Goal: Task Accomplishment & Management: Manage account settings

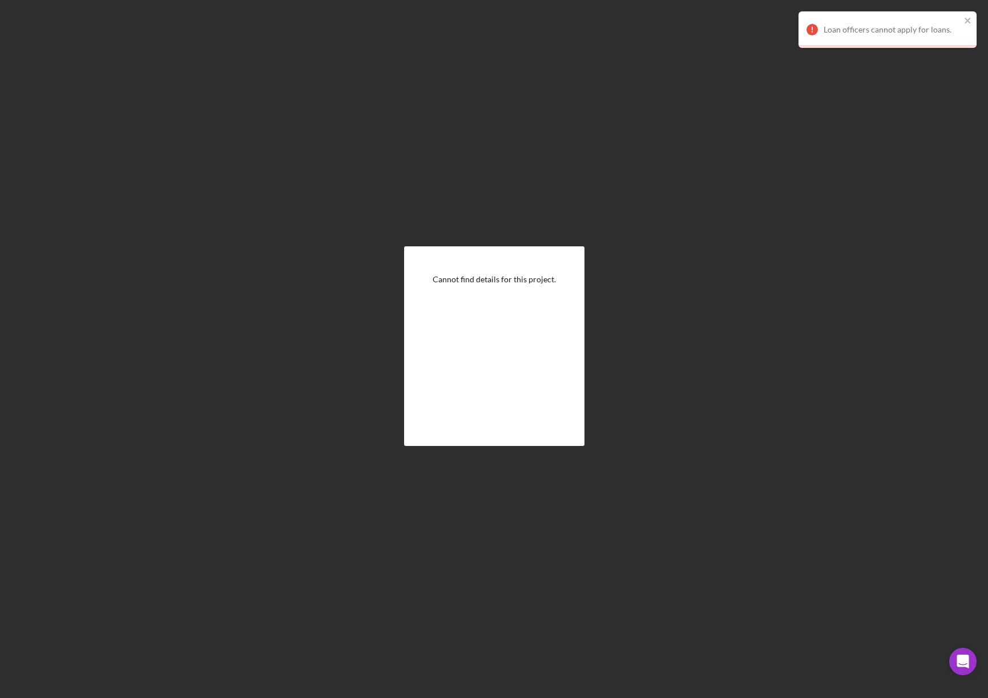
click at [972, 21] on div "Loan officers cannot apply for loans." at bounding box center [887, 29] width 178 height 37
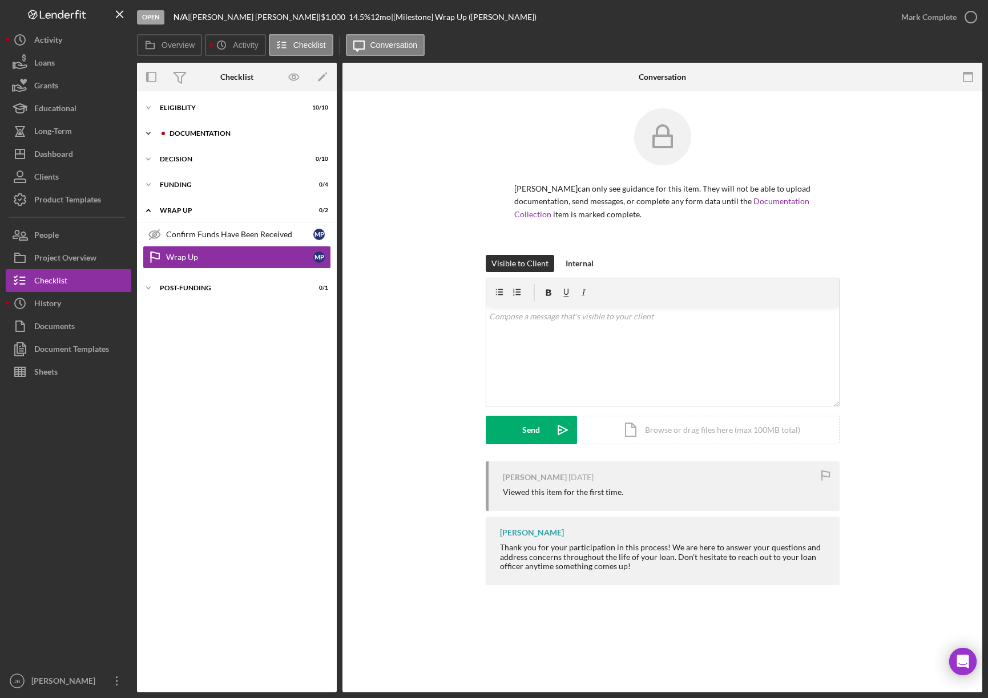
click at [195, 130] on div "Documentation" at bounding box center [245, 133] width 153 height 7
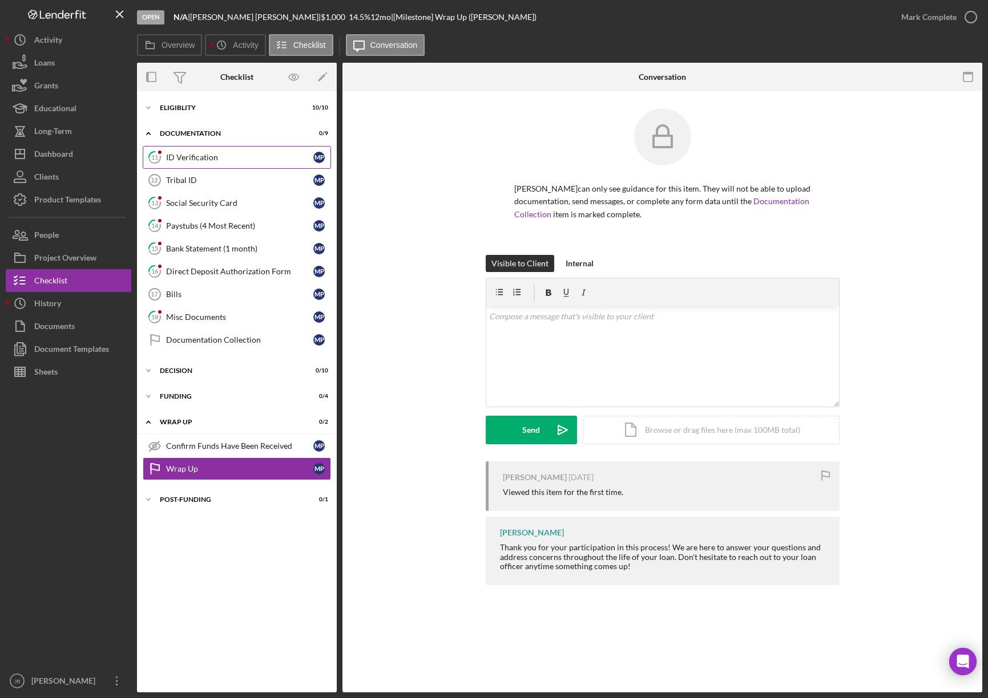
click at [269, 159] on div "ID Verification" at bounding box center [239, 157] width 147 height 9
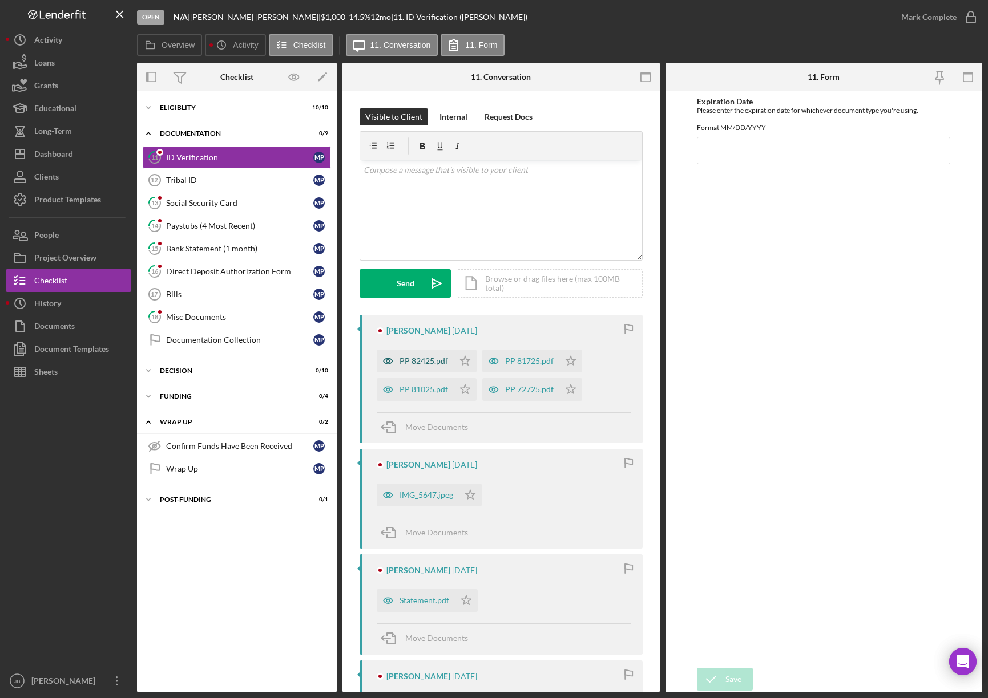
click at [420, 365] on div "PP 82425.pdf" at bounding box center [423, 361] width 48 height 9
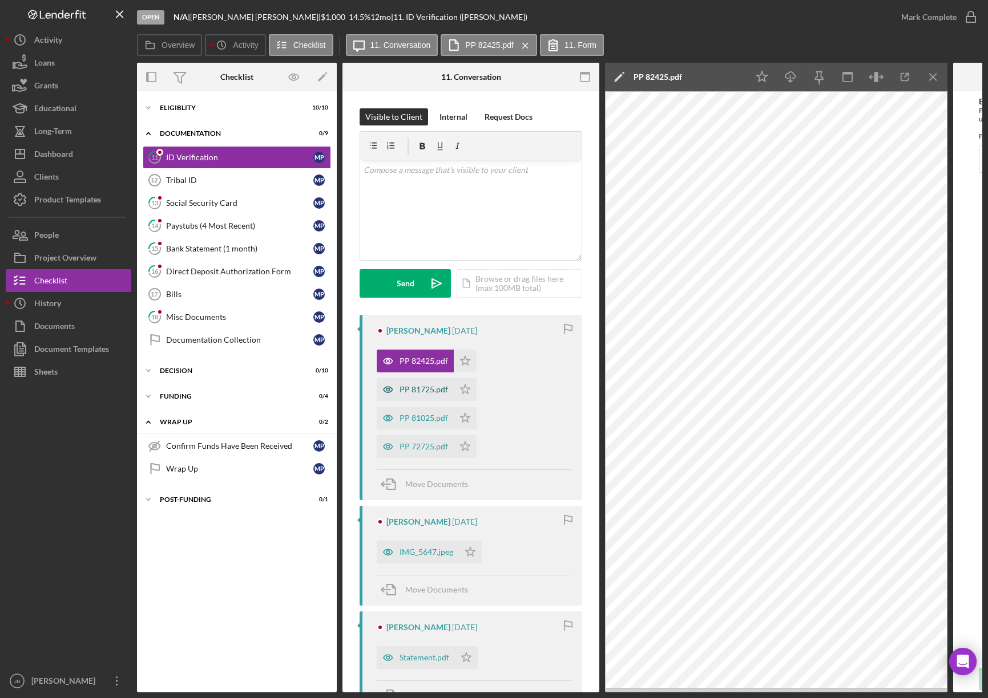
click at [394, 393] on icon "button" at bounding box center [388, 389] width 23 height 23
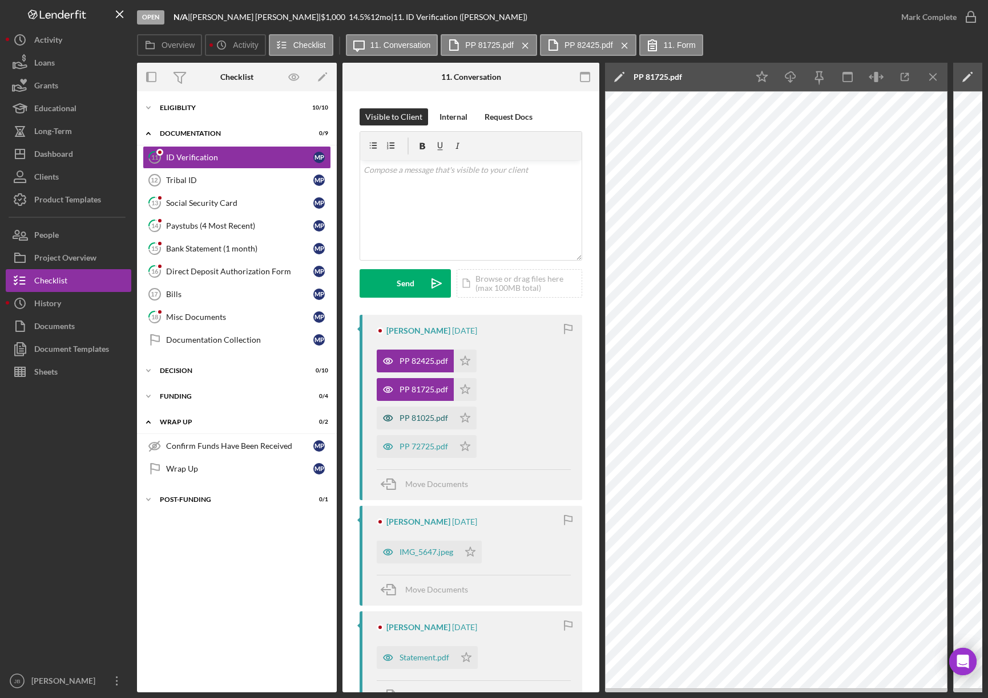
click at [421, 414] on div "PP 81025.pdf" at bounding box center [423, 418] width 48 height 9
click at [419, 451] on div "PP 72725.pdf" at bounding box center [423, 446] width 48 height 9
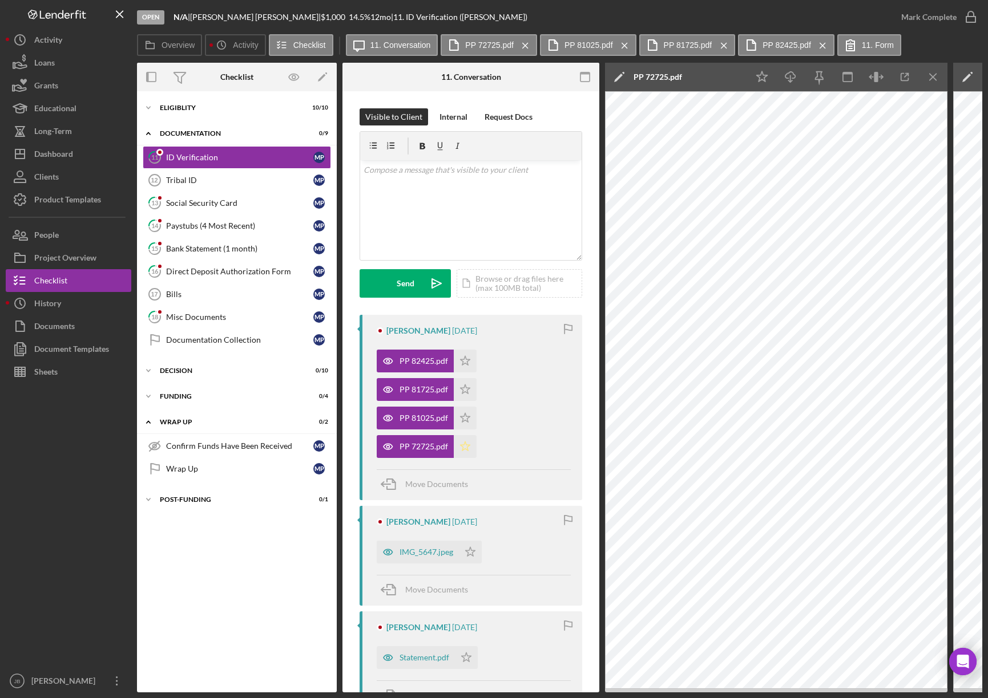
click at [466, 448] on icon "Icon/Star" at bounding box center [465, 446] width 23 height 23
click at [466, 424] on icon "Icon/Star" at bounding box center [465, 418] width 23 height 23
click at [466, 394] on icon "Icon/Star" at bounding box center [465, 389] width 23 height 23
click at [467, 362] on polygon "button" at bounding box center [465, 360] width 10 height 9
click at [956, 20] on button "Mark Complete" at bounding box center [935, 17] width 92 height 23
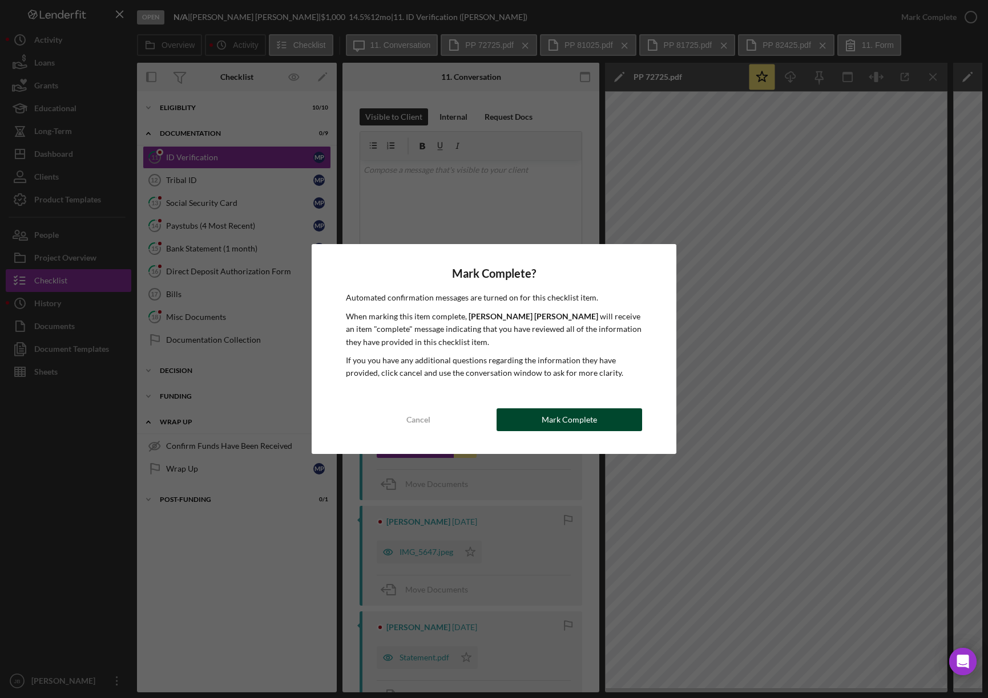
click at [616, 419] on button "Mark Complete" at bounding box center [568, 420] width 145 height 23
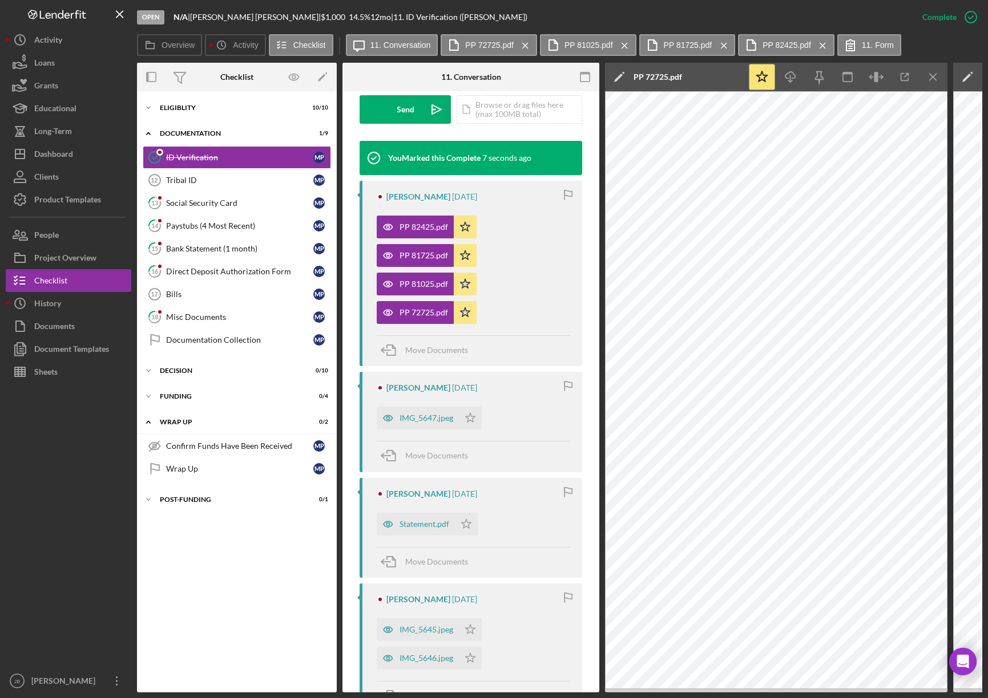
scroll to position [399, 0]
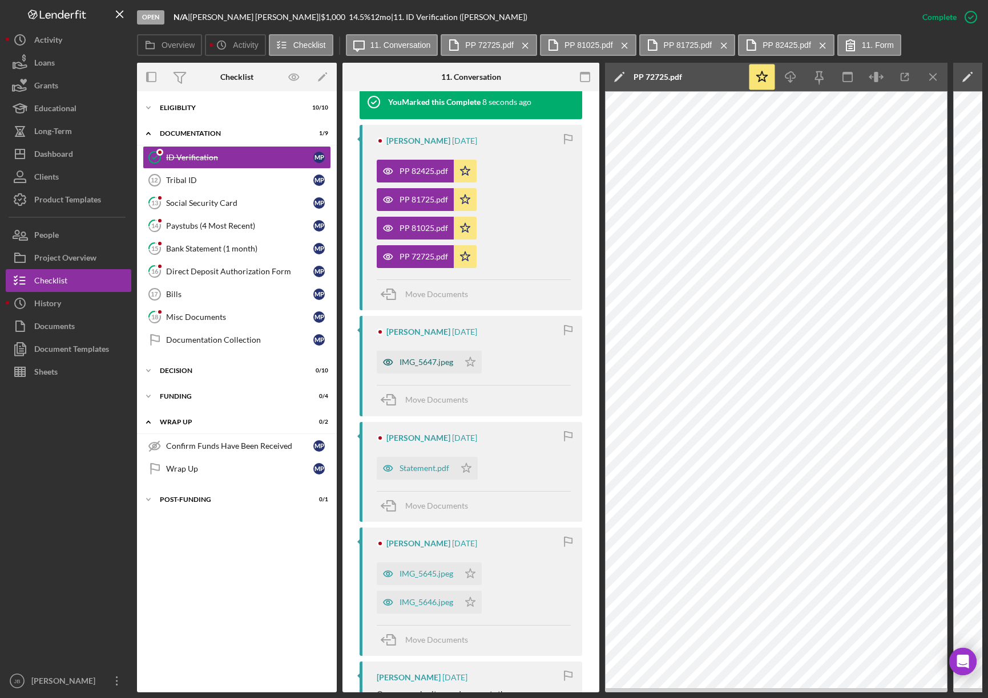
click at [436, 366] on div "IMG_5647.jpeg" at bounding box center [426, 362] width 54 height 9
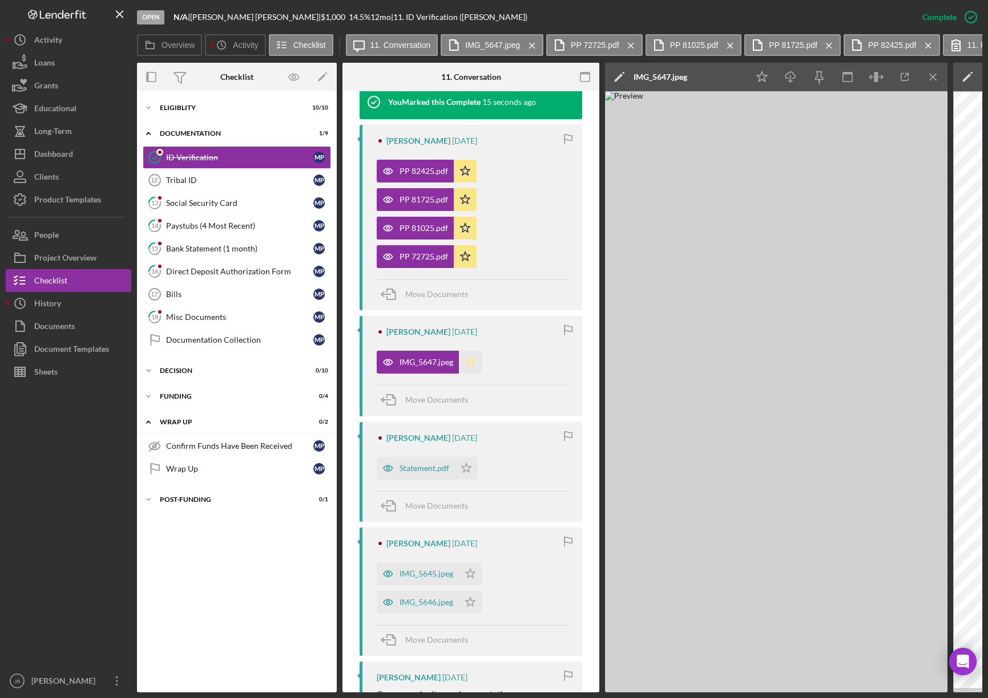
click at [471, 363] on icon "Icon/Star" at bounding box center [470, 362] width 23 height 23
click at [467, 362] on icon "Icon/Star" at bounding box center [470, 362] width 23 height 23
click at [422, 473] on div "Statement.pdf" at bounding box center [416, 468] width 78 height 23
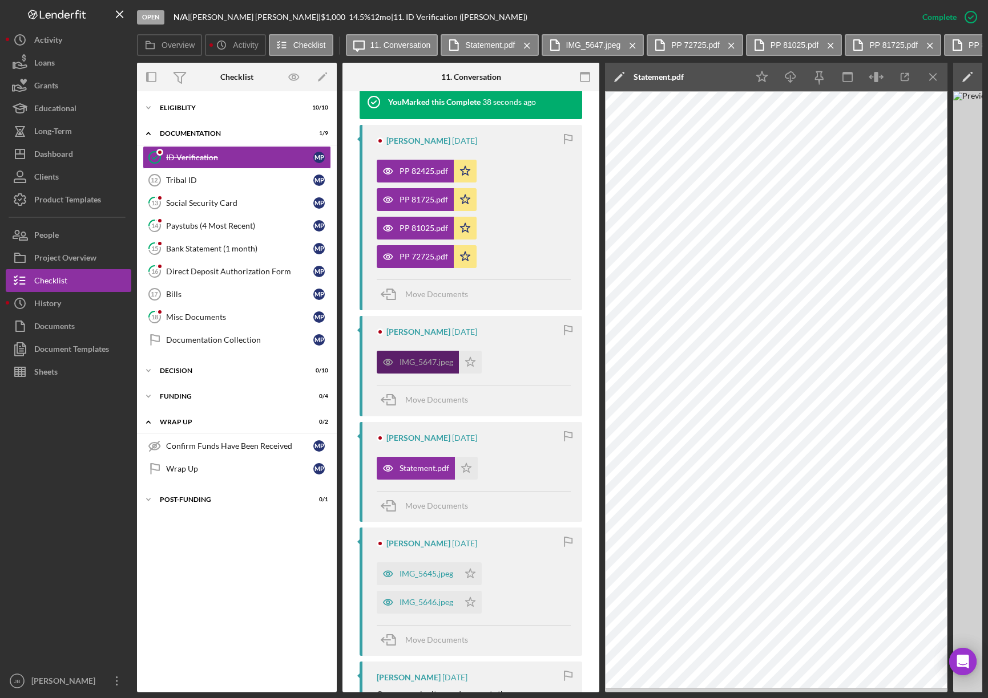
drag, startPoint x: 415, startPoint y: 371, endPoint x: 409, endPoint y: 359, distance: 13.0
click at [409, 359] on div "IMG_5647.jpeg" at bounding box center [426, 362] width 54 height 9
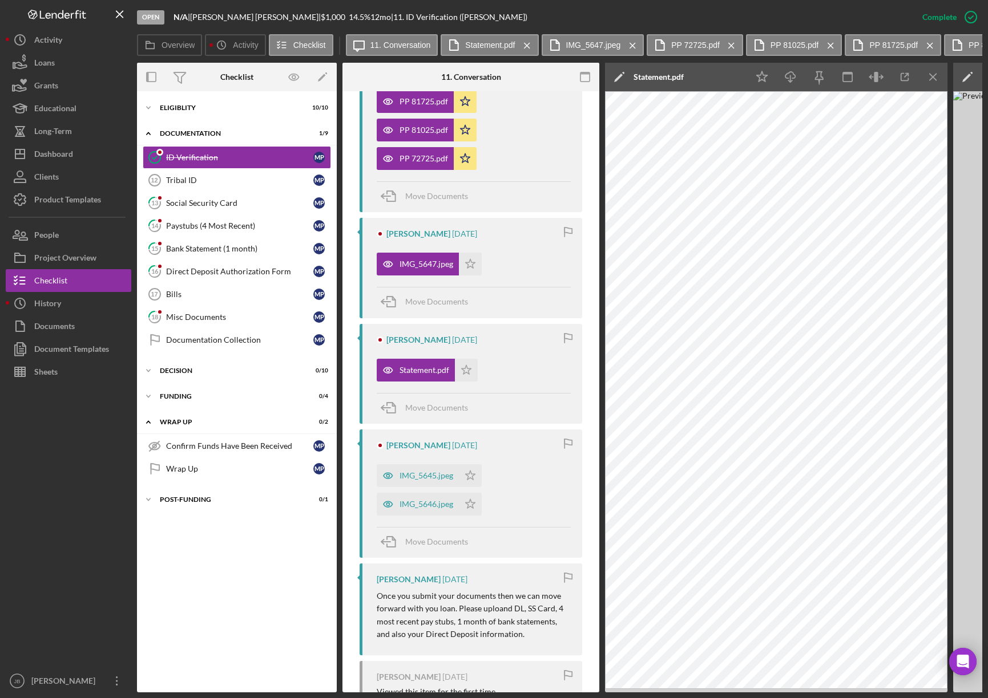
scroll to position [513, 0]
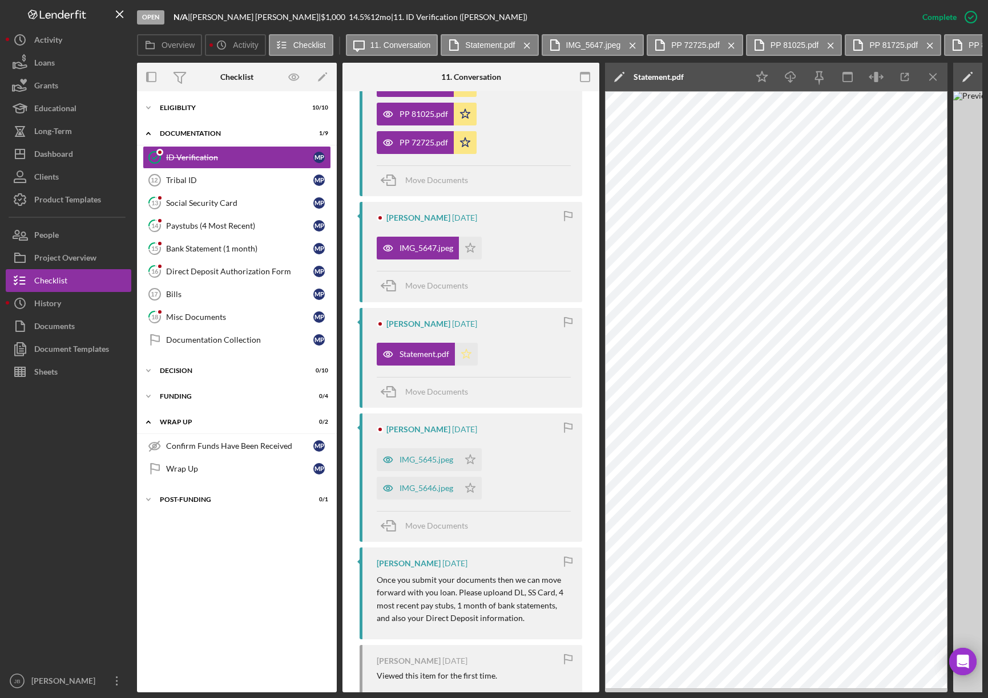
click at [467, 352] on icon "Icon/Star" at bounding box center [466, 354] width 23 height 23
click at [942, 77] on icon "Icon/Menu Close" at bounding box center [933, 77] width 26 height 26
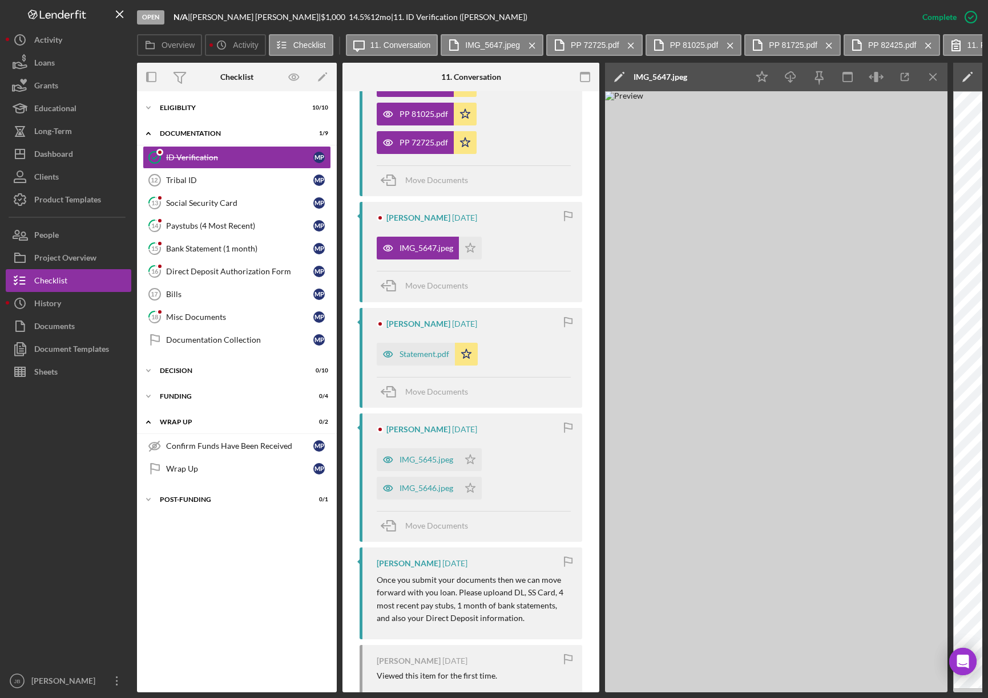
click at [943, 79] on icon "Icon/Menu Close" at bounding box center [933, 77] width 26 height 26
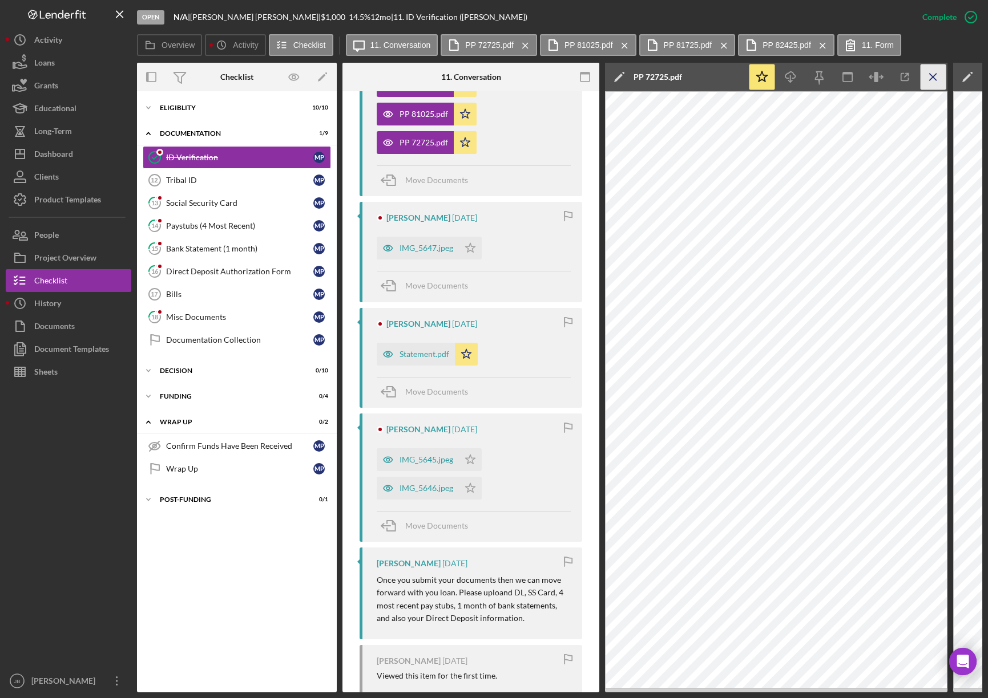
click at [940, 79] on icon "Icon/Menu Close" at bounding box center [933, 77] width 26 height 26
click at [940, 80] on icon "Icon/Menu Close" at bounding box center [933, 77] width 26 height 26
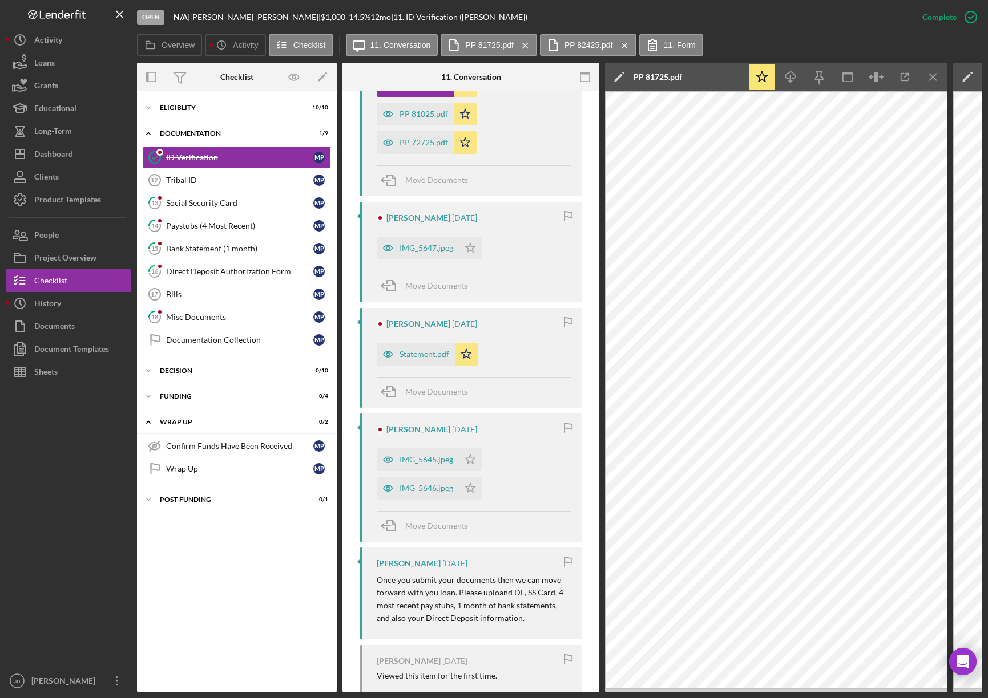
click at [940, 80] on icon "Icon/Menu Close" at bounding box center [933, 77] width 26 height 26
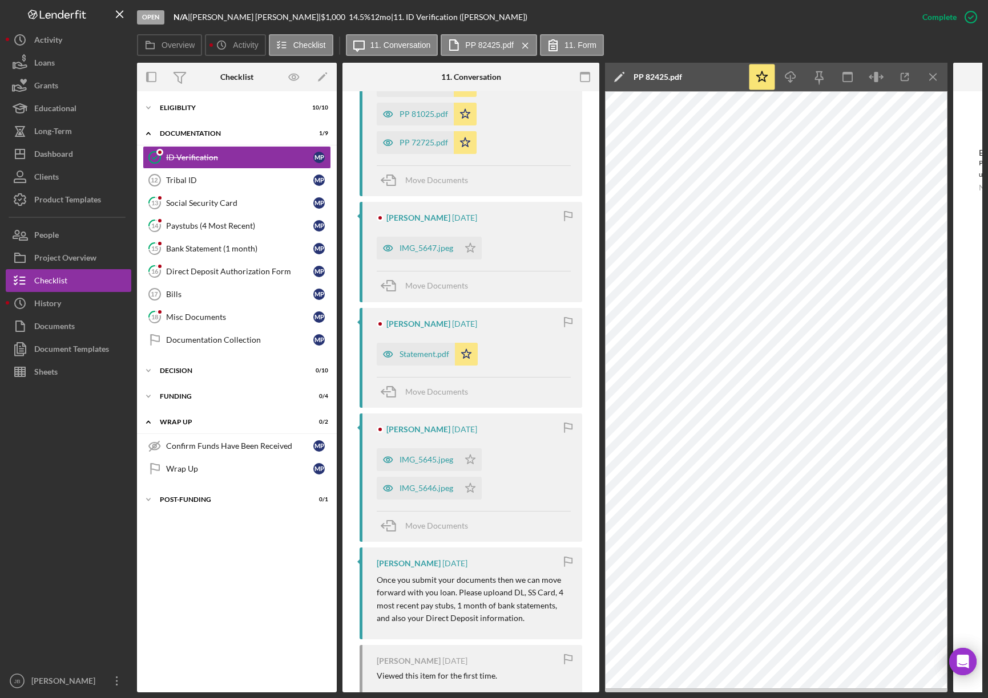
click at [940, 80] on icon "Icon/Menu Close" at bounding box center [933, 77] width 26 height 26
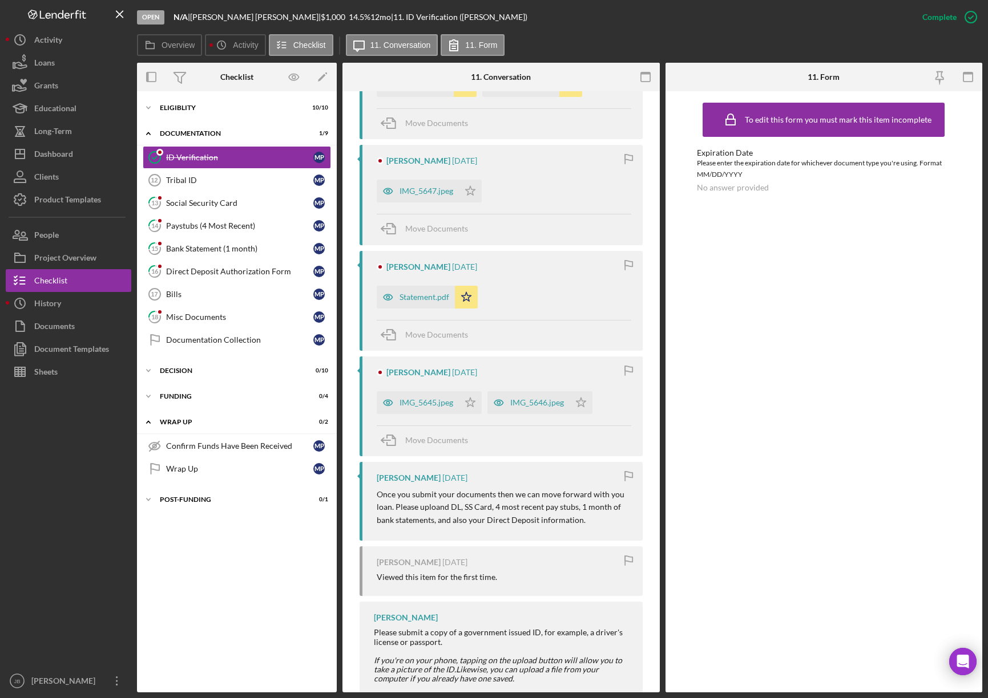
scroll to position [485, 0]
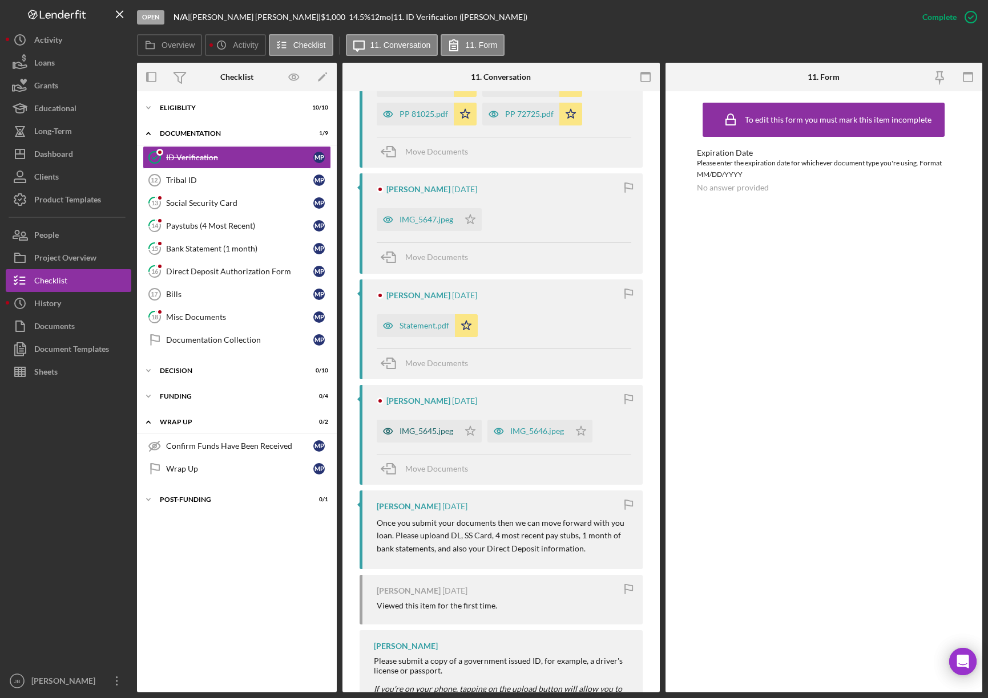
click at [447, 431] on div "IMG_5645.jpeg" at bounding box center [426, 431] width 54 height 9
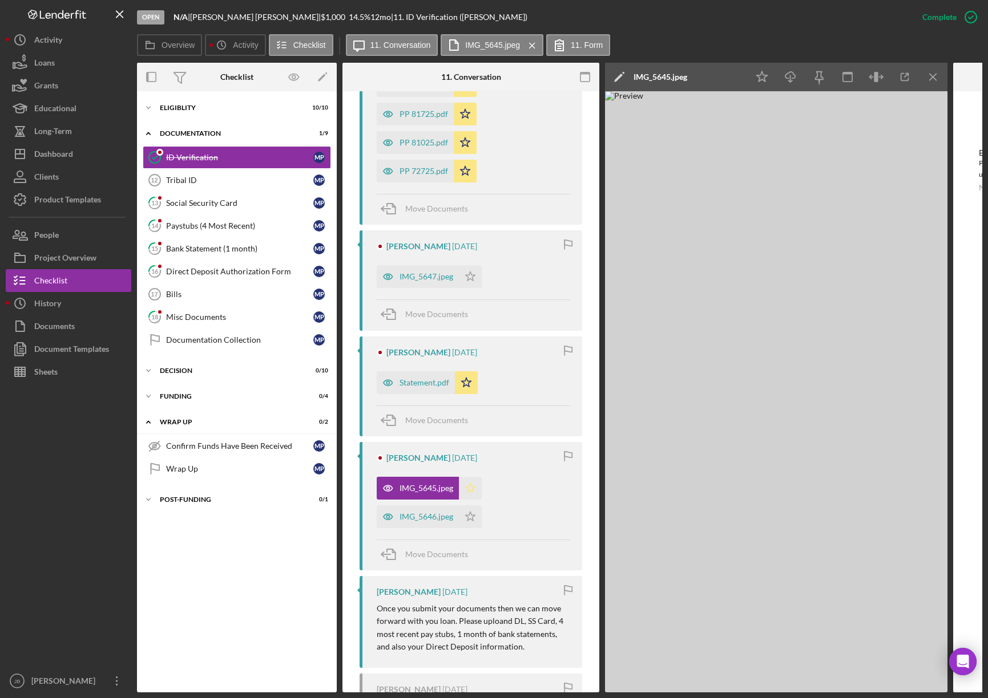
click at [469, 490] on icon "Icon/Star" at bounding box center [470, 488] width 23 height 23
click at [433, 515] on div "IMG_5646.jpeg" at bounding box center [426, 516] width 54 height 9
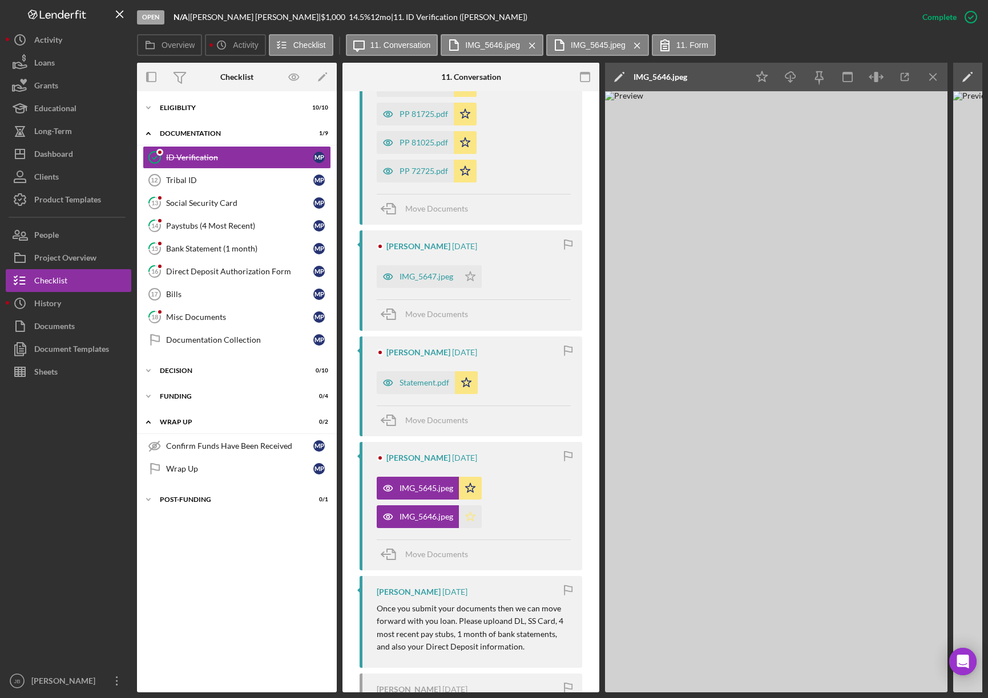
click at [470, 517] on icon "Icon/Star" at bounding box center [470, 517] width 23 height 23
click at [943, 21] on div "Mark Incomplete" at bounding box center [925, 17] width 61 height 23
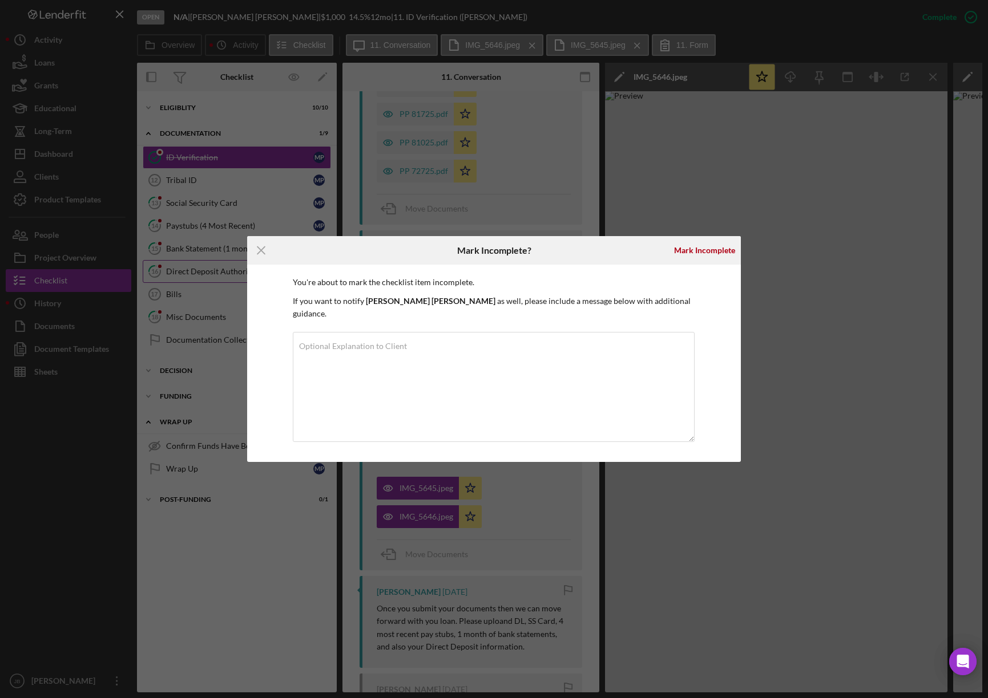
click at [265, 254] on line at bounding box center [260, 250] width 7 height 7
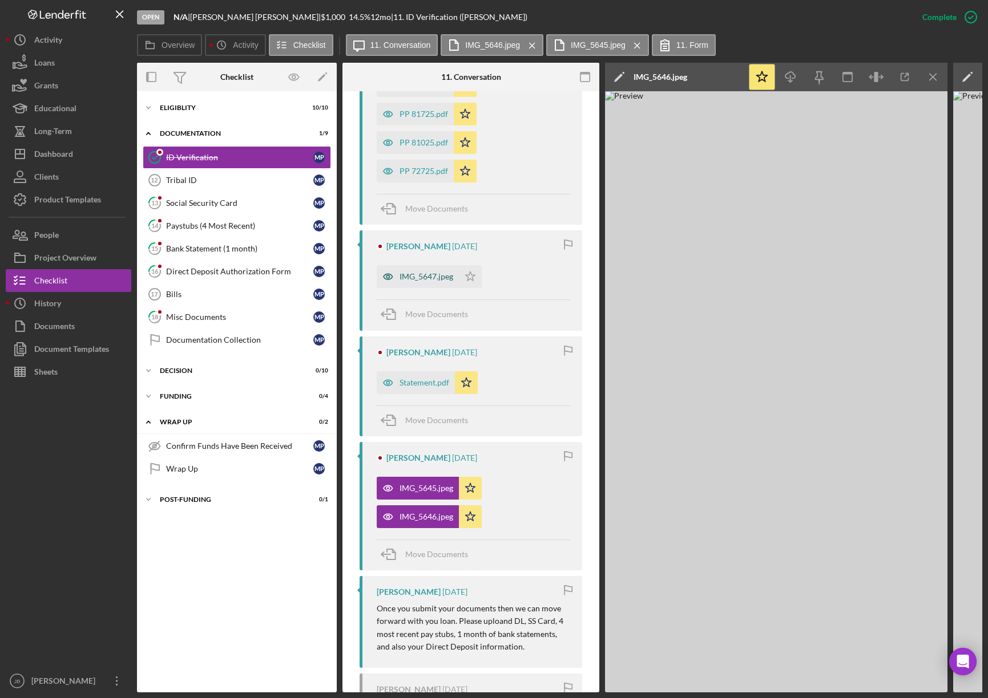
click at [443, 280] on div "IMG_5647.jpeg" at bounding box center [426, 276] width 54 height 9
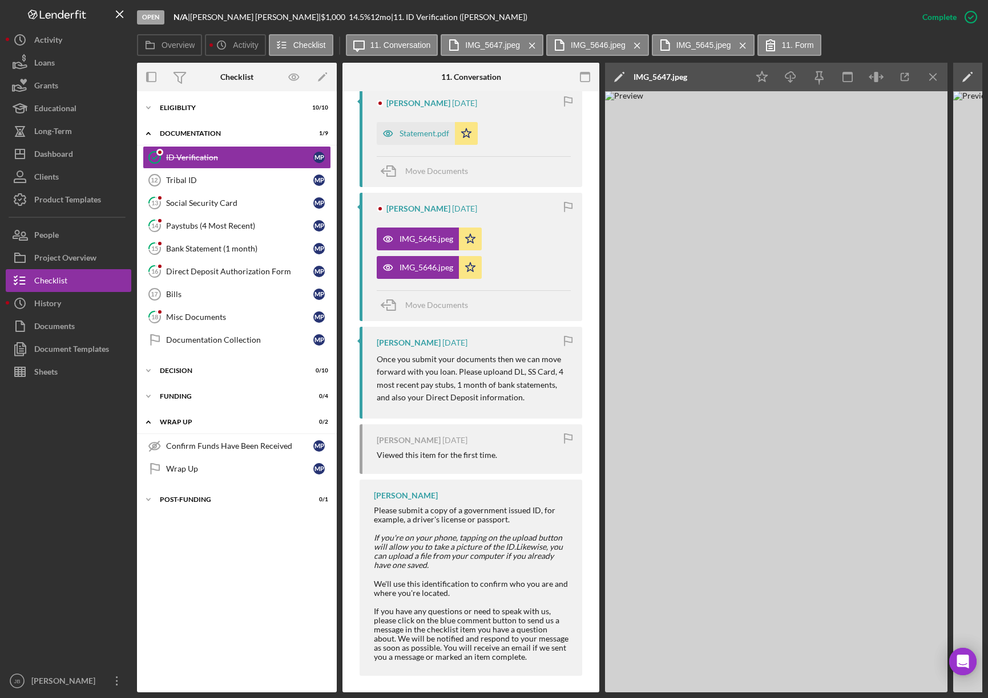
scroll to position [744, 0]
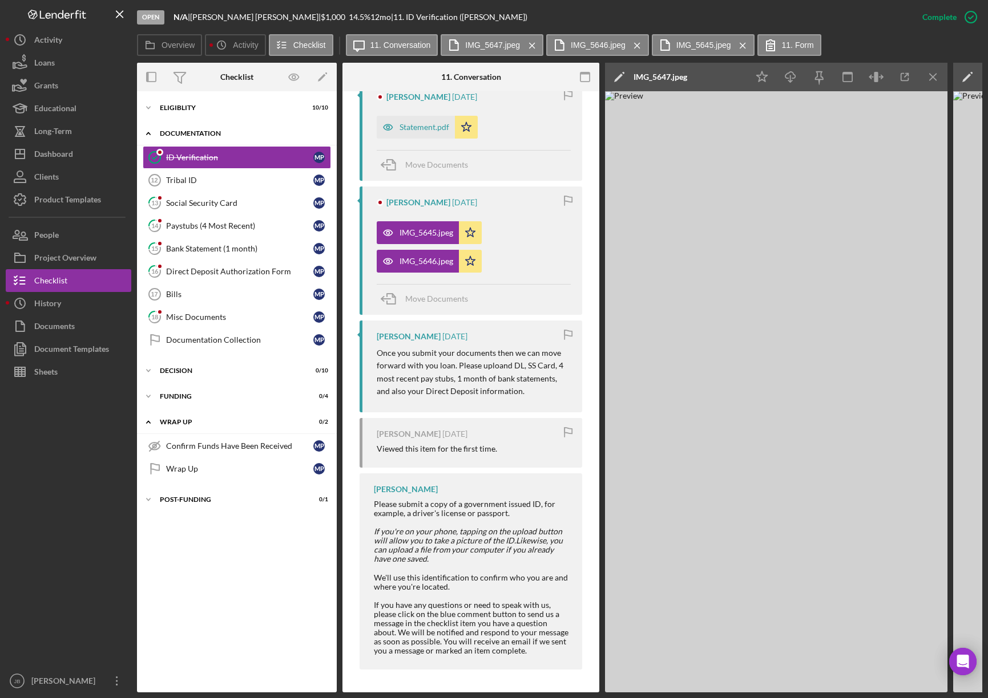
click at [198, 135] on div "Documentation" at bounding box center [241, 133] width 163 height 7
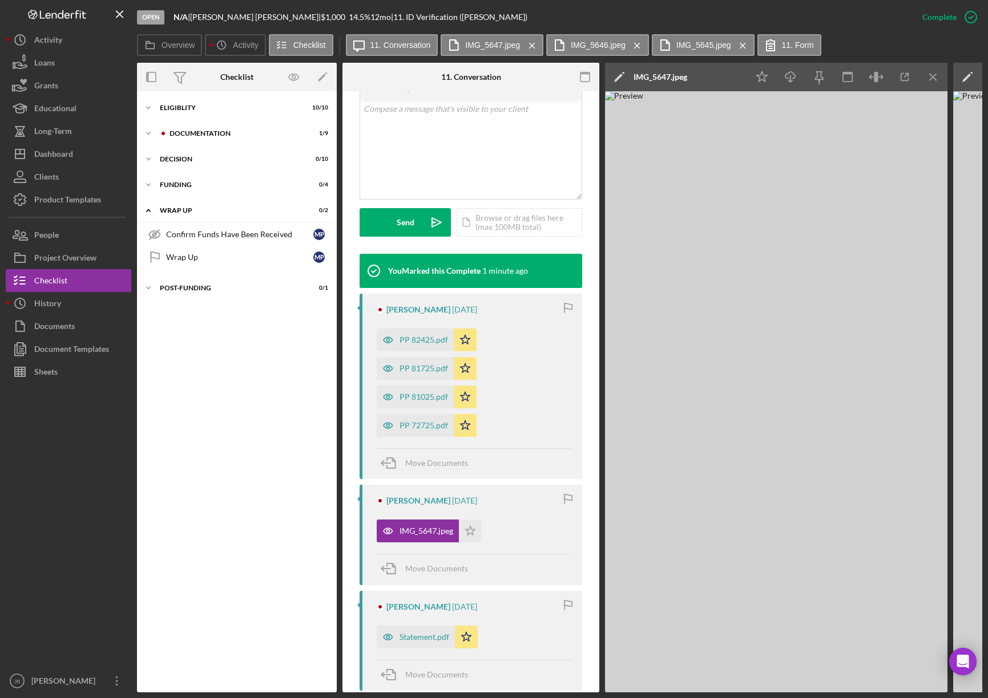
scroll to position [0, 0]
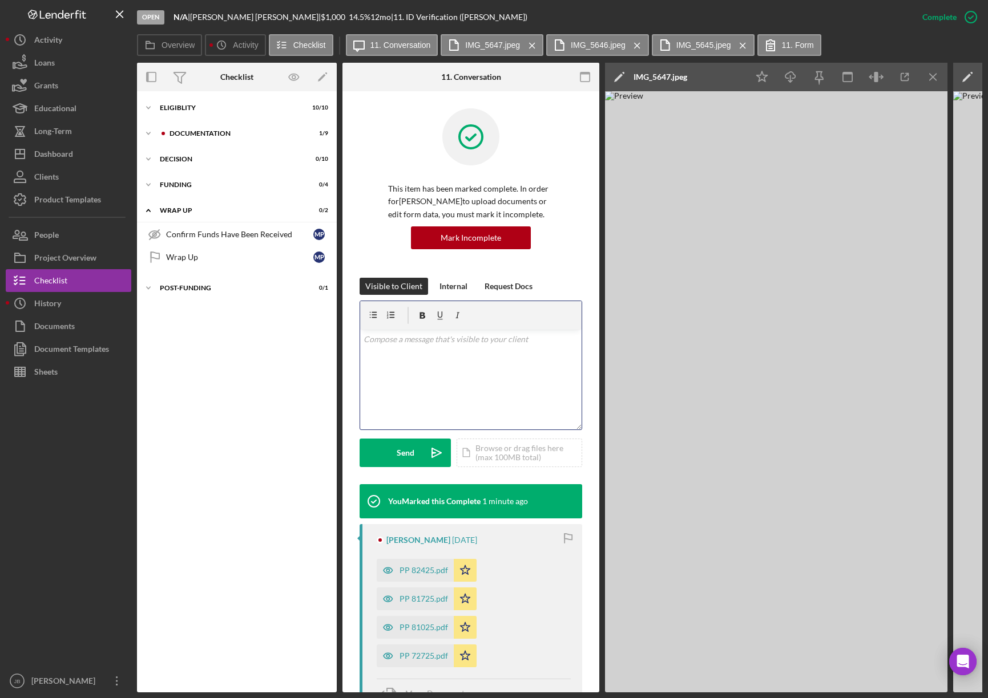
click at [415, 357] on div "v Color teal Color pink Remove color Add row above Add row below Add column bef…" at bounding box center [470, 380] width 221 height 100
click at [514, 289] on div "Request Docs" at bounding box center [508, 286] width 48 height 17
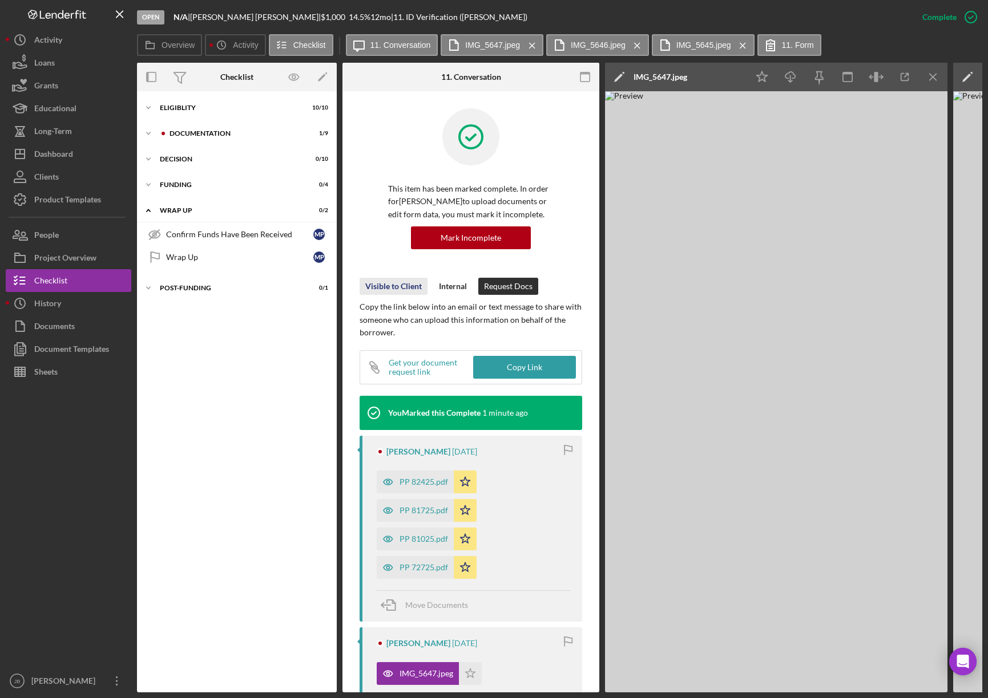
click at [395, 284] on div "Visible to Client" at bounding box center [393, 286] width 56 height 17
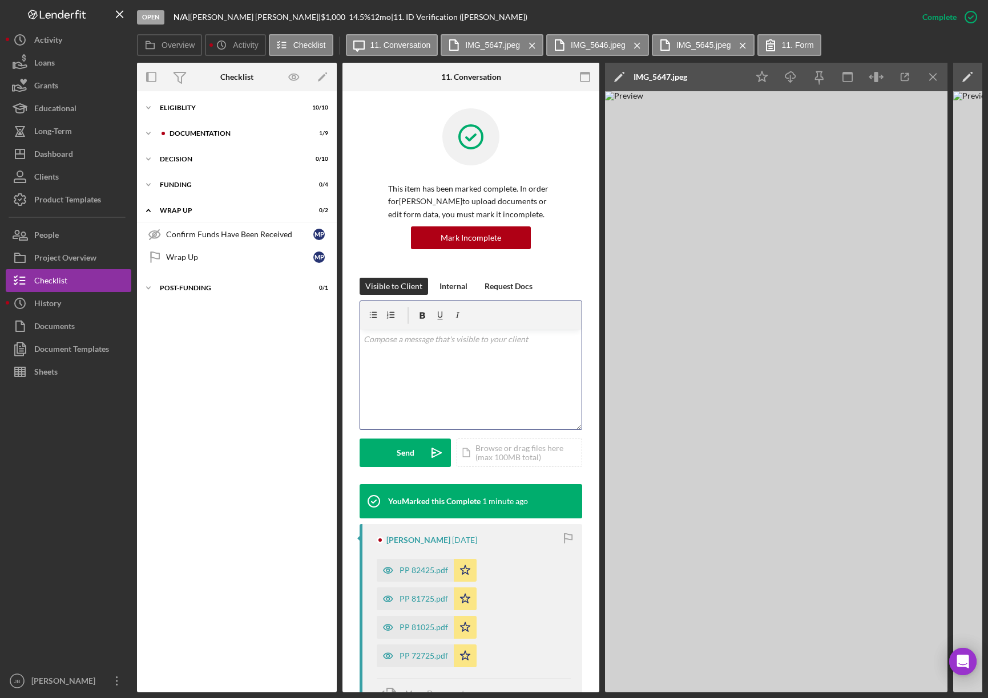
click at [401, 351] on div "v Color teal Color pink Remove color Add row above Add row below Add column bef…" at bounding box center [470, 380] width 221 height 100
click at [403, 346] on p "Please have CCU logo" at bounding box center [470, 339] width 215 height 13
click at [467, 348] on div "v Color teal Color pink Remove color Add row above Add row below Add column bef…" at bounding box center [470, 380] width 221 height 100
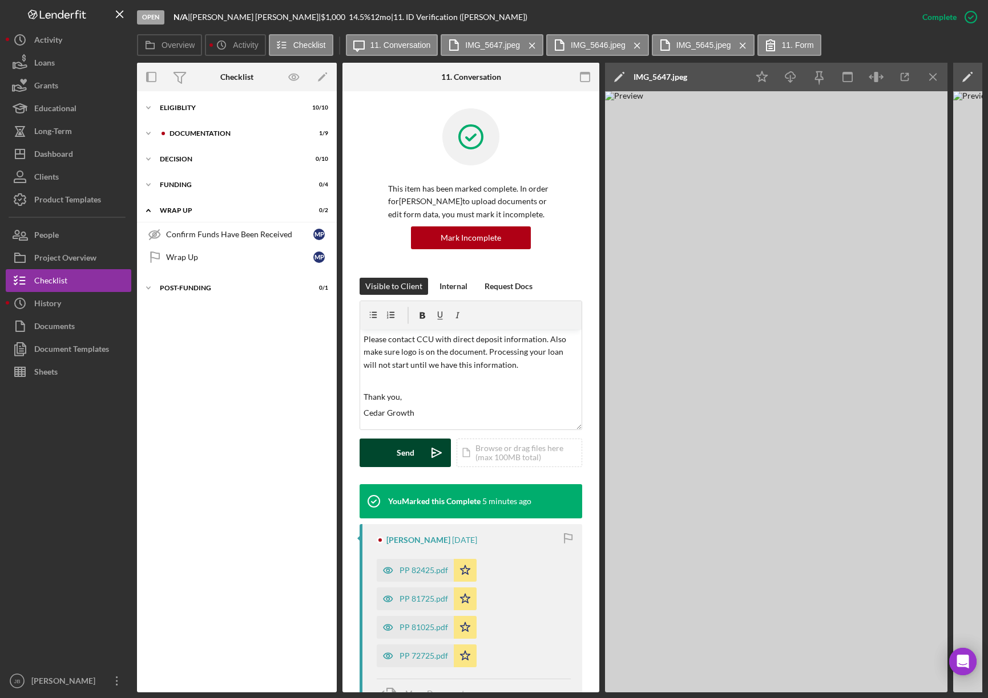
click at [426, 450] on icon "Icon/icon-invite-send" at bounding box center [436, 453] width 29 height 29
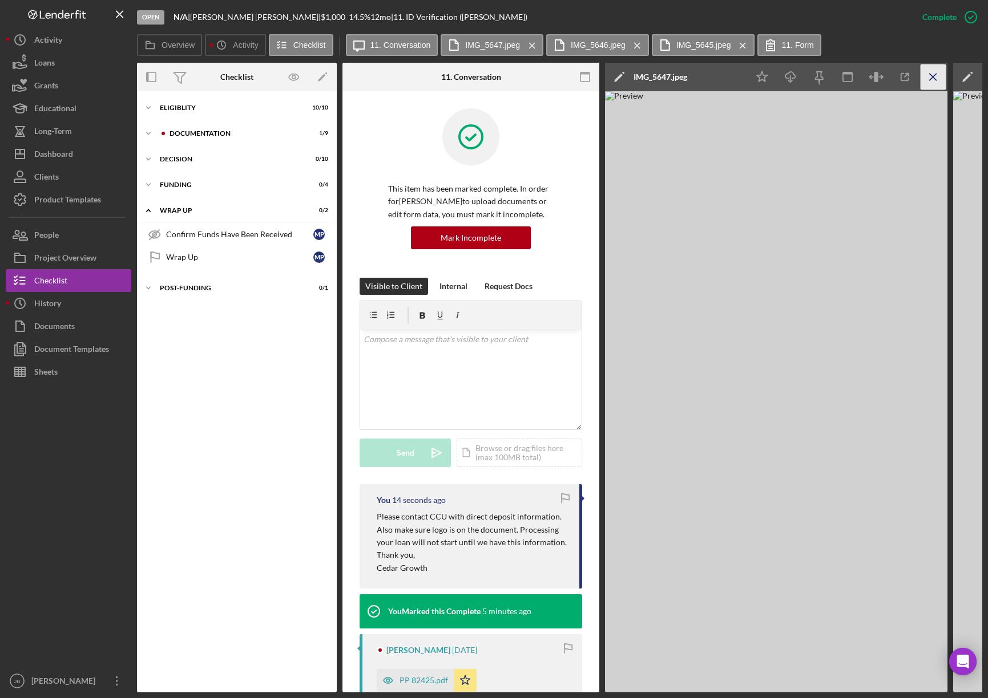
click at [932, 74] on icon "Icon/Menu Close" at bounding box center [933, 77] width 26 height 26
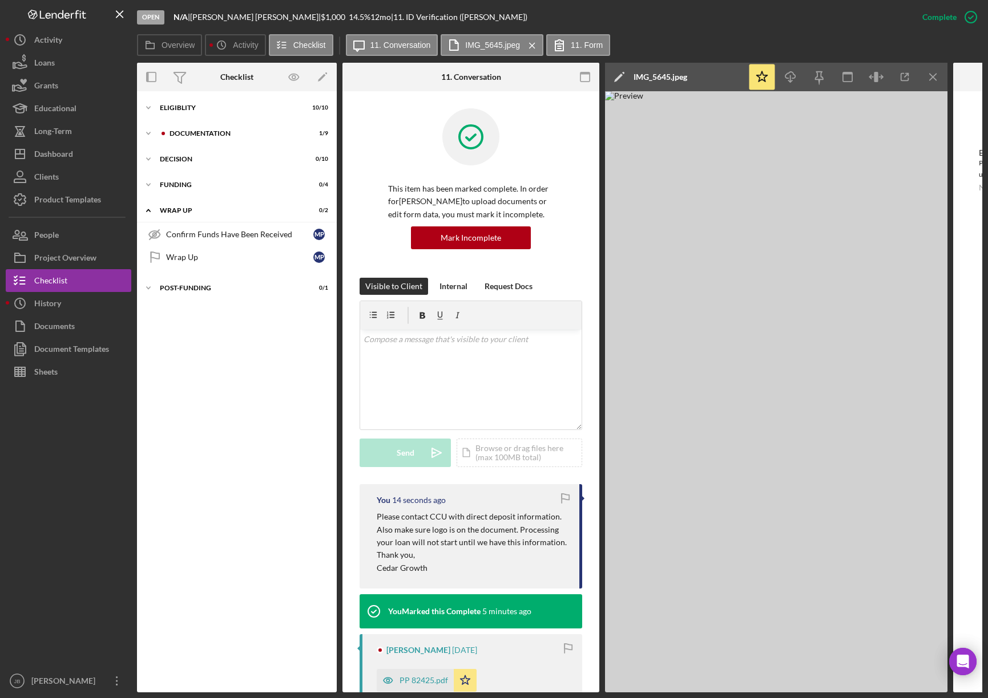
click at [932, 74] on icon "Icon/Menu Close" at bounding box center [933, 77] width 26 height 26
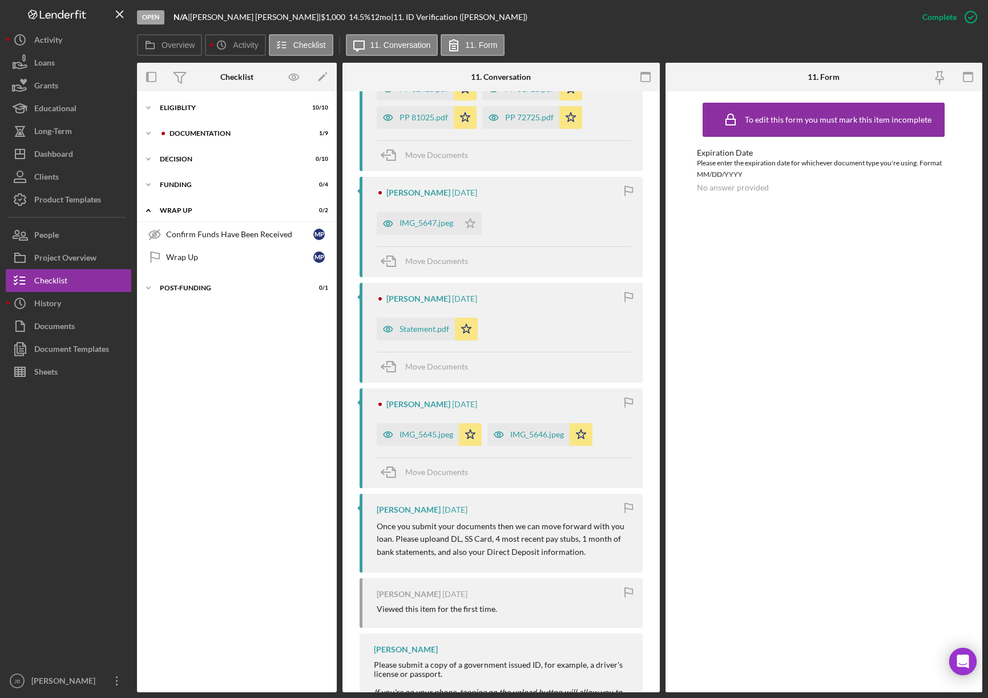
scroll to position [628, 0]
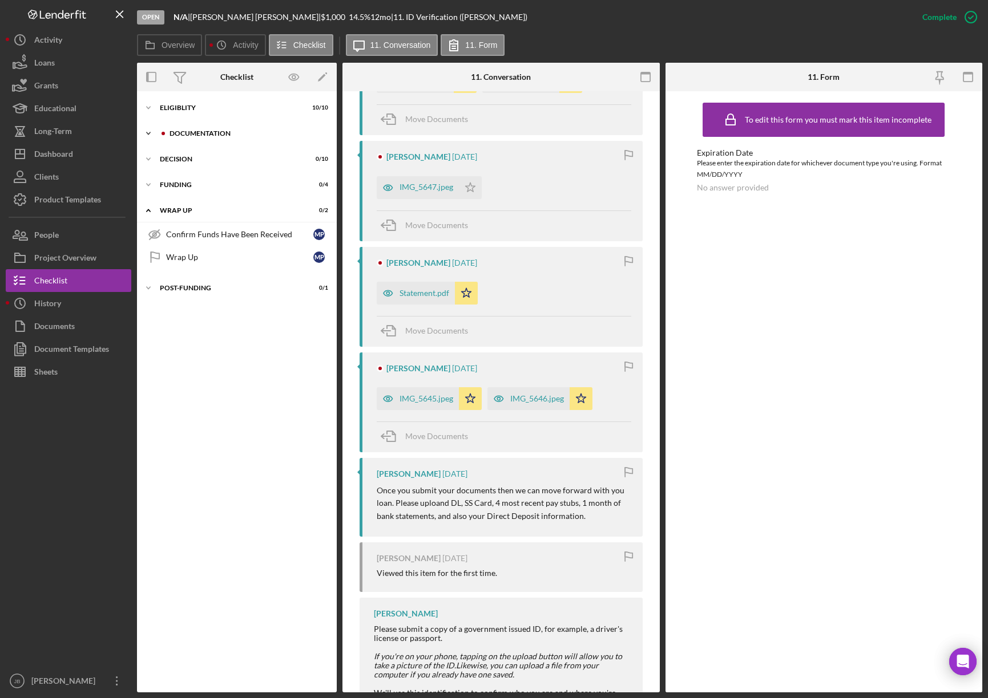
click at [202, 135] on div "Documentation" at bounding box center [245, 133] width 153 height 7
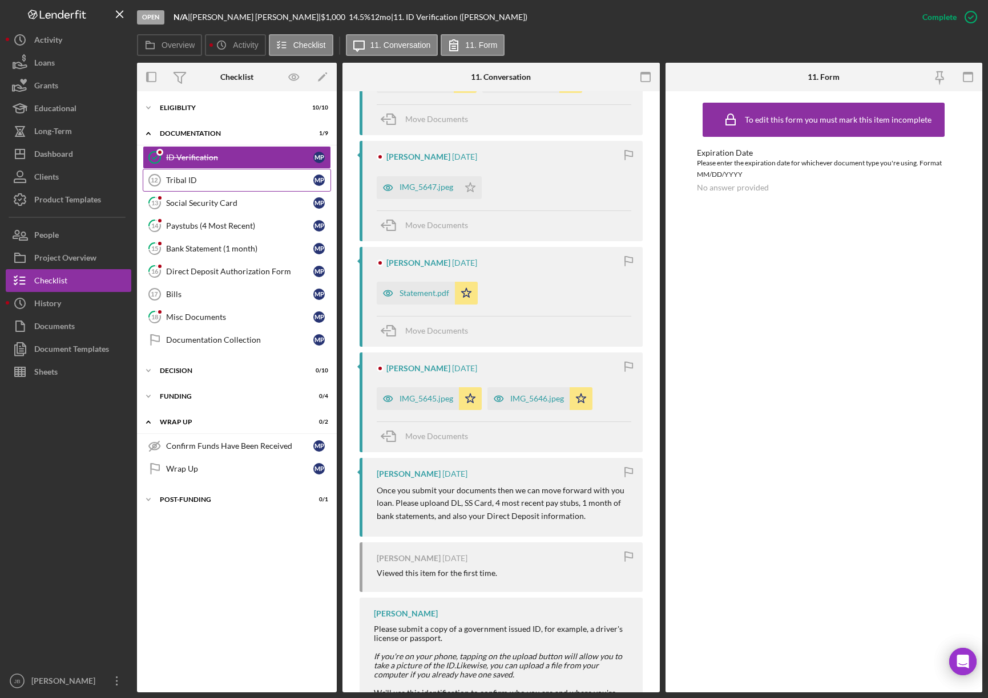
click at [258, 181] on div "Tribal ID" at bounding box center [239, 180] width 147 height 9
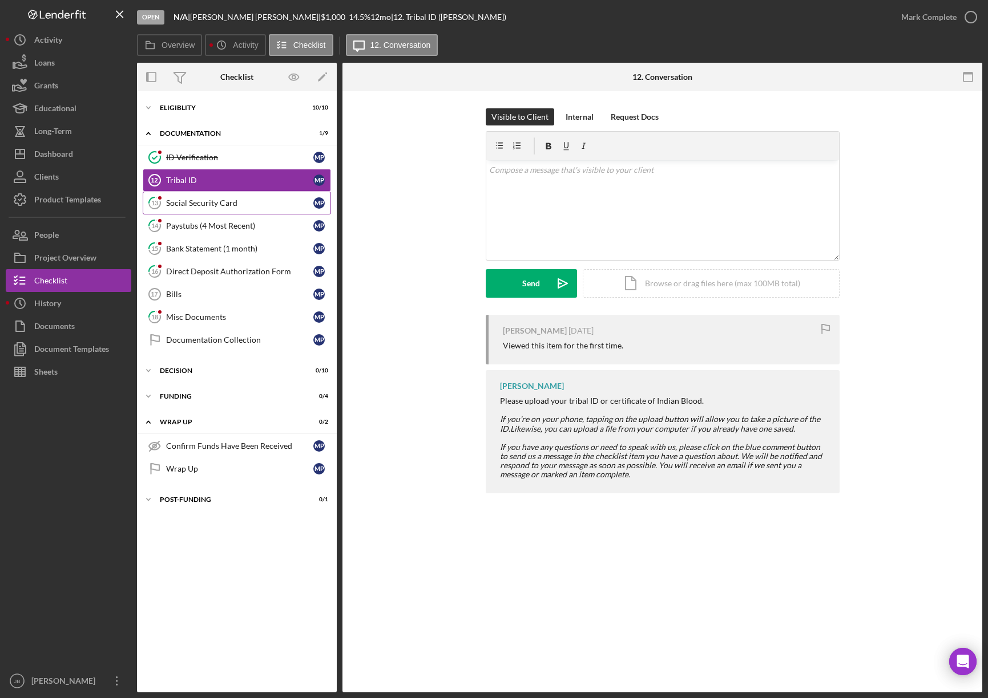
click at [259, 202] on div "Social Security Card" at bounding box center [239, 203] width 147 height 9
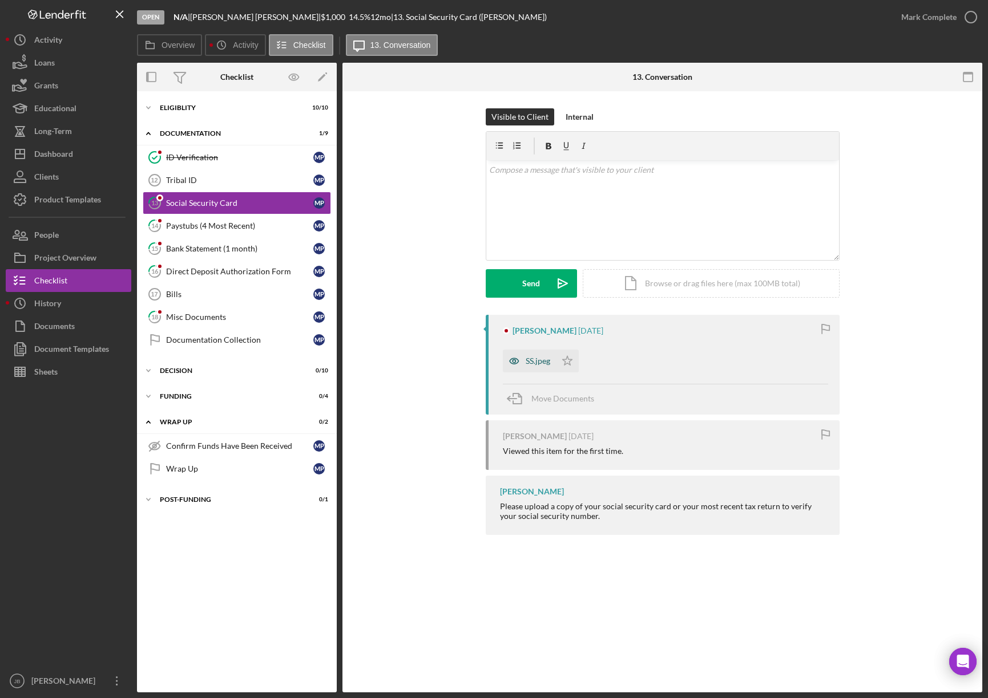
click at [536, 363] on div "SS.jpeg" at bounding box center [537, 361] width 25 height 9
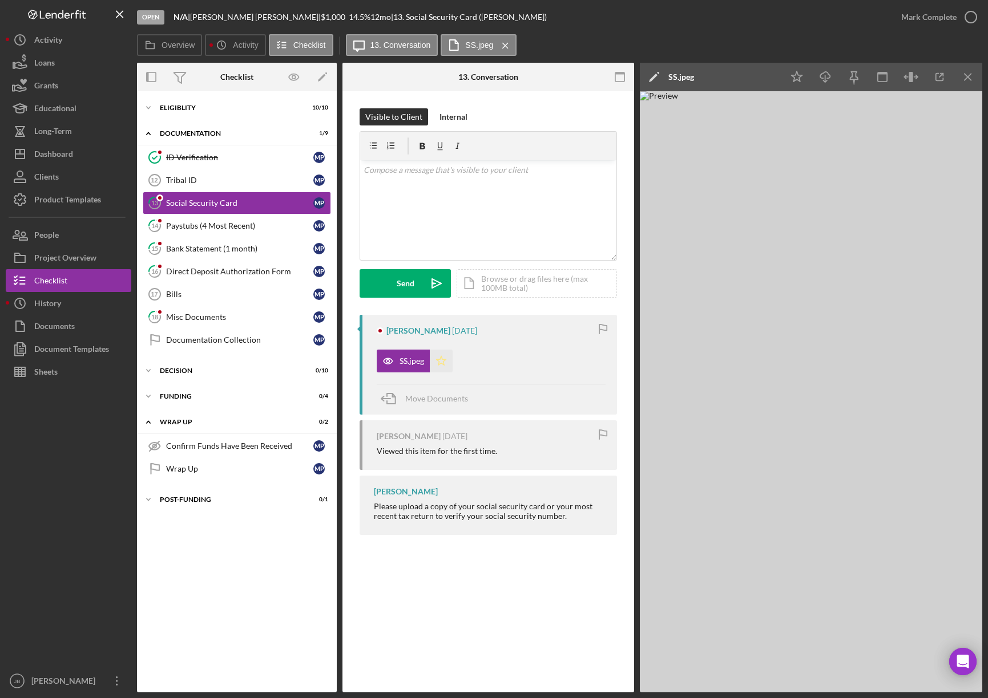
click at [443, 361] on icon "Icon/Star" at bounding box center [441, 361] width 23 height 23
click at [977, 21] on icon "button" at bounding box center [970, 17] width 29 height 29
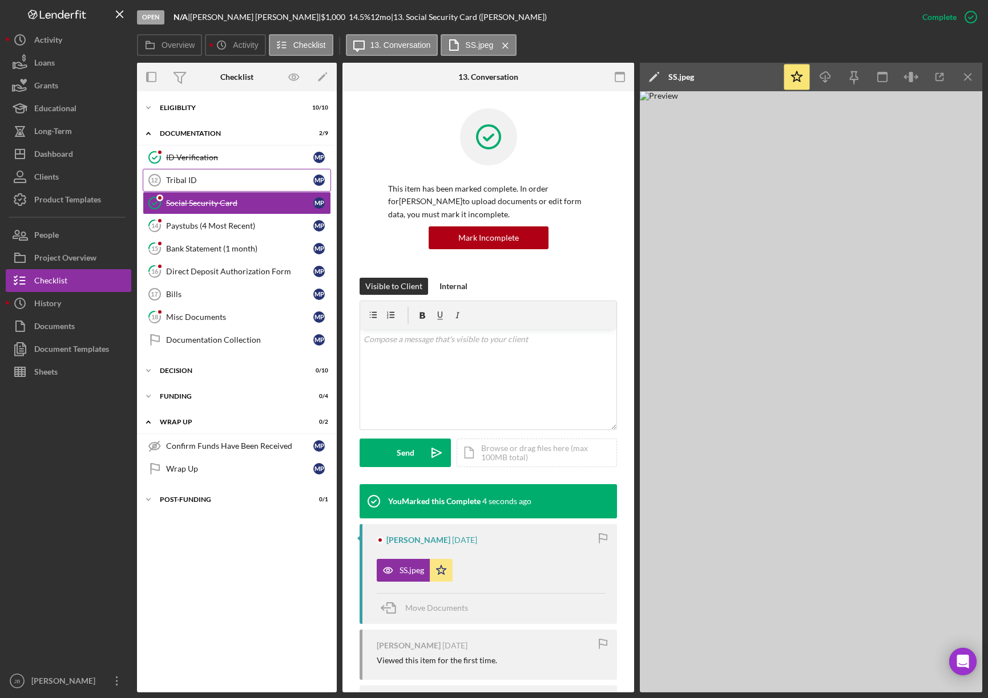
click at [240, 174] on link "Tribal ID 12 Tribal ID M P" at bounding box center [237, 180] width 188 height 23
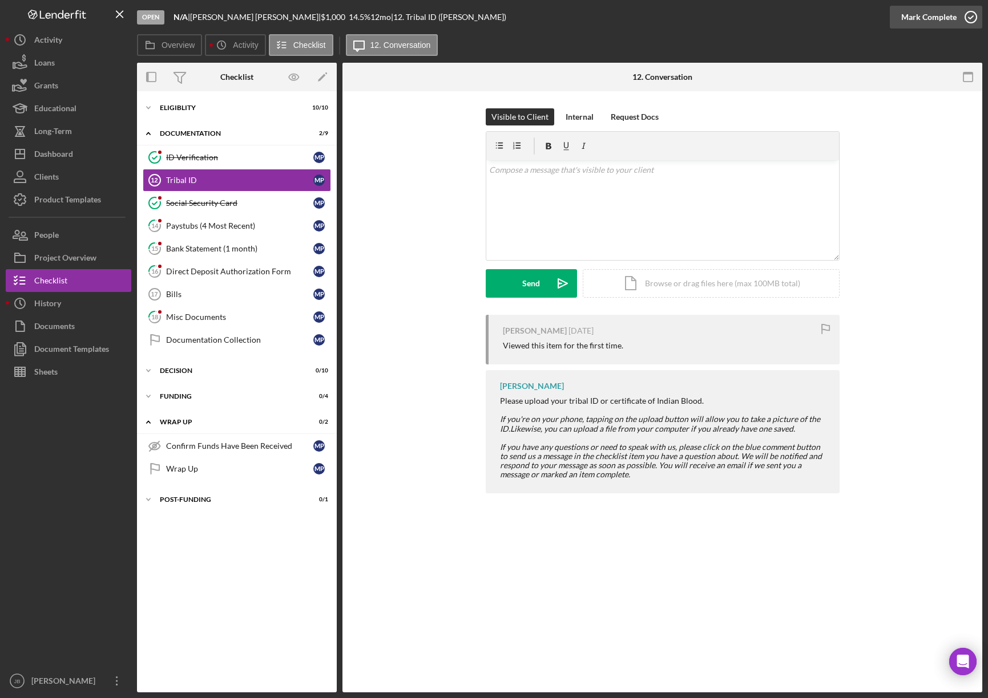
click at [975, 14] on icon "button" at bounding box center [970, 17] width 29 height 29
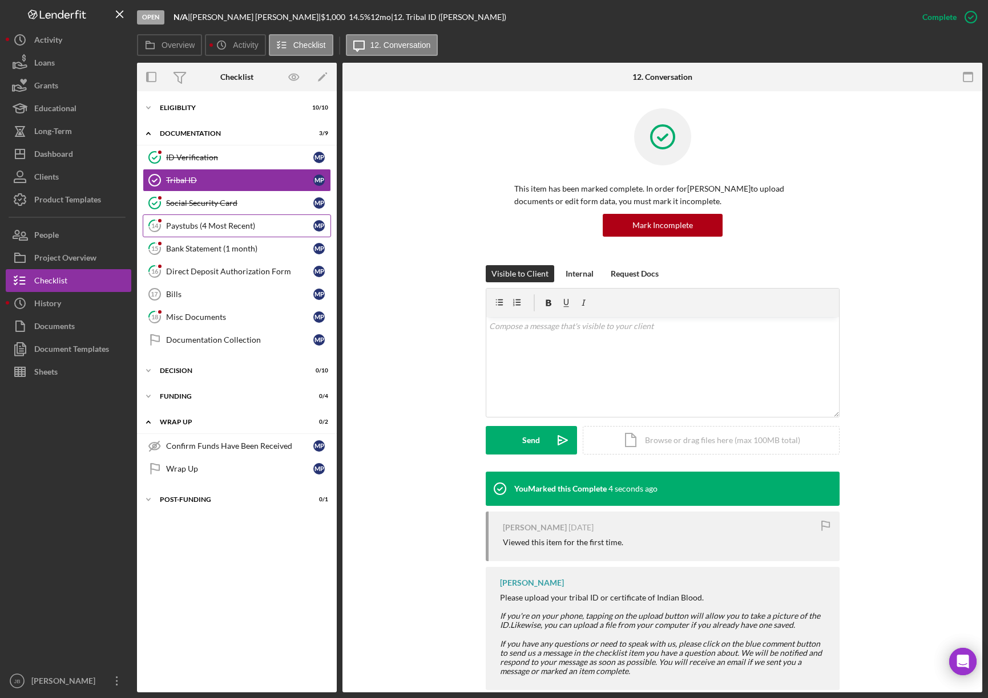
click at [223, 224] on div "Paystubs (4 Most Recent)" at bounding box center [239, 225] width 147 height 9
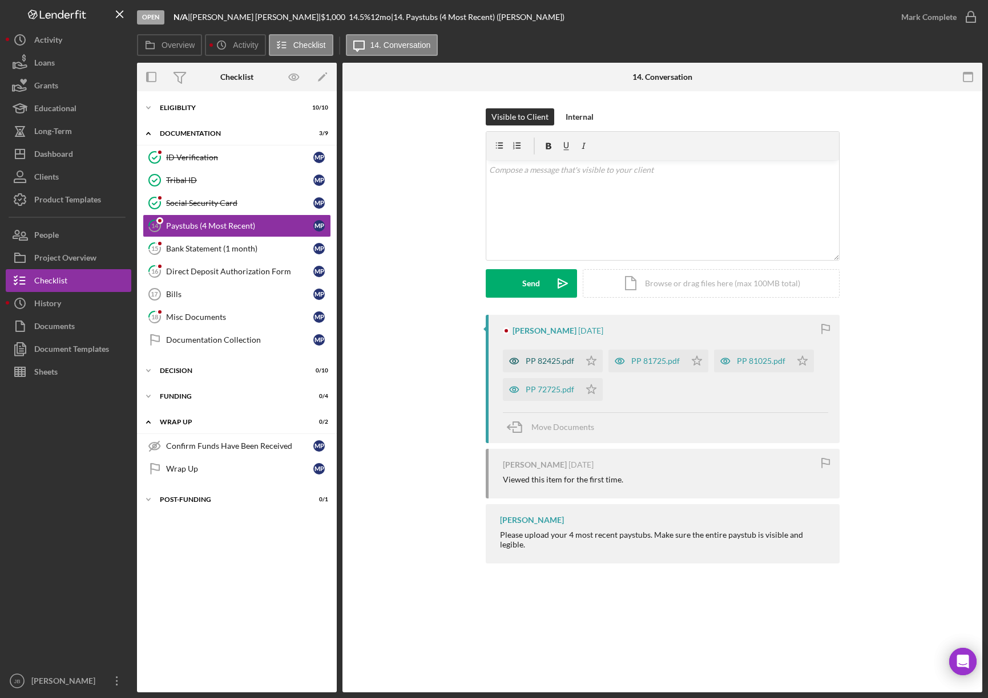
click at [567, 360] on div "PP 82425.pdf" at bounding box center [549, 361] width 48 height 9
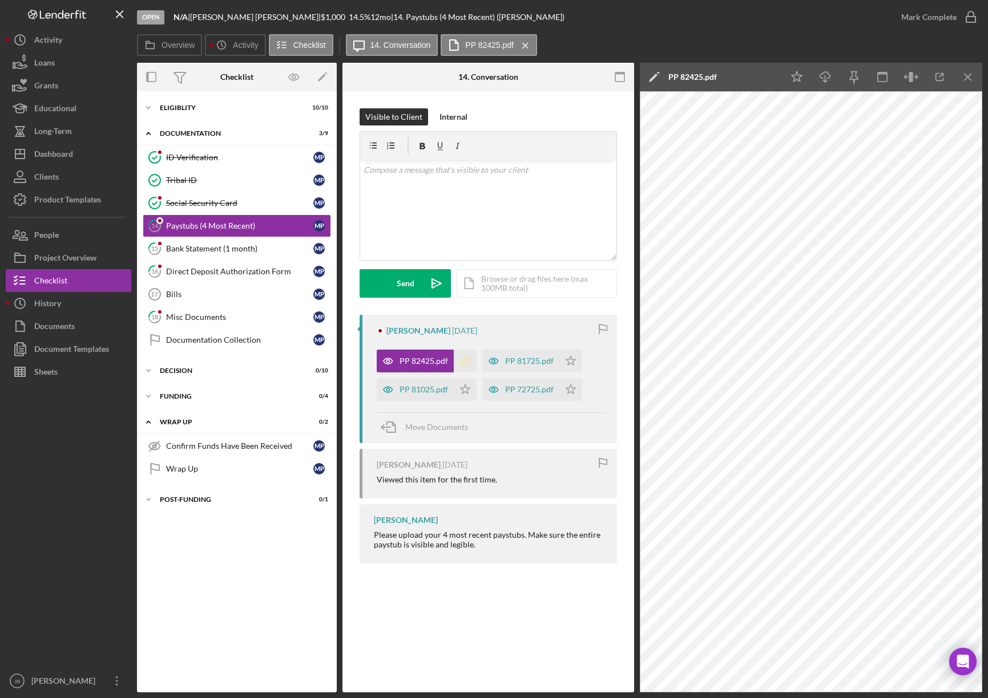
click at [467, 360] on polygon "button" at bounding box center [465, 360] width 10 height 9
click at [460, 385] on icon "Icon/Star" at bounding box center [465, 389] width 23 height 23
click at [573, 360] on polygon "button" at bounding box center [571, 360] width 10 height 9
click at [575, 389] on icon "Icon/Star" at bounding box center [570, 389] width 23 height 23
click at [973, 80] on icon "Icon/Menu Close" at bounding box center [968, 77] width 26 height 26
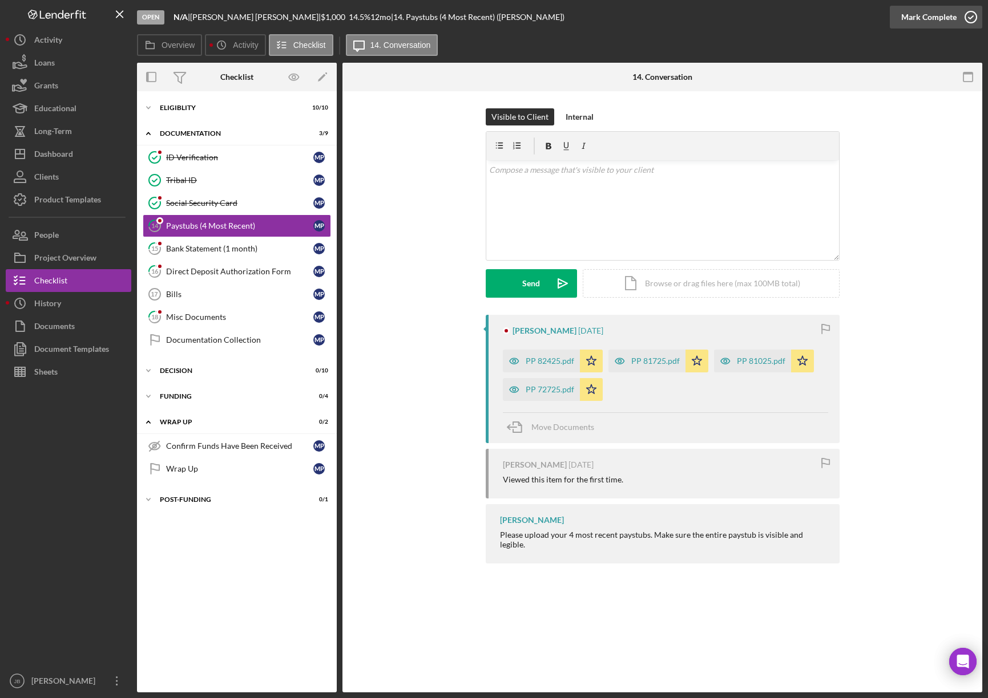
click at [970, 21] on icon "button" at bounding box center [970, 17] width 29 height 29
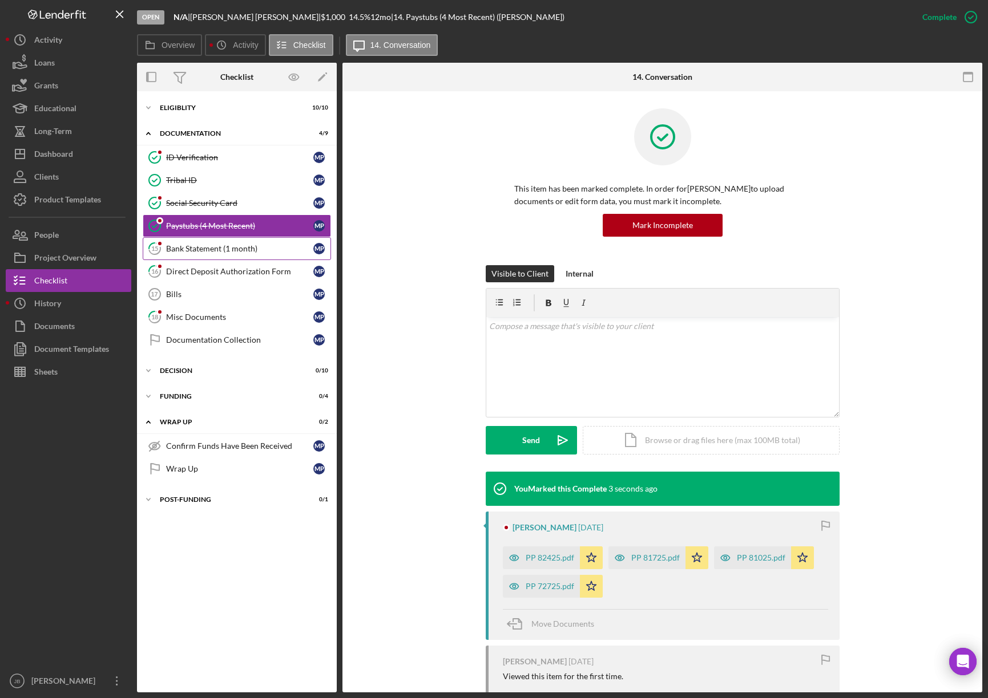
click at [249, 253] on div "Bank Statement (1 month)" at bounding box center [239, 248] width 147 height 9
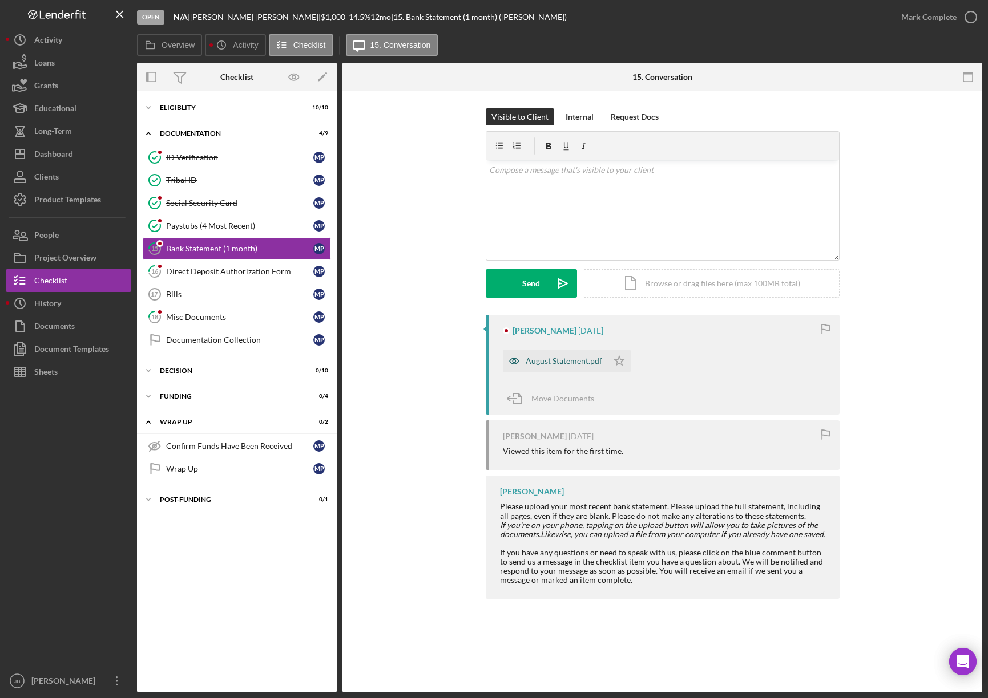
click at [584, 360] on div "August Statement.pdf" at bounding box center [563, 361] width 76 height 9
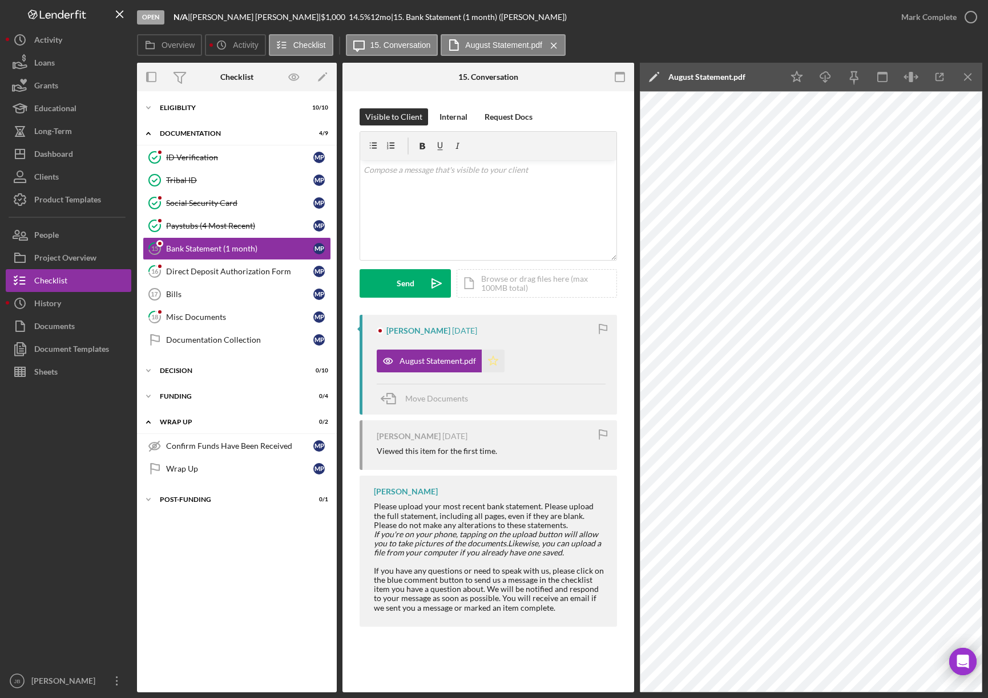
click at [494, 359] on polygon "button" at bounding box center [493, 360] width 10 height 9
click at [971, 22] on icon "button" at bounding box center [970, 17] width 29 height 29
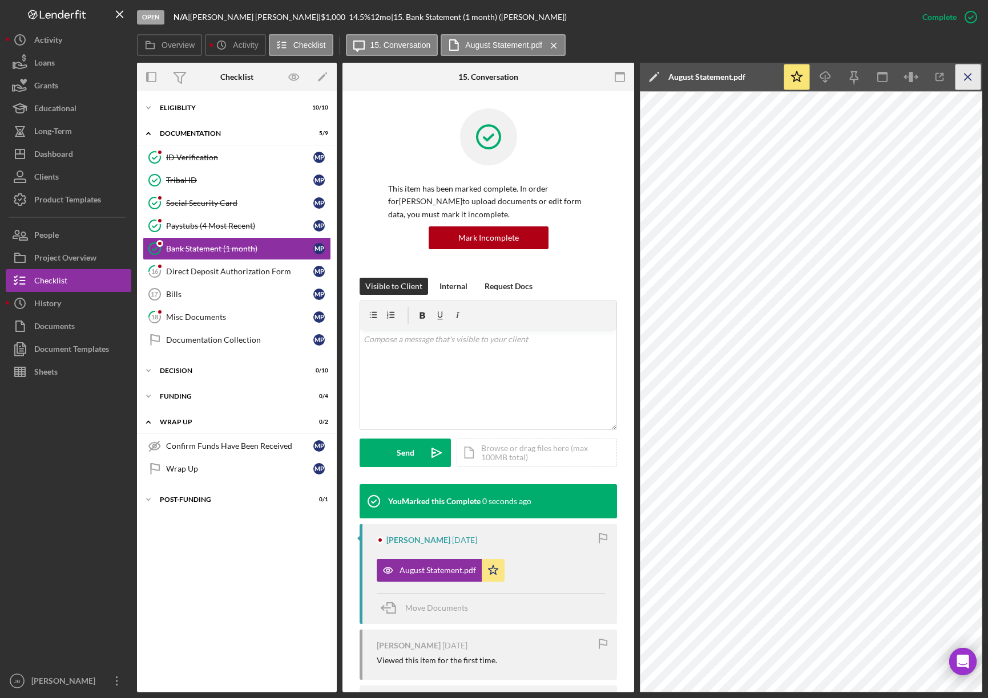
click at [969, 80] on icon "Icon/Menu Close" at bounding box center [968, 77] width 26 height 26
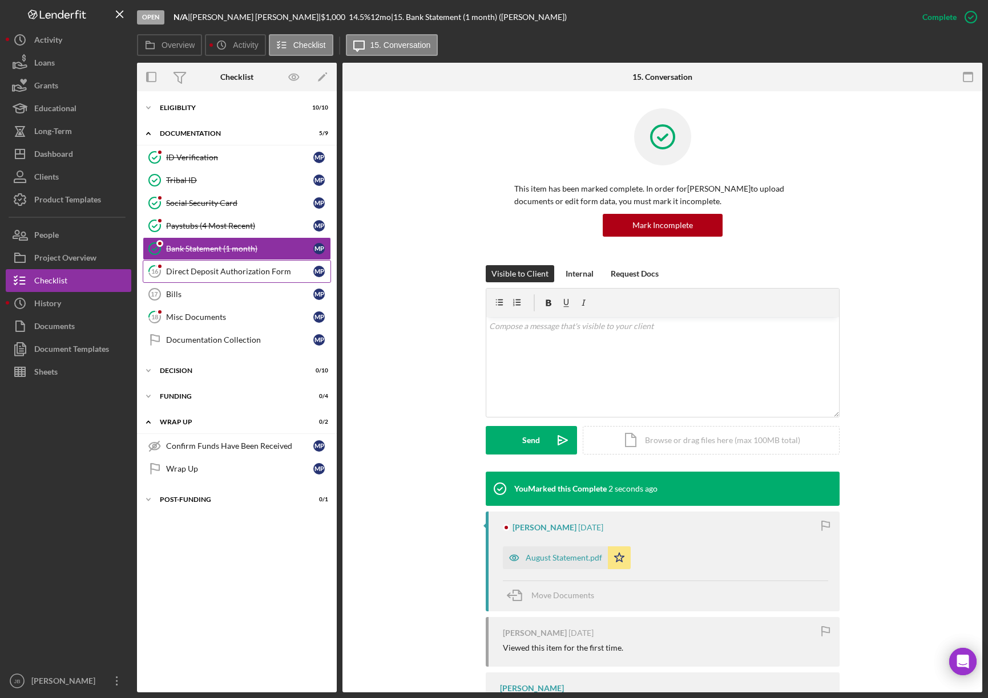
click at [208, 268] on div "Direct Deposit Authorization Form" at bounding box center [239, 271] width 147 height 9
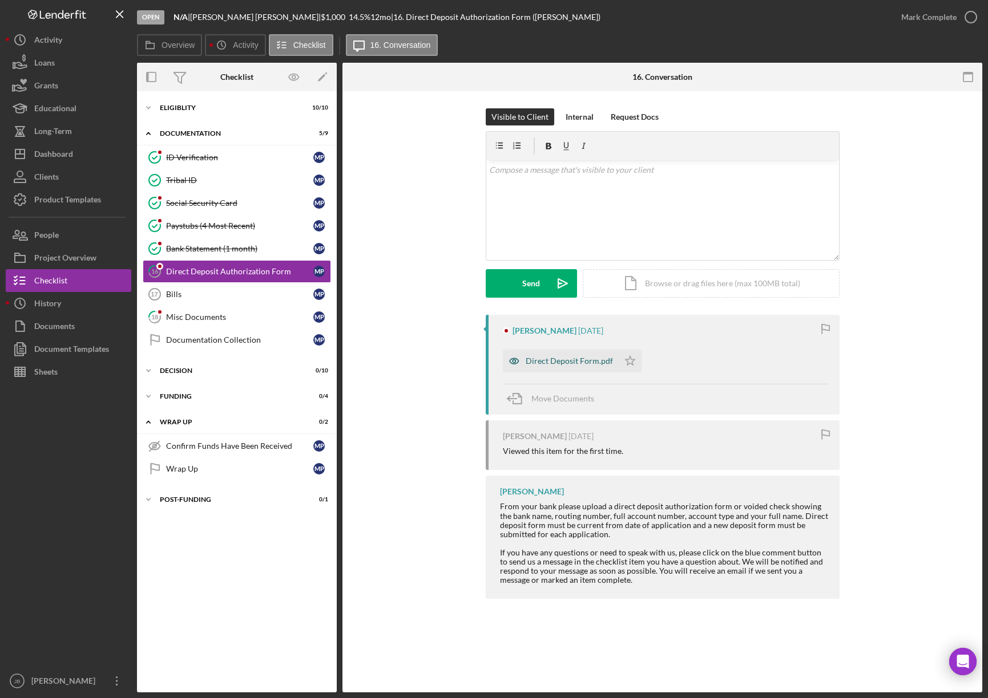
click at [556, 358] on div "Direct Deposit Form.pdf" at bounding box center [568, 361] width 87 height 9
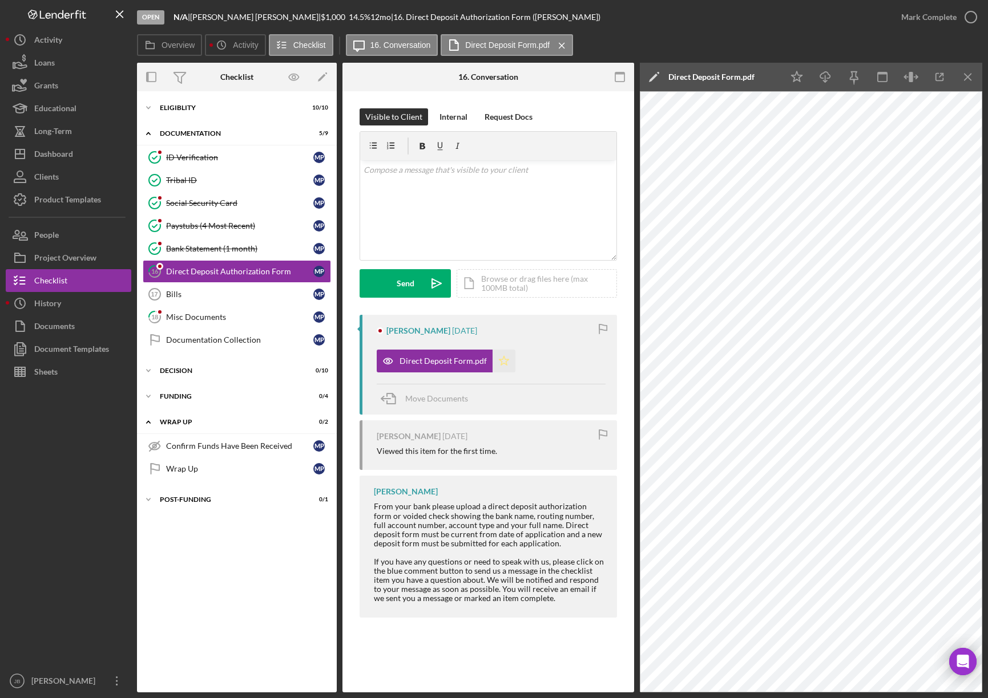
click at [502, 365] on icon "Icon/Star" at bounding box center [503, 361] width 23 height 23
click at [976, 15] on icon "button" at bounding box center [970, 17] width 29 height 29
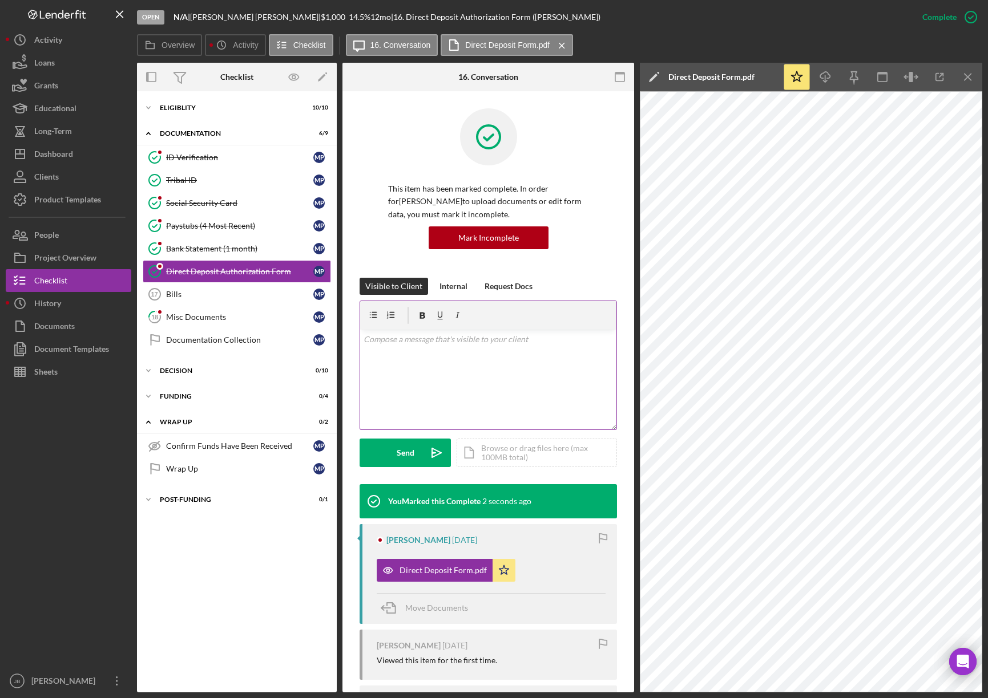
click at [438, 382] on div "v Color teal Color pink Remove color Add row above Add row below Add column bef…" at bounding box center [488, 380] width 256 height 100
click at [419, 447] on button "Send Icon/icon-invite-send" at bounding box center [404, 453] width 91 height 29
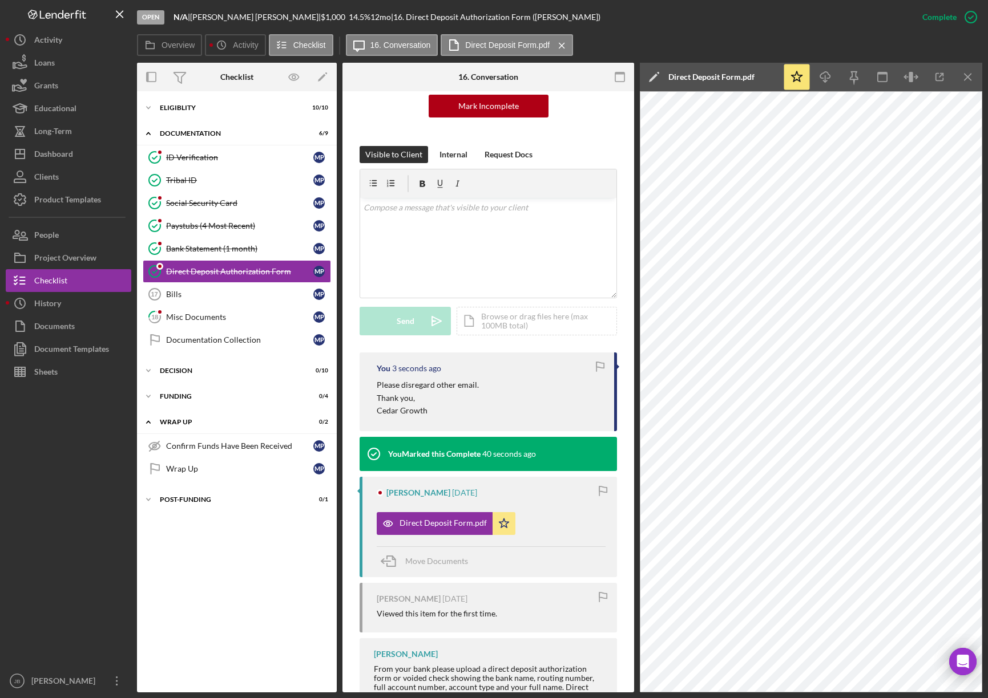
scroll to position [171, 0]
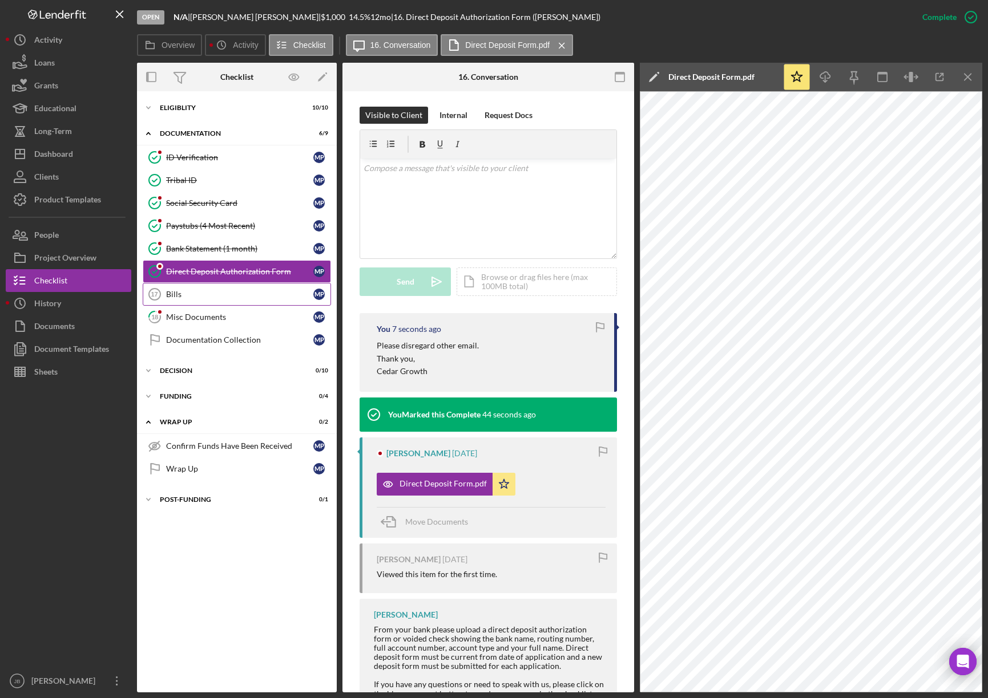
click at [260, 299] on div "Bills" at bounding box center [239, 294] width 147 height 9
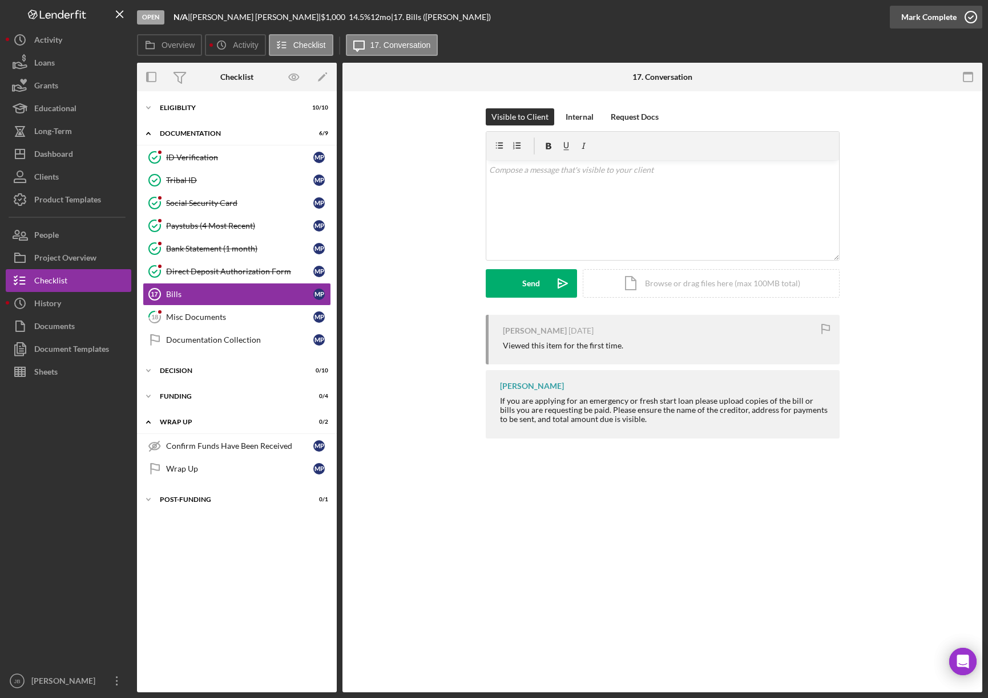
click at [969, 15] on icon "button" at bounding box center [970, 17] width 29 height 29
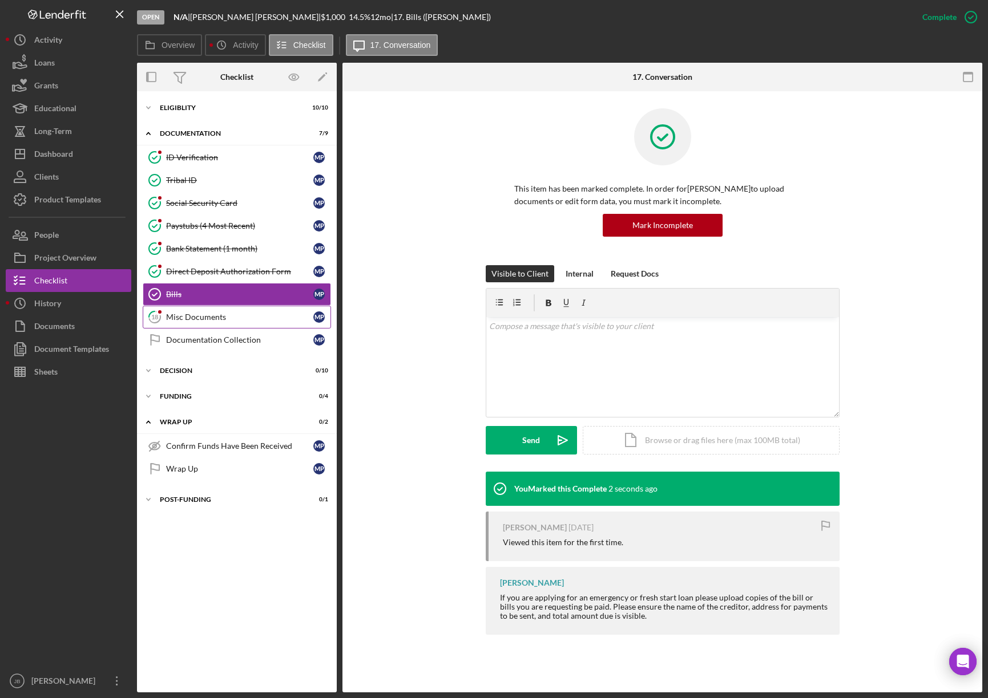
click at [246, 324] on link "18 Misc Documents M P" at bounding box center [237, 317] width 188 height 23
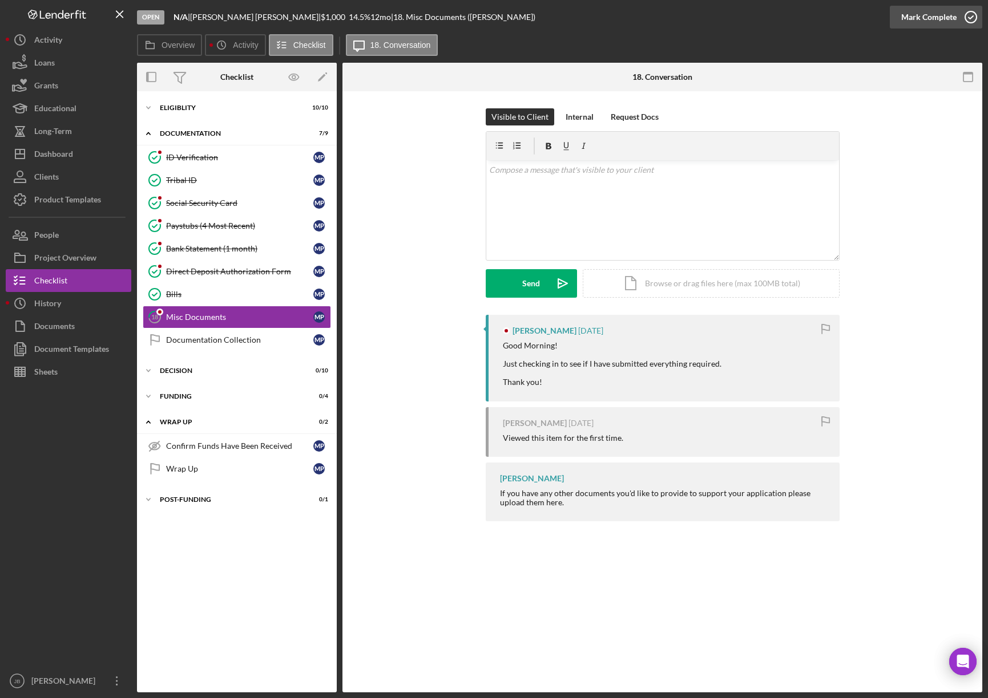
click at [975, 19] on icon "button" at bounding box center [970, 17] width 29 height 29
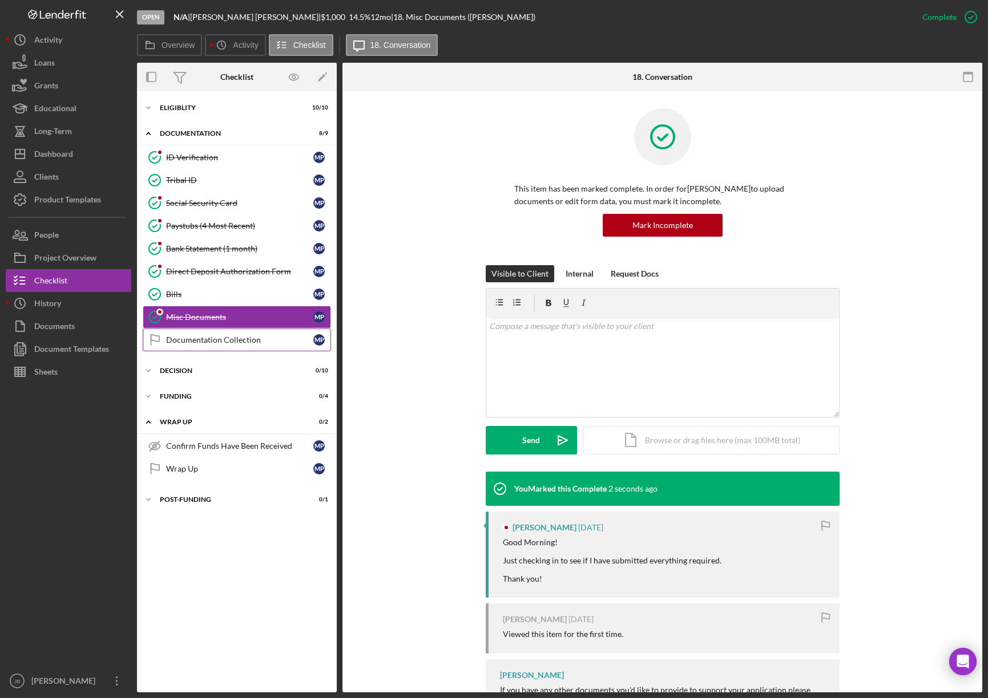
click at [270, 347] on link "Documentation Collection Documentation Collection M P" at bounding box center [237, 340] width 188 height 23
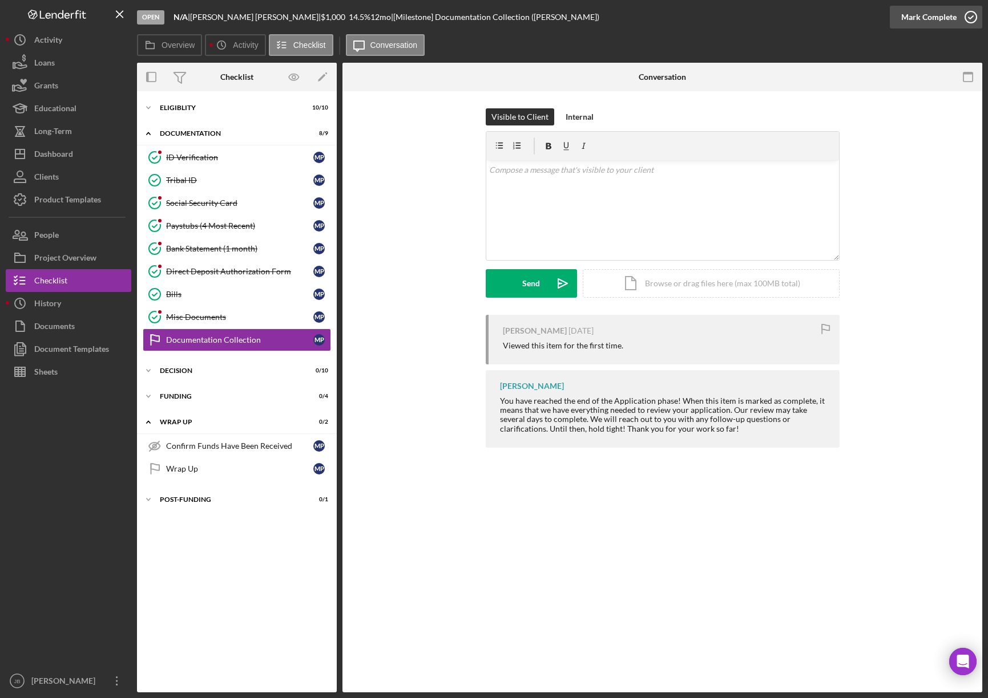
click at [968, 14] on icon "button" at bounding box center [970, 17] width 29 height 29
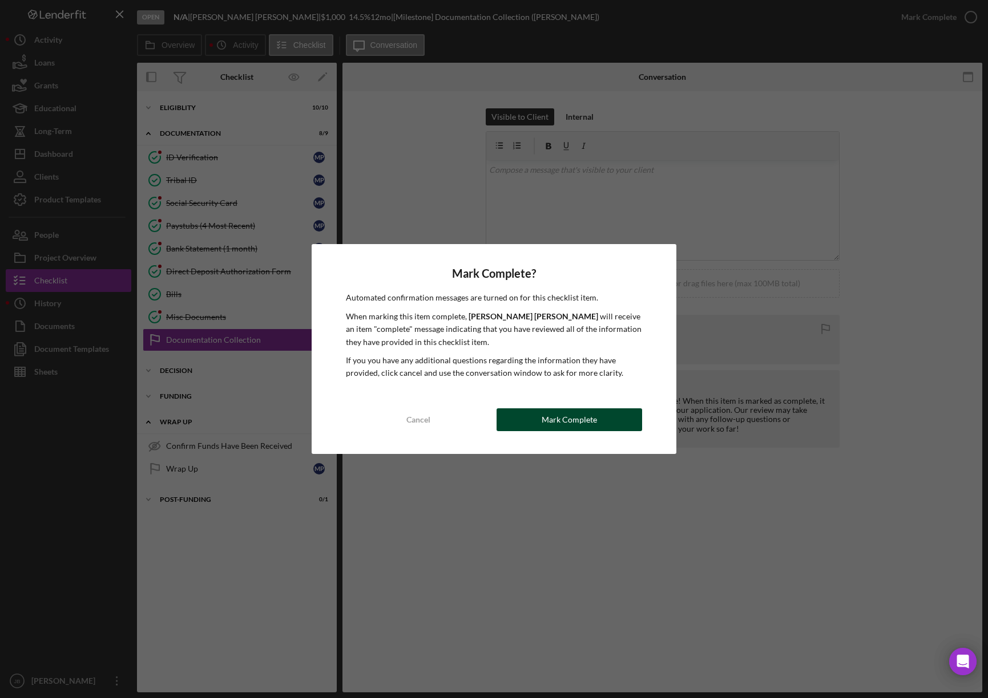
click at [616, 423] on button "Mark Complete" at bounding box center [568, 420] width 145 height 23
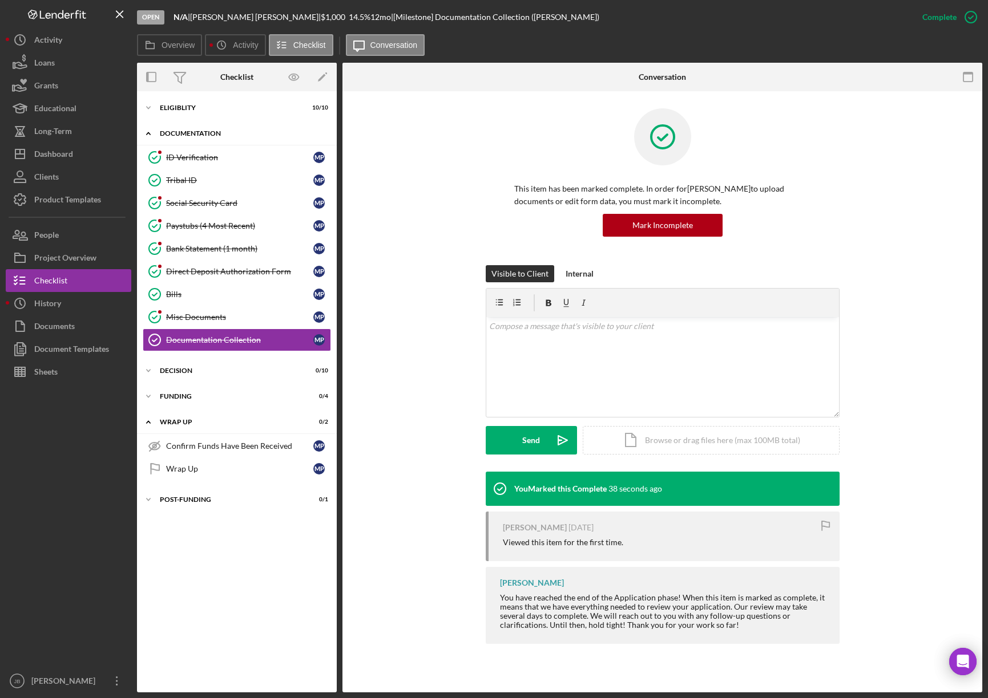
click at [188, 128] on div "Icon/Expander Documentation 9 / 9" at bounding box center [237, 133] width 200 height 23
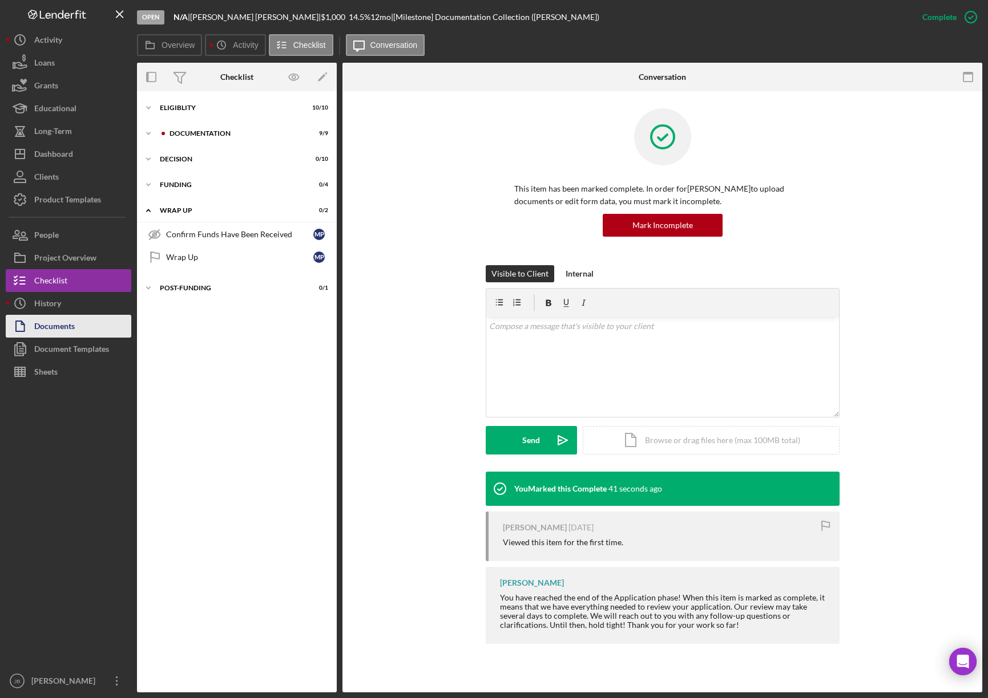
click at [75, 331] on button "Documents" at bounding box center [69, 326] width 126 height 23
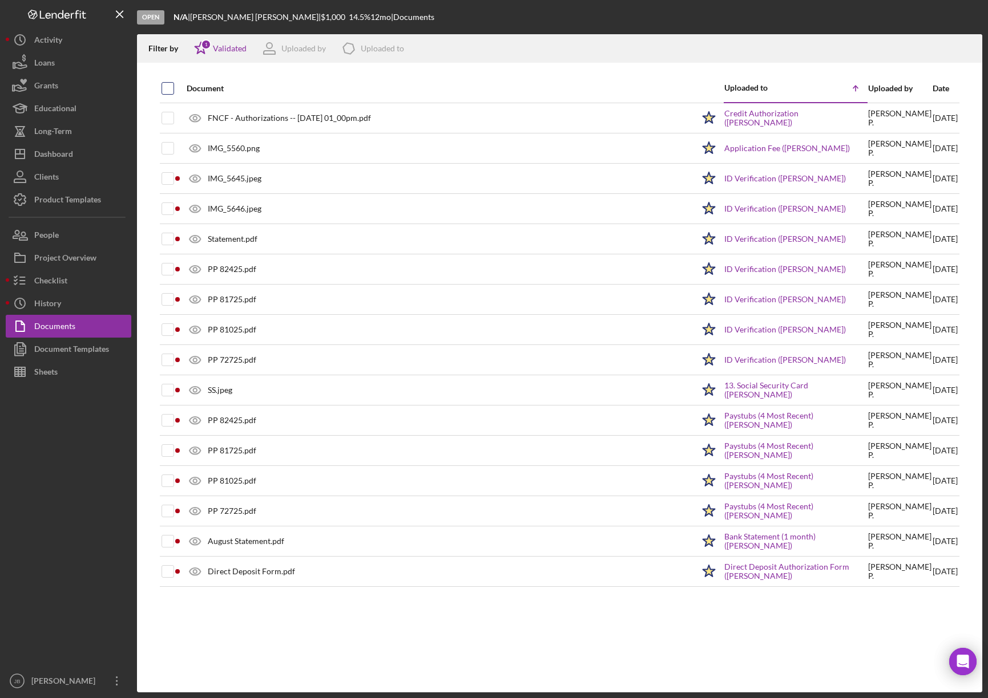
click at [168, 89] on input "checkbox" at bounding box center [167, 88] width 11 height 11
checkbox input "true"
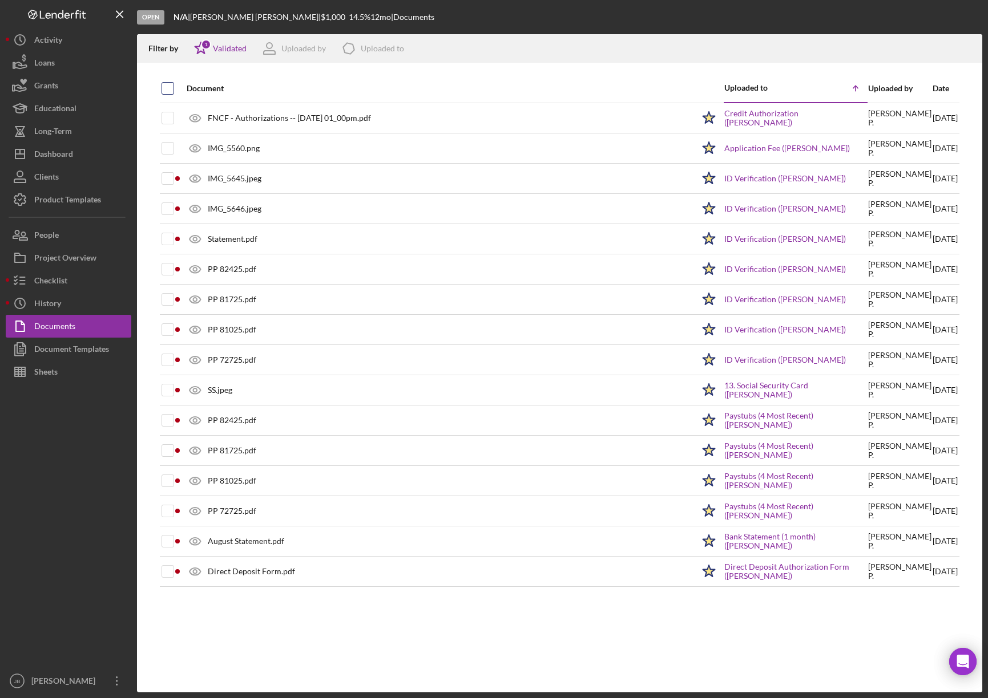
checkbox input "true"
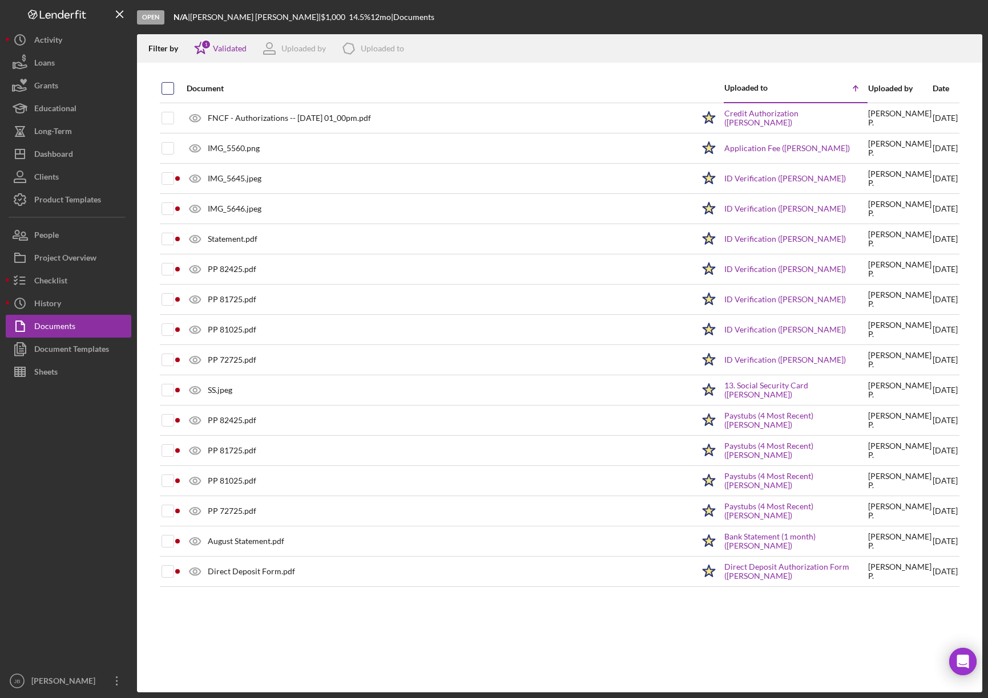
checkbox input "true"
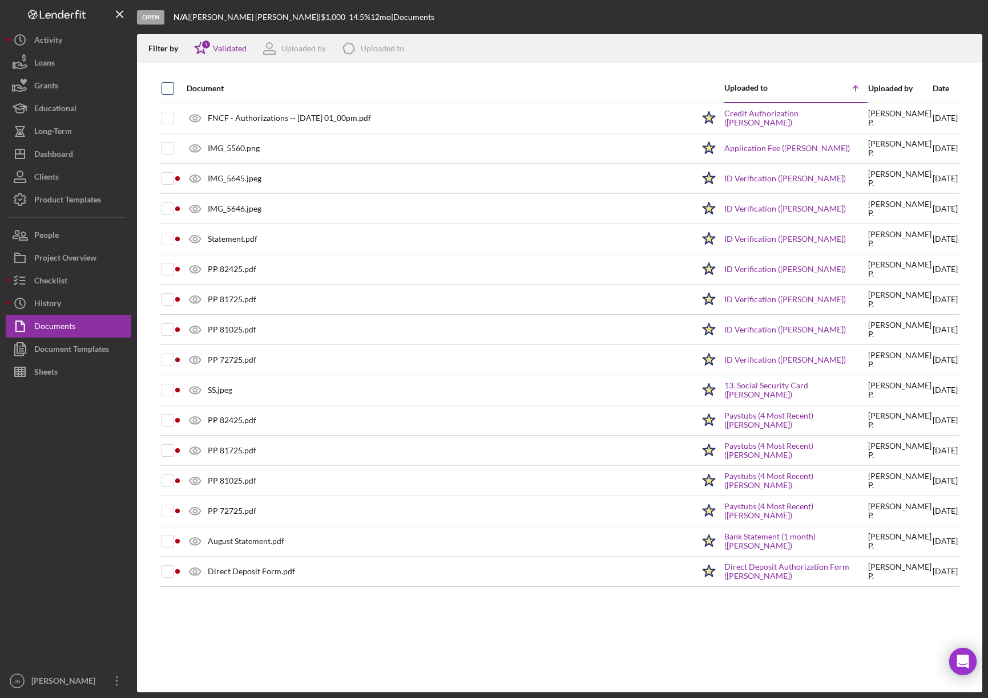
checkbox input "true"
click at [168, 89] on input "checkbox" at bounding box center [167, 88] width 11 height 11
checkbox input "false"
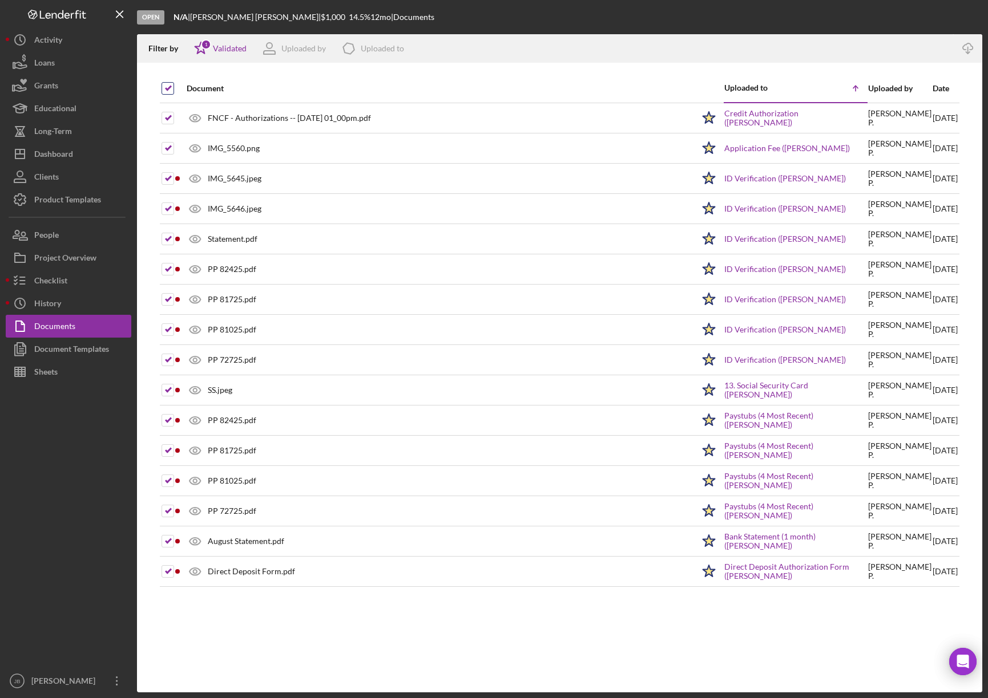
checkbox input "false"
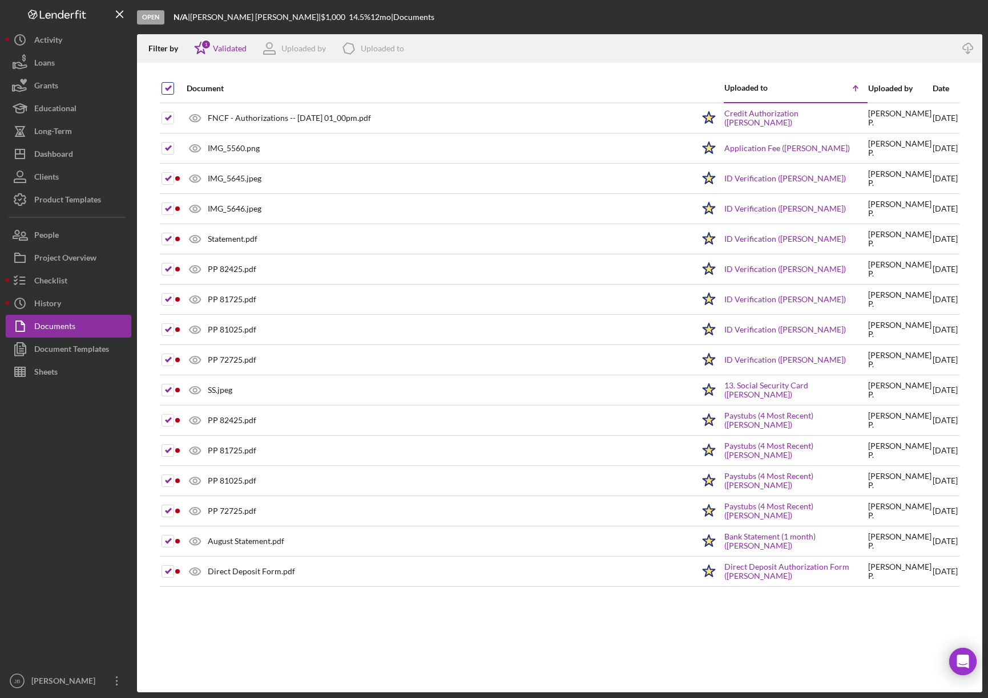
checkbox input "false"
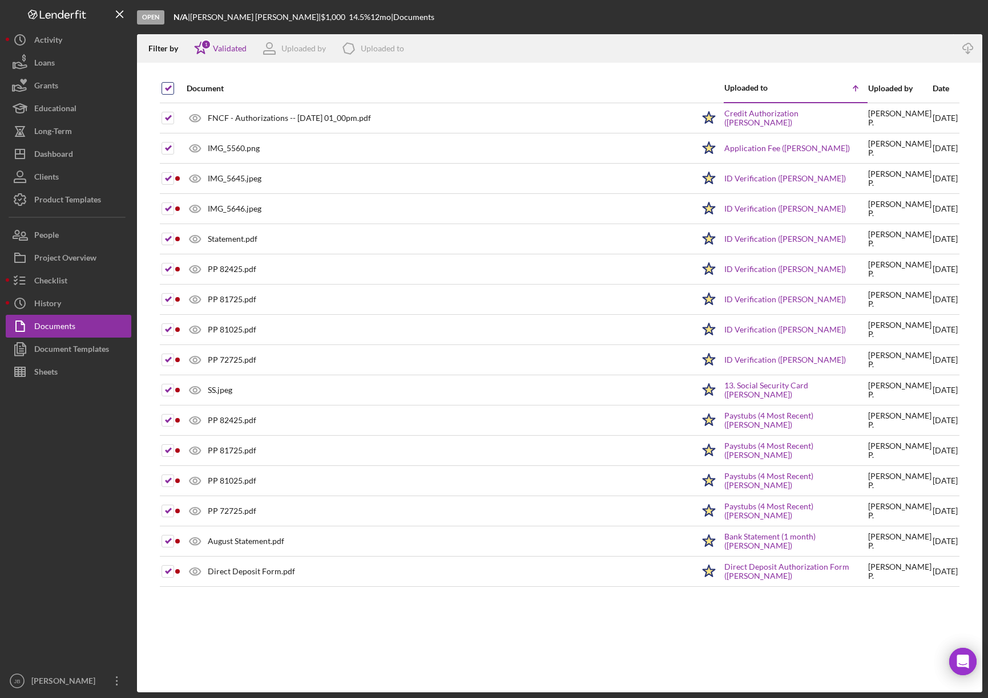
checkbox input "false"
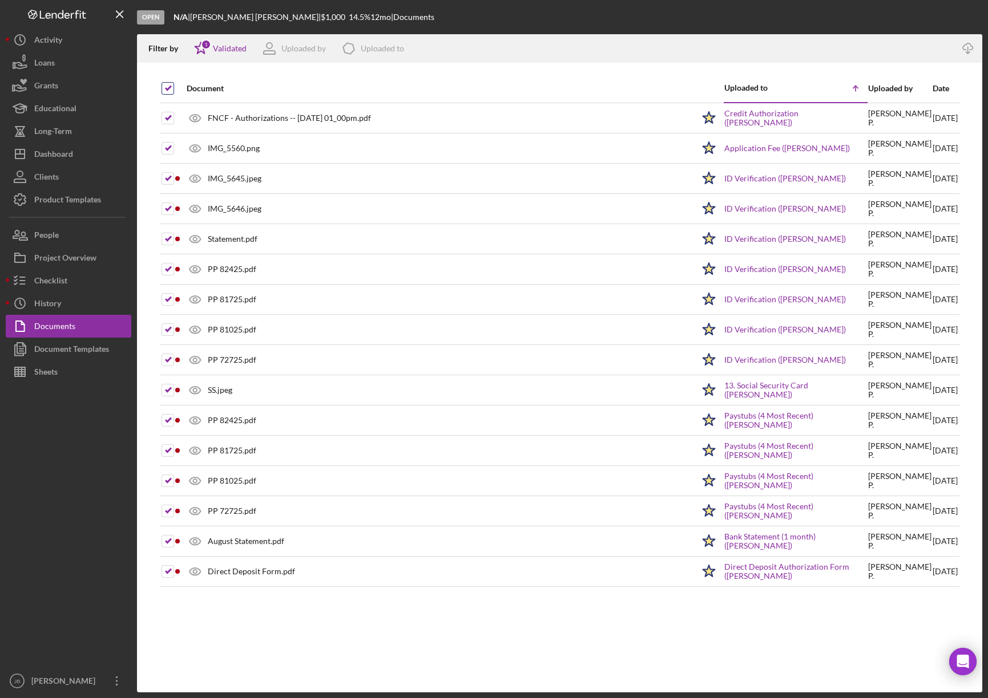
checkbox input "false"
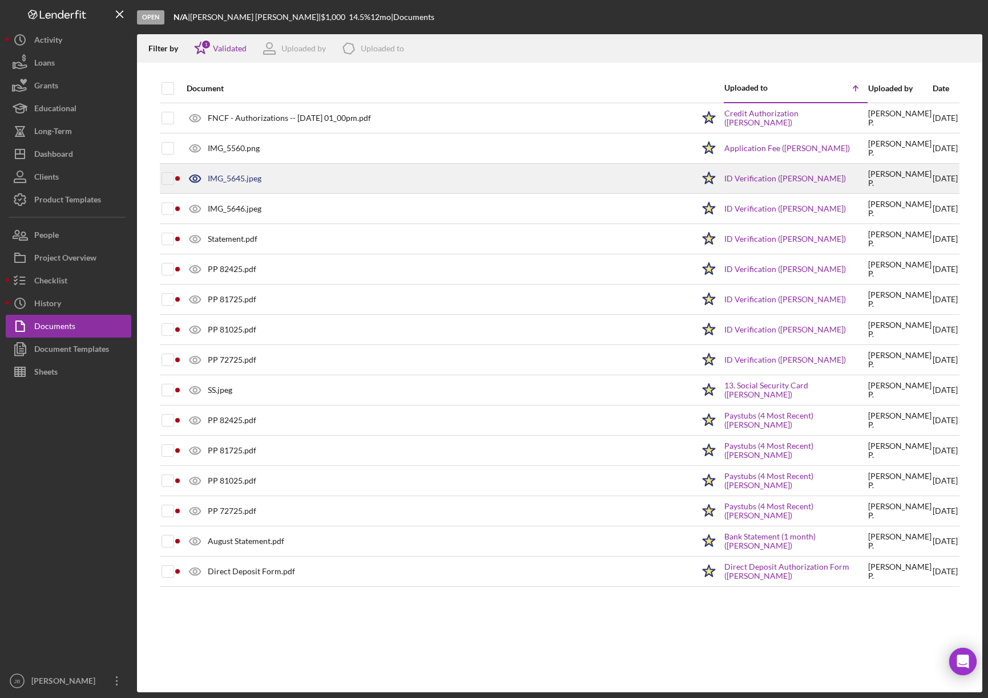
click at [246, 181] on div "IMG_5645.jpeg" at bounding box center [235, 178] width 54 height 9
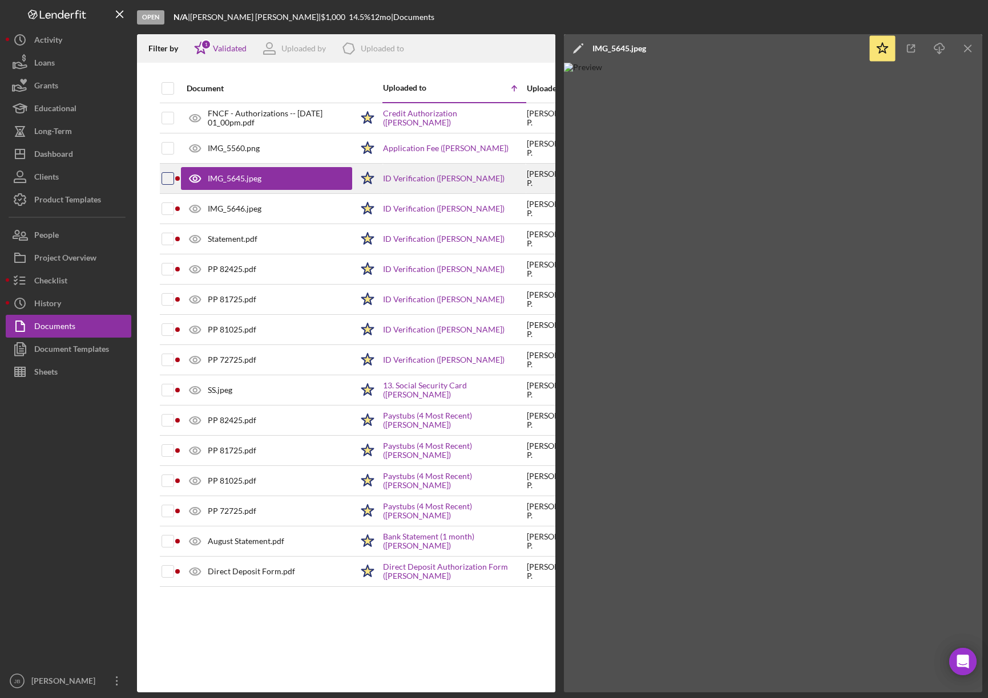
click at [167, 178] on input "checkbox" at bounding box center [167, 178] width 11 height 11
checkbox input "true"
click at [240, 183] on div "IMG_5645.jpeg" at bounding box center [235, 178] width 54 height 9
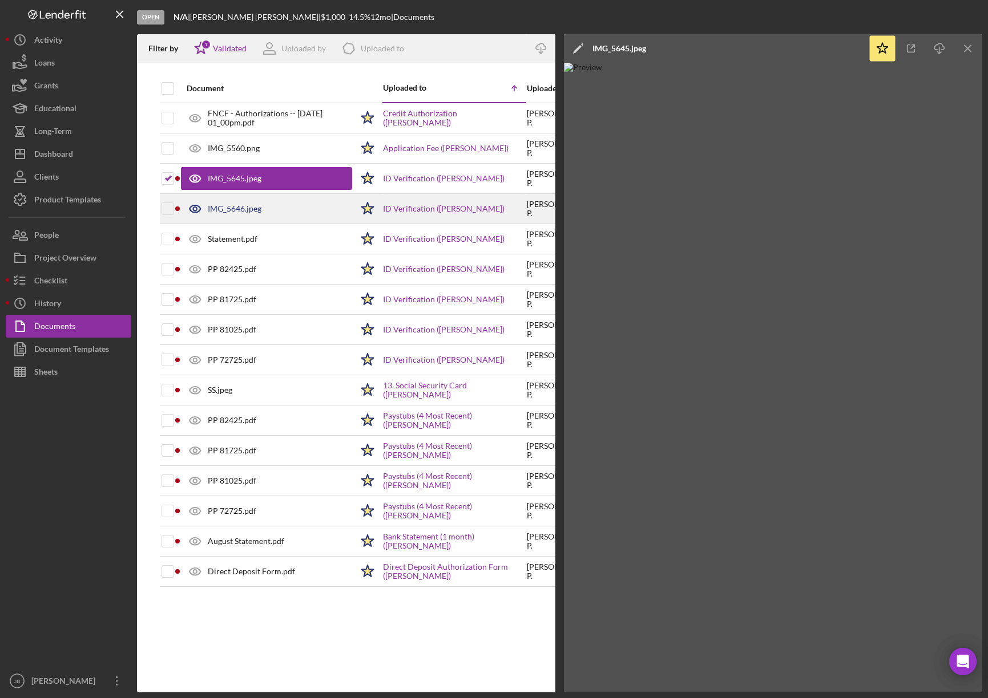
click at [234, 214] on div "IMG_5646.jpeg" at bounding box center [266, 209] width 171 height 29
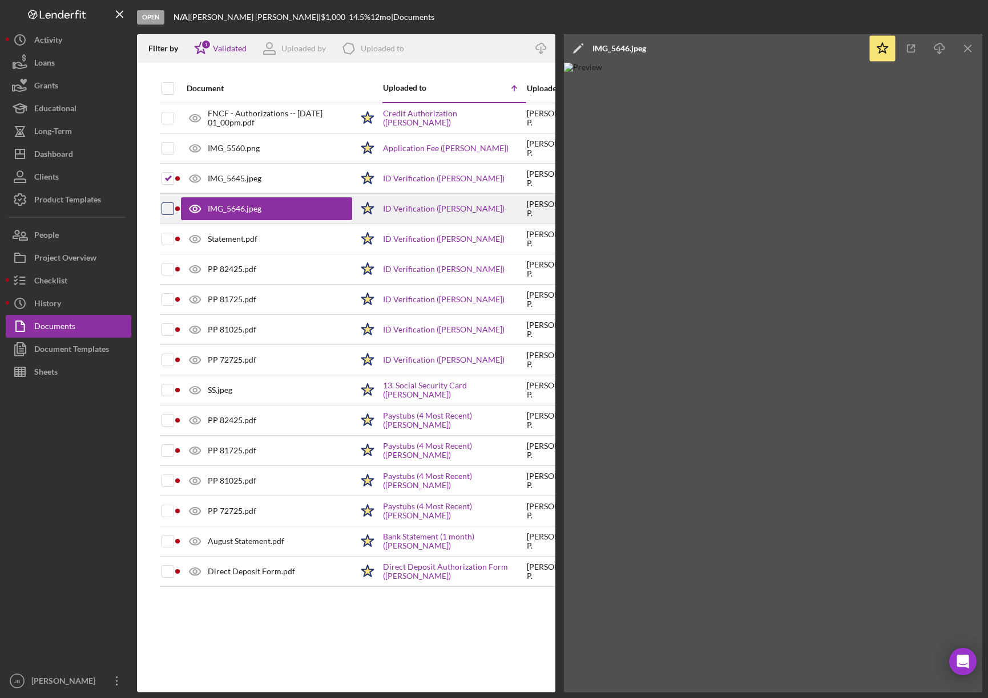
click at [166, 212] on input "checkbox" at bounding box center [167, 208] width 11 height 11
checkbox input "true"
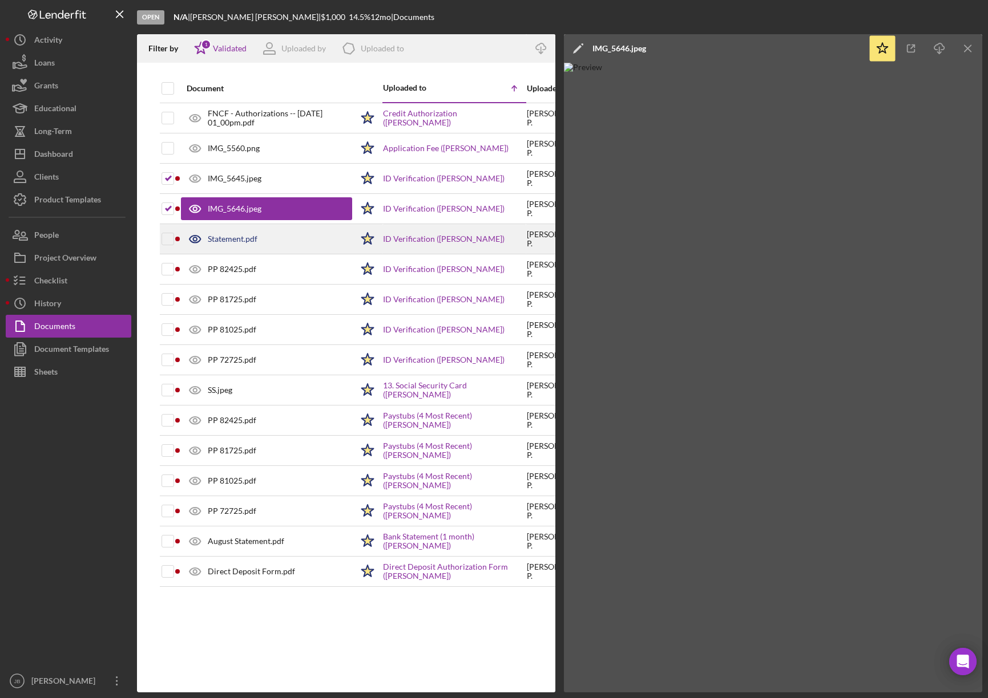
click at [234, 245] on div "Statement.pdf" at bounding box center [266, 239] width 171 height 29
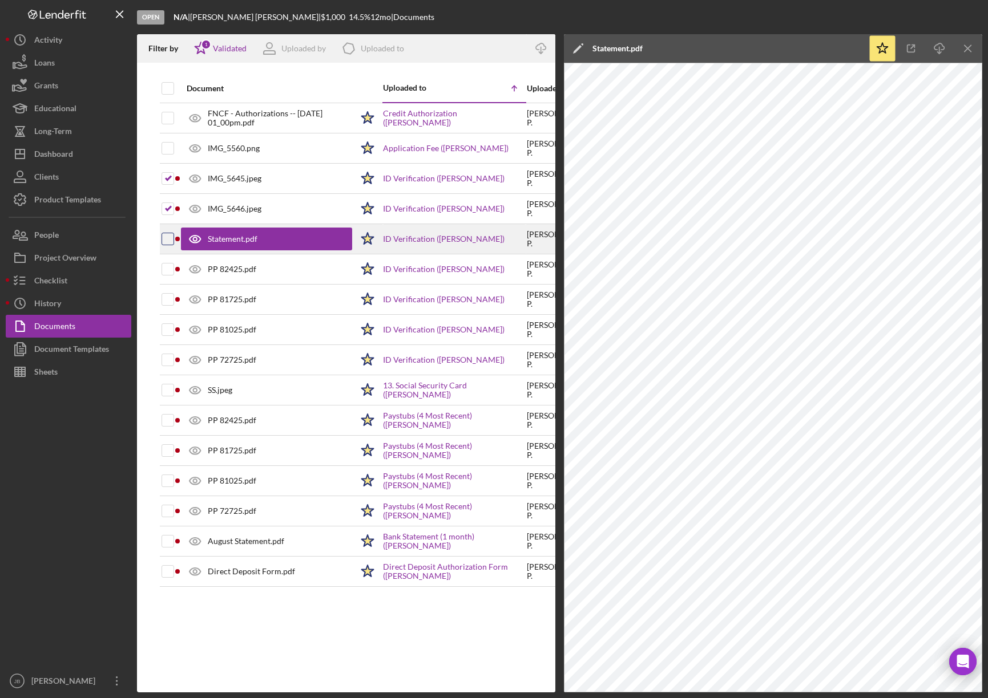
click at [168, 240] on input "checkbox" at bounding box center [167, 238] width 11 height 11
checkbox input "true"
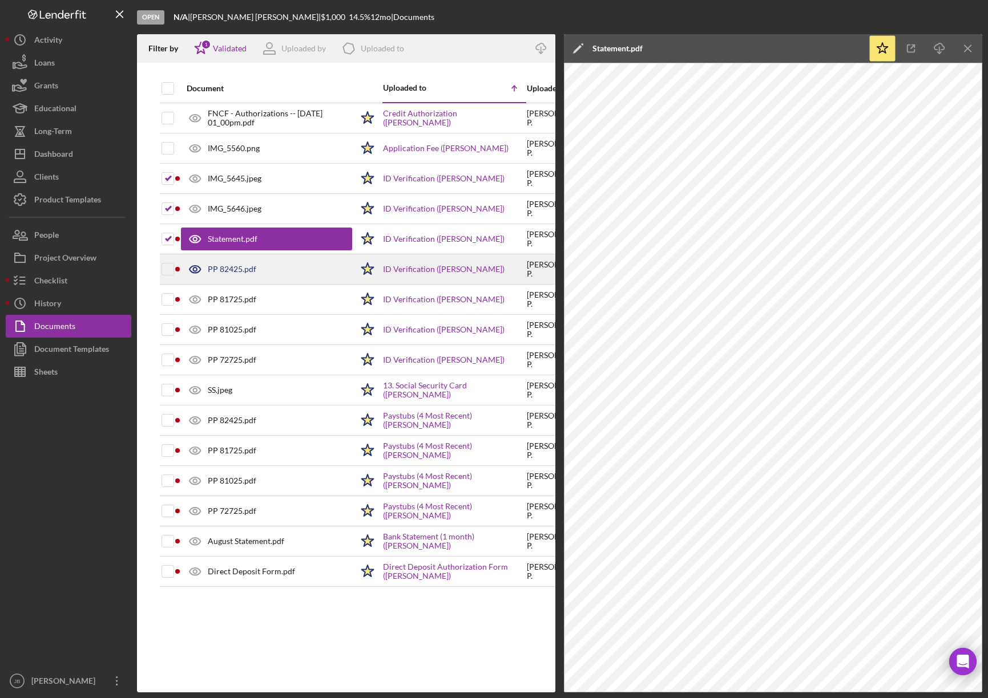
click at [244, 273] on div "PP 82425.pdf" at bounding box center [232, 269] width 48 height 9
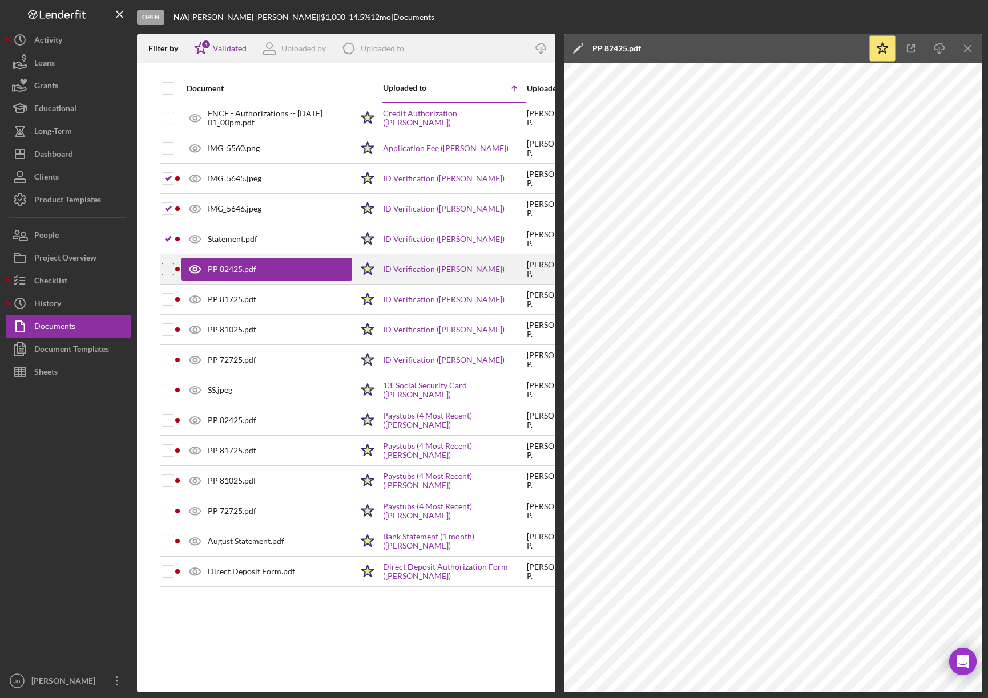
click at [171, 272] on input "checkbox" at bounding box center [167, 269] width 11 height 11
checkbox input "true"
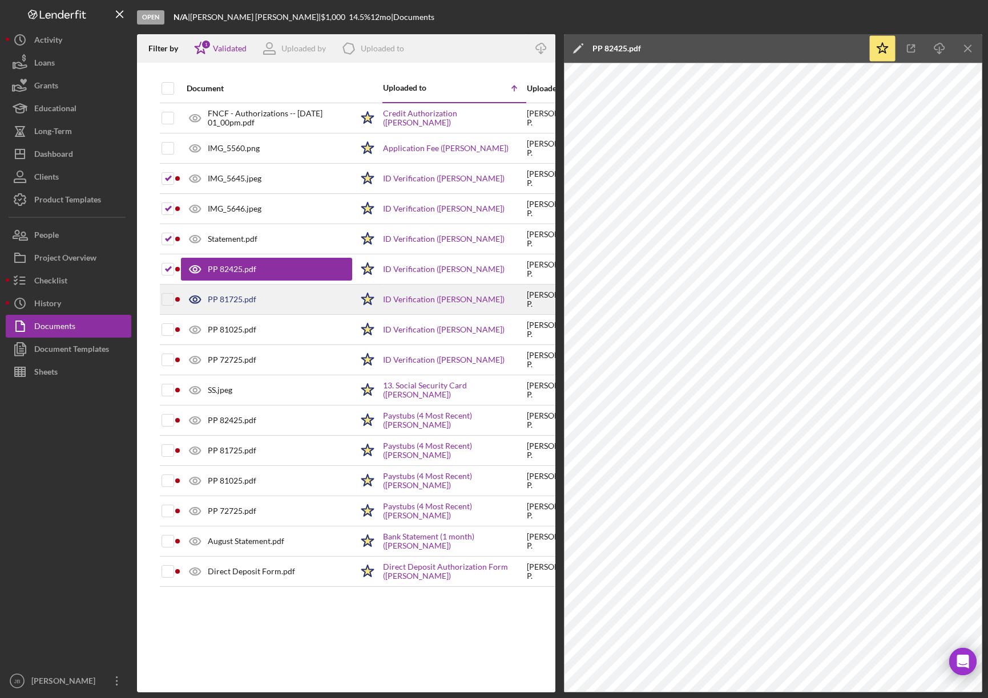
click at [226, 300] on div "PP 81725.pdf" at bounding box center [232, 299] width 48 height 9
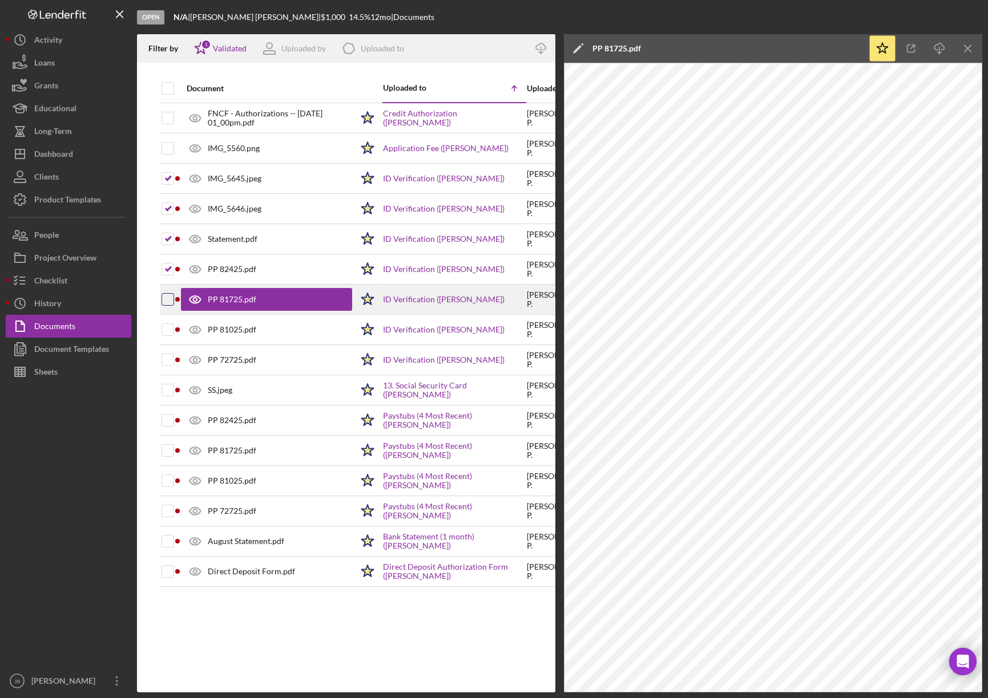
click at [170, 302] on input "checkbox" at bounding box center [167, 299] width 11 height 11
checkbox input "true"
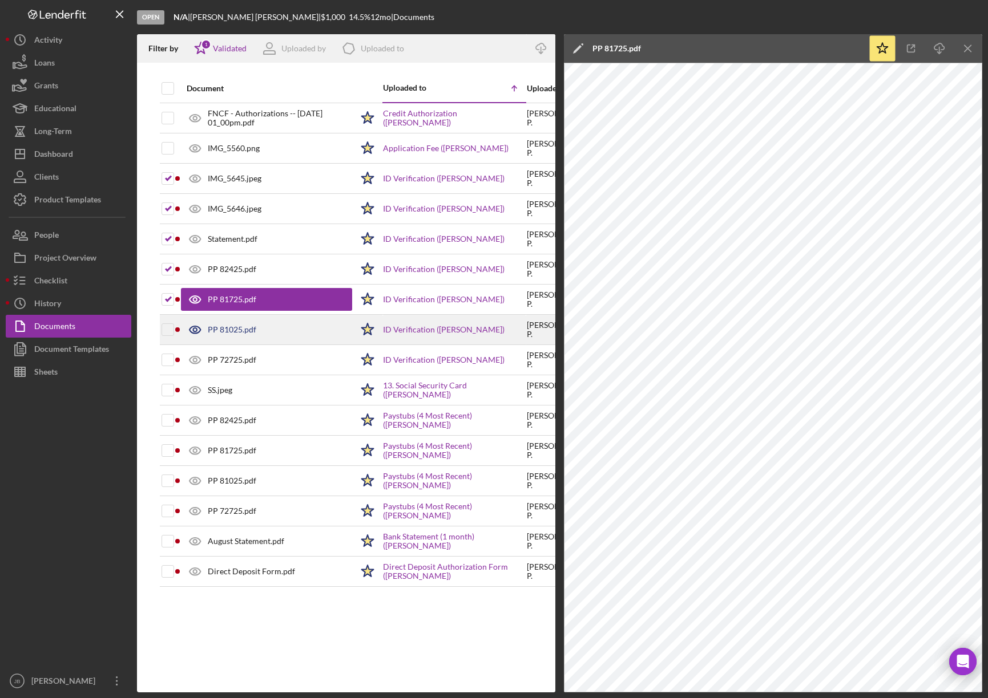
click at [217, 329] on div "PP 81025.pdf" at bounding box center [232, 329] width 48 height 9
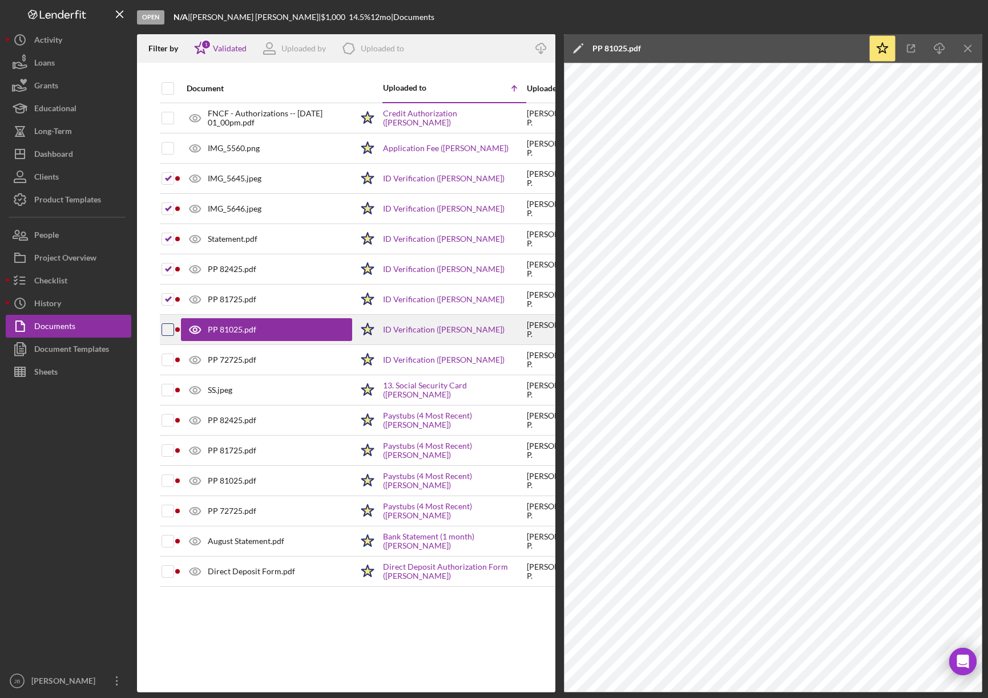
click at [170, 331] on input "checkbox" at bounding box center [167, 329] width 11 height 11
checkbox input "true"
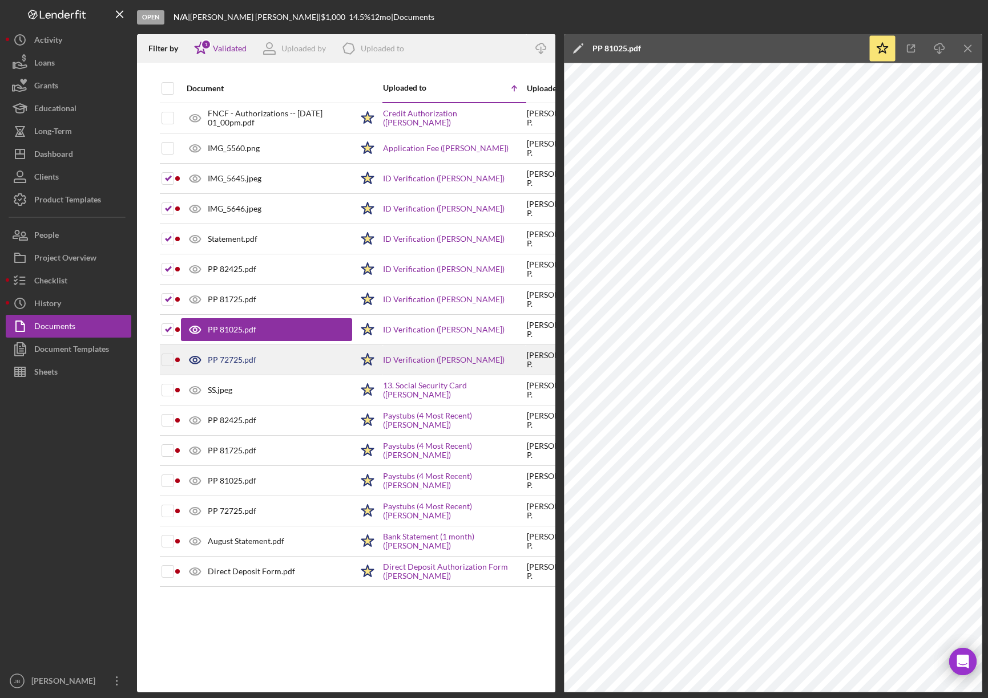
click at [223, 365] on div "PP 72725.pdf" at bounding box center [232, 359] width 48 height 9
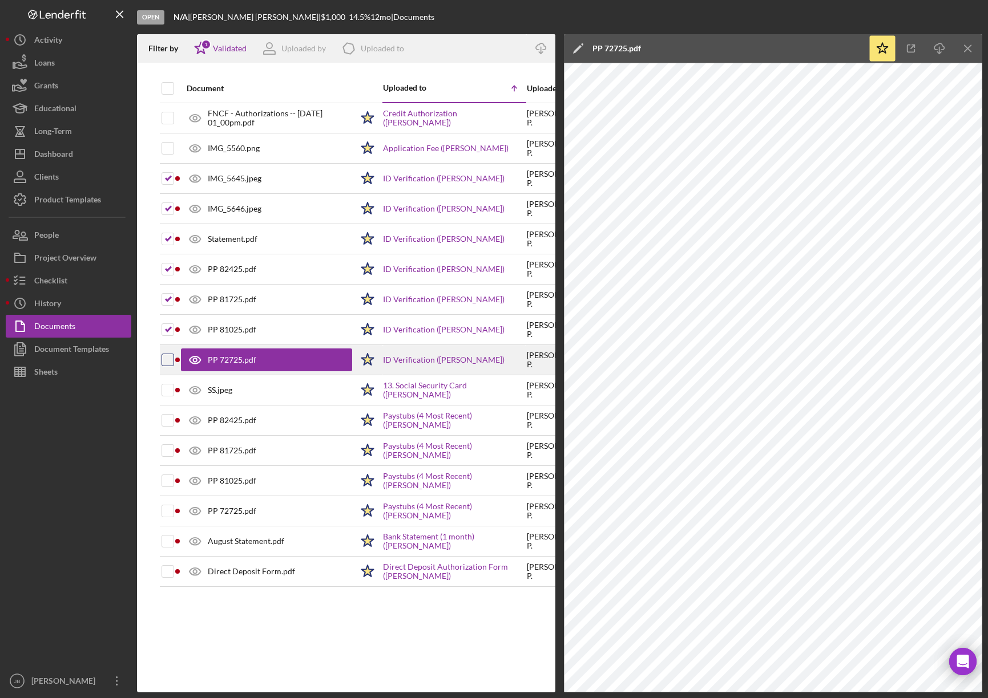
click at [169, 359] on input "checkbox" at bounding box center [167, 359] width 11 height 11
checkbox input "true"
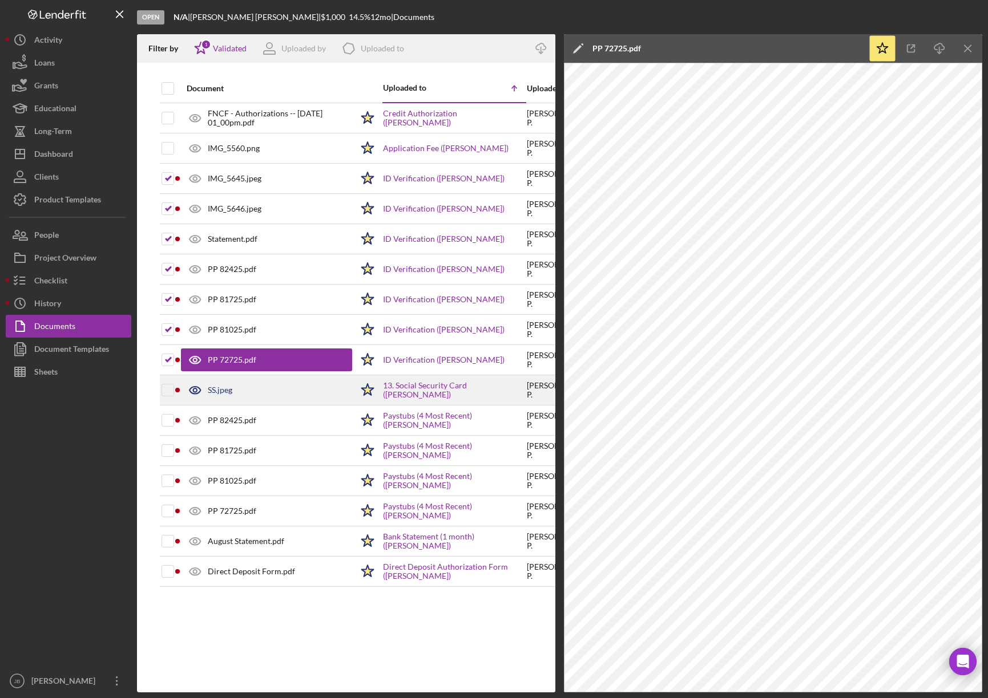
click at [211, 389] on div "SS.jpeg" at bounding box center [220, 390] width 25 height 9
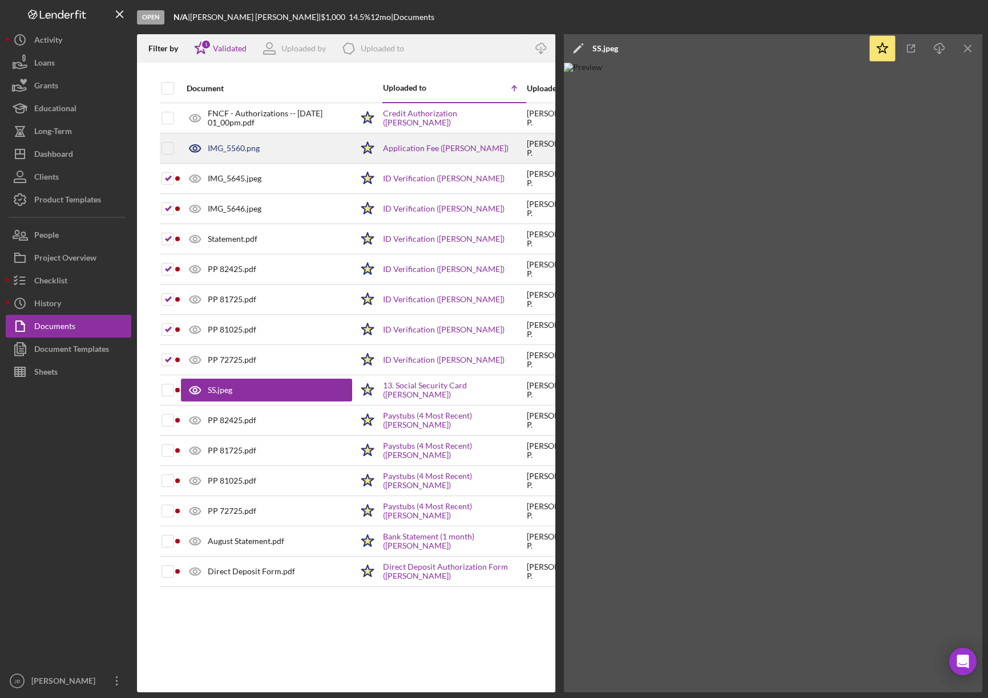
click at [229, 151] on div "IMG_5560.png" at bounding box center [234, 148] width 52 height 9
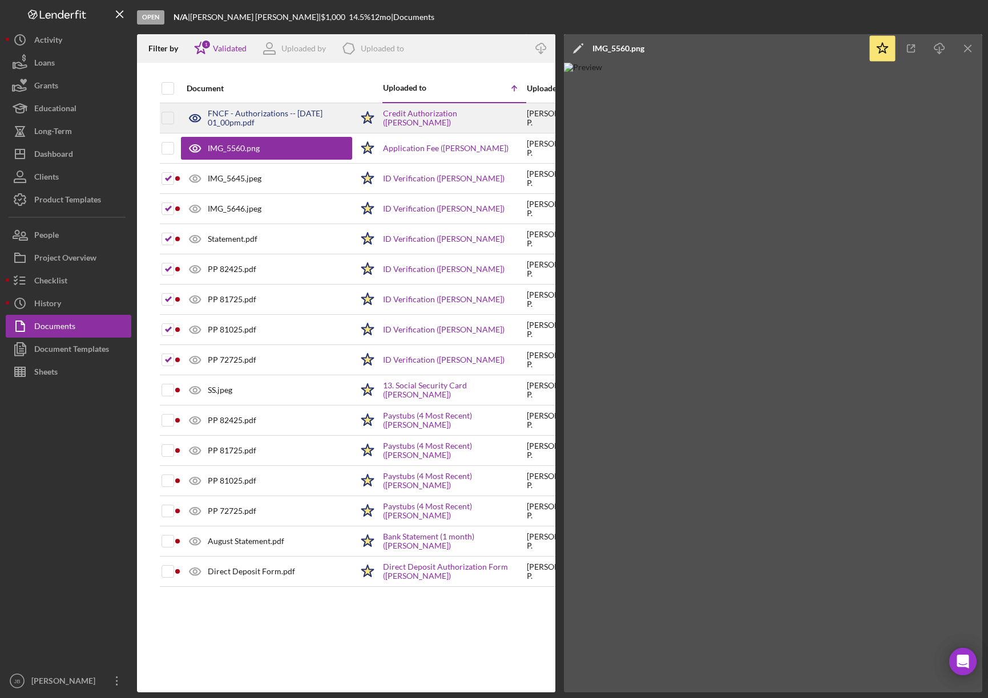
click at [260, 114] on div "FNCF - Authorizations -- 2025-08-29 01_00pm.pdf" at bounding box center [280, 118] width 144 height 18
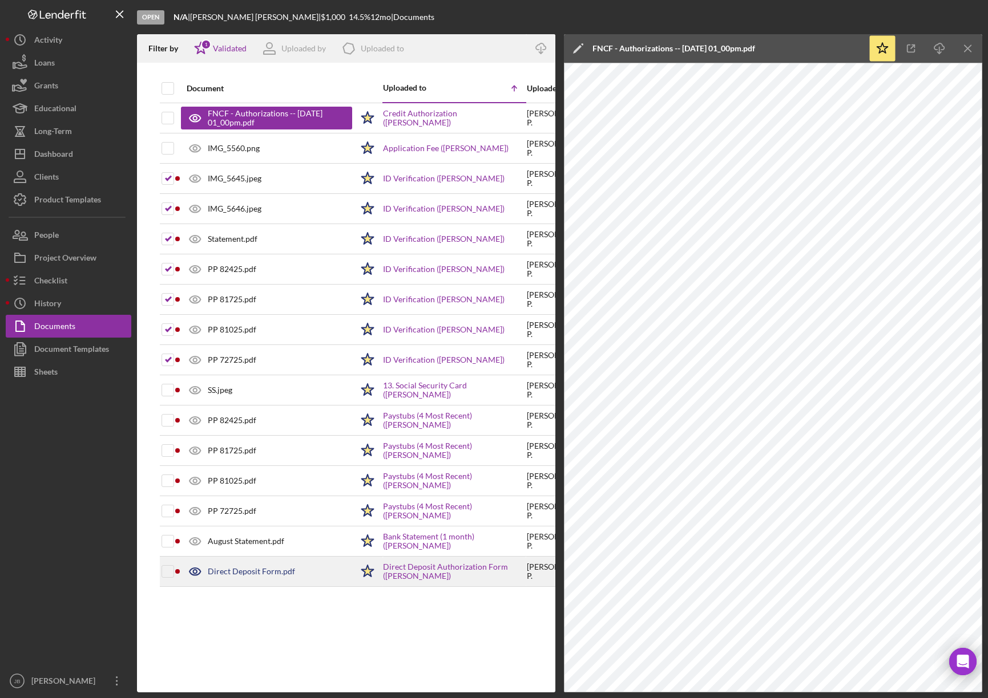
click at [253, 570] on div "Direct Deposit Form.pdf" at bounding box center [251, 571] width 87 height 9
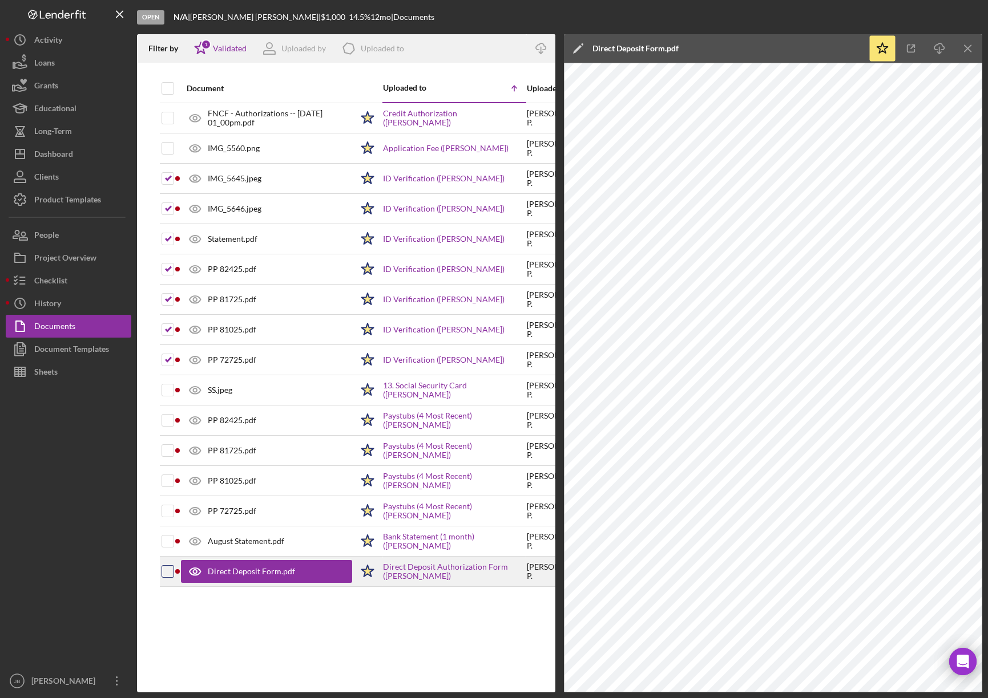
click at [164, 574] on input "checkbox" at bounding box center [167, 571] width 11 height 11
checkbox input "true"
click at [969, 46] on line "button" at bounding box center [967, 48] width 6 height 6
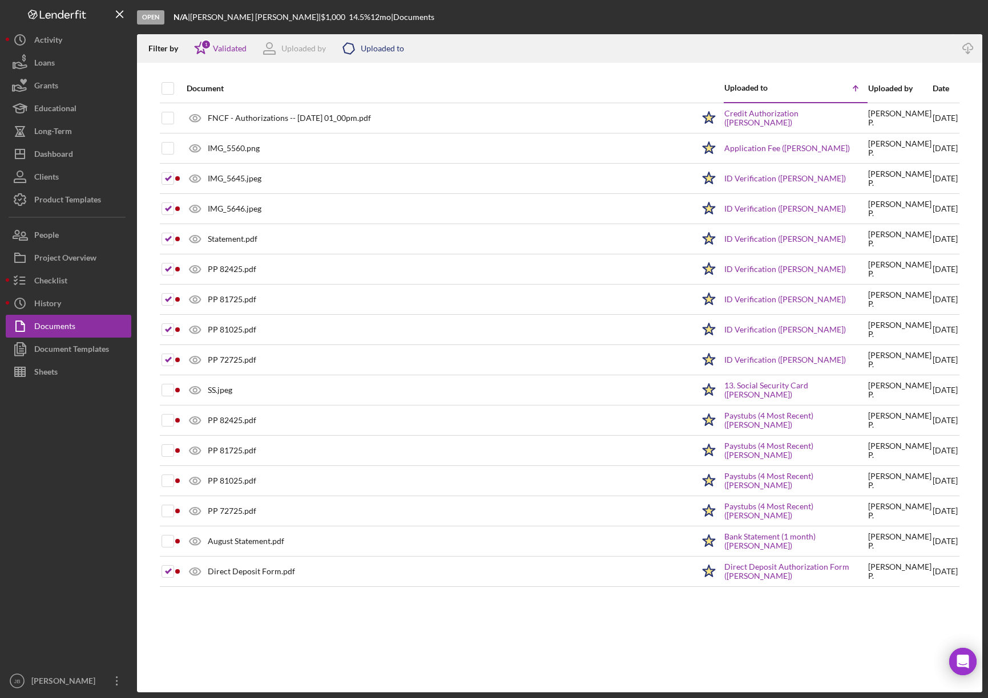
click at [386, 49] on div "Uploaded to" at bounding box center [382, 48] width 43 height 9
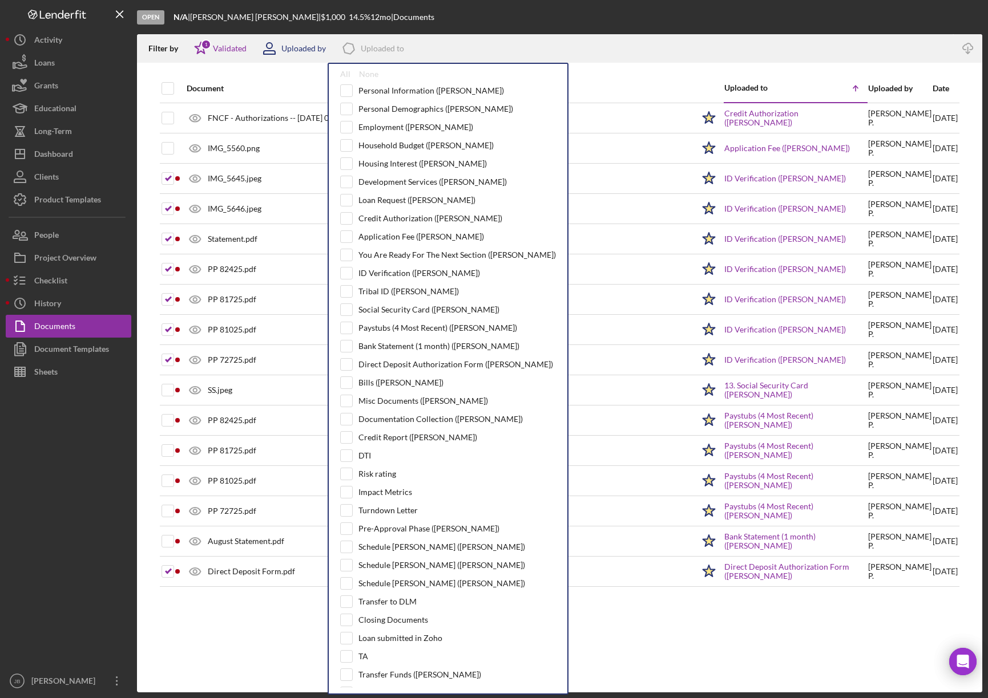
click at [314, 48] on div "Uploaded by" at bounding box center [303, 48] width 45 height 9
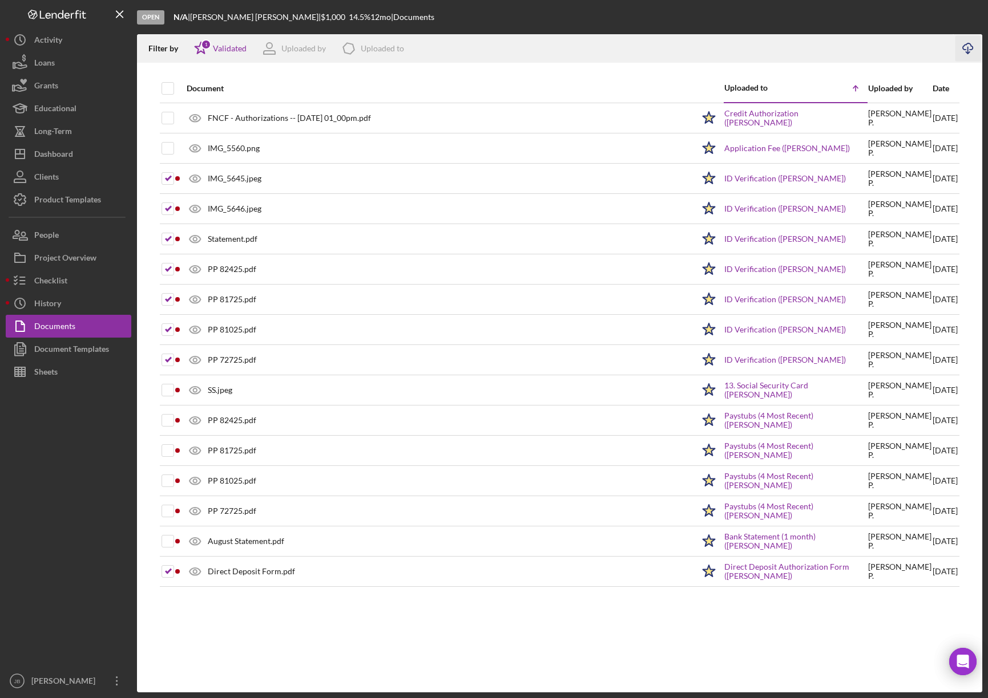
click at [973, 49] on icon "Icon/Download" at bounding box center [968, 49] width 26 height 26
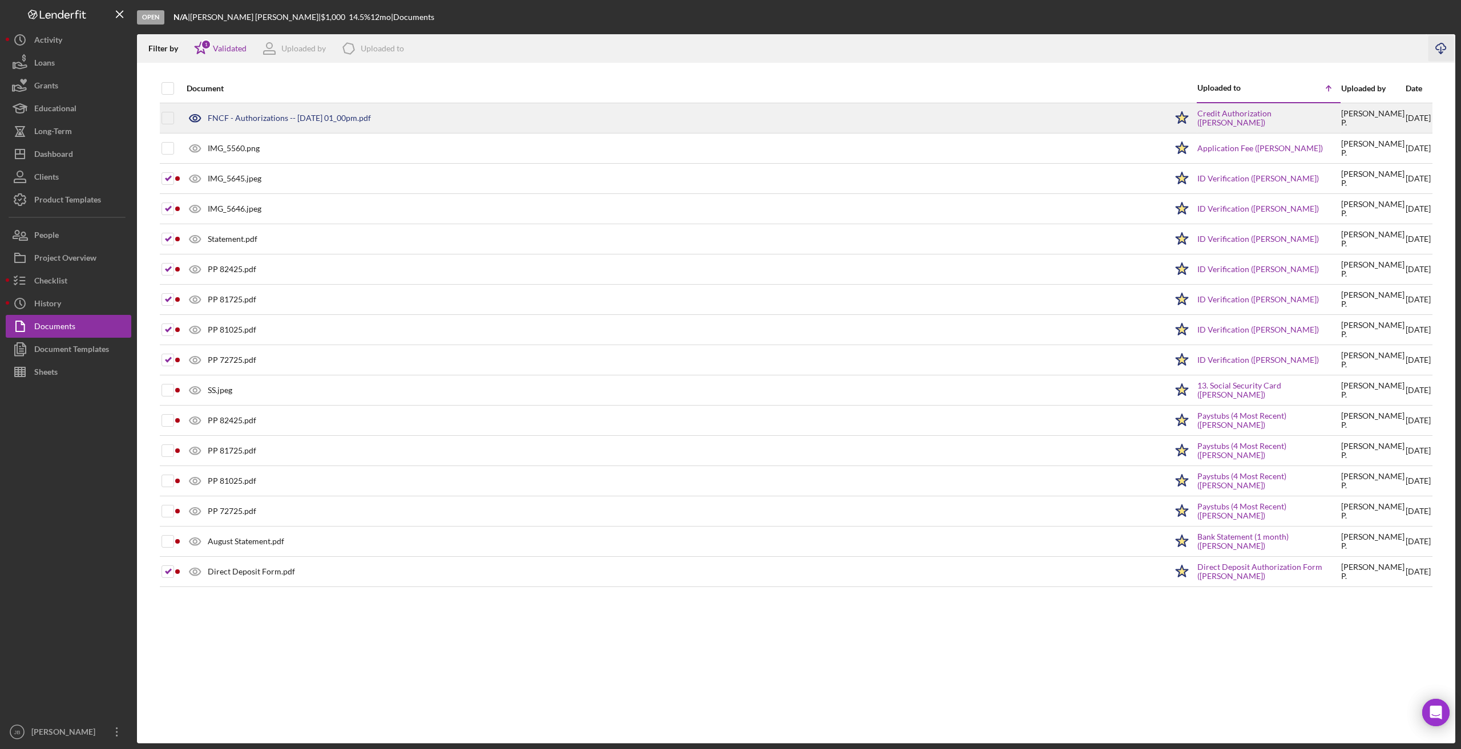
click at [353, 118] on div "FNCF - Authorizations -- 2025-08-29 01_00pm.pdf" at bounding box center [289, 118] width 163 height 9
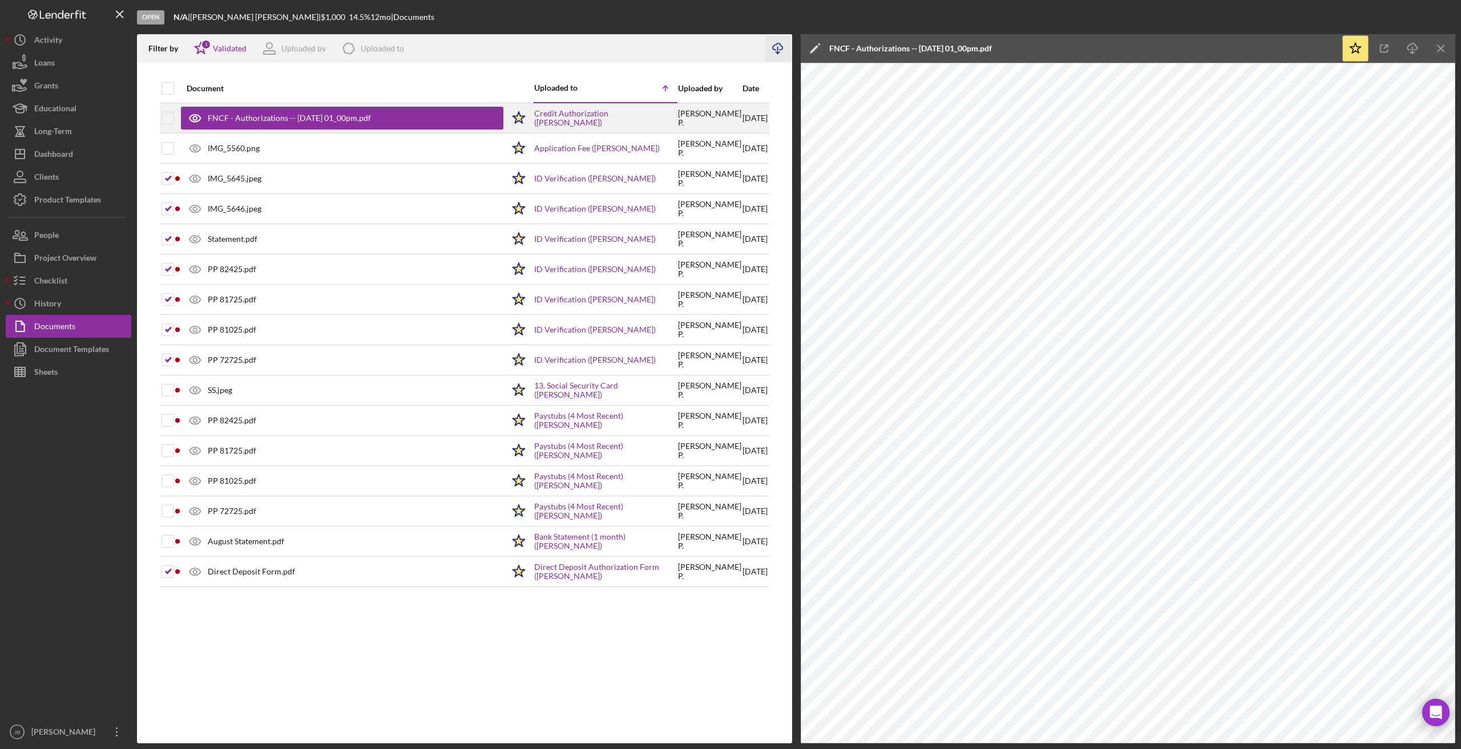
click at [352, 118] on div "FNCF - Authorizations -- 2025-08-29 01_00pm.pdf" at bounding box center [289, 118] width 163 height 9
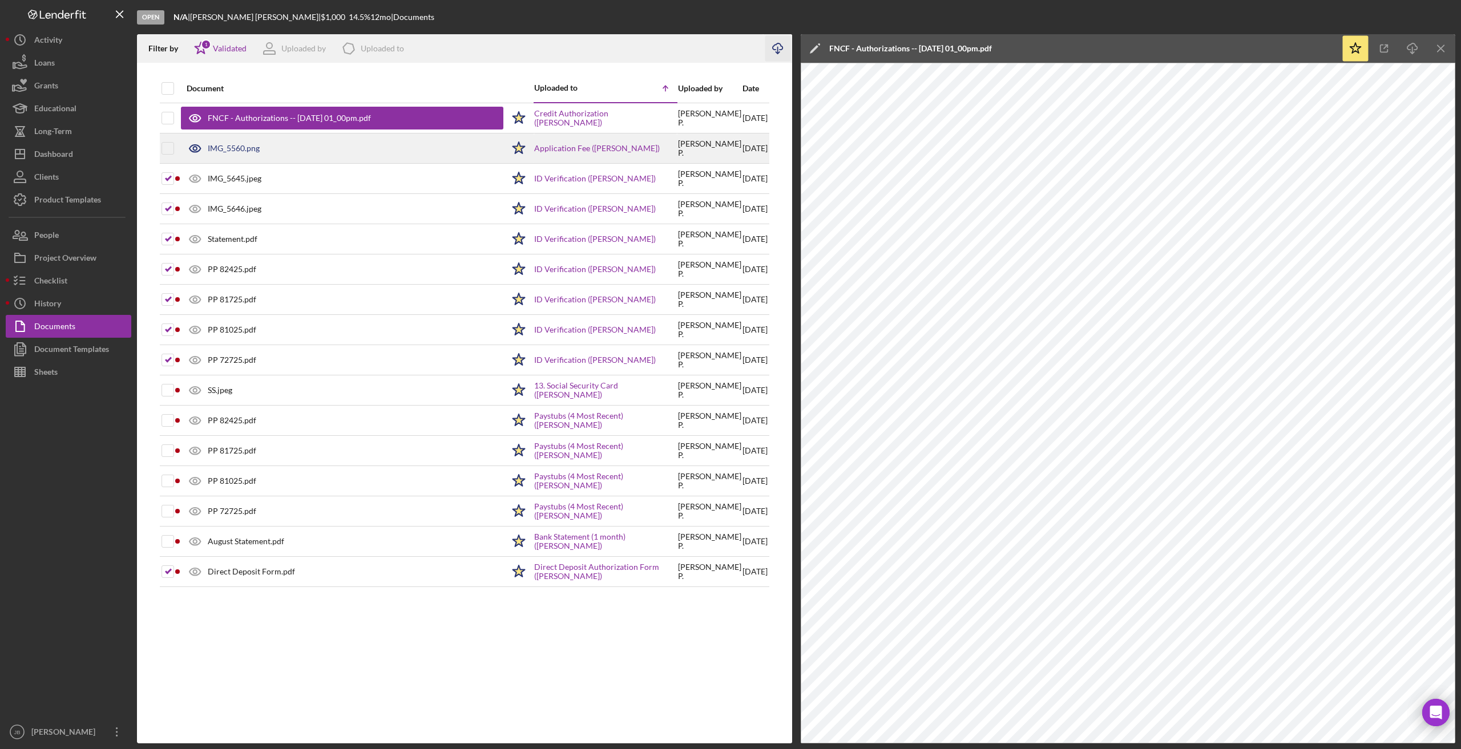
click at [294, 151] on div "IMG_5560.png" at bounding box center [342, 148] width 322 height 29
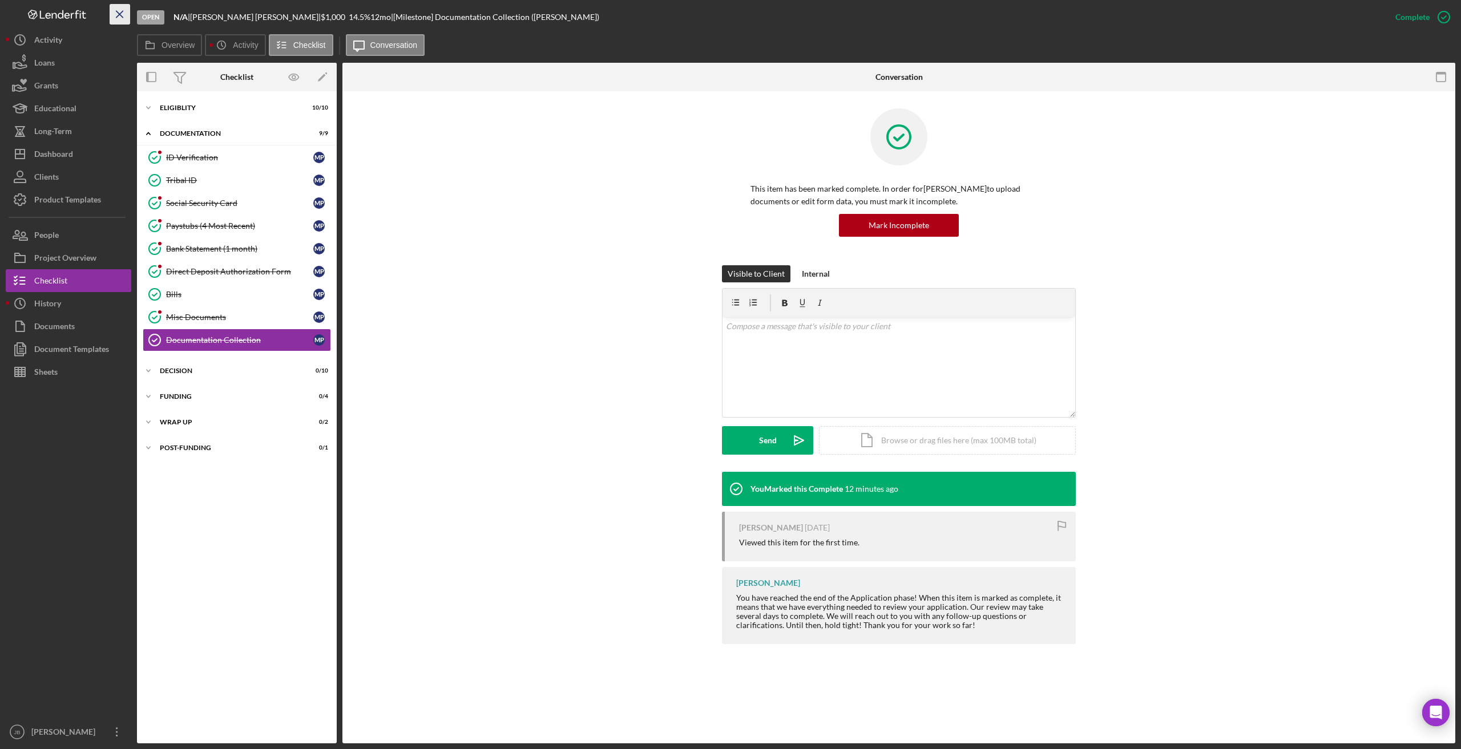
click at [119, 8] on icon "Icon/Menu Close" at bounding box center [120, 15] width 26 height 26
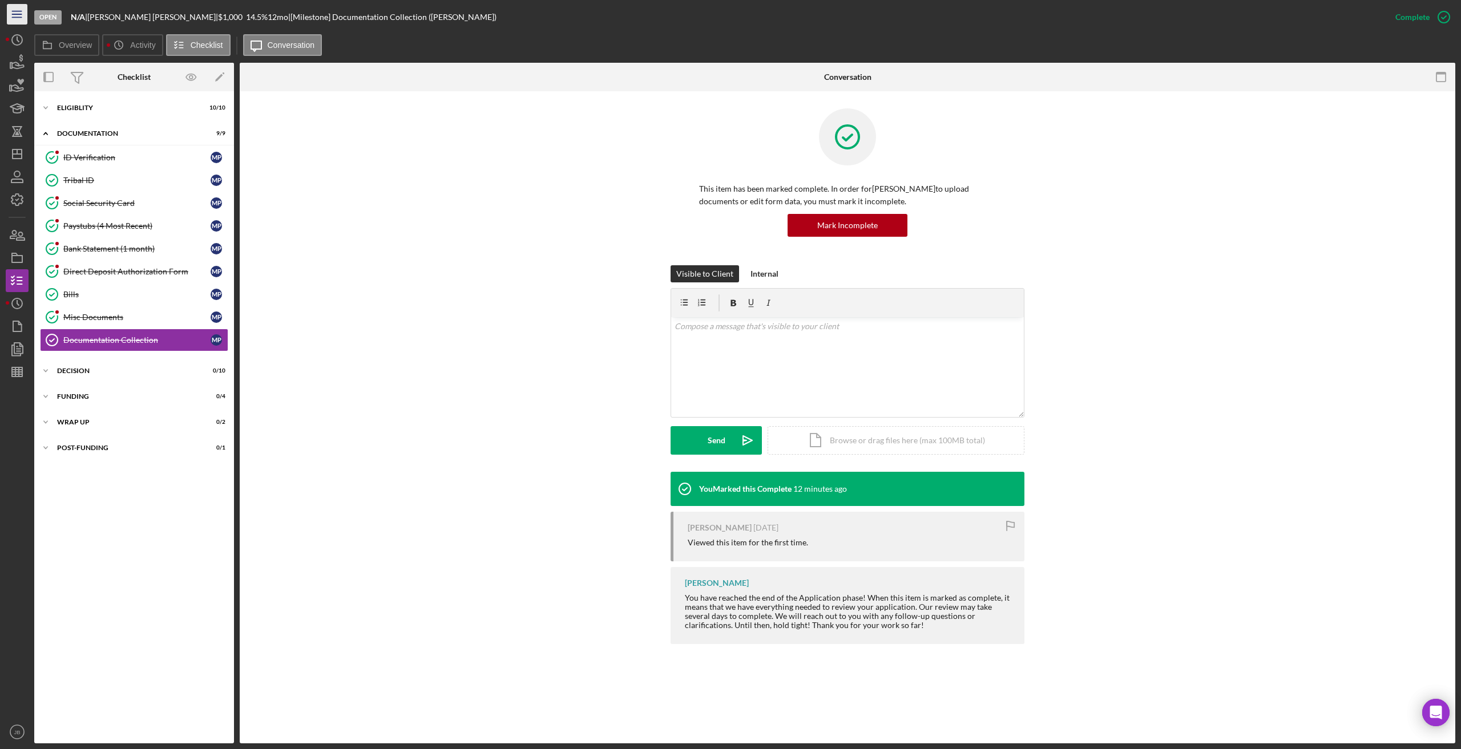
click at [24, 13] on icon "Icon/Menu" at bounding box center [18, 15] width 26 height 26
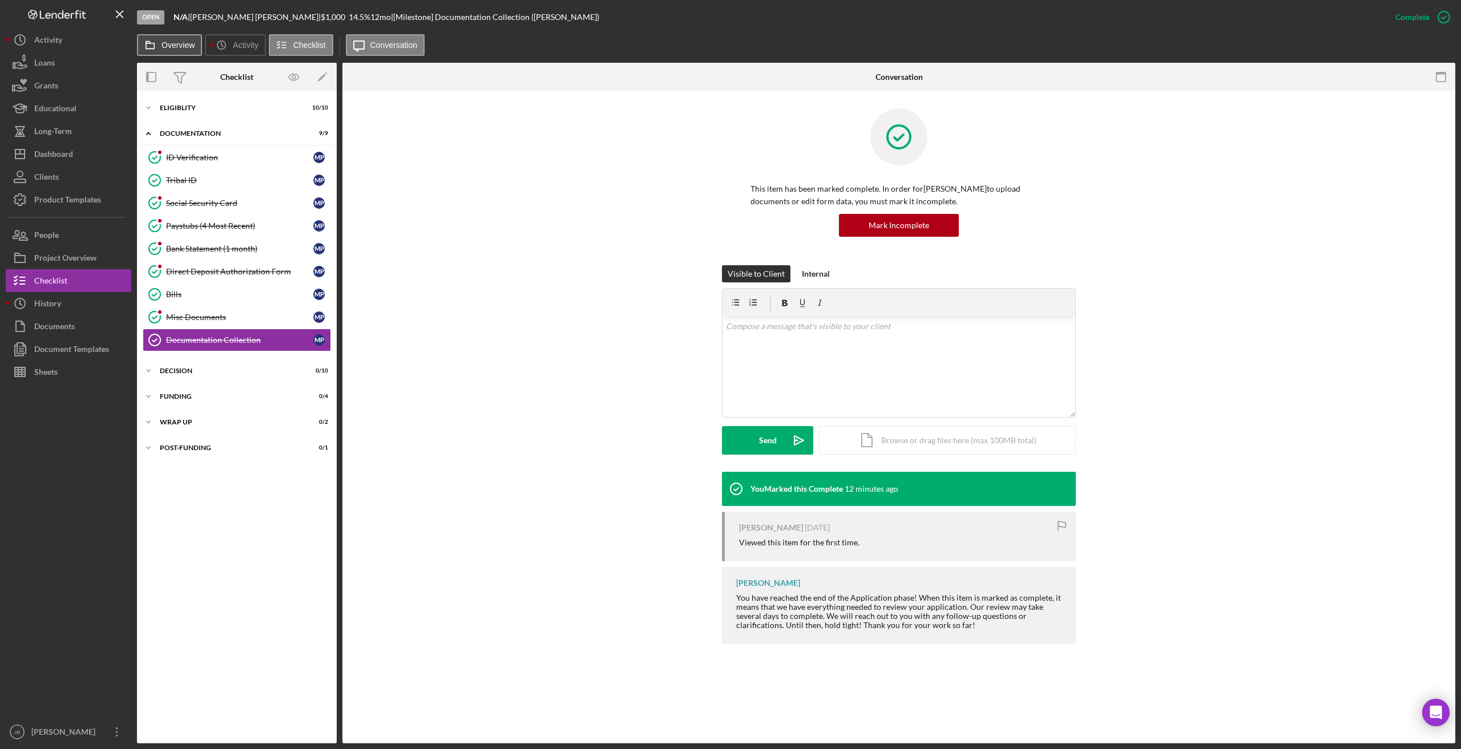
click at [171, 45] on label "Overview" at bounding box center [177, 45] width 33 height 9
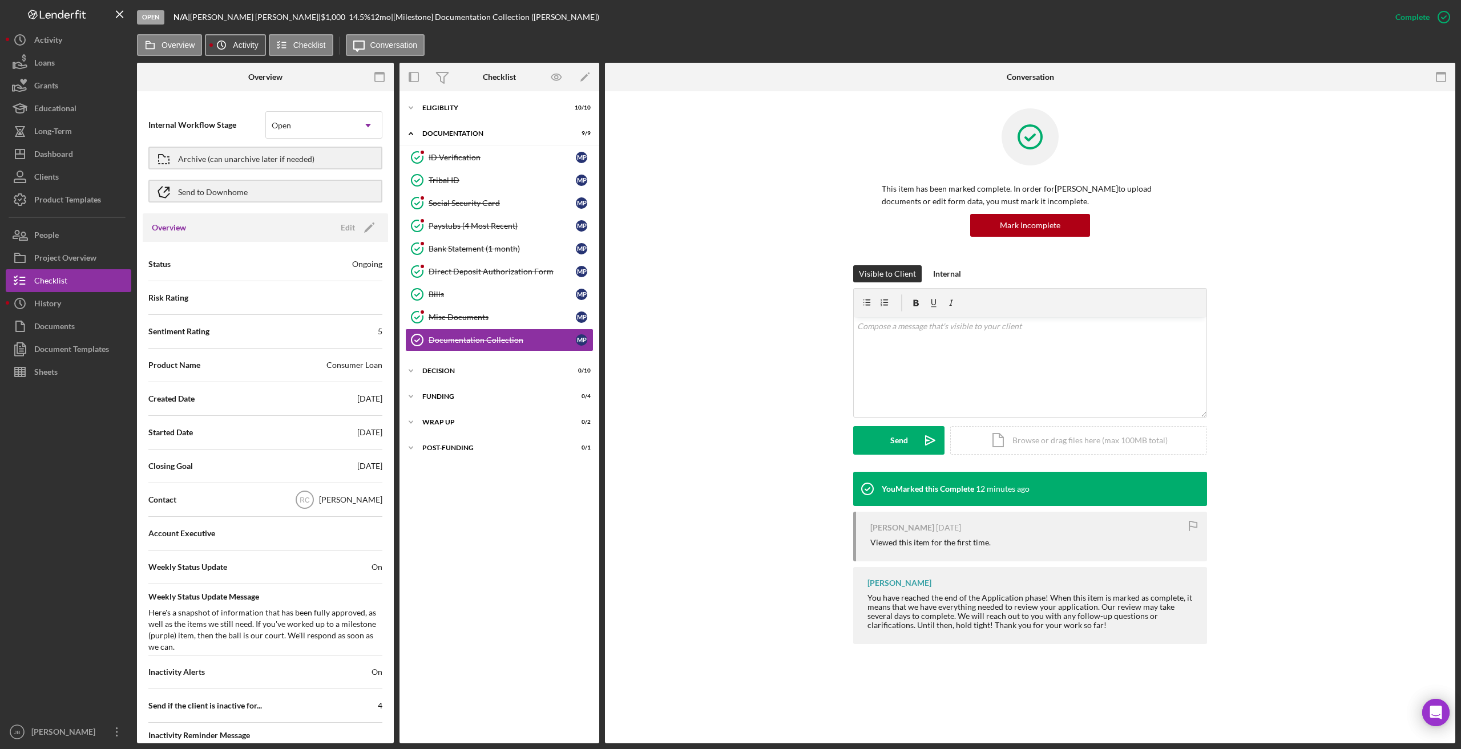
click at [221, 48] on icon "Icon/History" at bounding box center [221, 45] width 23 height 23
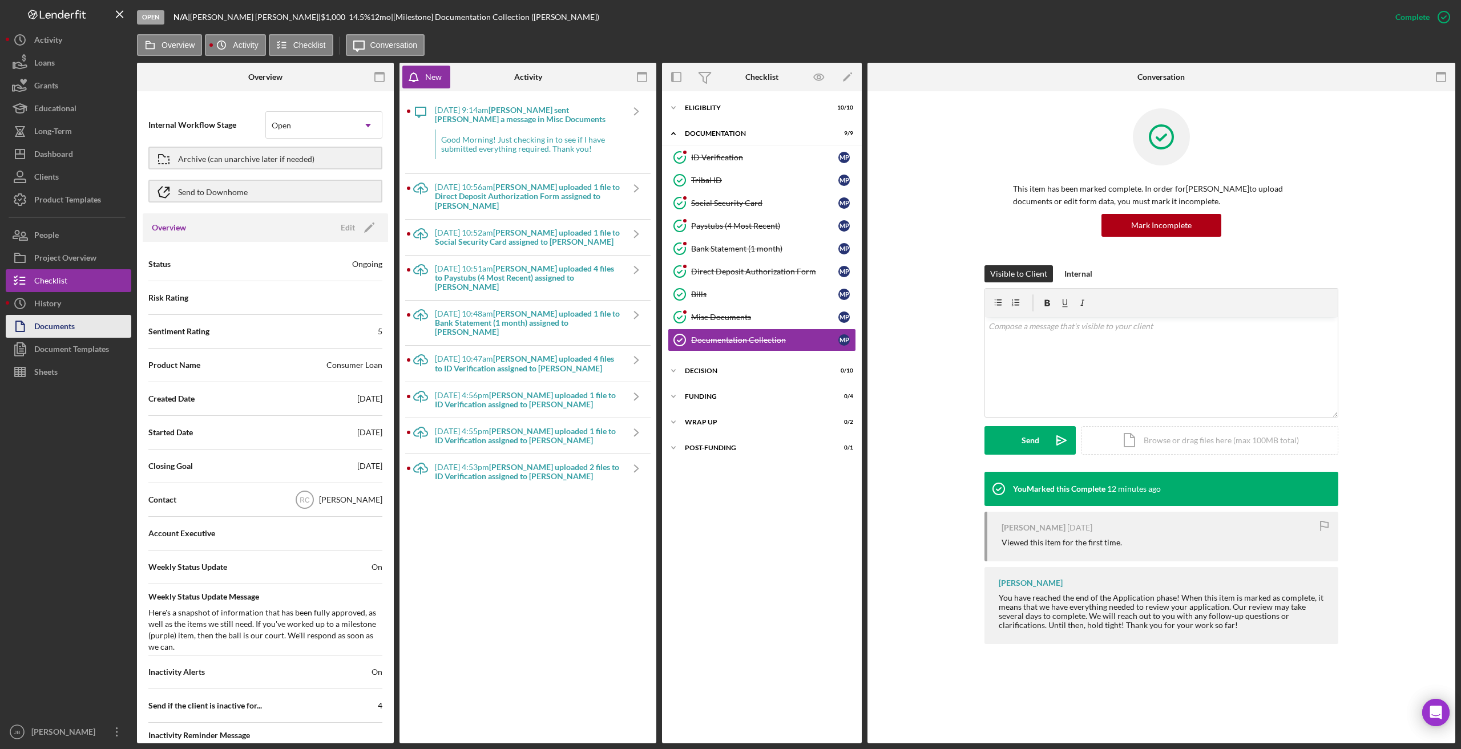
click at [105, 326] on button "Documents" at bounding box center [69, 326] width 126 height 23
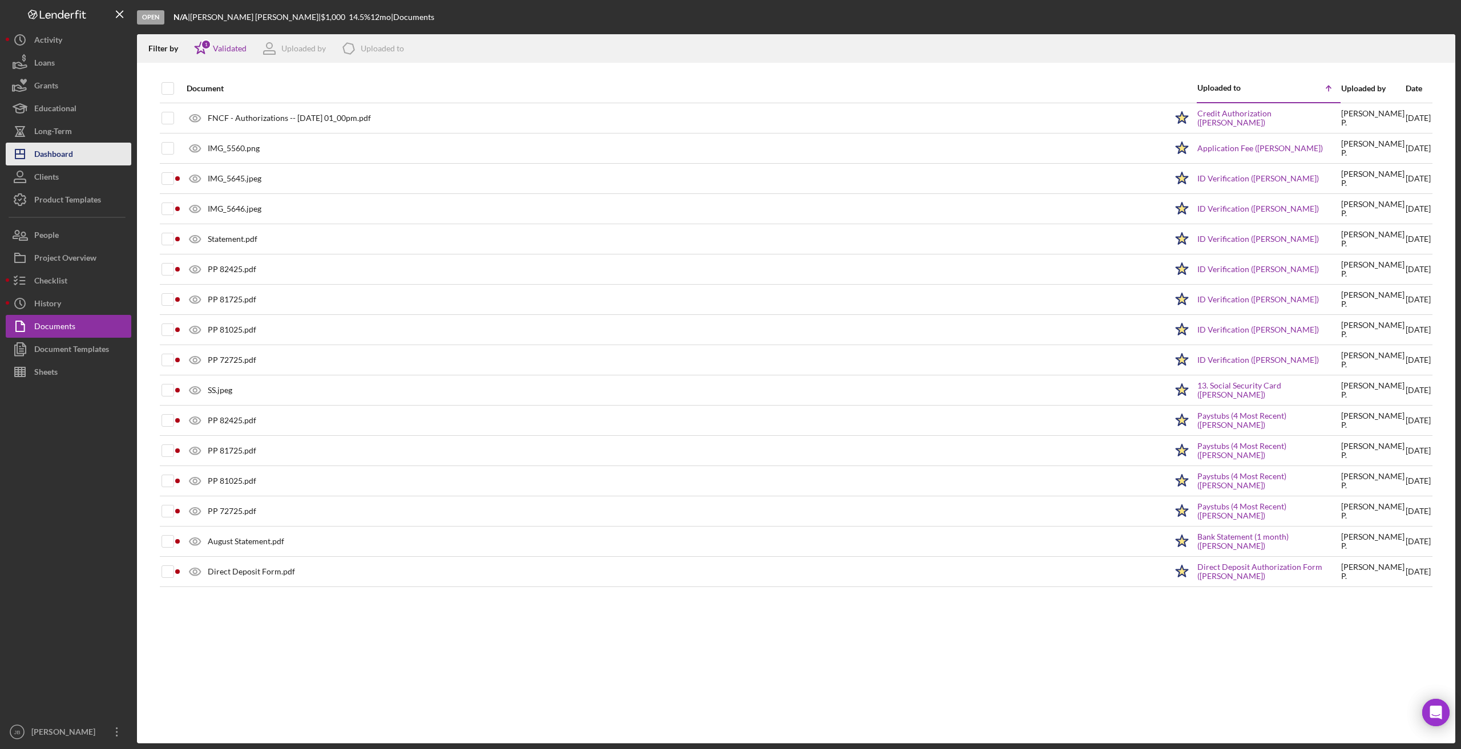
click at [84, 147] on button "Icon/Dashboard Dashboard" at bounding box center [69, 154] width 126 height 23
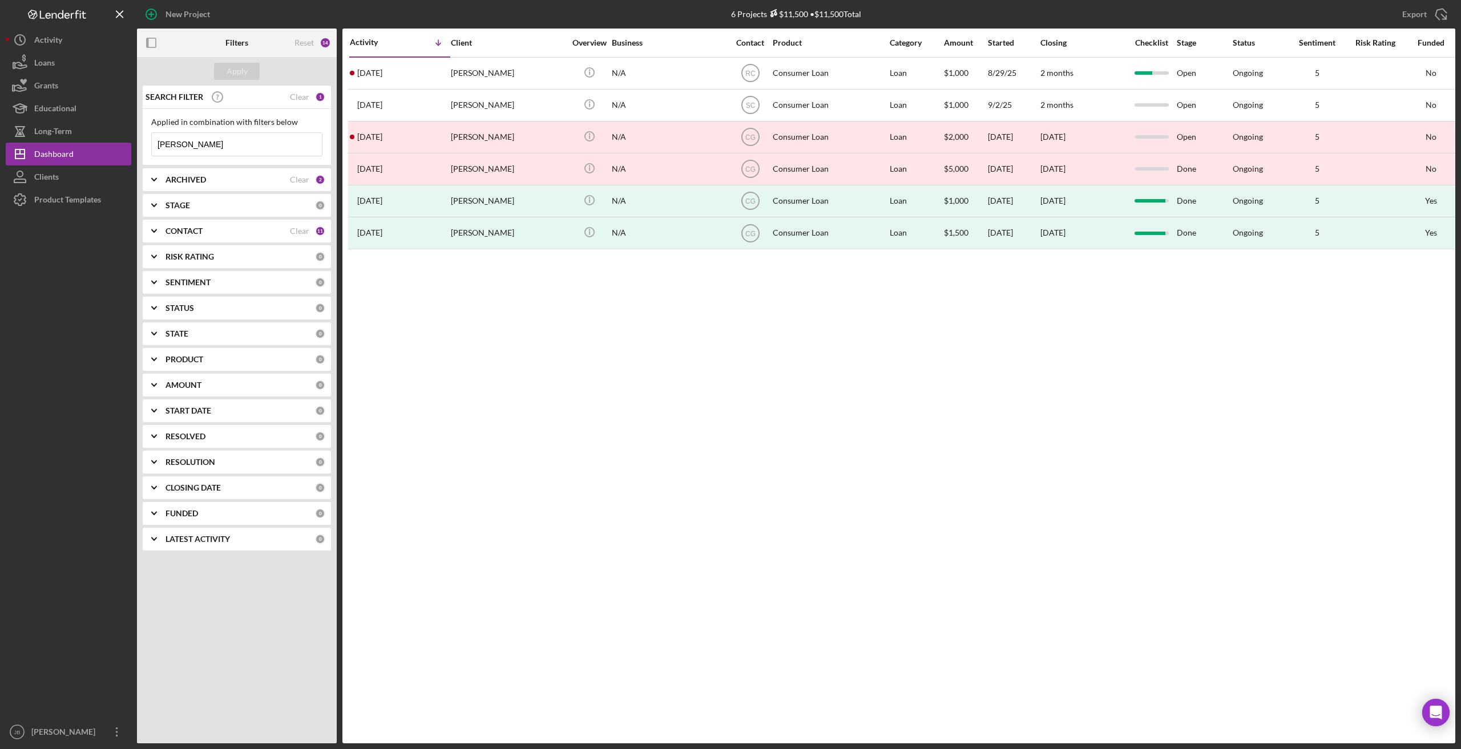
click at [205, 145] on input "porter" at bounding box center [237, 144] width 170 height 23
drag, startPoint x: 217, startPoint y: 147, endPoint x: 156, endPoint y: 142, distance: 60.7
click at [156, 142] on input "porter" at bounding box center [237, 144] width 170 height 23
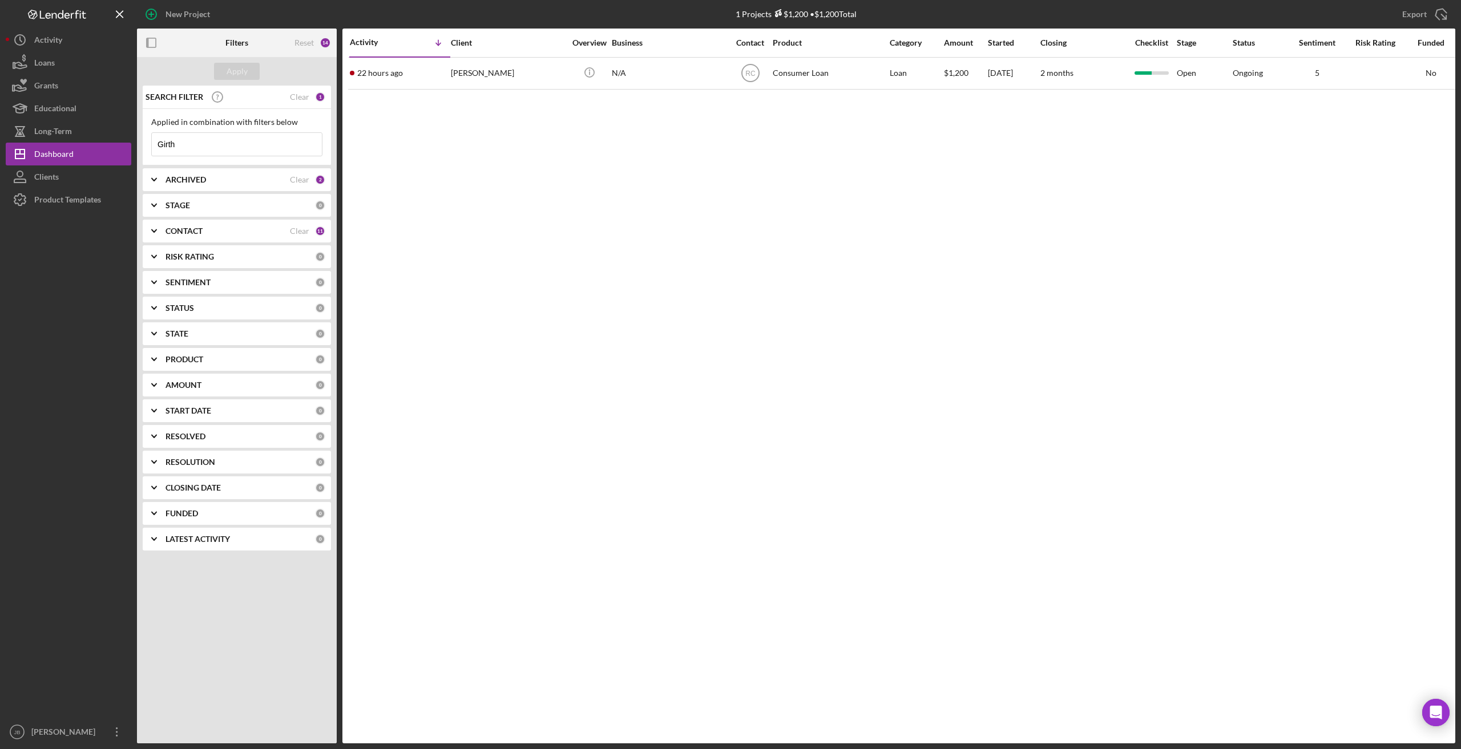
type input "Girth"
click at [210, 208] on div "STAGE" at bounding box center [239, 205] width 149 height 9
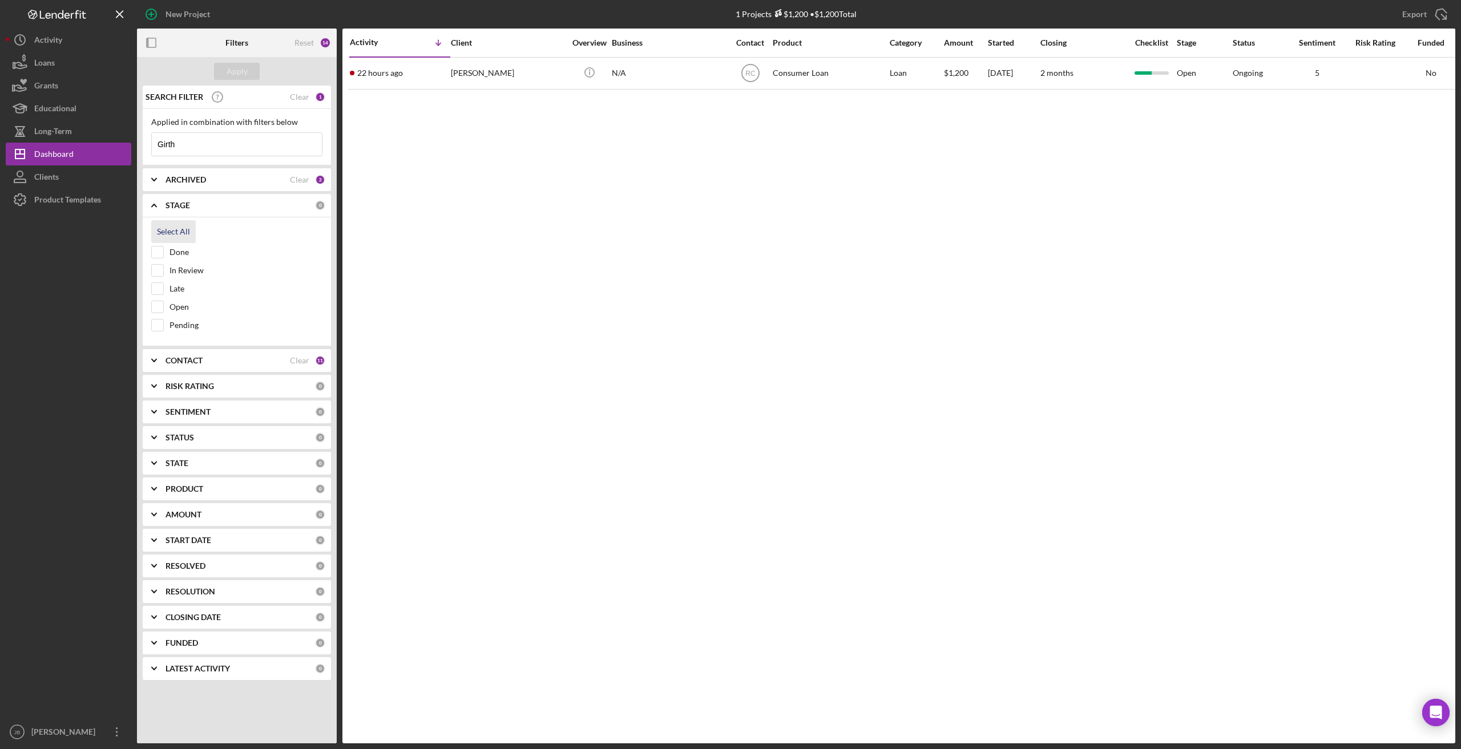
click at [181, 231] on div "Select All" at bounding box center [173, 231] width 33 height 23
checkbox input "true"
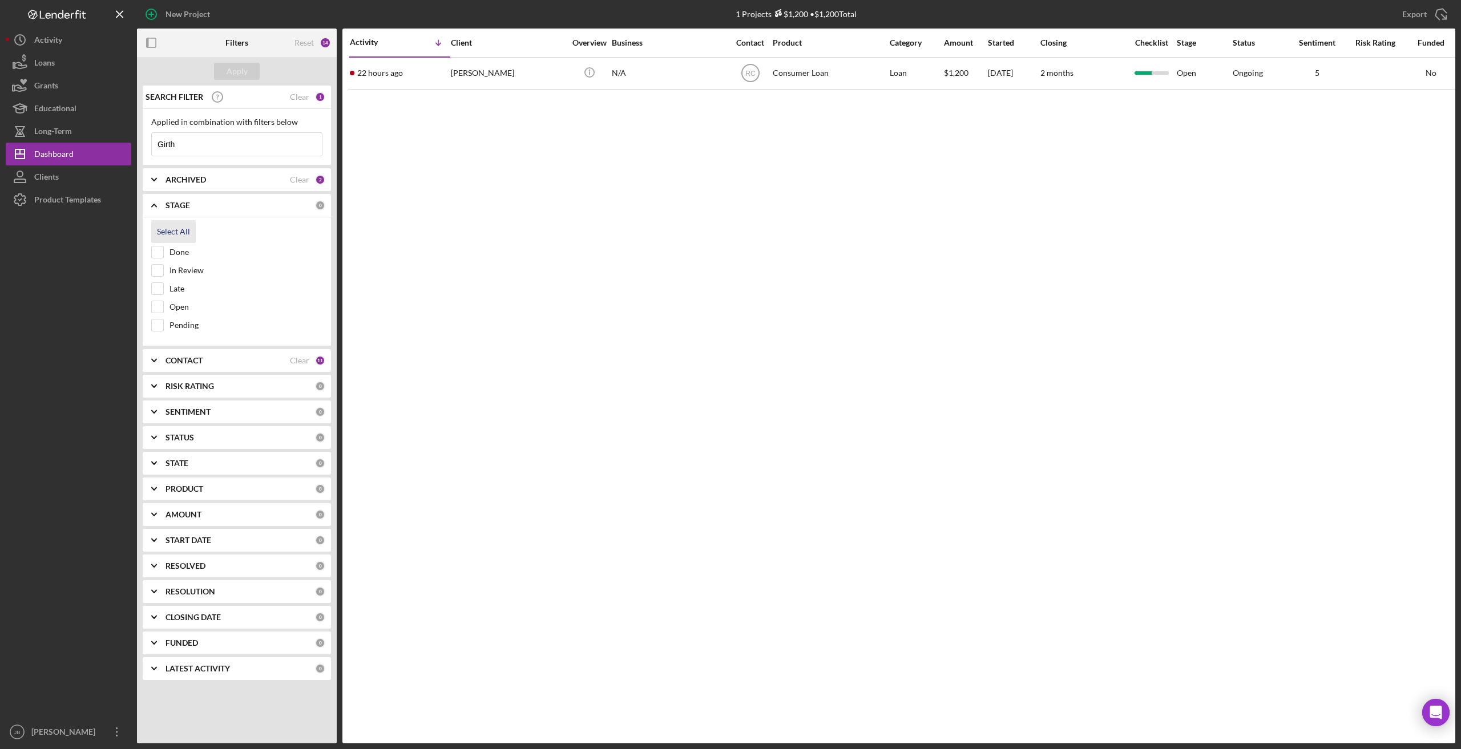
checkbox input "true"
click at [250, 70] on button "Apply" at bounding box center [237, 71] width 46 height 17
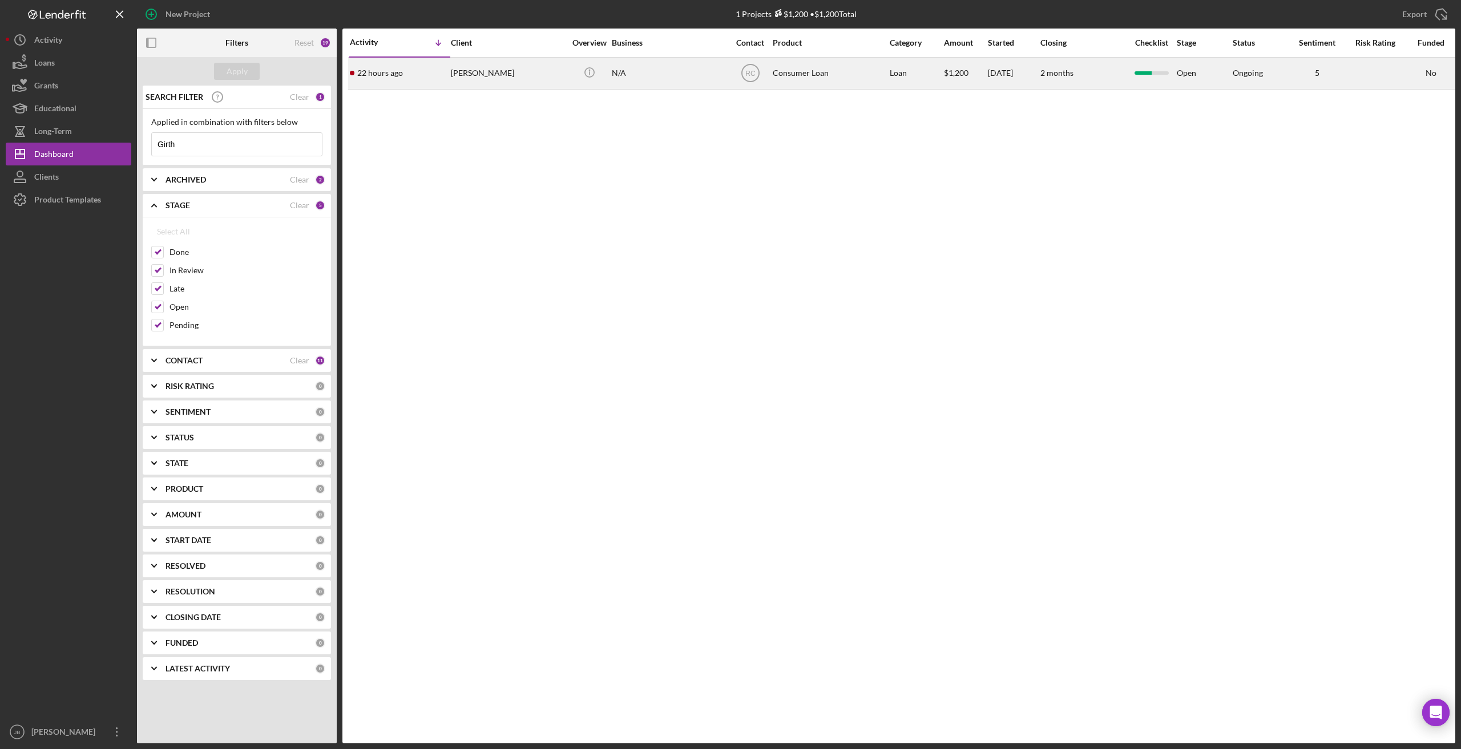
click at [406, 77] on div "22 hours ago Nicole Girth" at bounding box center [400, 73] width 100 height 30
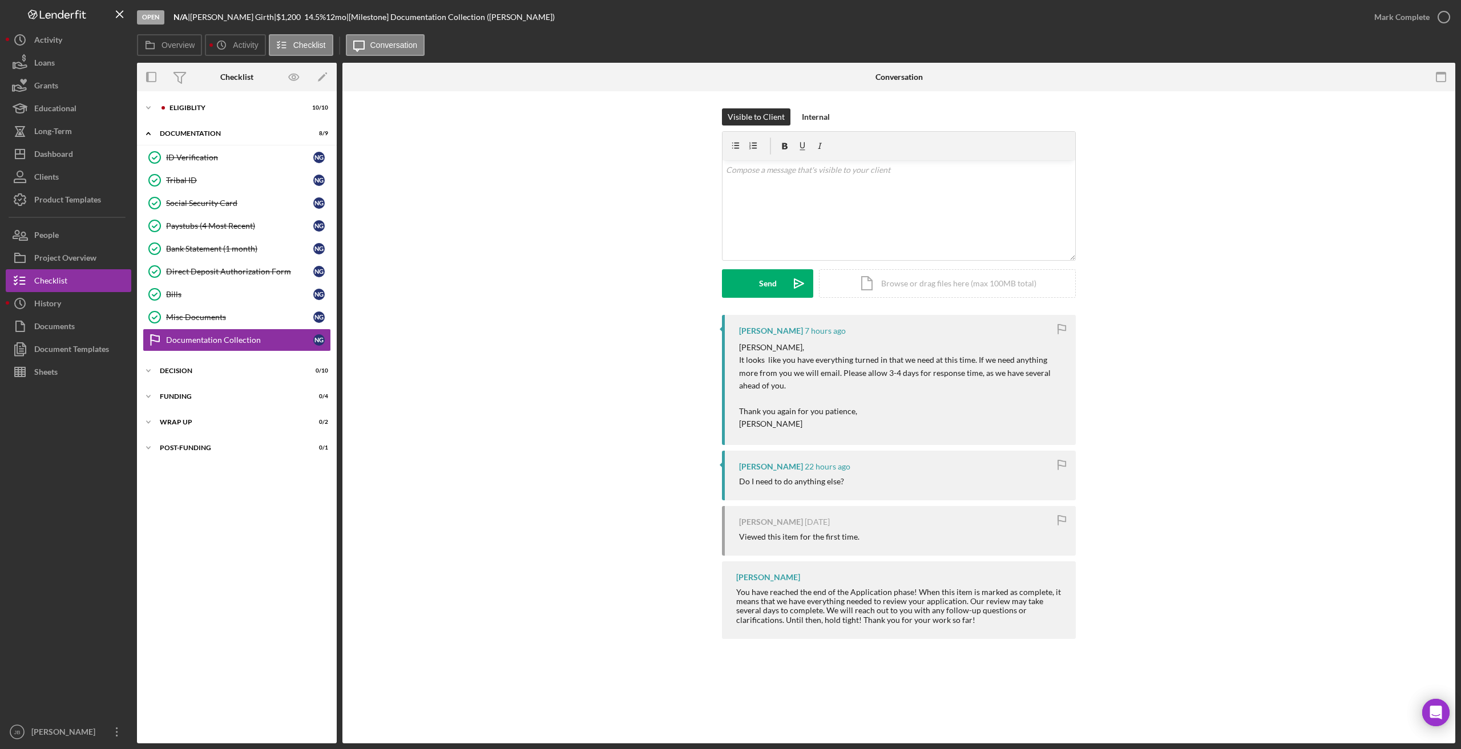
click at [474, 258] on div "Visible to Client Internal v Color teal Color pink Remove color Add row above A…" at bounding box center [898, 211] width 1078 height 207
click at [228, 343] on div "Documentation Collection" at bounding box center [239, 339] width 147 height 9
click at [236, 167] on link "ID Verification ID Verification N G" at bounding box center [237, 157] width 188 height 23
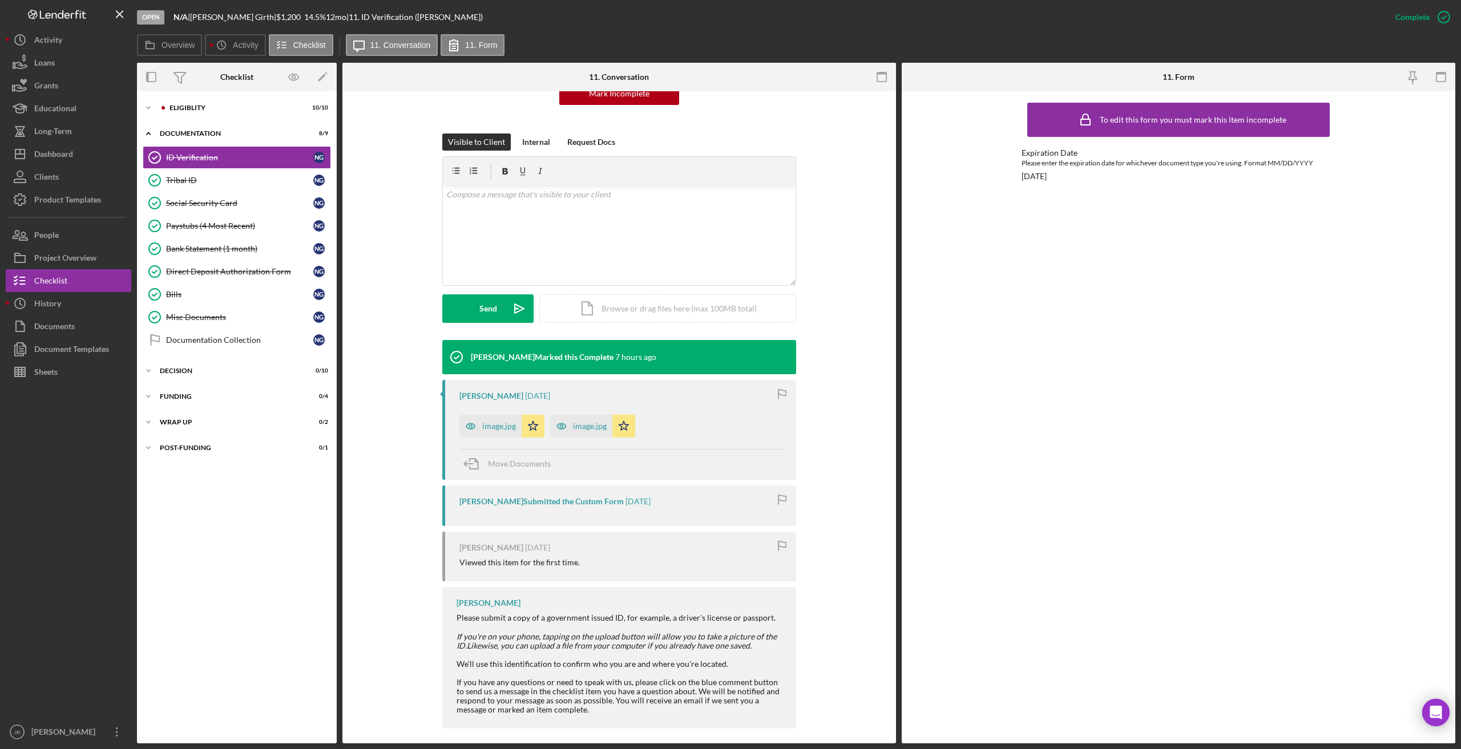
scroll to position [140, 0]
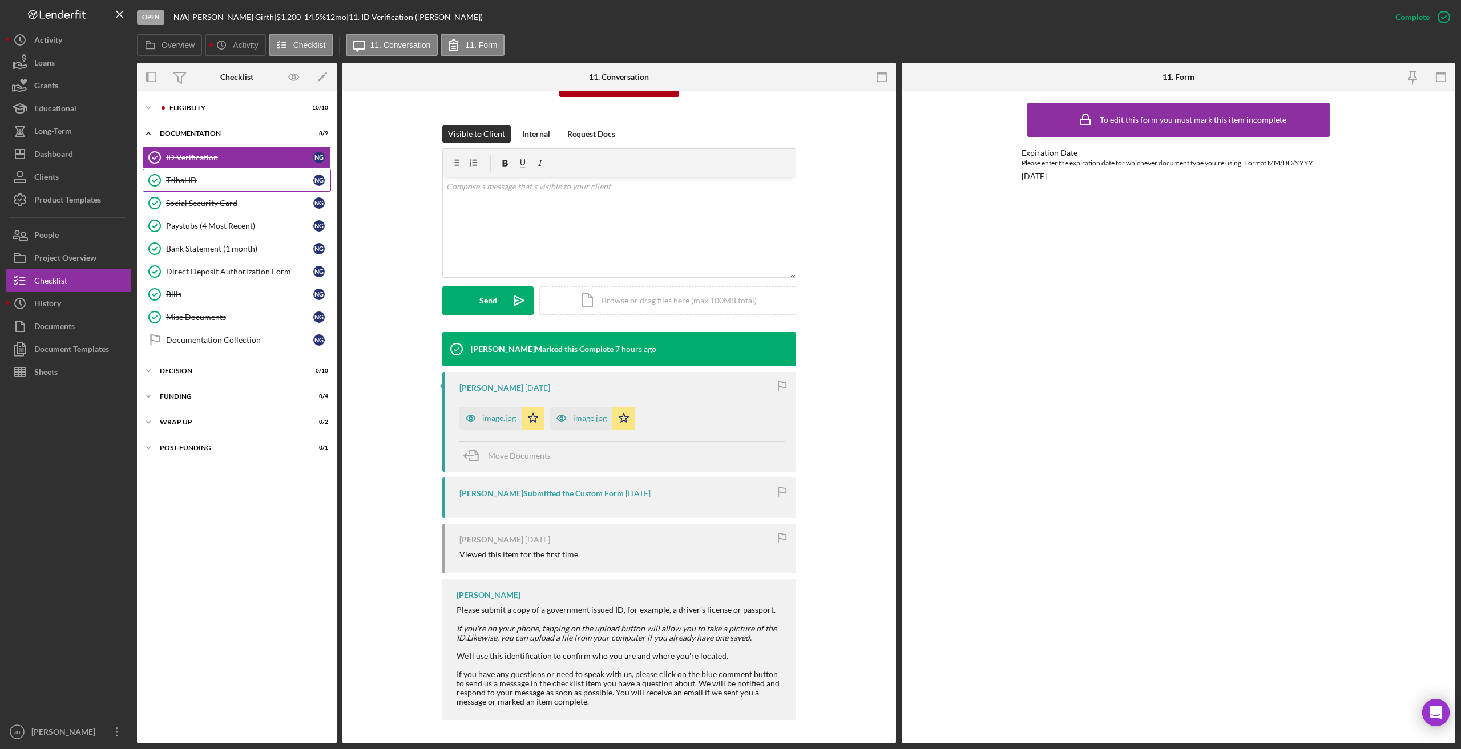
click at [245, 177] on div "Tribal ID" at bounding box center [239, 180] width 147 height 9
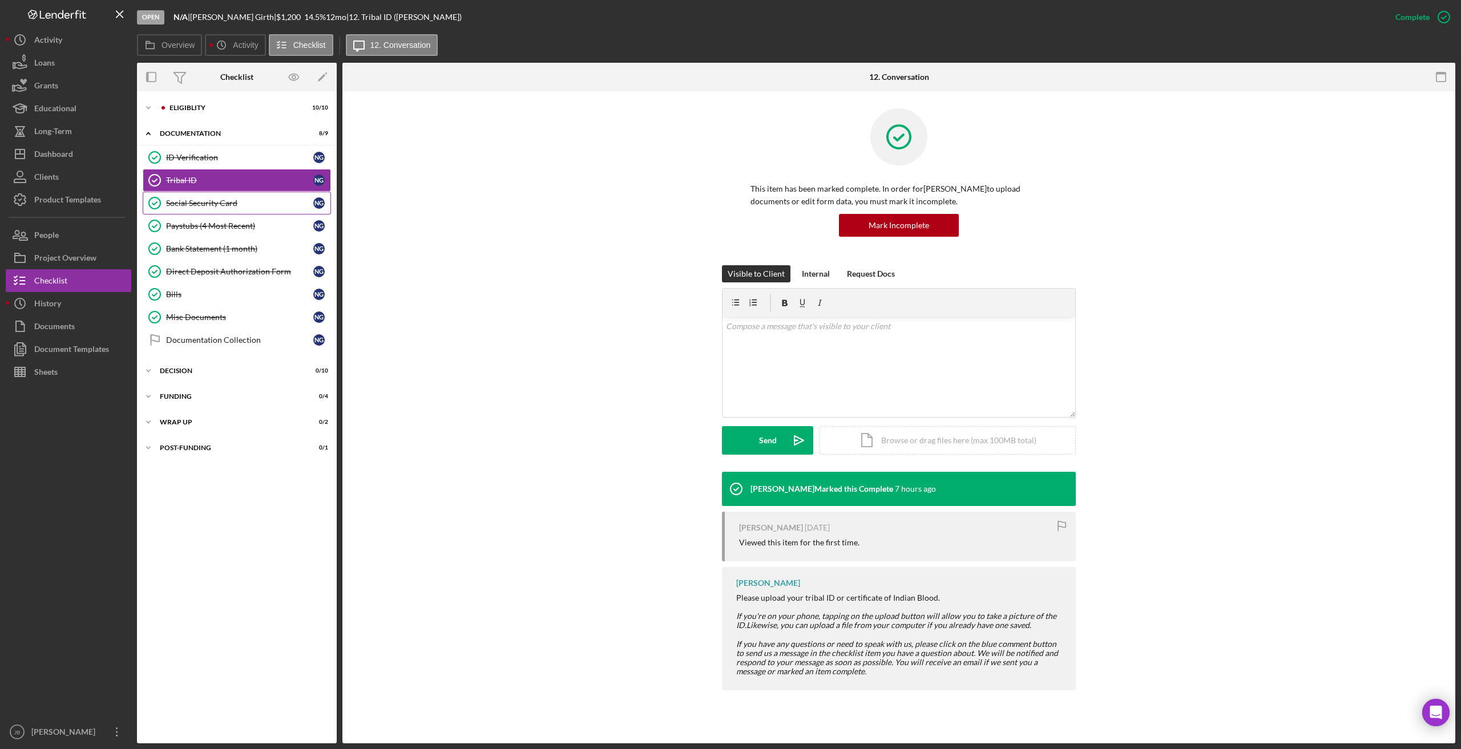
click at [246, 203] on div "Social Security Card" at bounding box center [239, 203] width 147 height 9
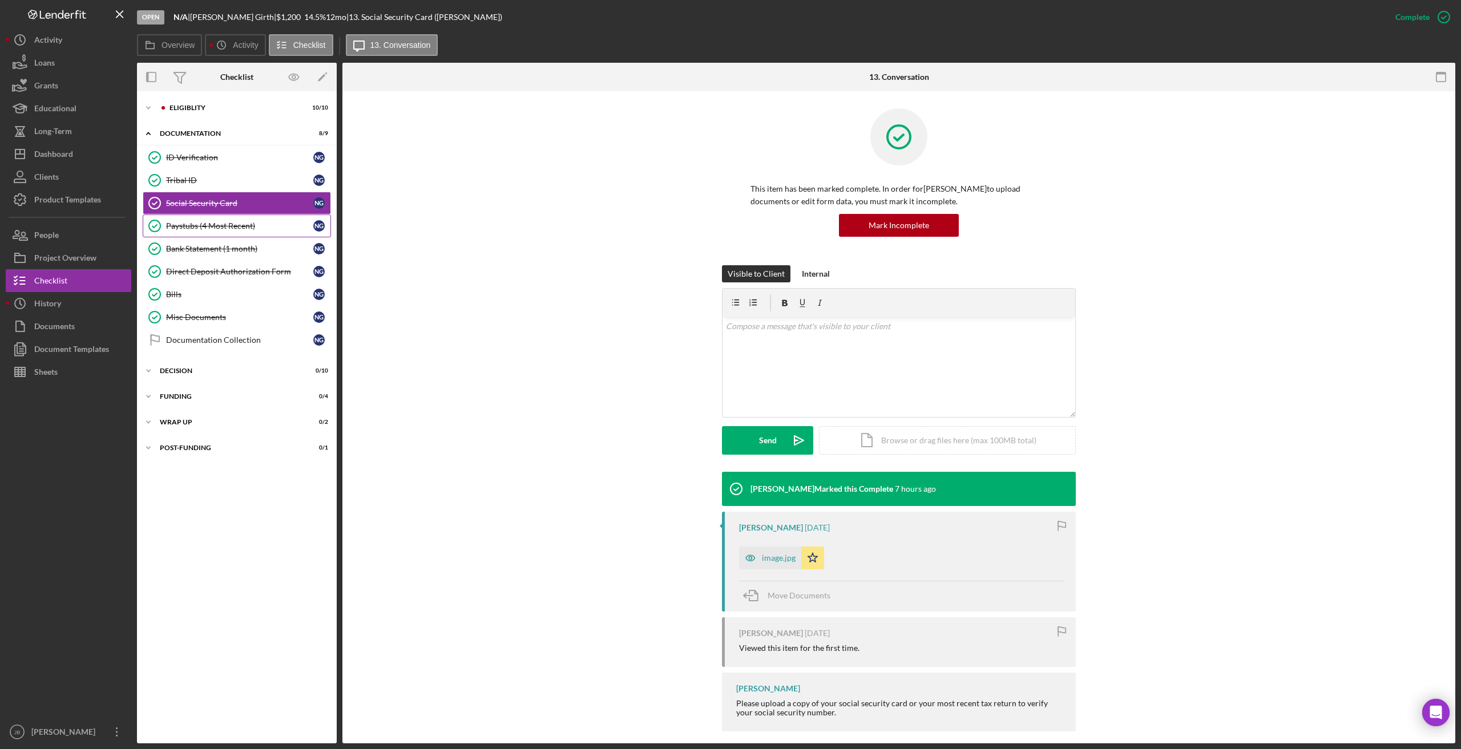
click at [255, 229] on div "Paystubs (4 Most Recent)" at bounding box center [239, 225] width 147 height 9
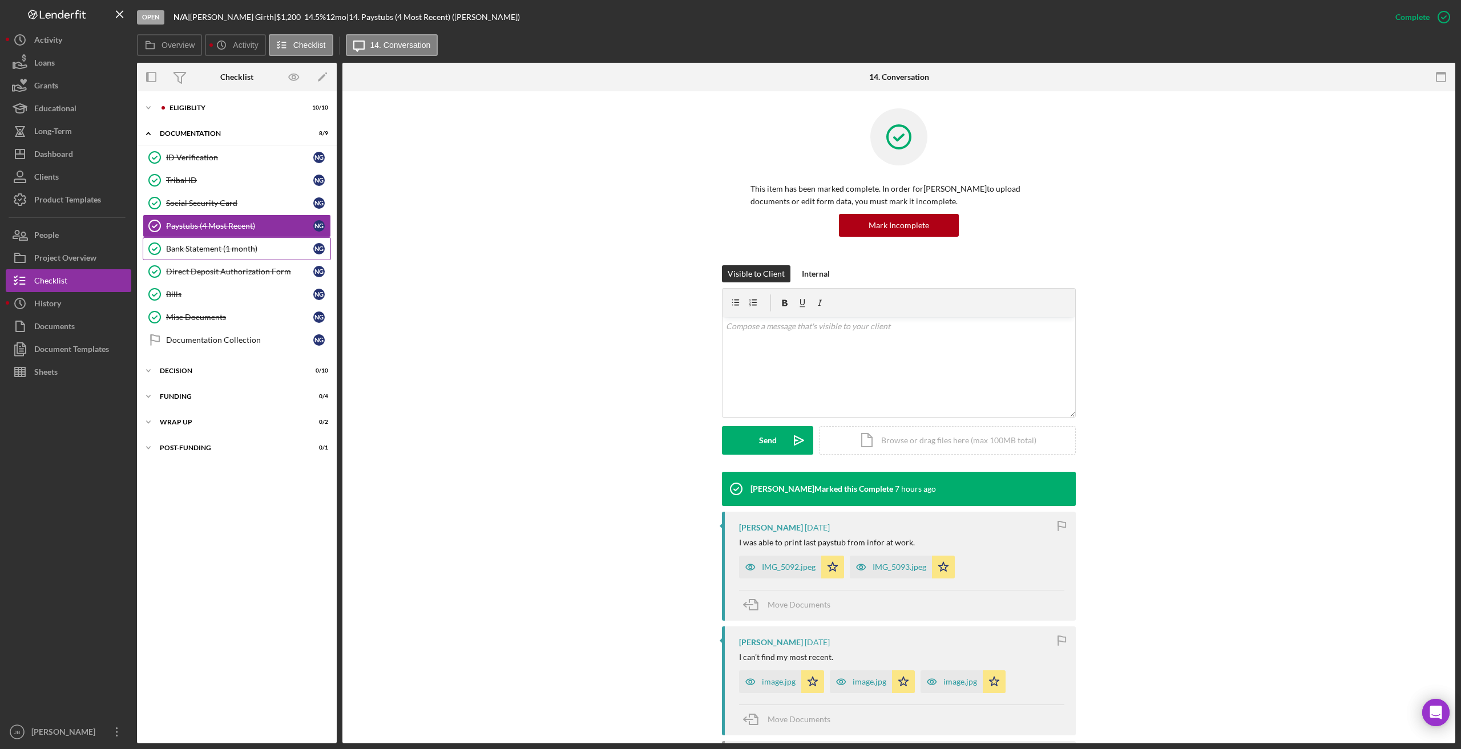
click at [253, 256] on link "Bank Statement (1 month) Bank Statement (1 month) N G" at bounding box center [237, 248] width 188 height 23
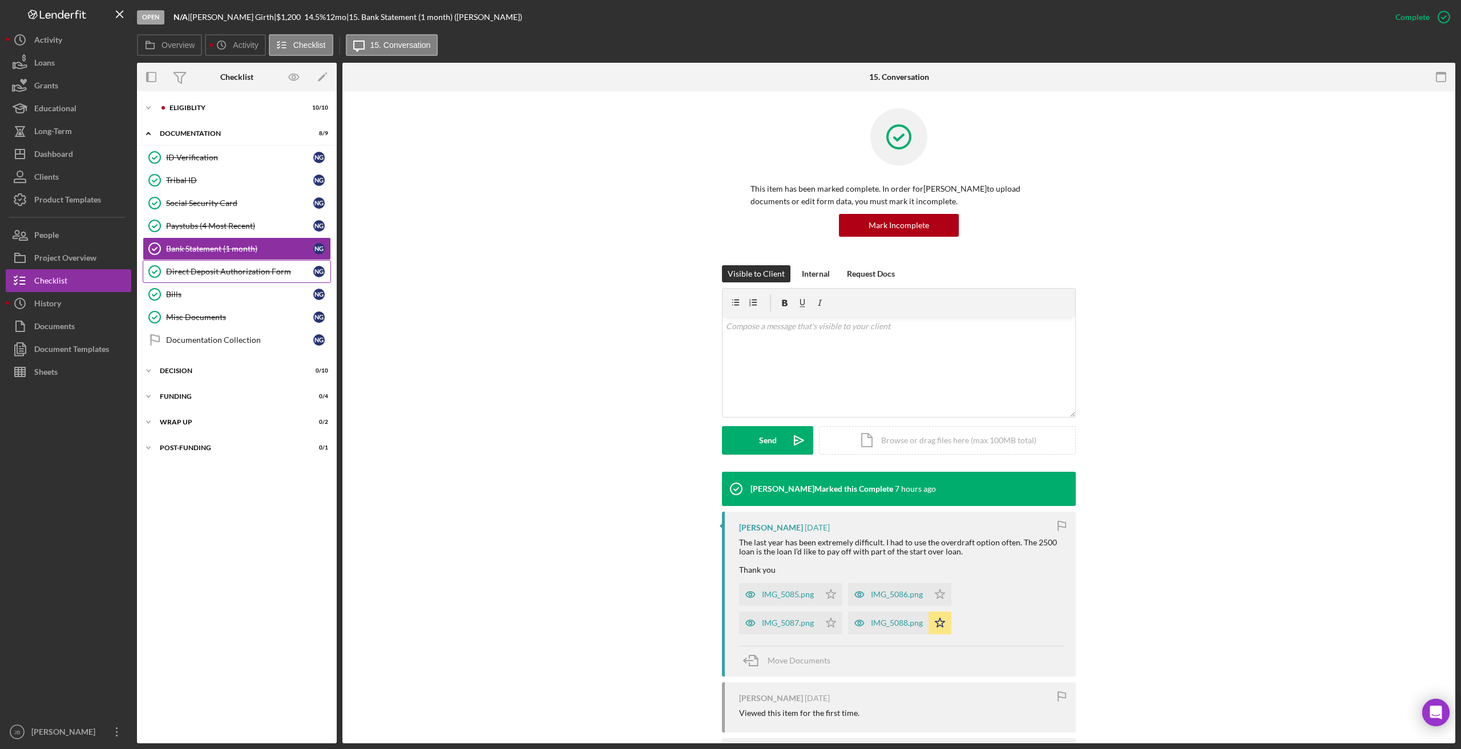
click at [255, 273] on div "Direct Deposit Authorization Form" at bounding box center [239, 271] width 147 height 9
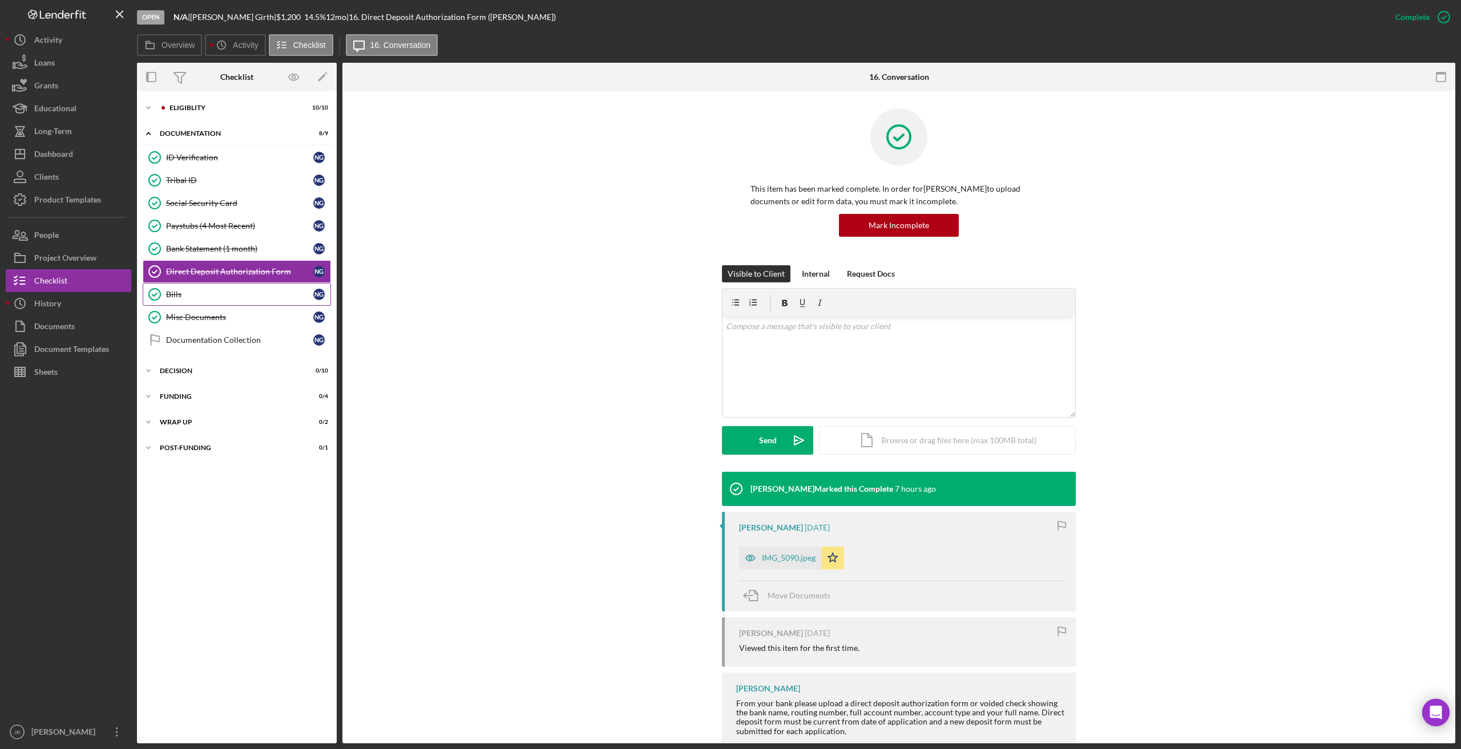
click at [249, 292] on div "Bills" at bounding box center [239, 294] width 147 height 9
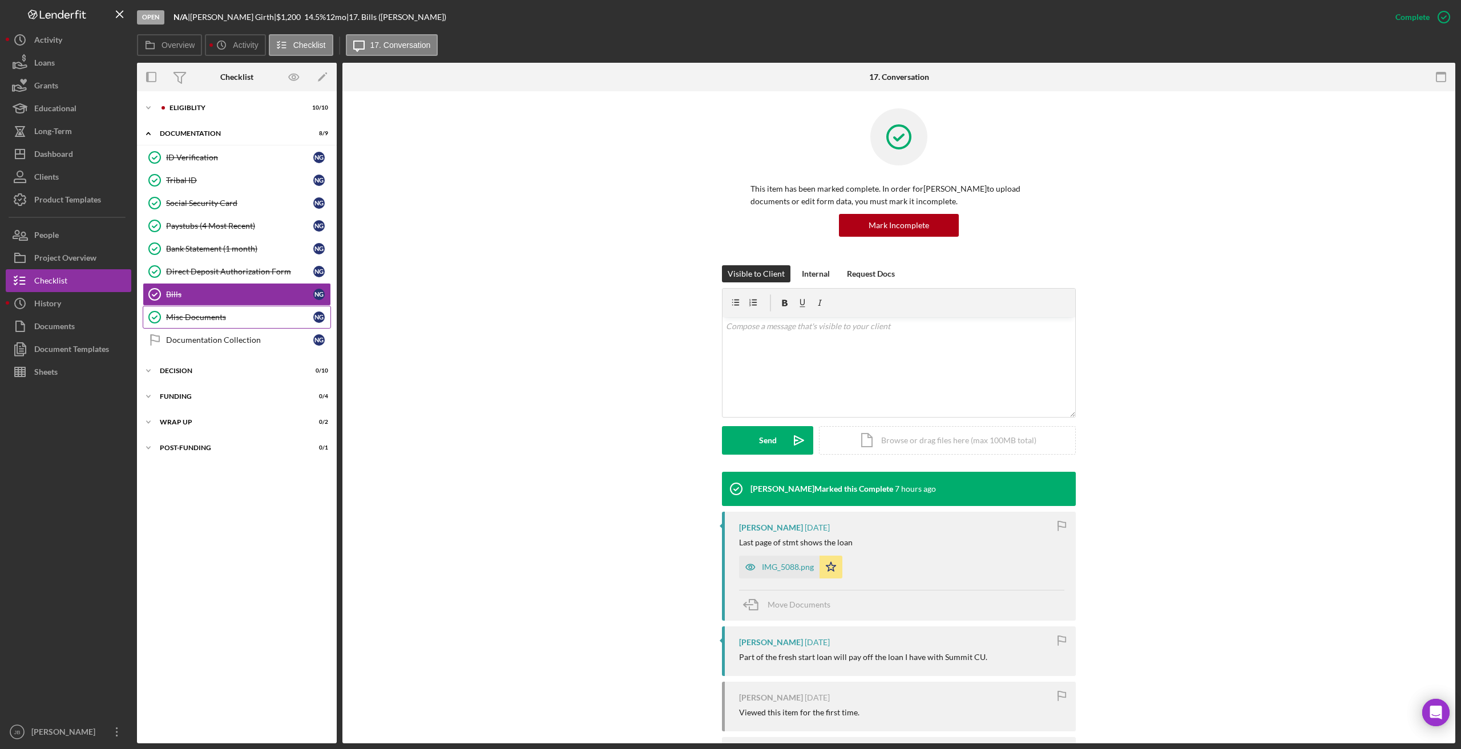
click at [241, 316] on div "Misc Documents" at bounding box center [239, 317] width 147 height 9
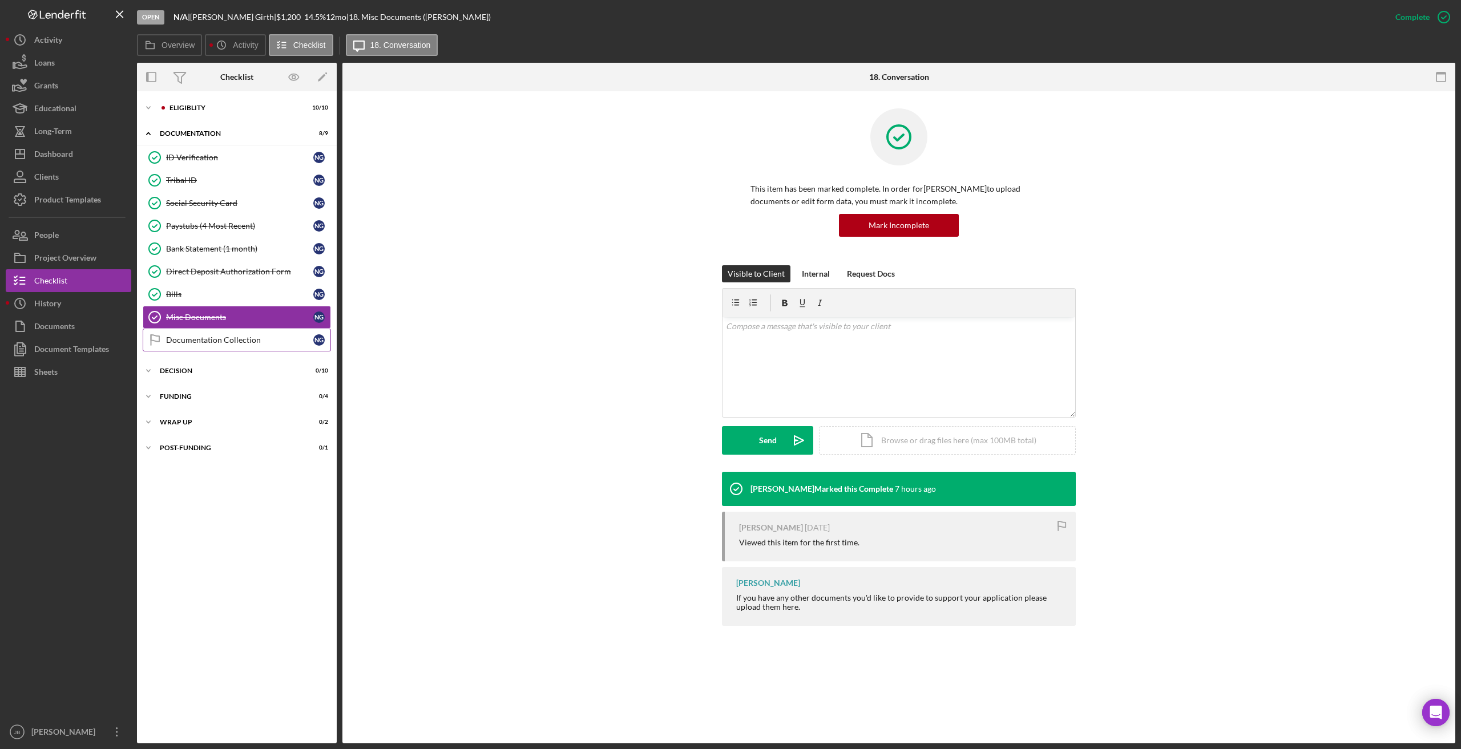
click at [257, 338] on div "Documentation Collection" at bounding box center [239, 339] width 147 height 9
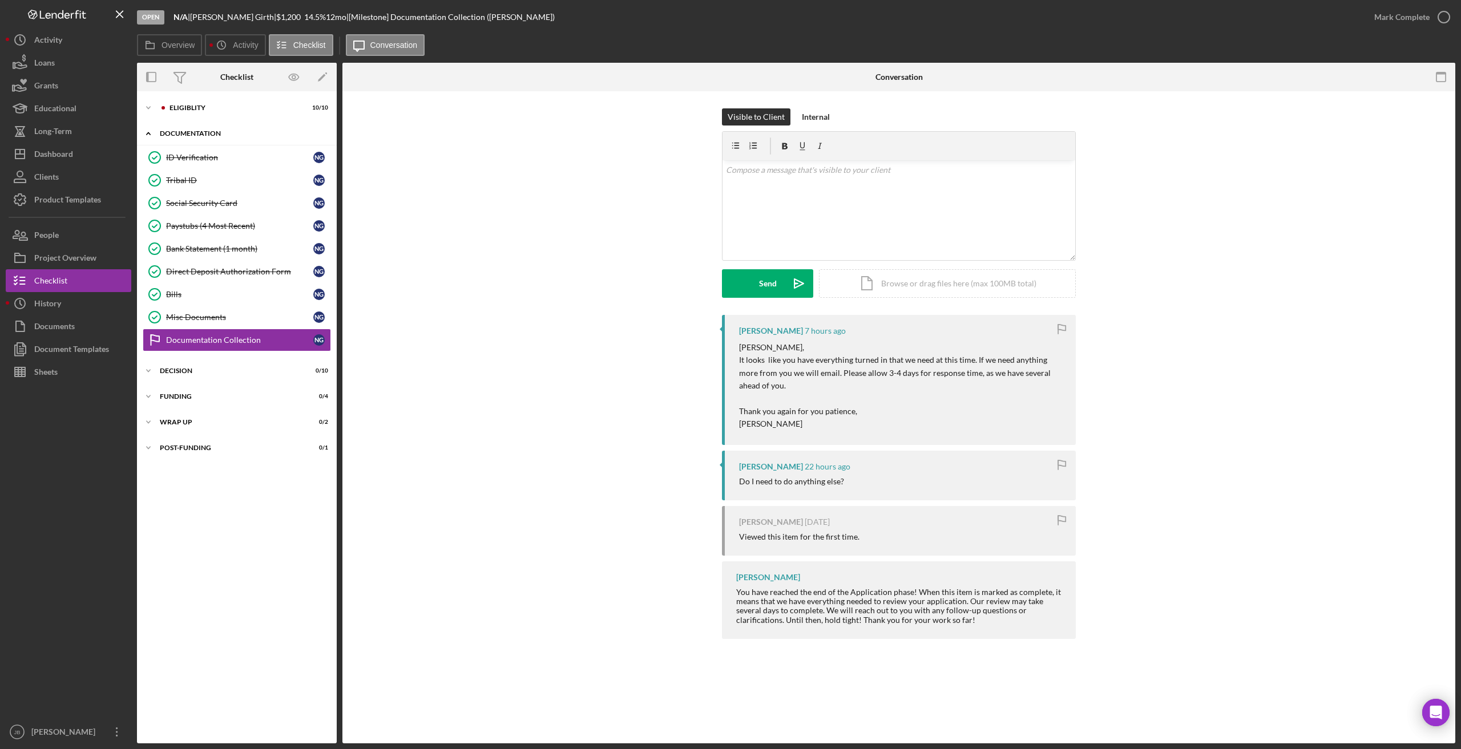
click at [272, 132] on div "Documentation" at bounding box center [241, 133] width 163 height 7
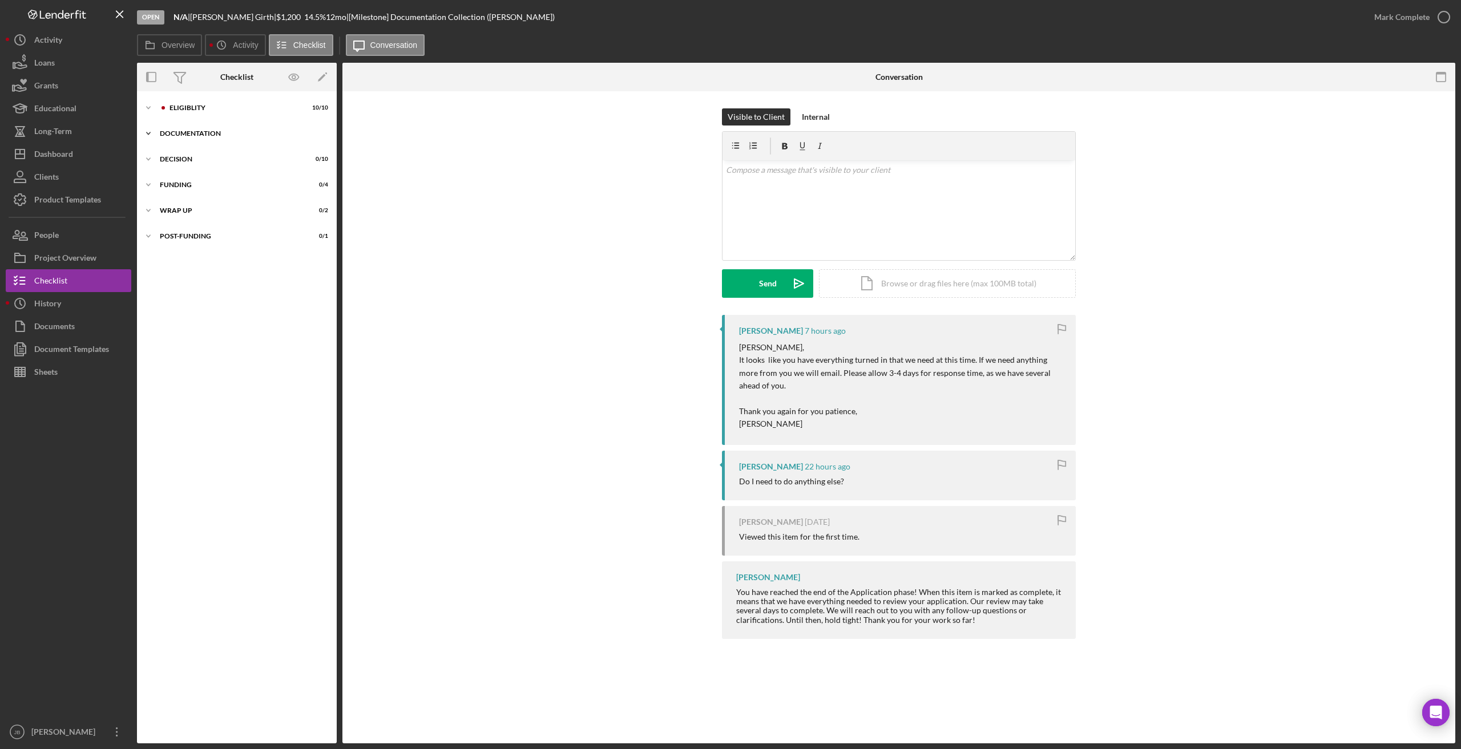
click at [209, 138] on div "Icon/Expander Documentation 8 / 9" at bounding box center [237, 133] width 200 height 23
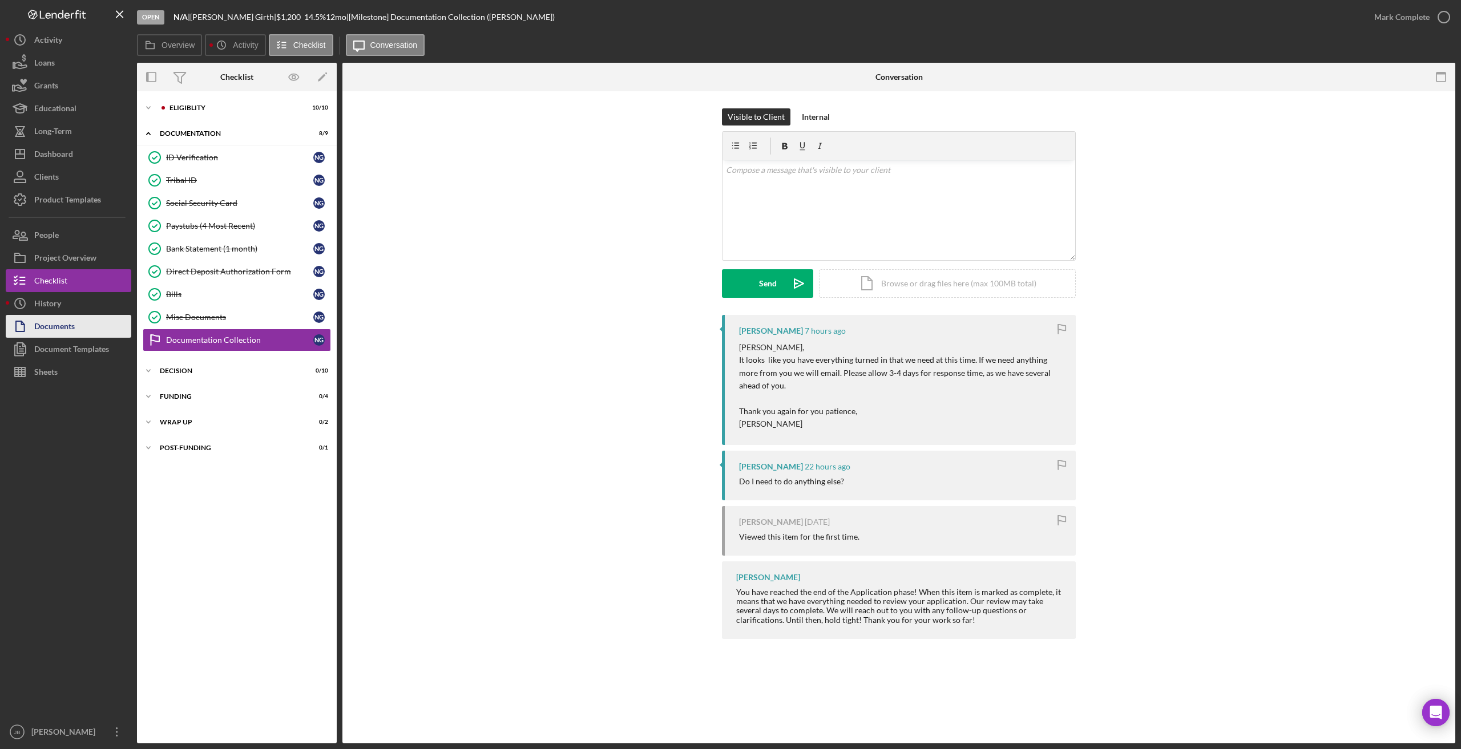
click at [111, 321] on button "Documents" at bounding box center [69, 326] width 126 height 23
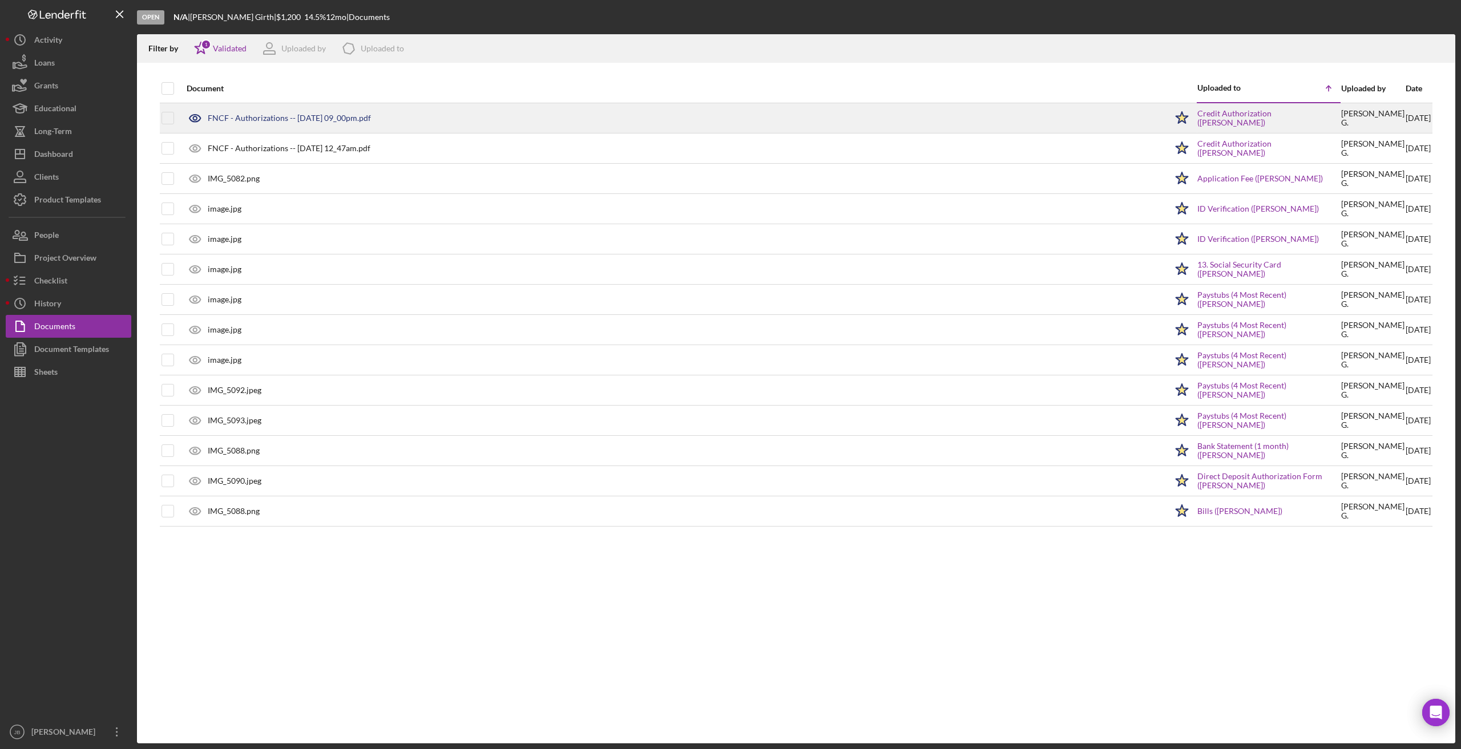
click at [225, 115] on div "FNCF - Authorizations -- 2025-09-02 09_00pm.pdf" at bounding box center [289, 118] width 163 height 9
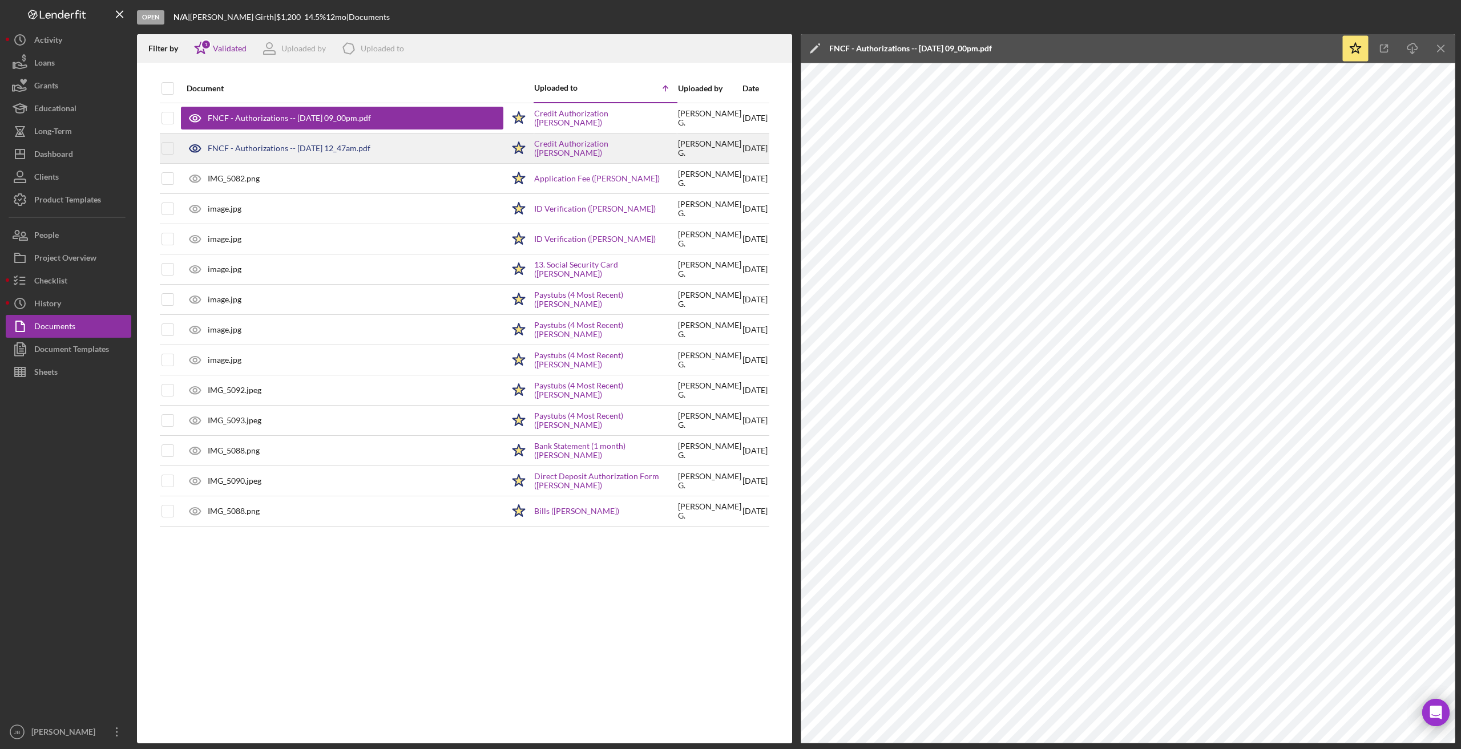
click at [226, 140] on div "FNCF - Authorizations -- 2025-09-03 12_47am.pdf" at bounding box center [342, 148] width 322 height 29
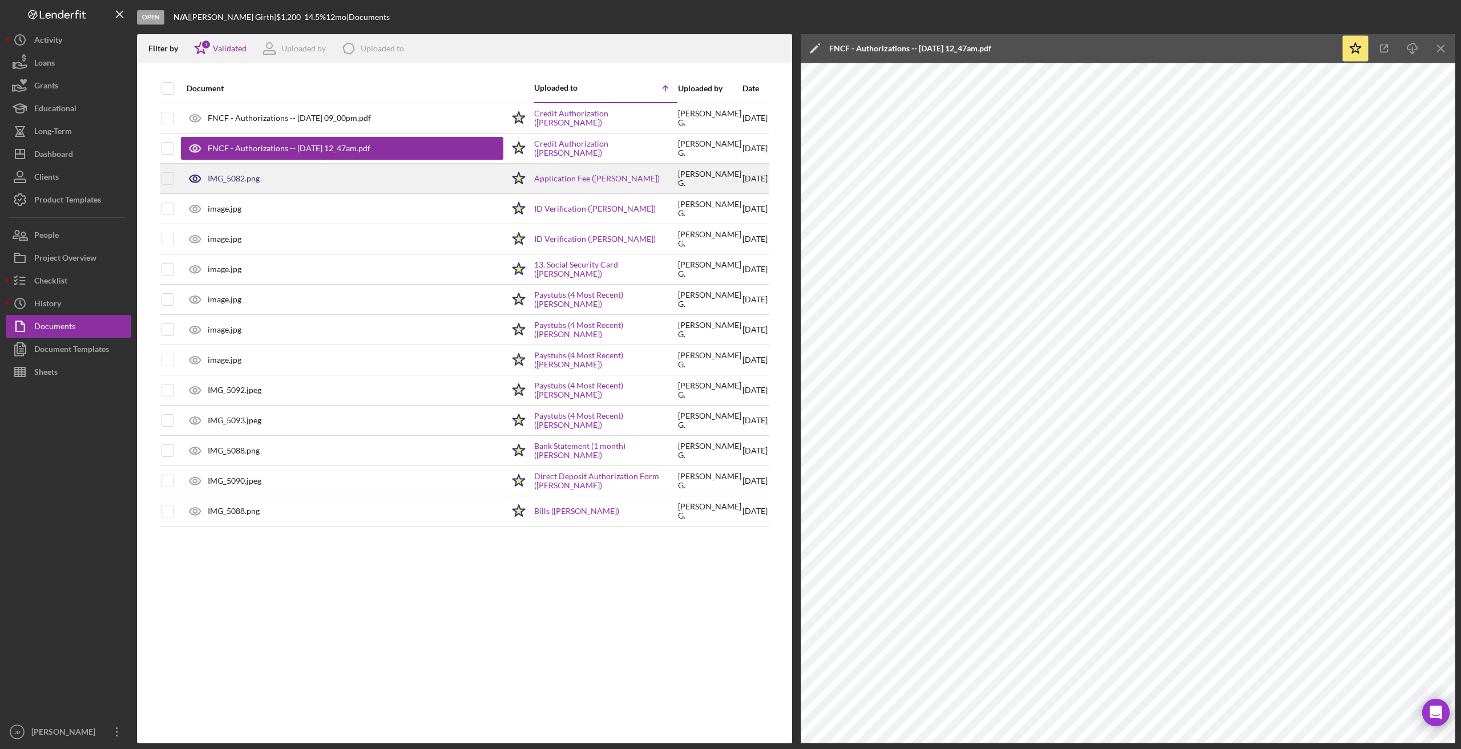
click at [194, 181] on icon at bounding box center [195, 178] width 29 height 29
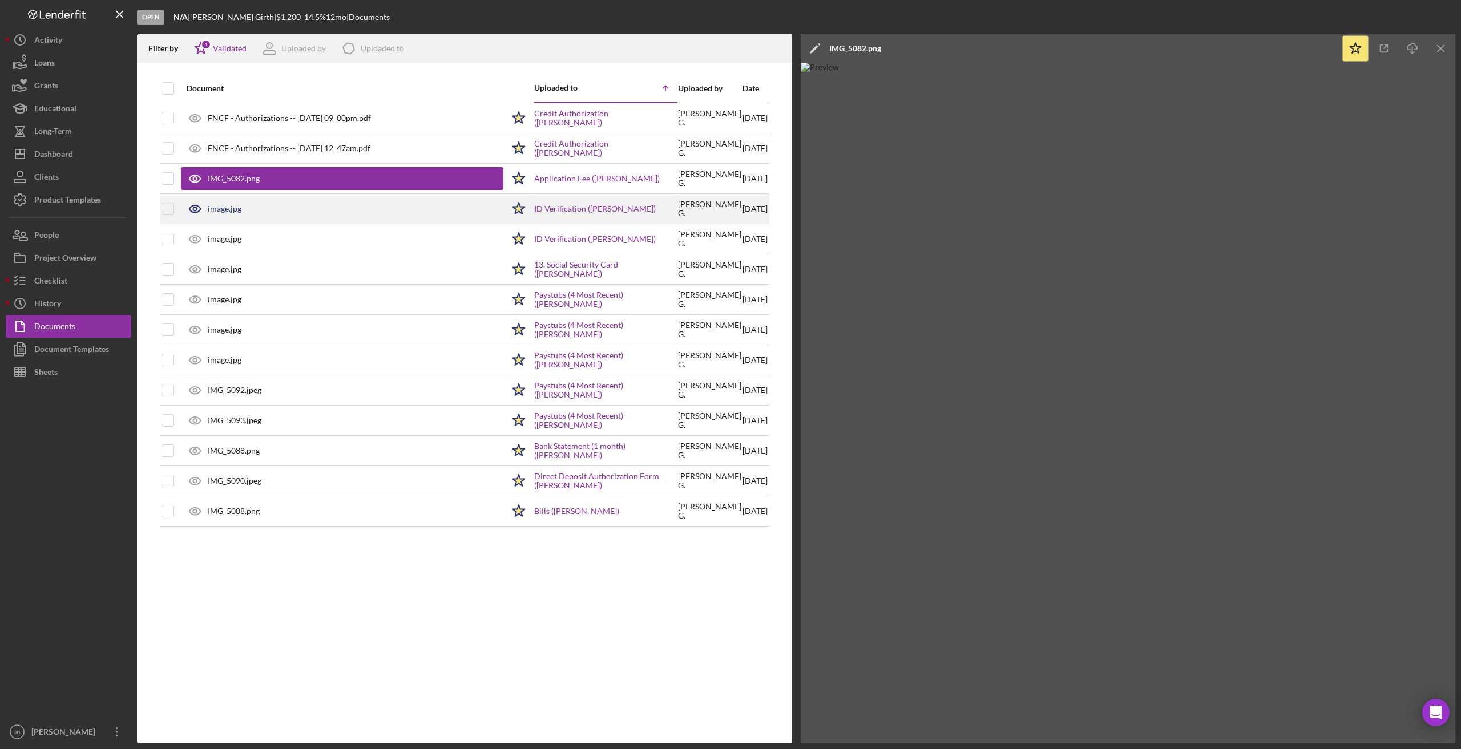
click at [242, 212] on div "image.jpg" at bounding box center [342, 209] width 322 height 29
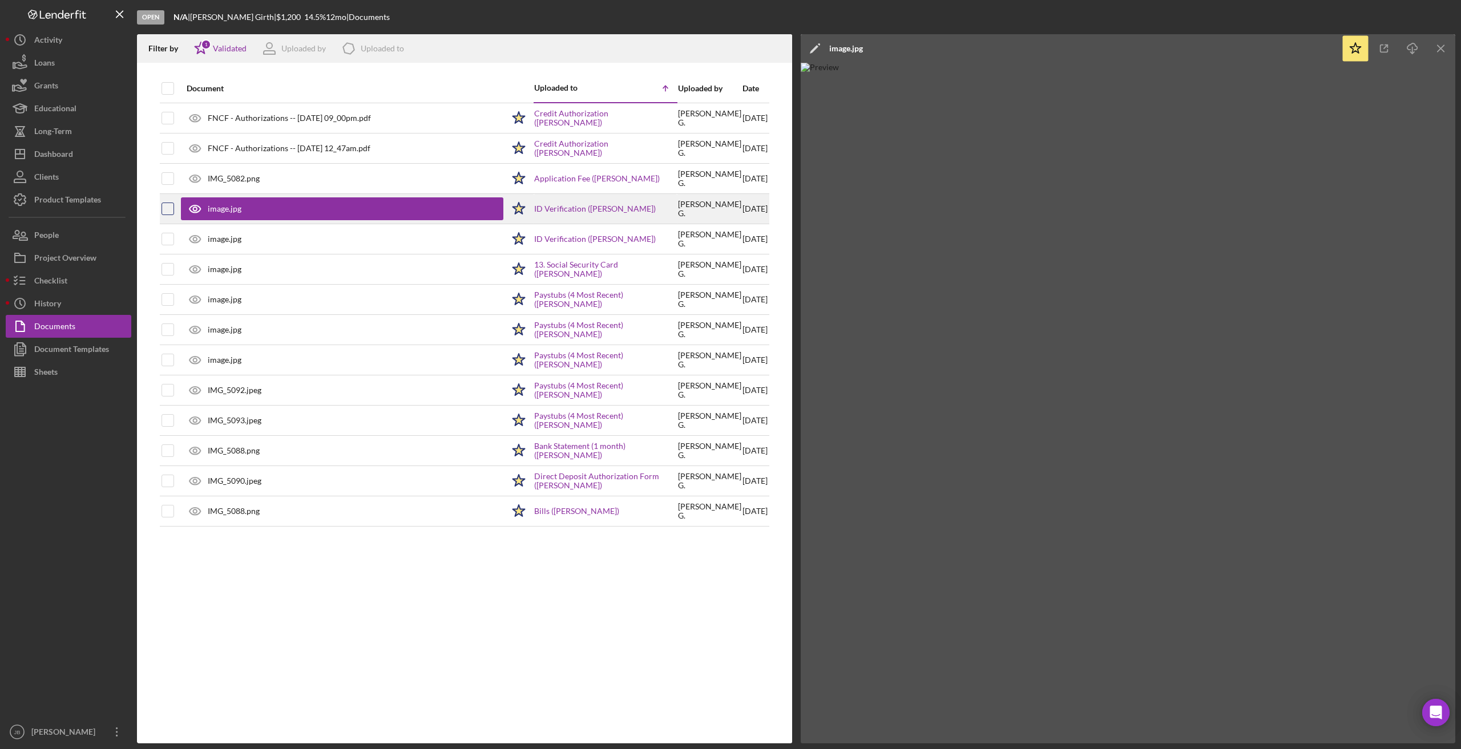
click at [168, 213] on input "checkbox" at bounding box center [167, 208] width 11 height 11
checkbox input "true"
click at [214, 236] on div "image.jpg" at bounding box center [225, 238] width 34 height 9
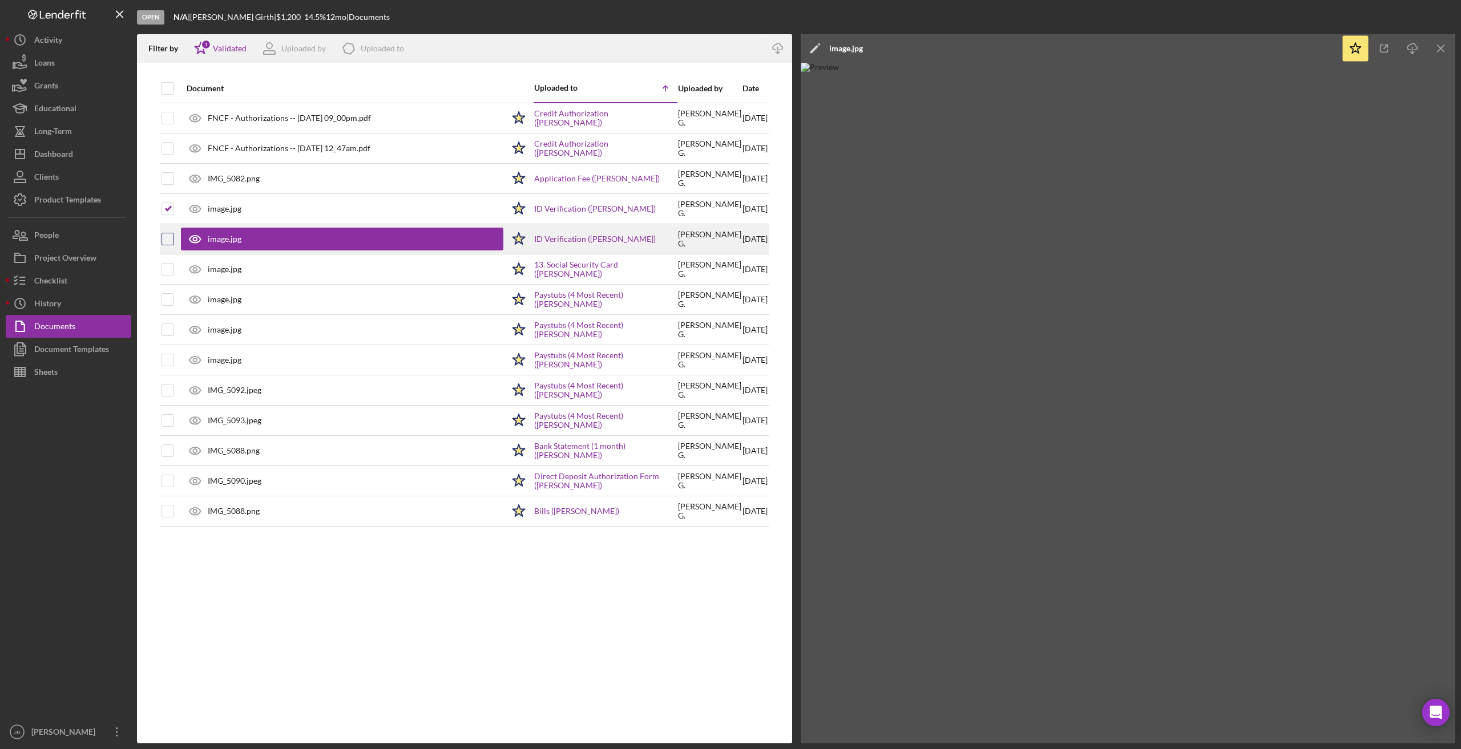
click at [169, 241] on input "checkbox" at bounding box center [167, 238] width 11 height 11
checkbox input "true"
click at [224, 269] on div "image.jpg" at bounding box center [225, 269] width 34 height 9
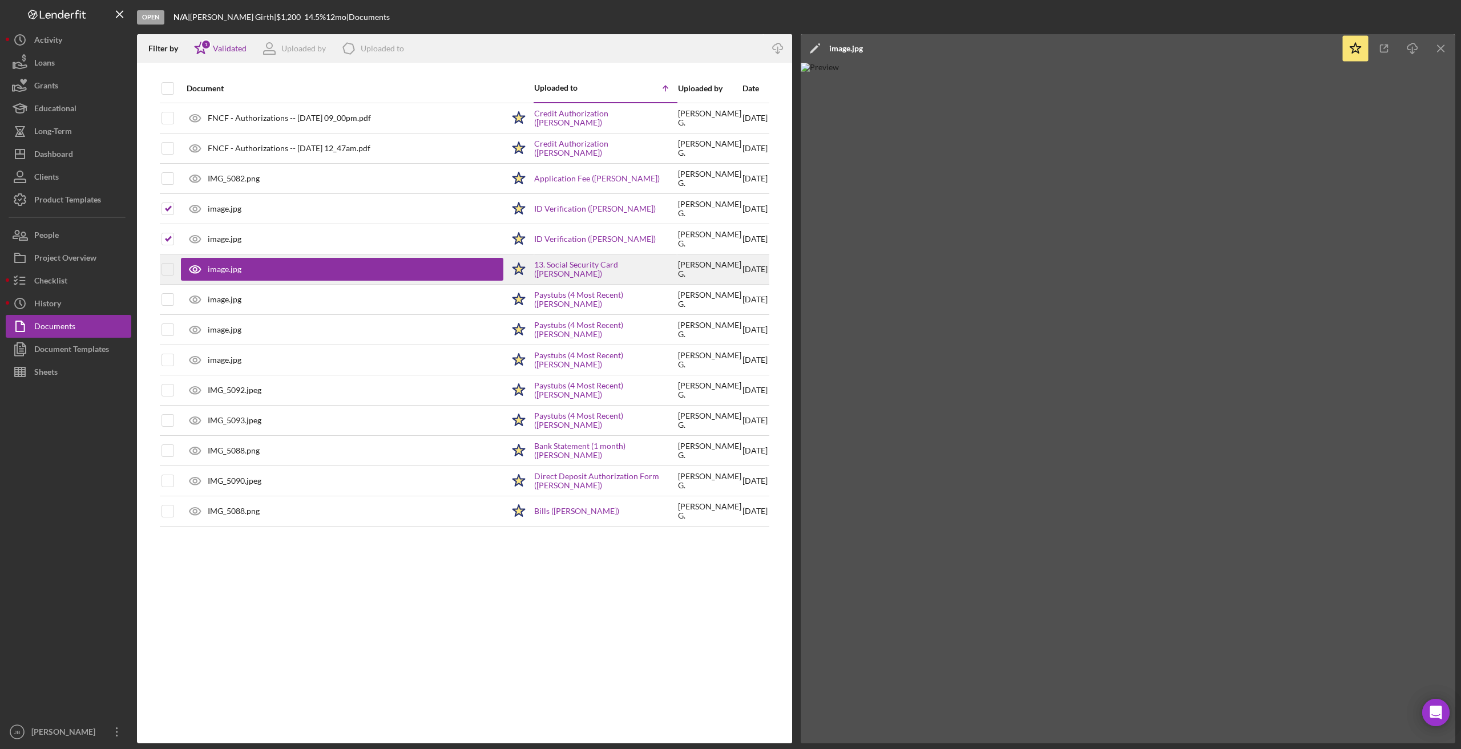
click at [174, 274] on td at bounding box center [168, 269] width 14 height 30
click at [166, 269] on input "checkbox" at bounding box center [167, 269] width 11 height 11
checkbox input "true"
click at [216, 293] on div "image.jpg" at bounding box center [342, 299] width 322 height 29
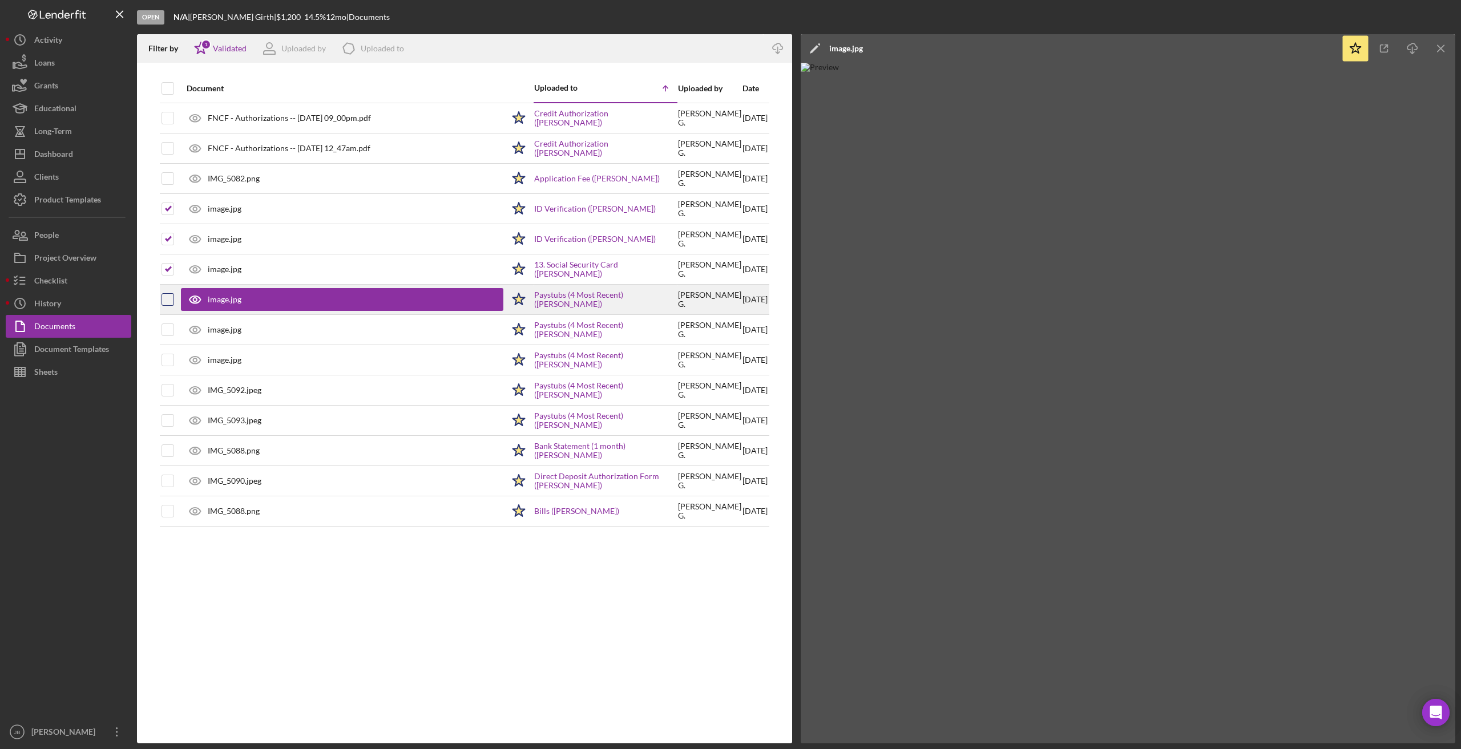
click at [169, 305] on input "checkbox" at bounding box center [167, 299] width 11 height 11
checkbox input "true"
click at [215, 333] on div "image.jpg" at bounding box center [225, 329] width 34 height 9
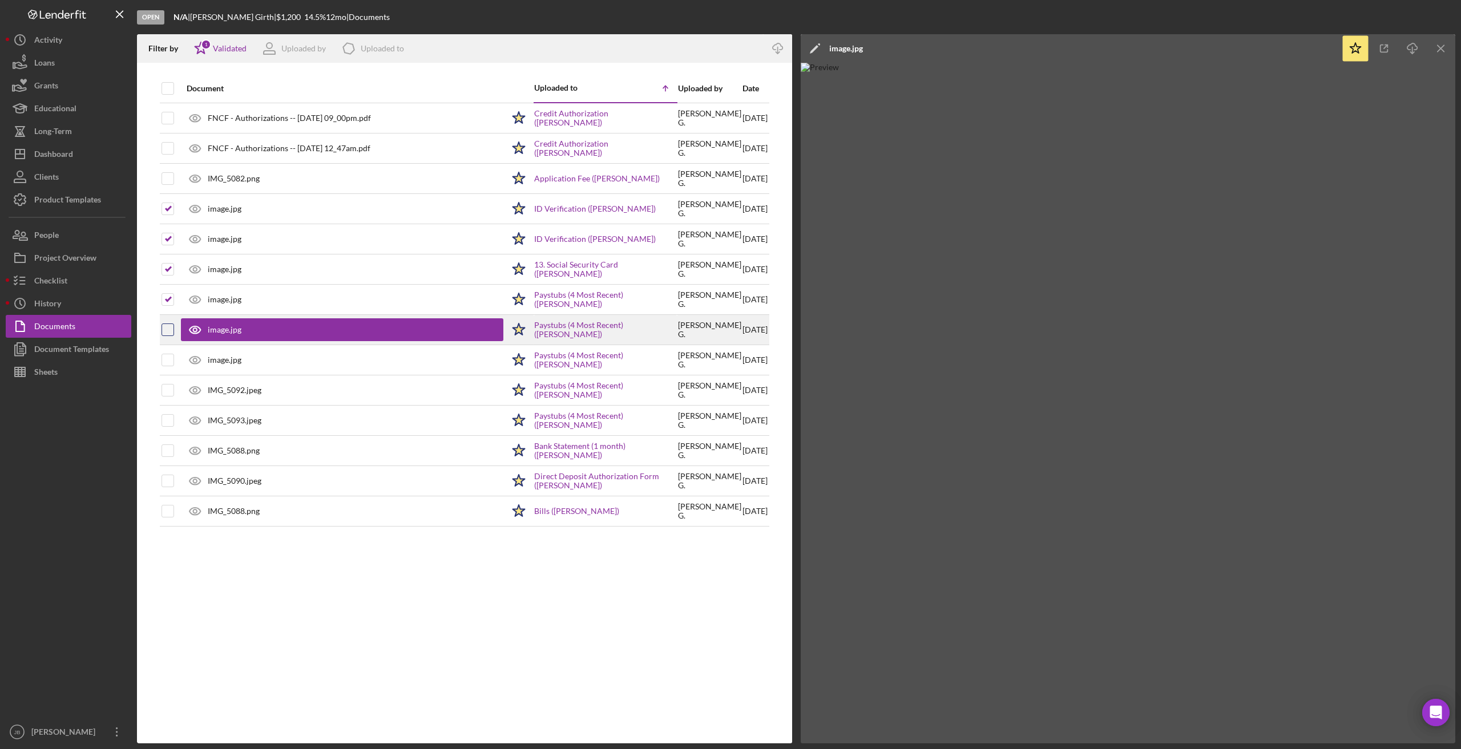
click at [165, 331] on input "checkbox" at bounding box center [167, 329] width 11 height 11
checkbox input "true"
click at [217, 359] on div "image.jpg" at bounding box center [225, 359] width 34 height 9
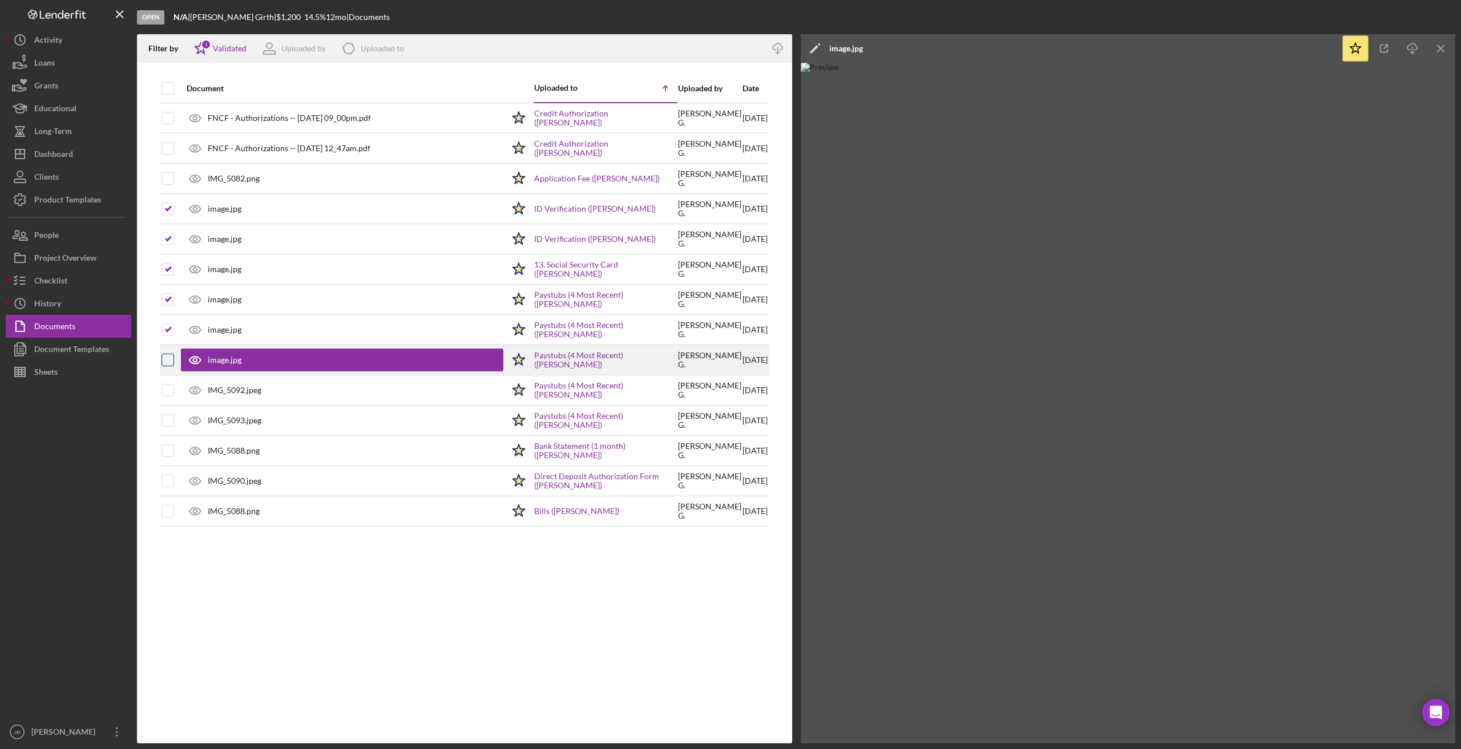
click at [172, 360] on input "checkbox" at bounding box center [167, 359] width 11 height 11
checkbox input "true"
click at [208, 384] on icon at bounding box center [195, 390] width 29 height 29
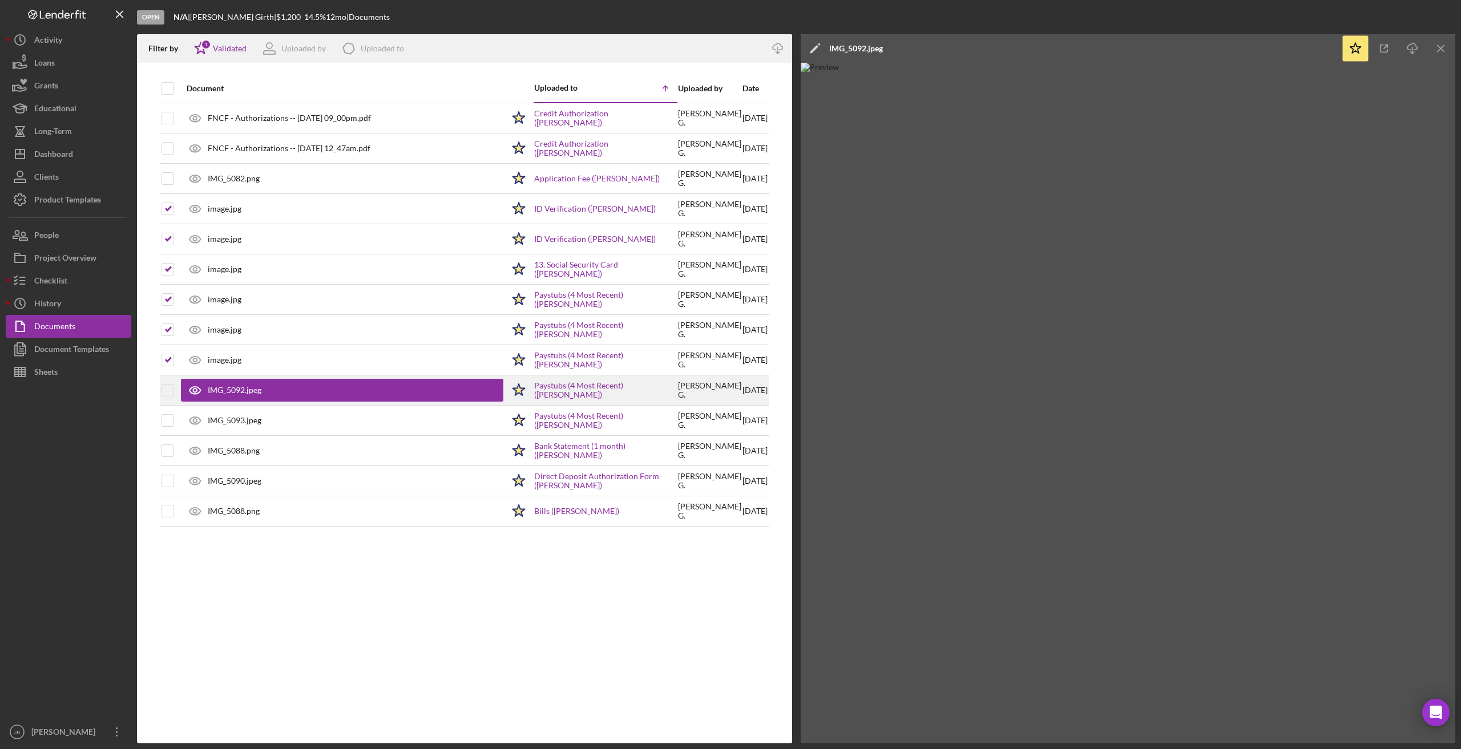
click at [176, 390] on tr "IMG_5092.jpeg Icon/Star Paystubs (4 Most Recent) (Nicole Girth) Nicole G . 9/4/…" at bounding box center [464, 390] width 609 height 30
click at [167, 391] on input "checkbox" at bounding box center [167, 390] width 11 height 11
checkbox input "true"
click at [242, 420] on div "IMG_5093.jpeg" at bounding box center [235, 420] width 54 height 9
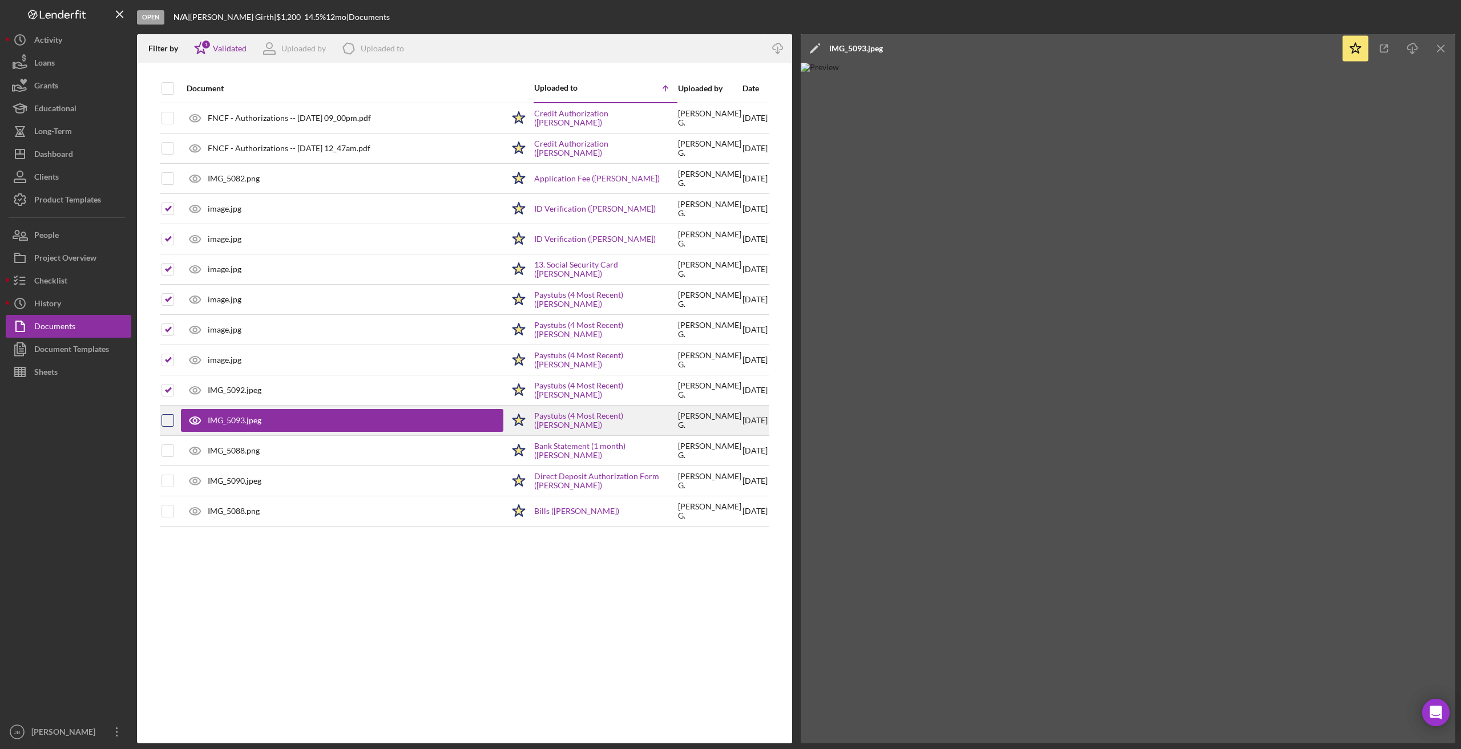
click at [169, 424] on input "checkbox" at bounding box center [167, 420] width 11 height 11
checkbox input "true"
click at [244, 460] on div "IMG_5088.png" at bounding box center [342, 450] width 322 height 29
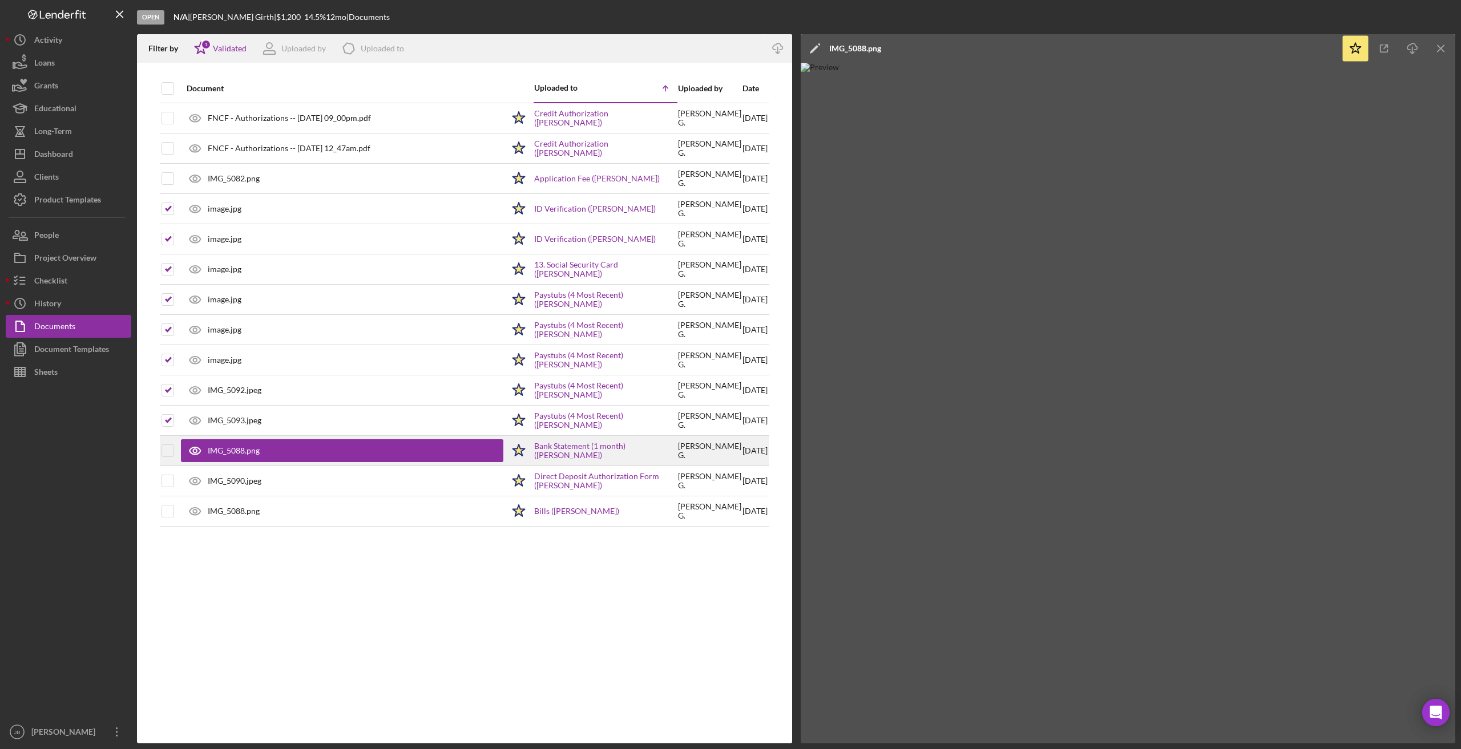
click at [168, 444] on div at bounding box center [167, 450] width 13 height 29
click at [167, 453] on input "checkbox" at bounding box center [167, 450] width 11 height 11
checkbox input "true"
click at [229, 480] on div "IMG_5090.jpeg" at bounding box center [235, 480] width 54 height 9
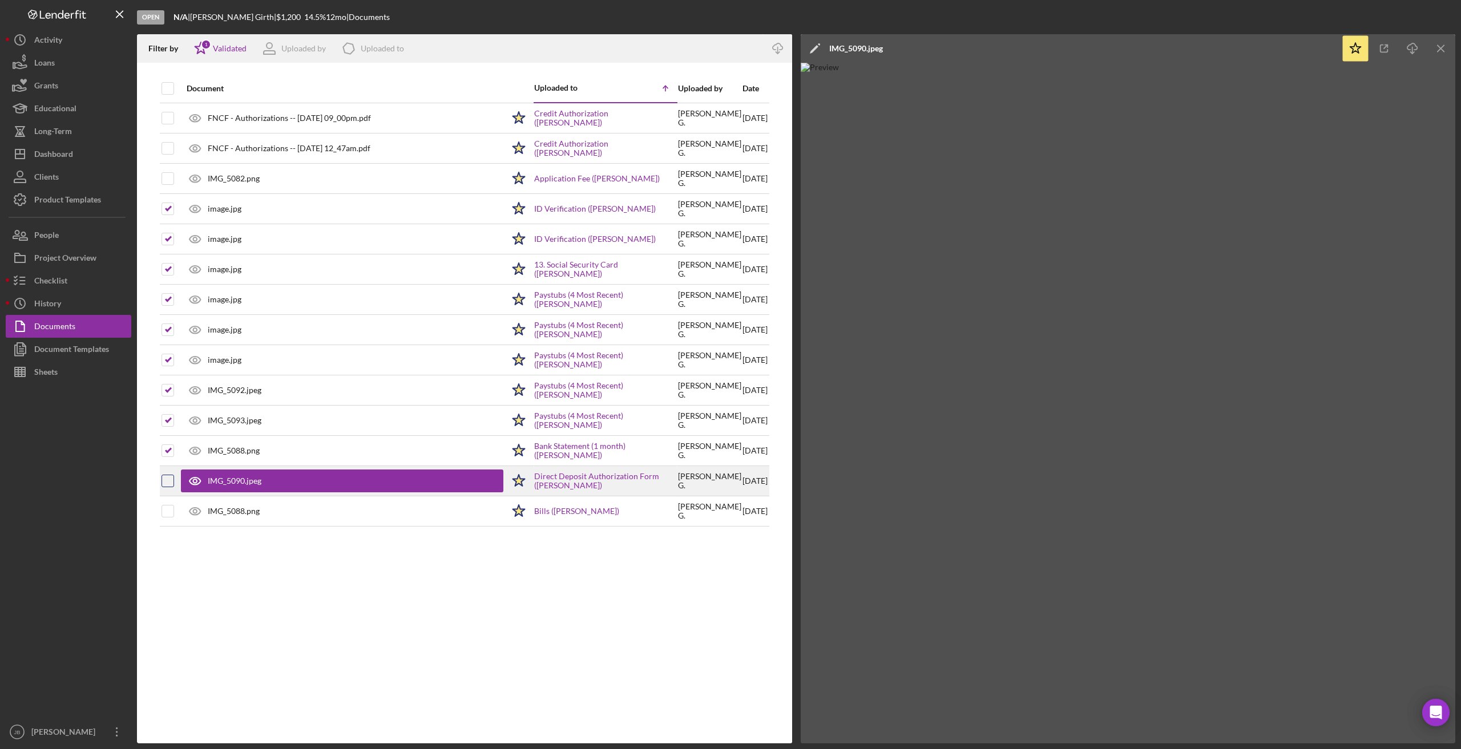
click at [169, 479] on input "checkbox" at bounding box center [167, 480] width 11 height 11
checkbox input "true"
click at [250, 513] on div "IMG_5088.png" at bounding box center [234, 511] width 52 height 9
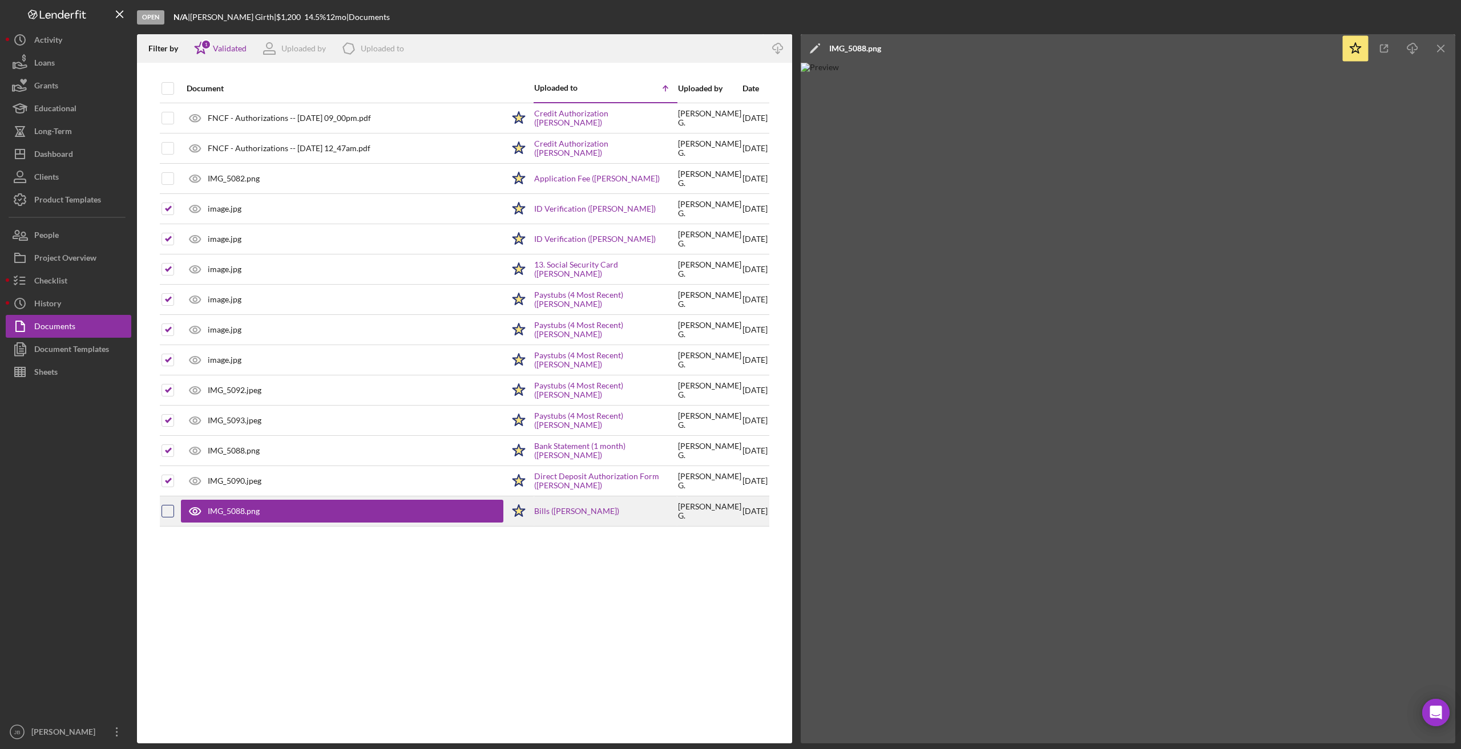
click at [169, 513] on input "checkbox" at bounding box center [167, 511] width 11 height 11
checkbox input "true"
click at [987, 52] on icon "Icon/Menu Close" at bounding box center [1441, 49] width 26 height 26
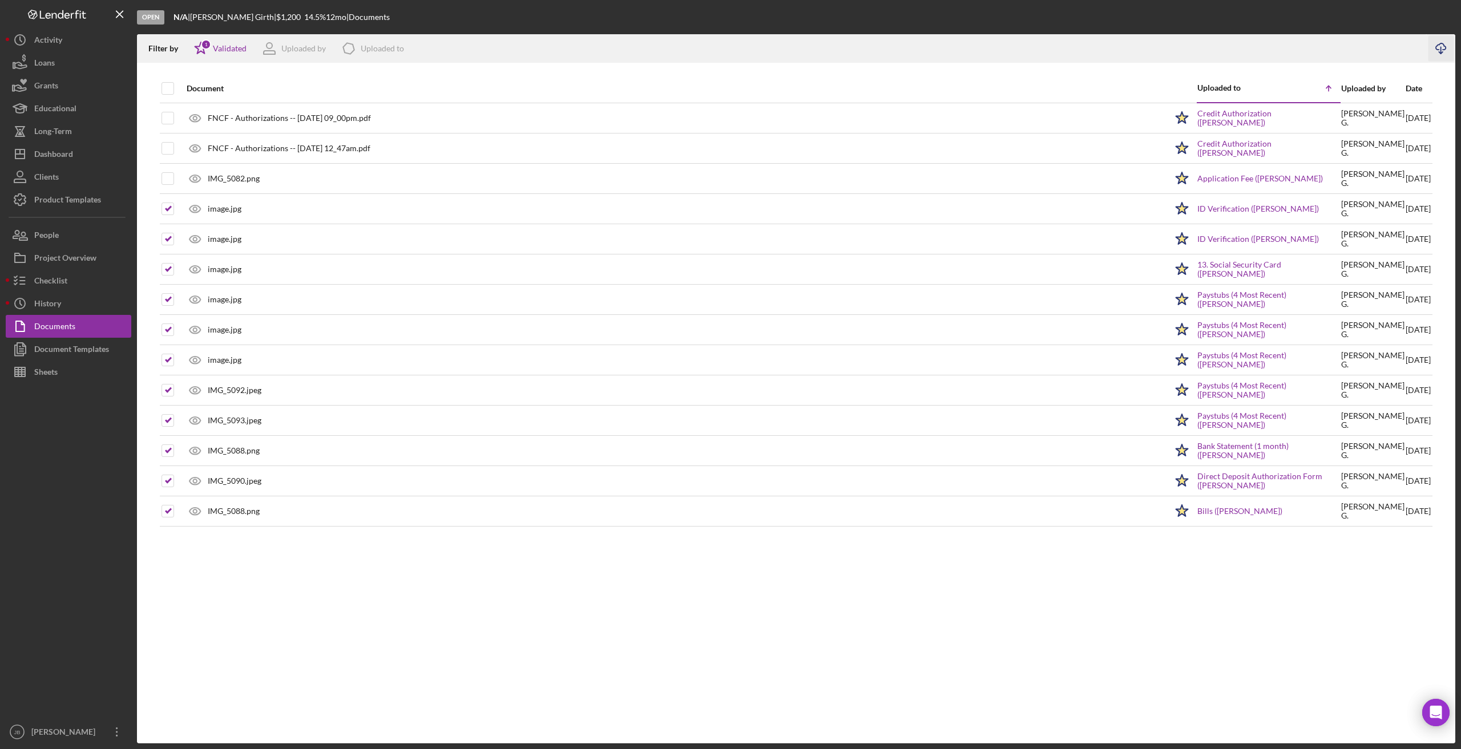
click at [987, 46] on icon "button" at bounding box center [1441, 46] width 10 height 6
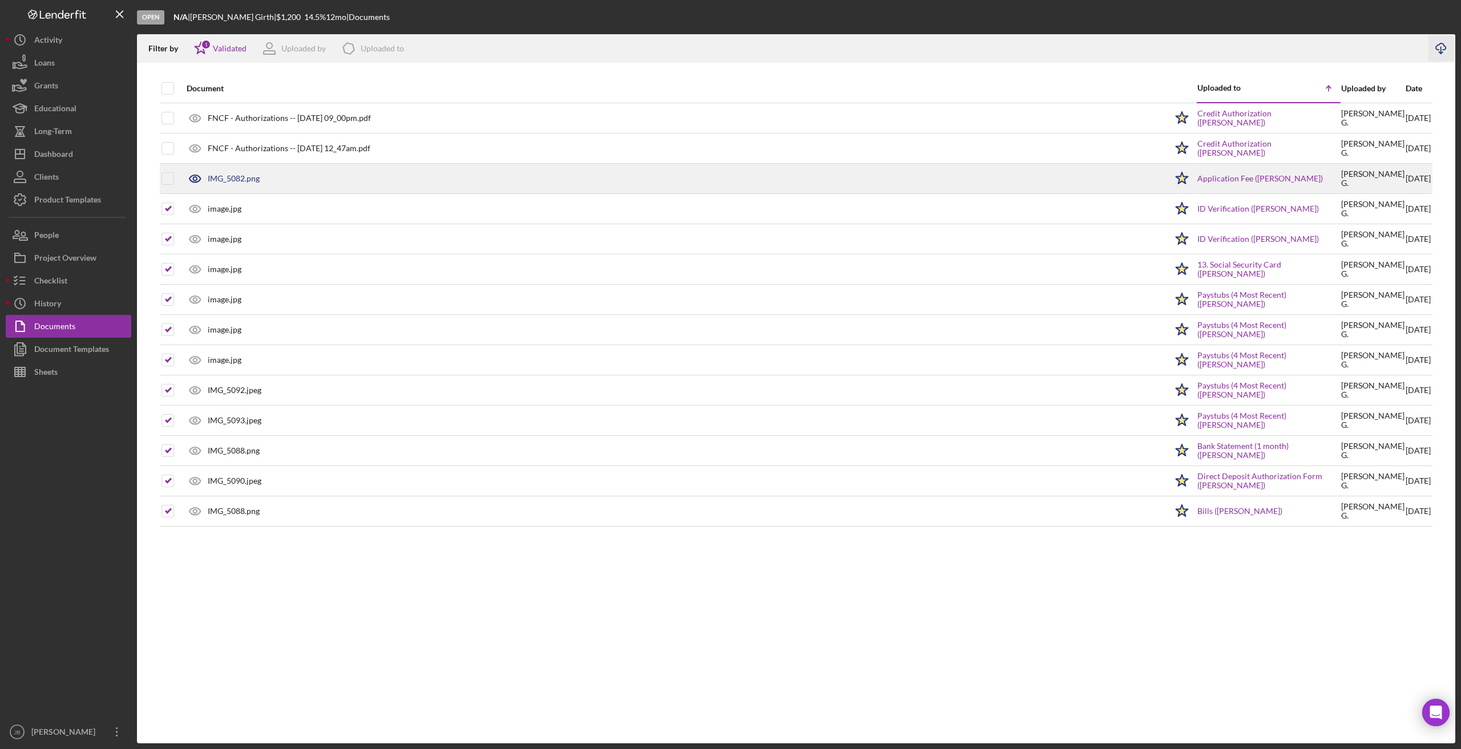
click at [957, 185] on div "IMG_5082.png" at bounding box center [673, 178] width 985 height 29
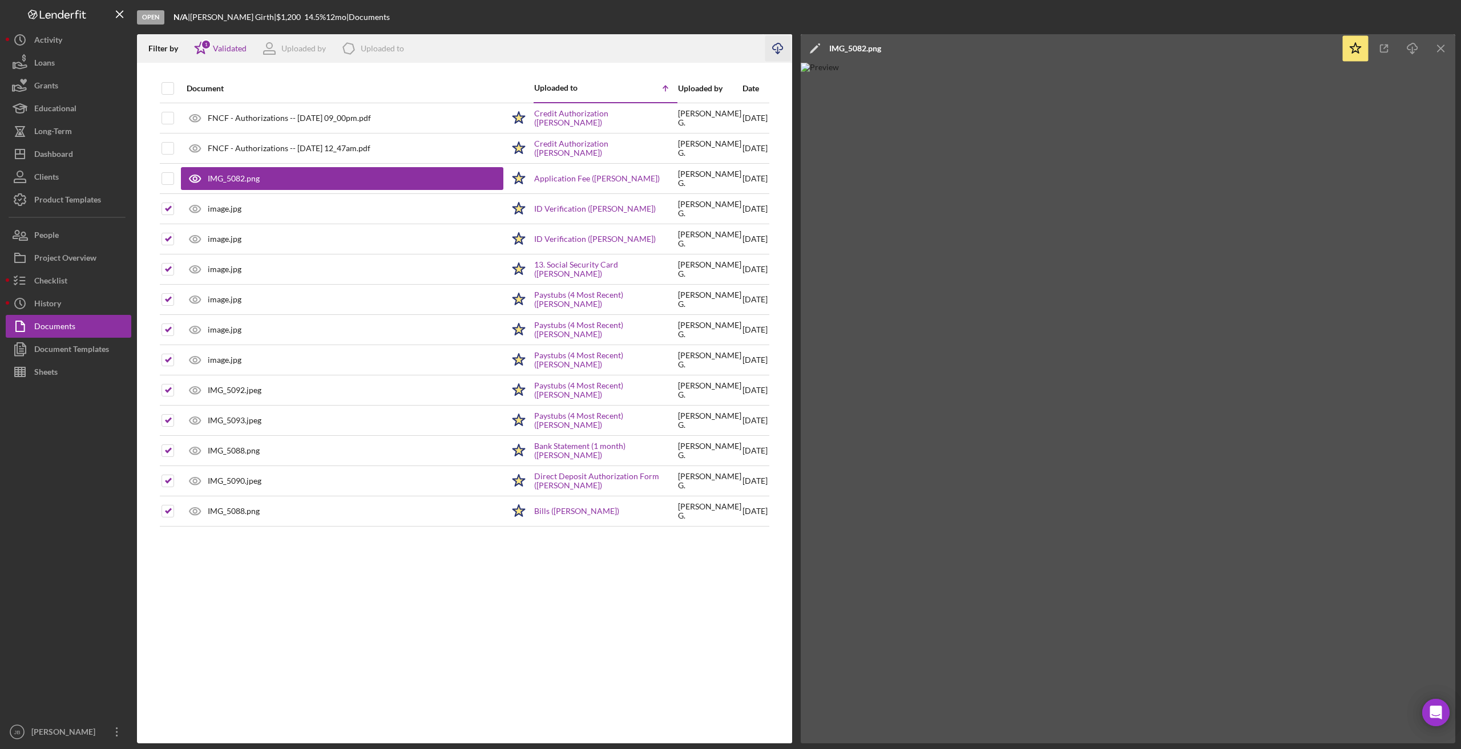
drag, startPoint x: 19, startPoint y: 0, endPoint x: 121, endPoint y: 17, distance: 103.5
click at [121, 17] on icon "Icon/Menu Close" at bounding box center [120, 15] width 26 height 26
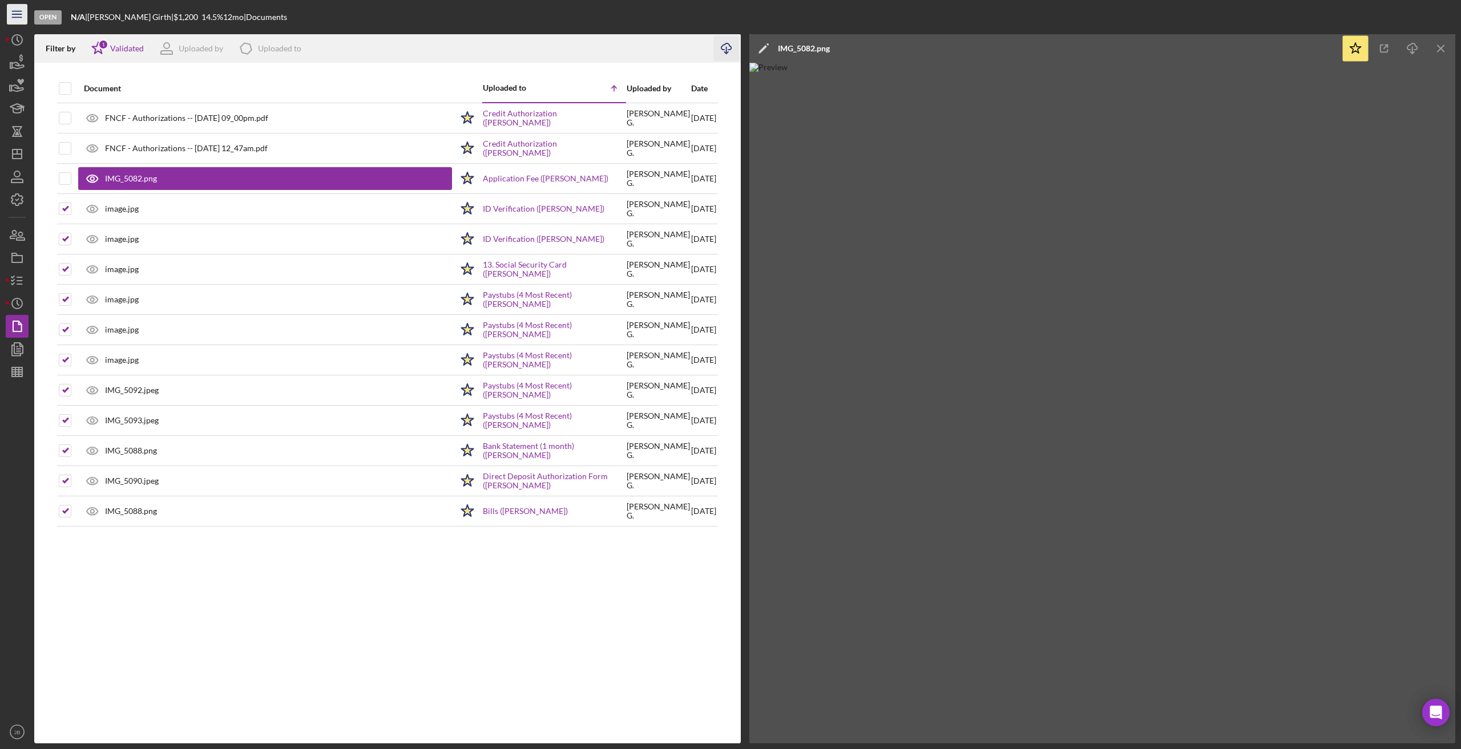
click at [21, 14] on line "button" at bounding box center [16, 14] width 9 height 0
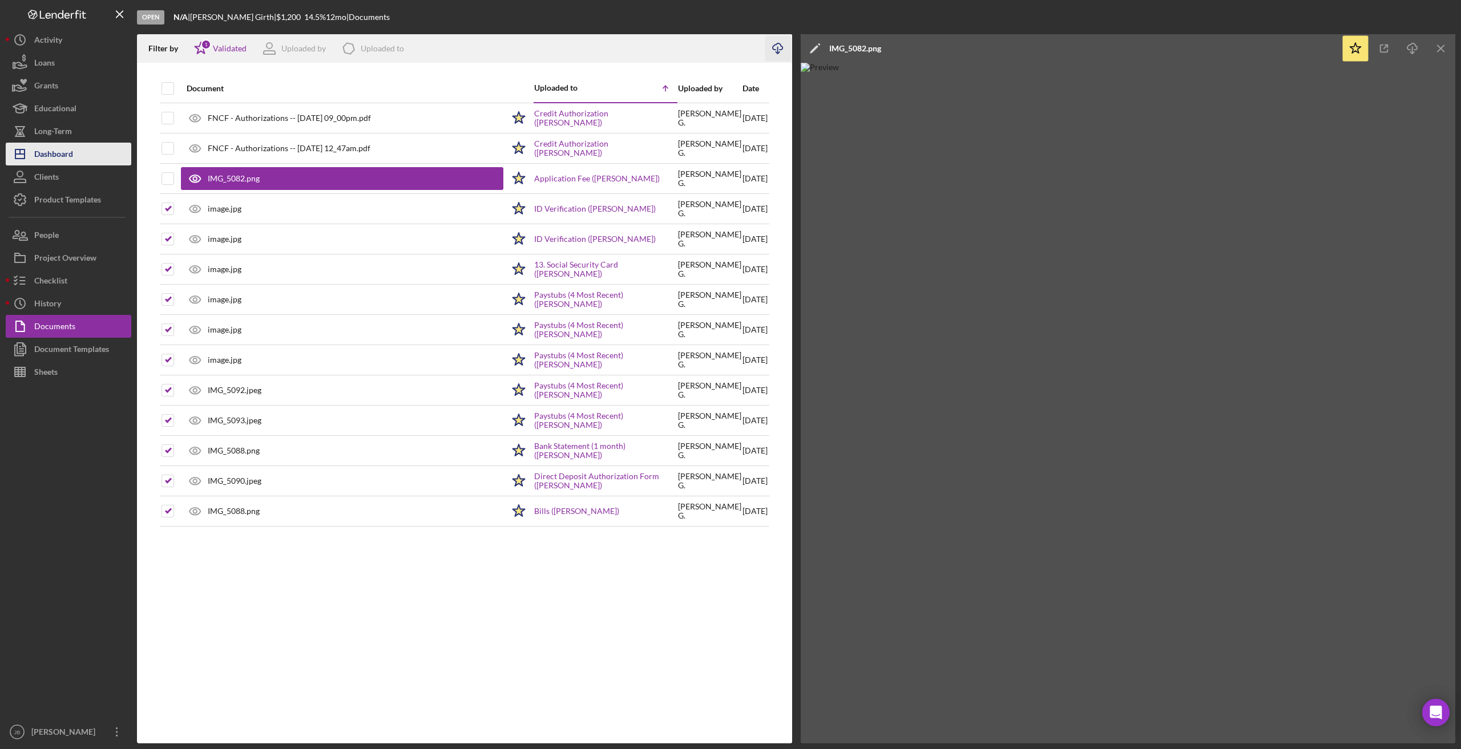
drag, startPoint x: 82, startPoint y: 150, endPoint x: 88, endPoint y: 149, distance: 5.7
click at [83, 150] on button "Icon/Dashboard Dashboard" at bounding box center [69, 154] width 126 height 23
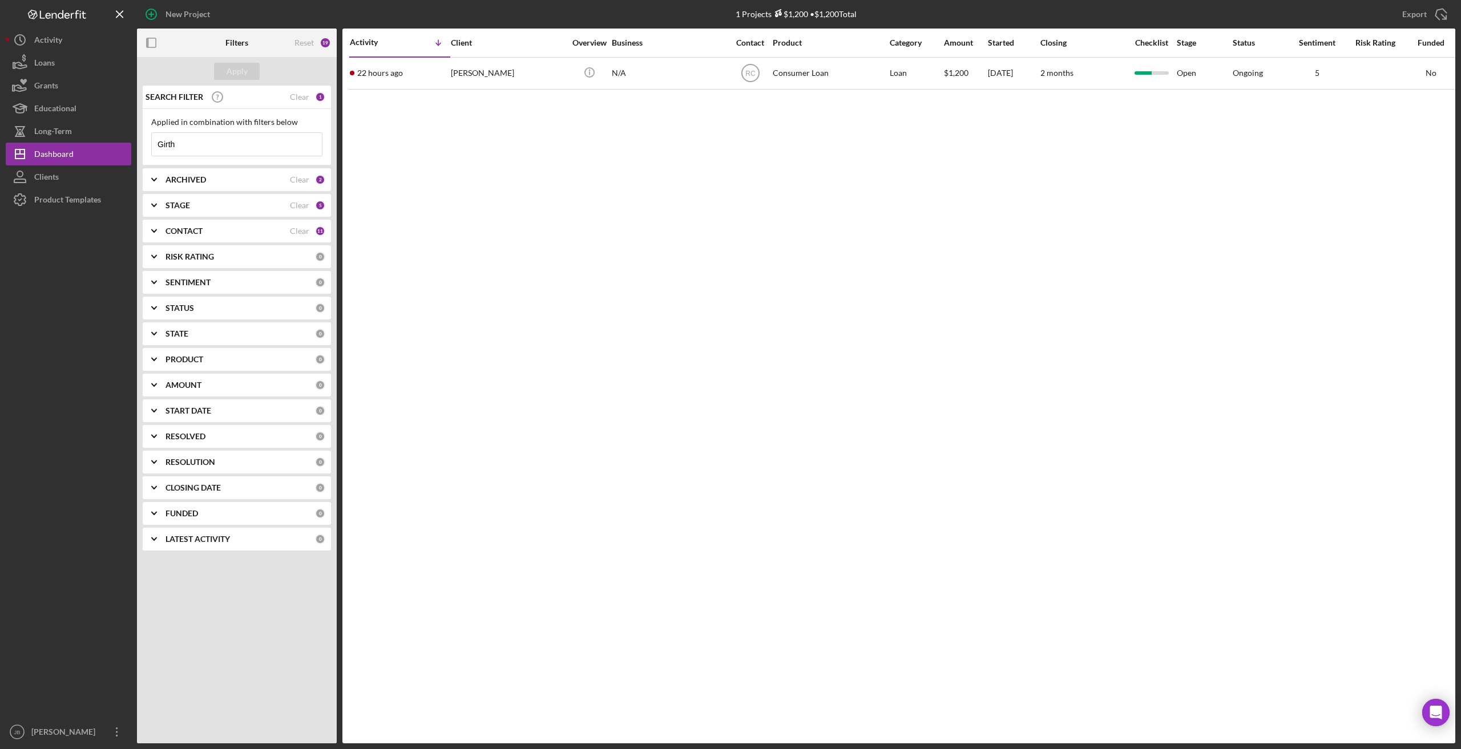
click at [206, 140] on input "Girth" at bounding box center [237, 144] width 170 height 23
drag, startPoint x: 217, startPoint y: 149, endPoint x: 145, endPoint y: 152, distance: 71.9
click at [145, 152] on div "Applied in combination with filters below Girth Icon/Menu Close" at bounding box center [237, 137] width 188 height 56
click at [217, 142] on input at bounding box center [237, 144] width 170 height 23
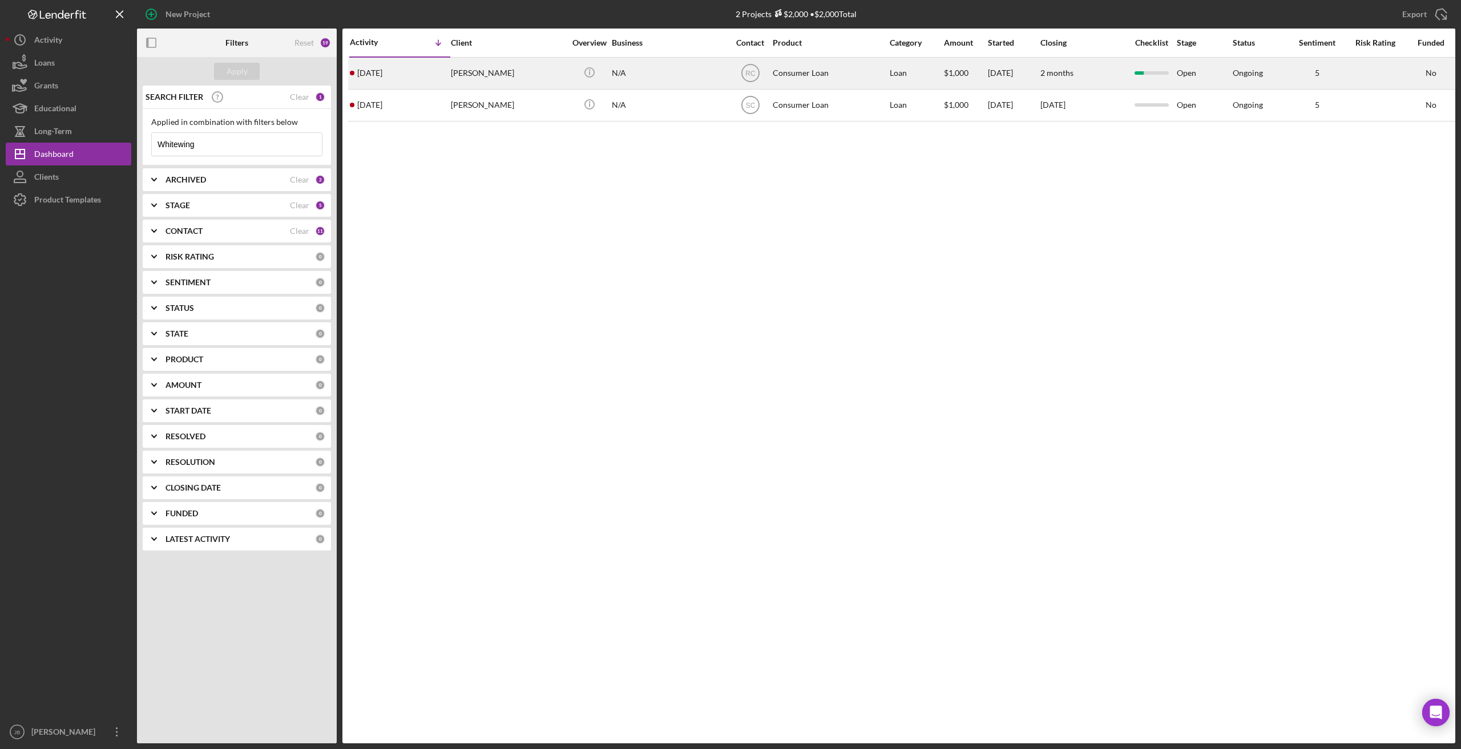
type input "Whitewing"
click at [479, 75] on div "[PERSON_NAME]" at bounding box center [508, 73] width 114 height 30
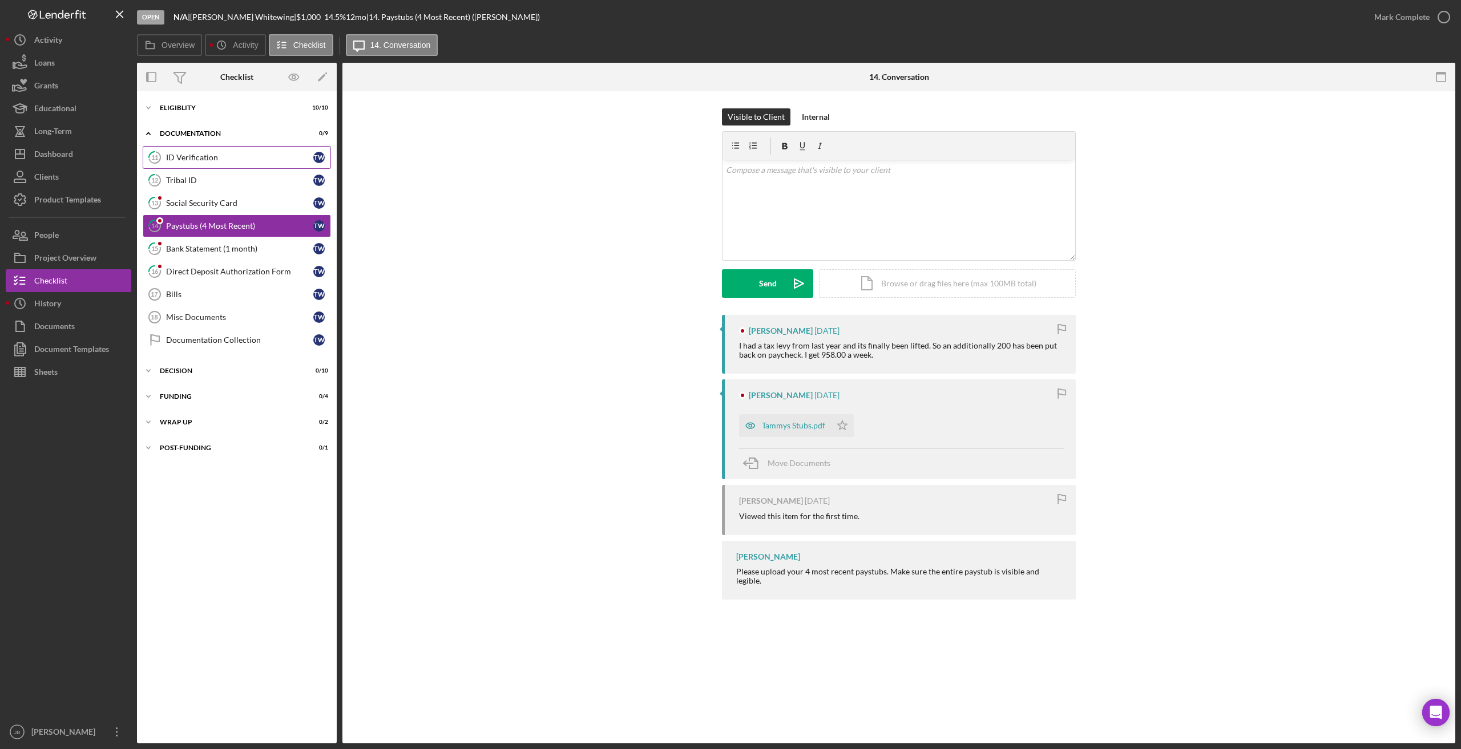
click at [251, 163] on link "11 ID Verification T W" at bounding box center [237, 157] width 188 height 23
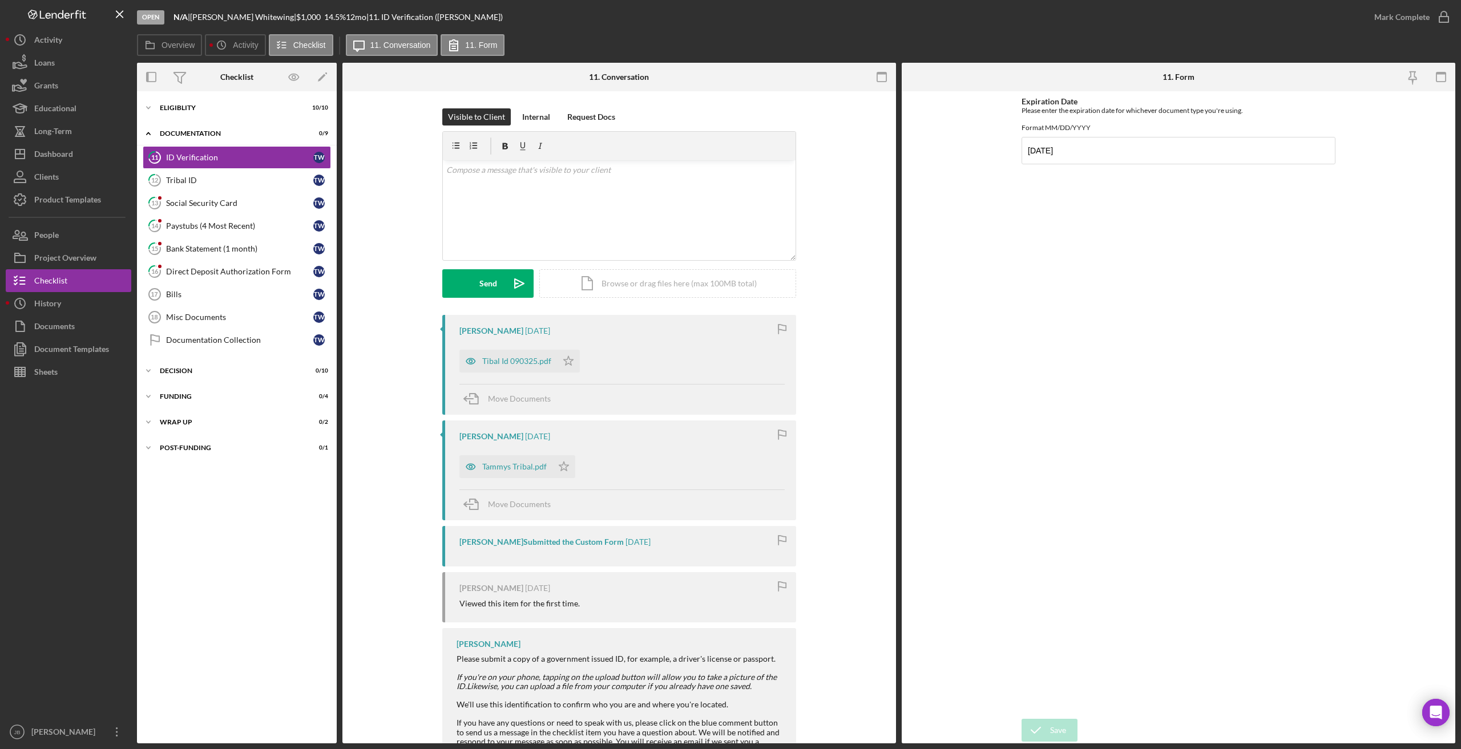
click at [503, 361] on div "Tibal Id 090325.pdf" at bounding box center [516, 361] width 69 height 9
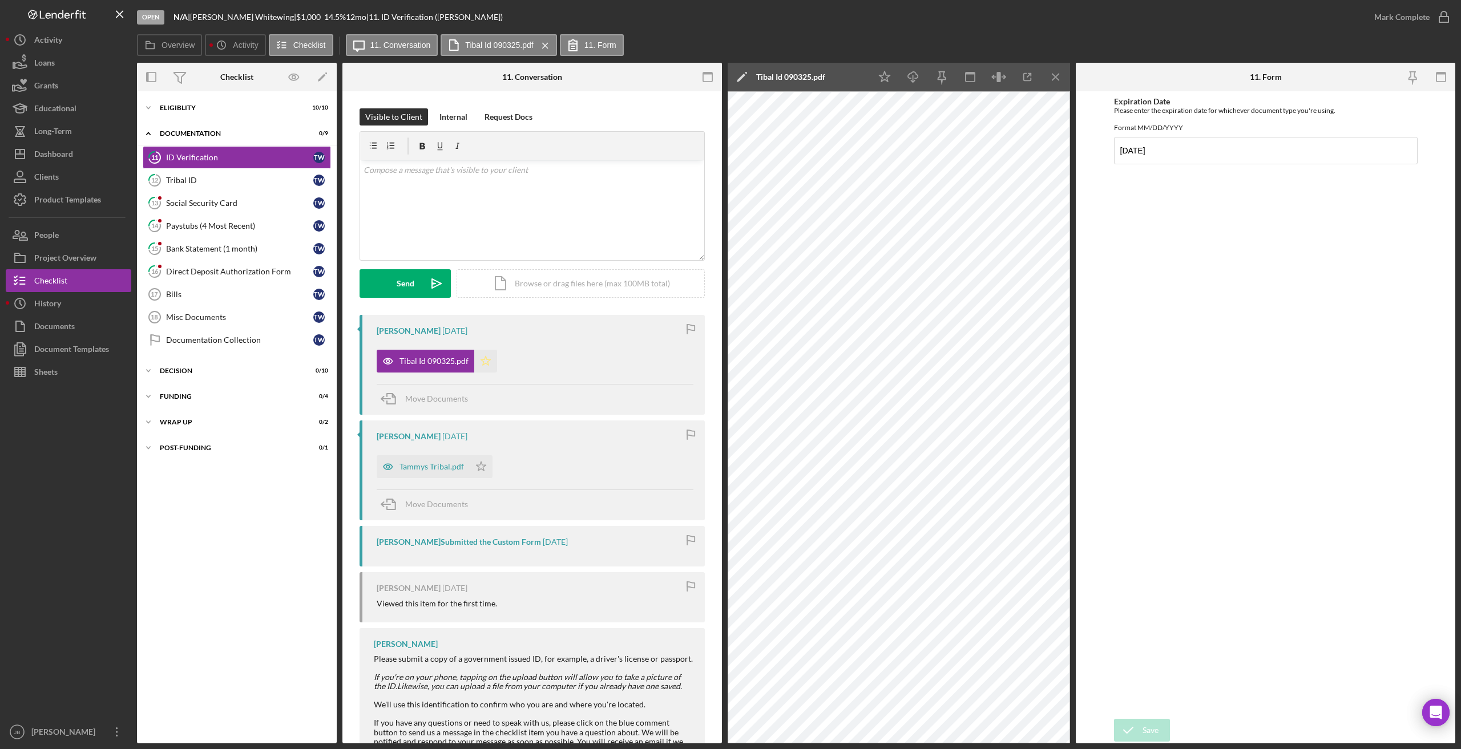
click at [483, 363] on polygon "button" at bounding box center [486, 360] width 10 height 9
click at [987, 17] on icon "button" at bounding box center [1443, 17] width 29 height 29
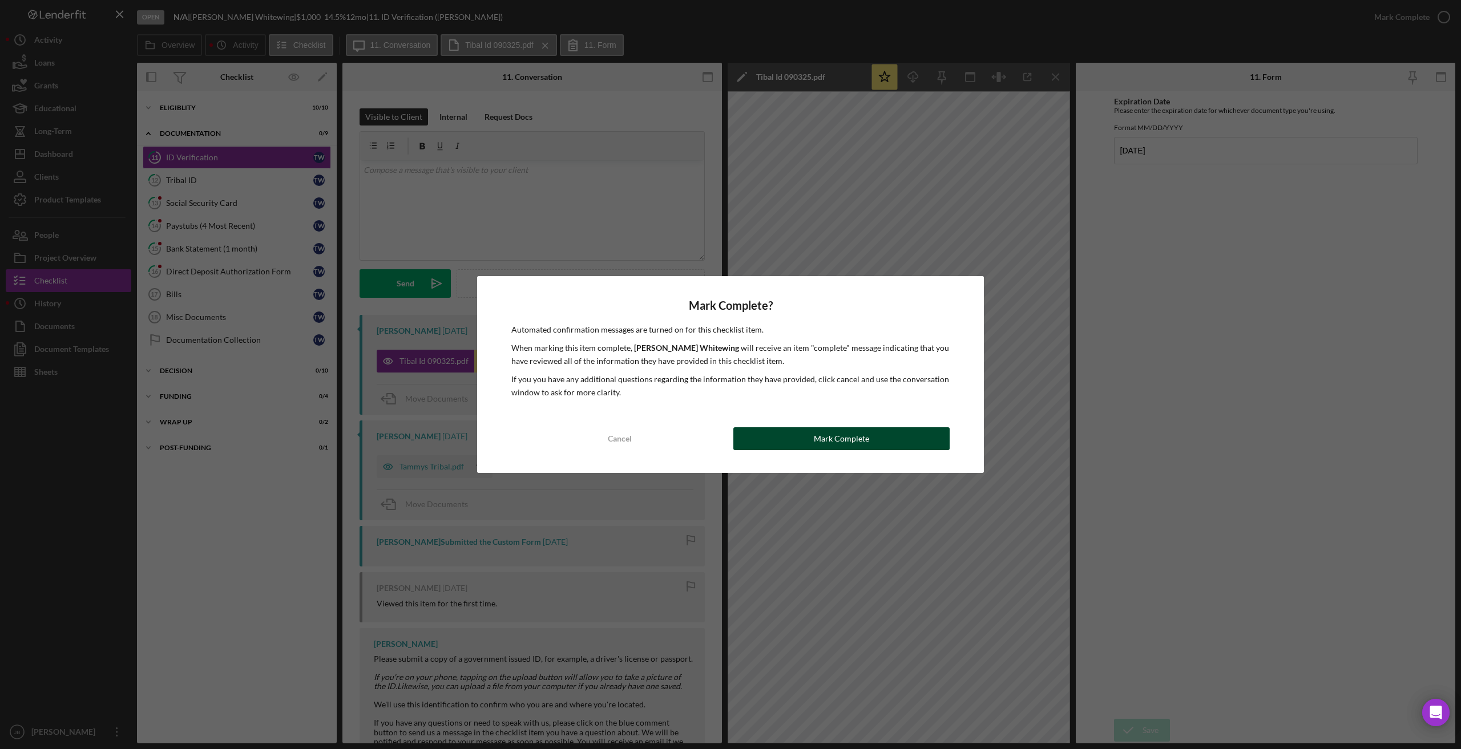
click at [784, 439] on button "Mark Complete" at bounding box center [841, 438] width 216 height 23
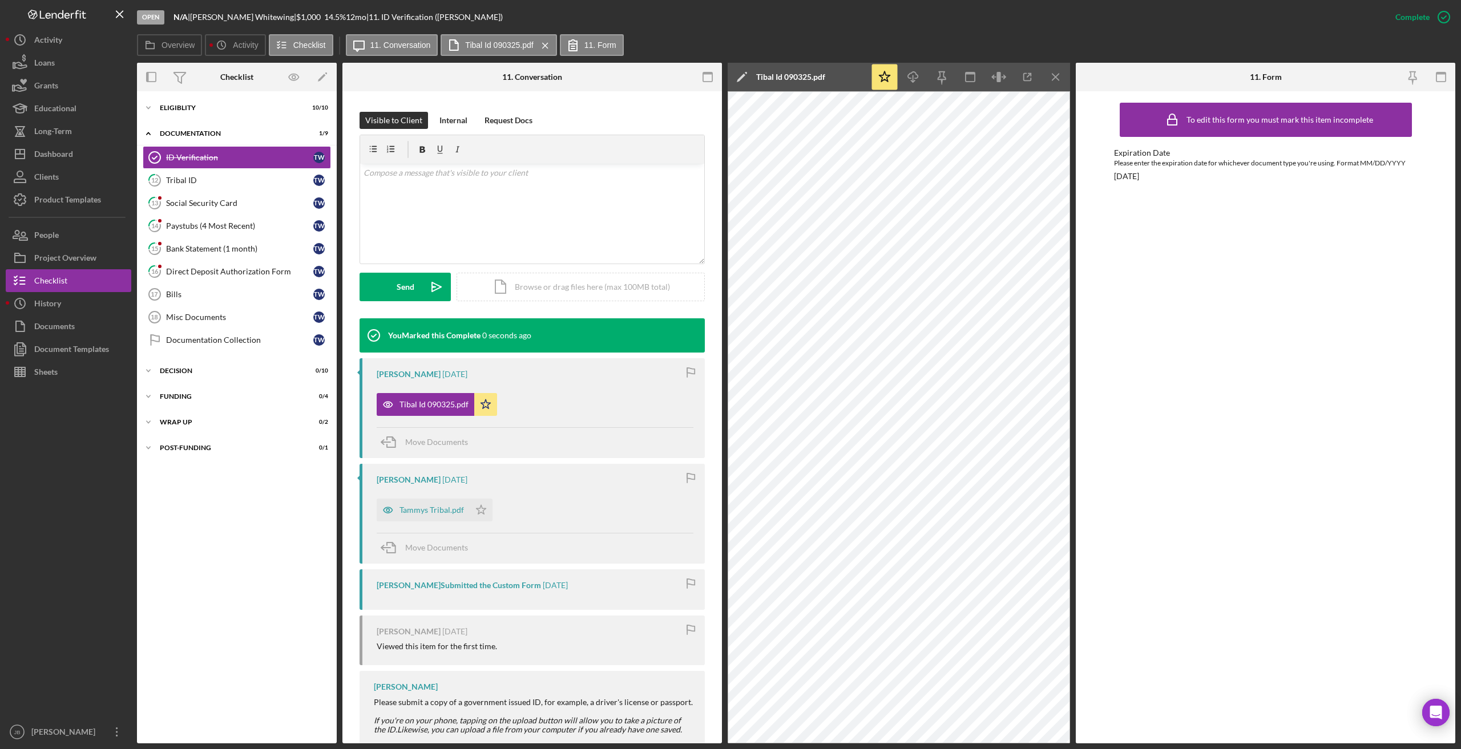
scroll to position [171, 0]
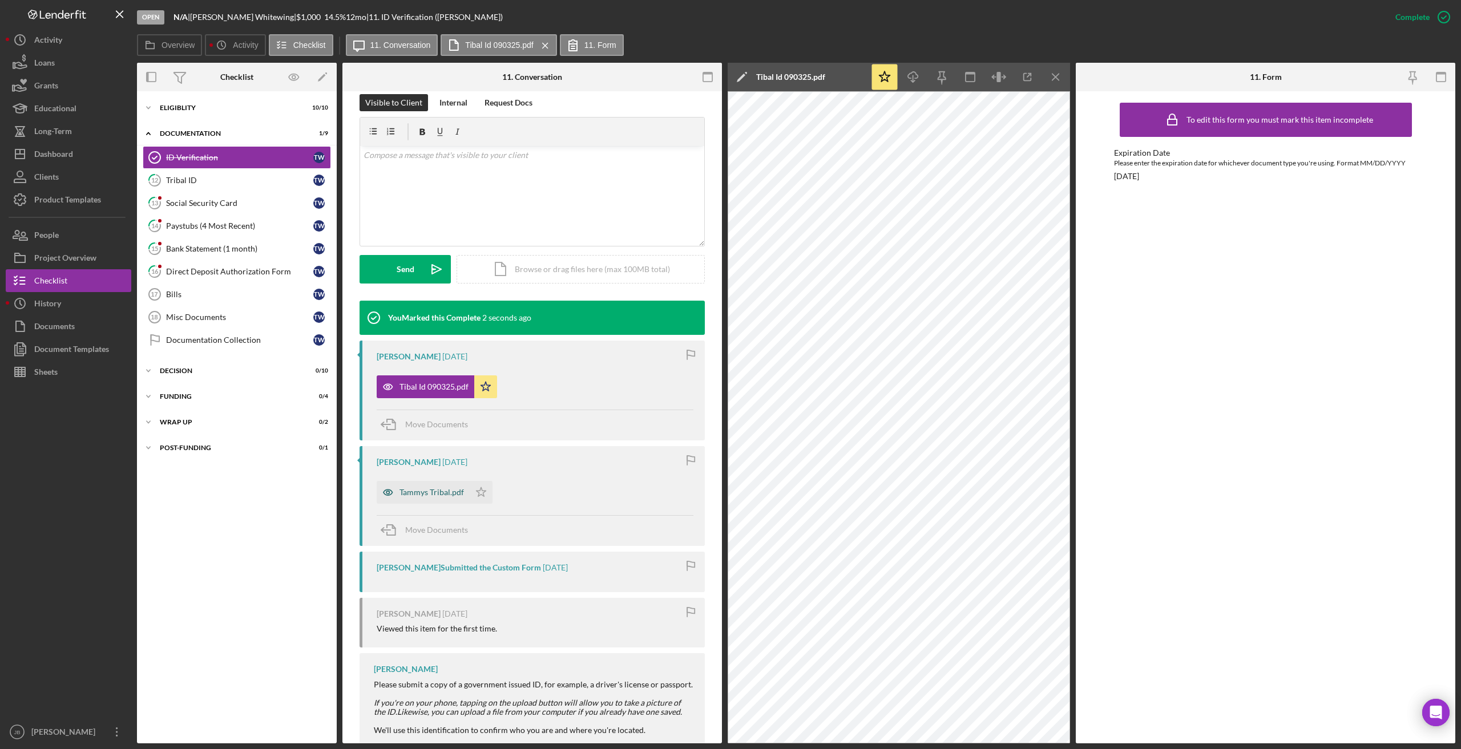
click at [441, 487] on div "Tammys Tribal.pdf" at bounding box center [423, 492] width 93 height 23
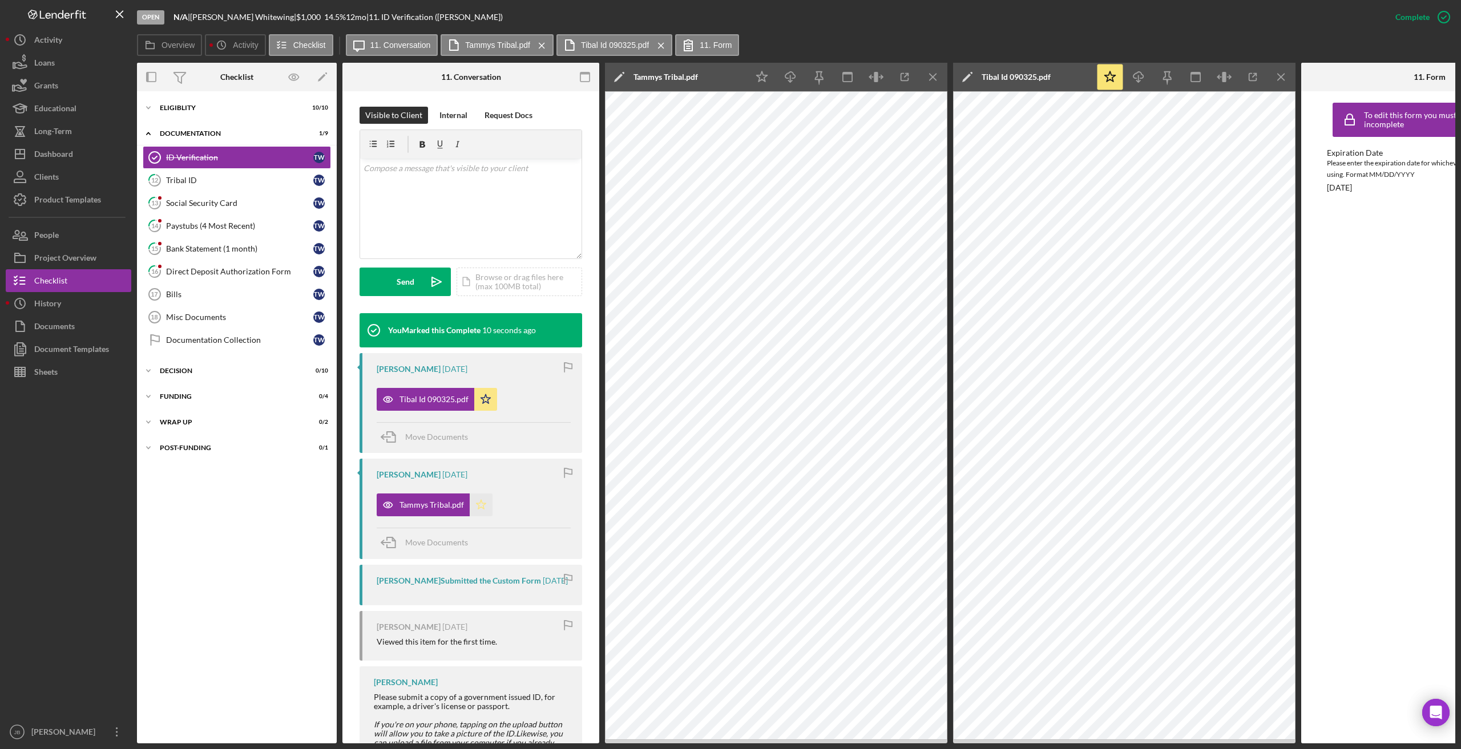
click at [485, 509] on icon "Icon/Star" at bounding box center [481, 505] width 23 height 23
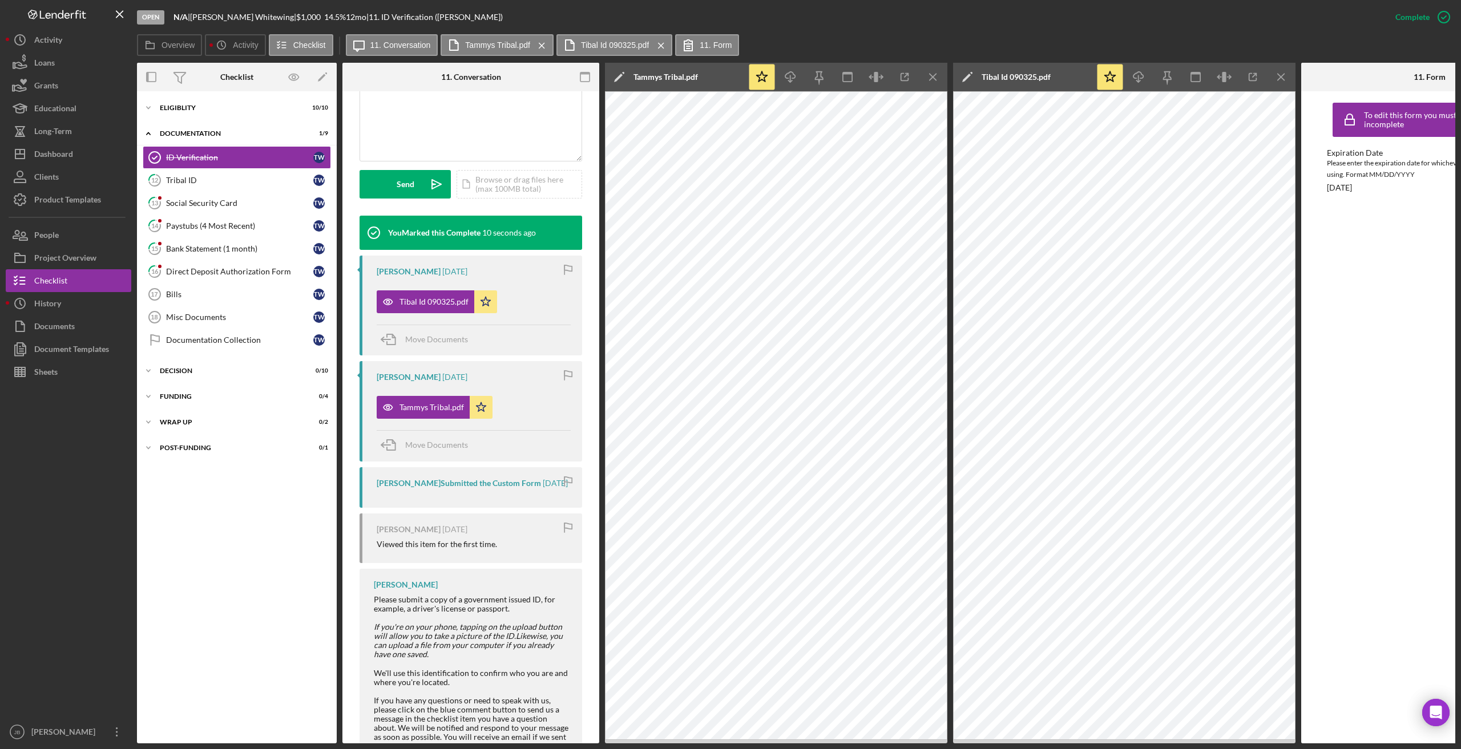
scroll to position [326, 0]
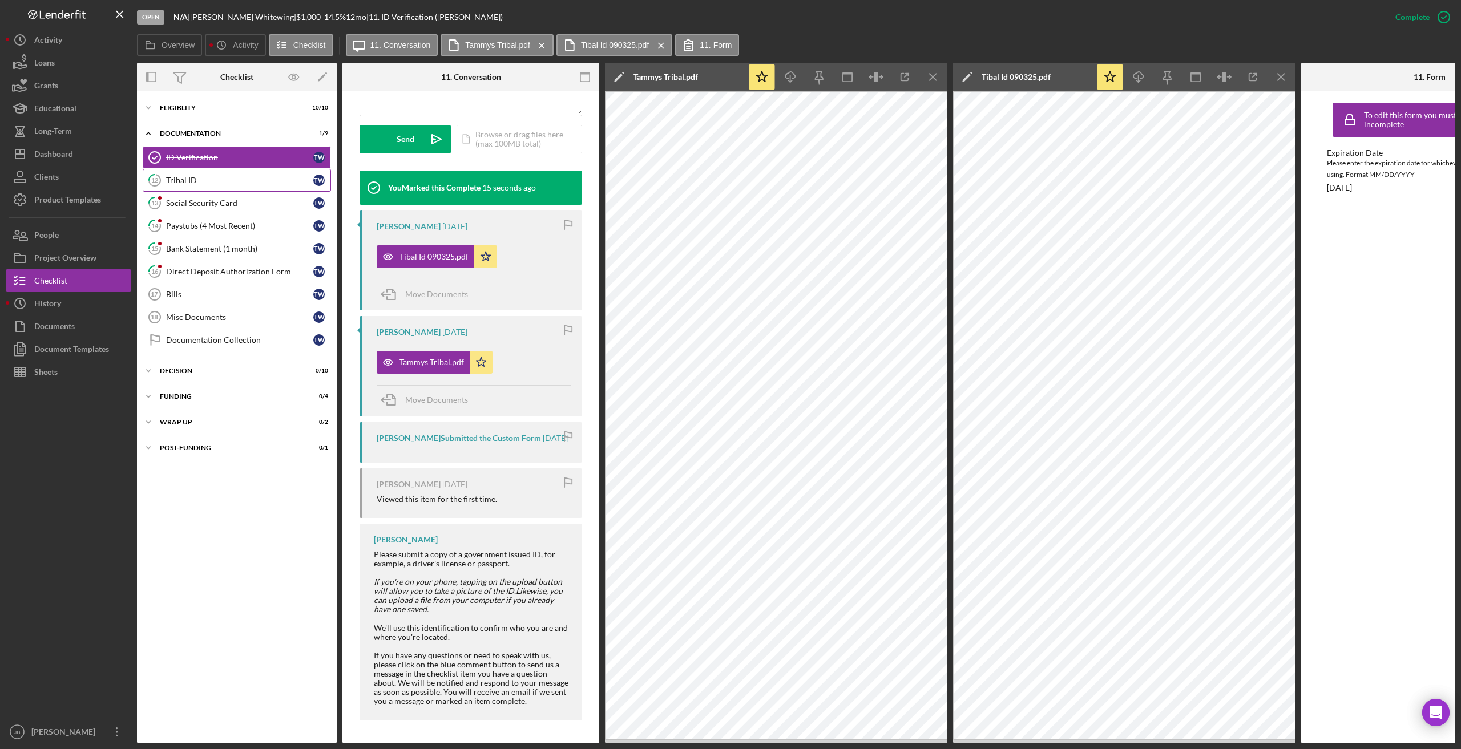
click at [247, 182] on div "Tribal ID" at bounding box center [239, 180] width 147 height 9
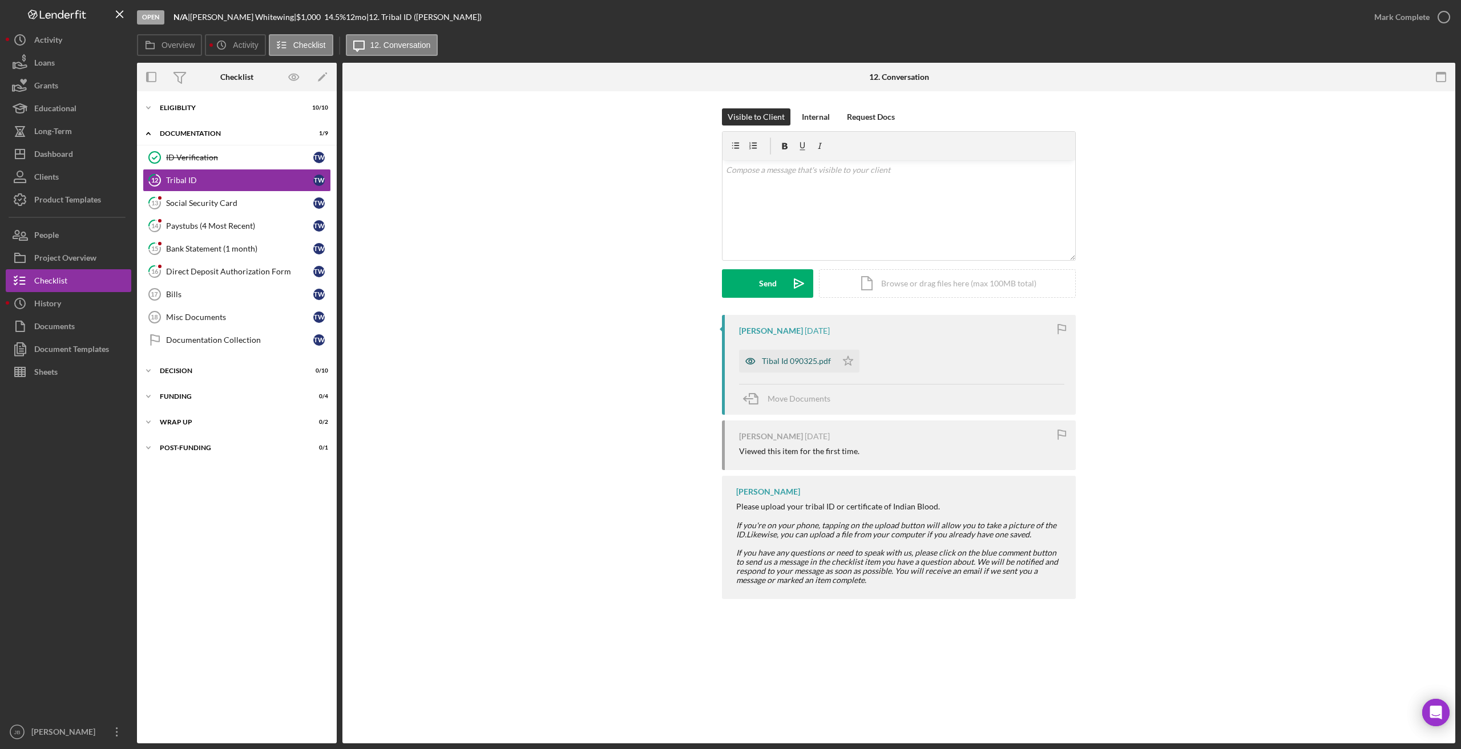
click at [812, 362] on div "Tibal Id 090325.pdf" at bounding box center [796, 361] width 69 height 9
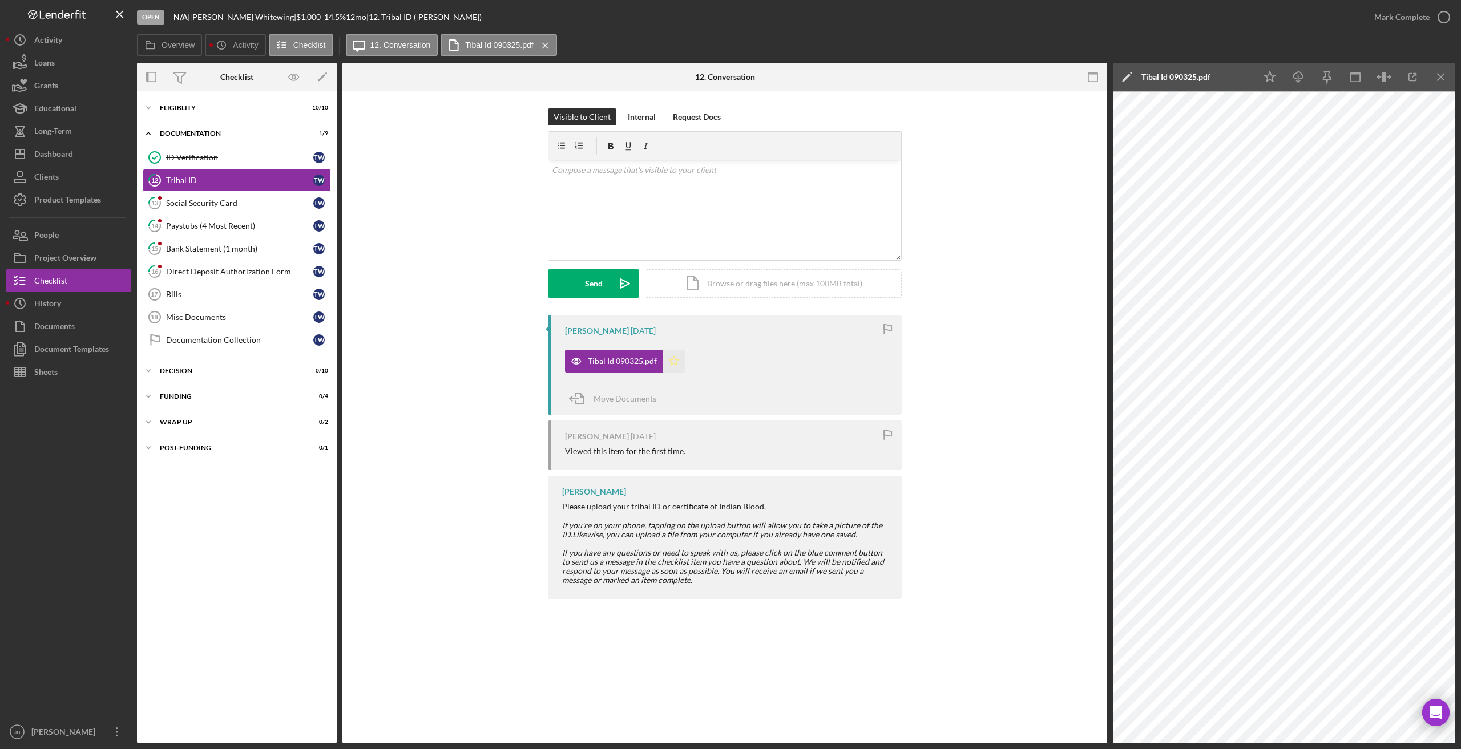
click at [670, 362] on polygon "button" at bounding box center [674, 360] width 10 height 9
drag, startPoint x: 1439, startPoint y: 79, endPoint x: 1445, endPoint y: 68, distance: 12.5
click at [987, 79] on line "button" at bounding box center [1440, 77] width 6 height 6
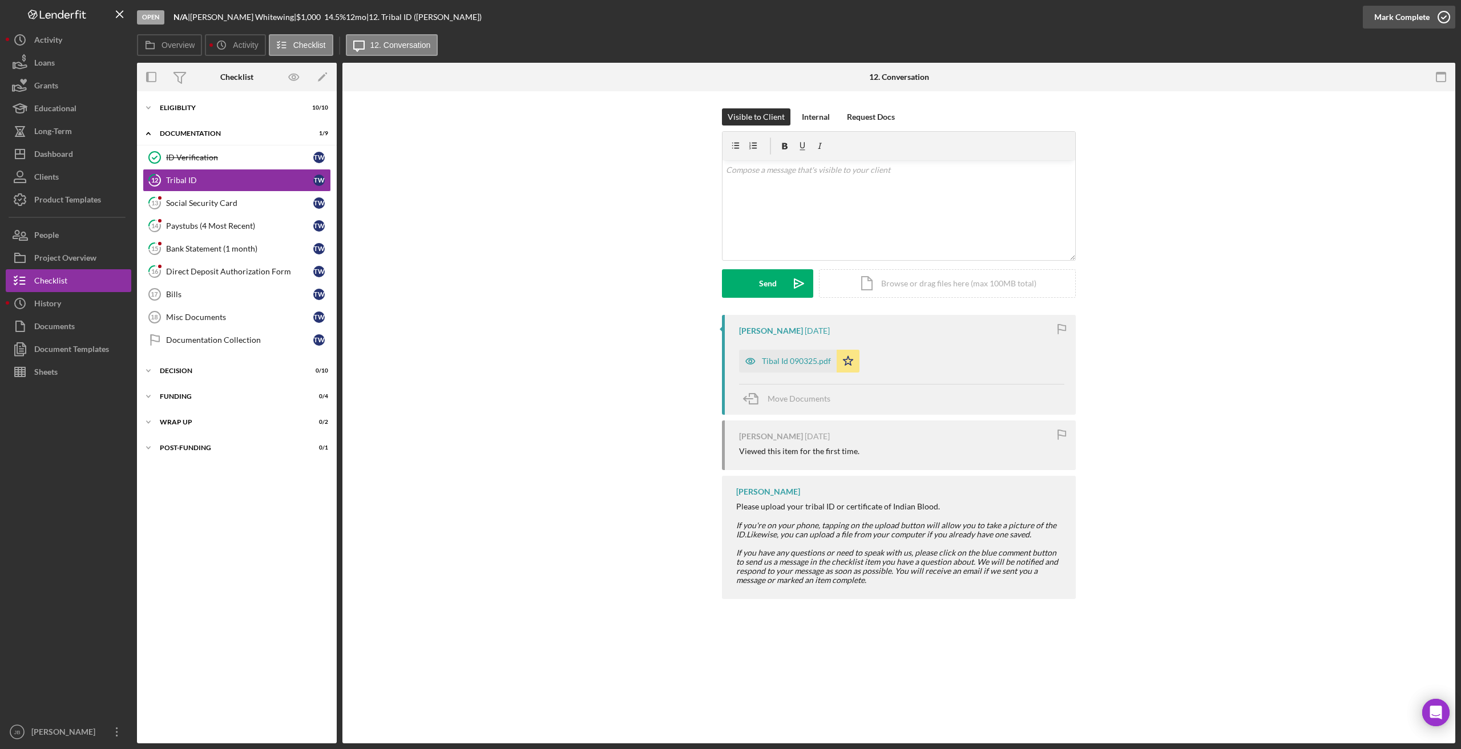
click at [987, 18] on icon "button" at bounding box center [1443, 17] width 29 height 29
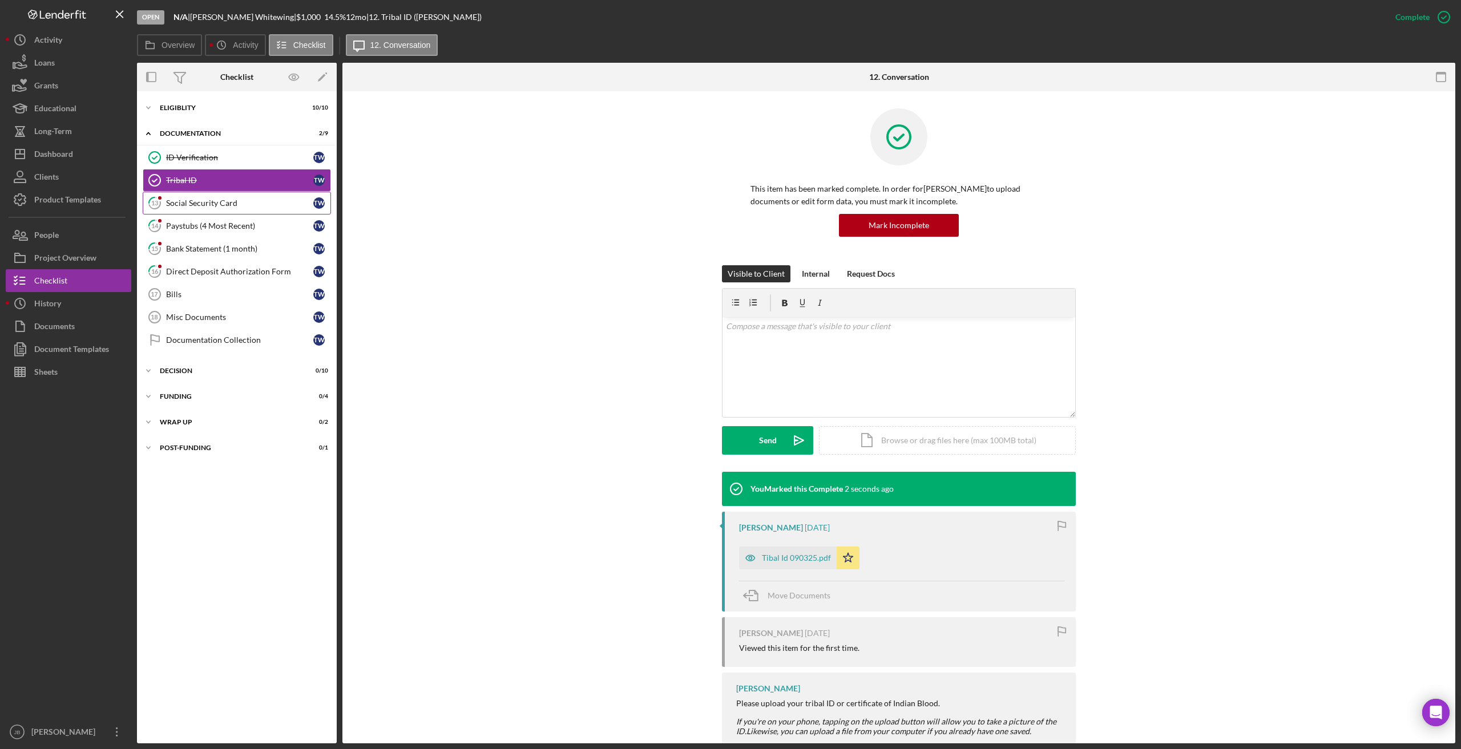
click at [258, 197] on link "13 Social Security Card T W" at bounding box center [237, 203] width 188 height 23
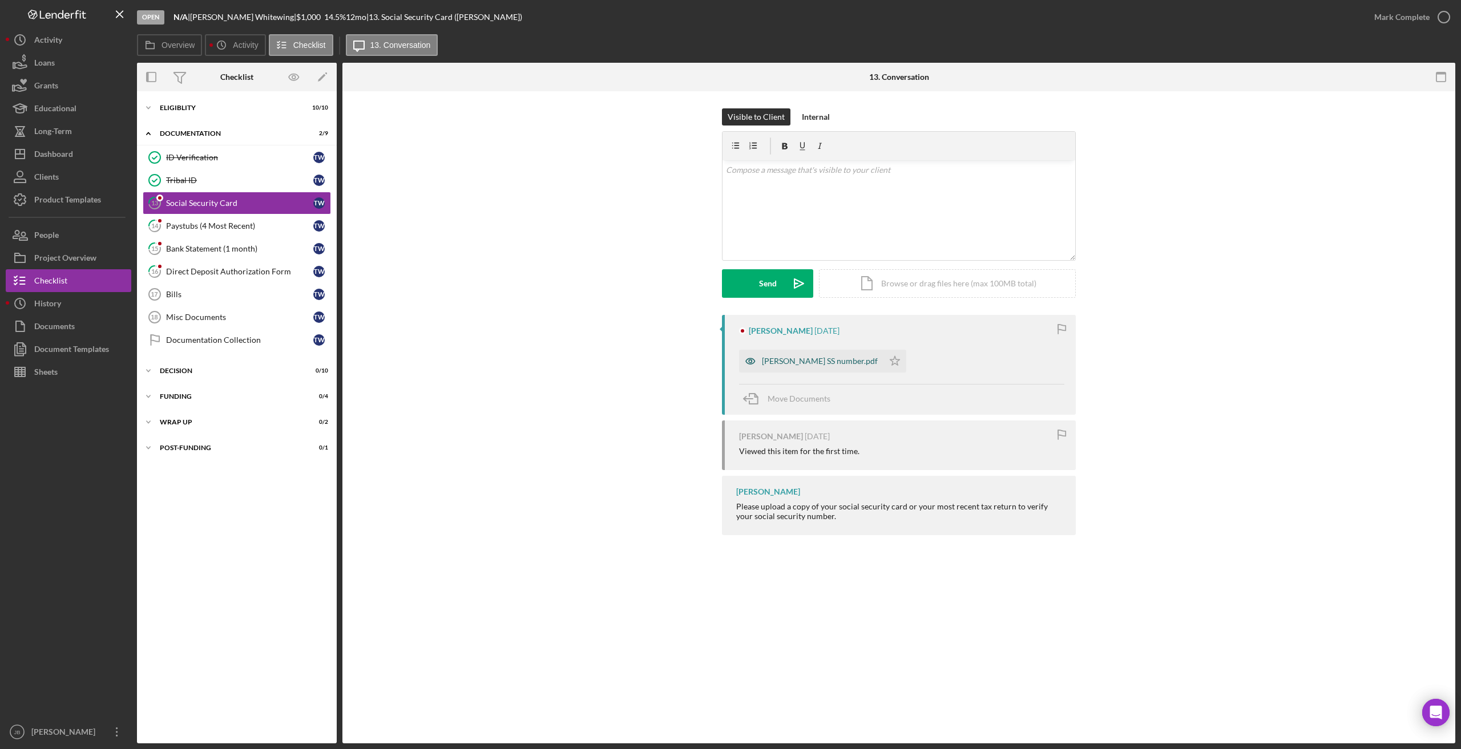
click at [819, 370] on div "Tammy SS number.pdf" at bounding box center [811, 361] width 144 height 23
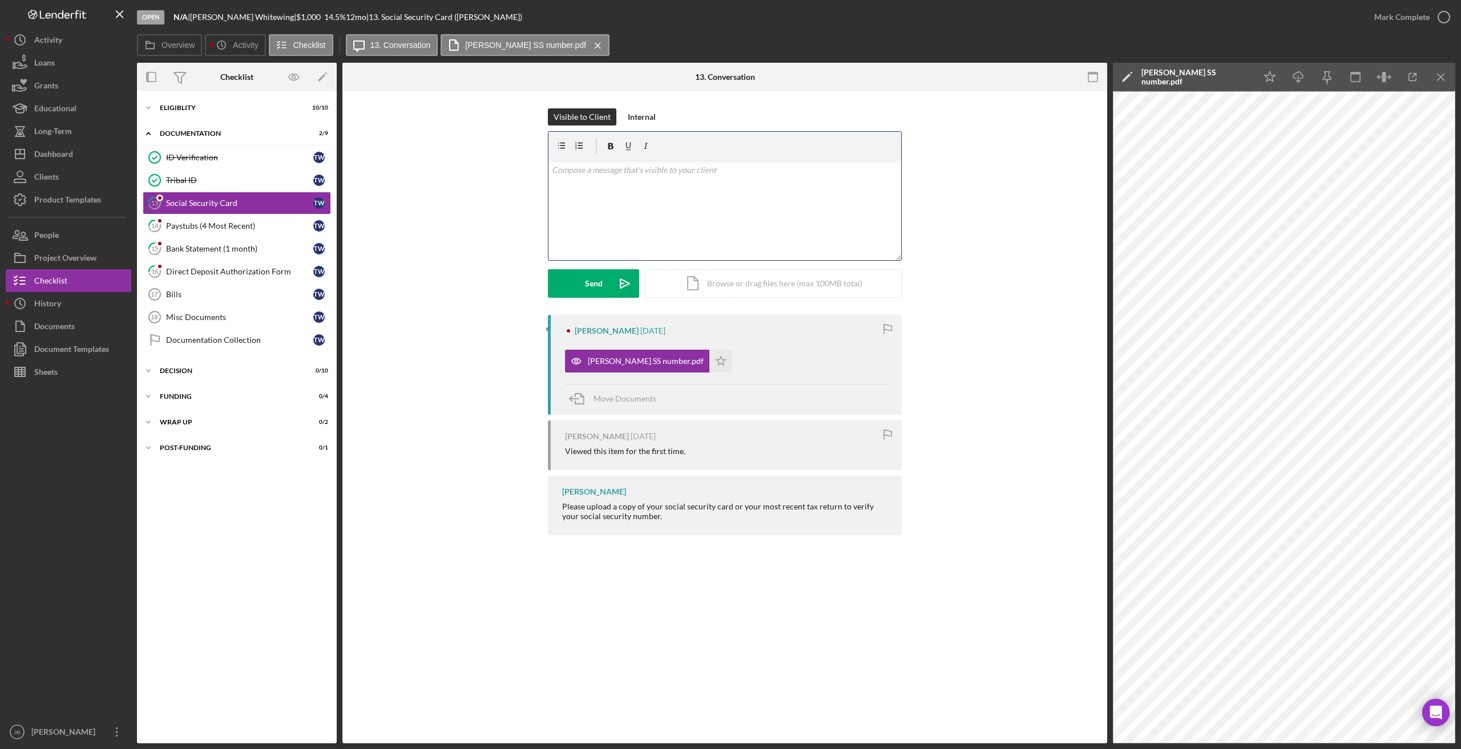
click at [605, 212] on div "v Color teal Color pink Remove color Add row above Add row below Add column bef…" at bounding box center [724, 210] width 353 height 100
click at [629, 168] on p "Please rescan your SS Card." at bounding box center [725, 170] width 346 height 13
click at [703, 169] on p "Please rescan your Social Security Card." at bounding box center [725, 170] width 346 height 13
click at [199, 223] on div "Paystubs (4 Most Recent)" at bounding box center [239, 225] width 147 height 9
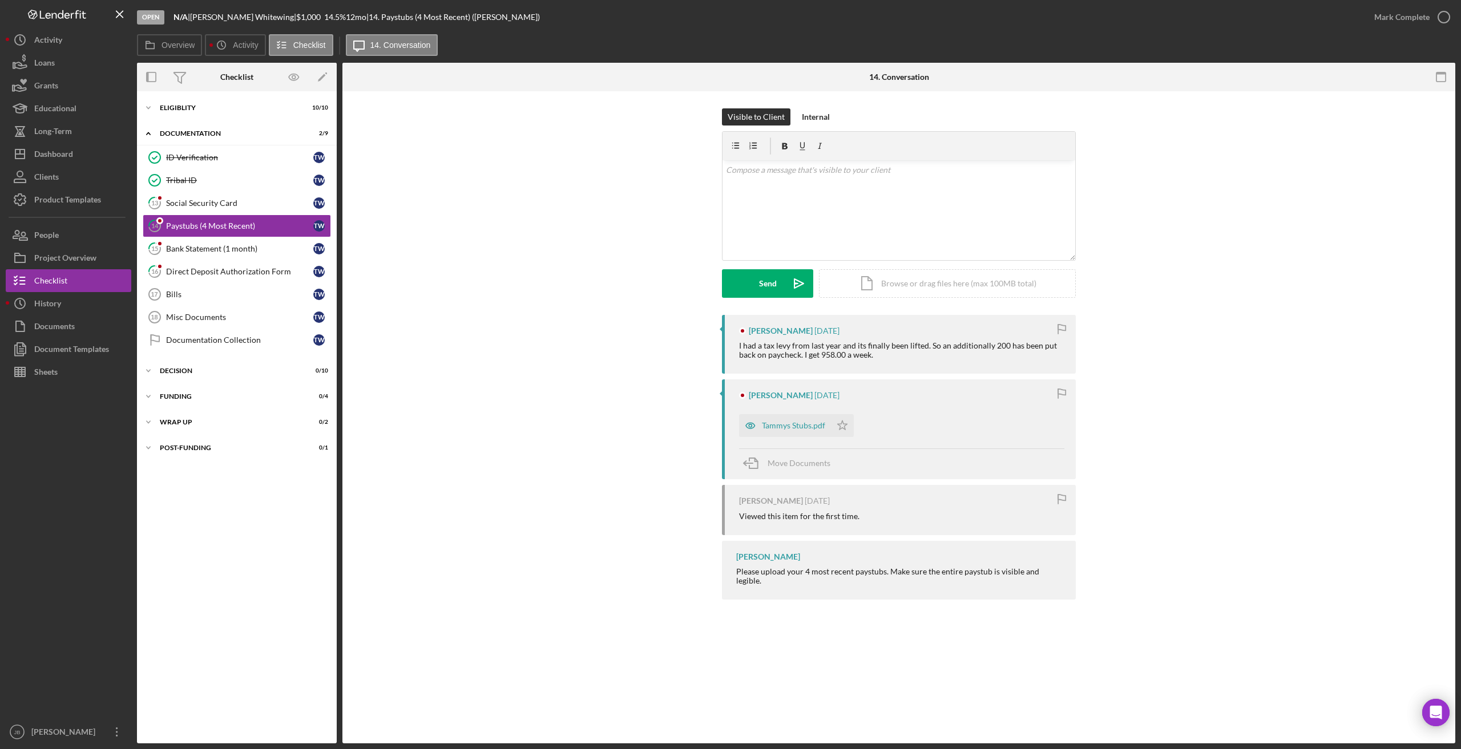
click at [789, 427] on div "Tammys Stubs.pdf" at bounding box center [793, 425] width 63 height 9
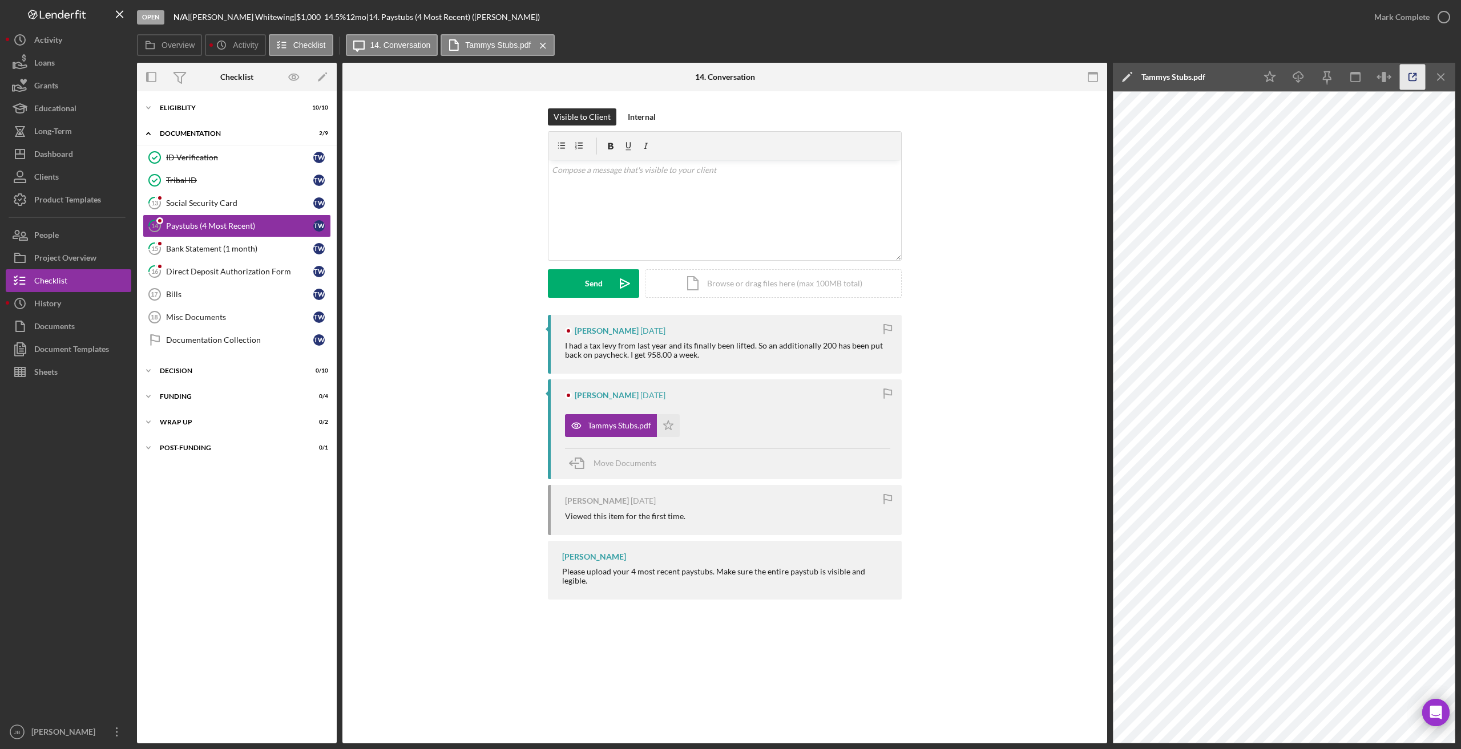
click at [987, 80] on icon "button" at bounding box center [1413, 77] width 26 height 26
click at [670, 425] on icon "Icon/Star" at bounding box center [668, 425] width 23 height 23
click at [987, 21] on icon "button" at bounding box center [1443, 17] width 29 height 29
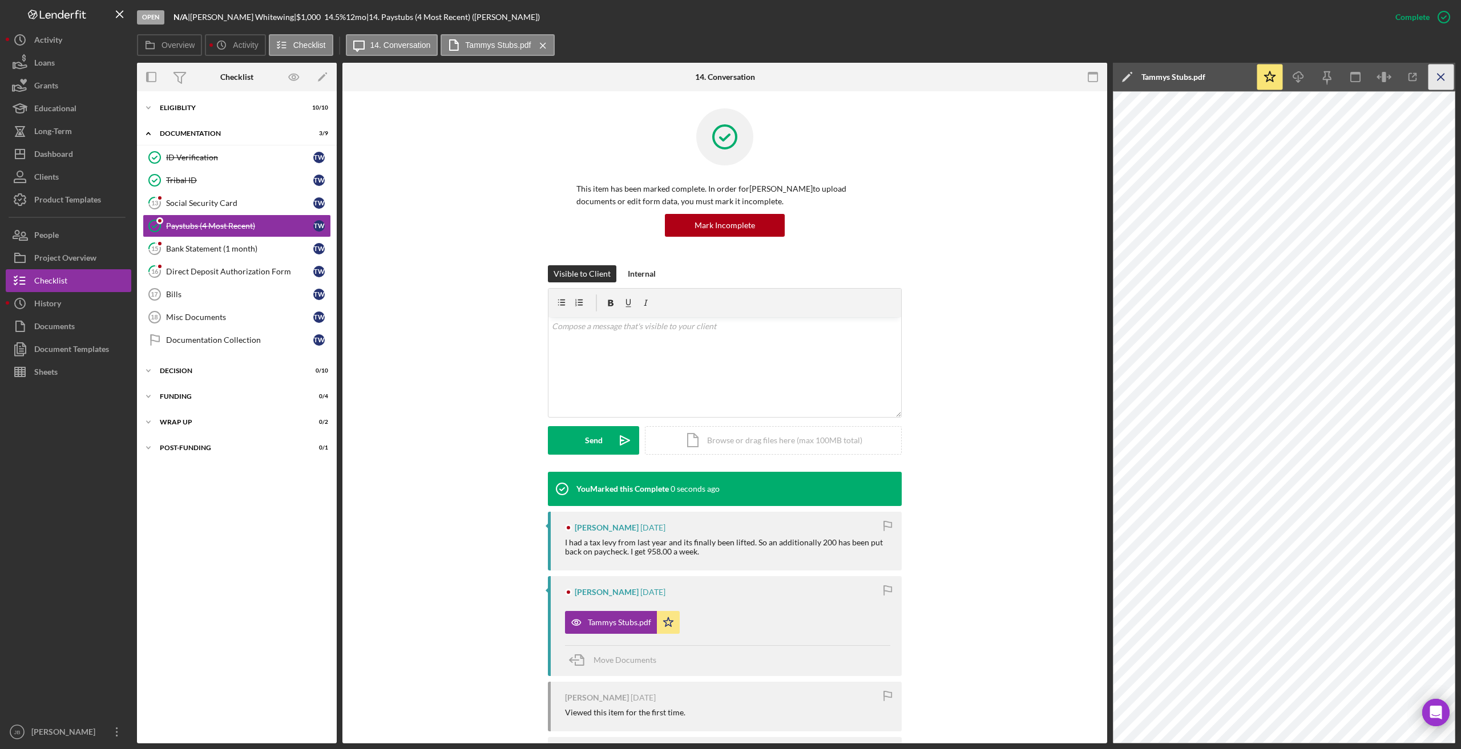
click at [987, 72] on icon "Icon/Menu Close" at bounding box center [1441, 77] width 26 height 26
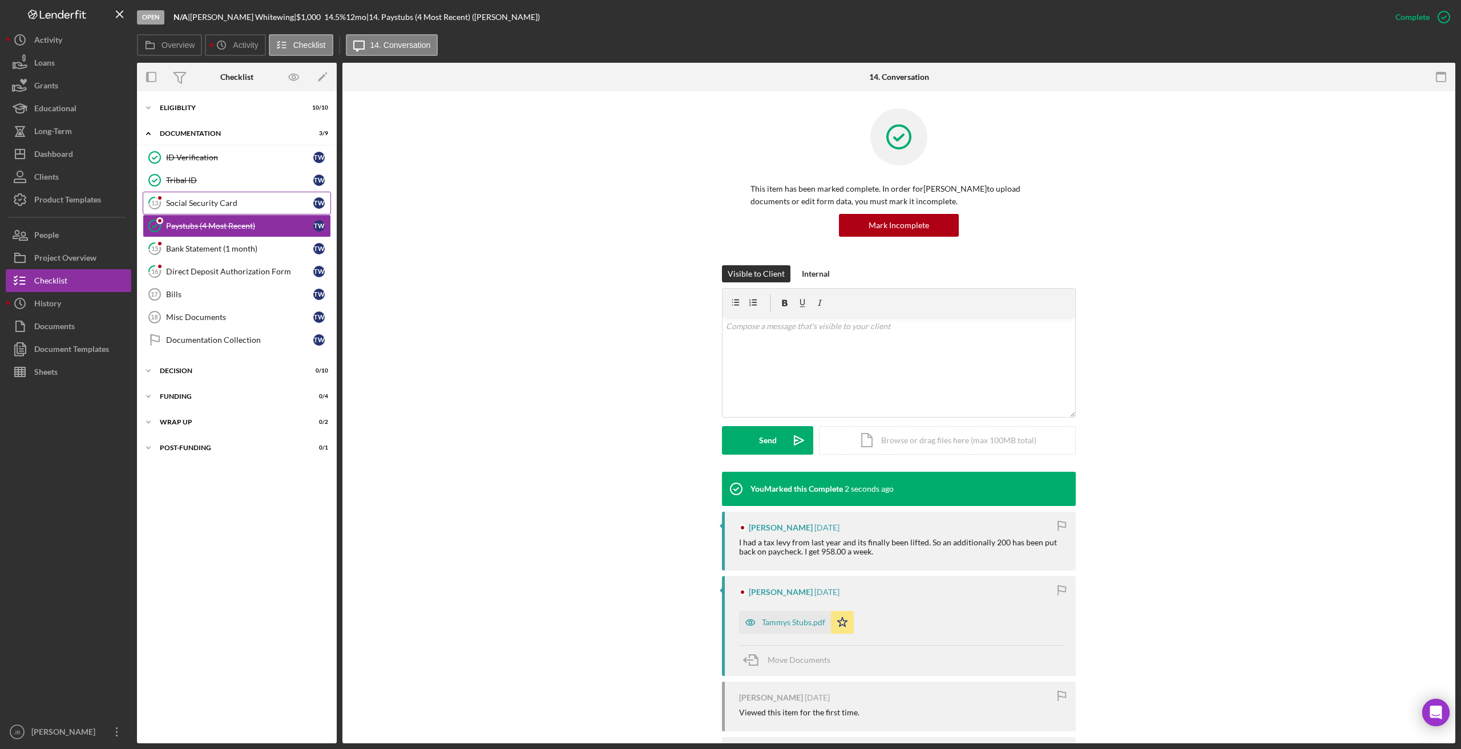
click at [229, 201] on div "Social Security Card" at bounding box center [239, 203] width 147 height 9
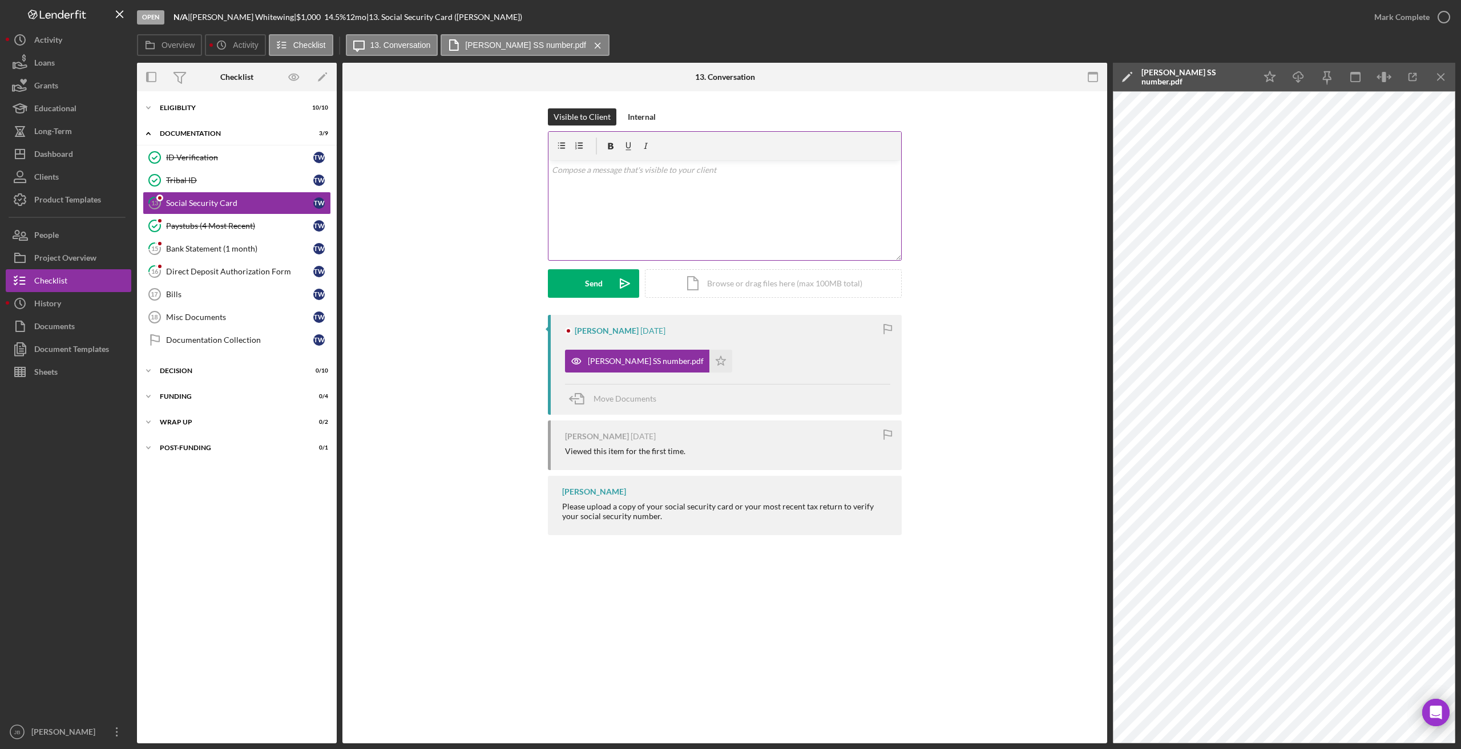
click at [610, 213] on div "v Color teal Color pink Remove color Add row above Add row below Add column bef…" at bounding box center [724, 210] width 353 height 100
click at [624, 275] on icon "Icon/icon-invite-send" at bounding box center [624, 283] width 29 height 29
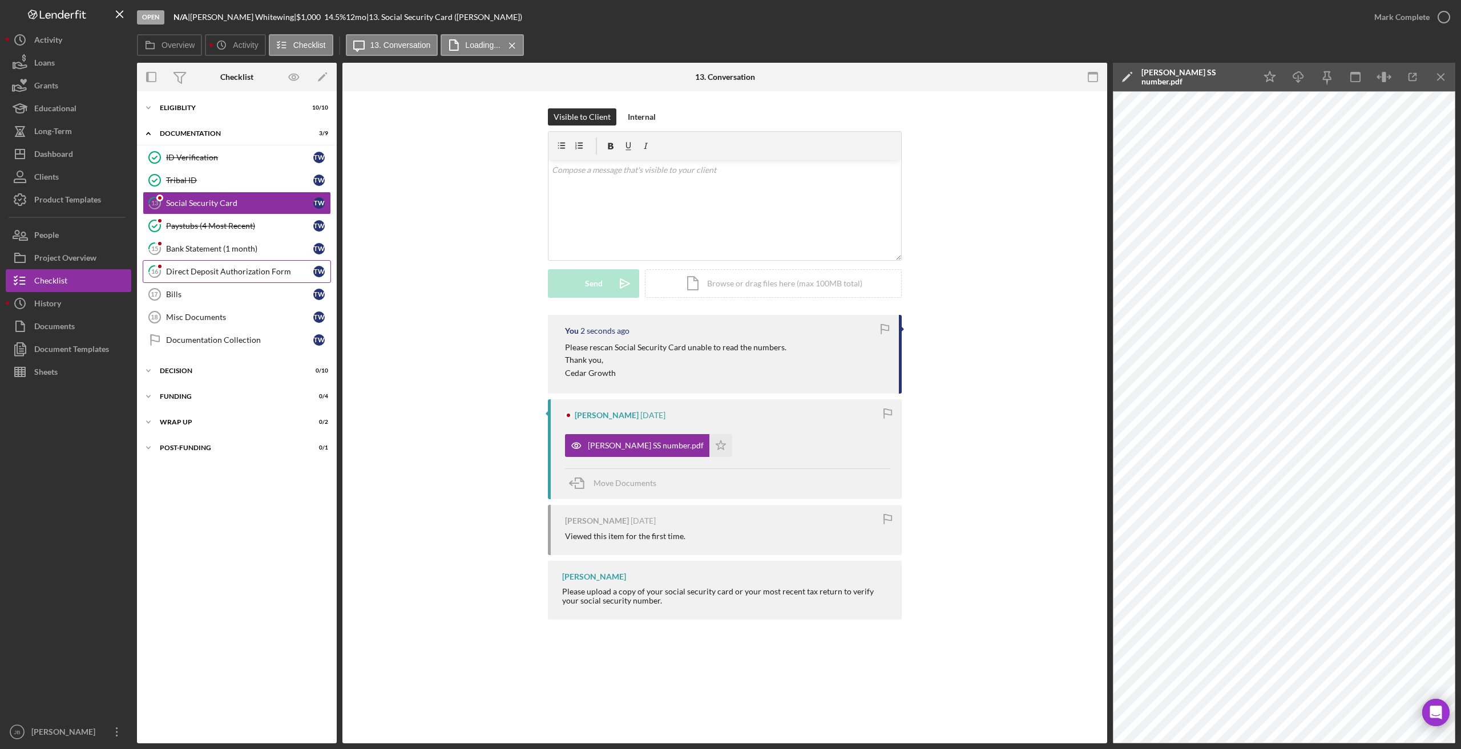
click at [253, 269] on div "Direct Deposit Authorization Form" at bounding box center [239, 271] width 147 height 9
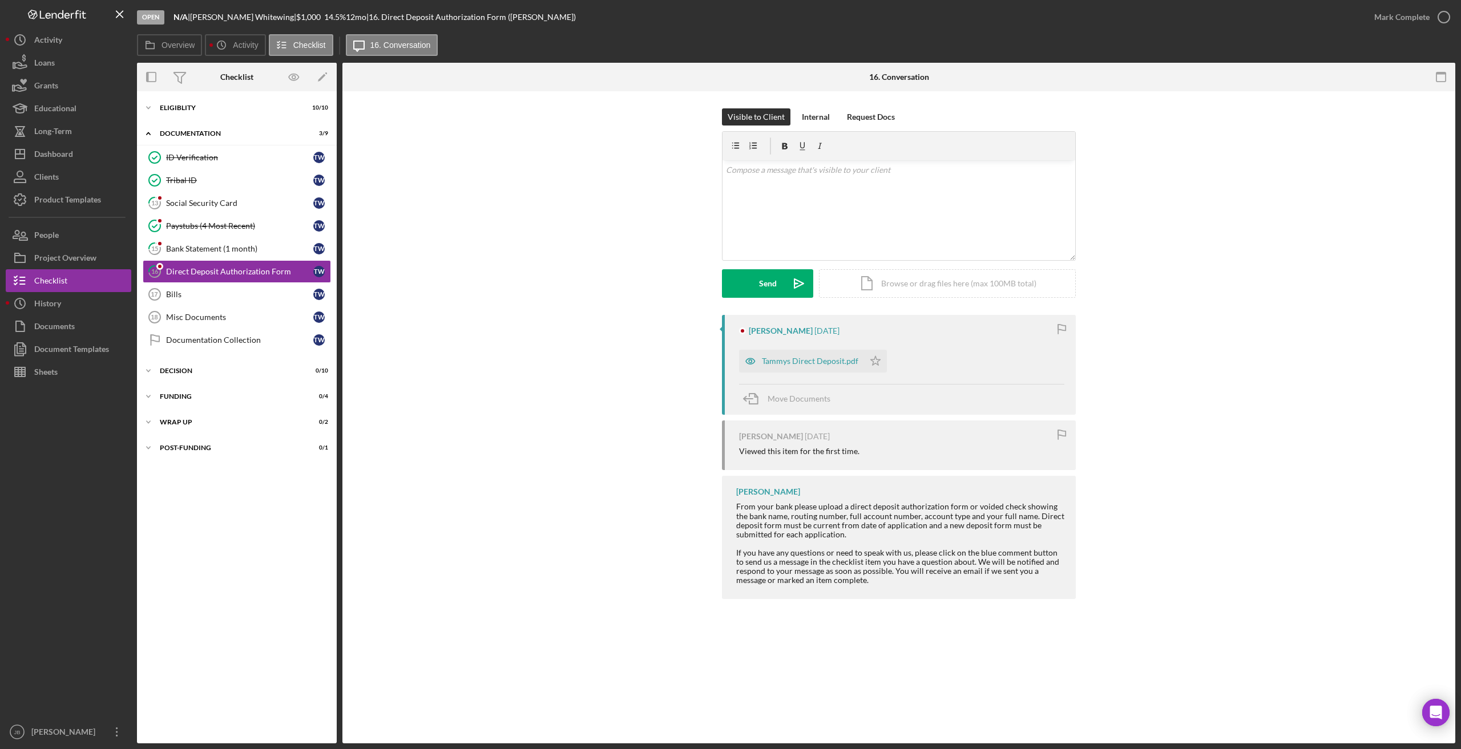
click at [824, 361] on div "Tammys Direct Deposit.pdf" at bounding box center [810, 361] width 96 height 9
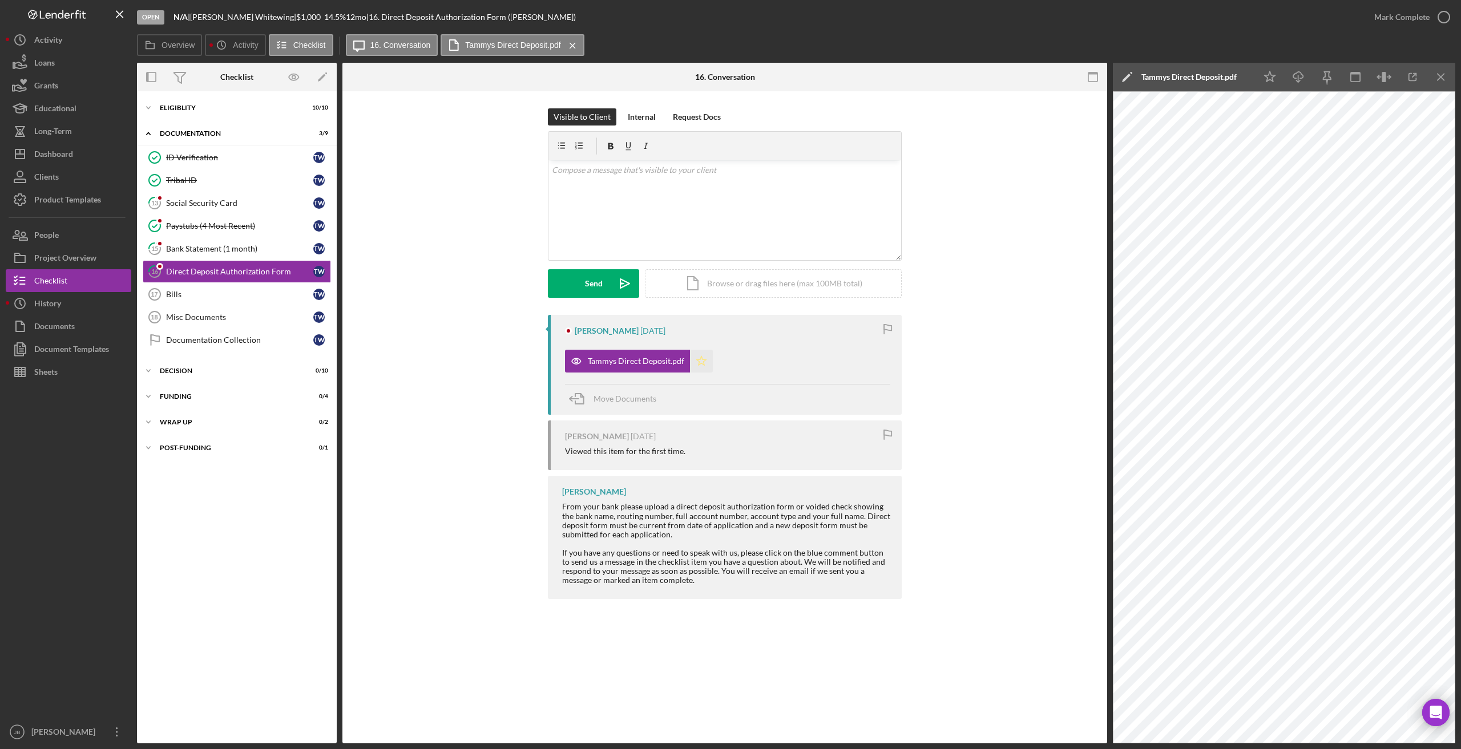
click at [698, 359] on polygon "button" at bounding box center [702, 360] width 10 height 9
click at [987, 23] on icon "button" at bounding box center [1443, 17] width 29 height 29
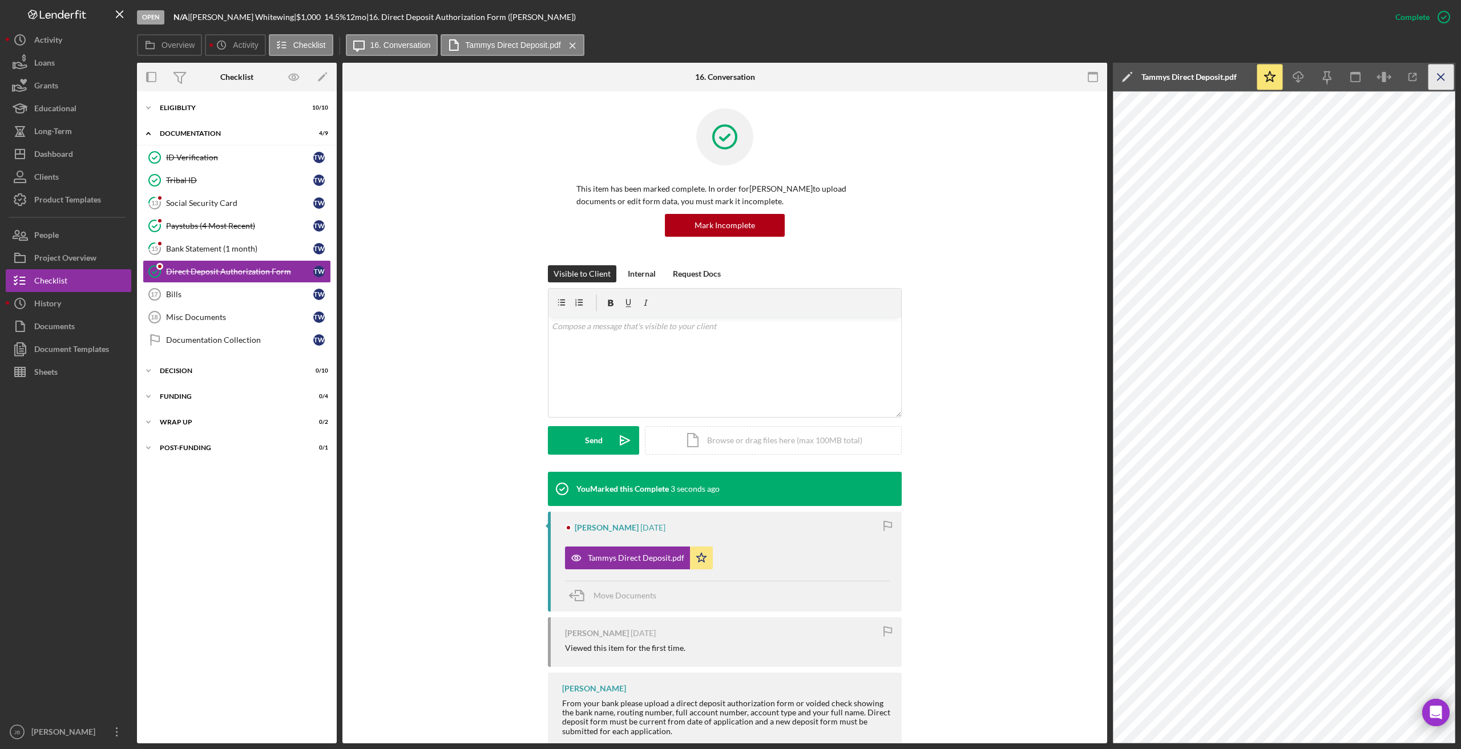
click at [987, 76] on icon "Icon/Menu Close" at bounding box center [1441, 77] width 26 height 26
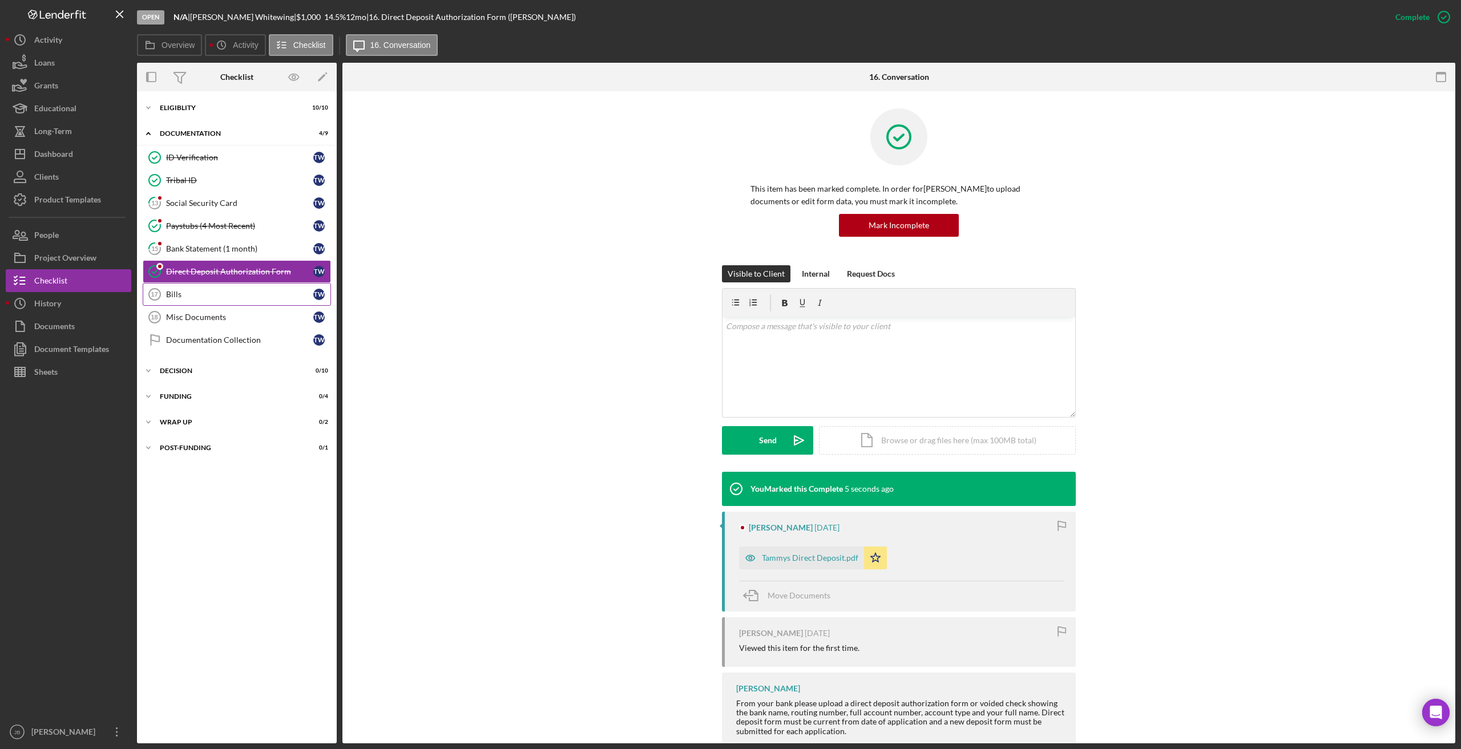
click at [292, 301] on link "Bills 17 Bills T W" at bounding box center [237, 294] width 188 height 23
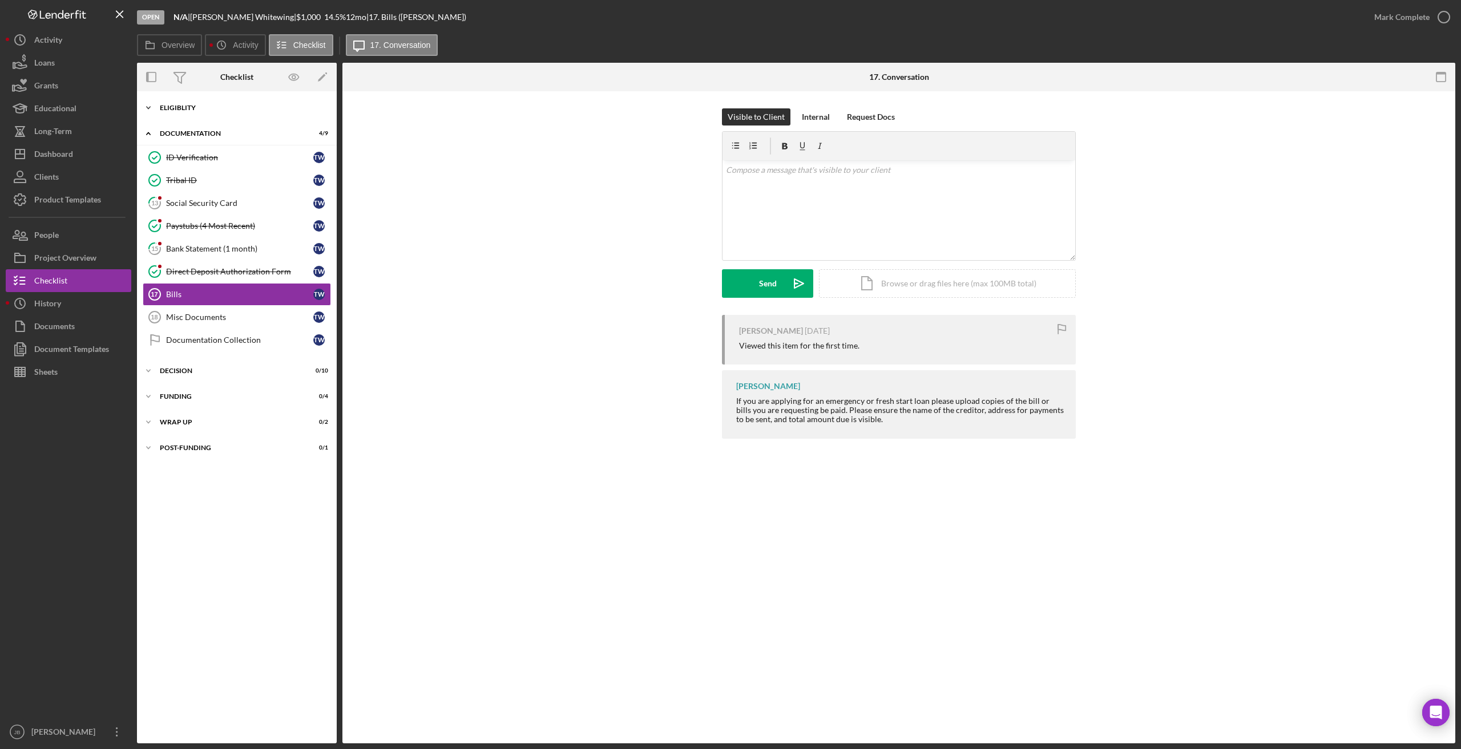
click at [196, 114] on div "Icon/Expander Eligiblity 10 / 10" at bounding box center [237, 107] width 200 height 23
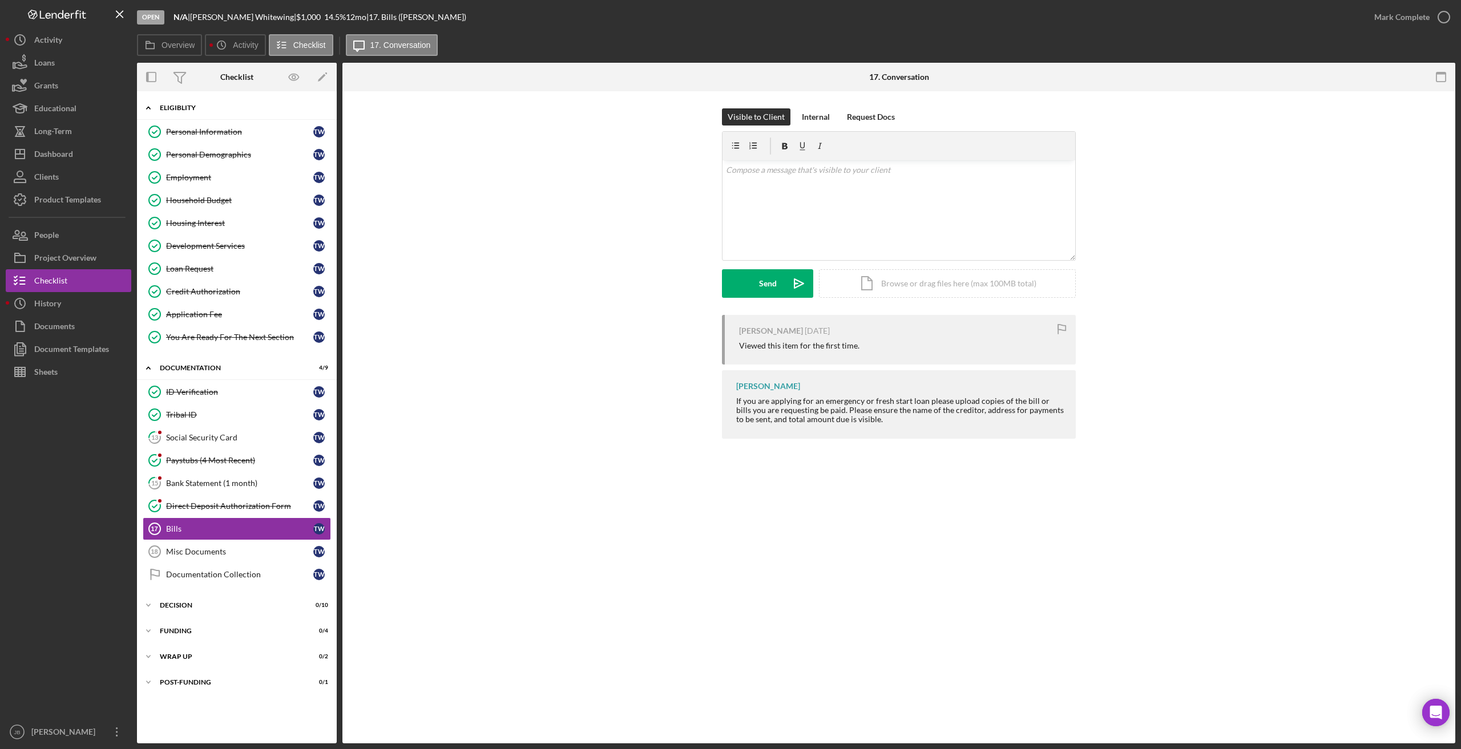
click at [198, 115] on div "Icon/Expander Eligiblity 10 / 10" at bounding box center [237, 107] width 200 height 23
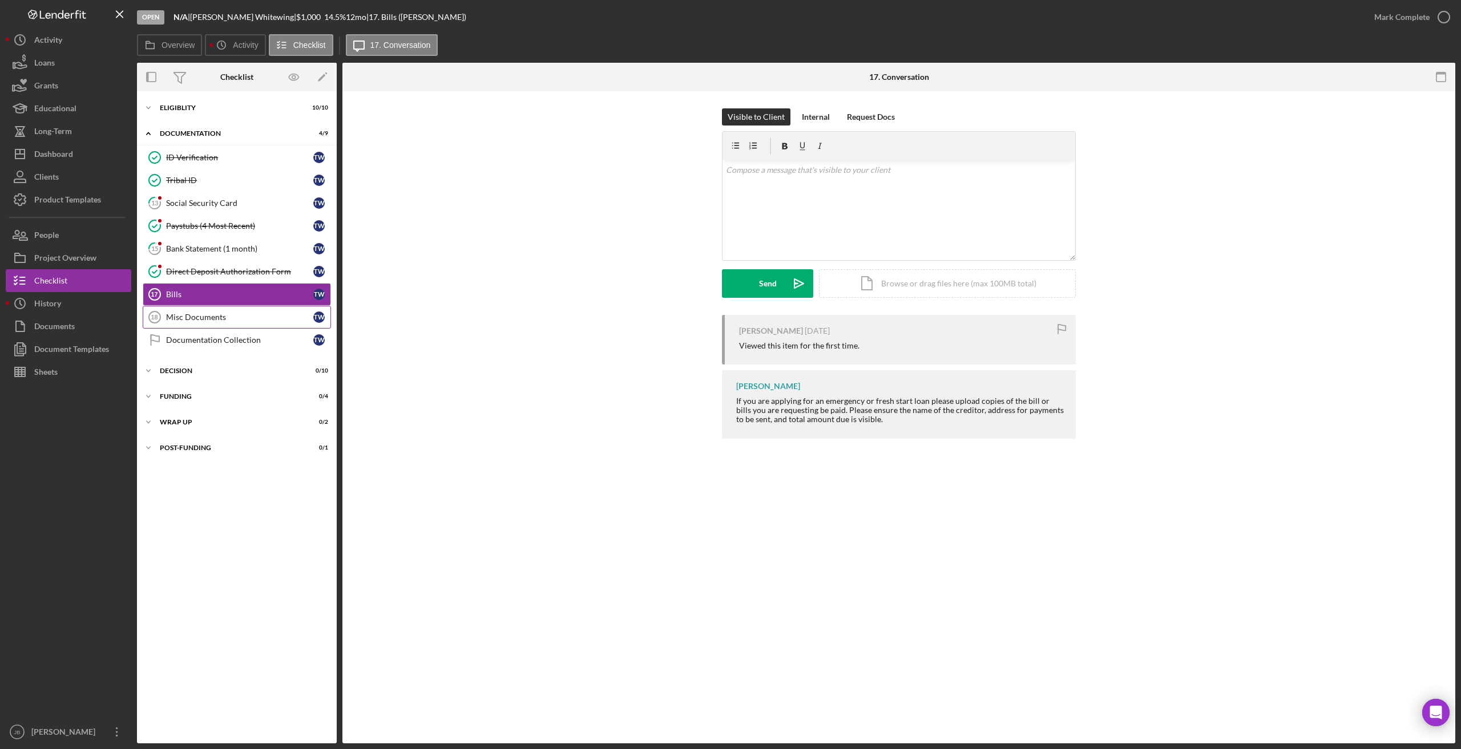
click at [240, 321] on div "Misc Documents" at bounding box center [239, 317] width 147 height 9
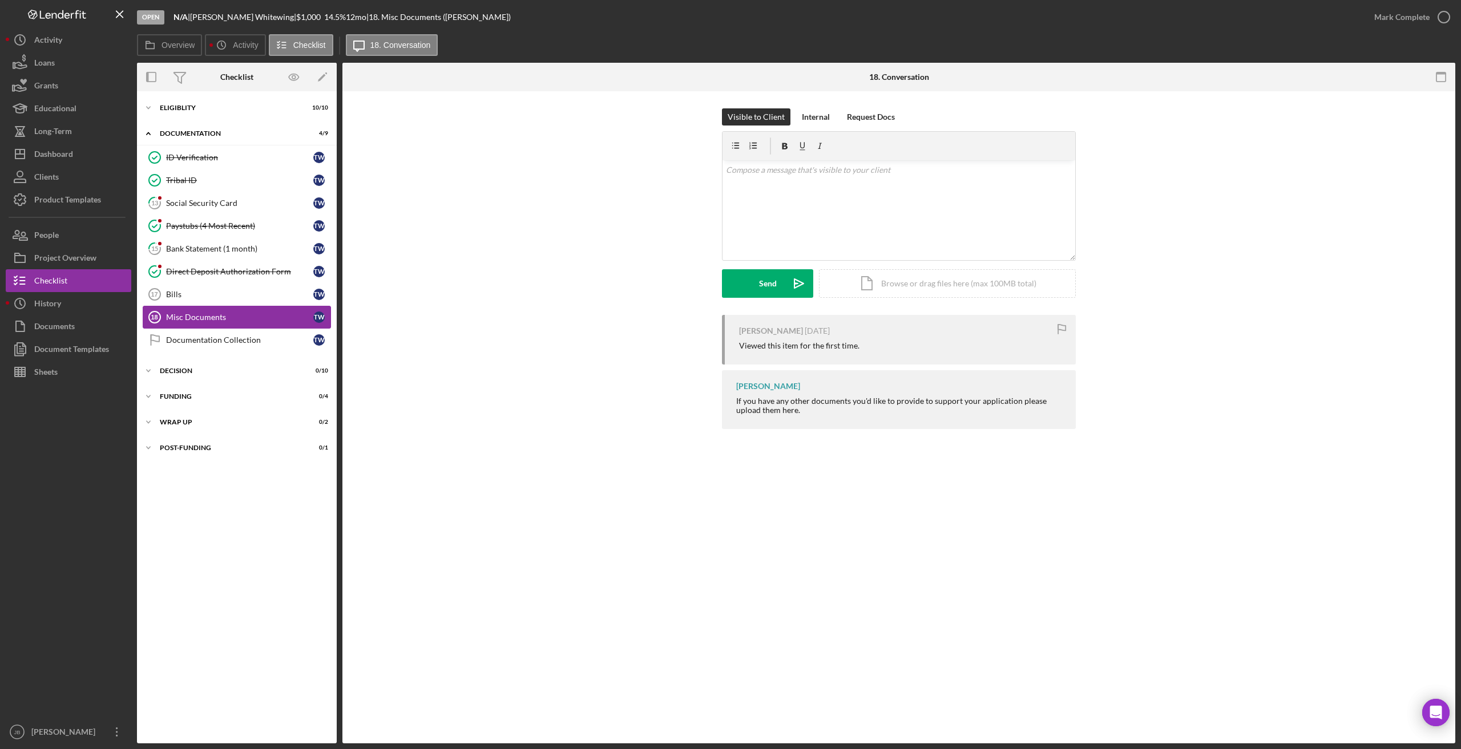
click at [246, 309] on link "Misc Documents 18 Misc Documents T W" at bounding box center [237, 317] width 188 height 23
click at [252, 301] on link "Bills 17 Bills T W" at bounding box center [237, 294] width 188 height 23
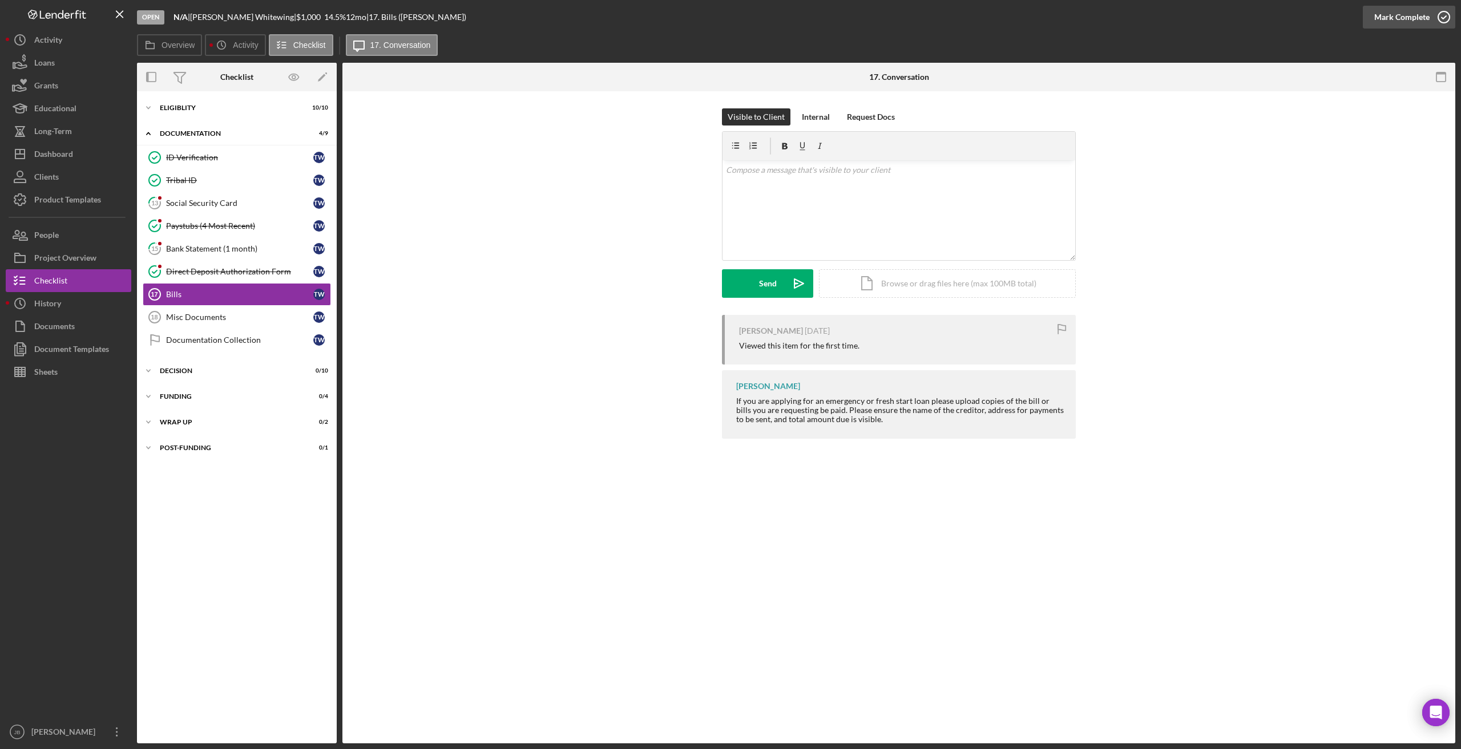
click at [987, 17] on icon "button" at bounding box center [1443, 17] width 29 height 29
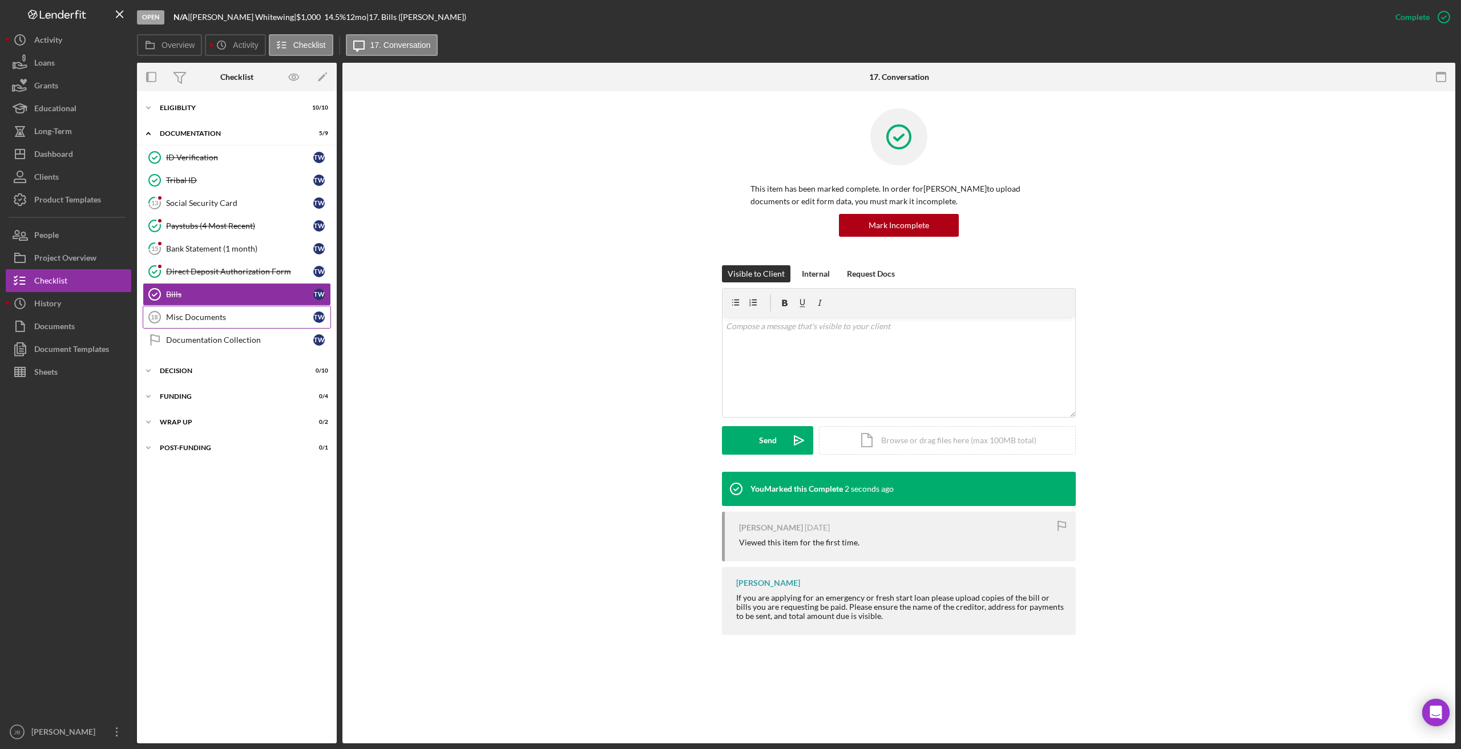
click at [191, 313] on div "Misc Documents" at bounding box center [239, 317] width 147 height 9
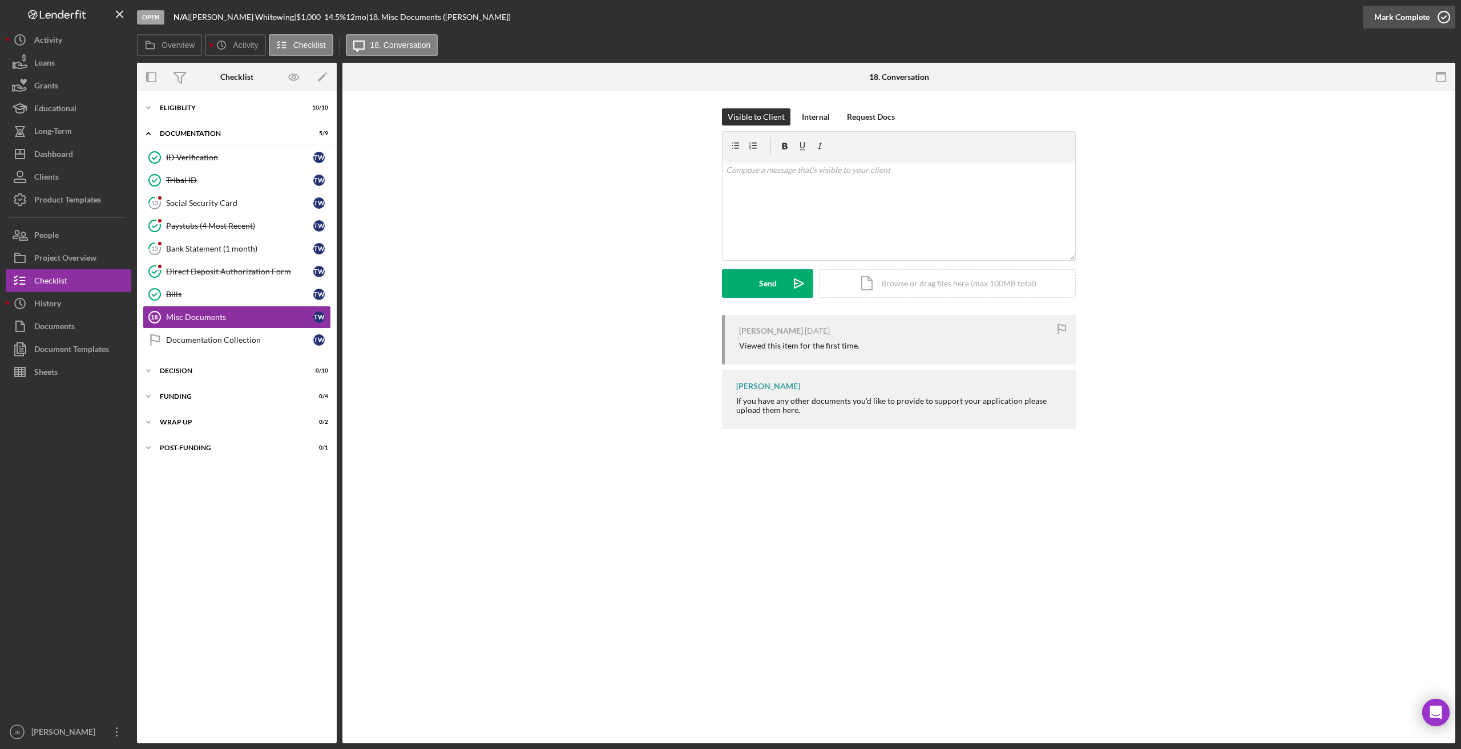
click at [987, 18] on icon "button" at bounding box center [1443, 17] width 29 height 29
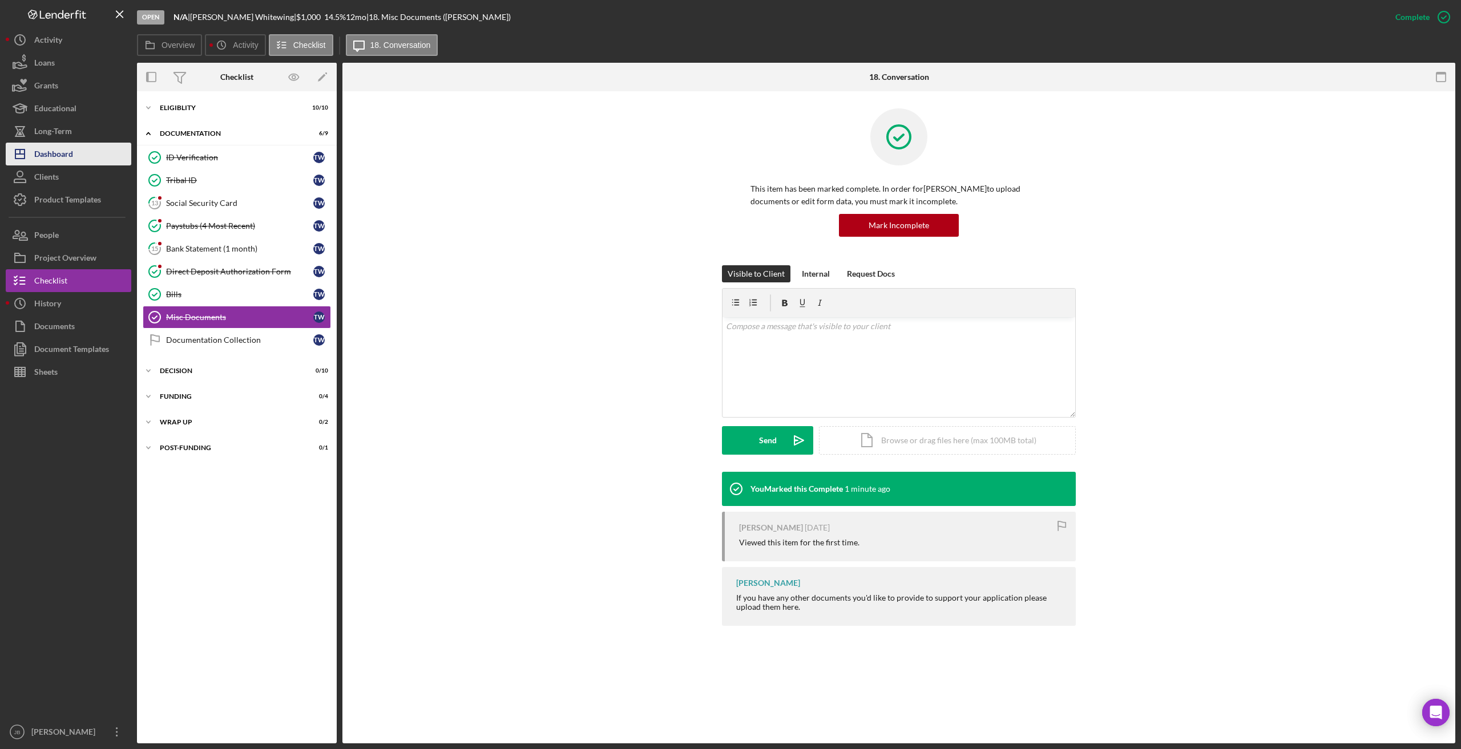
click at [111, 150] on button "Icon/Dashboard Dashboard" at bounding box center [69, 154] width 126 height 23
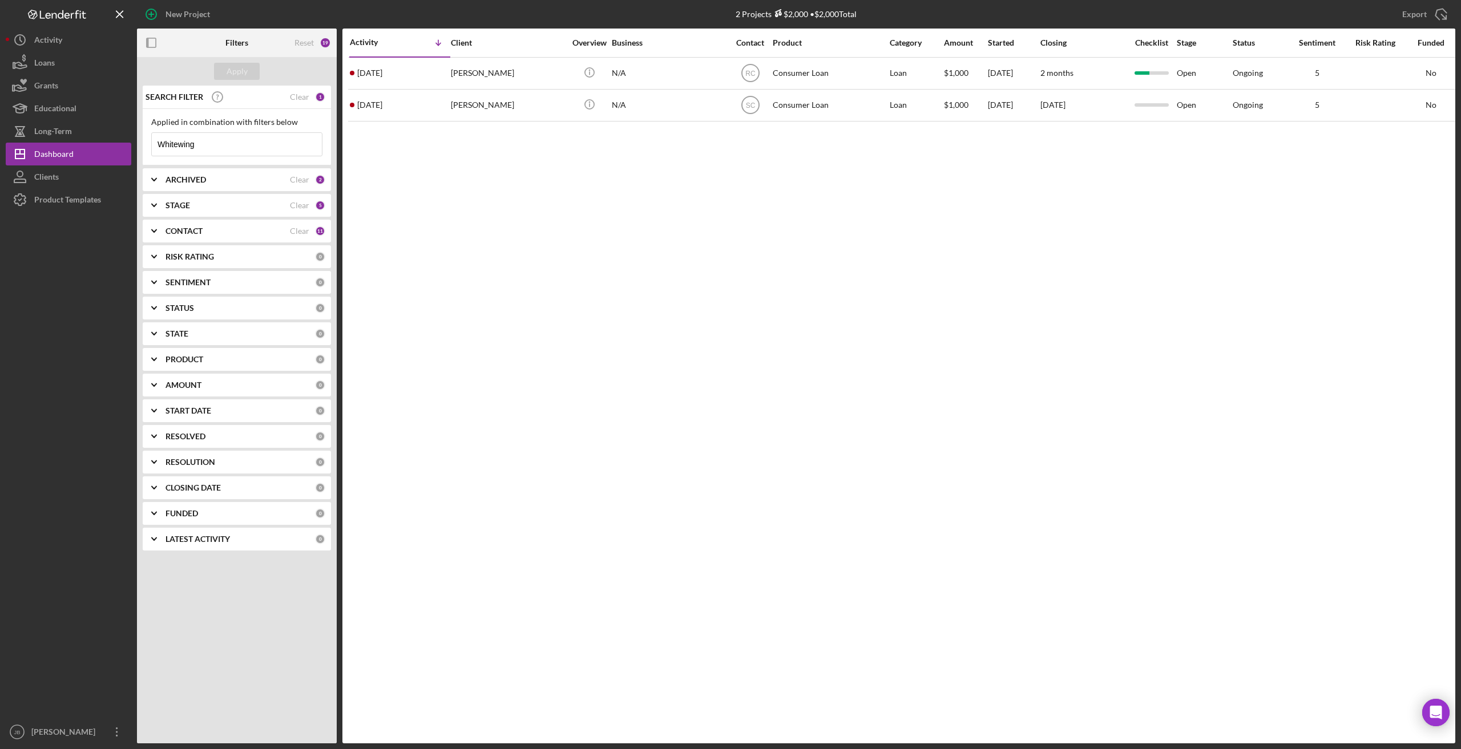
click at [203, 144] on input "Whitewing" at bounding box center [237, 144] width 170 height 23
drag, startPoint x: 210, startPoint y: 146, endPoint x: 139, endPoint y: 143, distance: 71.4
click at [139, 143] on div "SEARCH FILTER Clear 1 Applied in combination with filters below Whitewing Icon/…" at bounding box center [237, 323] width 200 height 474
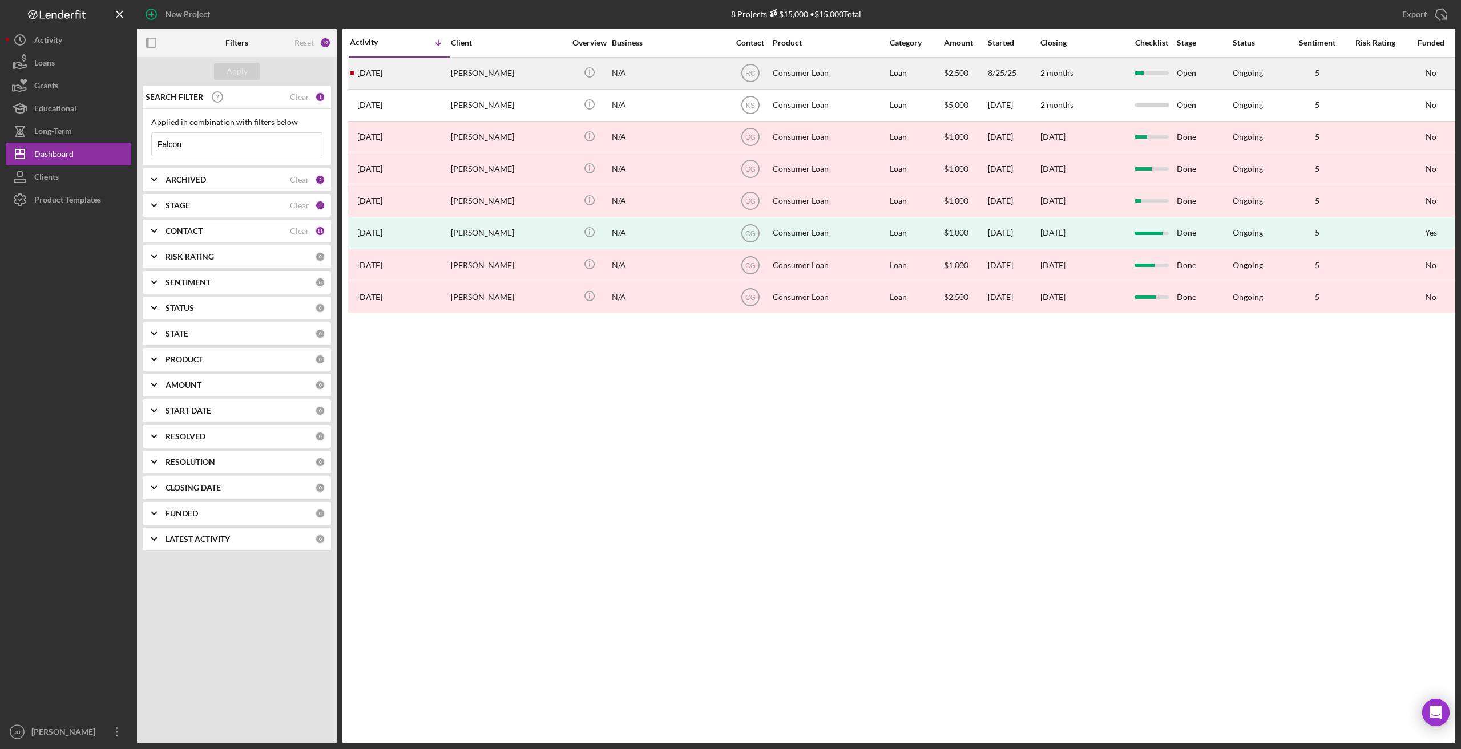
type input "Falcon"
click at [474, 75] on div "Sarina Falcon" at bounding box center [508, 73] width 114 height 30
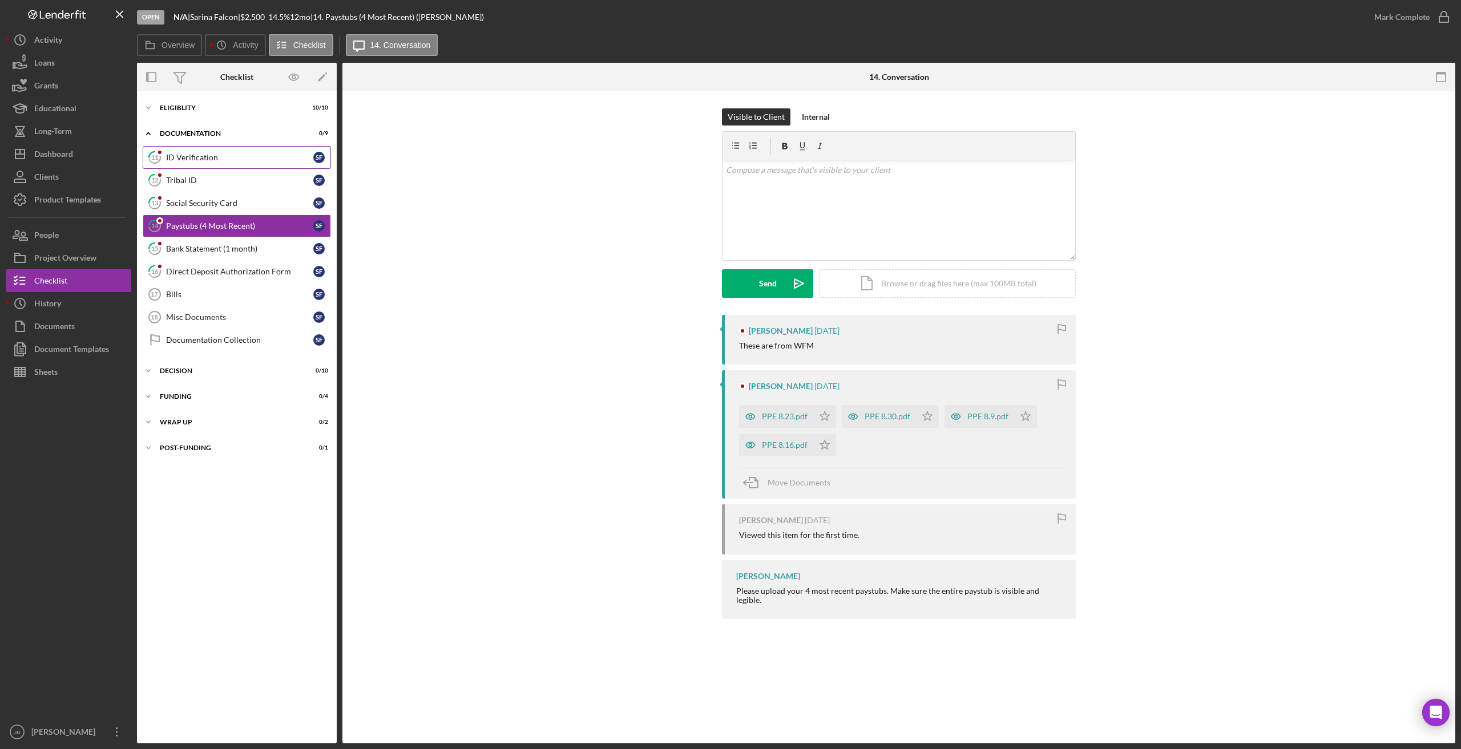
click at [288, 153] on div "ID Verification" at bounding box center [239, 157] width 147 height 9
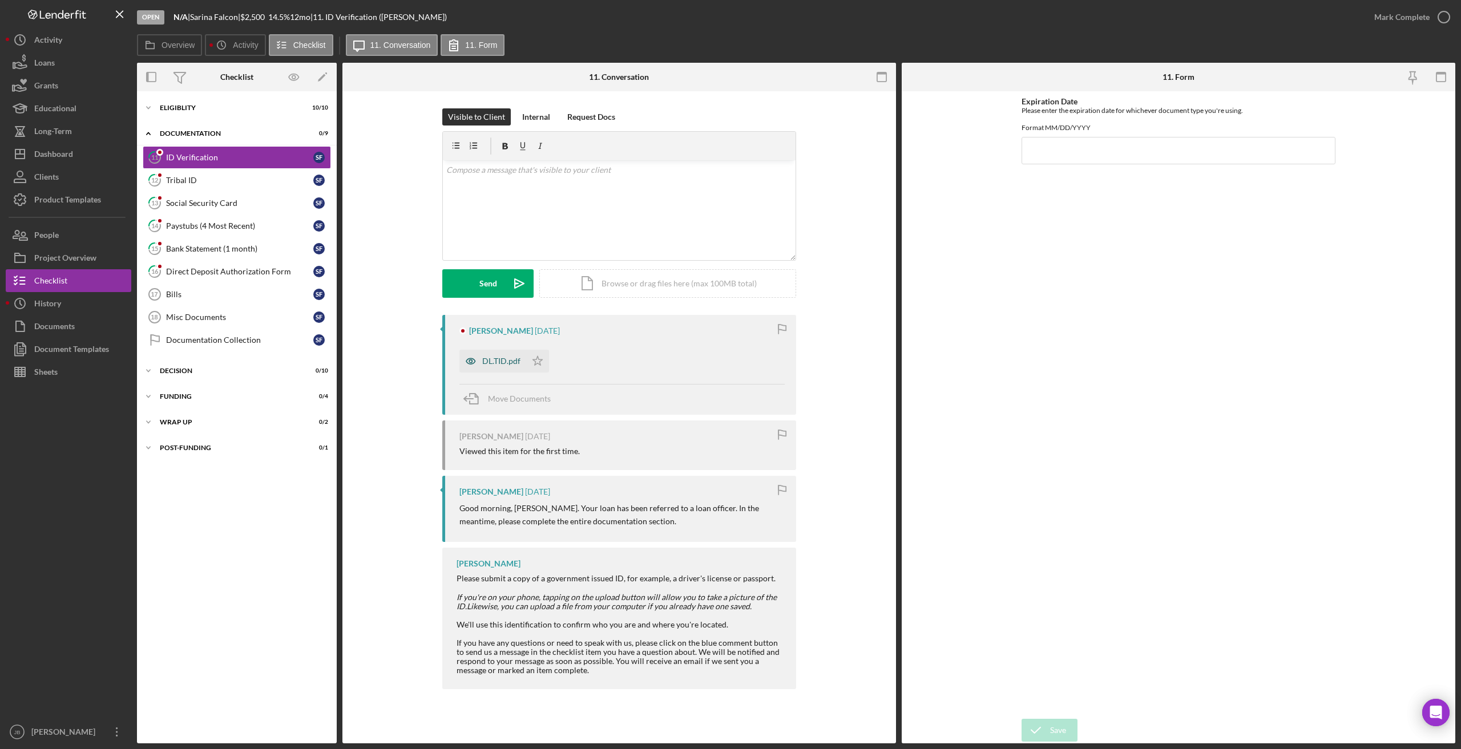
click at [504, 367] on div "DL.TID.pdf" at bounding box center [492, 361] width 67 height 23
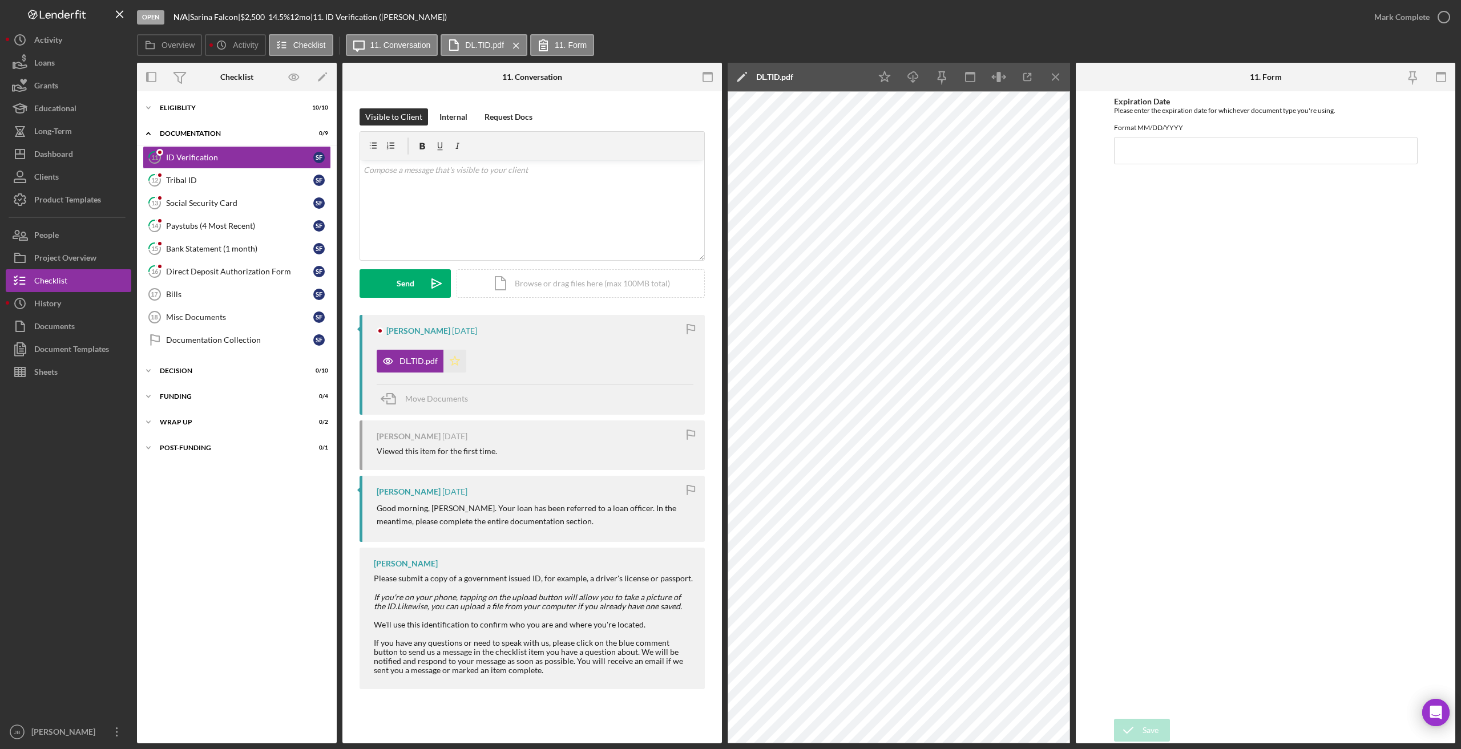
click at [452, 361] on icon "Icon/Star" at bounding box center [454, 361] width 23 height 23
click at [987, 68] on div "11. Form" at bounding box center [1265, 77] width 127 height 29
click at [987, 14] on icon "button" at bounding box center [1443, 17] width 29 height 29
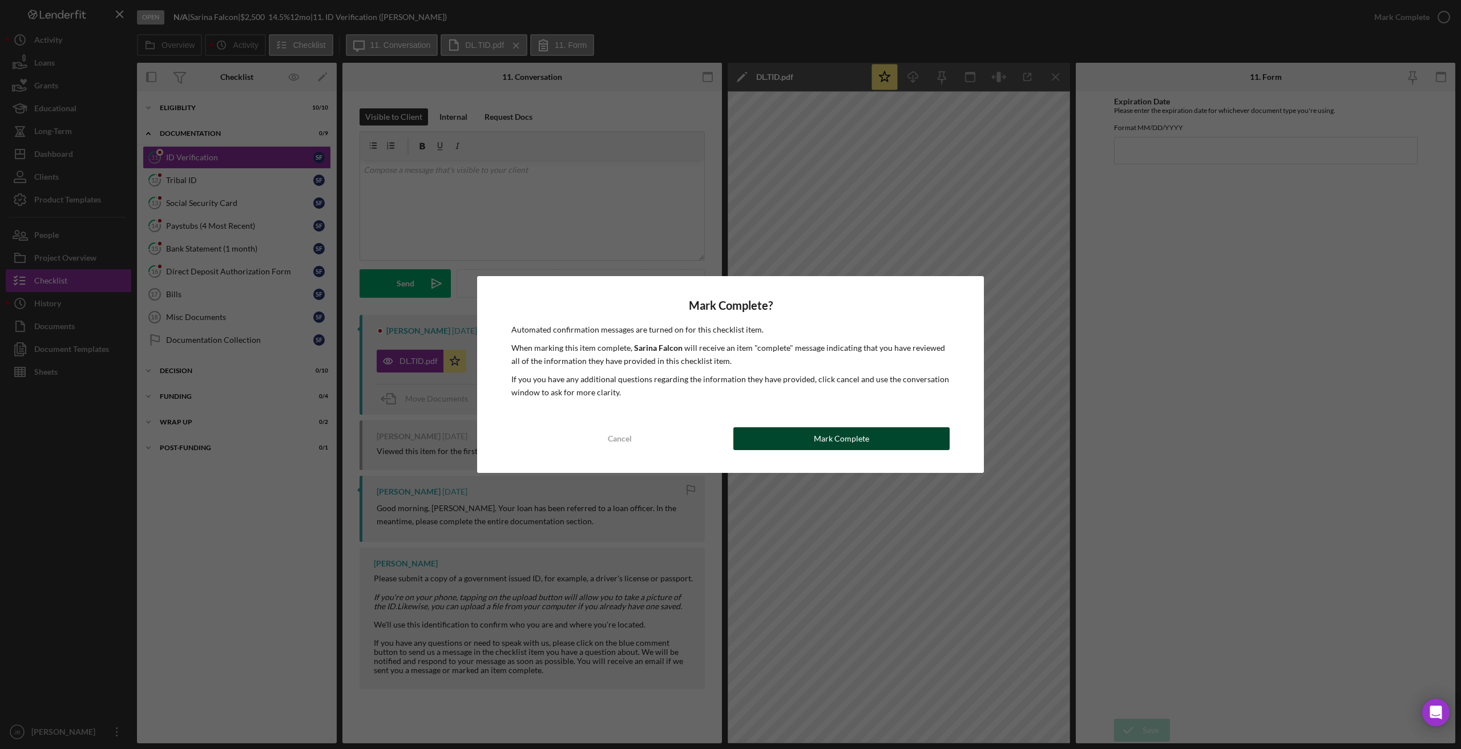
click at [914, 439] on button "Mark Complete" at bounding box center [841, 438] width 216 height 23
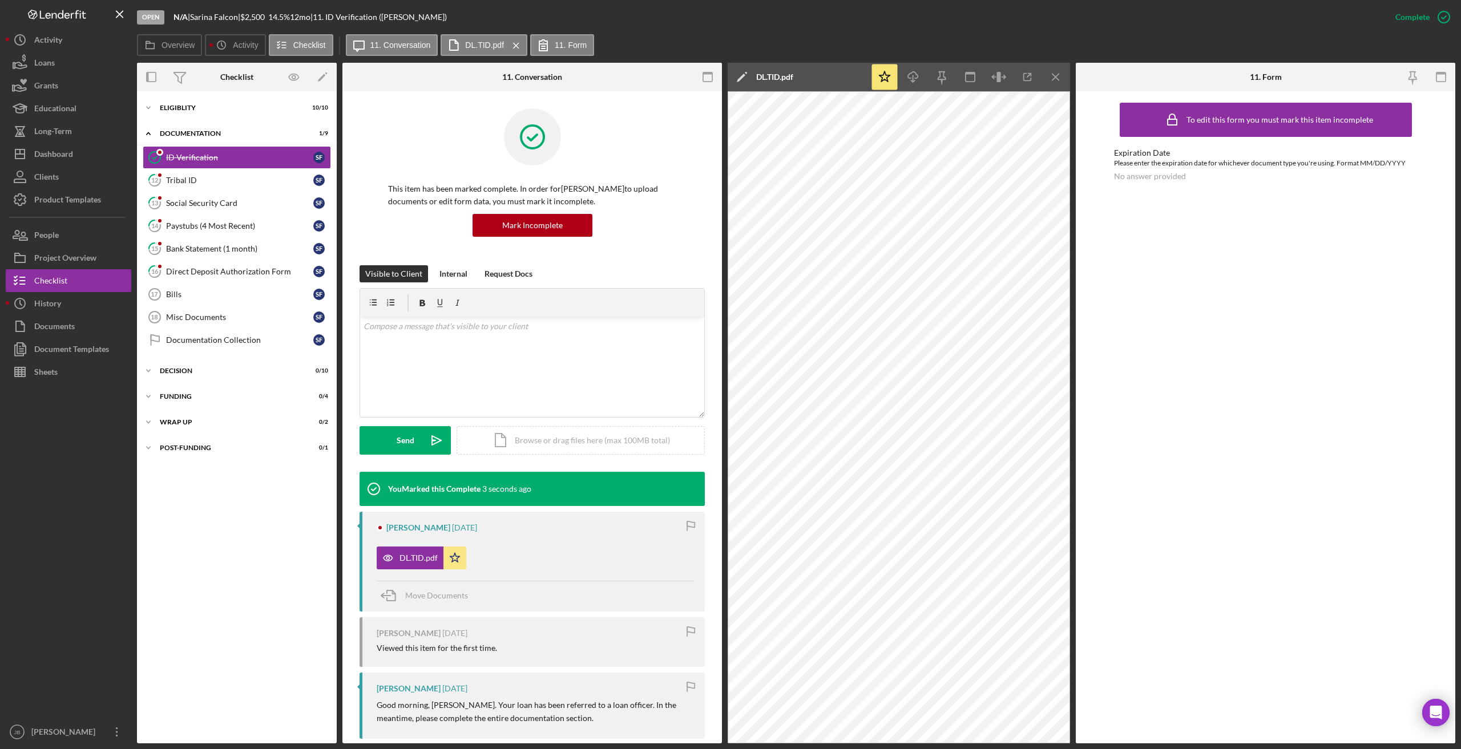
click at [987, 74] on div "11. Form" at bounding box center [1265, 77] width 127 height 29
click at [987, 80] on icon "Icon/Menu Close" at bounding box center [1056, 77] width 26 height 26
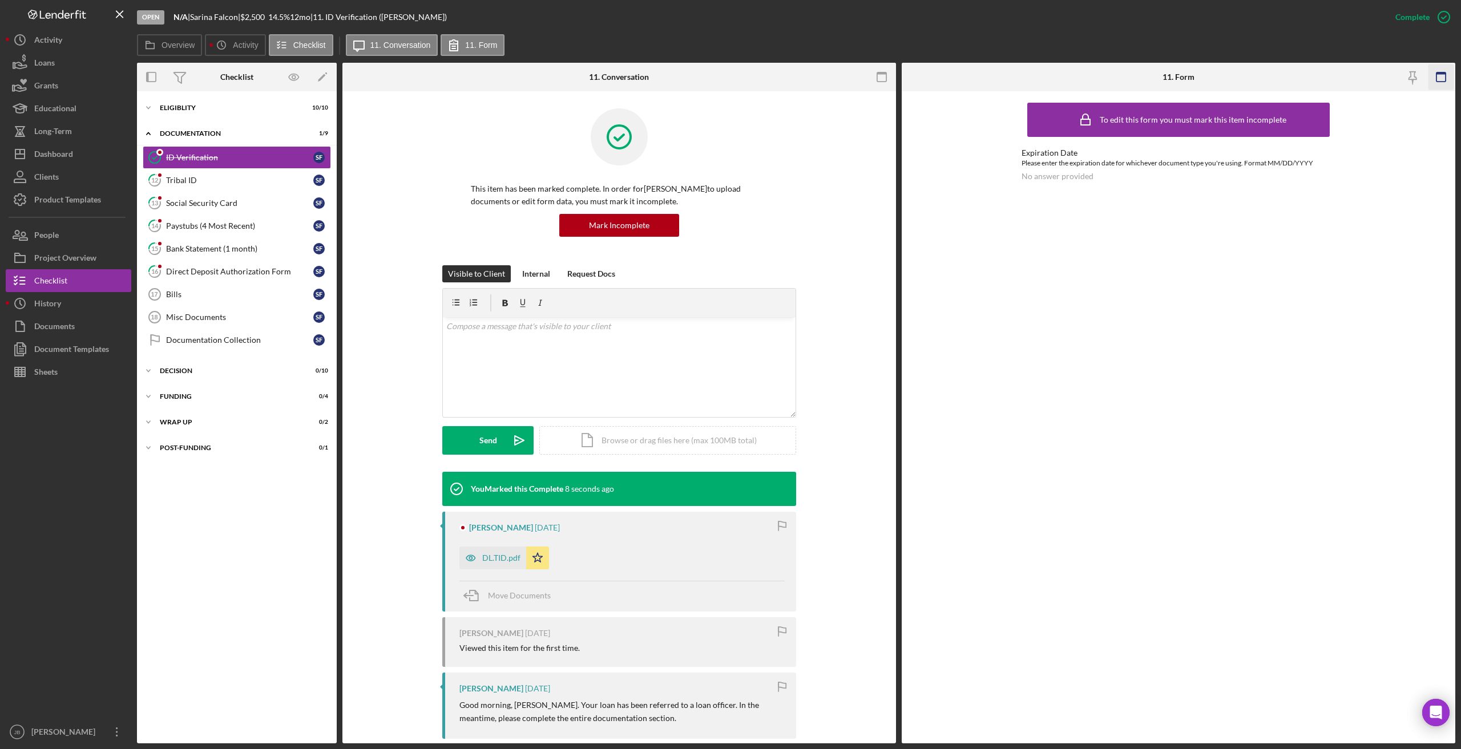
click at [987, 82] on rect "button" at bounding box center [1440, 76] width 9 height 9
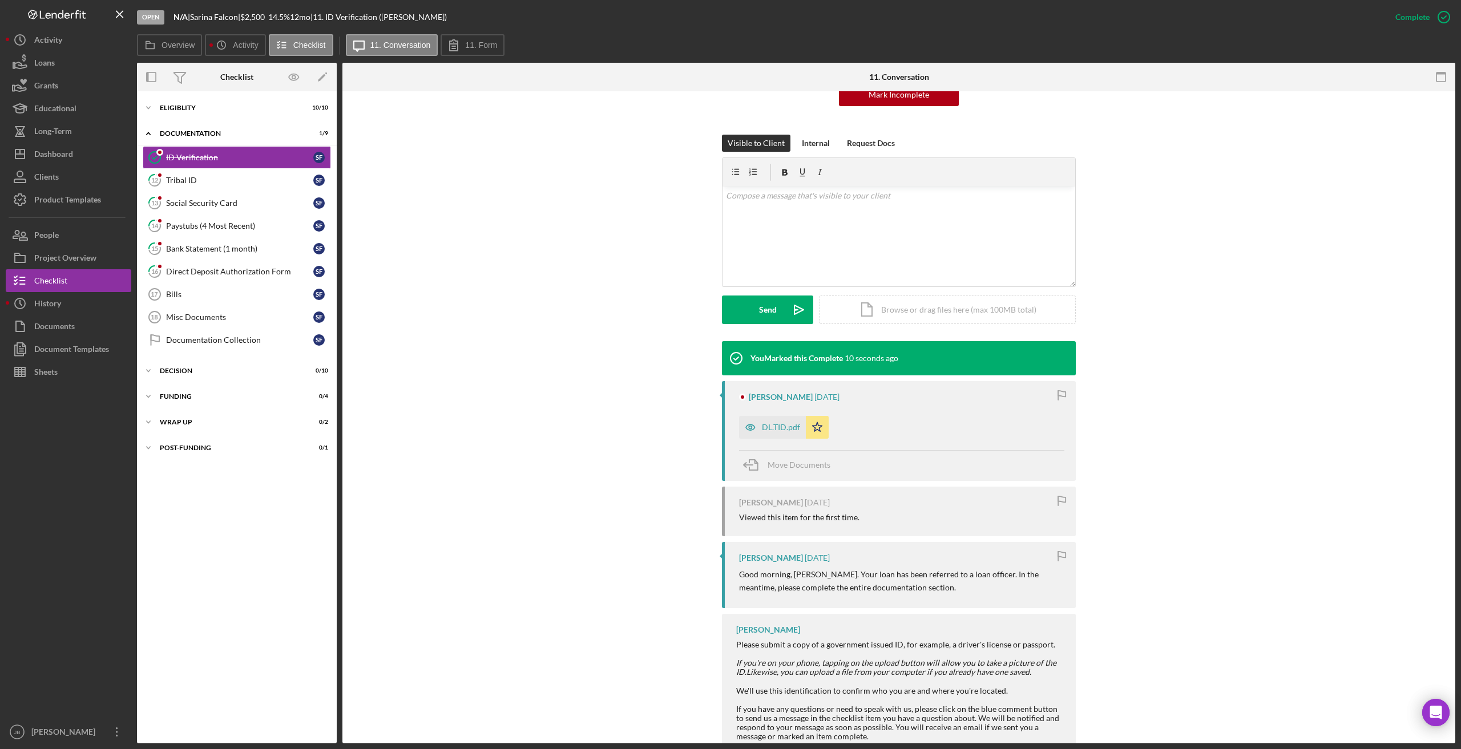
scroll to position [165, 0]
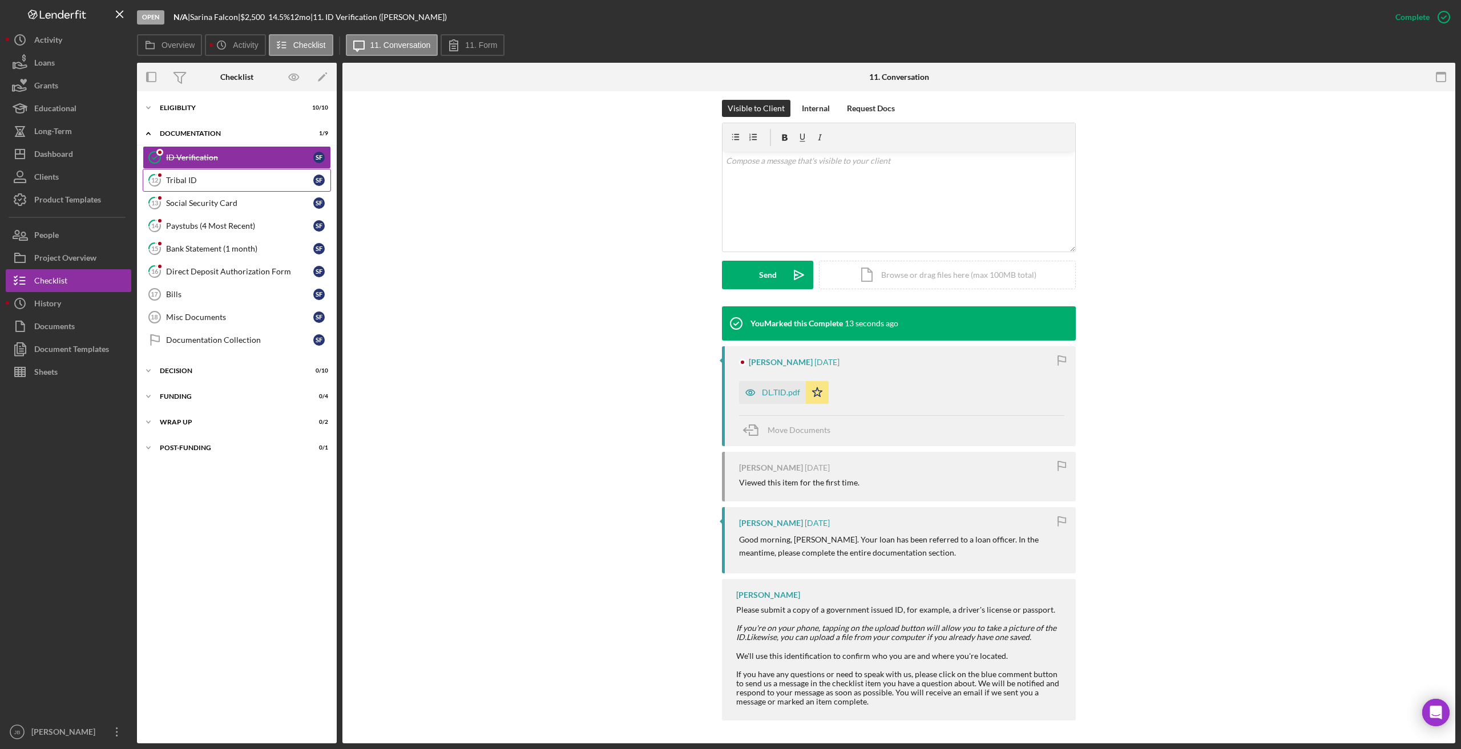
click at [240, 180] on div "Tribal ID" at bounding box center [239, 180] width 147 height 9
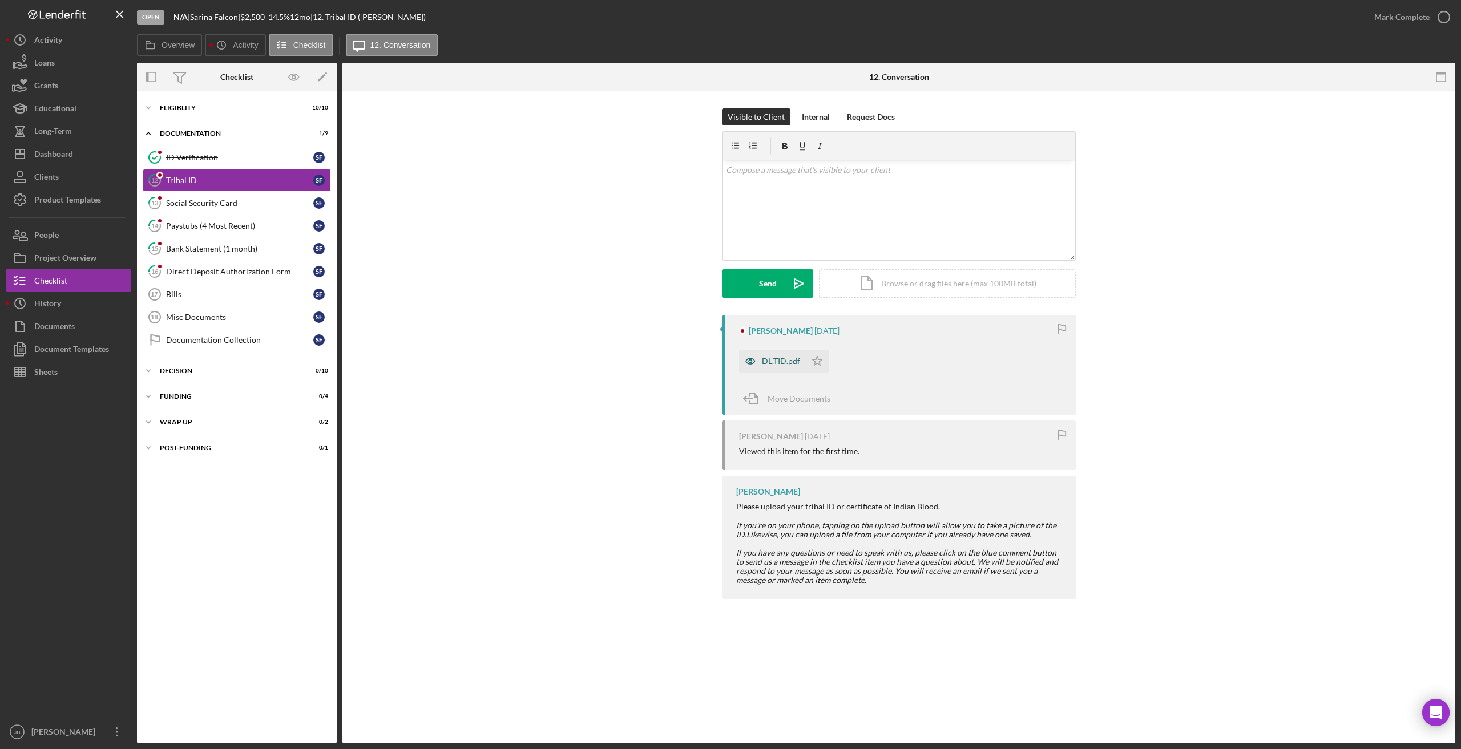
click at [777, 359] on div "DL.TID.pdf" at bounding box center [781, 361] width 38 height 9
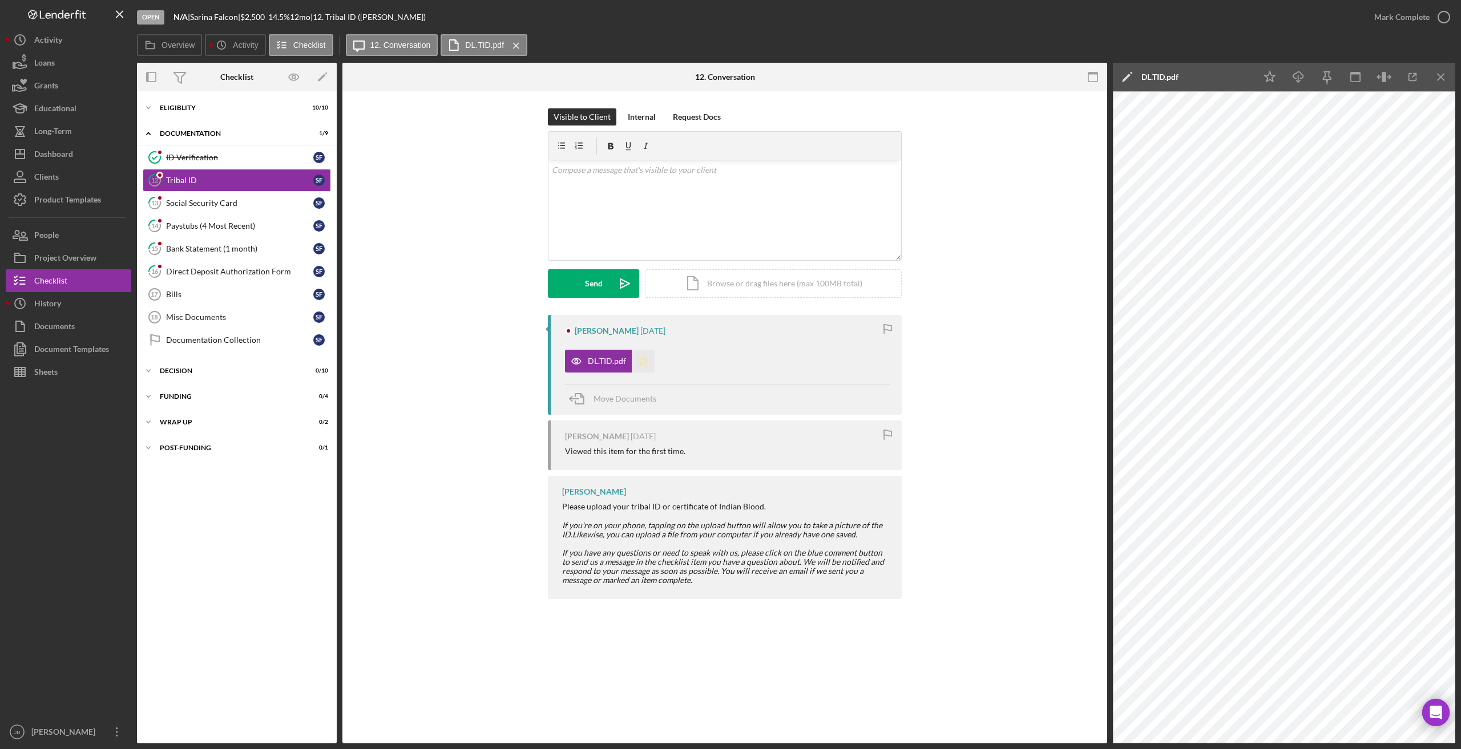
click at [641, 361] on icon "Icon/Star" at bounding box center [643, 361] width 23 height 23
click at [987, 13] on icon "button" at bounding box center [1443, 17] width 29 height 29
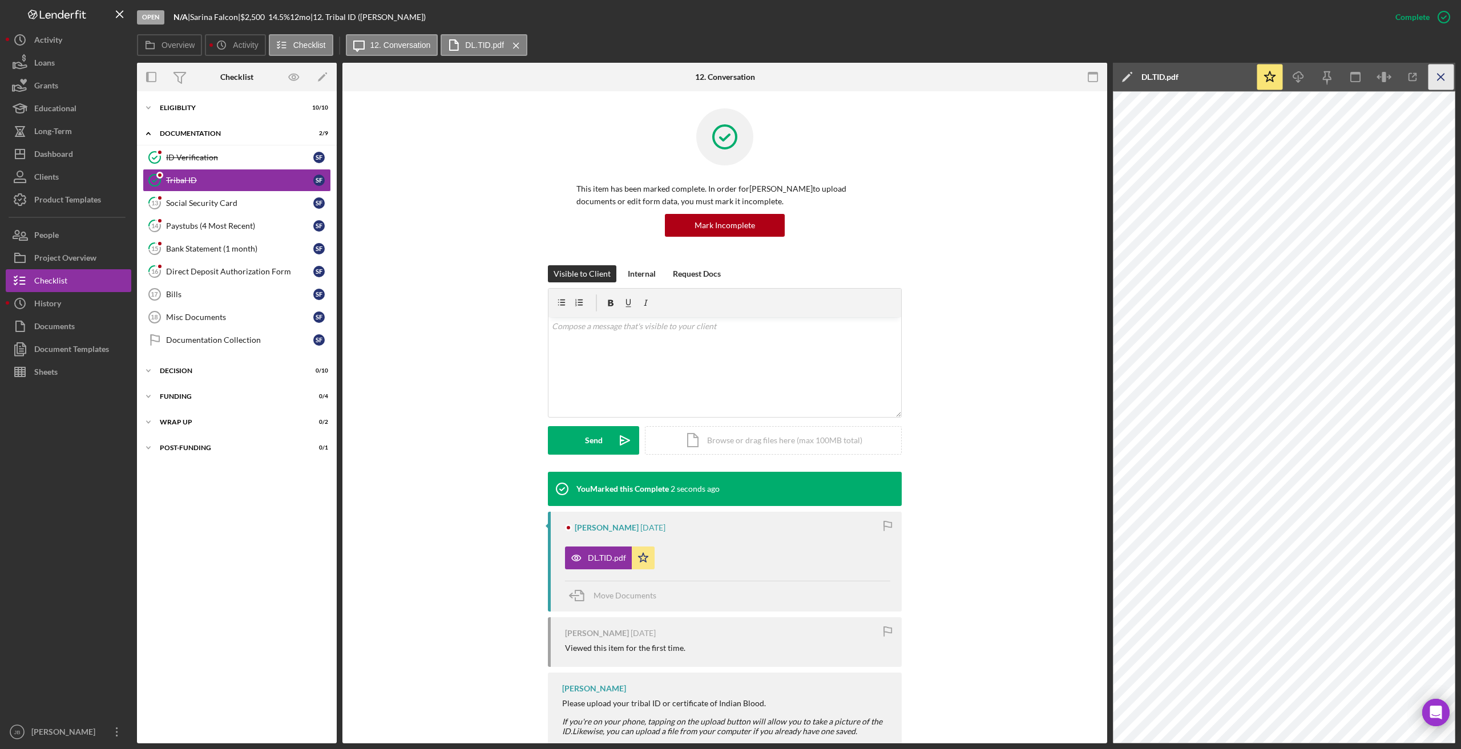
click at [987, 79] on icon "Icon/Menu Close" at bounding box center [1441, 77] width 26 height 26
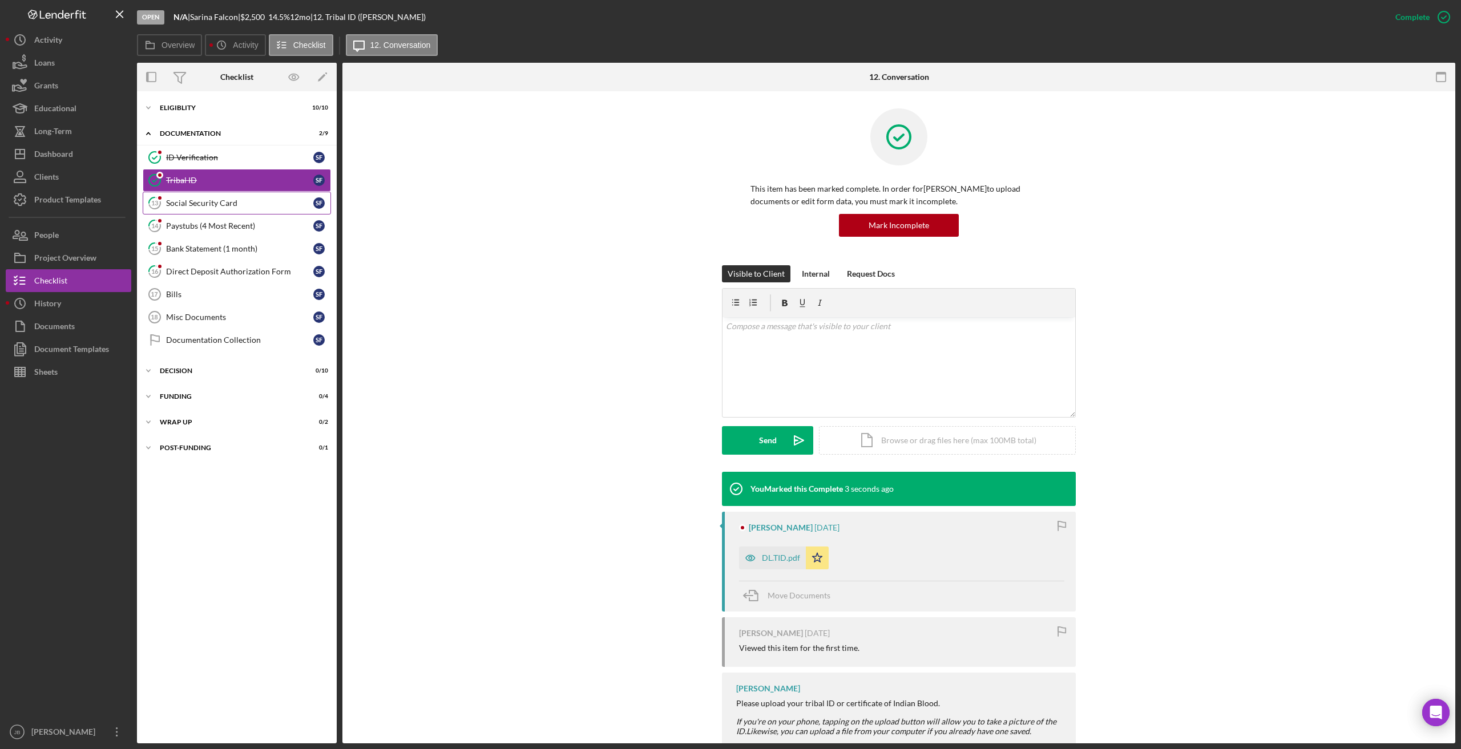
click at [268, 211] on link "13 Social Security Card S F" at bounding box center [237, 203] width 188 height 23
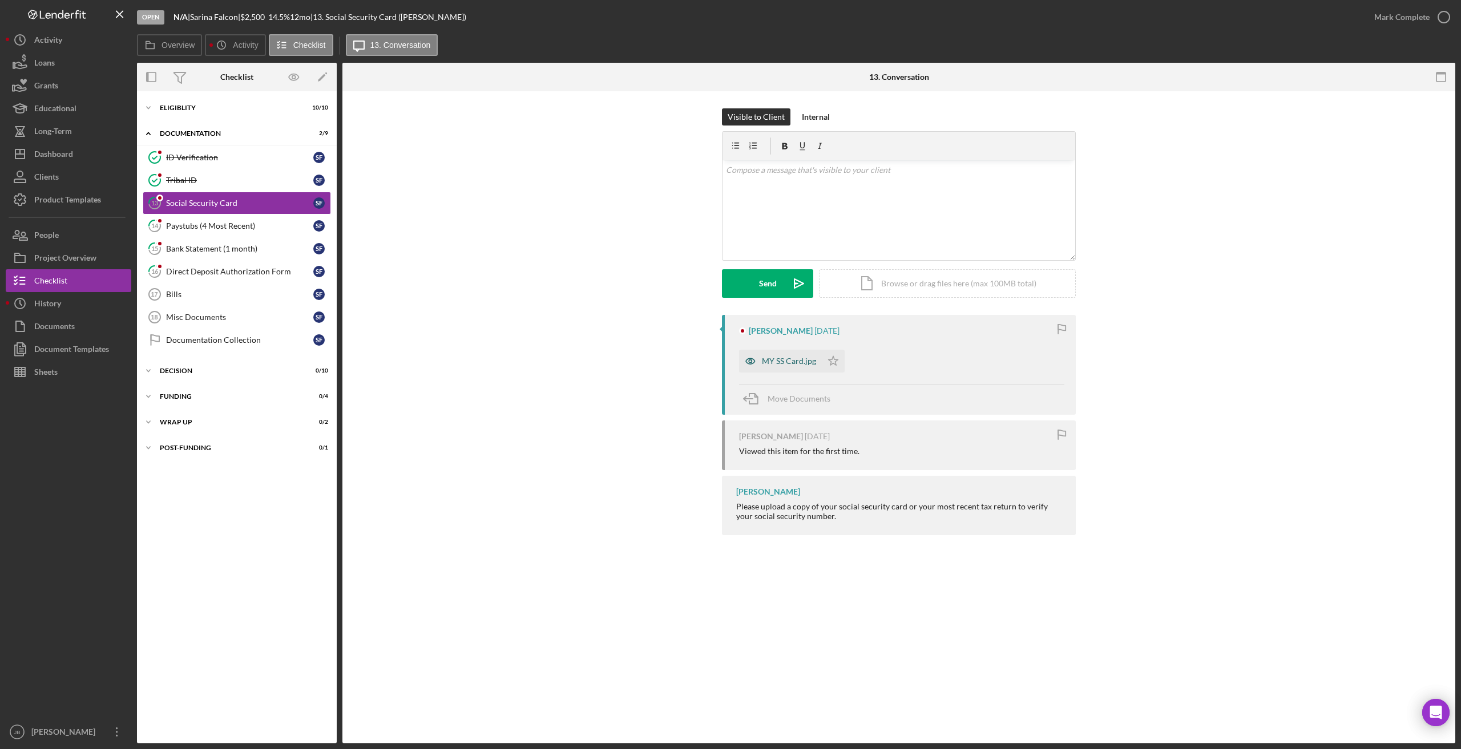
click at [794, 357] on div "MY SS Card.jpg" at bounding box center [789, 361] width 54 height 9
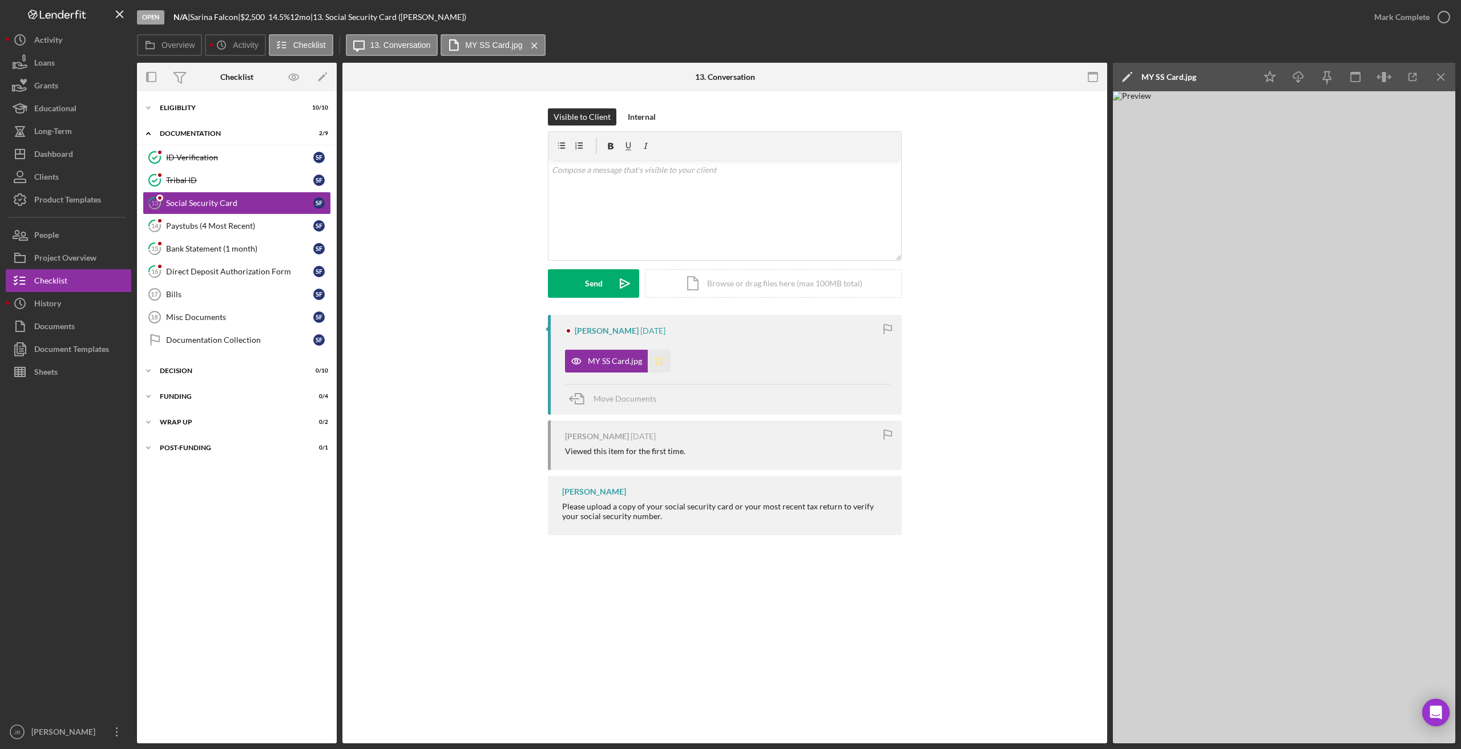
click at [655, 358] on icon "Icon/Star" at bounding box center [659, 361] width 23 height 23
click at [987, 19] on icon "button" at bounding box center [1443, 17] width 29 height 29
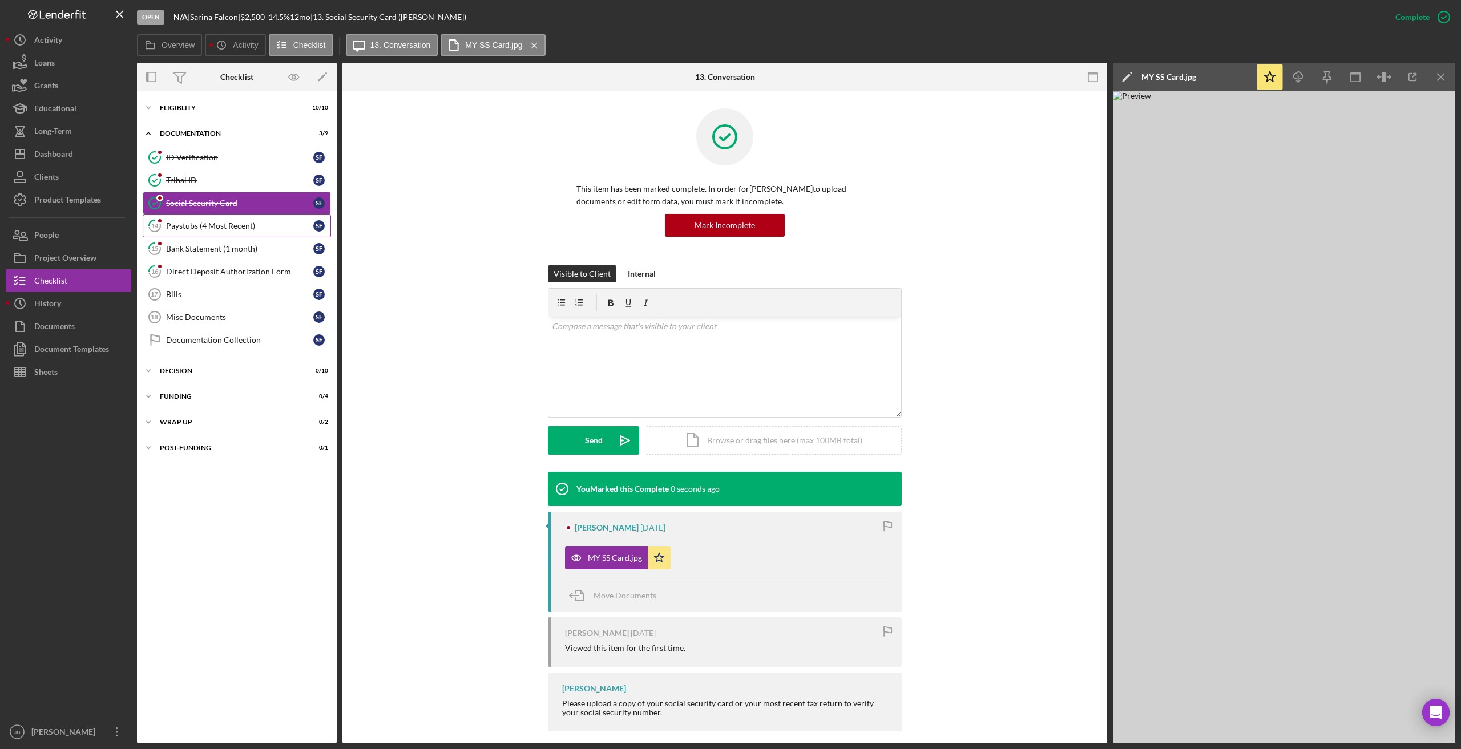
click at [222, 227] on div "Paystubs (4 Most Recent)" at bounding box center [239, 225] width 147 height 9
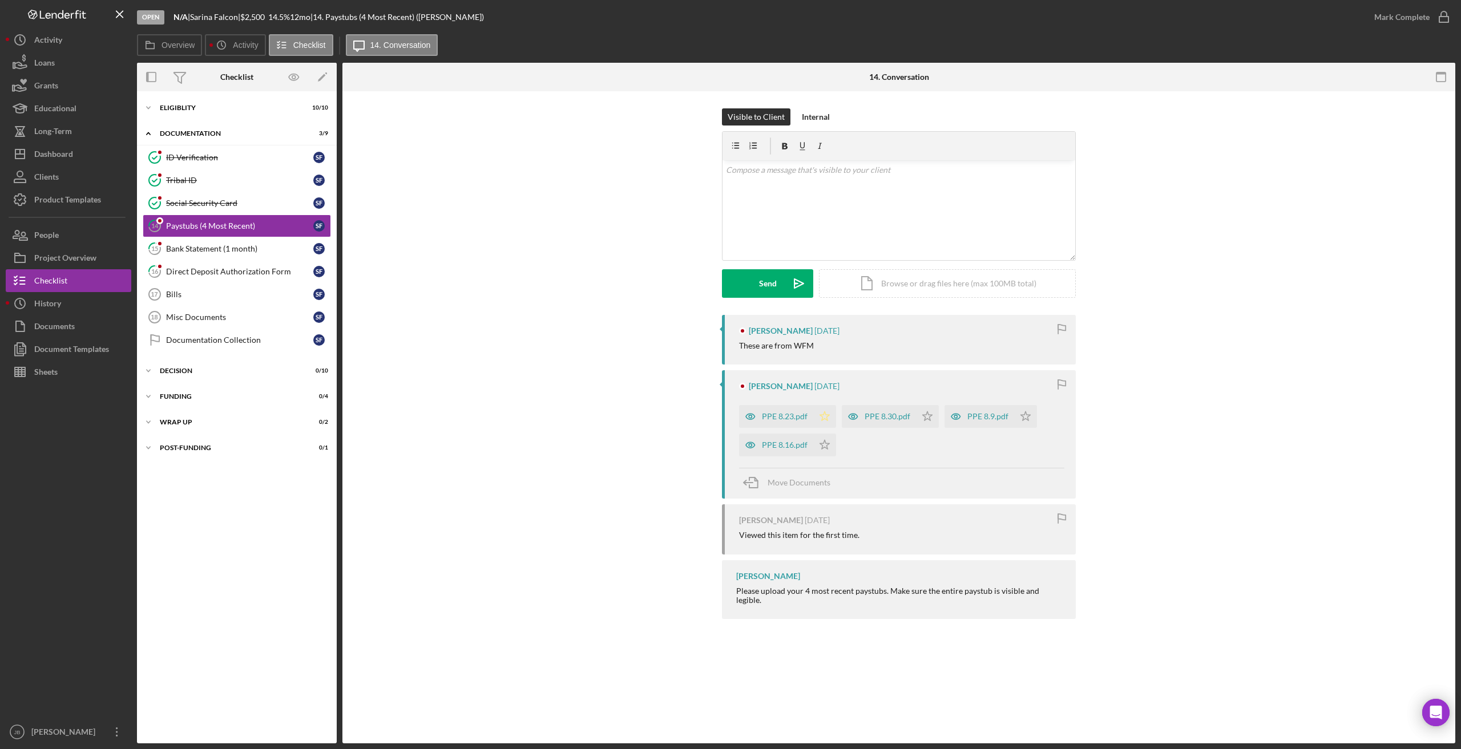
click at [827, 420] on icon "Icon/Star" at bounding box center [824, 416] width 23 height 23
click at [796, 410] on div "PPE 8.23.pdf" at bounding box center [776, 416] width 74 height 23
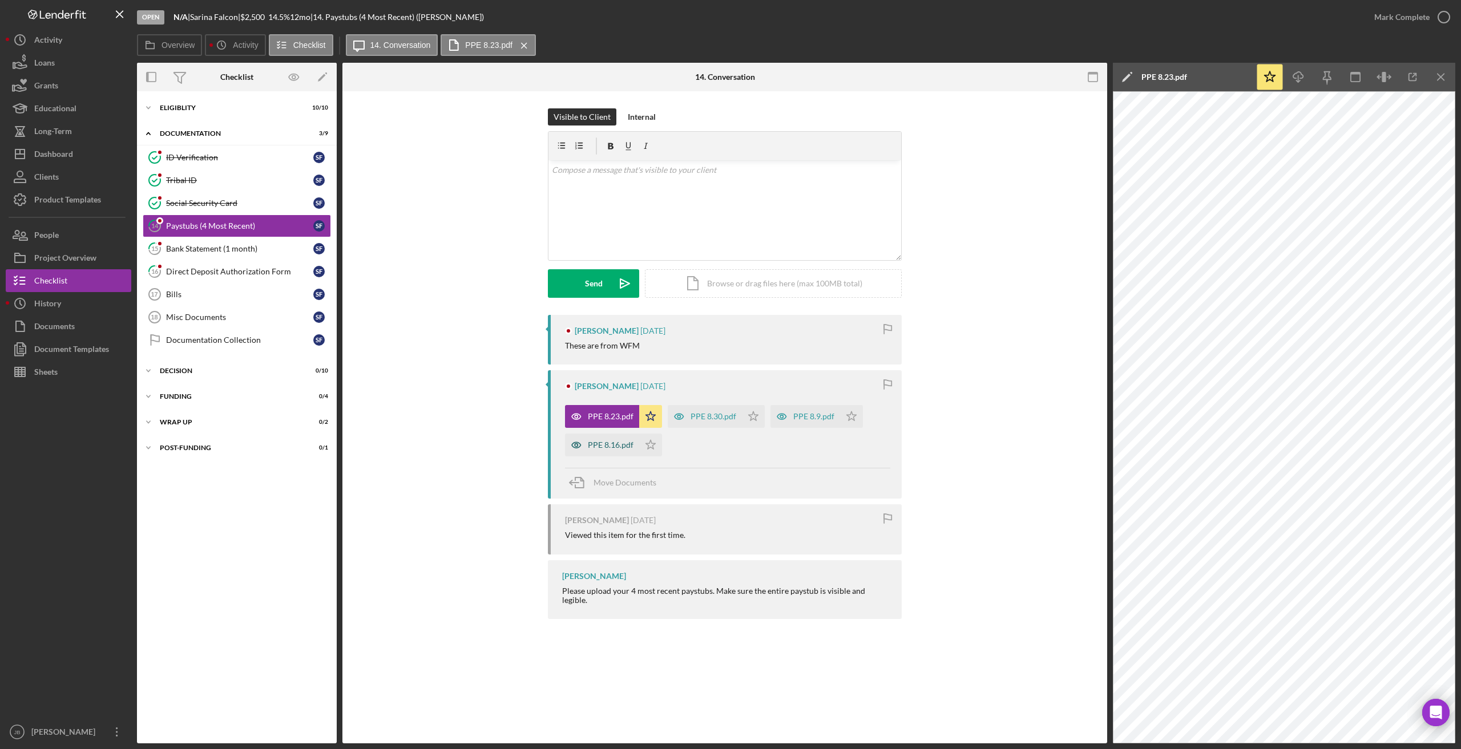
click at [620, 442] on div "PPE 8.16.pdf" at bounding box center [611, 444] width 46 height 9
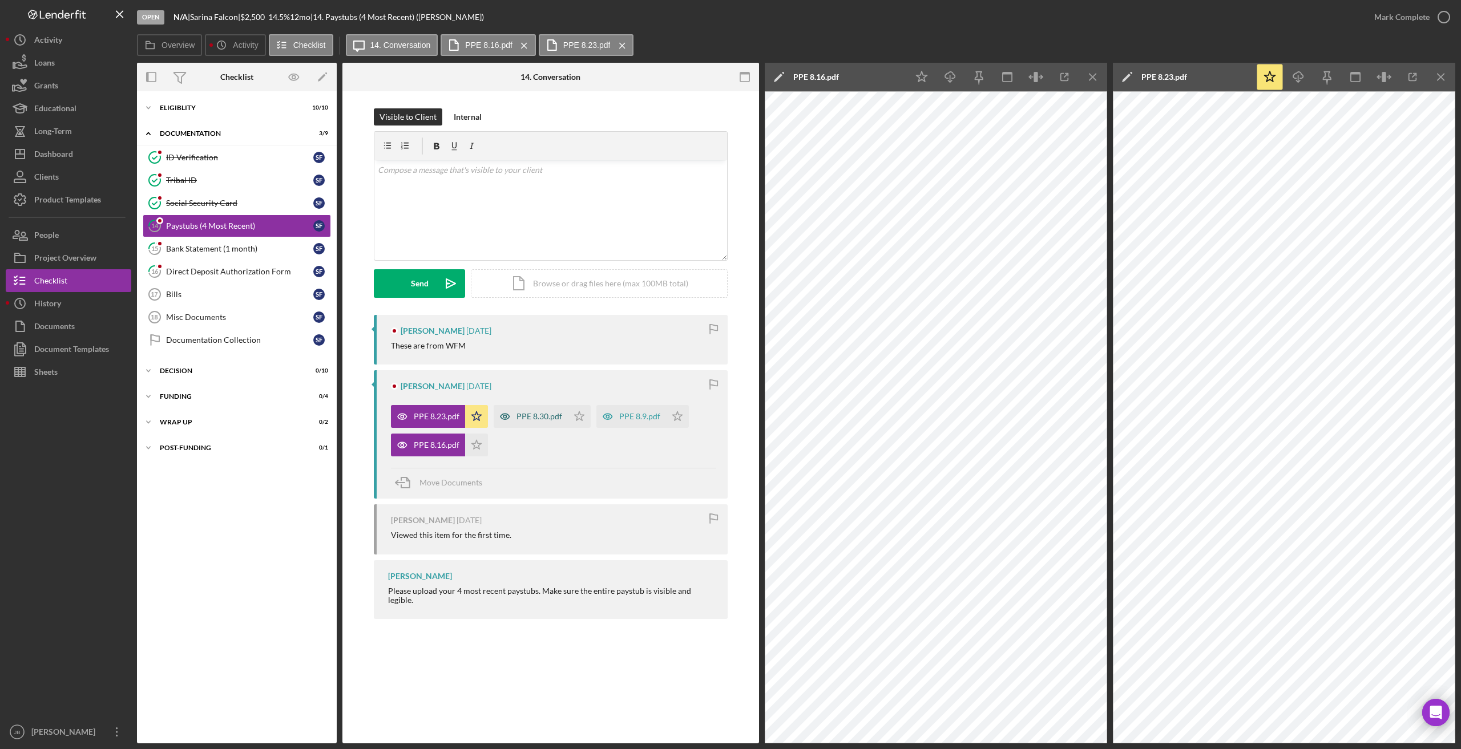
click at [547, 413] on div "PPE 8.30.pdf" at bounding box center [539, 416] width 46 height 9
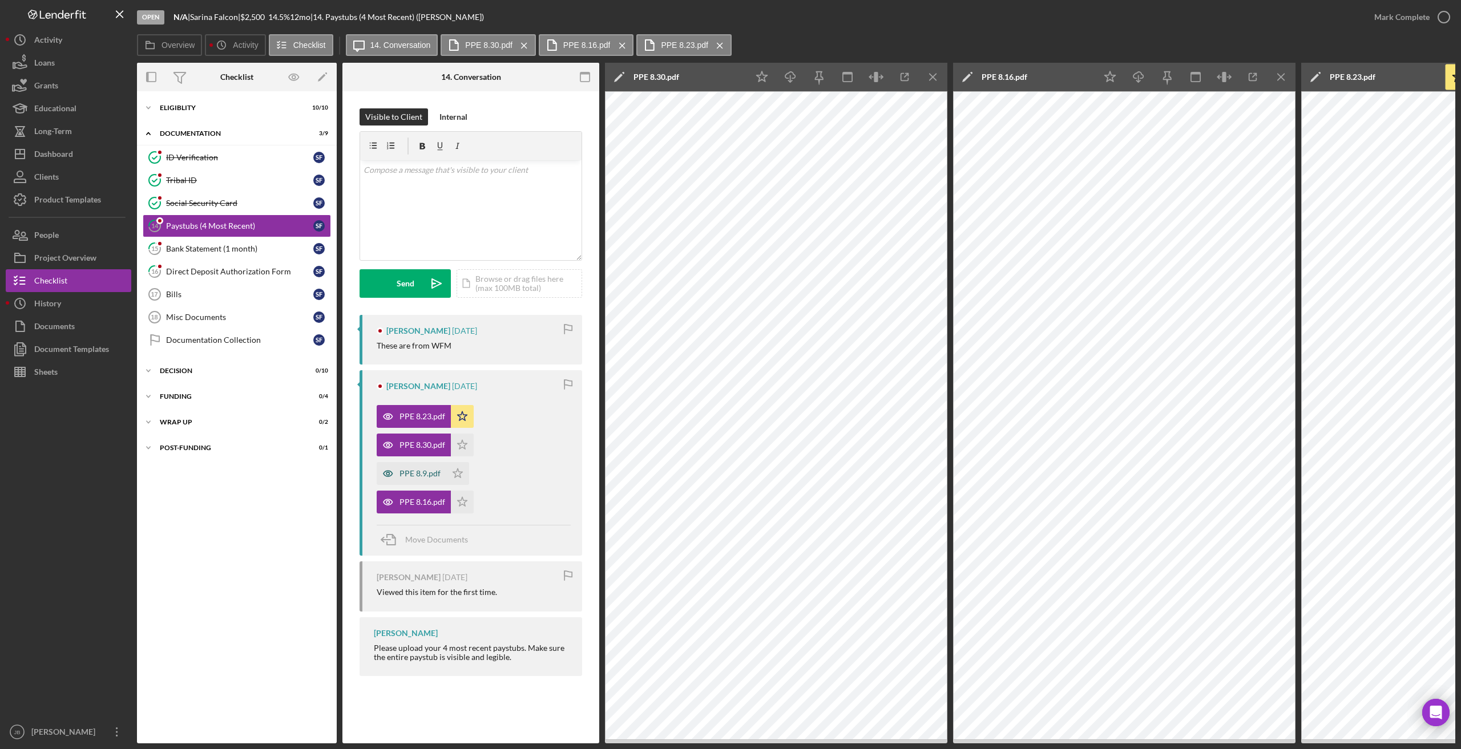
click at [413, 471] on div "PPE 8.9.pdf" at bounding box center [419, 473] width 41 height 9
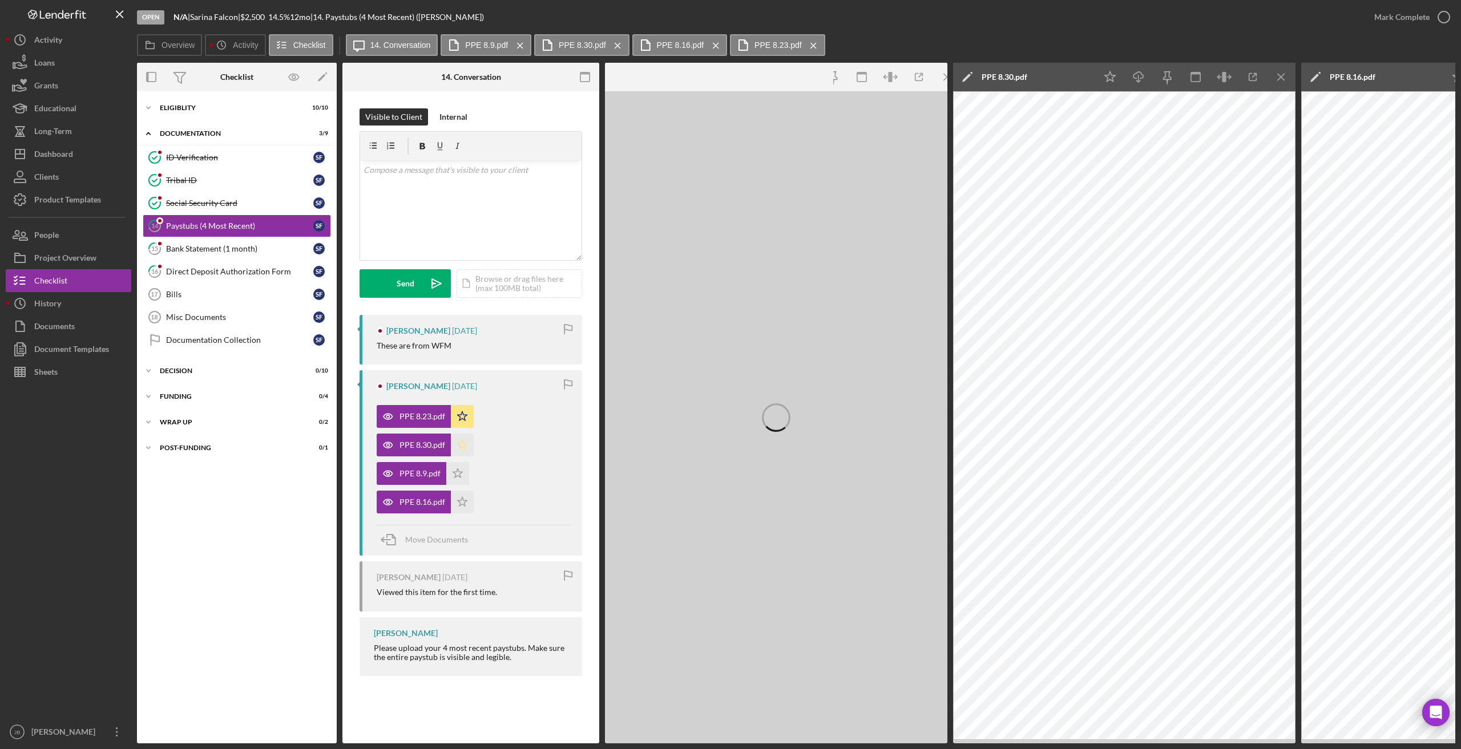
click at [458, 444] on polygon "button" at bounding box center [463, 444] width 10 height 9
click at [457, 470] on polygon "button" at bounding box center [458, 472] width 10 height 9
click at [460, 491] on div "PPE 8.16.pdf Icon/Star" at bounding box center [428, 499] width 103 height 29
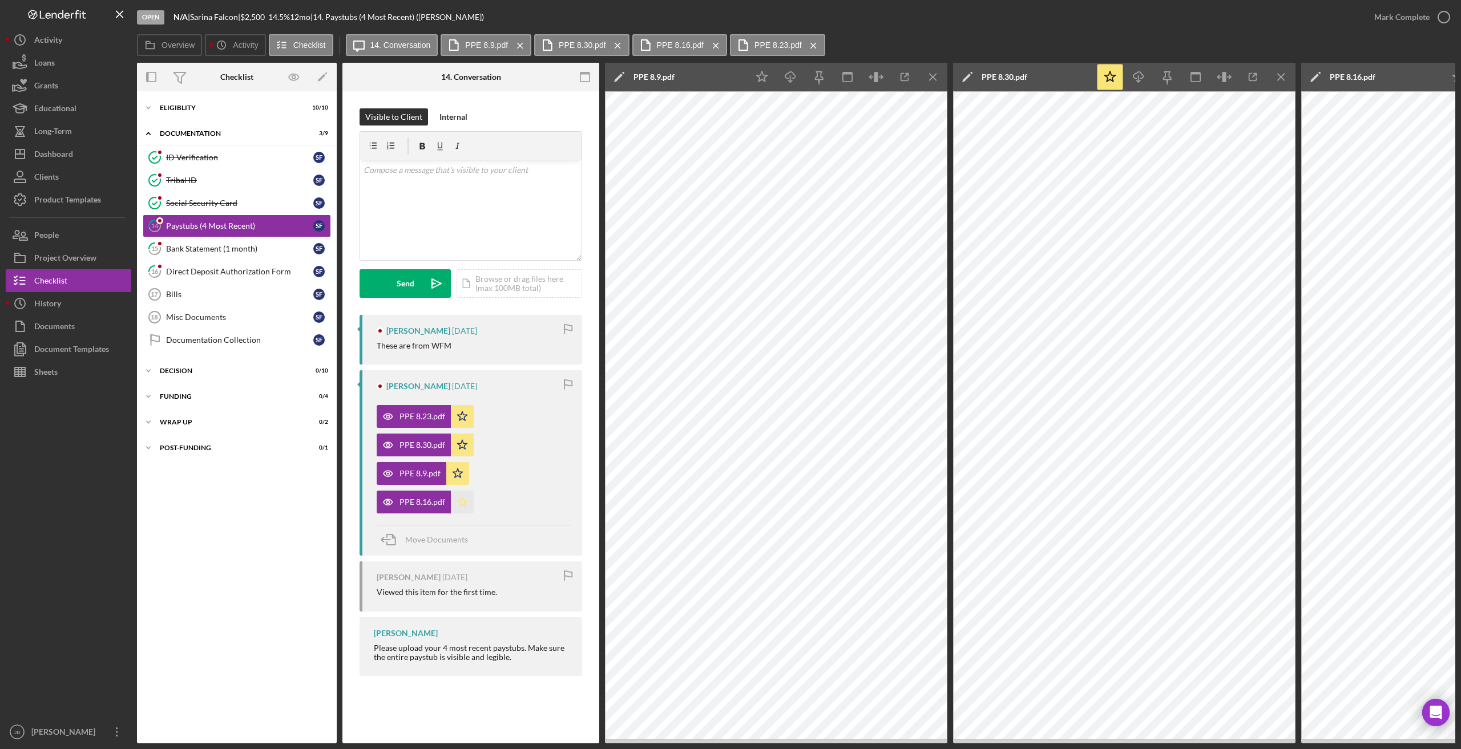
click at [462, 506] on icon "Icon/Star" at bounding box center [462, 502] width 23 height 23
click at [929, 80] on icon "Icon/Menu Close" at bounding box center [933, 77] width 26 height 26
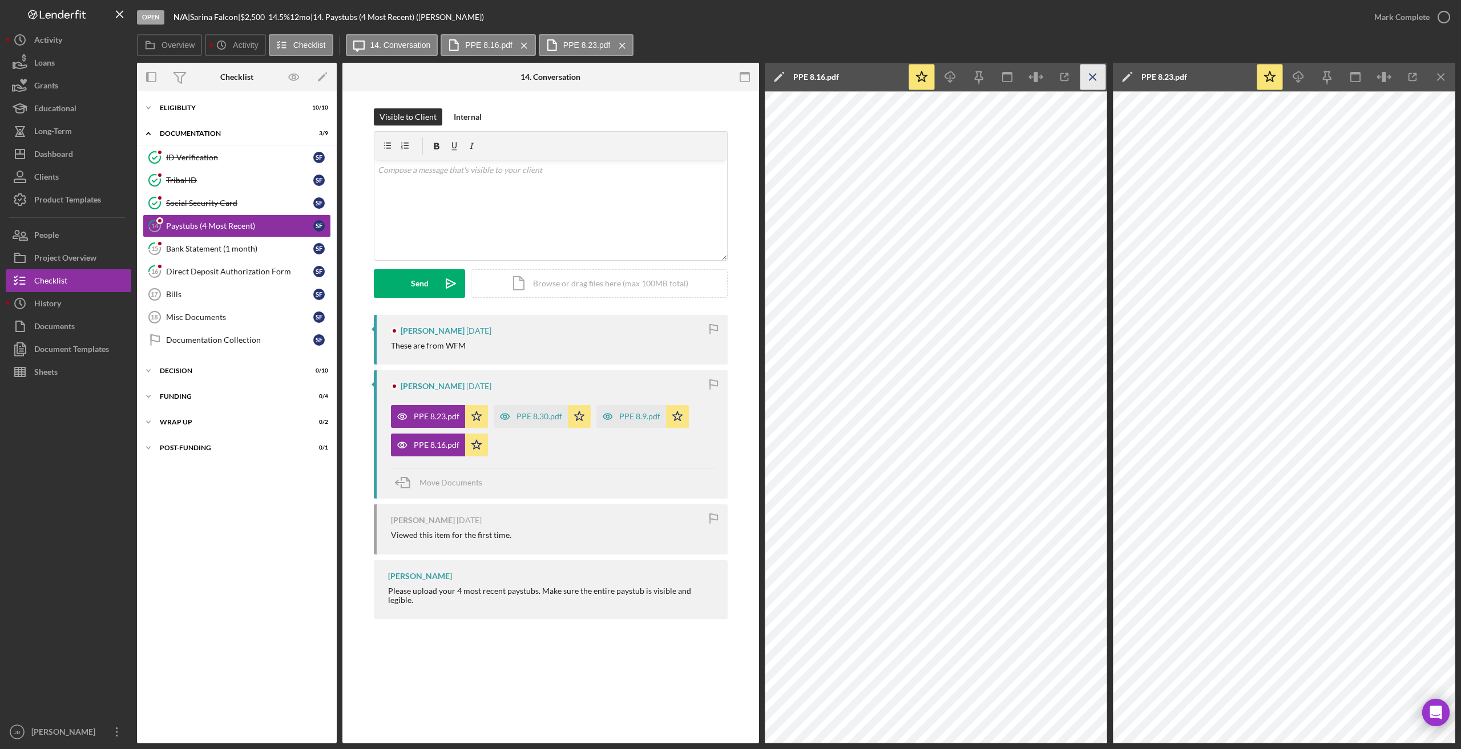
click at [987, 80] on icon "Icon/Menu Close" at bounding box center [1093, 77] width 26 height 26
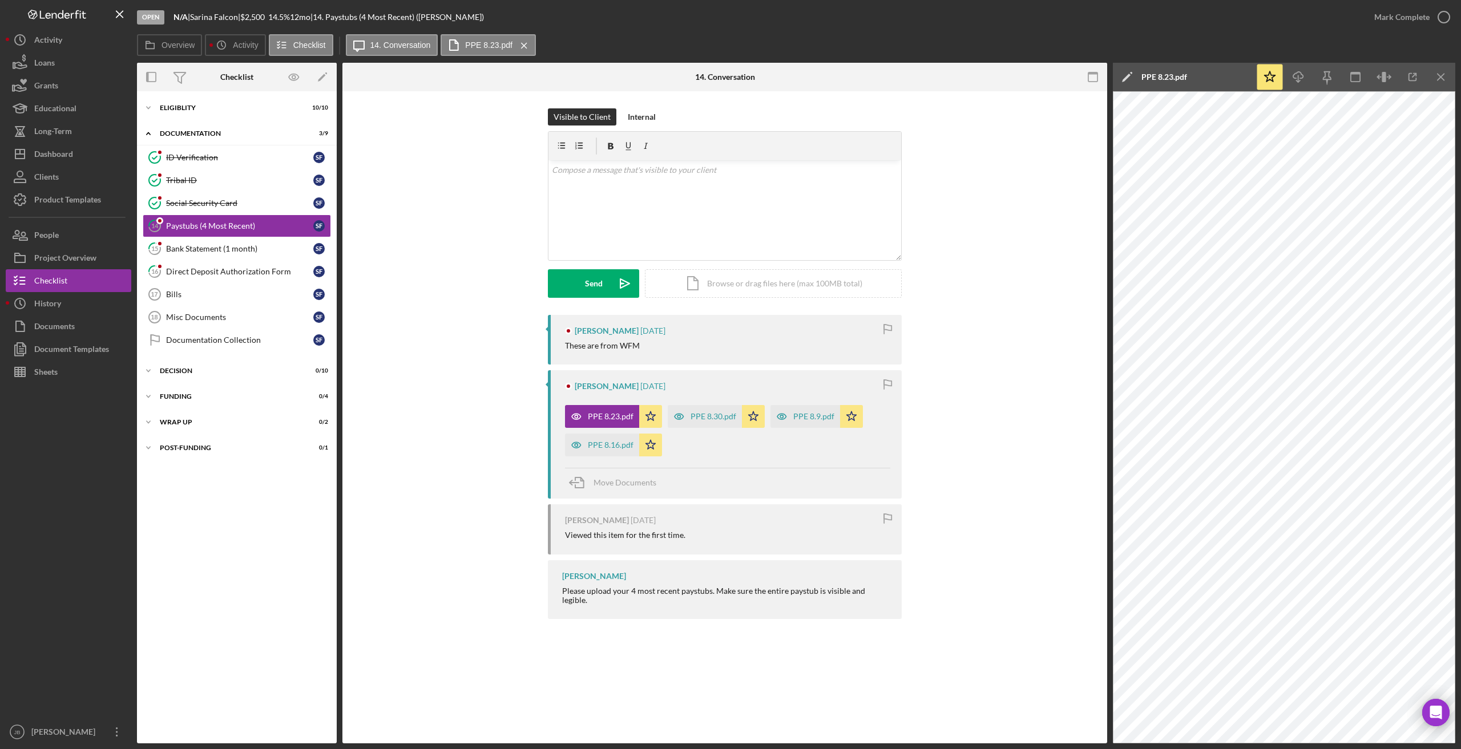
click at [987, 82] on icon "Icon/Menu Close" at bounding box center [1441, 77] width 26 height 26
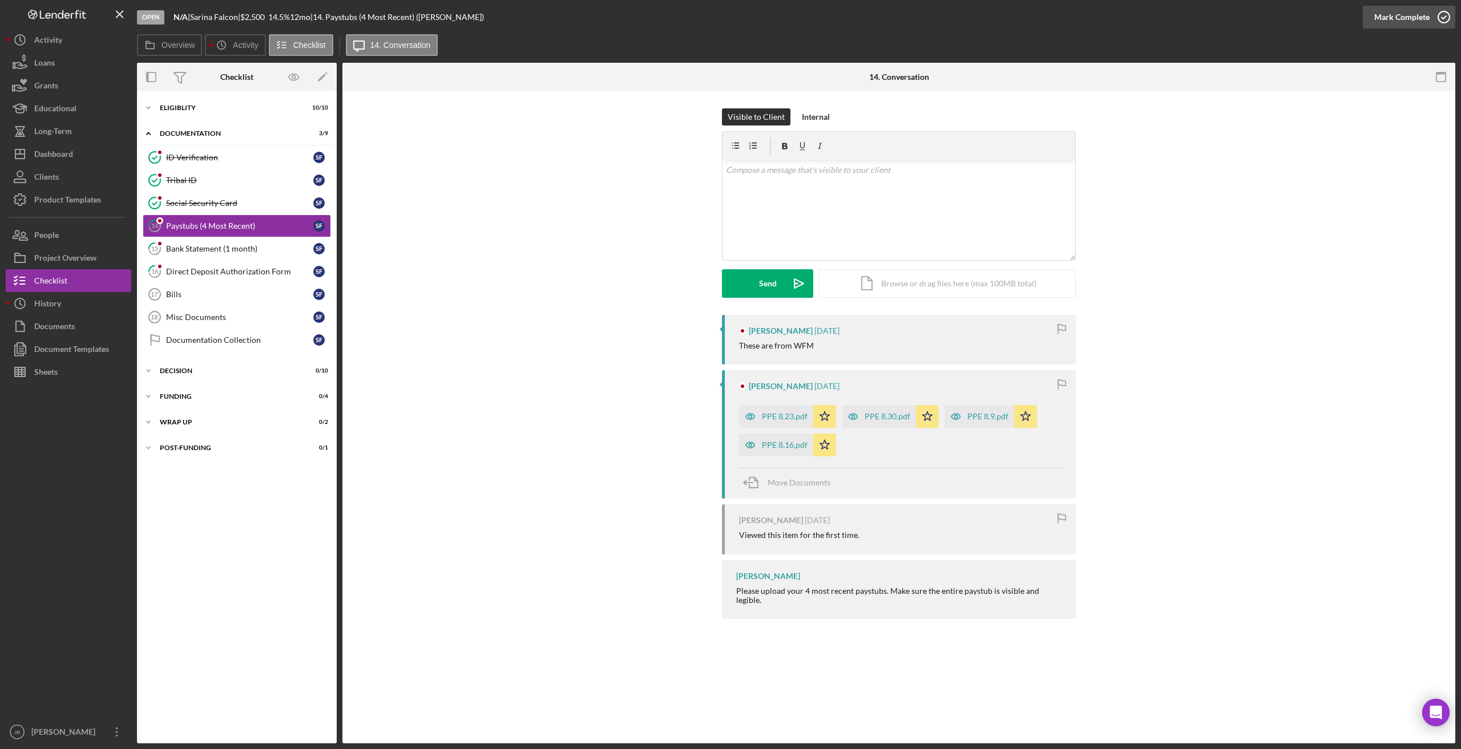
click at [987, 10] on icon "button" at bounding box center [1443, 17] width 29 height 29
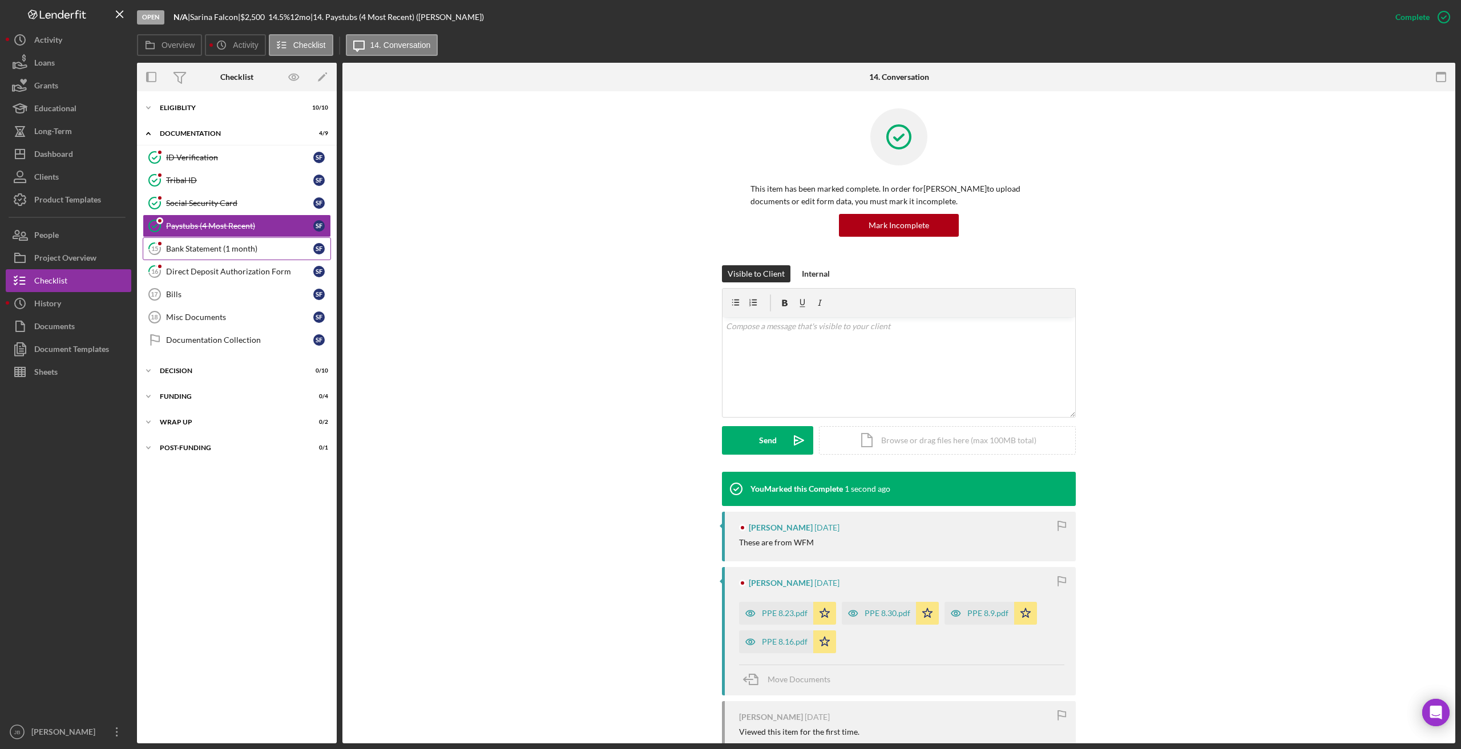
click at [238, 253] on div "Bank Statement (1 month)" at bounding box center [239, 248] width 147 height 9
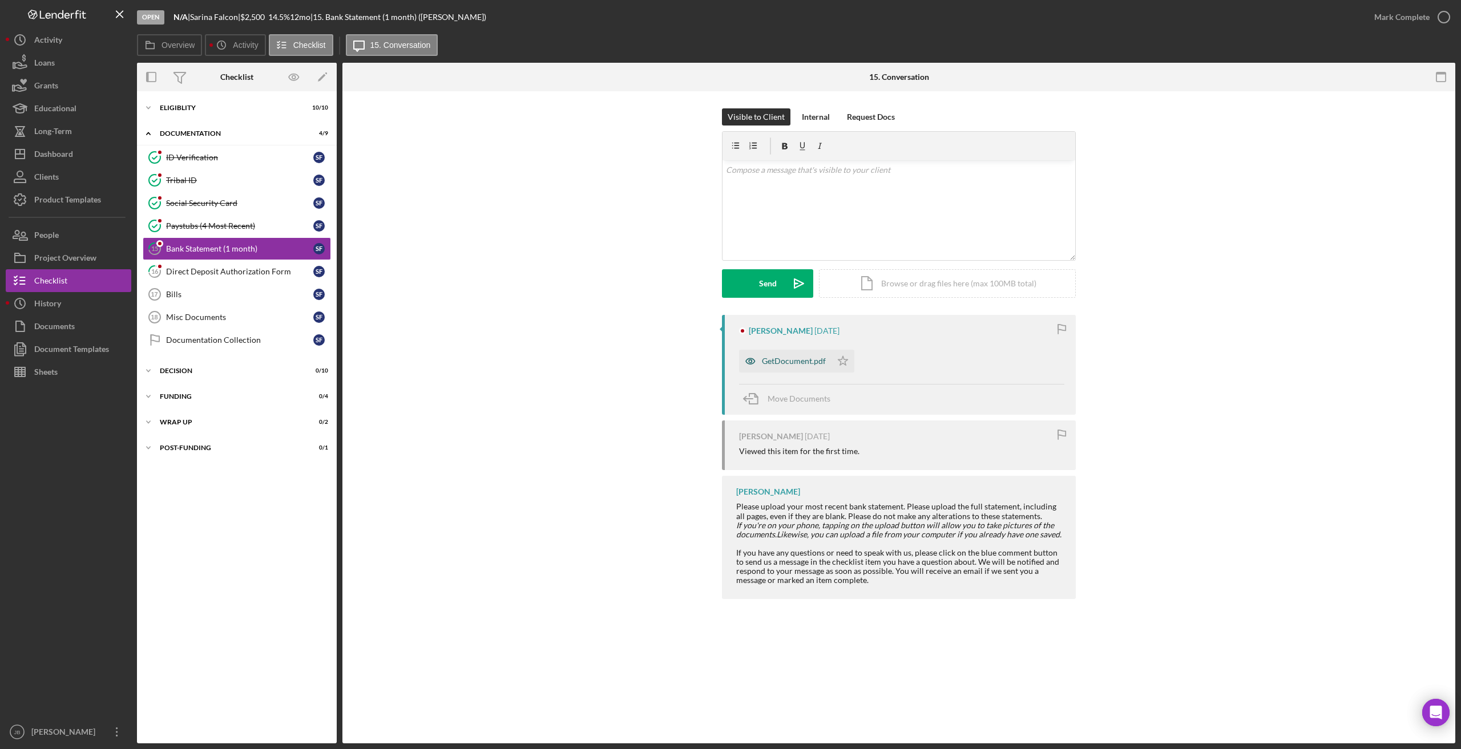
click at [757, 366] on icon "button" at bounding box center [750, 361] width 23 height 23
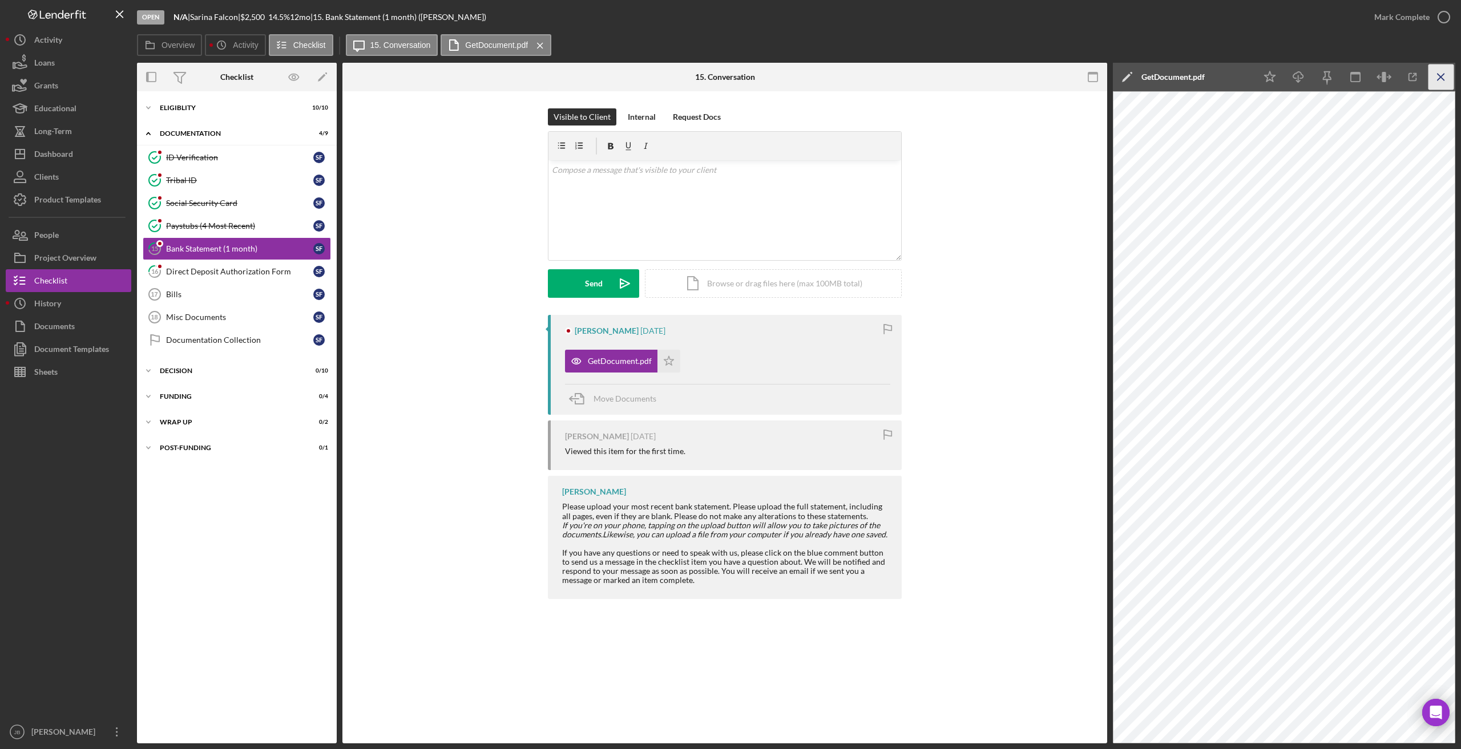
click at [987, 79] on icon "Icon/Menu Close" at bounding box center [1441, 77] width 26 height 26
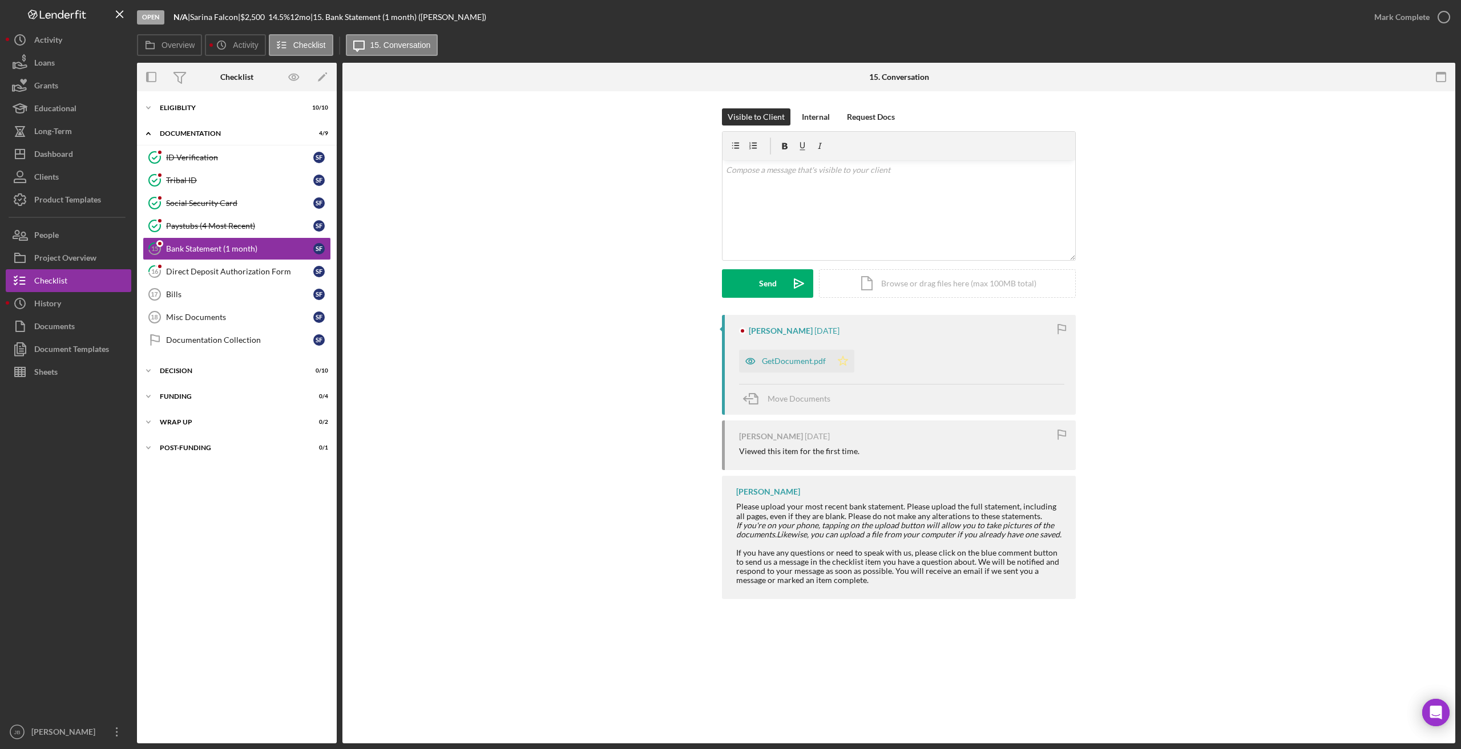
click at [844, 363] on polygon "button" at bounding box center [843, 360] width 10 height 9
click at [987, 17] on icon "button" at bounding box center [1443, 17] width 29 height 29
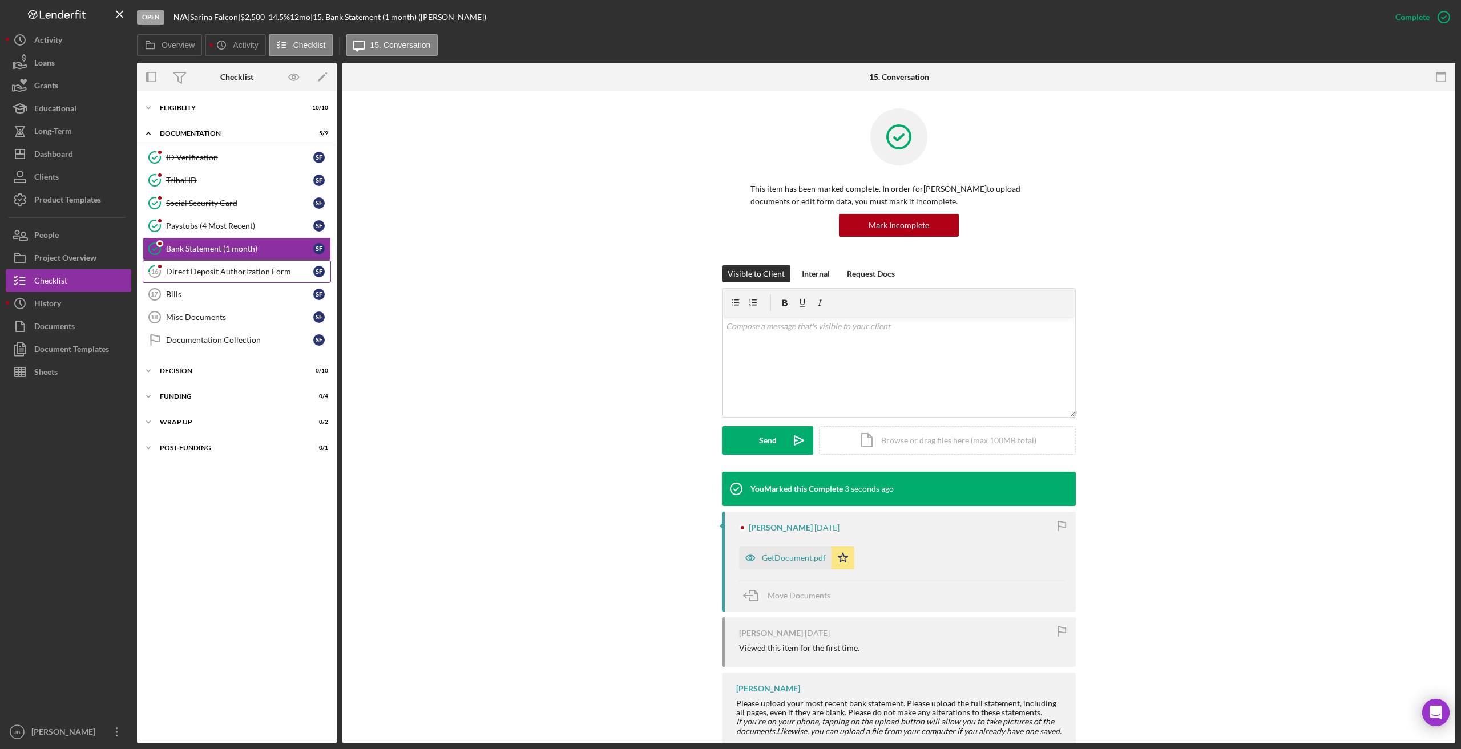
click at [270, 274] on div "Direct Deposit Authorization Form" at bounding box center [239, 271] width 147 height 9
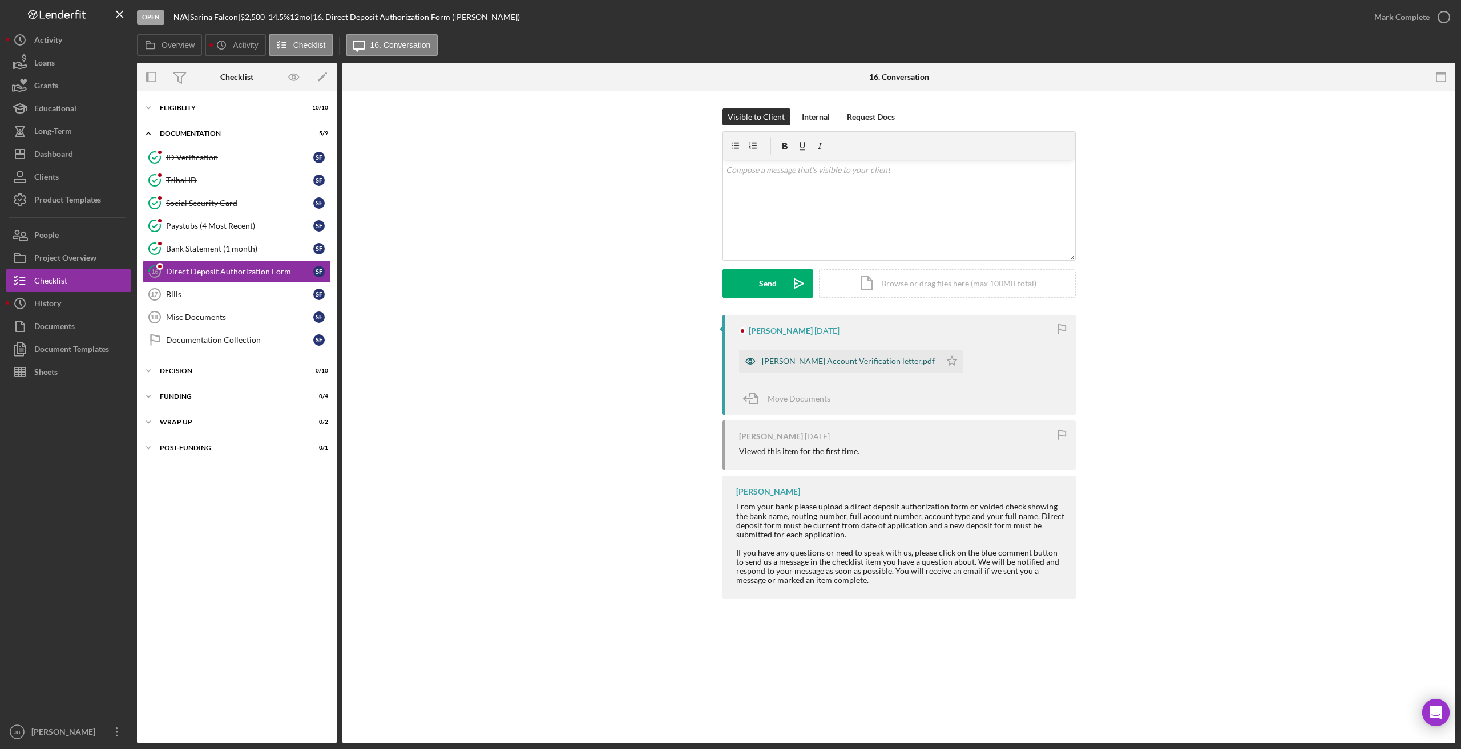
click at [852, 365] on div "Sarina Falcon Account Verification letter.pdf" at bounding box center [848, 361] width 173 height 9
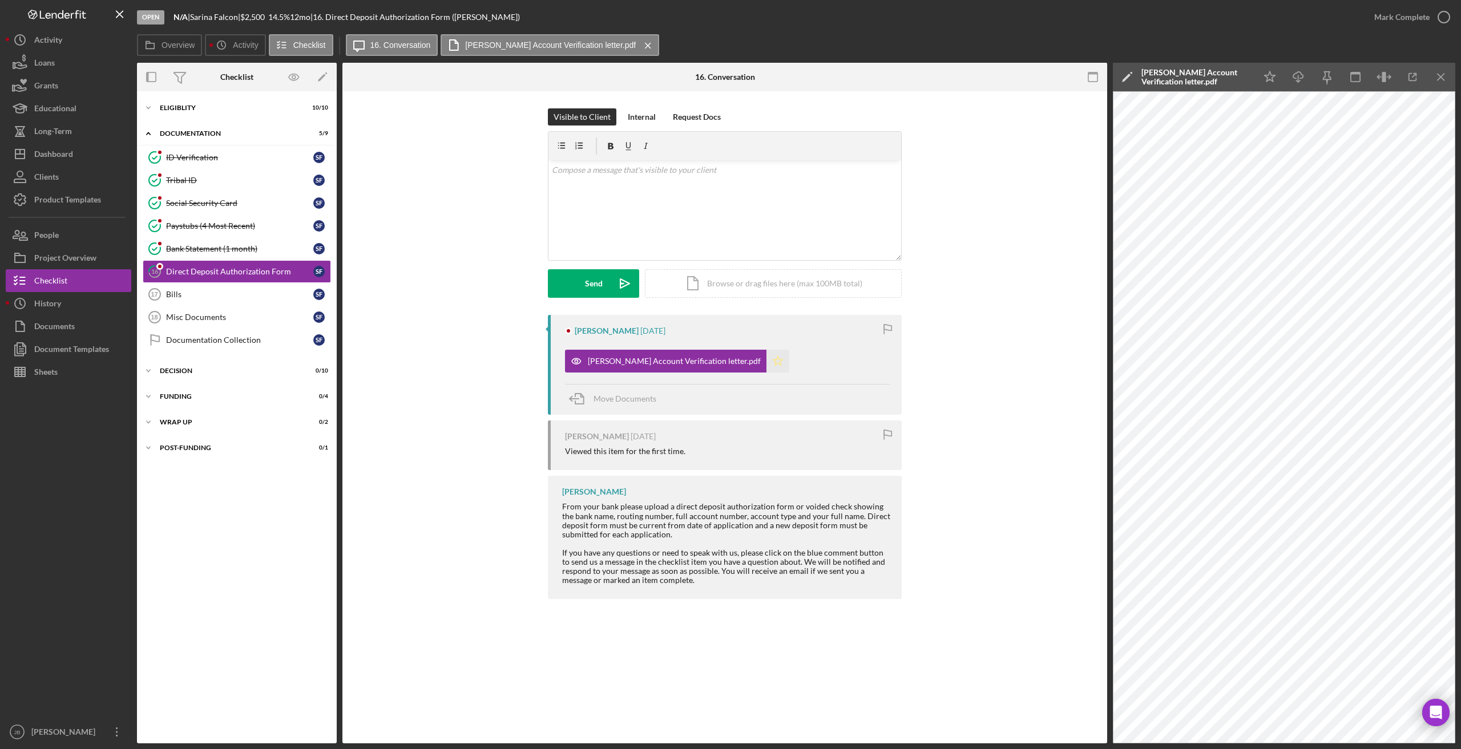
click at [773, 360] on polygon "button" at bounding box center [778, 360] width 10 height 9
click at [987, 74] on icon "Icon/Menu Close" at bounding box center [1441, 77] width 26 height 26
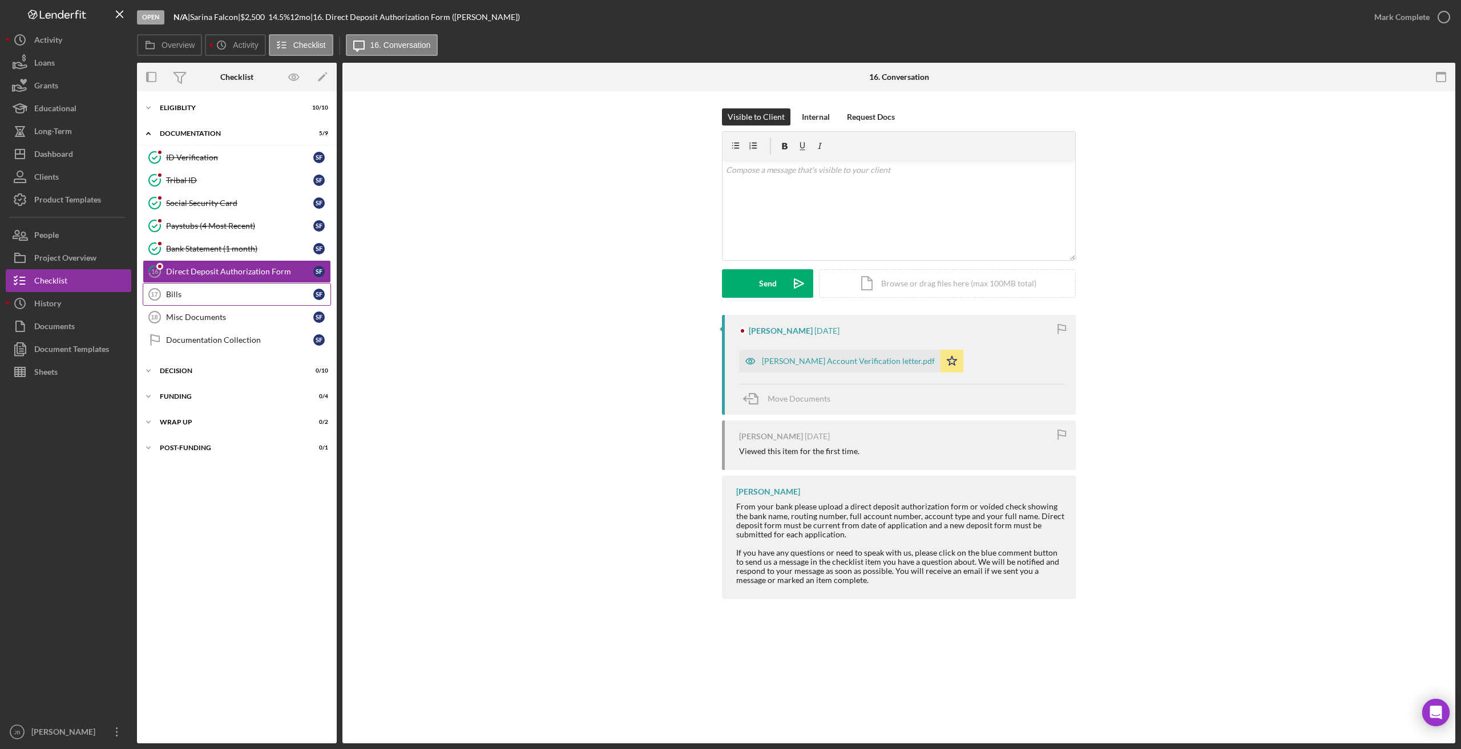
click at [213, 286] on link "Bills 17 Bills S F" at bounding box center [237, 294] width 188 height 23
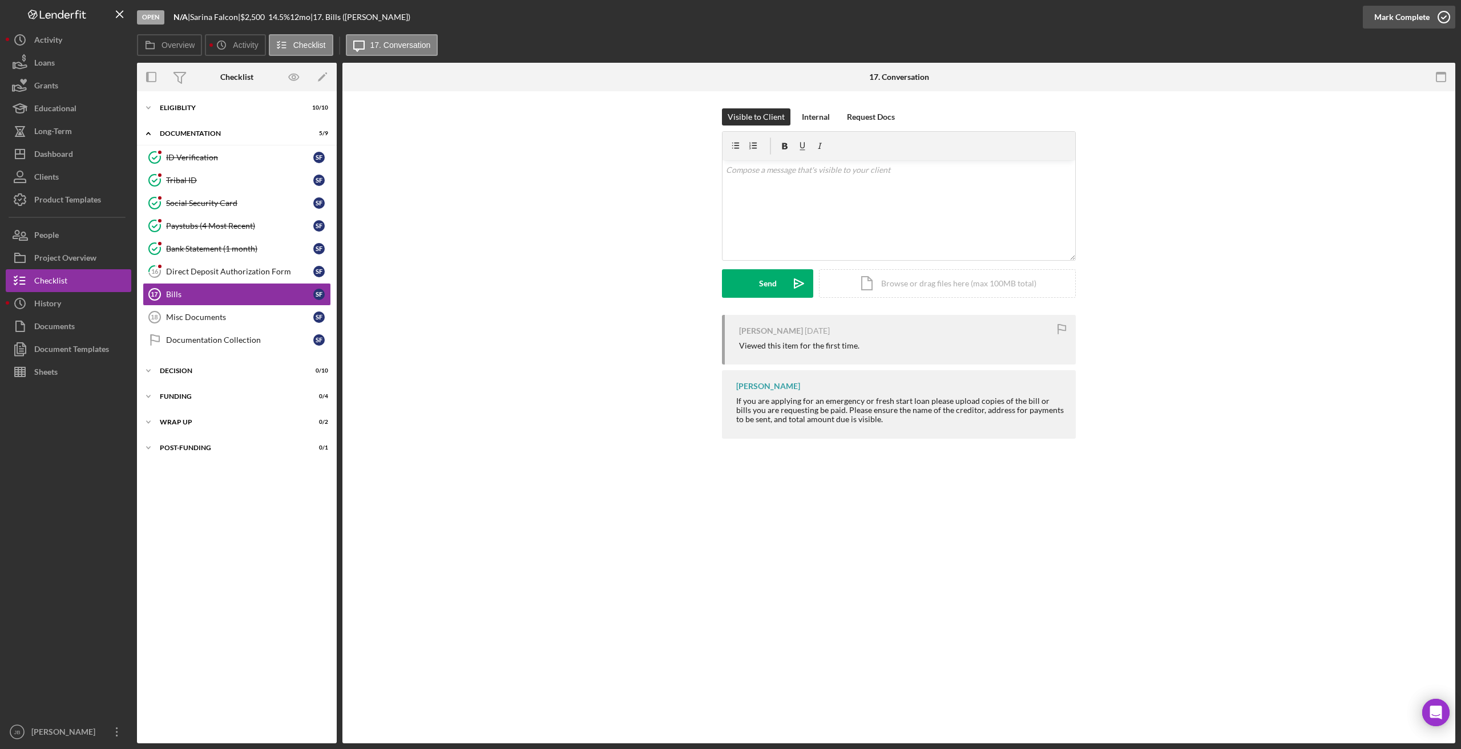
click at [987, 23] on icon "button" at bounding box center [1443, 17] width 29 height 29
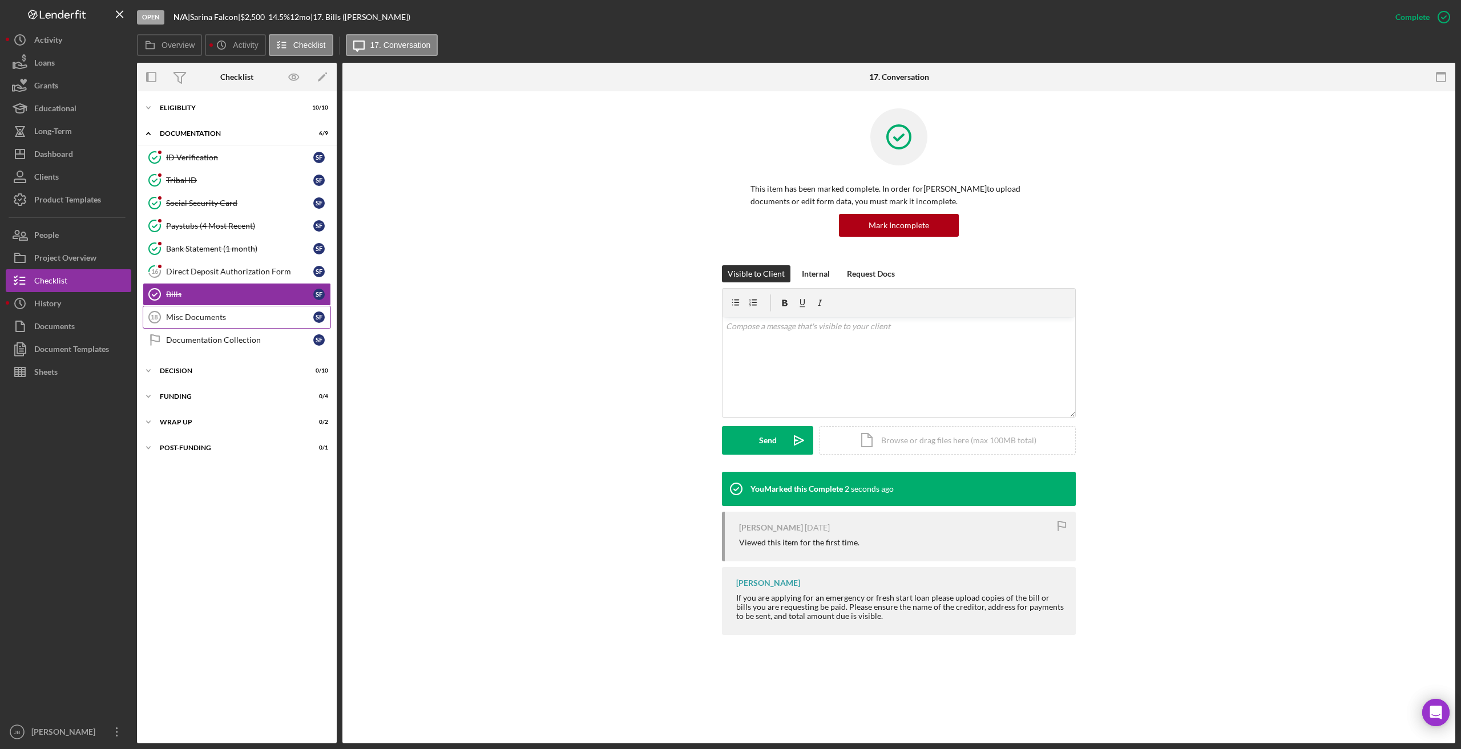
click at [217, 315] on div "Misc Documents" at bounding box center [239, 317] width 147 height 9
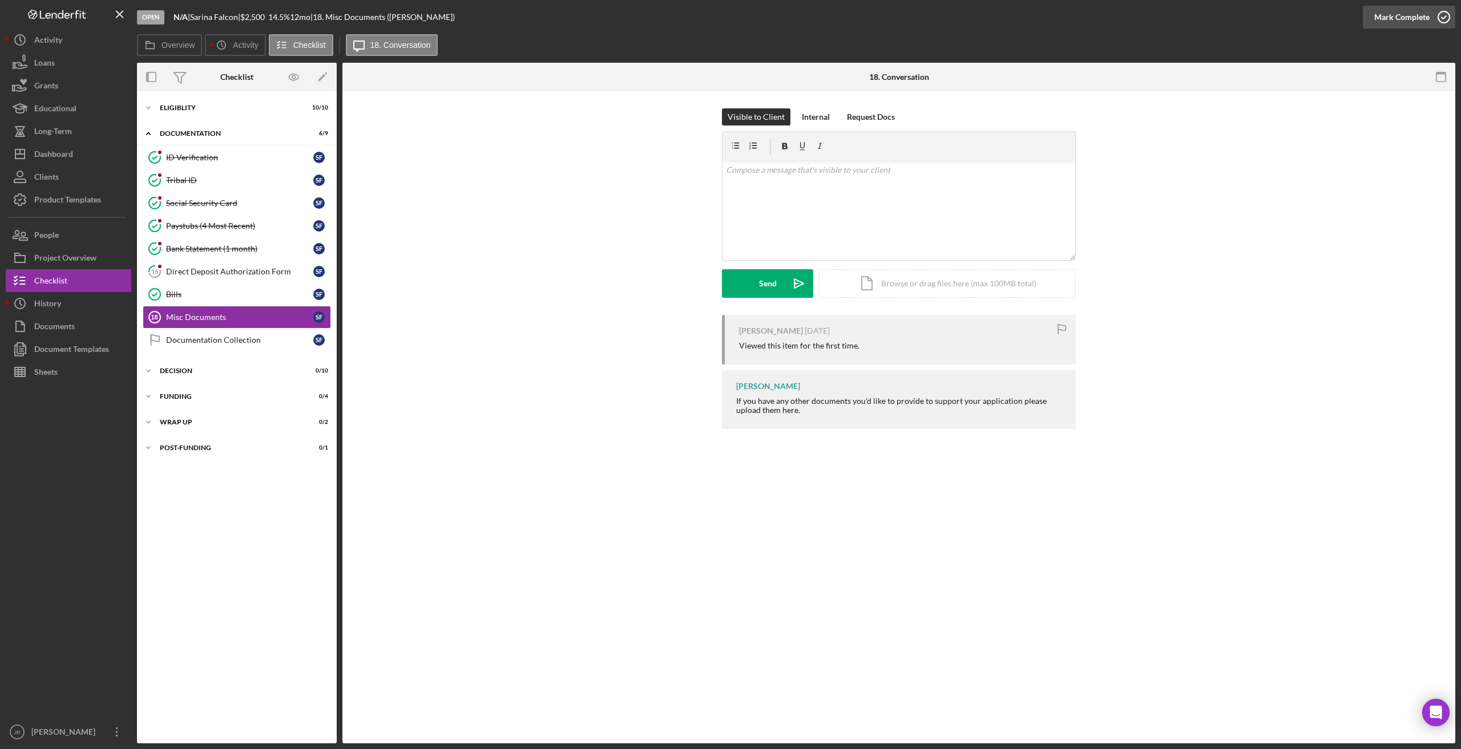
click at [987, 11] on icon "button" at bounding box center [1443, 17] width 29 height 29
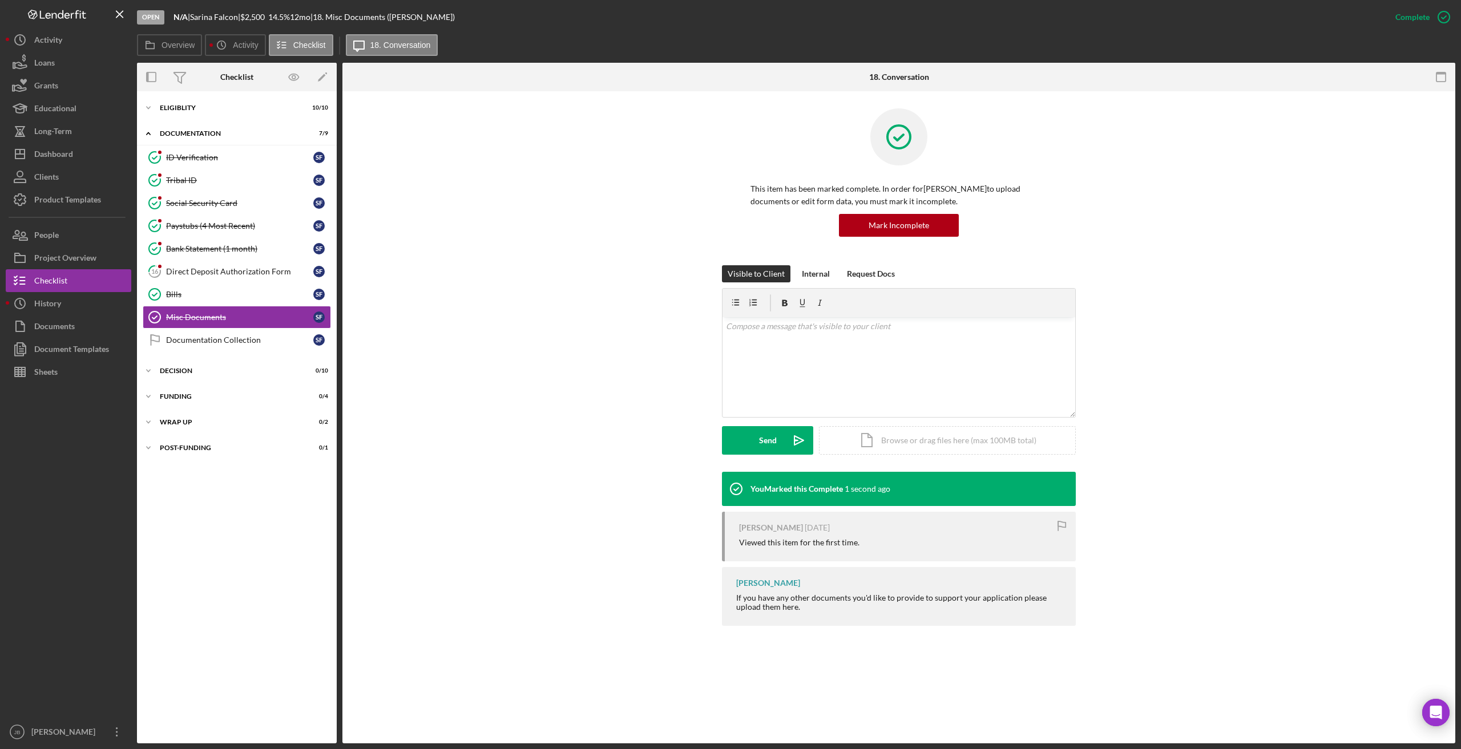
click at [413, 303] on div "Visible to Client Internal Request Docs v Color teal Color pink Remove color Ad…" at bounding box center [898, 368] width 1078 height 207
click at [285, 274] on div "Direct Deposit Authorization Form" at bounding box center [239, 271] width 147 height 9
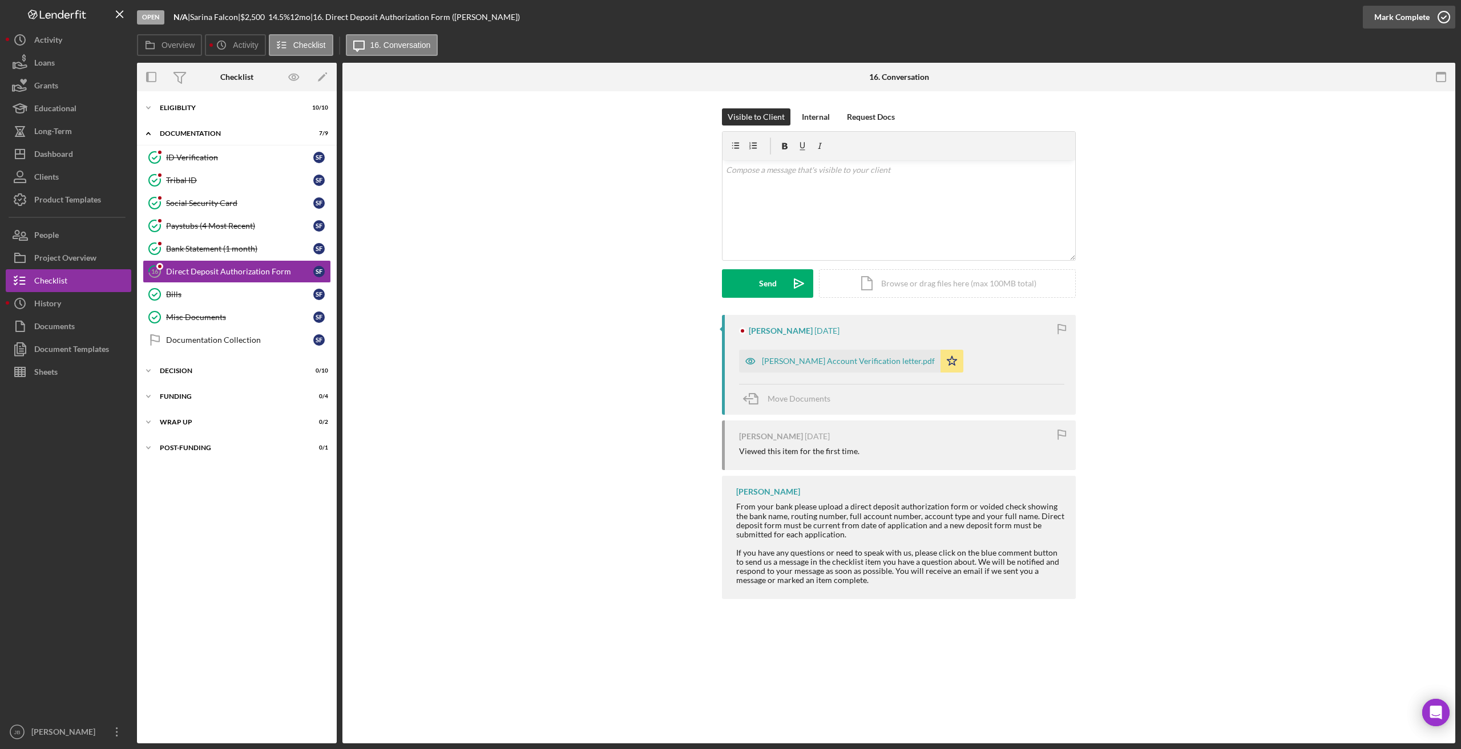
click at [987, 13] on icon "button" at bounding box center [1443, 17] width 29 height 29
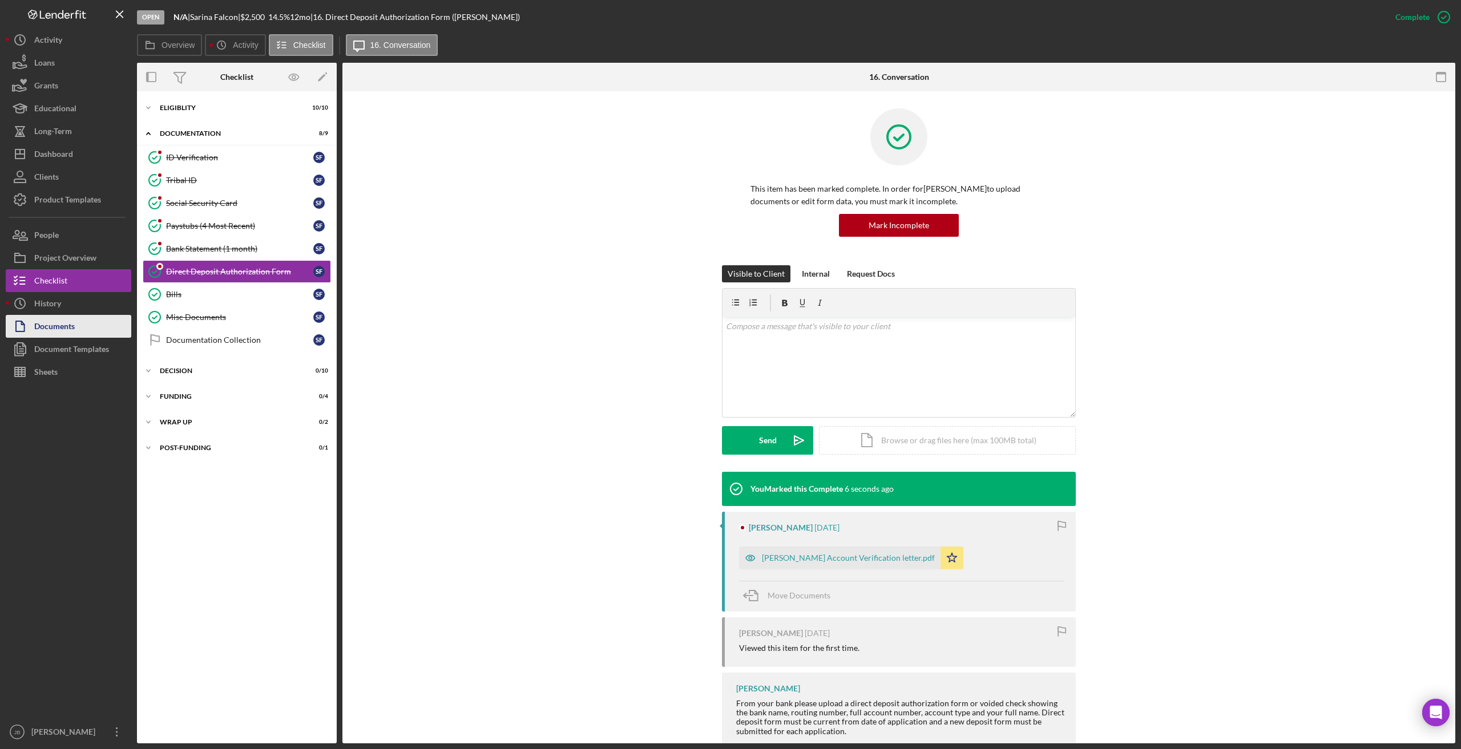
click at [106, 331] on button "Documents" at bounding box center [69, 326] width 126 height 23
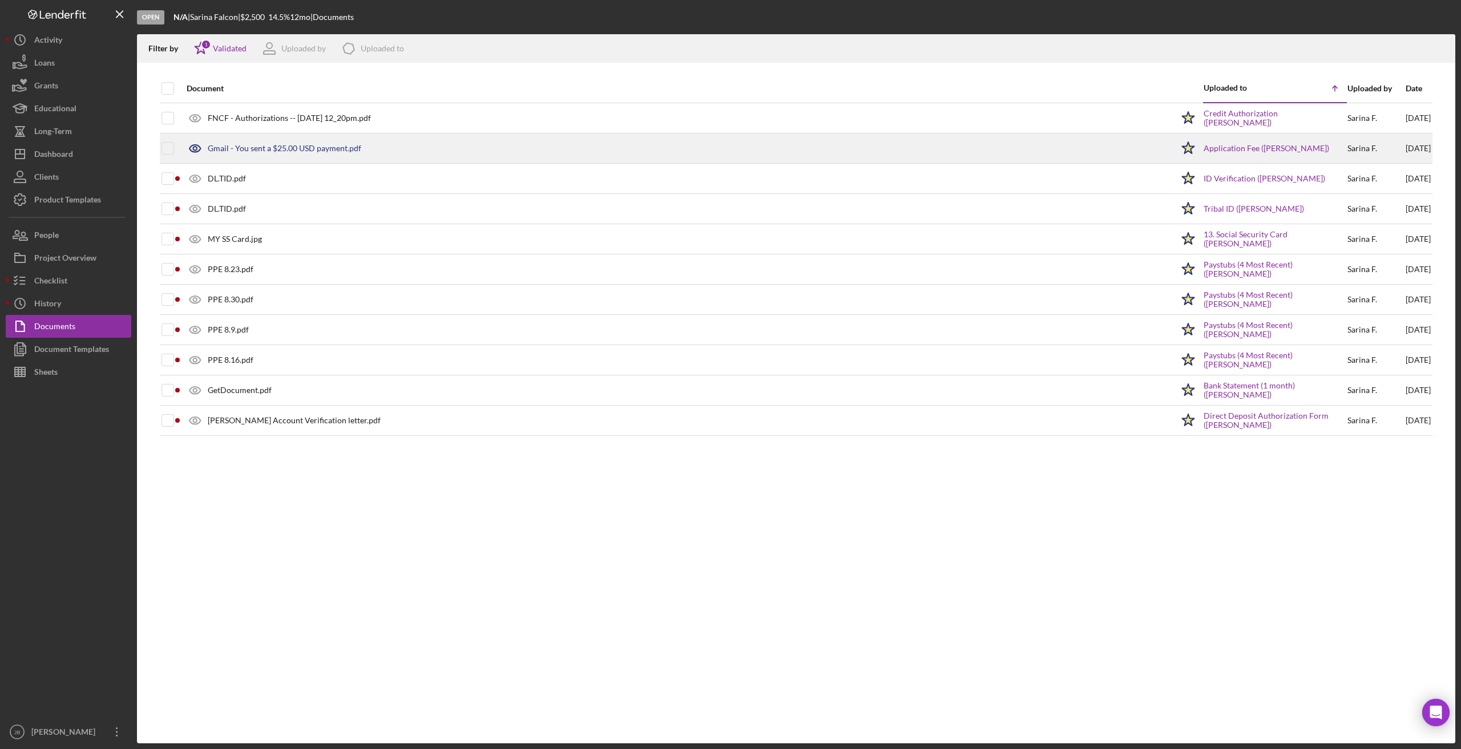
click at [322, 145] on div "Gmail - You sent a $25.00 USD payment.pdf" at bounding box center [284, 148] width 153 height 9
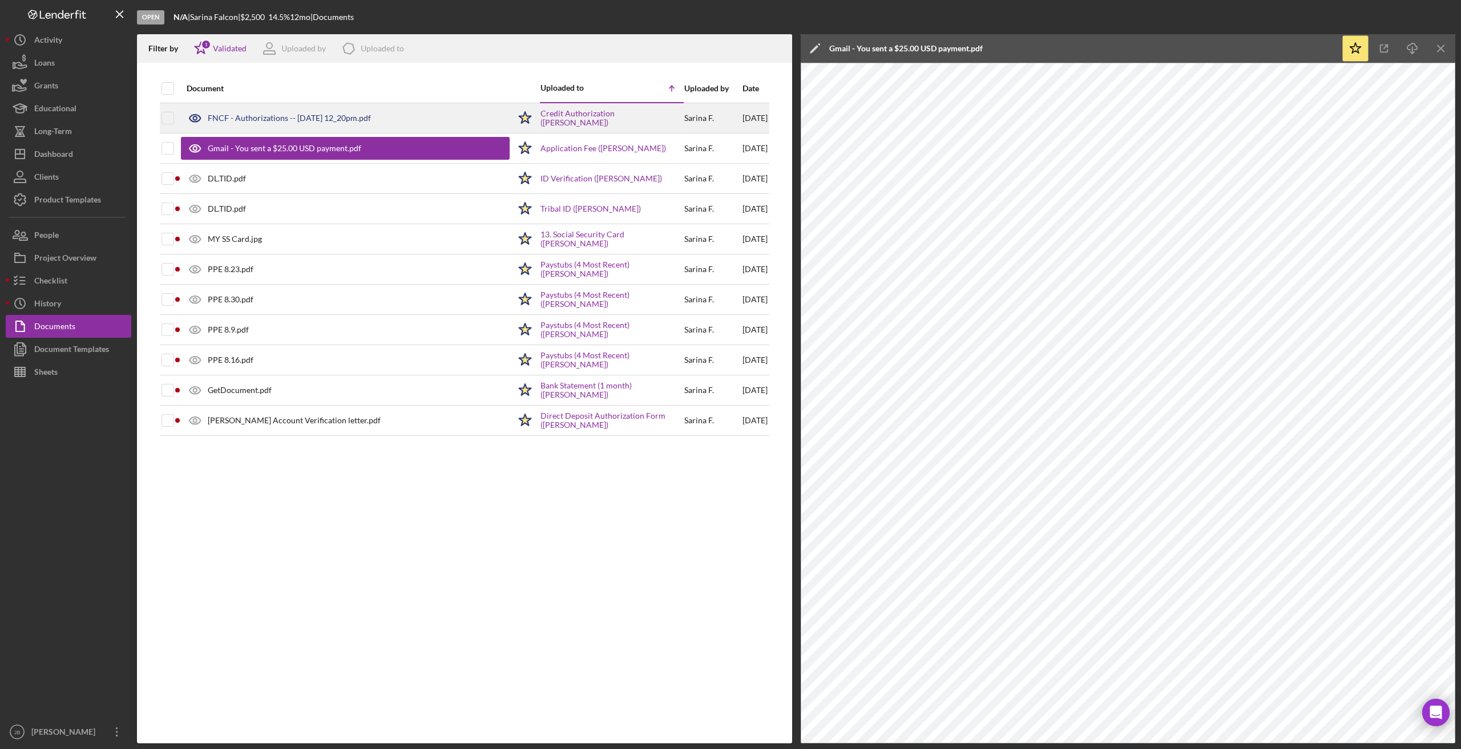
click at [249, 116] on div "FNCF - Authorizations -- 2025-08-26 12_20pm.pdf" at bounding box center [289, 118] width 163 height 9
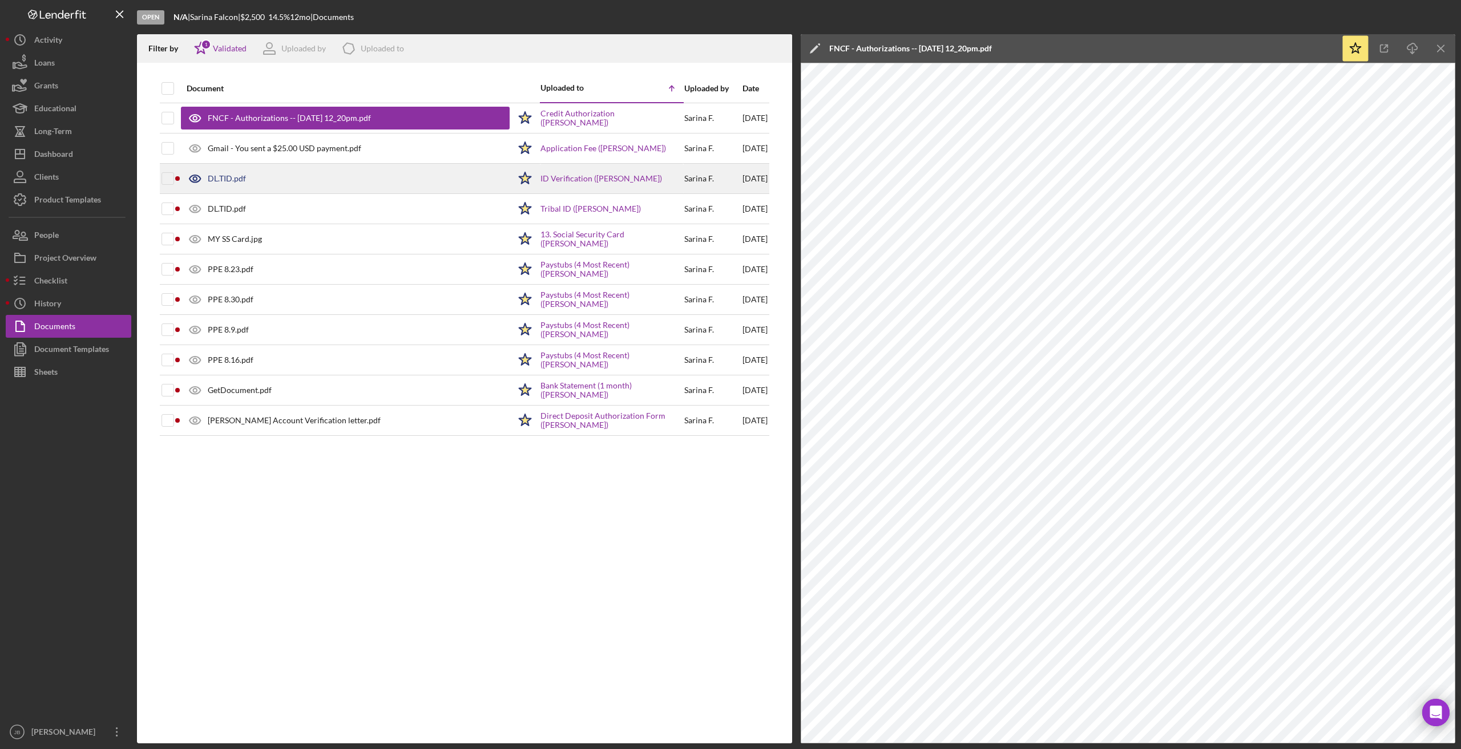
click at [167, 170] on div at bounding box center [167, 178] width 13 height 29
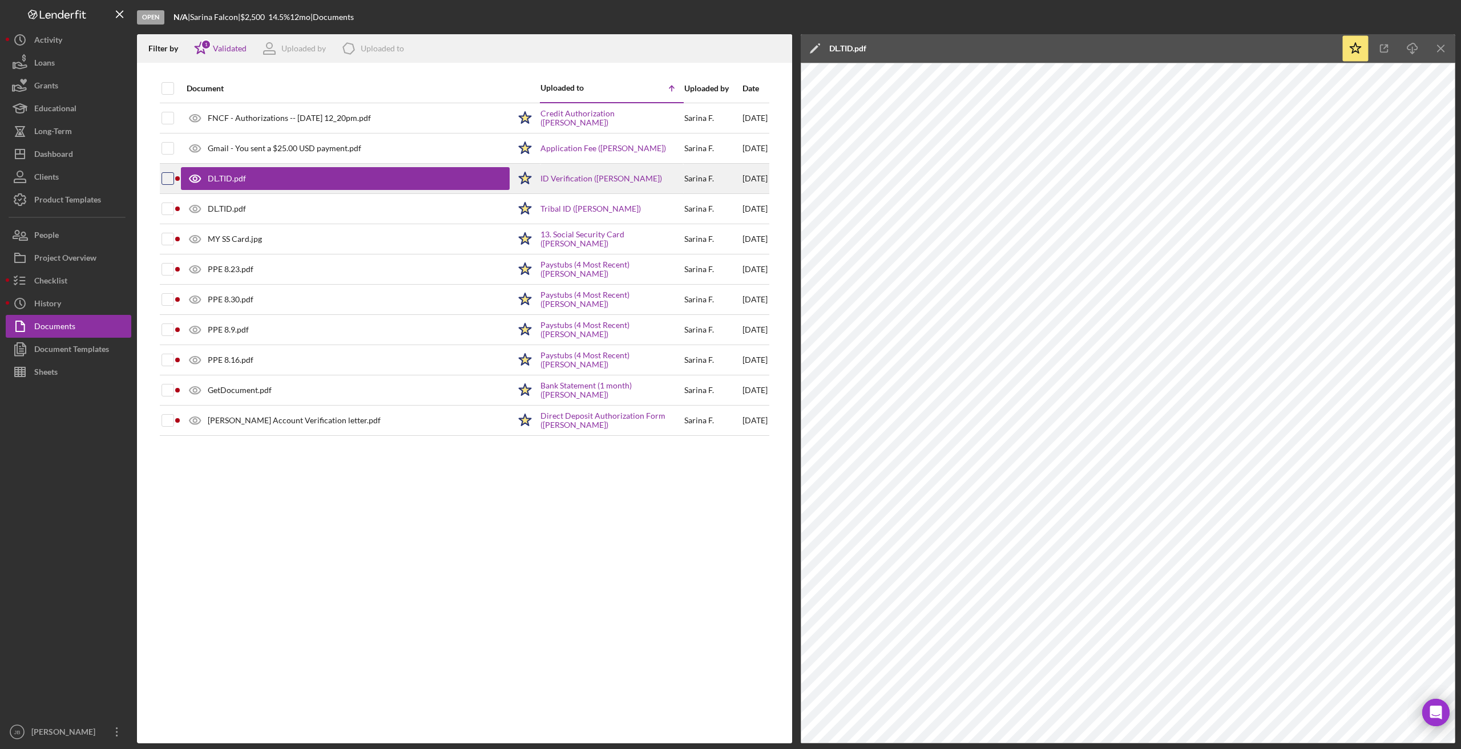
click at [170, 178] on input "checkbox" at bounding box center [167, 178] width 11 height 11
checkbox input "true"
click at [169, 208] on input "checkbox" at bounding box center [167, 208] width 11 height 11
checkbox input "true"
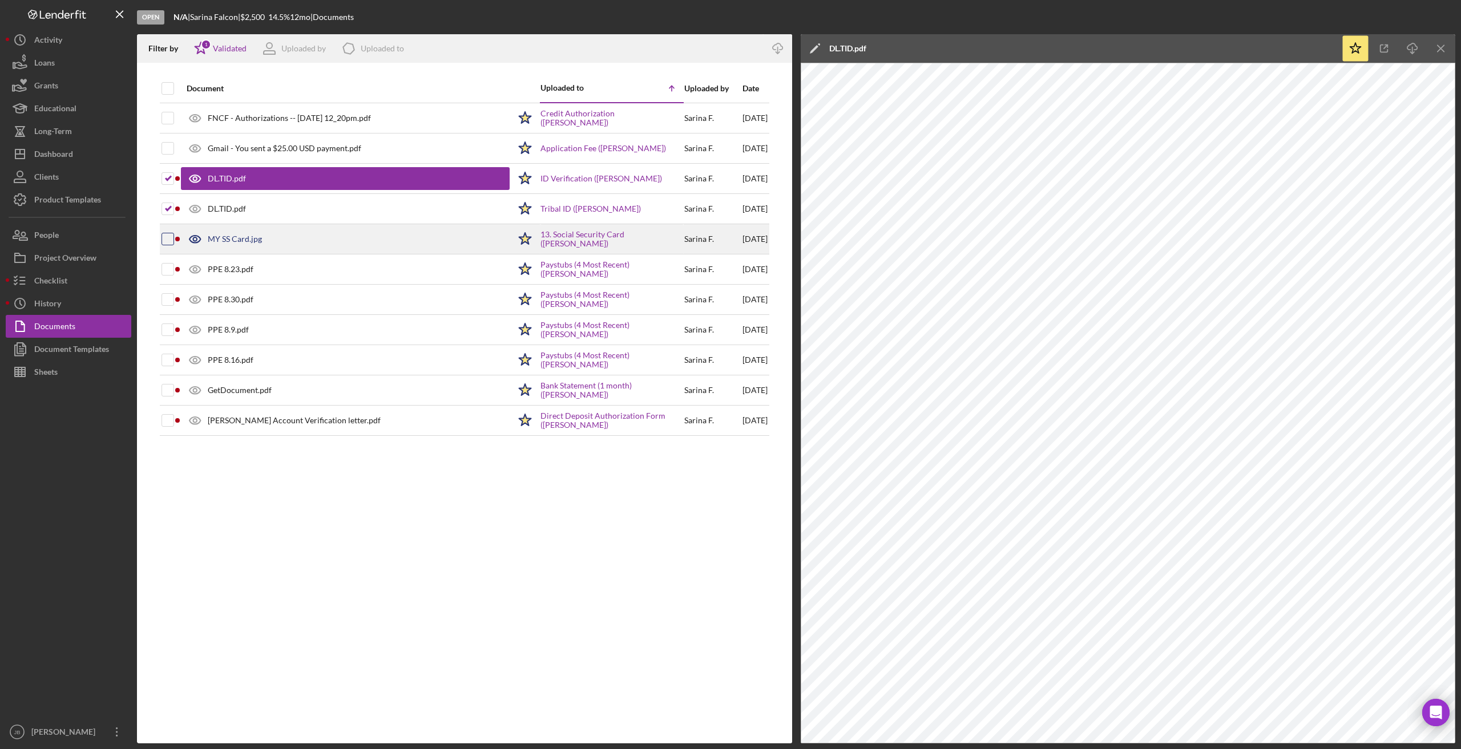
click at [167, 241] on input "checkbox" at bounding box center [167, 238] width 11 height 11
checkbox input "true"
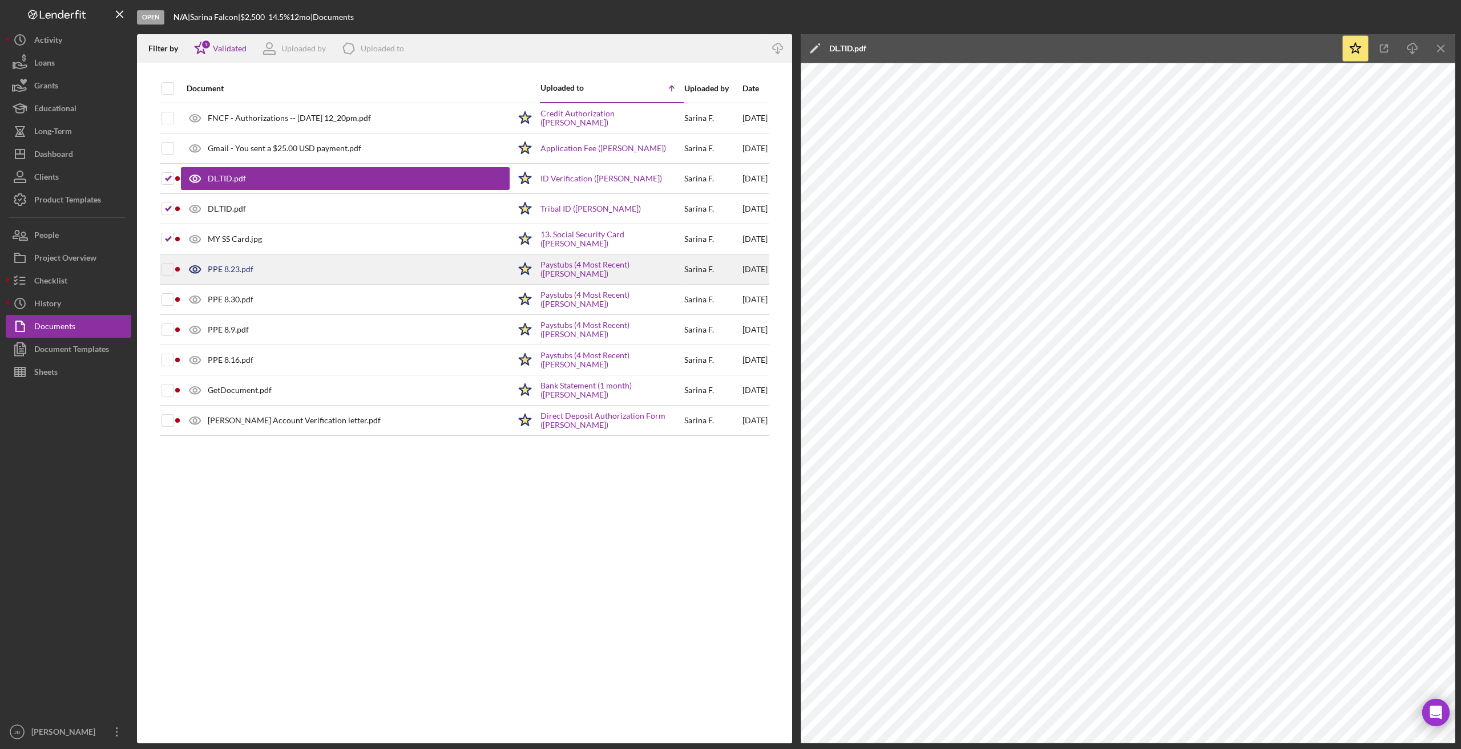
click at [167, 273] on input "checkbox" at bounding box center [167, 269] width 11 height 11
checkbox input "true"
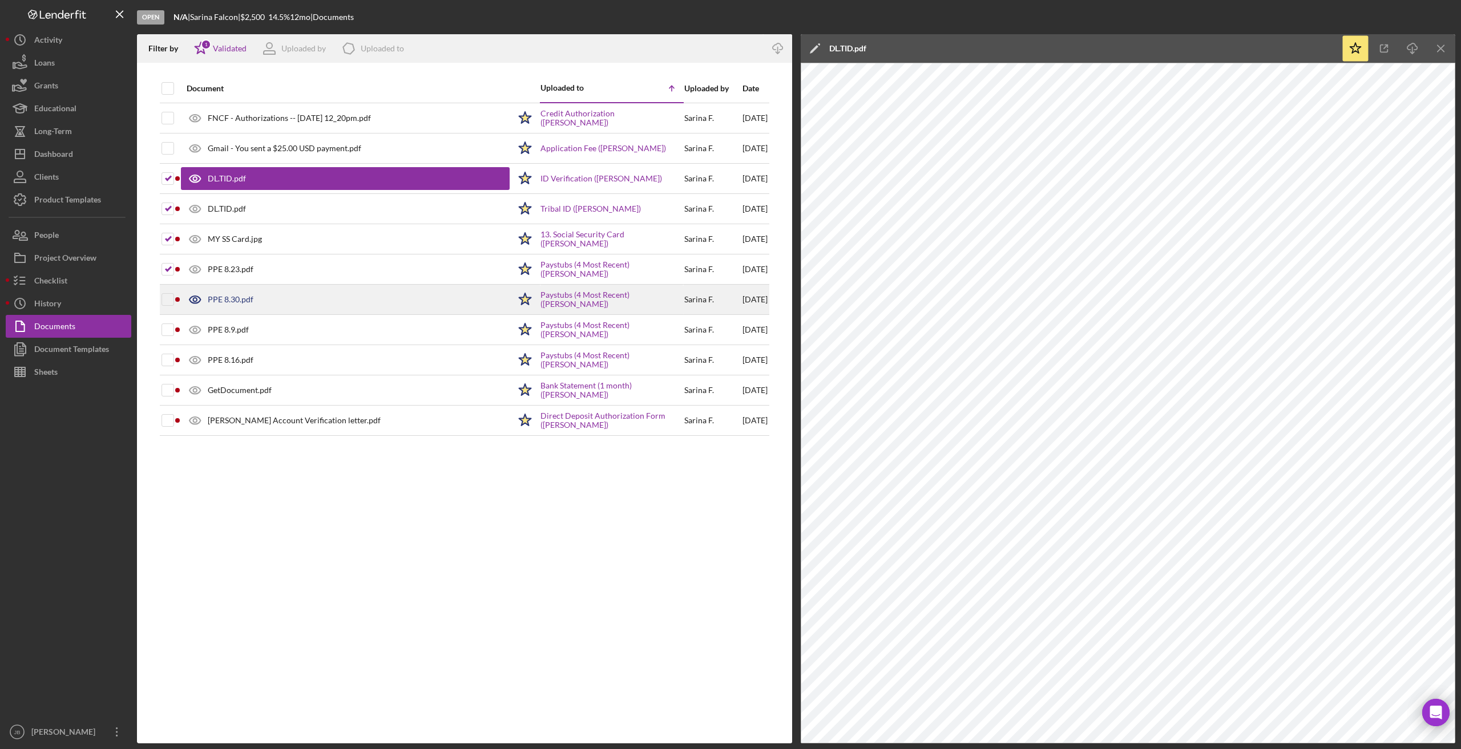
click at [167, 304] on input "checkbox" at bounding box center [167, 299] width 11 height 11
checkbox input "true"
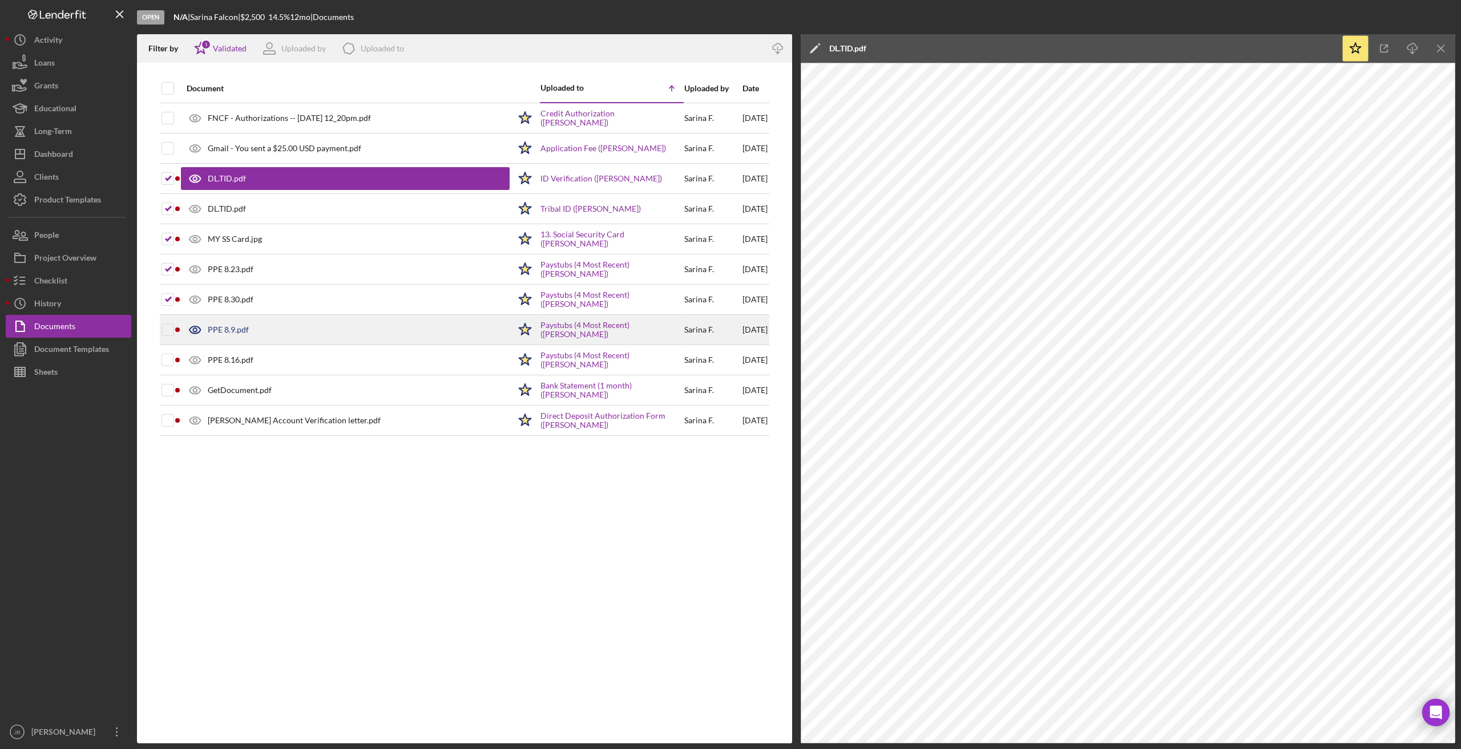
drag, startPoint x: 167, startPoint y: 332, endPoint x: 167, endPoint y: 339, distance: 6.9
click at [167, 338] on div at bounding box center [167, 330] width 13 height 29
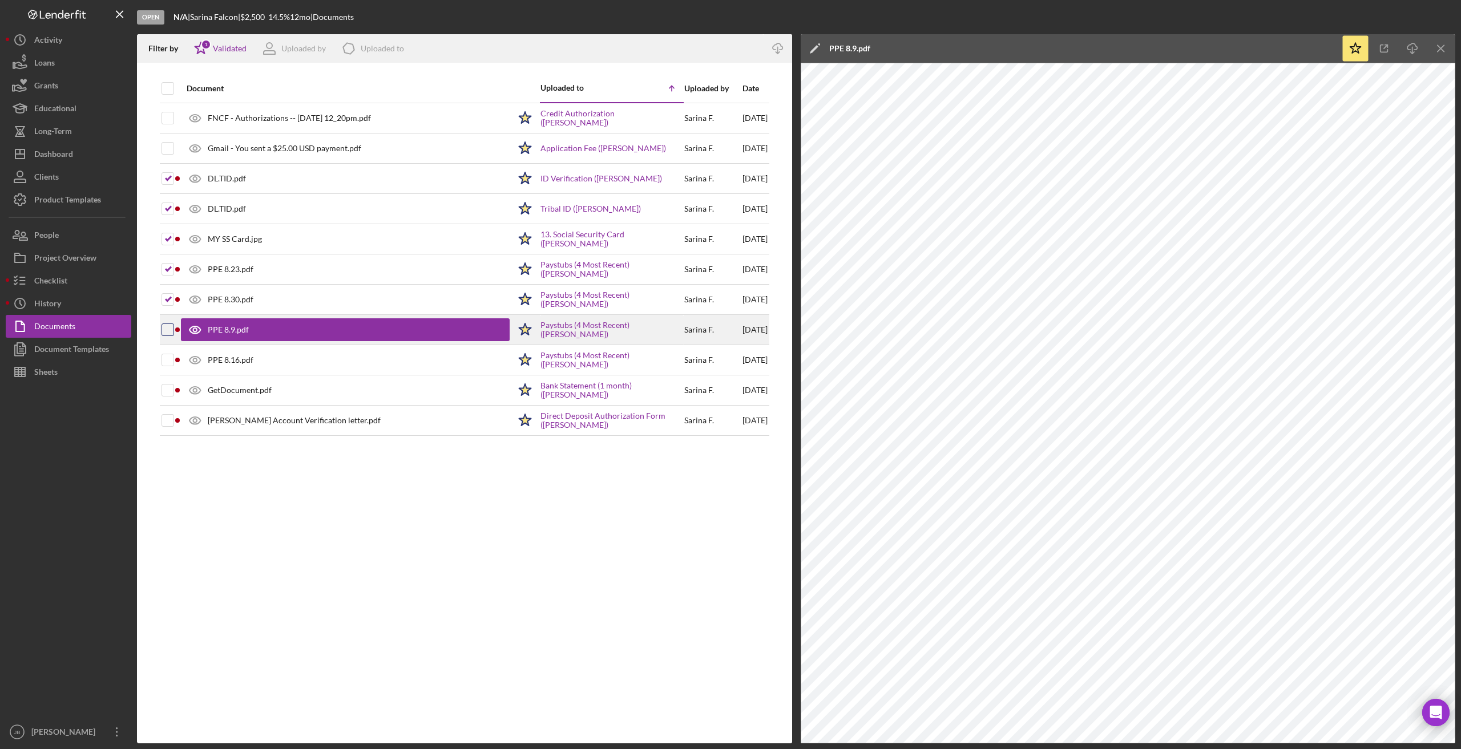
click at [173, 326] on input "checkbox" at bounding box center [167, 329] width 11 height 11
checkbox input "true"
drag, startPoint x: 170, startPoint y: 360, endPoint x: 170, endPoint y: 369, distance: 8.6
click at [170, 362] on input "checkbox" at bounding box center [167, 359] width 11 height 11
checkbox input "true"
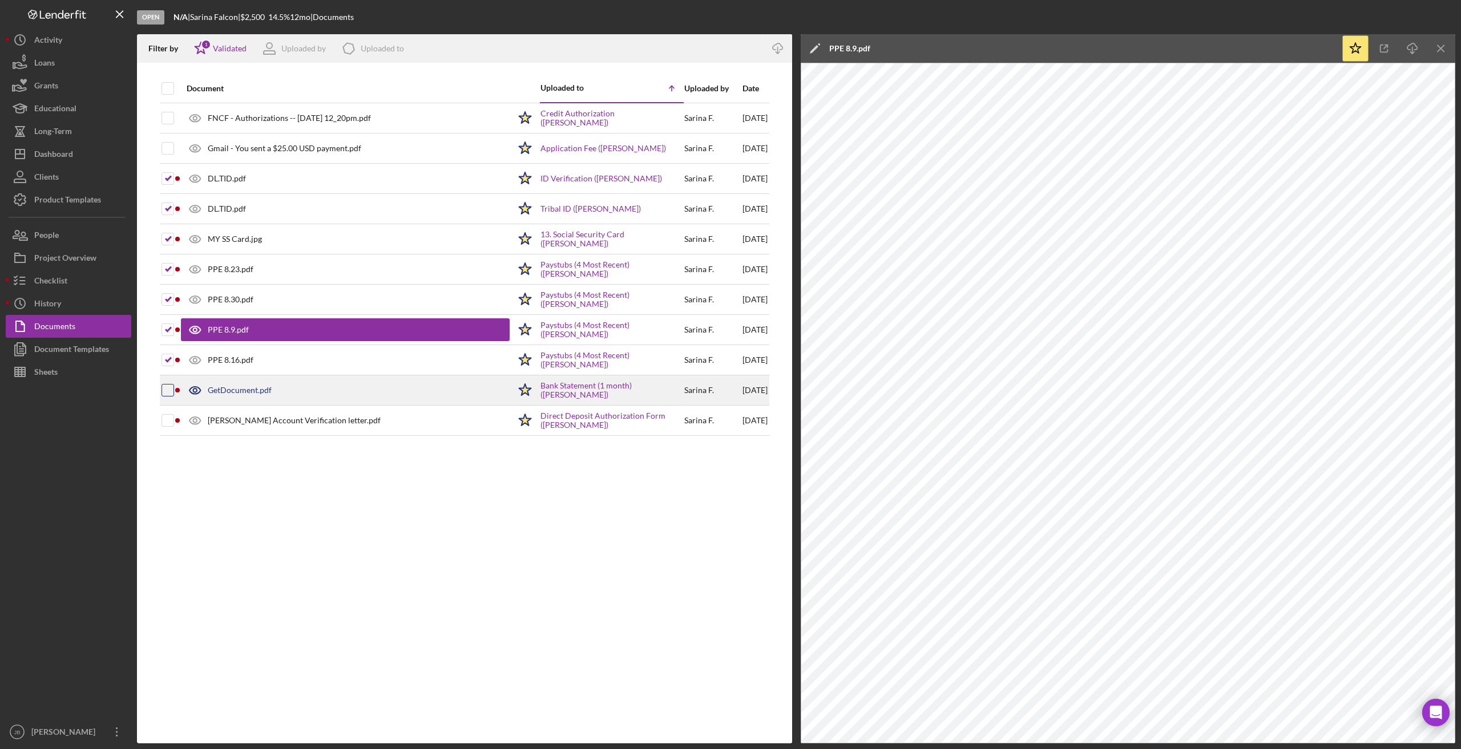
click at [171, 395] on input "checkbox" at bounding box center [167, 390] width 11 height 11
checkbox input "true"
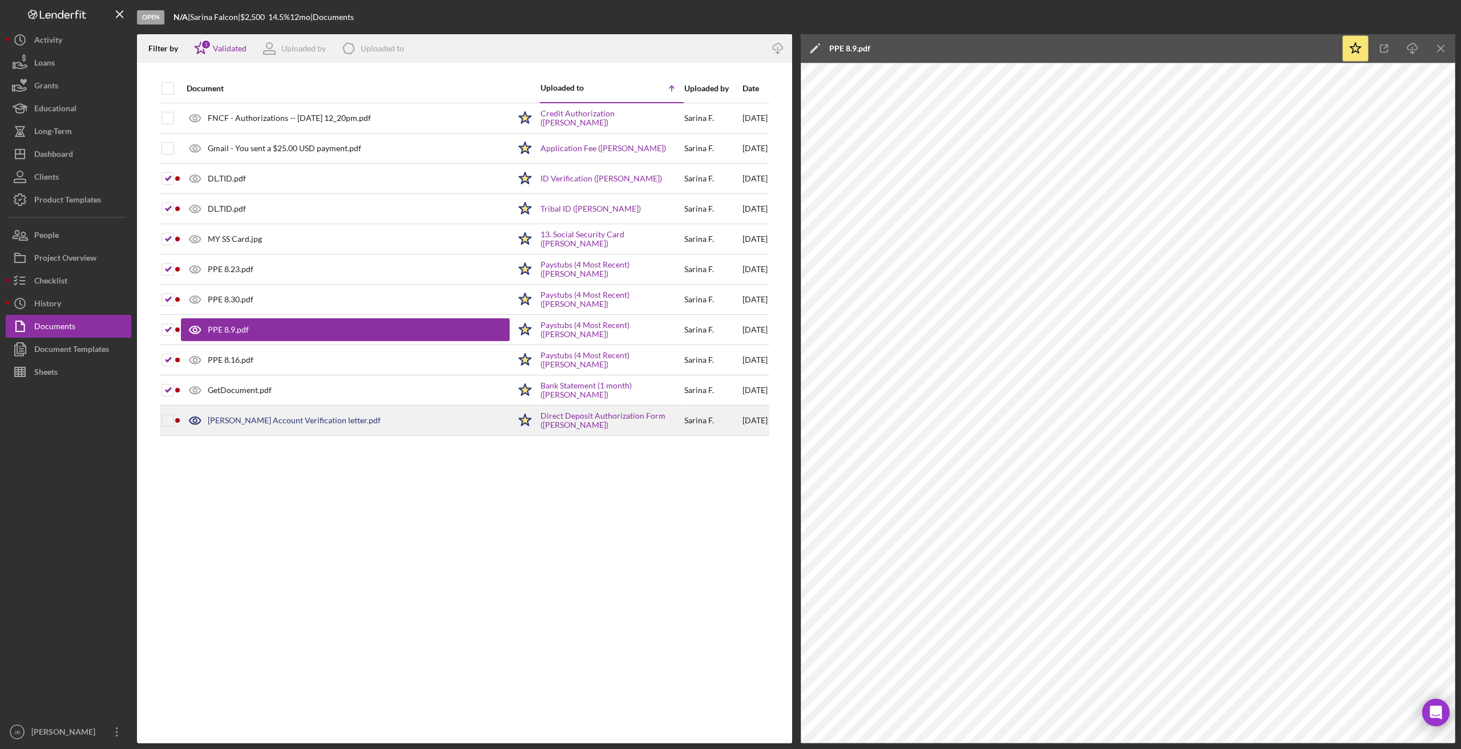
drag, startPoint x: 168, startPoint y: 422, endPoint x: 195, endPoint y: 408, distance: 30.4
click at [168, 422] on input "checkbox" at bounding box center [167, 420] width 11 height 11
checkbox input "true"
drag, startPoint x: 310, startPoint y: 348, endPoint x: 1436, endPoint y: 52, distance: 1164.0
click at [987, 48] on icon "Icon/Menu Close" at bounding box center [1441, 49] width 26 height 26
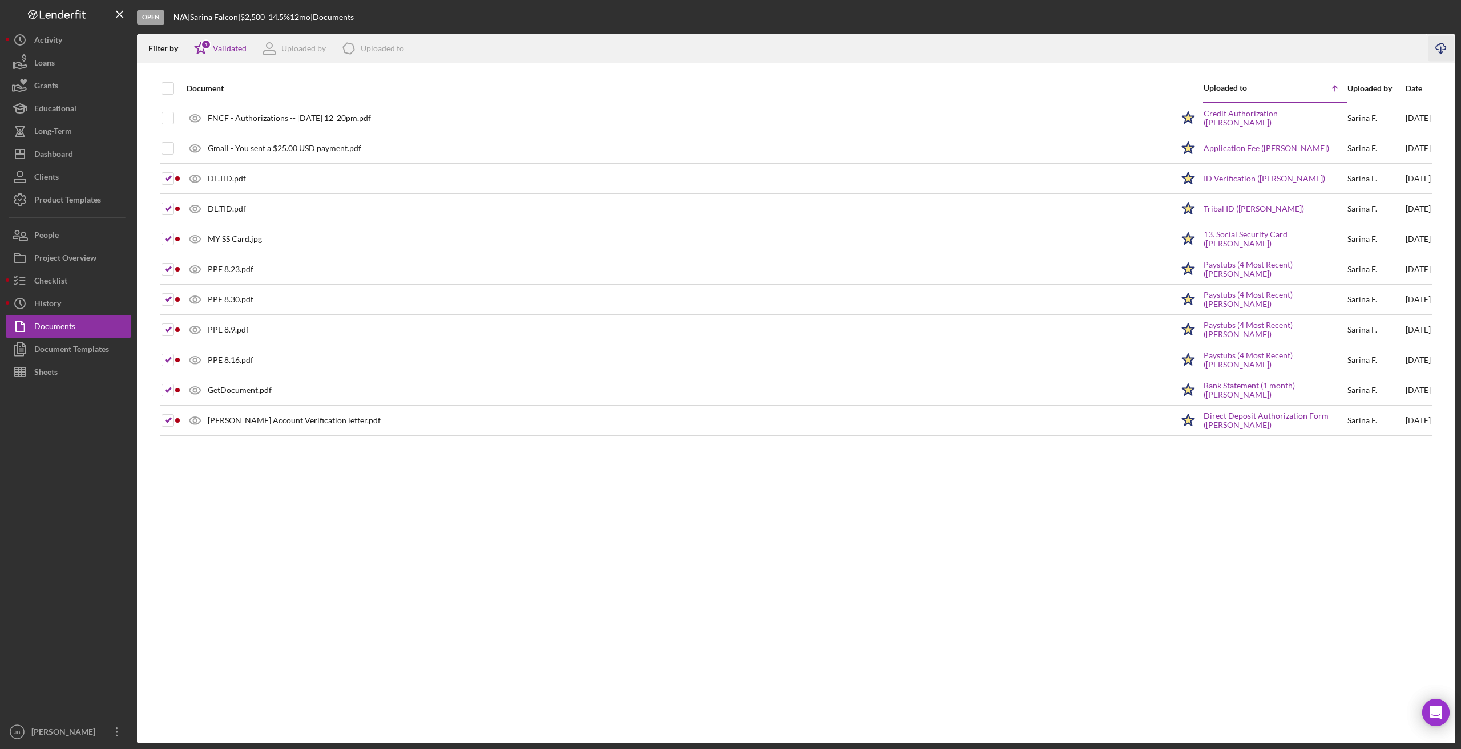
click at [987, 51] on icon "Icon/Download" at bounding box center [1441, 49] width 26 height 26
click at [106, 144] on button "Icon/Dashboard Dashboard" at bounding box center [69, 154] width 126 height 23
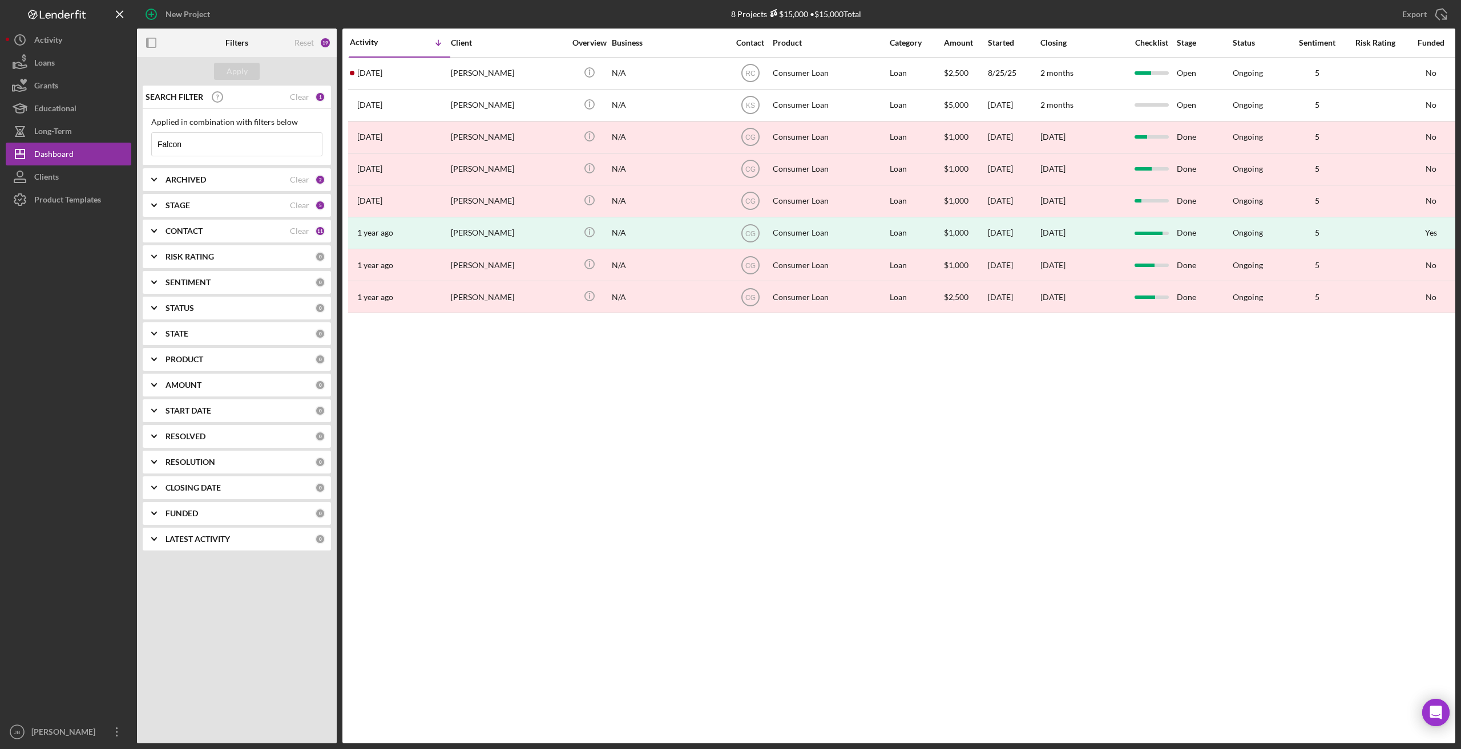
click at [203, 145] on input "Falcon" at bounding box center [237, 144] width 170 height 23
drag, startPoint x: 202, startPoint y: 145, endPoint x: 119, endPoint y: 140, distance: 83.5
click at [119, 140] on div "New Project 8 Projects $15,000 • $15,000 Total Falcon Export Icon/Export Filter…" at bounding box center [730, 371] width 1449 height 743
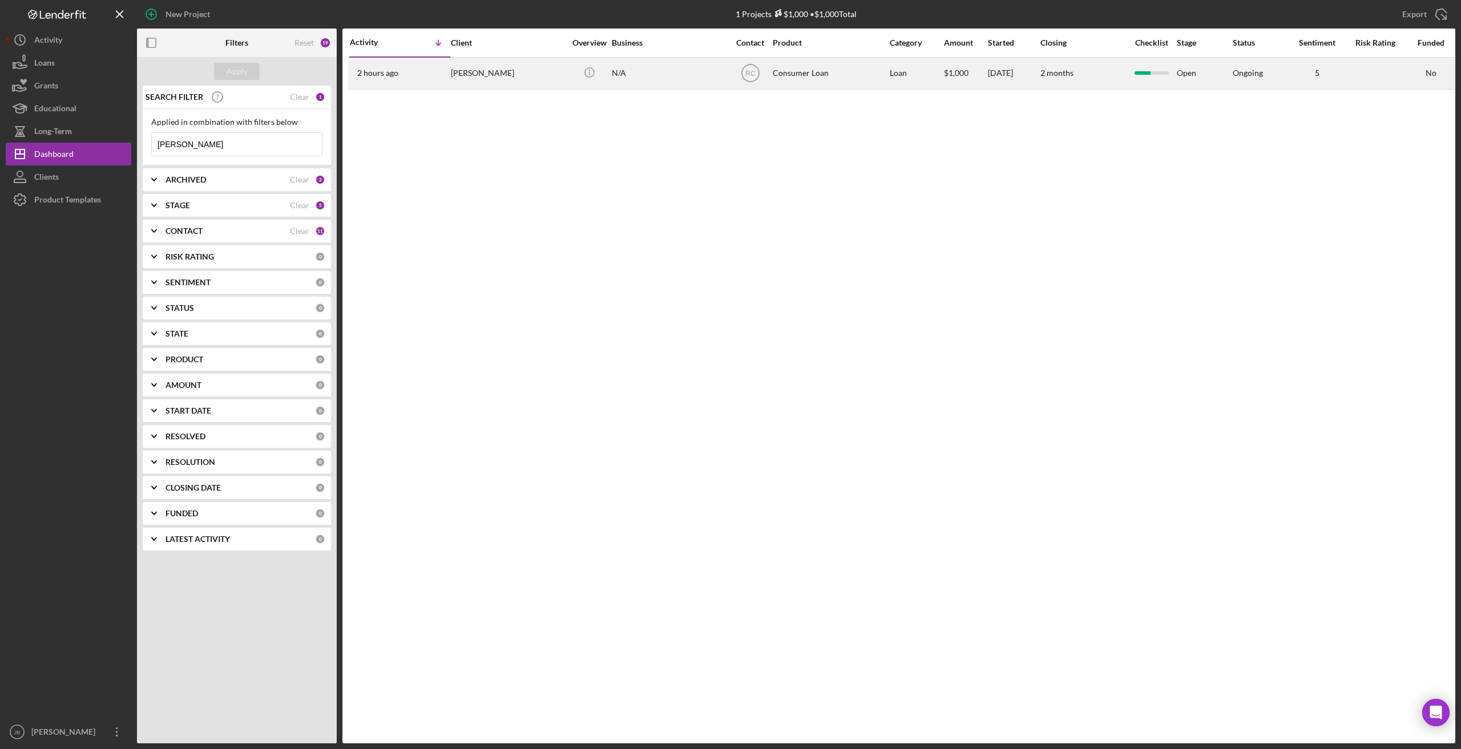
type input "Monteen"
click at [392, 80] on div "2 hours ago Julia Monteen" at bounding box center [400, 73] width 100 height 30
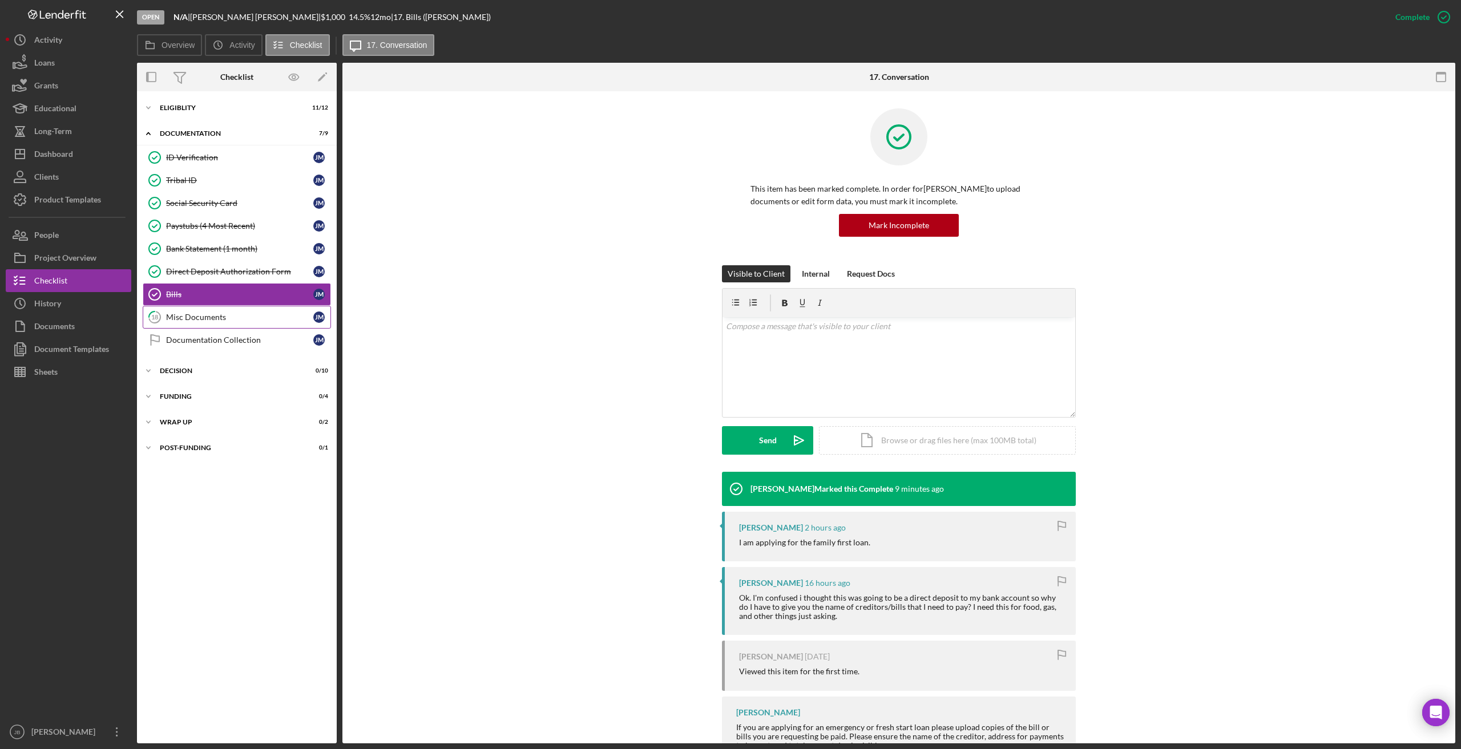
click at [246, 309] on link "18 Misc Documents J M" at bounding box center [237, 317] width 188 height 23
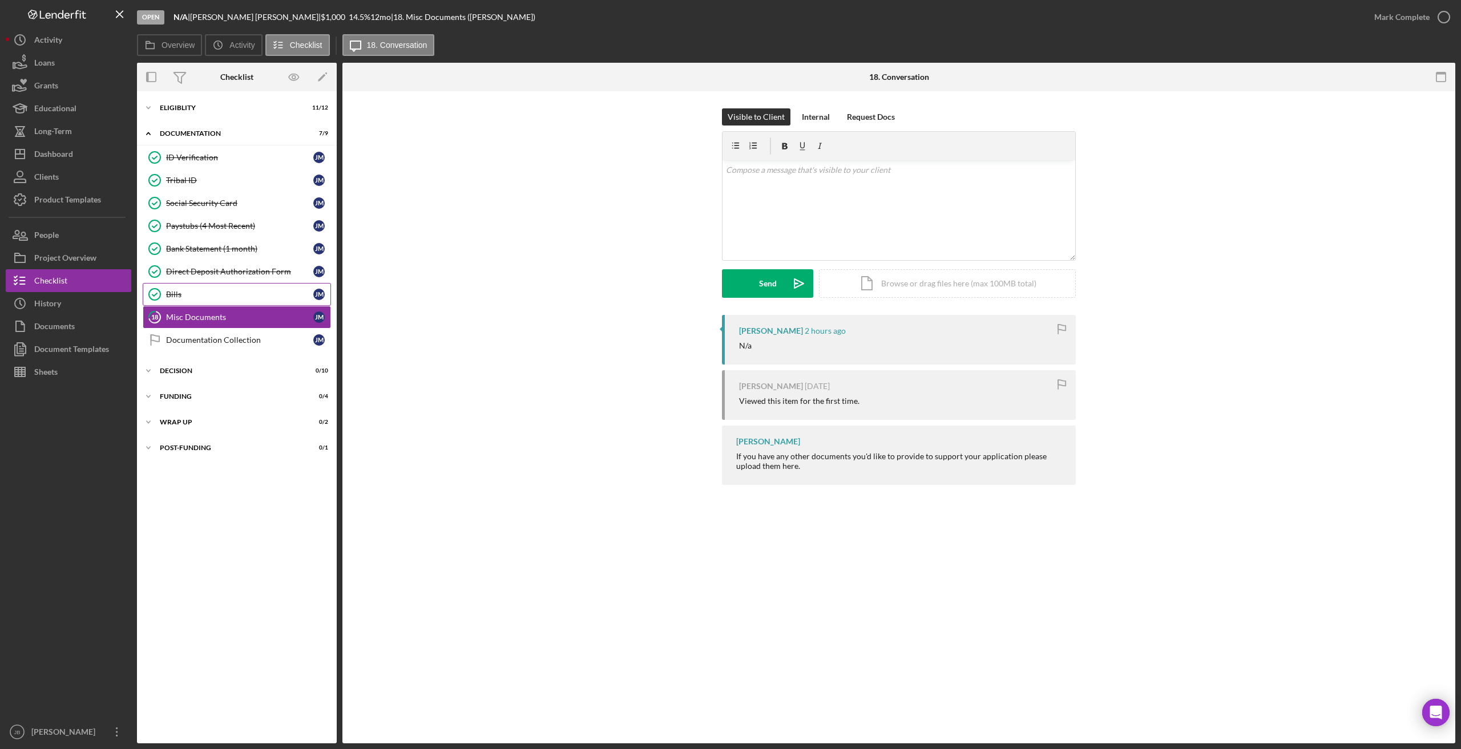
click at [245, 284] on link "Bills Bills J M" at bounding box center [237, 294] width 188 height 23
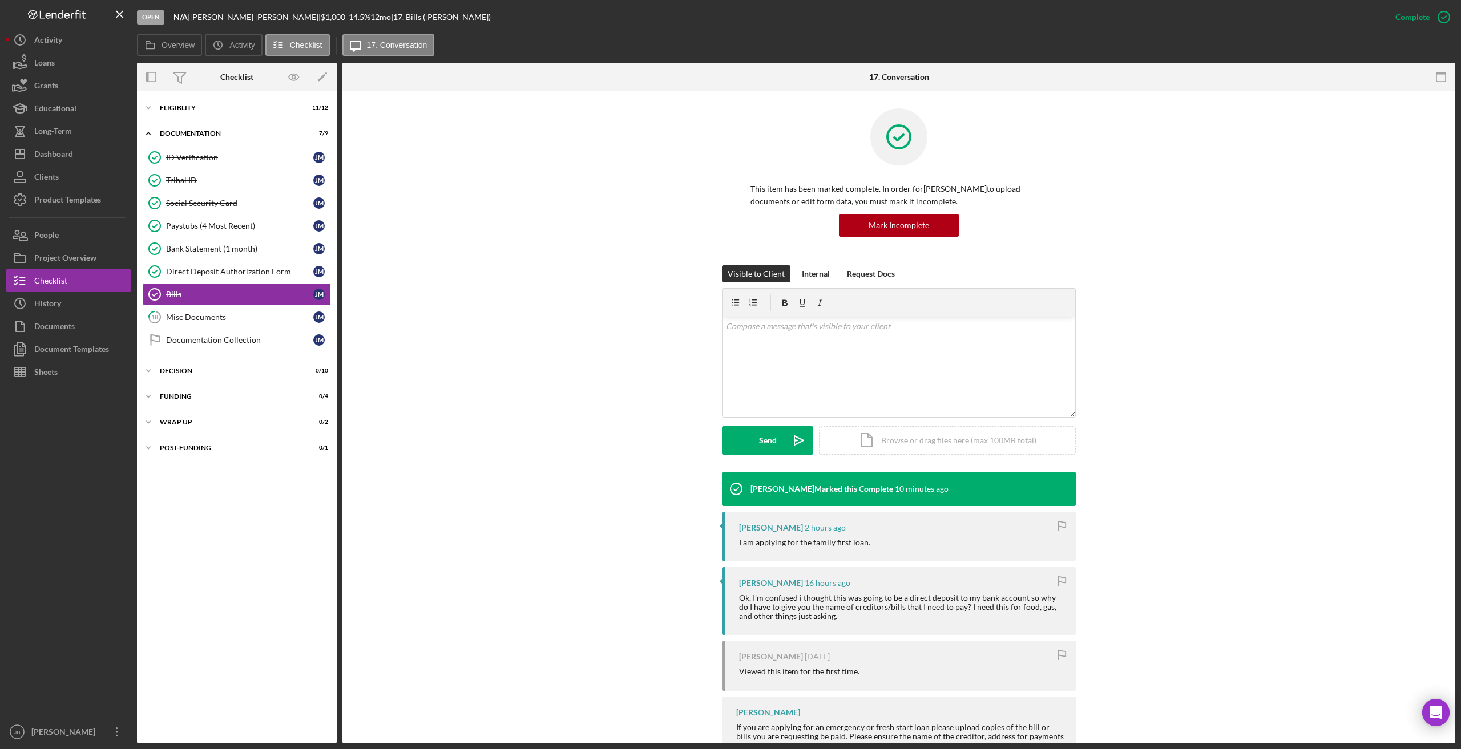
click at [448, 153] on div "This item has been marked complete. In order for Julia Monteen to upload docume…" at bounding box center [898, 186] width 1078 height 157
click at [119, 11] on icon "Icon/Menu Close" at bounding box center [120, 15] width 26 height 26
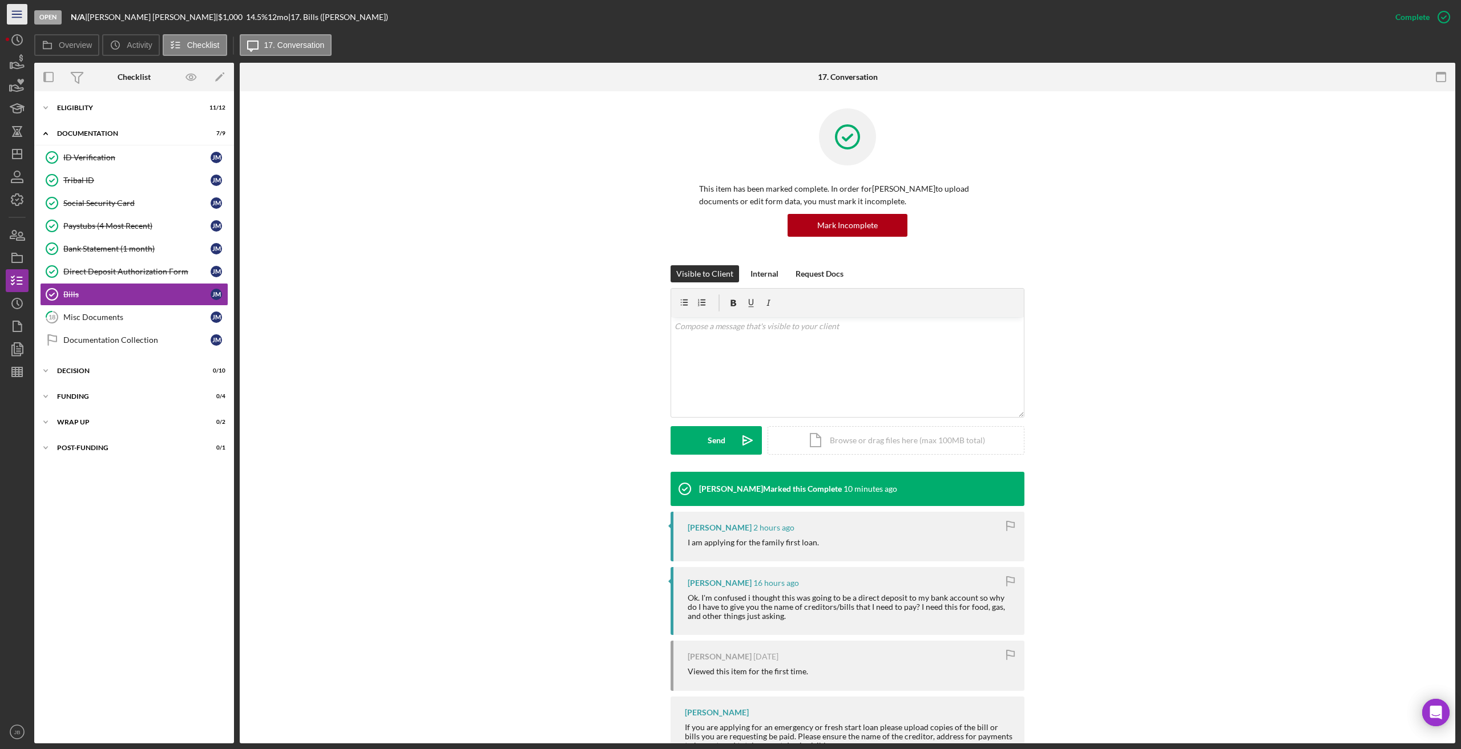
click at [17, 16] on icon "Icon/Menu" at bounding box center [18, 15] width 26 height 26
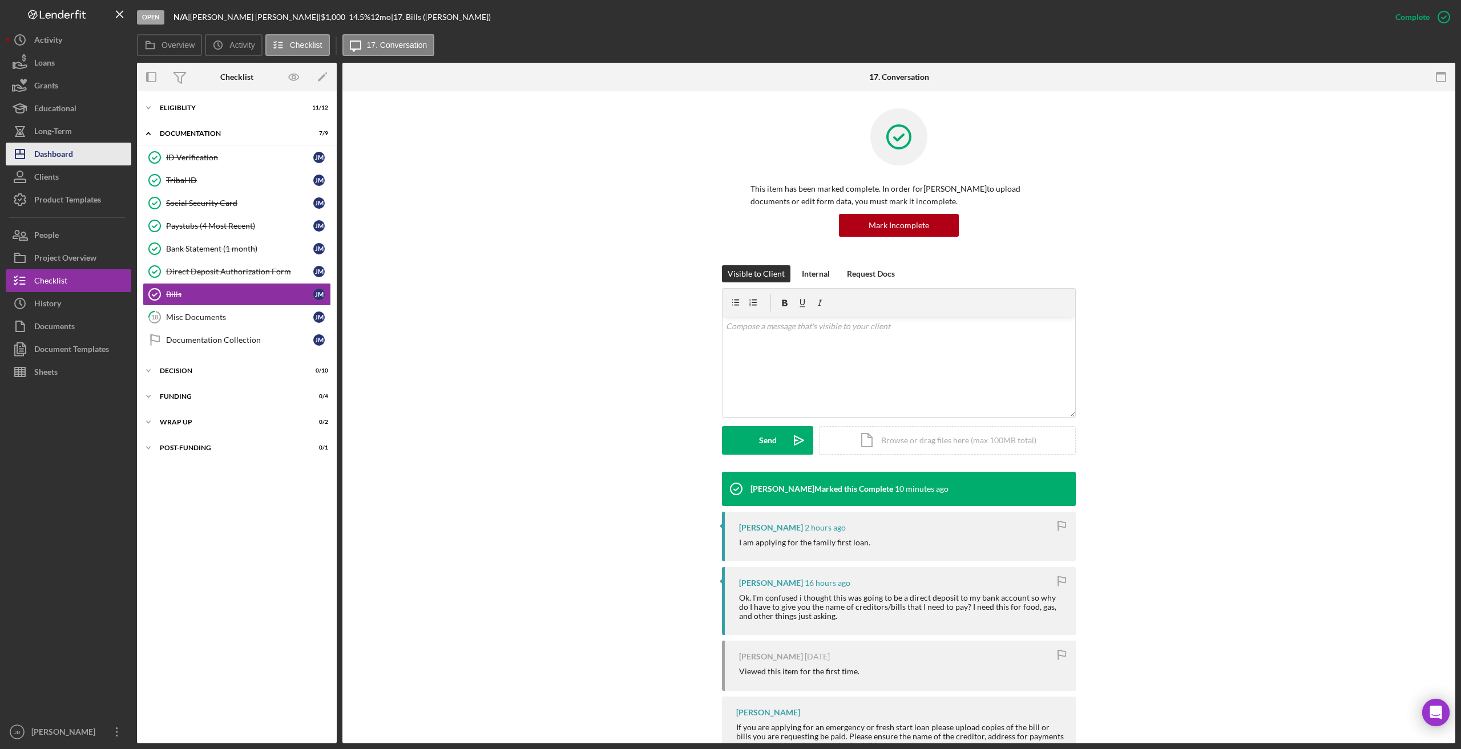
click at [76, 146] on button "Icon/Dashboard Dashboard" at bounding box center [69, 154] width 126 height 23
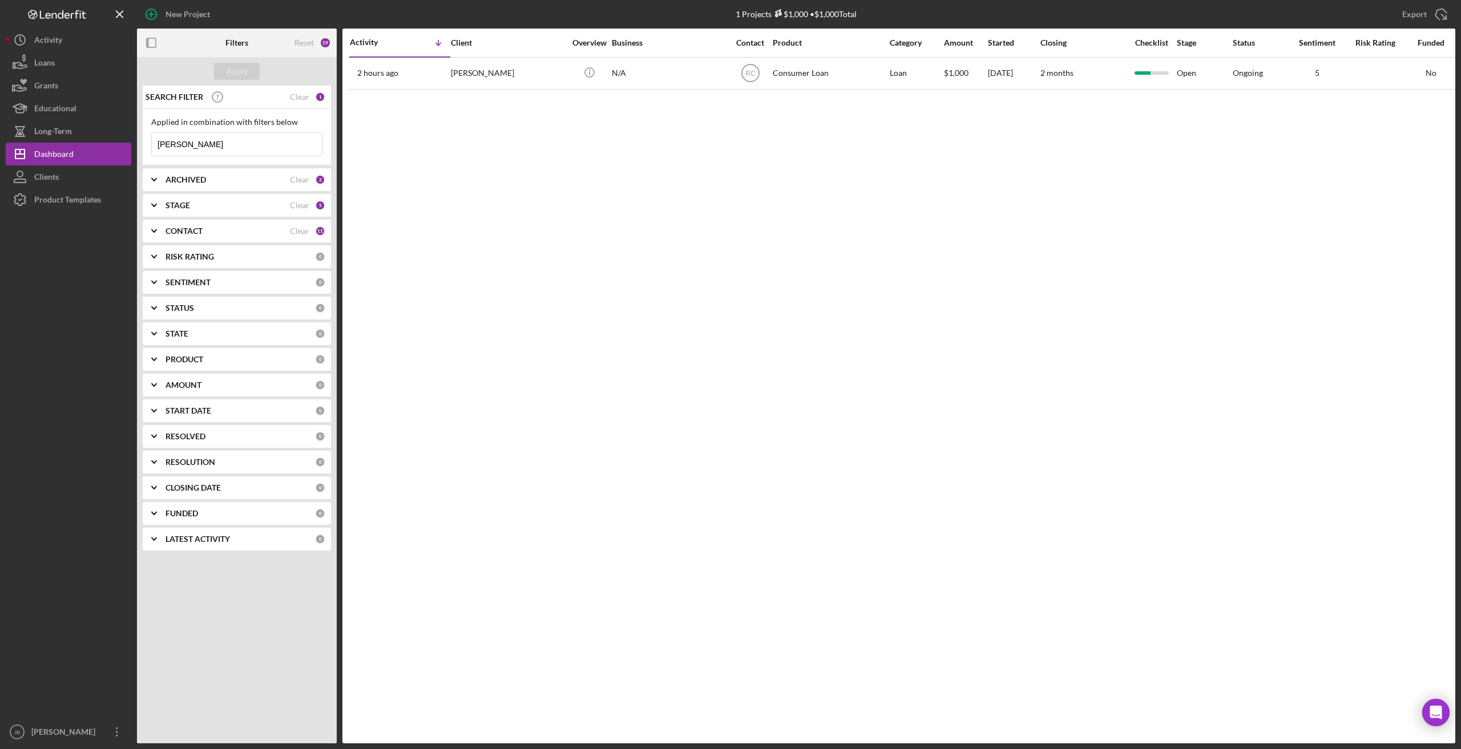
drag, startPoint x: 204, startPoint y: 145, endPoint x: 138, endPoint y: 142, distance: 66.8
click at [137, 142] on div "SEARCH FILTER Clear 1 Applied in combination with filters below Monteen Icon/Me…" at bounding box center [237, 323] width 200 height 474
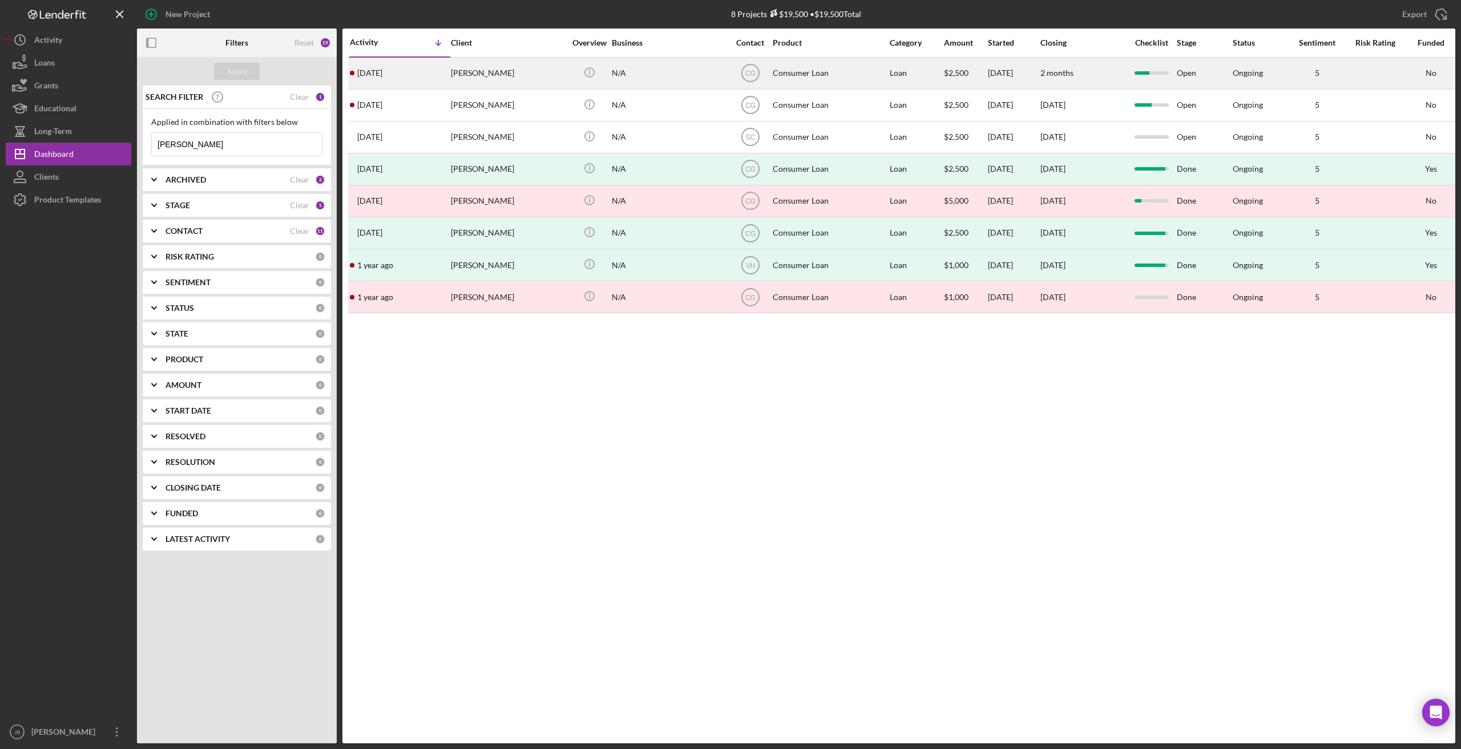
type input "thompson"
click at [418, 65] on div "6 days ago Sharon Thompson" at bounding box center [400, 73] width 100 height 30
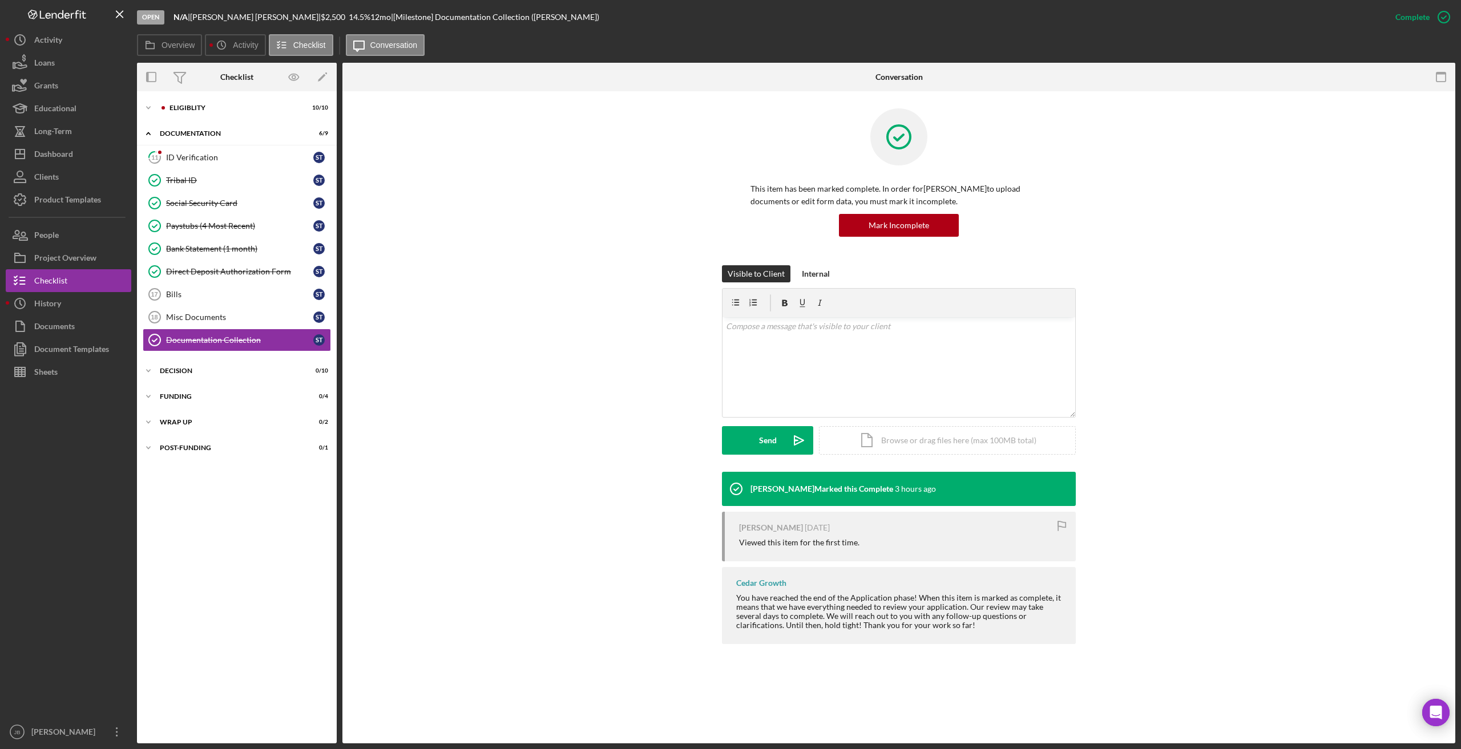
click at [462, 367] on div "Visible to Client Internal v Color teal Color pink Remove color Add row above A…" at bounding box center [898, 368] width 1078 height 207
click at [250, 153] on div "ID Verification" at bounding box center [239, 157] width 147 height 9
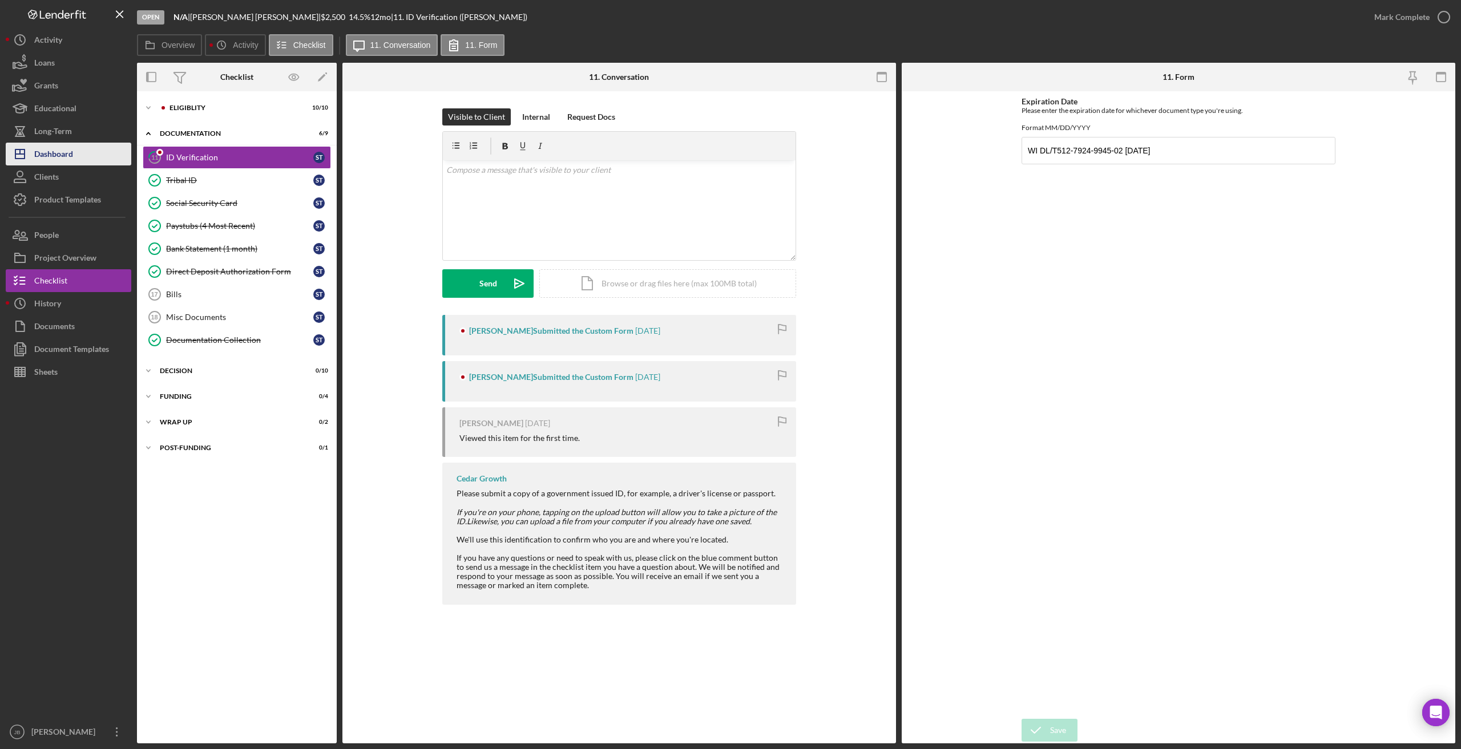
click at [87, 147] on button "Icon/Dashboard Dashboard" at bounding box center [69, 154] width 126 height 23
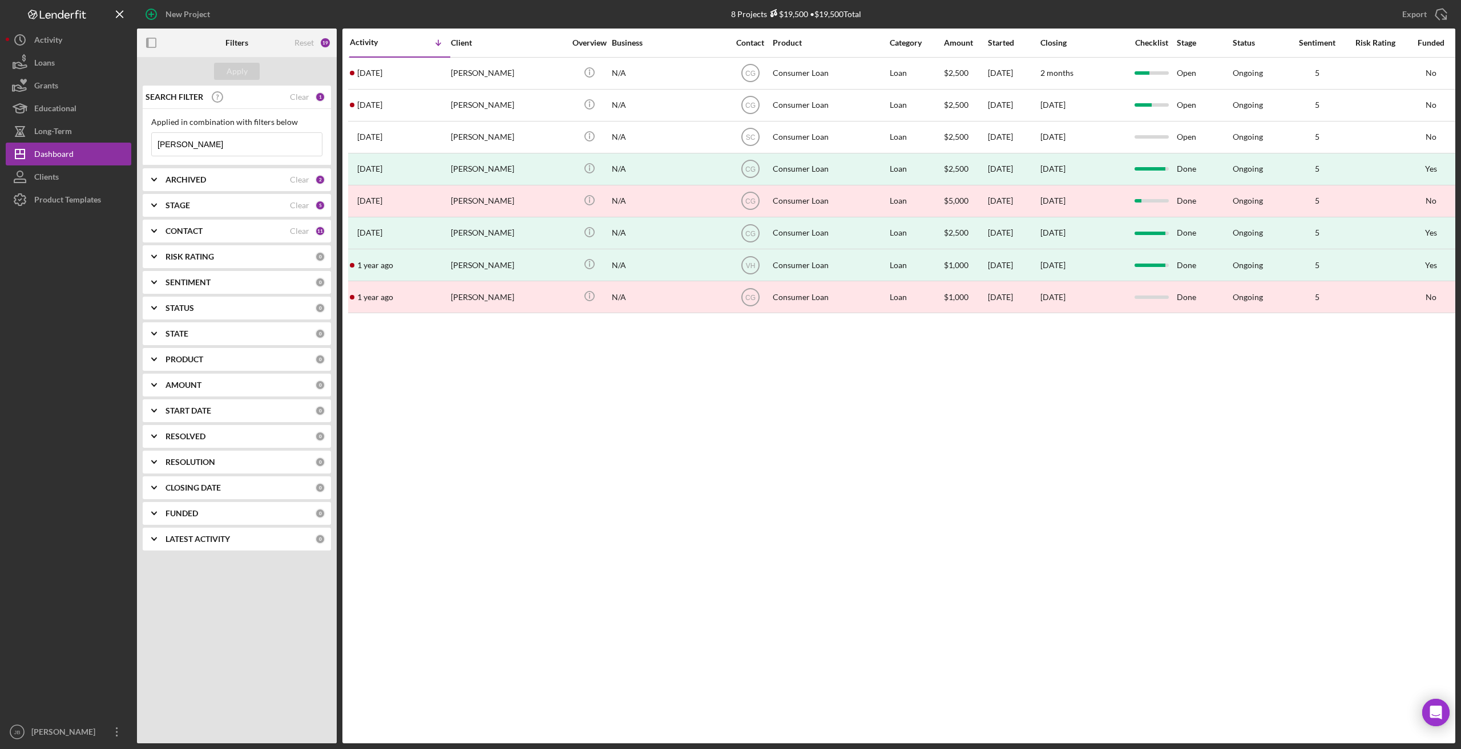
drag, startPoint x: 216, startPoint y: 147, endPoint x: 133, endPoint y: 143, distance: 82.8
click at [133, 143] on div "New Project 8 Projects $19,500 • $19,500 Total thompson Export Icon/Export Filt…" at bounding box center [730, 371] width 1449 height 743
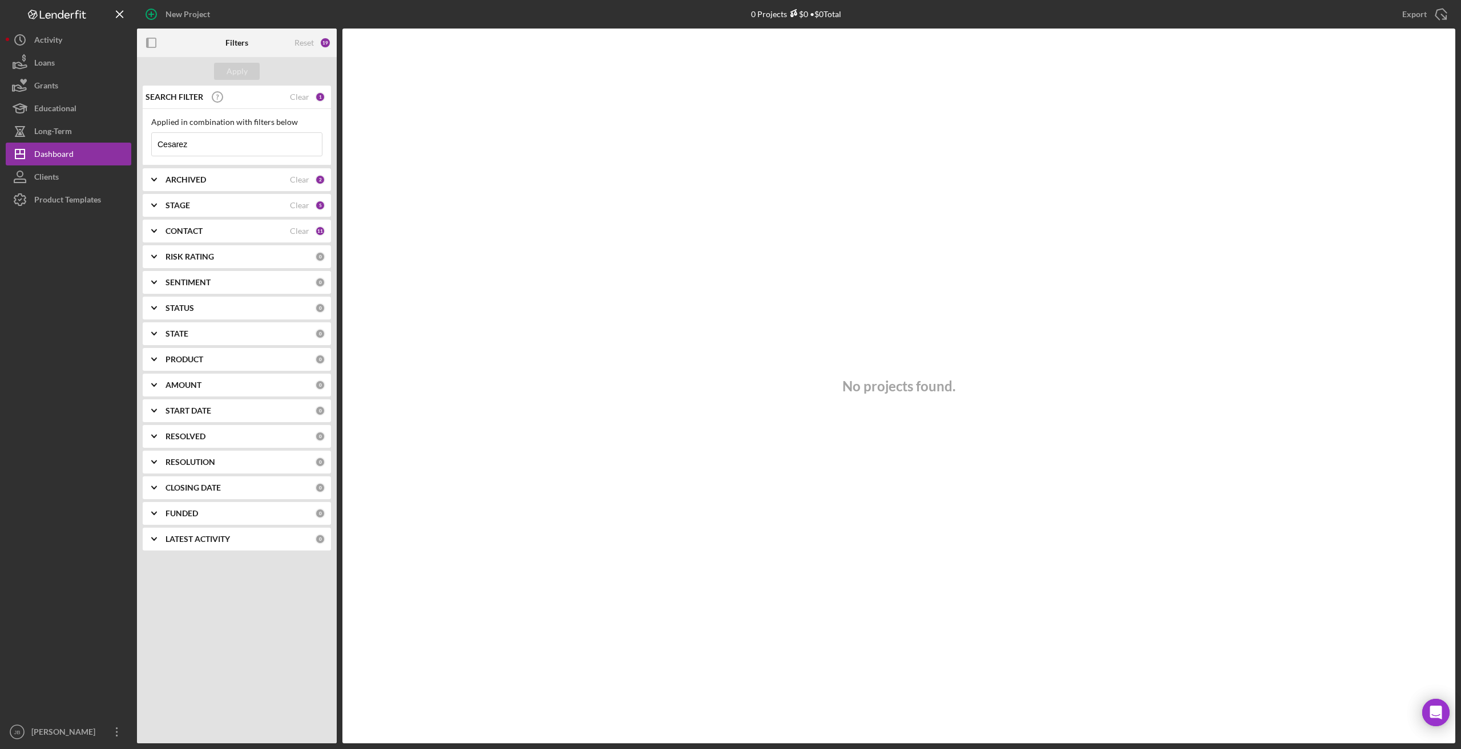
click at [232, 144] on input "Cesarez" at bounding box center [237, 144] width 170 height 23
type input "C"
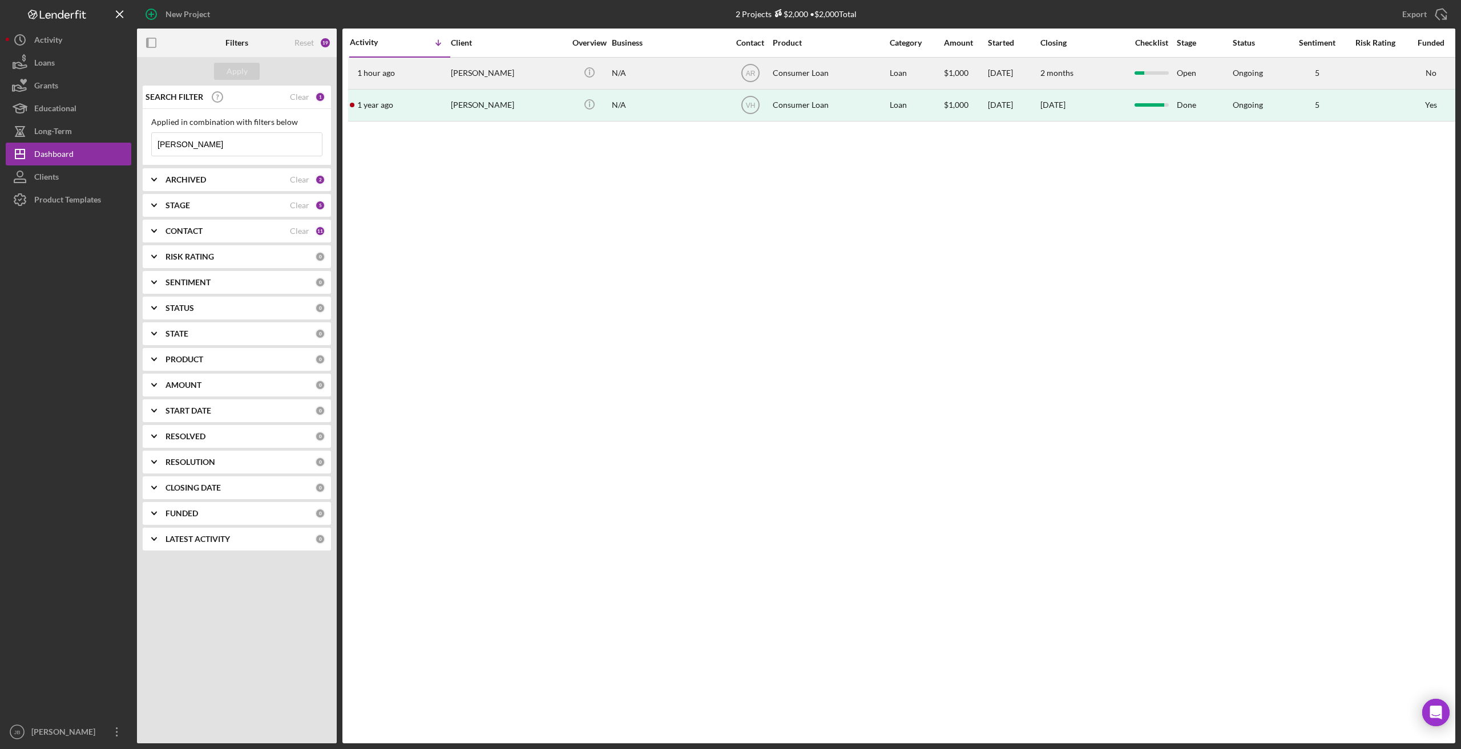
type input "Selina"
click at [407, 73] on div "1 hour ago Selina Casarez" at bounding box center [400, 73] width 100 height 30
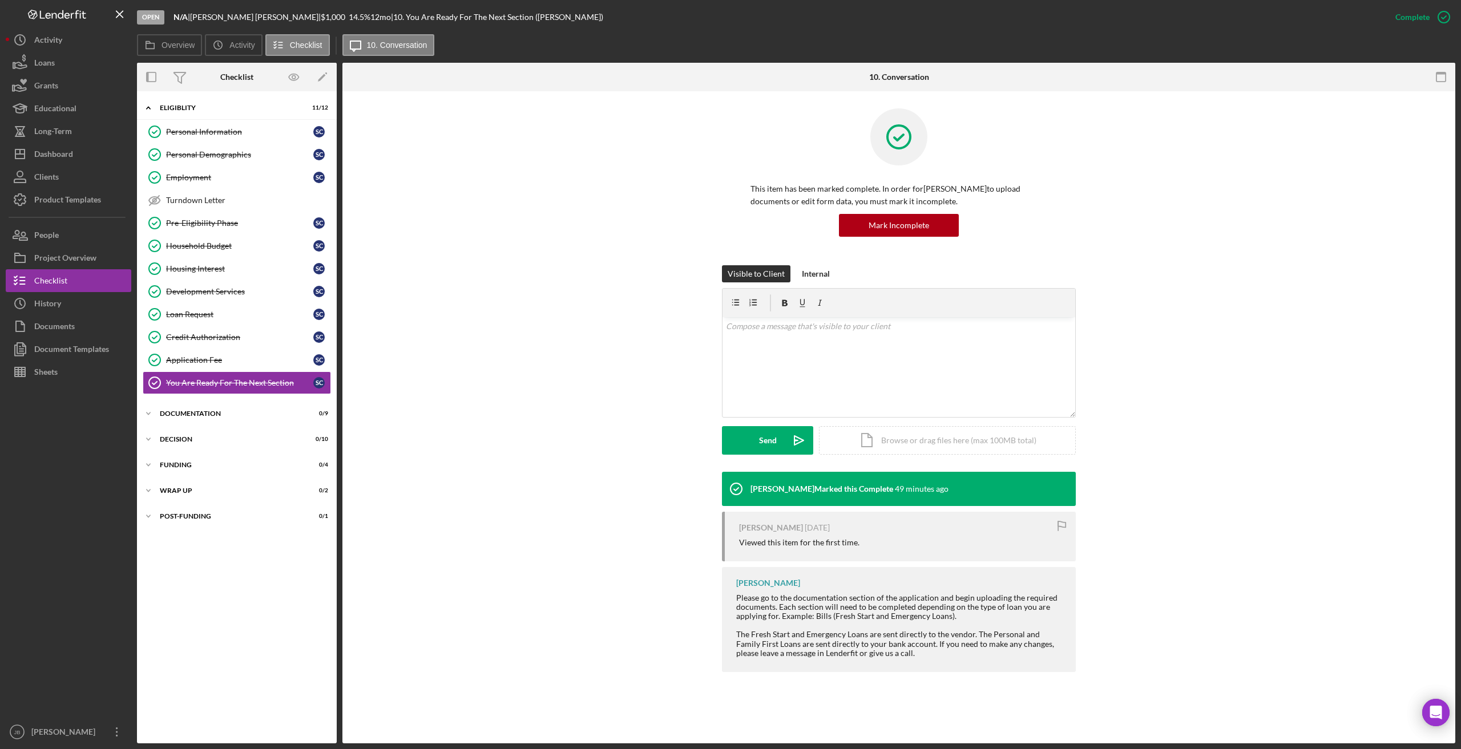
click at [166, 428] on div "Icon/Expander Eligiblity 11 / 12 Personal Information Personal Information S C …" at bounding box center [237, 417] width 200 height 641
drag, startPoint x: 429, startPoint y: 616, endPoint x: 396, endPoint y: 603, distance: 35.8
click at [429, 616] on div "Kevin Stevens Marked this Complete 50 minutes ago Selina Casarez 1 day ago View…" at bounding box center [898, 575] width 1078 height 206
click at [88, 333] on button "Documents" at bounding box center [69, 326] width 126 height 23
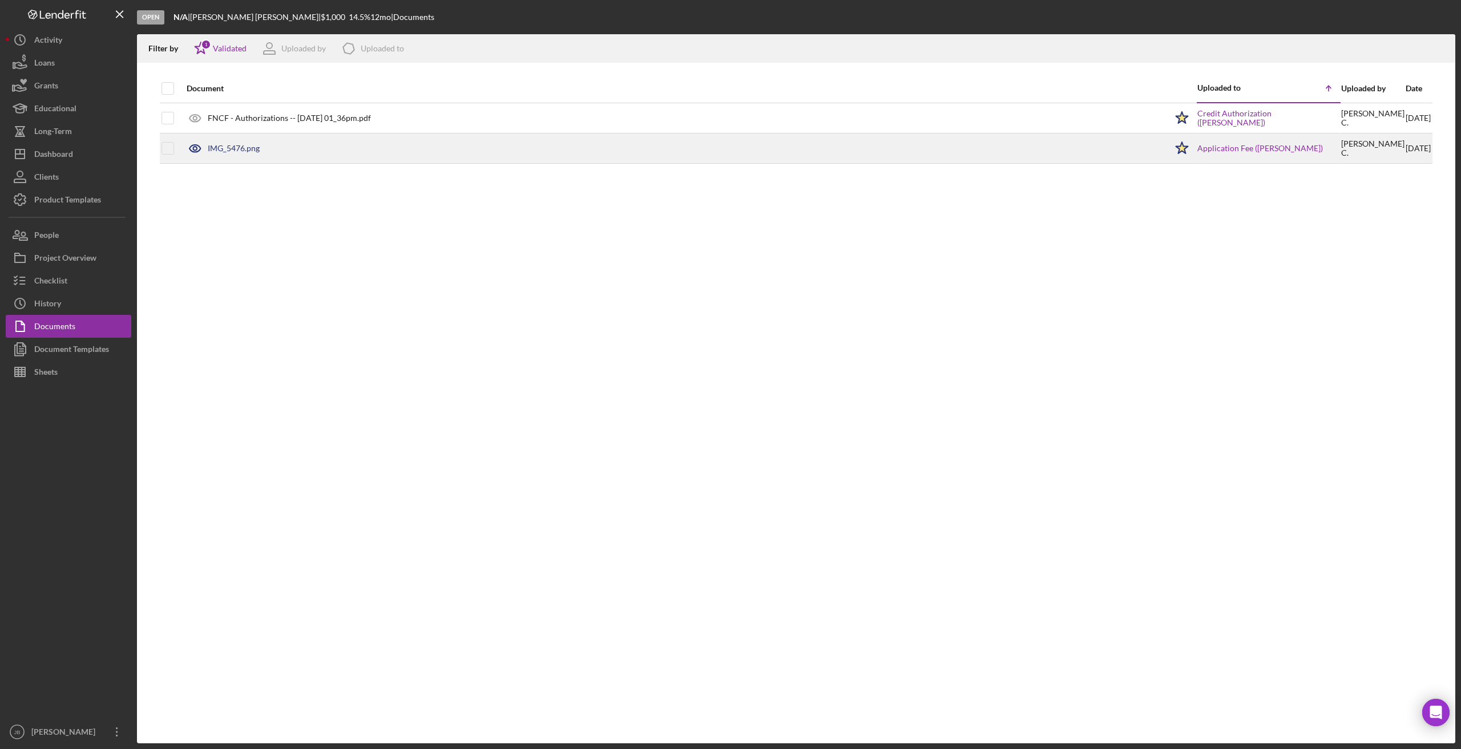
click at [232, 142] on div "IMG_5476.png" at bounding box center [673, 148] width 985 height 29
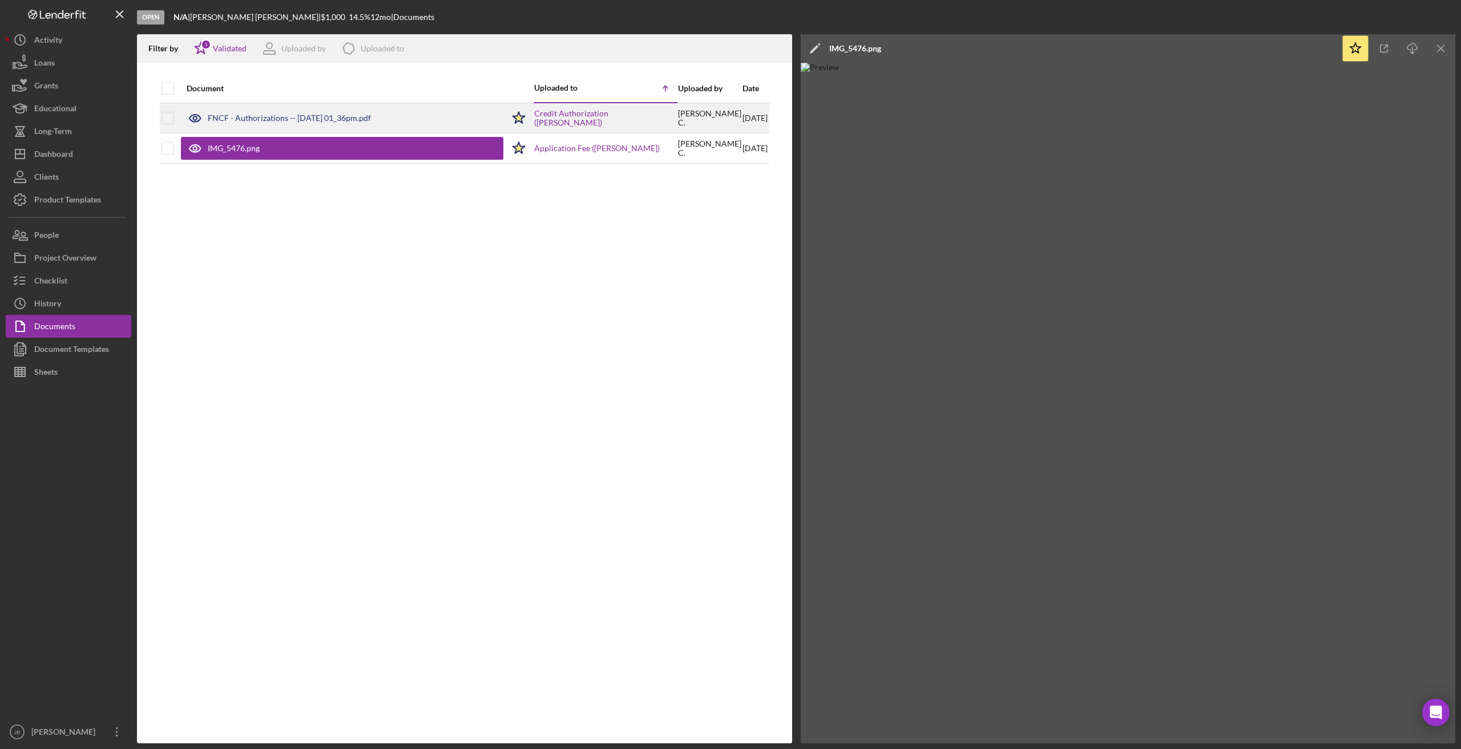
click at [236, 127] on div "FNCF - Authorizations -- 2025-09-08 01_36pm.pdf" at bounding box center [342, 118] width 322 height 29
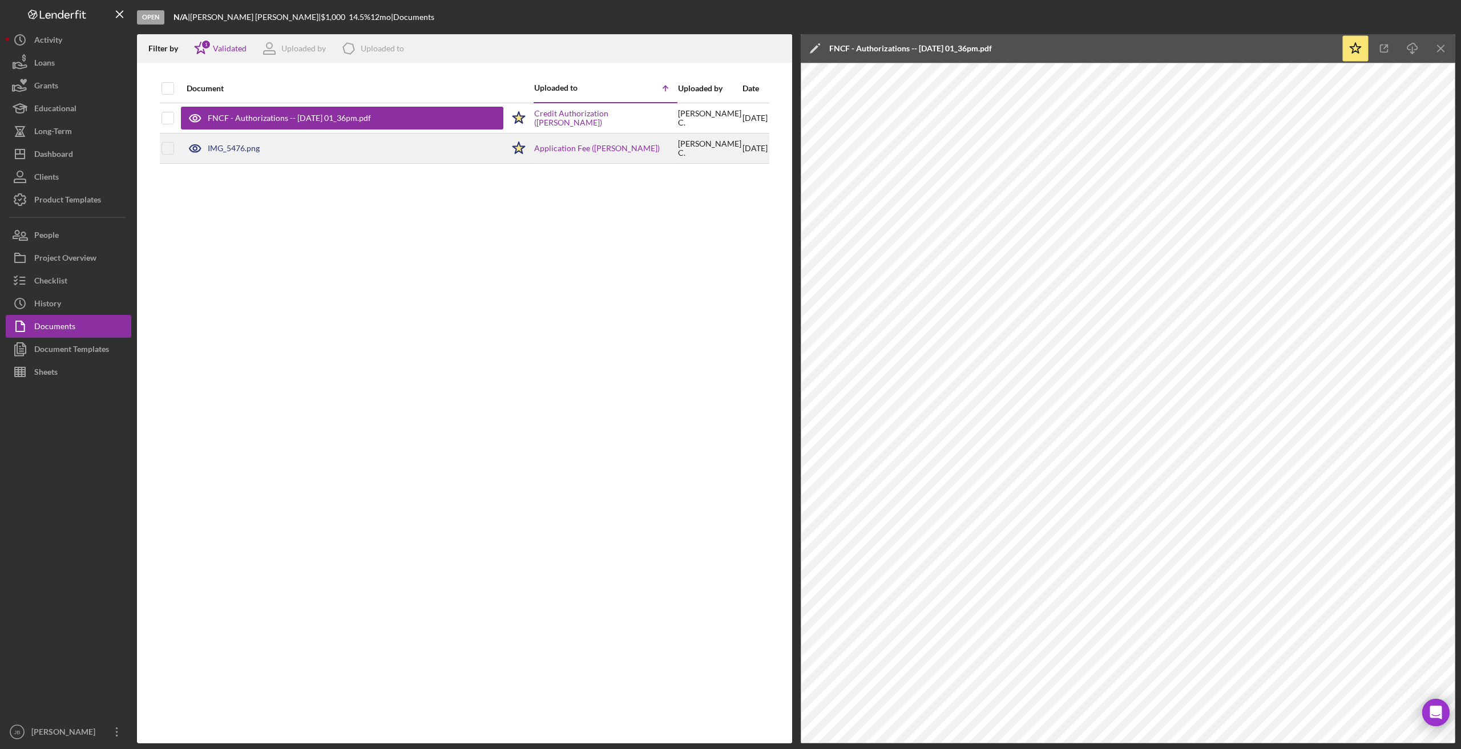
click at [256, 156] on div "IMG_5476.png" at bounding box center [342, 148] width 322 height 29
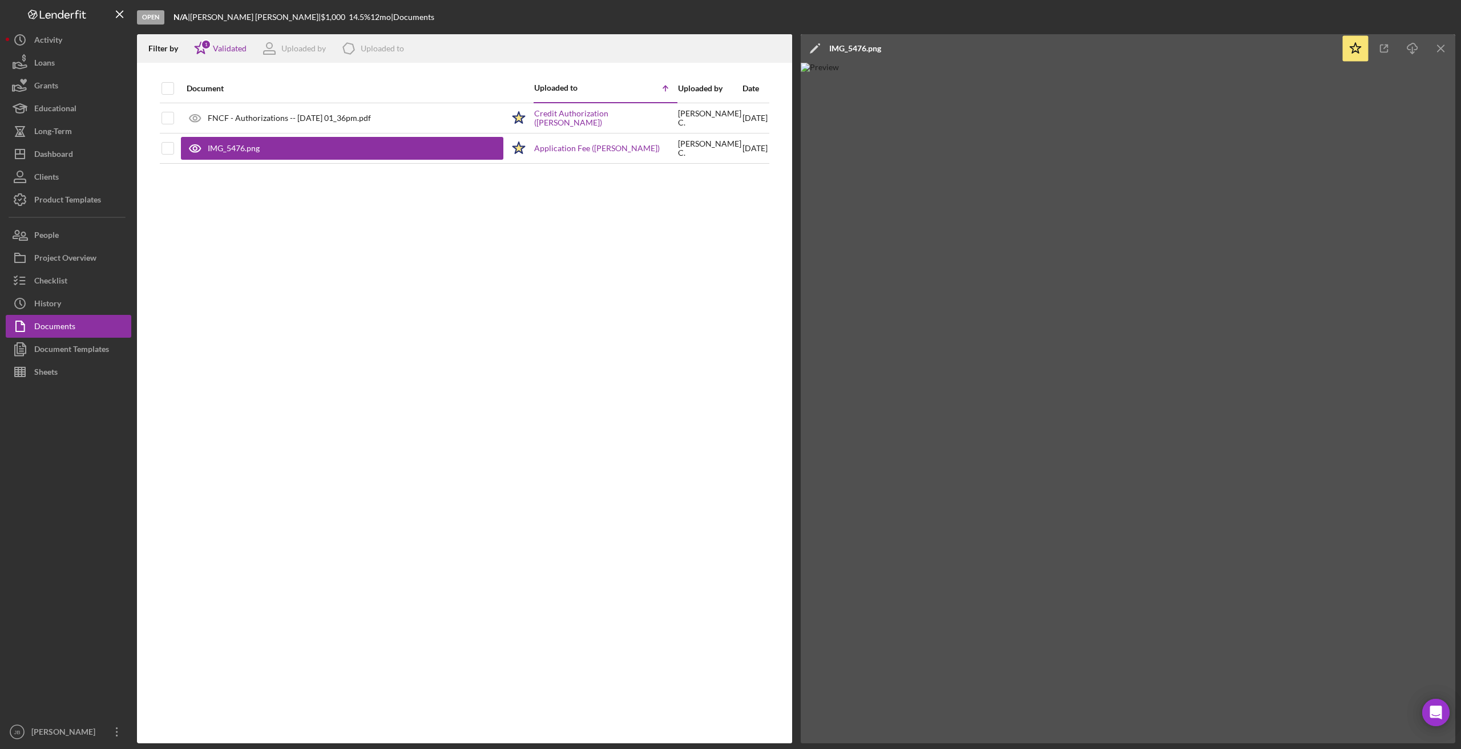
click at [410, 262] on div "Document Uploaded to Icon/Table Sort Arrow Uploaded by Date FNCF - Authorizatio…" at bounding box center [464, 408] width 655 height 669
click at [987, 50] on icon "Icon/Menu Close" at bounding box center [1441, 49] width 26 height 26
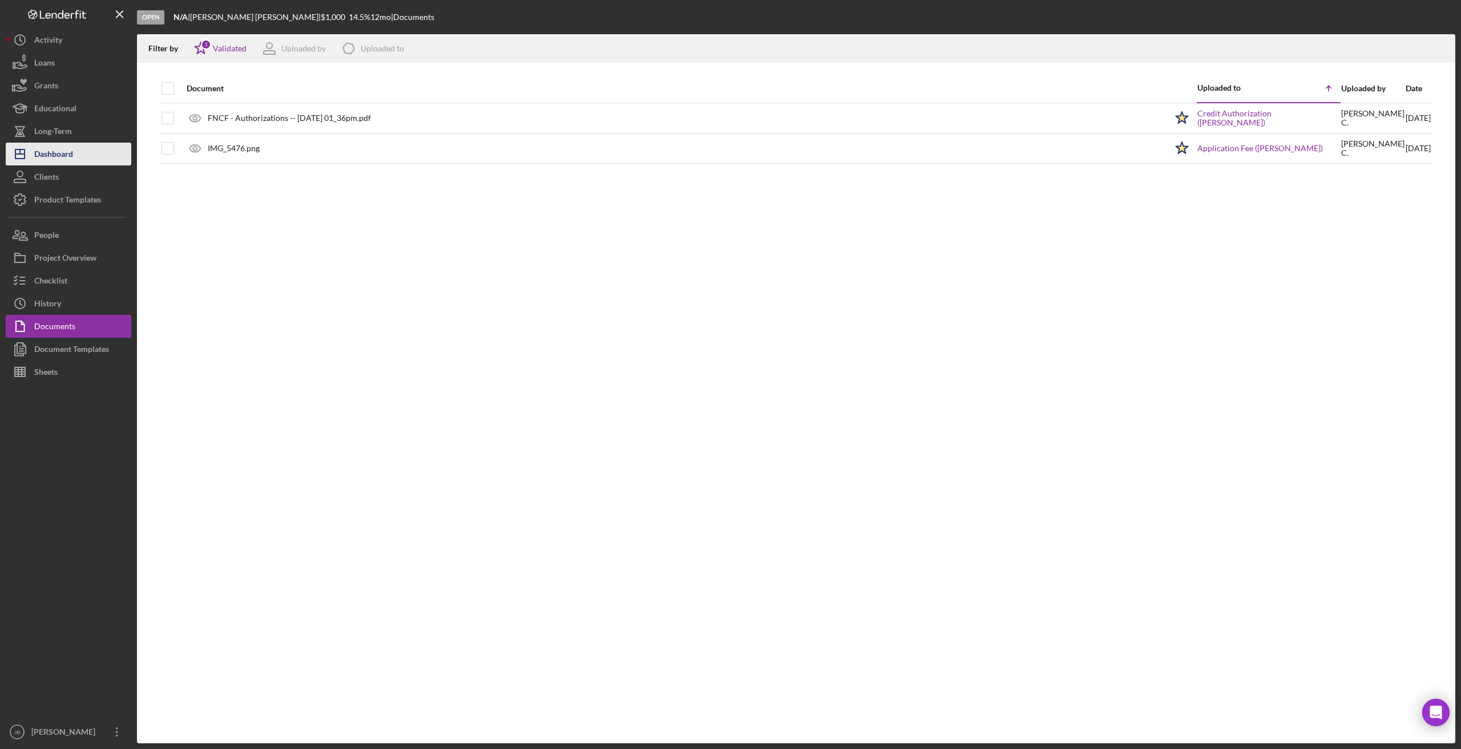
click at [120, 154] on button "Icon/Dashboard Dashboard" at bounding box center [69, 154] width 126 height 23
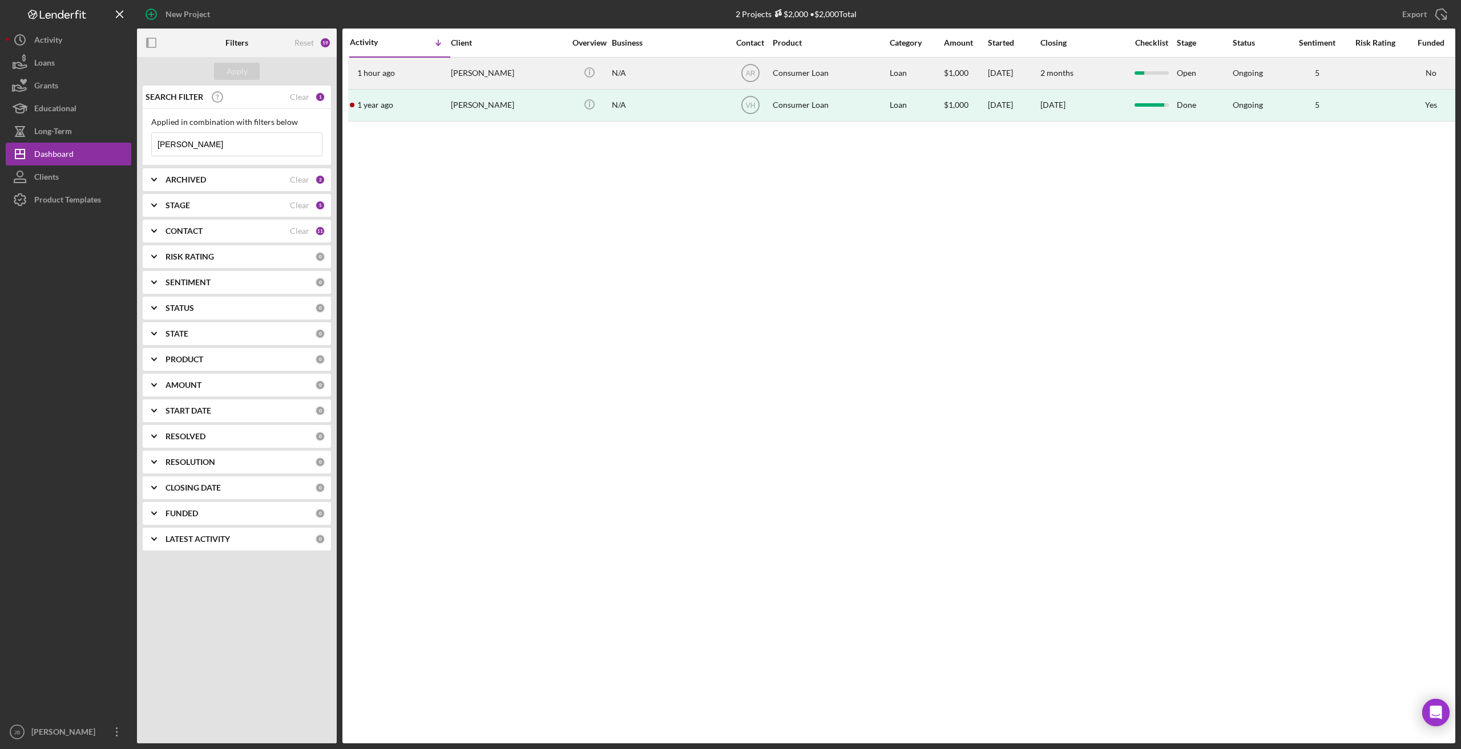
click at [476, 78] on div "Selina Casarez" at bounding box center [508, 73] width 114 height 30
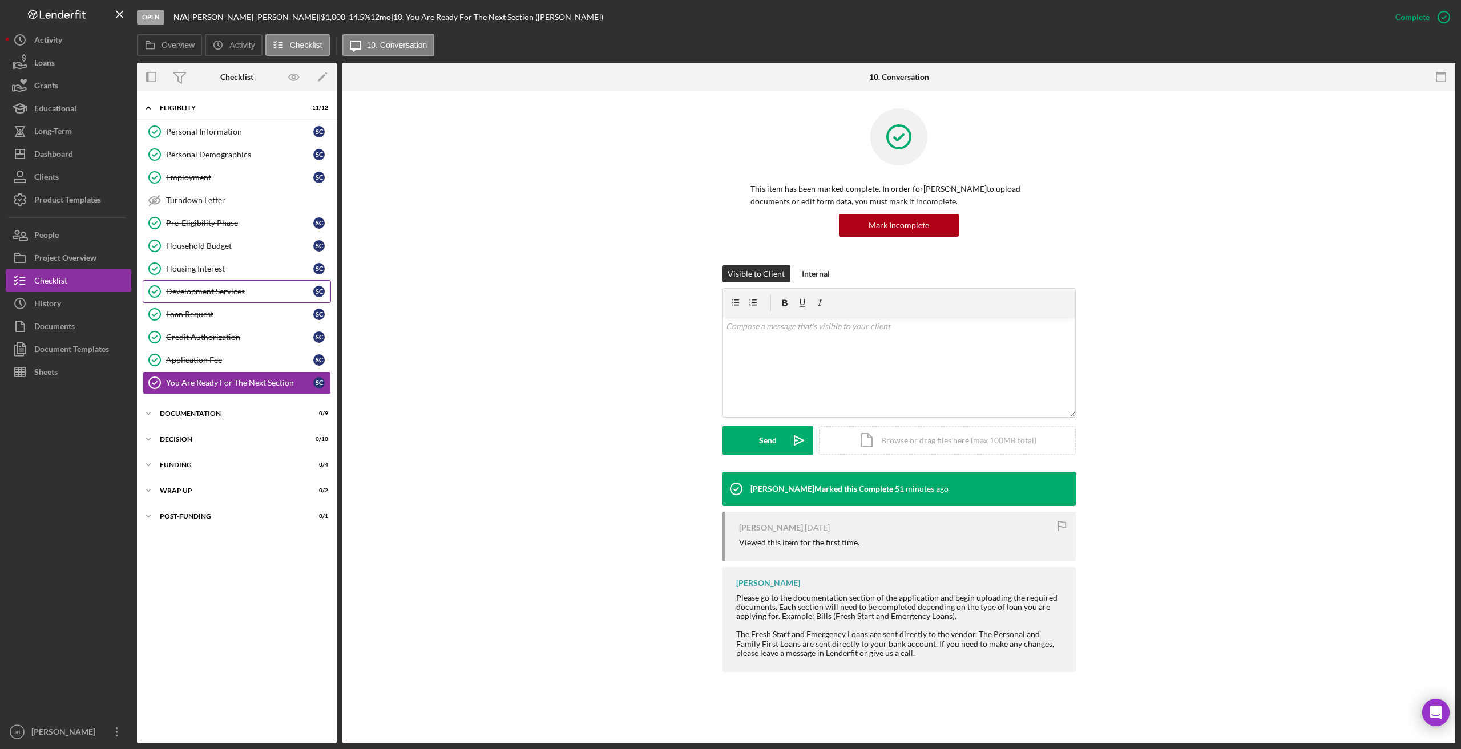
click at [252, 292] on div "Development Services" at bounding box center [239, 291] width 147 height 9
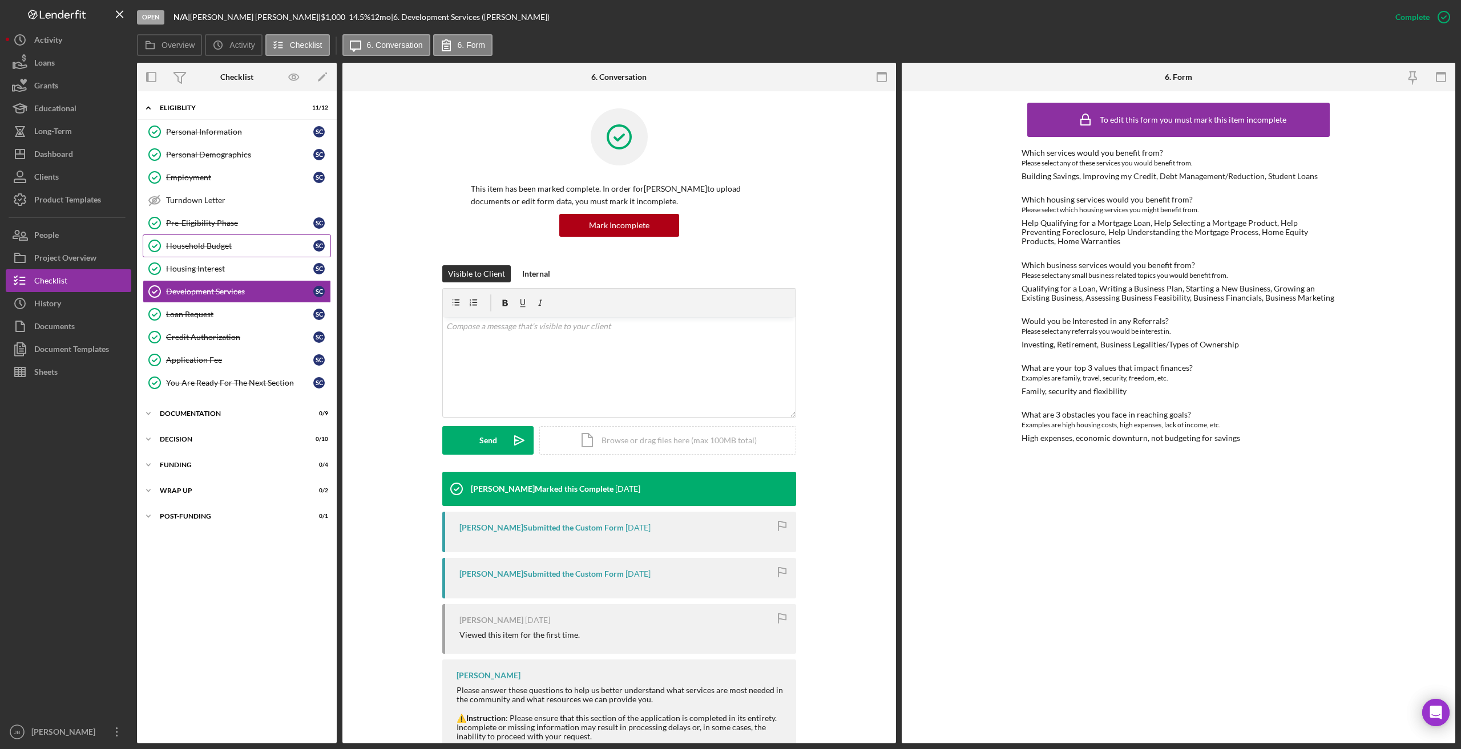
click at [248, 235] on link "Household Budget Household Budget S C" at bounding box center [237, 245] width 188 height 23
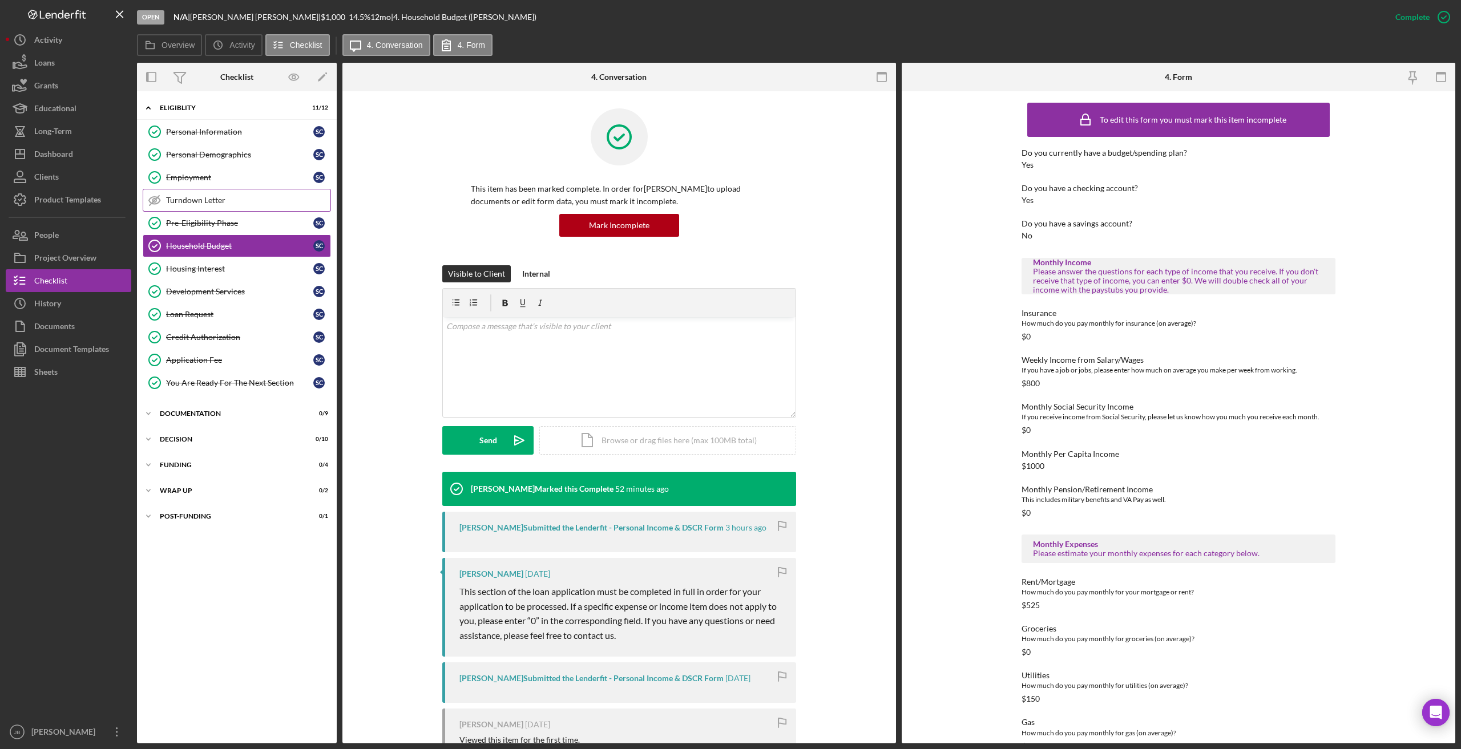
click at [249, 208] on link "Turndown Letter Turndown Letter" at bounding box center [237, 200] width 188 height 23
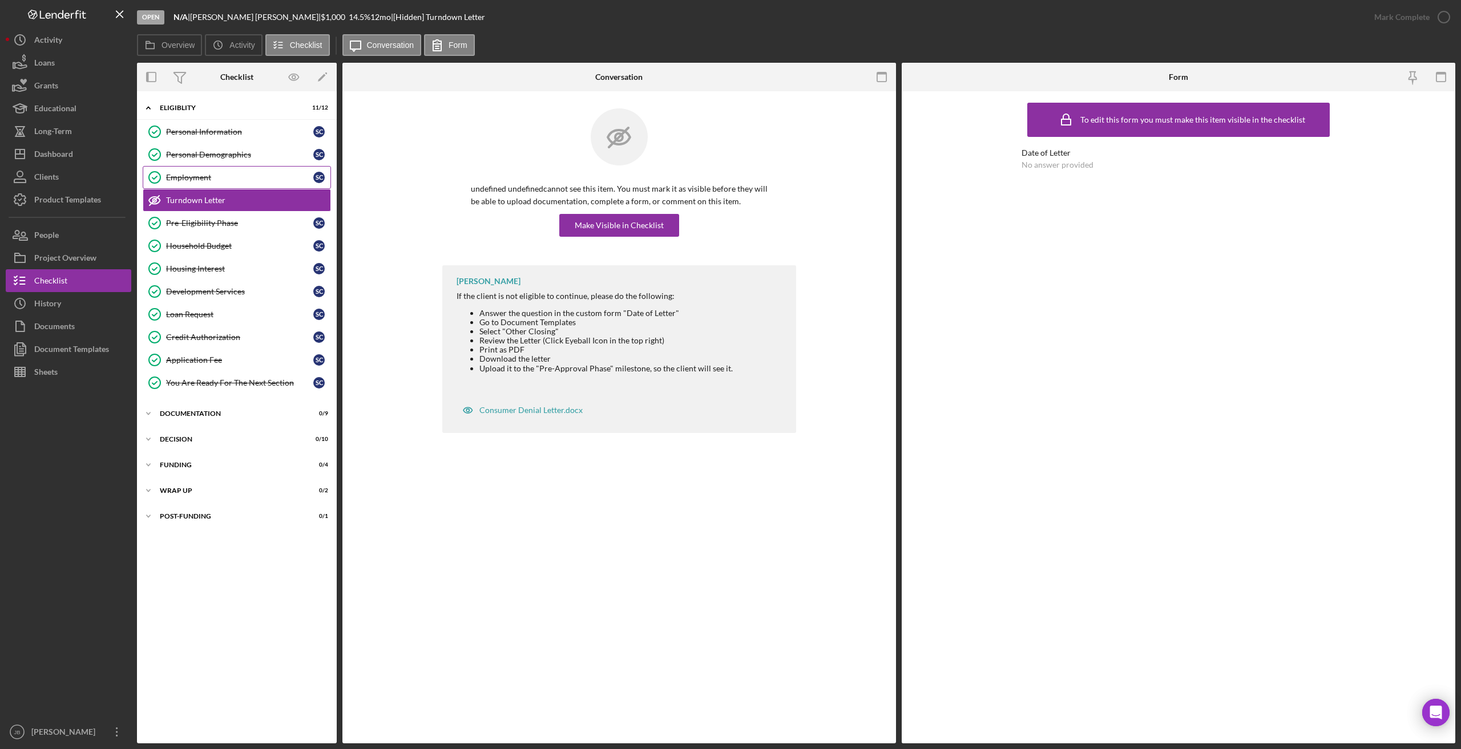
click at [234, 173] on div "Employment" at bounding box center [239, 177] width 147 height 9
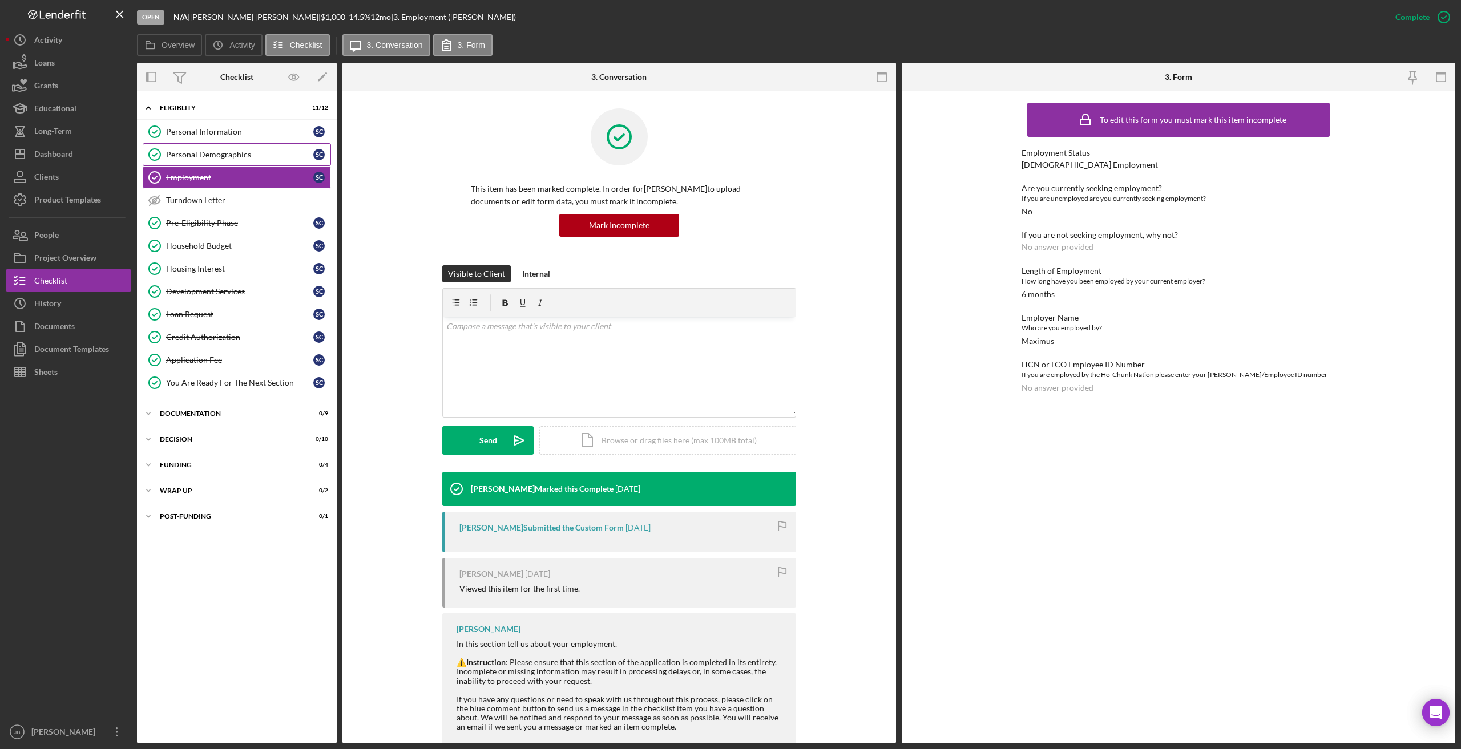
click at [236, 160] on link "Personal Demographics Personal Demographics S C" at bounding box center [237, 154] width 188 height 23
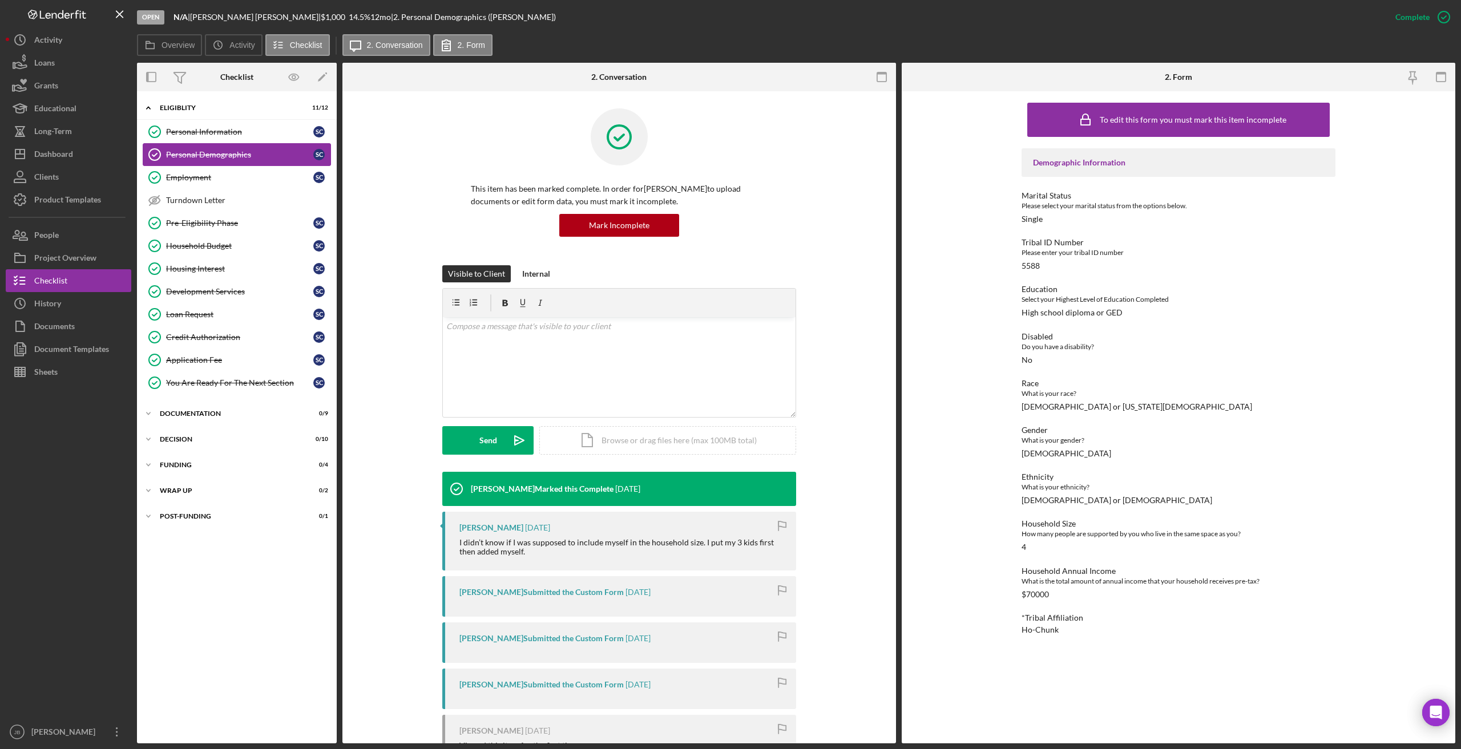
click at [244, 144] on link "Personal Demographics Personal Demographics S C" at bounding box center [237, 154] width 188 height 23
click at [272, 151] on div "Personal Demographics" at bounding box center [239, 154] width 147 height 9
click at [987, 24] on icon "button" at bounding box center [1443, 17] width 29 height 29
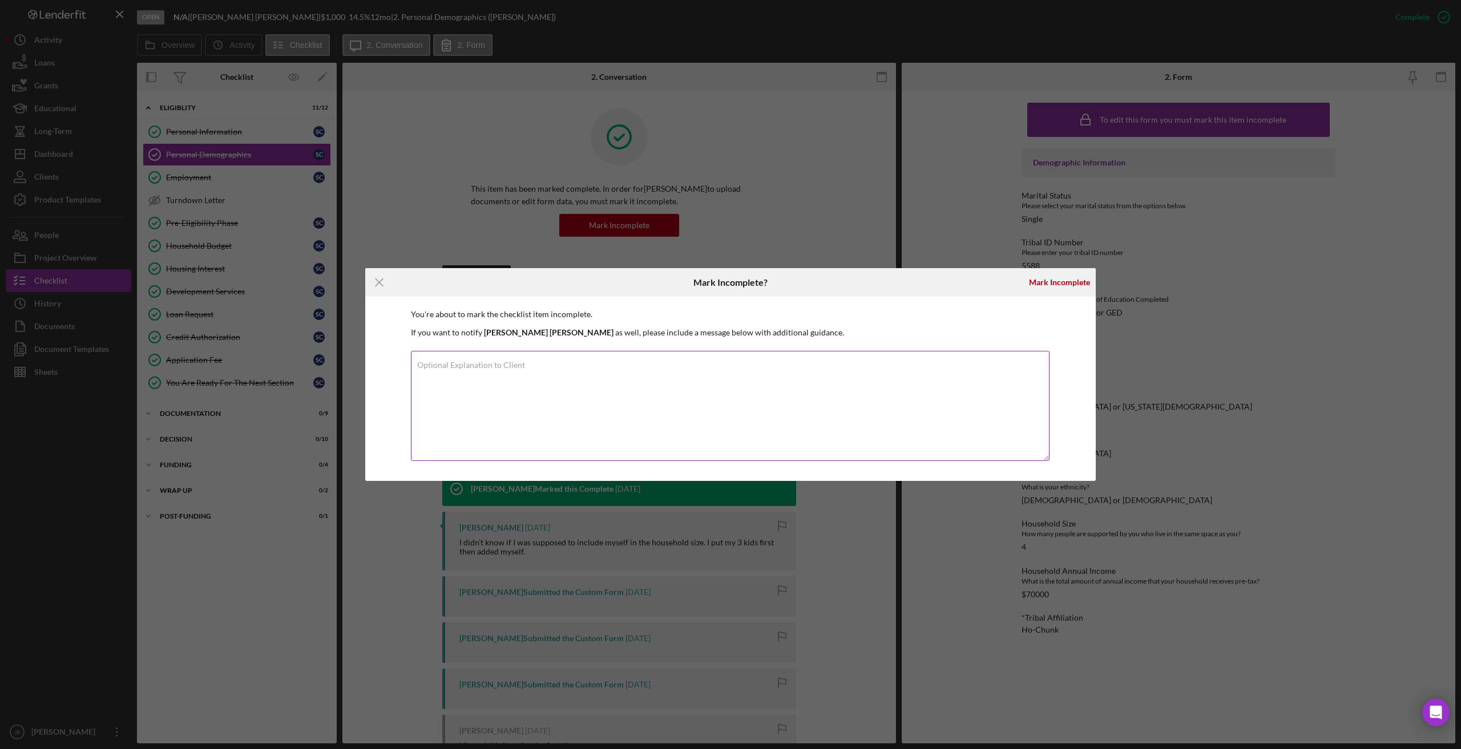
click at [464, 367] on label "Optional Explanation to Client" at bounding box center [471, 365] width 108 height 9
click at [464, 367] on textarea "Optional Explanation to Client" at bounding box center [730, 406] width 638 height 110
click at [620, 386] on textarea "Optional Explanation to Client" at bounding box center [730, 406] width 638 height 110
click at [548, 367] on textarea "Please upload all of your information so we can start the process." at bounding box center [730, 406] width 638 height 110
click at [660, 374] on textarea "Please upload all of your information ID, SSC, Payroll stubs 4 weeks, bank stat…" at bounding box center [730, 406] width 638 height 110
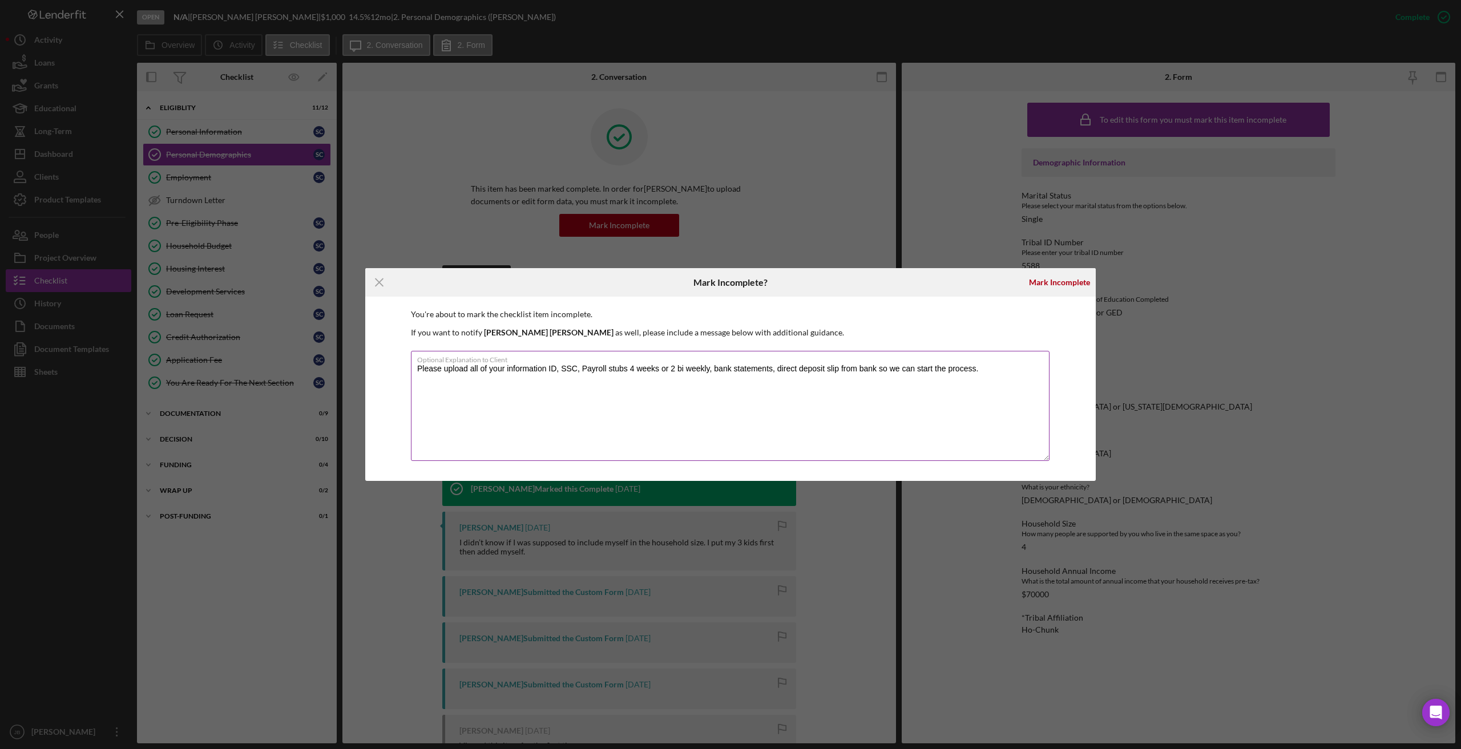
click at [559, 368] on textarea "Please upload all of your information ID, SSC, Payroll stubs 4 weeks or 2 bi we…" at bounding box center [730, 406] width 638 height 110
click at [987, 371] on textarea "Please upload all of your information ID, Tribal ID, SSC, Payroll stubs 4 weeks…" at bounding box center [730, 406] width 638 height 110
click at [879, 419] on textarea "Please upload all of your information ID, Tribal ID, SSC, Payroll stubs 4 weeks…" at bounding box center [730, 406] width 638 height 110
click at [544, 422] on textarea "Please upload all of your information ID, Tribal ID, SSC, Payroll stubs 4 weeks…" at bounding box center [730, 406] width 638 height 110
drag, startPoint x: 480, startPoint y: 402, endPoint x: 397, endPoint y: 359, distance: 93.6
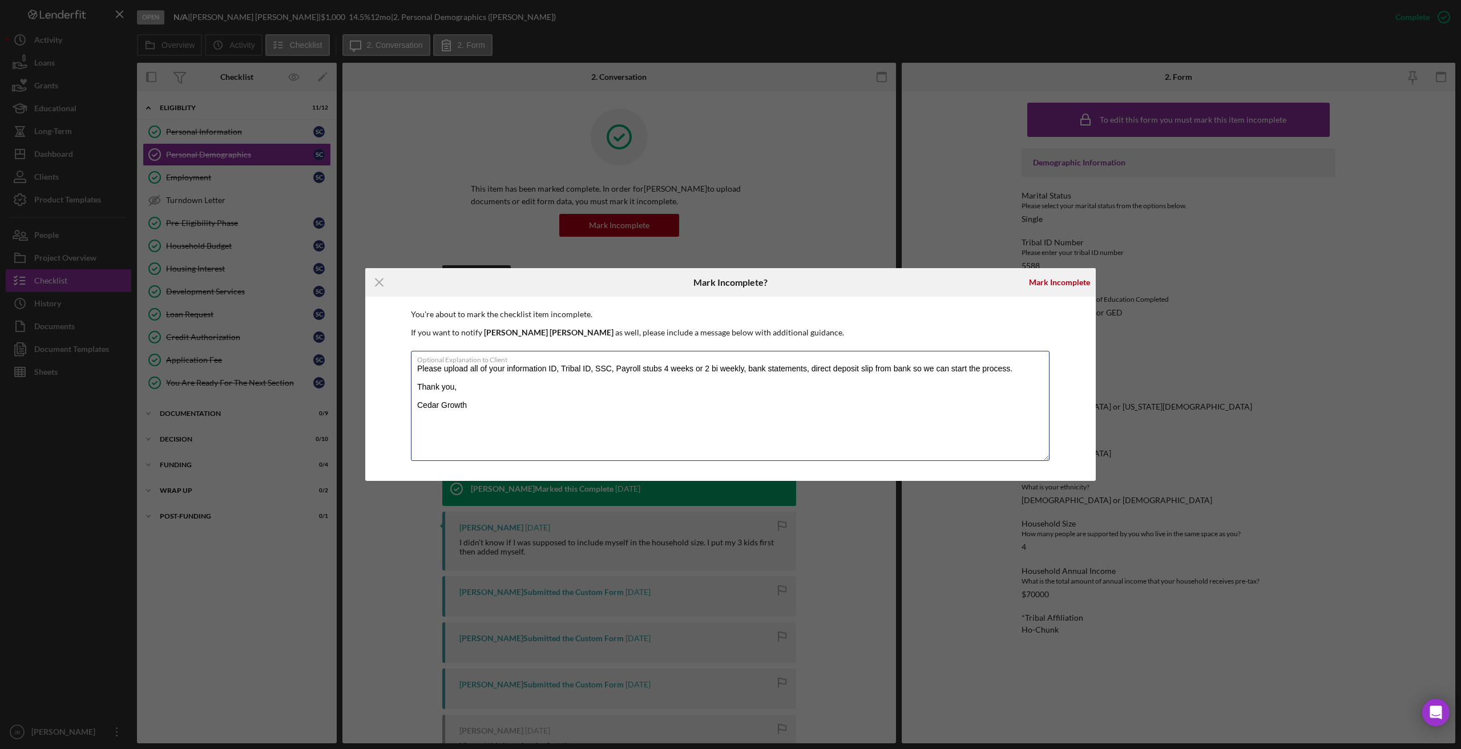
click at [397, 359] on div "You're about to mark the checklist item incomplete. If you want to notify Selin…" at bounding box center [730, 389] width 730 height 184
type textarea "Please upload all of your information ID, Tribal ID, SSC, Payroll stubs 4 weeks…"
drag, startPoint x: 431, startPoint y: 362, endPoint x: 713, endPoint y: 437, distance: 292.1
click at [713, 437] on textarea "Please upload all of your information ID, Tribal ID, SSC, Payroll stubs 4 weeks…" at bounding box center [730, 406] width 638 height 110
drag, startPoint x: 486, startPoint y: 410, endPoint x: 407, endPoint y: 366, distance: 90.4
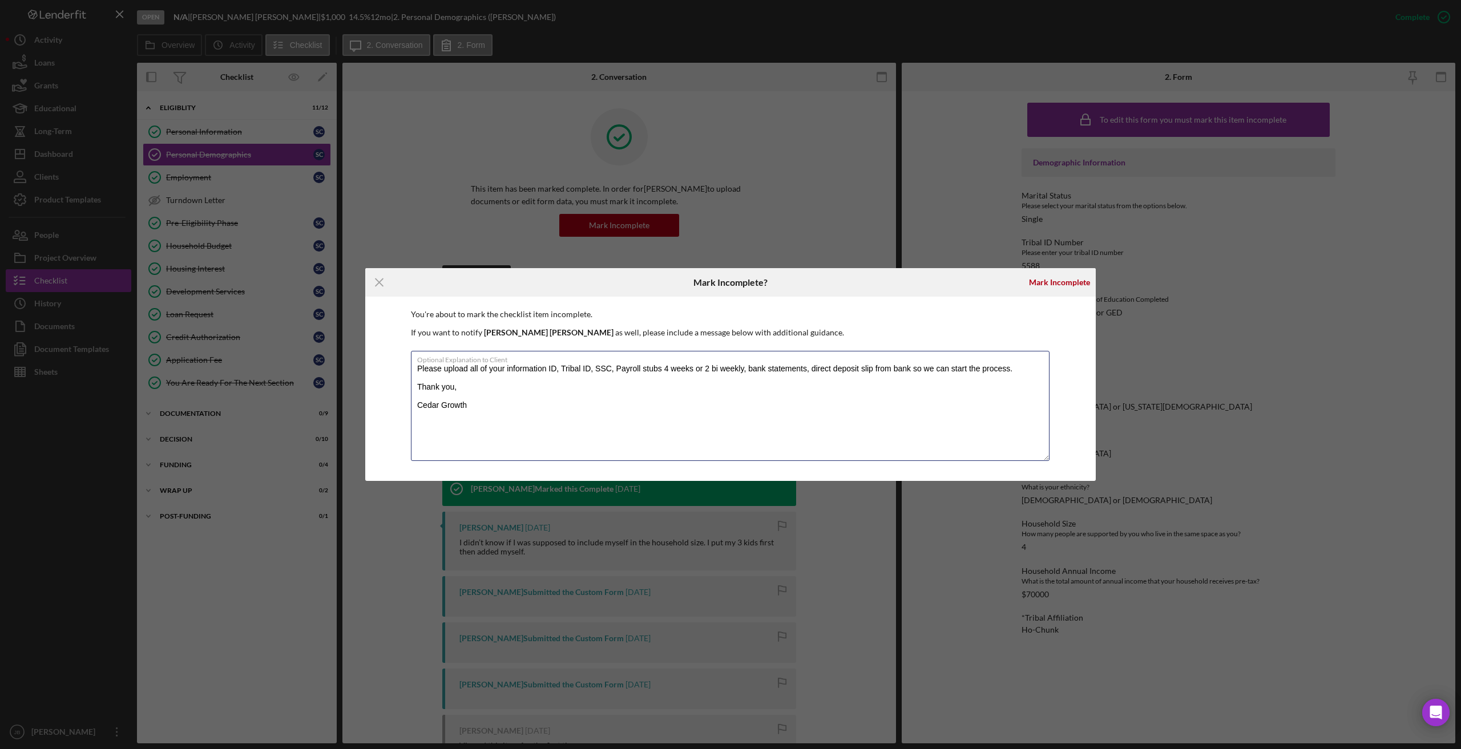
click at [407, 367] on div "You're about to mark the checklist item incomplete. If you want to notify Selin…" at bounding box center [730, 389] width 730 height 184
drag, startPoint x: 364, startPoint y: 278, endPoint x: 372, endPoint y: 282, distance: 9.2
click at [365, 278] on div "Icon/Menu Close Mark Incomplete? Mark Incomplete You're about to mark the check…" at bounding box center [730, 374] width 1461 height 749
click at [374, 284] on icon "Icon/Menu Close" at bounding box center [379, 282] width 29 height 29
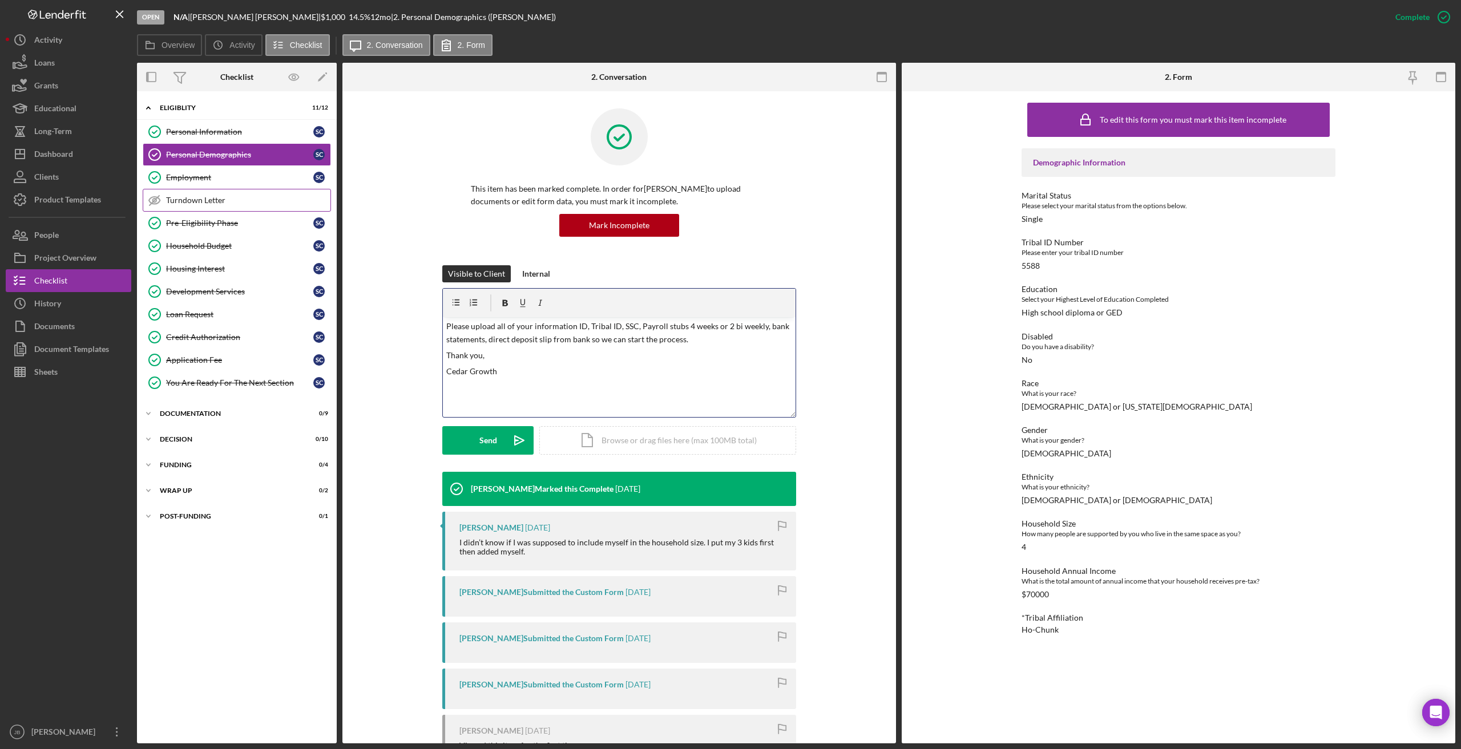
click at [241, 205] on div "Turndown Letter" at bounding box center [248, 200] width 164 height 9
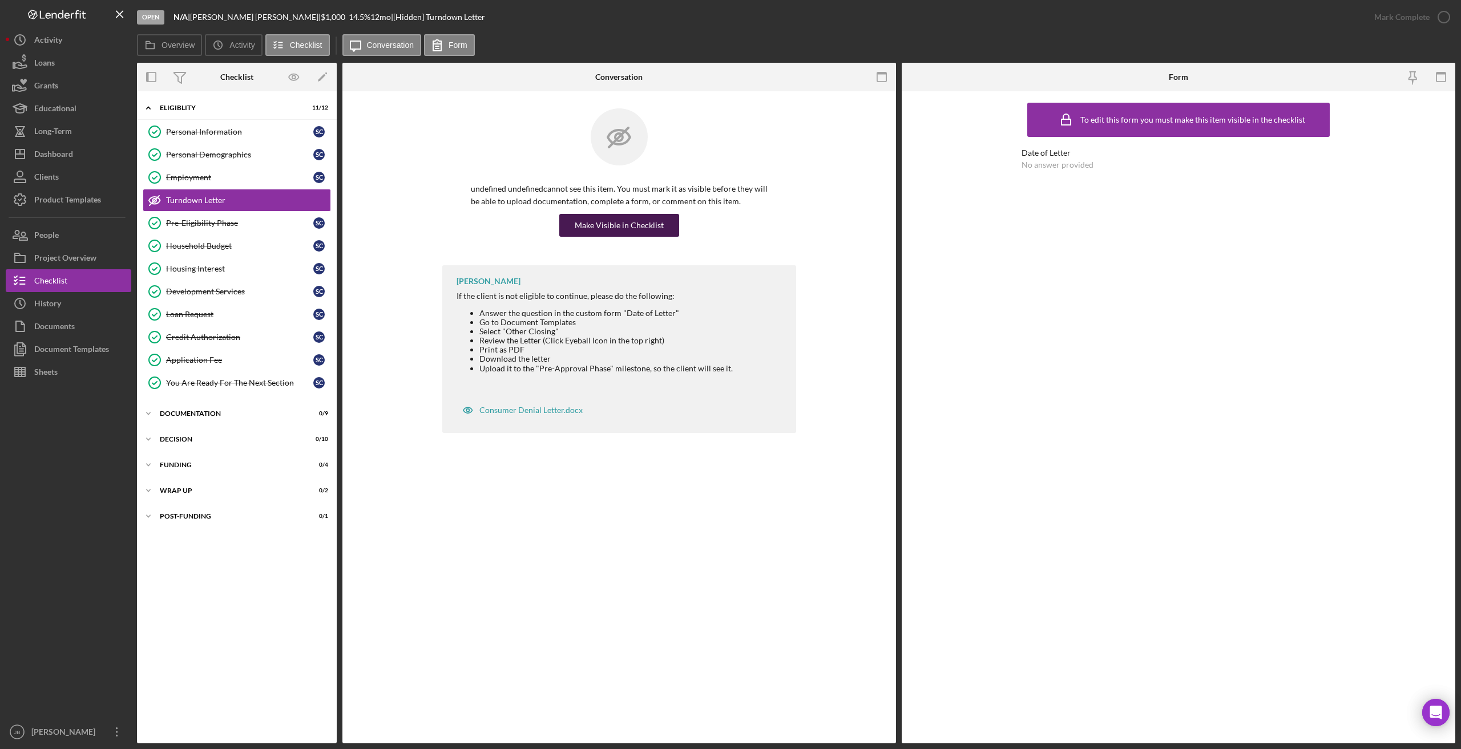
click at [643, 232] on div "Make Visible in Checklist" at bounding box center [619, 225] width 89 height 23
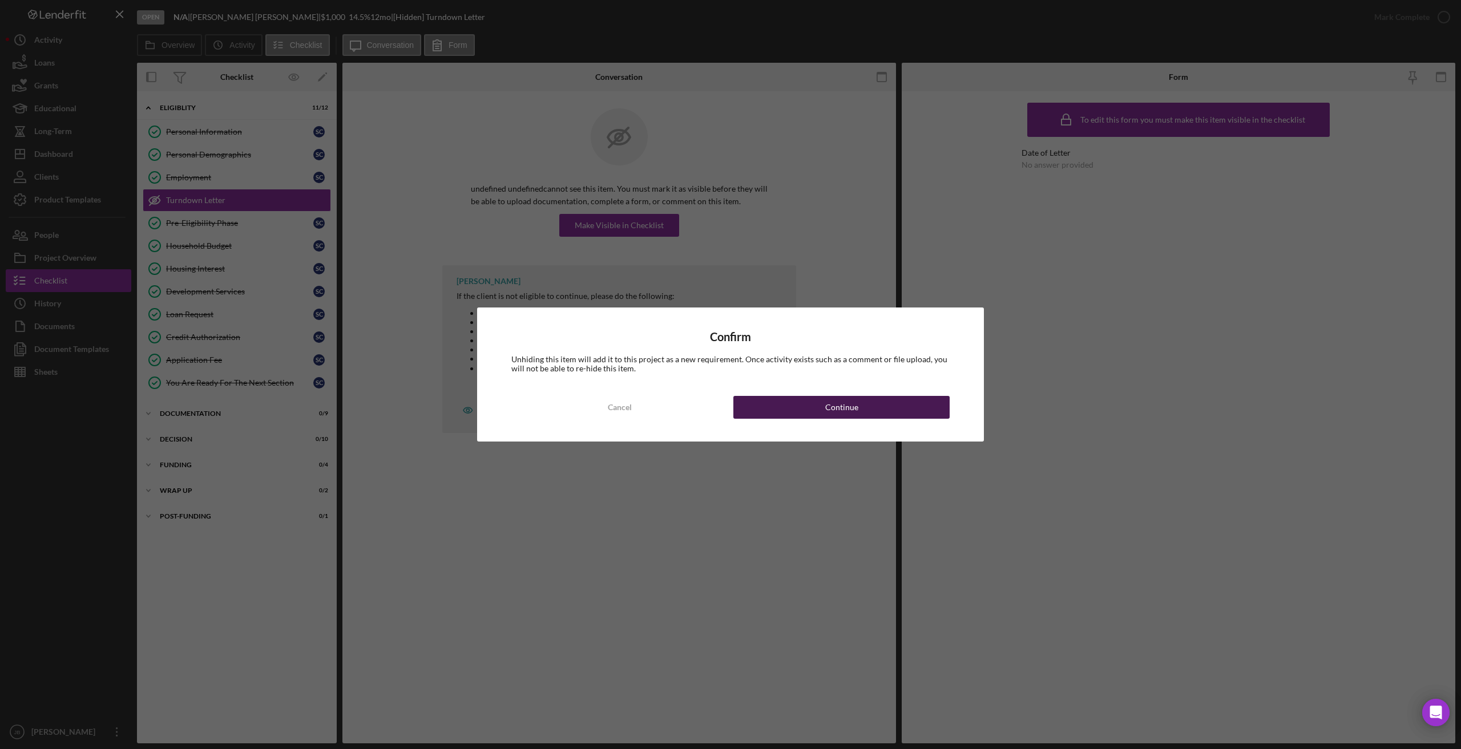
click at [792, 411] on button "Continue" at bounding box center [841, 407] width 216 height 23
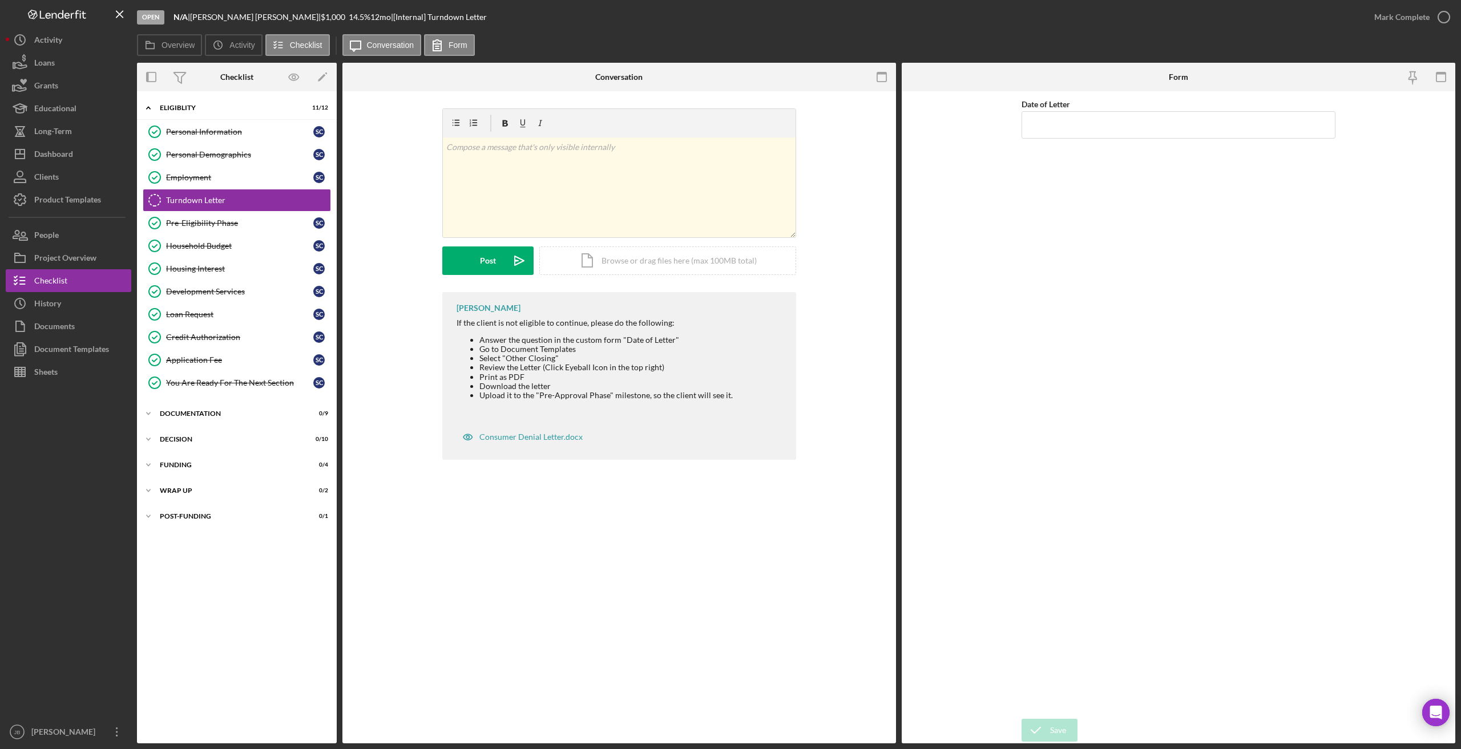
click at [702, 338] on li "Answer the question in the custom form "Date of Letter"" at bounding box center [605, 339] width 253 height 9
click at [267, 180] on div "Employment" at bounding box center [239, 177] width 147 height 9
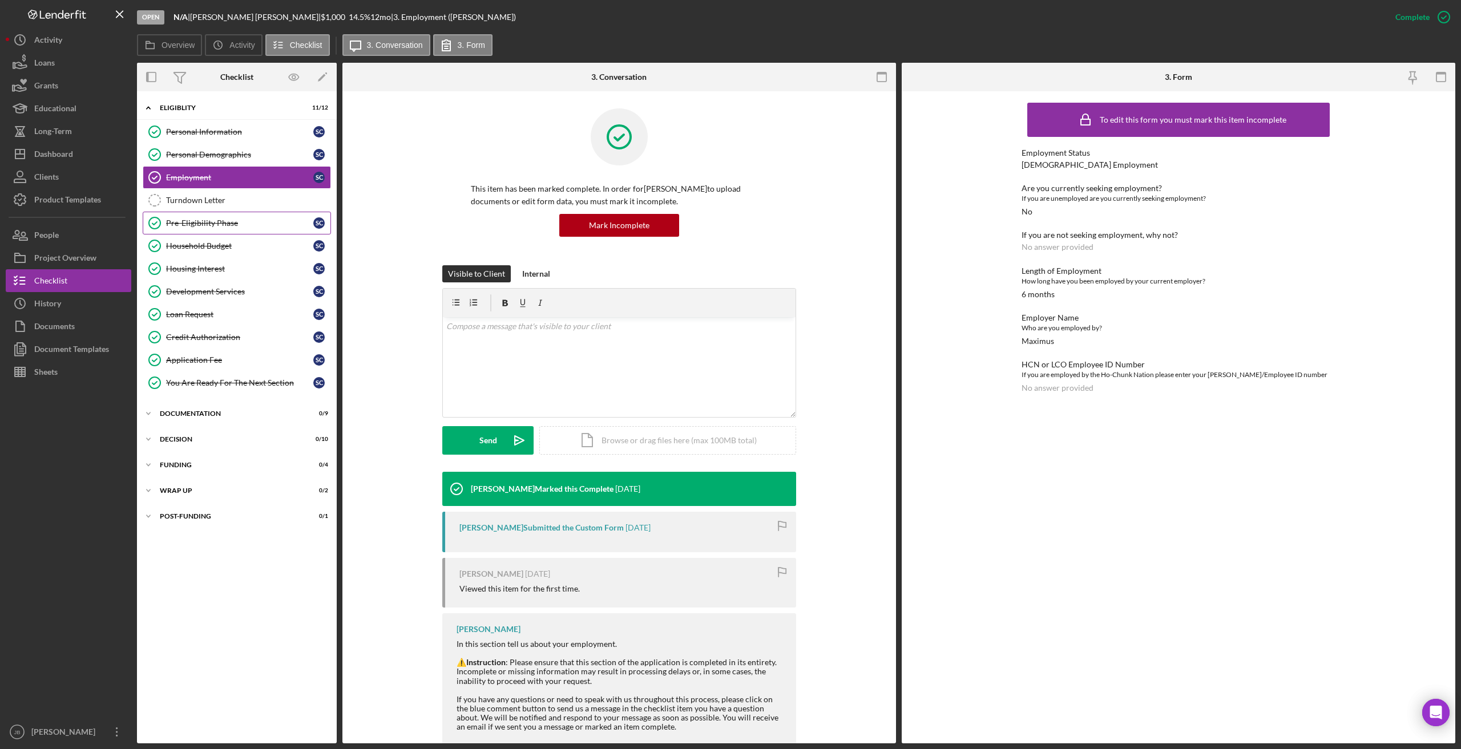
click at [241, 228] on link "Pre-Eligibility Phase Pre-Eligibility Phase S C" at bounding box center [237, 223] width 188 height 23
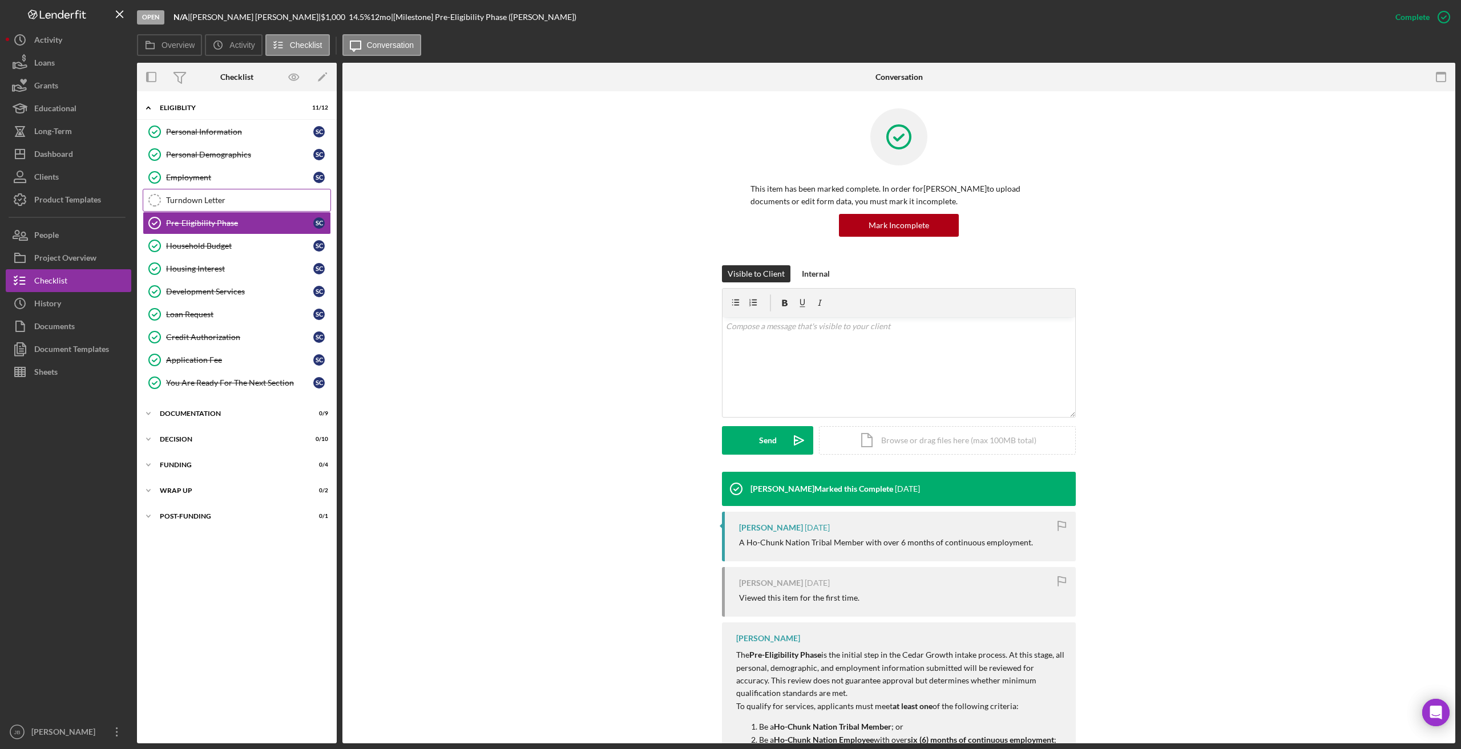
click at [243, 200] on div "Turndown Letter" at bounding box center [248, 200] width 164 height 9
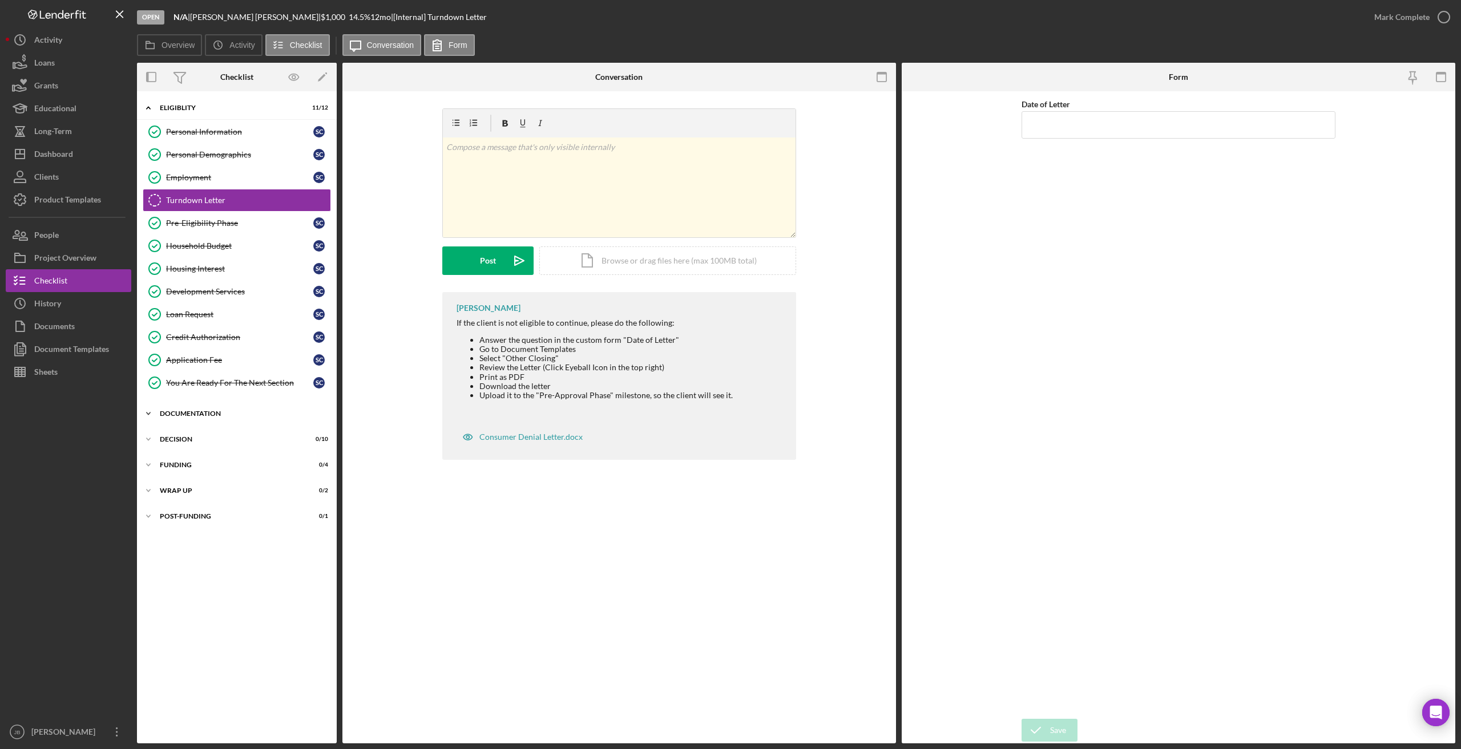
click at [238, 411] on div "Documentation" at bounding box center [241, 413] width 163 height 7
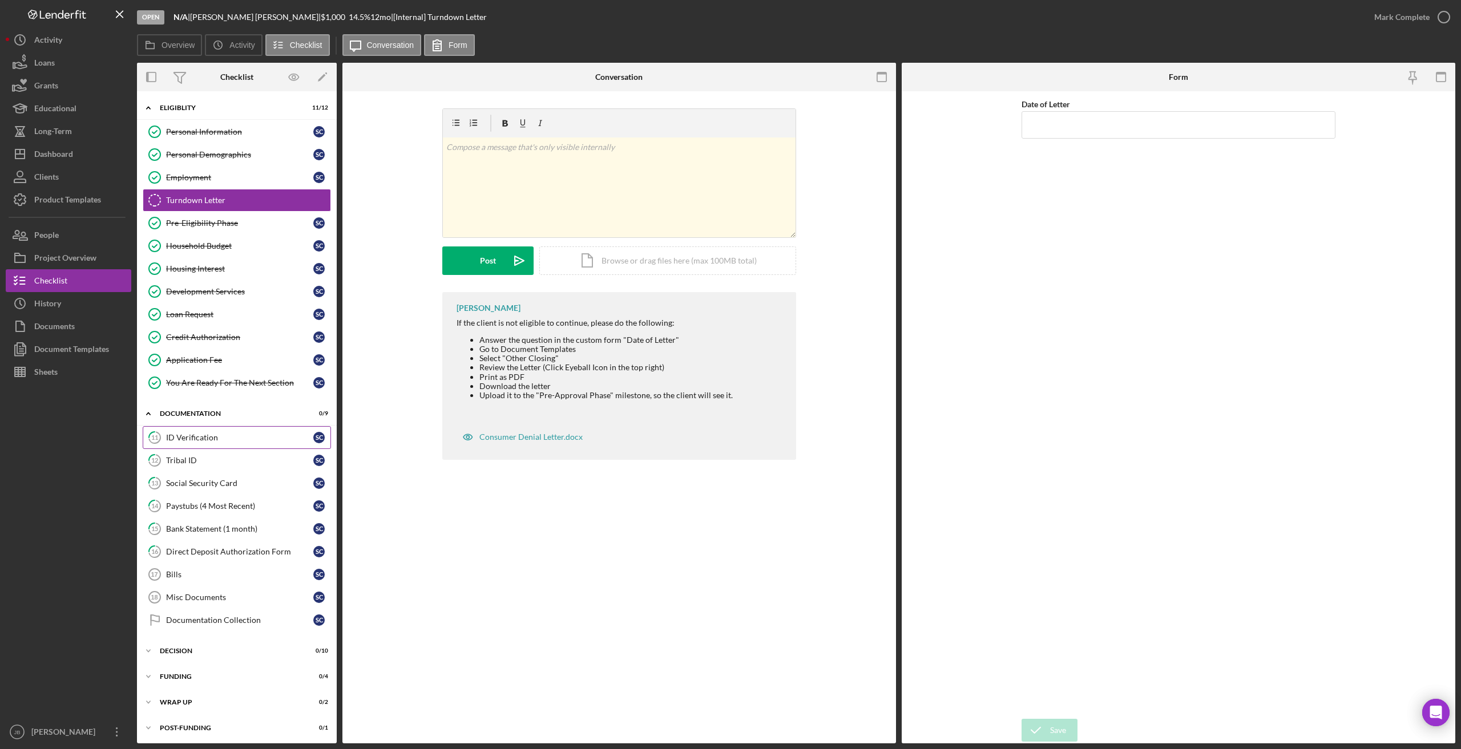
click at [269, 445] on link "11 ID Verification S C" at bounding box center [237, 437] width 188 height 23
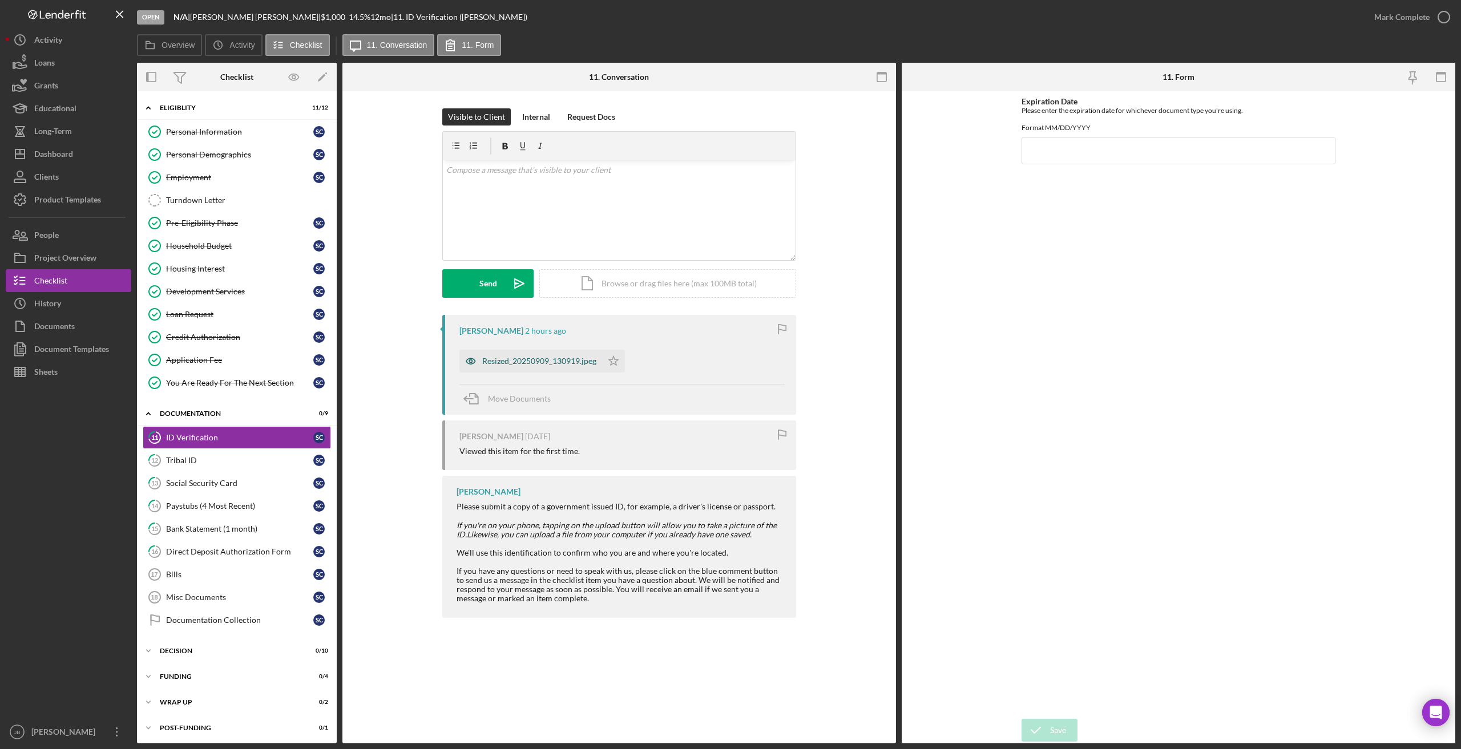
click at [502, 358] on div "Resized_20250909_130919.jpeg" at bounding box center [539, 361] width 114 height 9
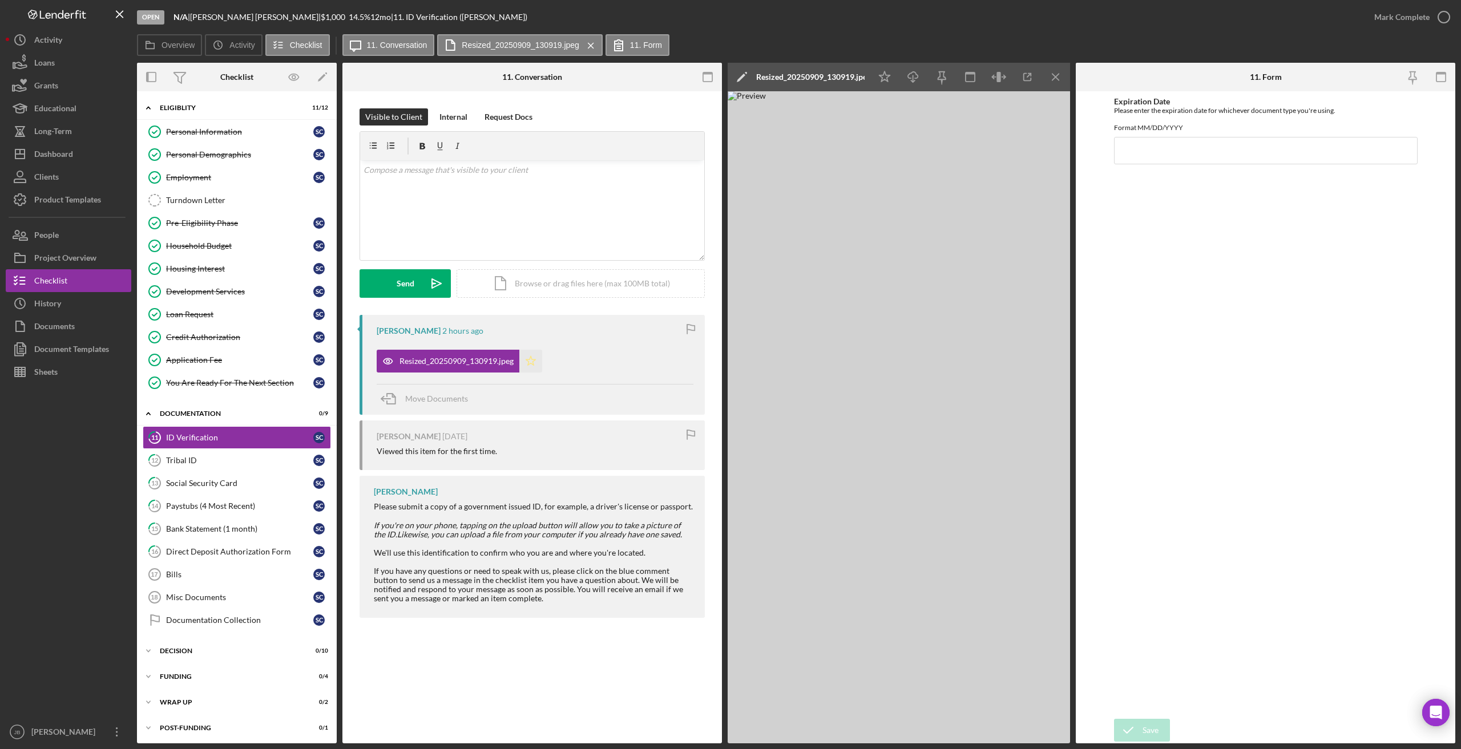
click at [528, 362] on icon "Icon/Star" at bounding box center [530, 361] width 23 height 23
click at [987, 18] on icon "button" at bounding box center [1443, 17] width 29 height 29
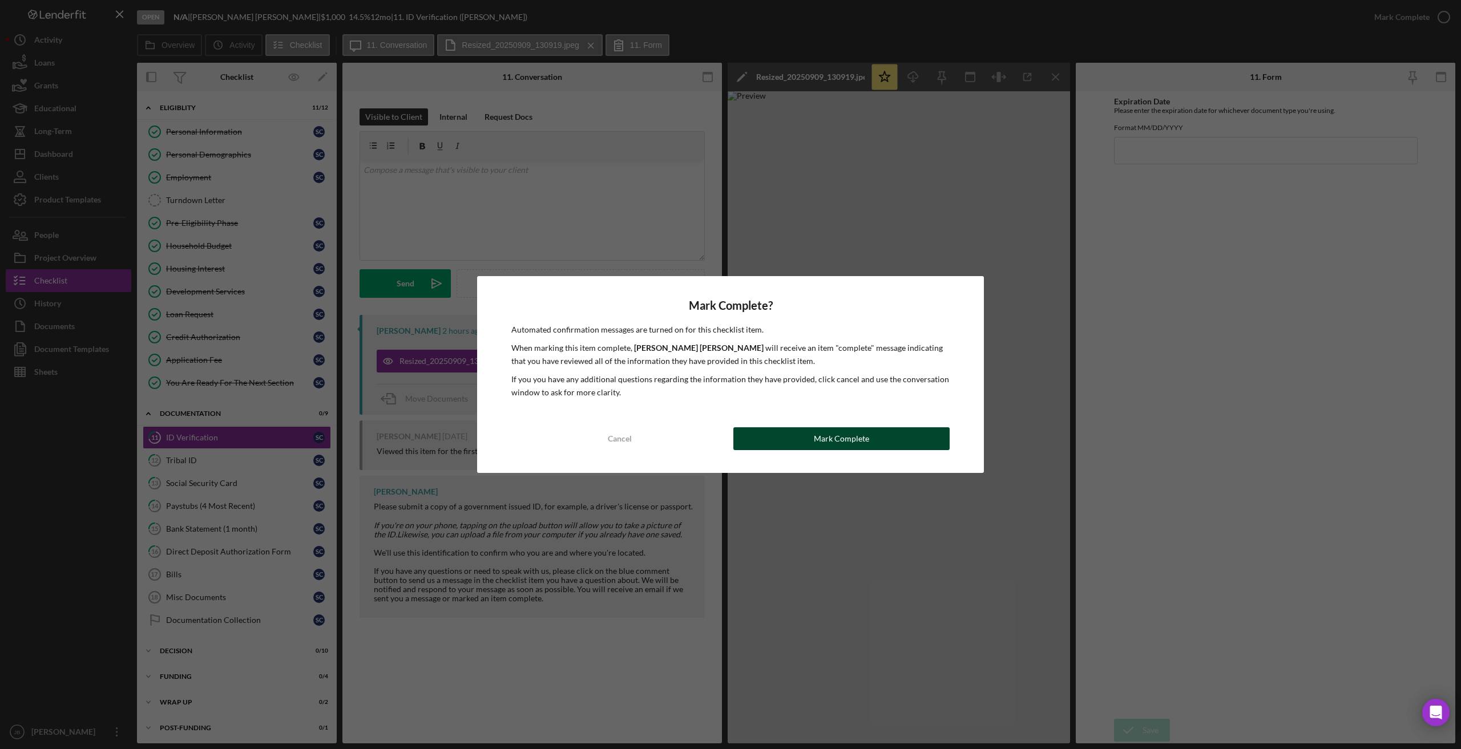
click at [871, 446] on button "Mark Complete" at bounding box center [841, 438] width 216 height 23
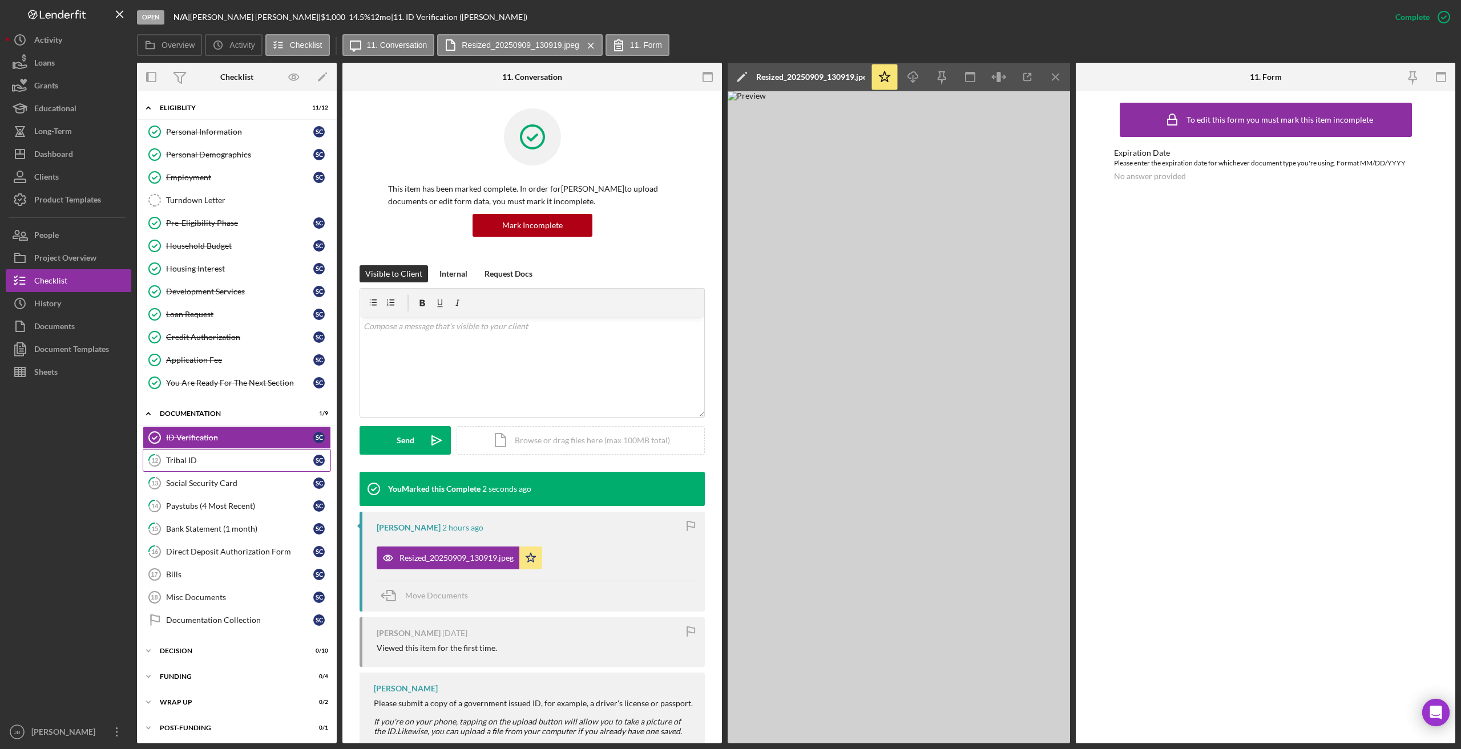
click at [308, 466] on link "12 Tribal ID S C" at bounding box center [237, 460] width 188 height 23
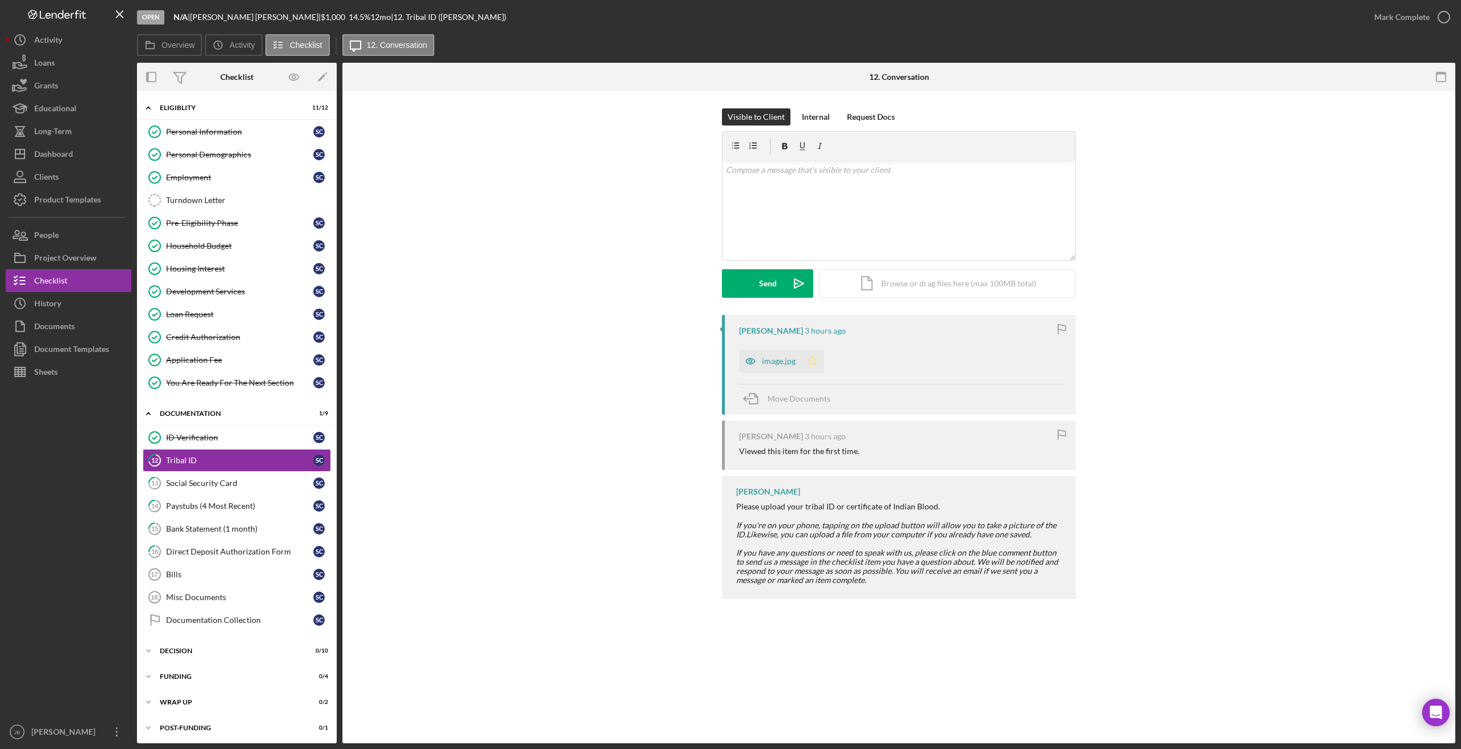
click at [818, 366] on icon "Icon/Star" at bounding box center [812, 361] width 23 height 23
click at [767, 359] on div "image.jpg" at bounding box center [779, 361] width 34 height 9
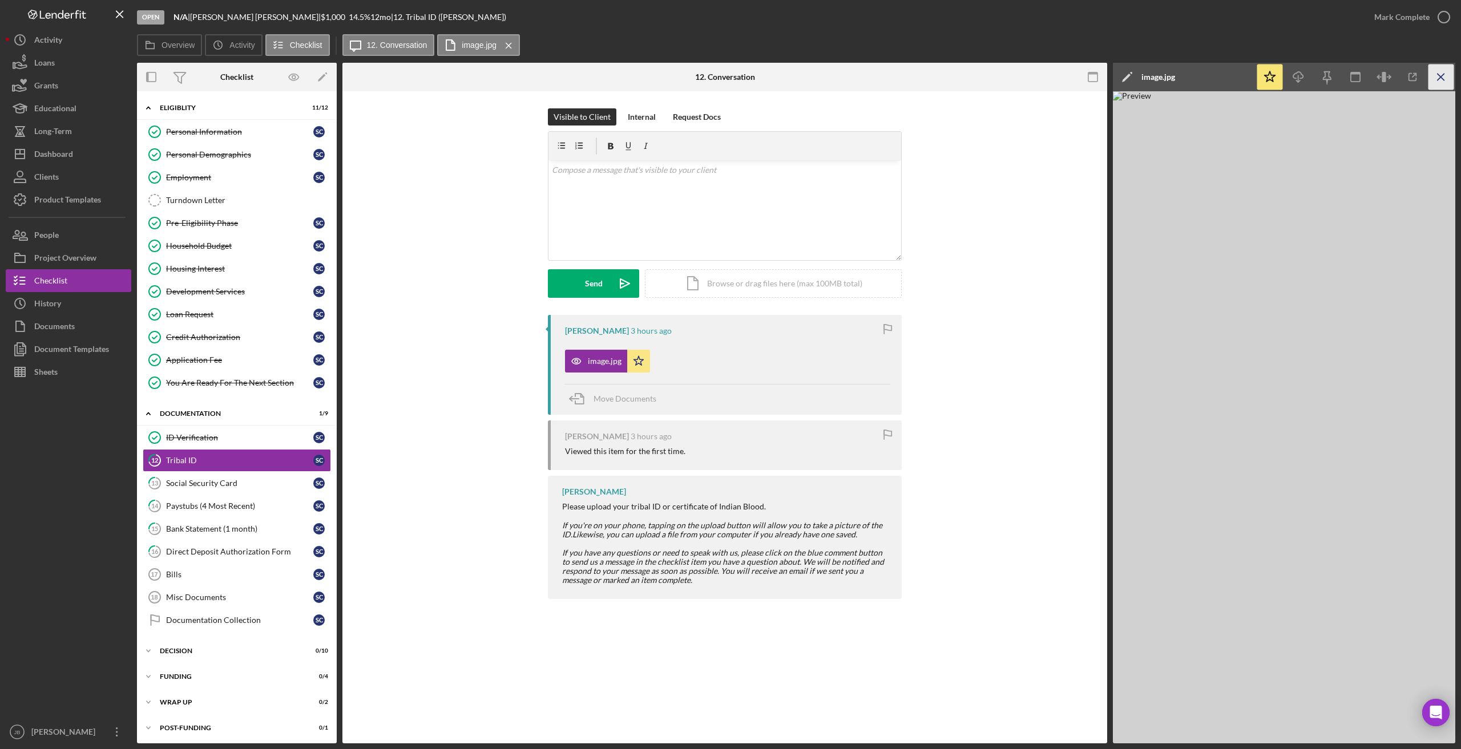
click at [987, 79] on icon "Icon/Menu Close" at bounding box center [1441, 77] width 26 height 26
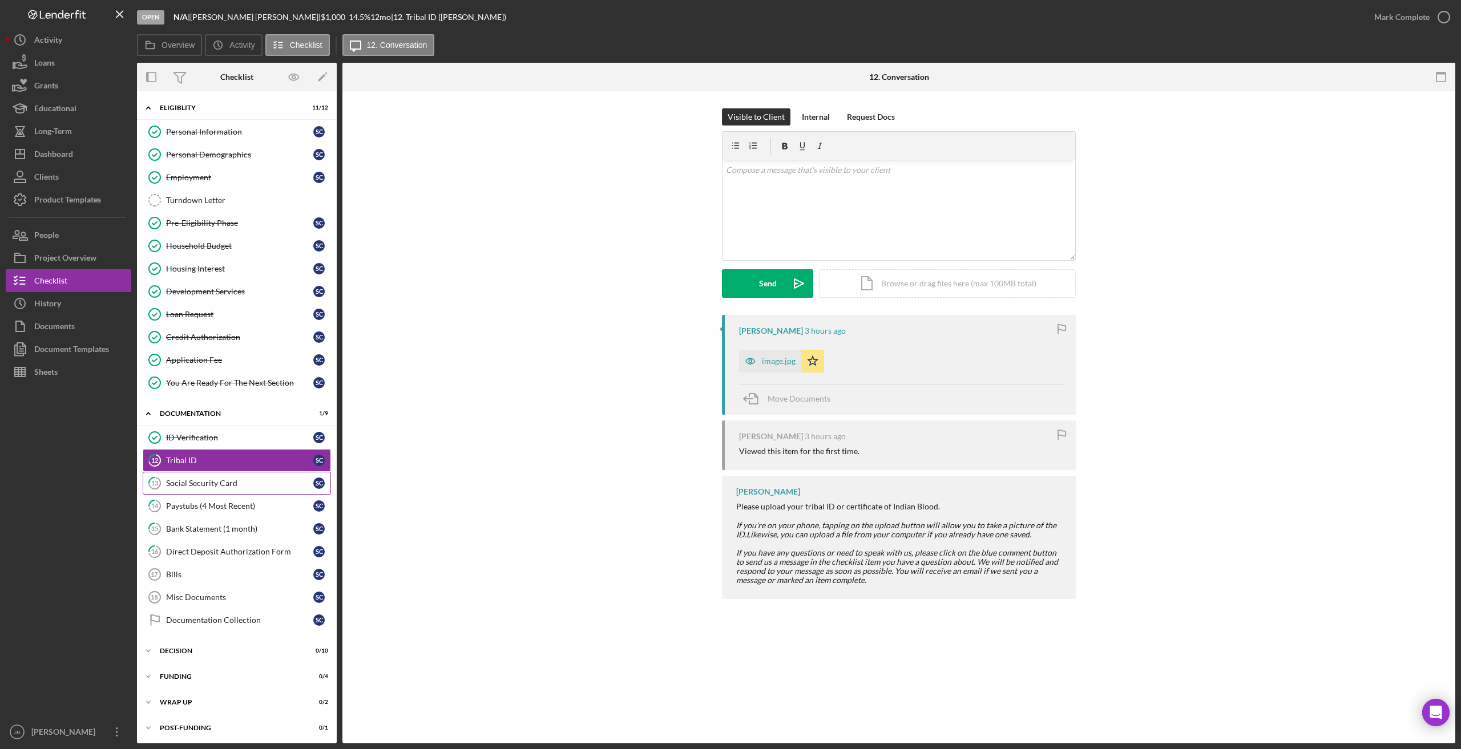
click at [207, 482] on div "Social Security Card" at bounding box center [239, 483] width 147 height 9
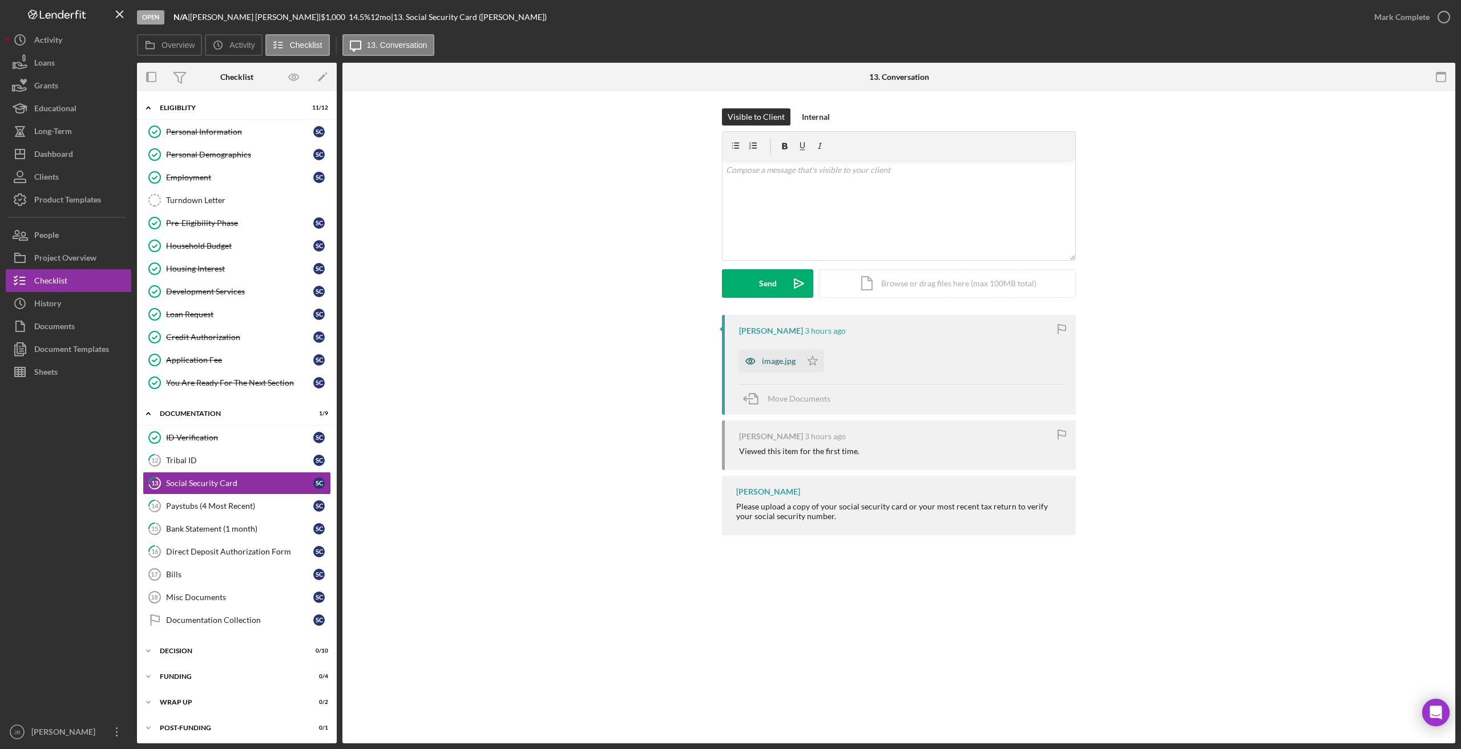
click at [782, 356] on div "image.jpg" at bounding box center [770, 361] width 62 height 23
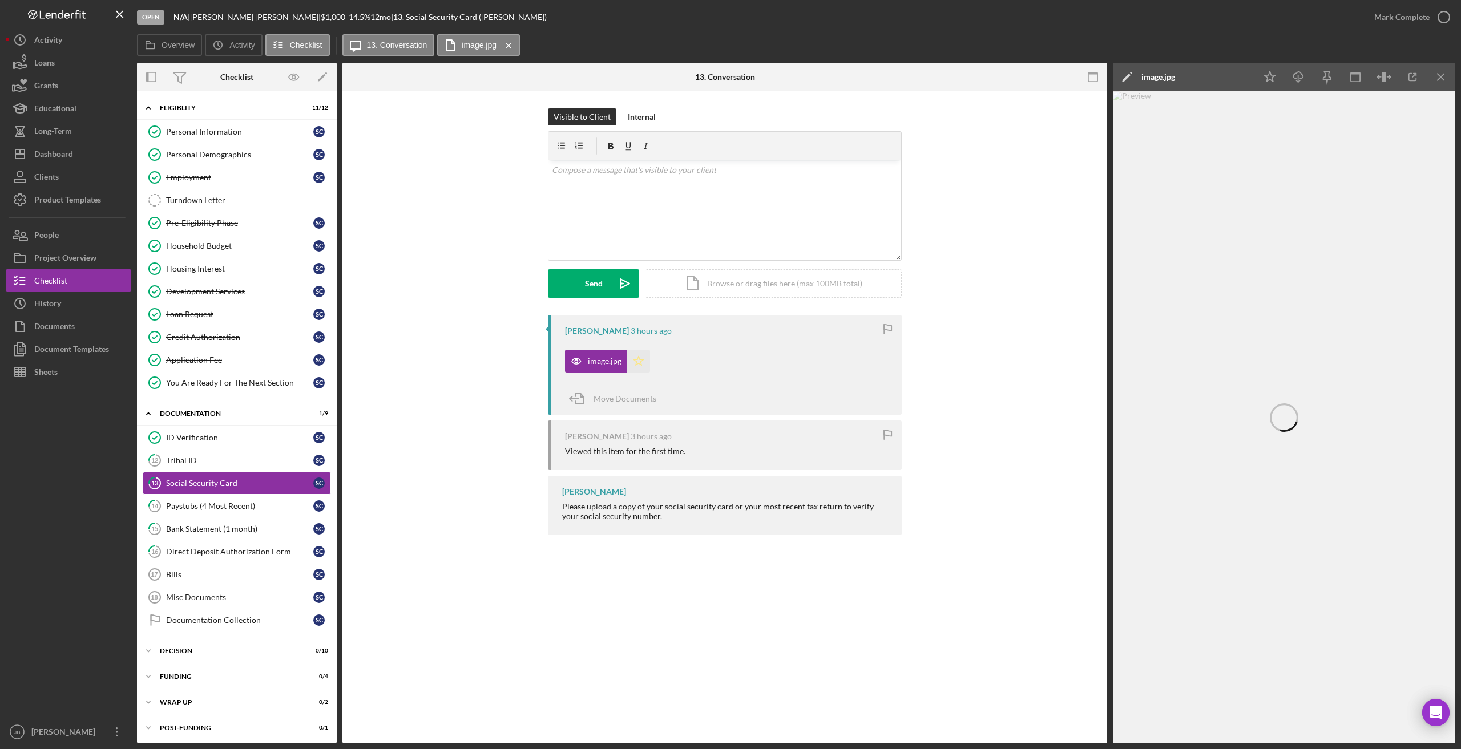
click at [641, 359] on polygon "button" at bounding box center [639, 360] width 10 height 9
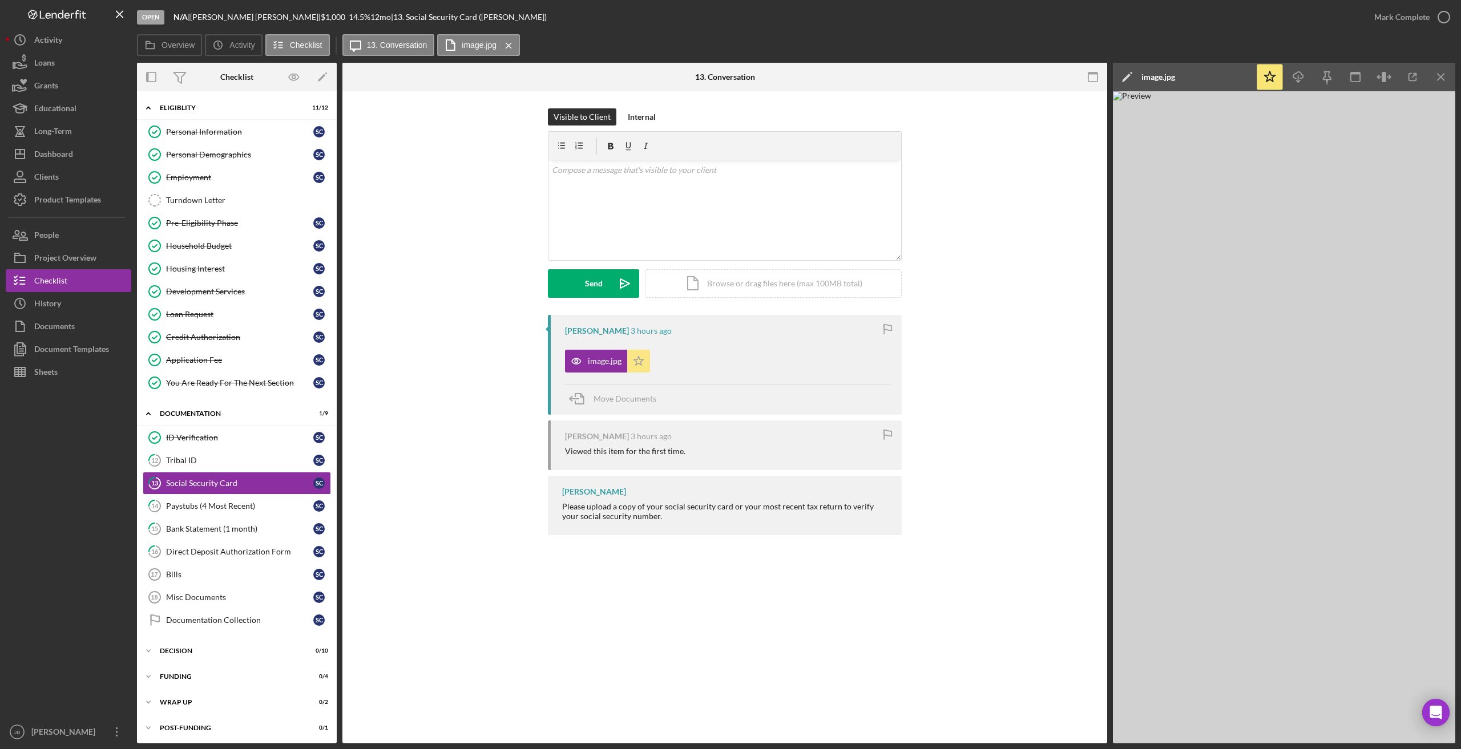
click at [639, 358] on icon "Icon/Star" at bounding box center [638, 361] width 23 height 23
click at [636, 359] on icon "Icon/Star" at bounding box center [638, 361] width 23 height 23
click at [987, 73] on icon "Icon/Menu Close" at bounding box center [1441, 77] width 26 height 26
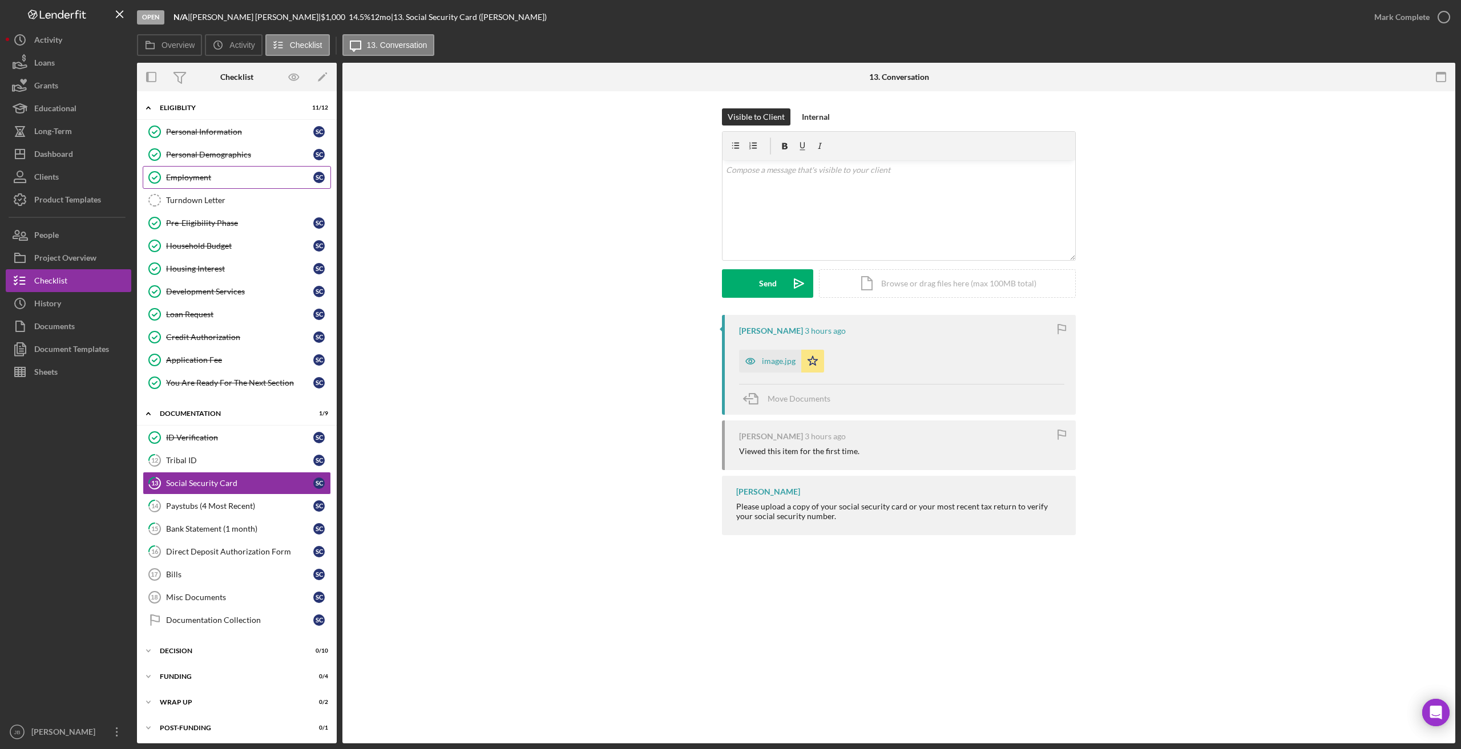
click at [257, 176] on div "Employment" at bounding box center [239, 177] width 147 height 9
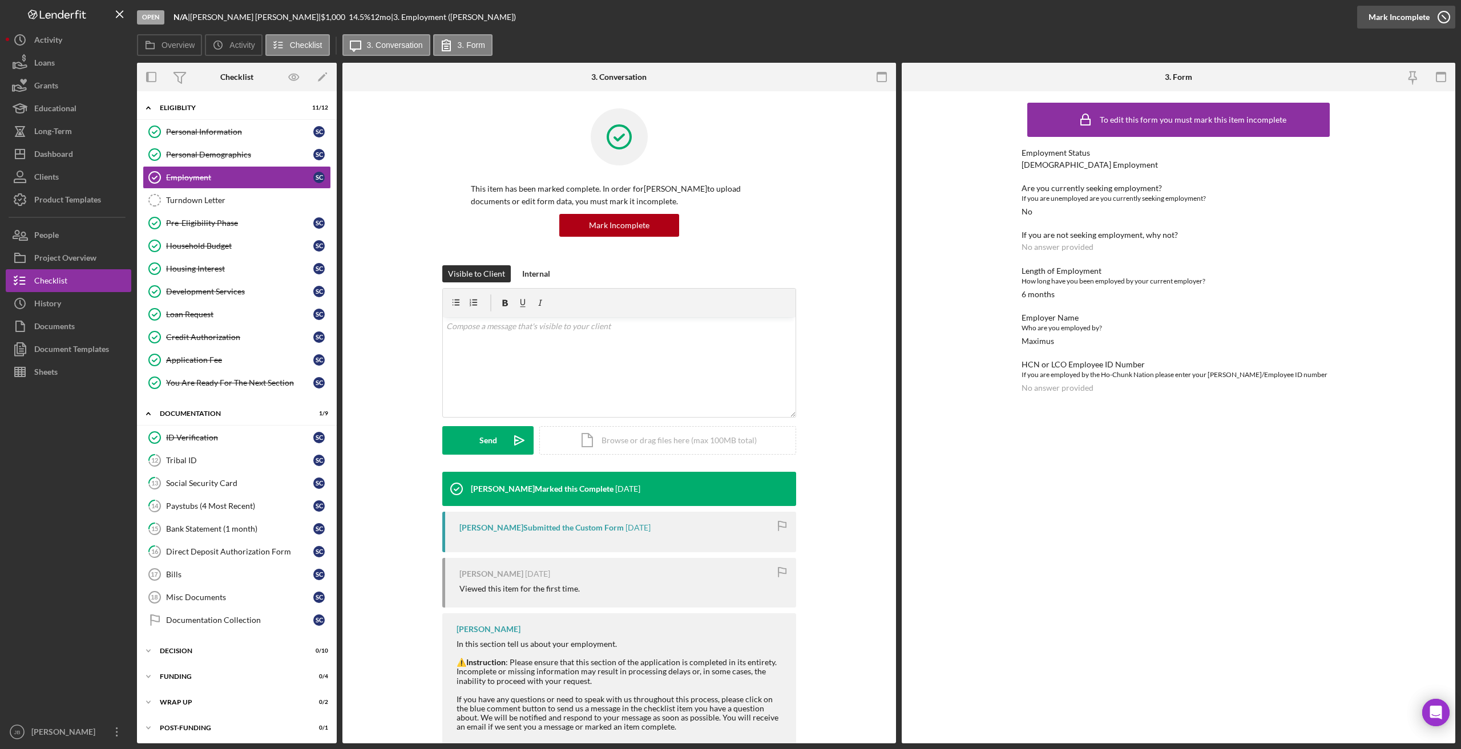
click at [987, 26] on icon "button" at bounding box center [1443, 17] width 29 height 29
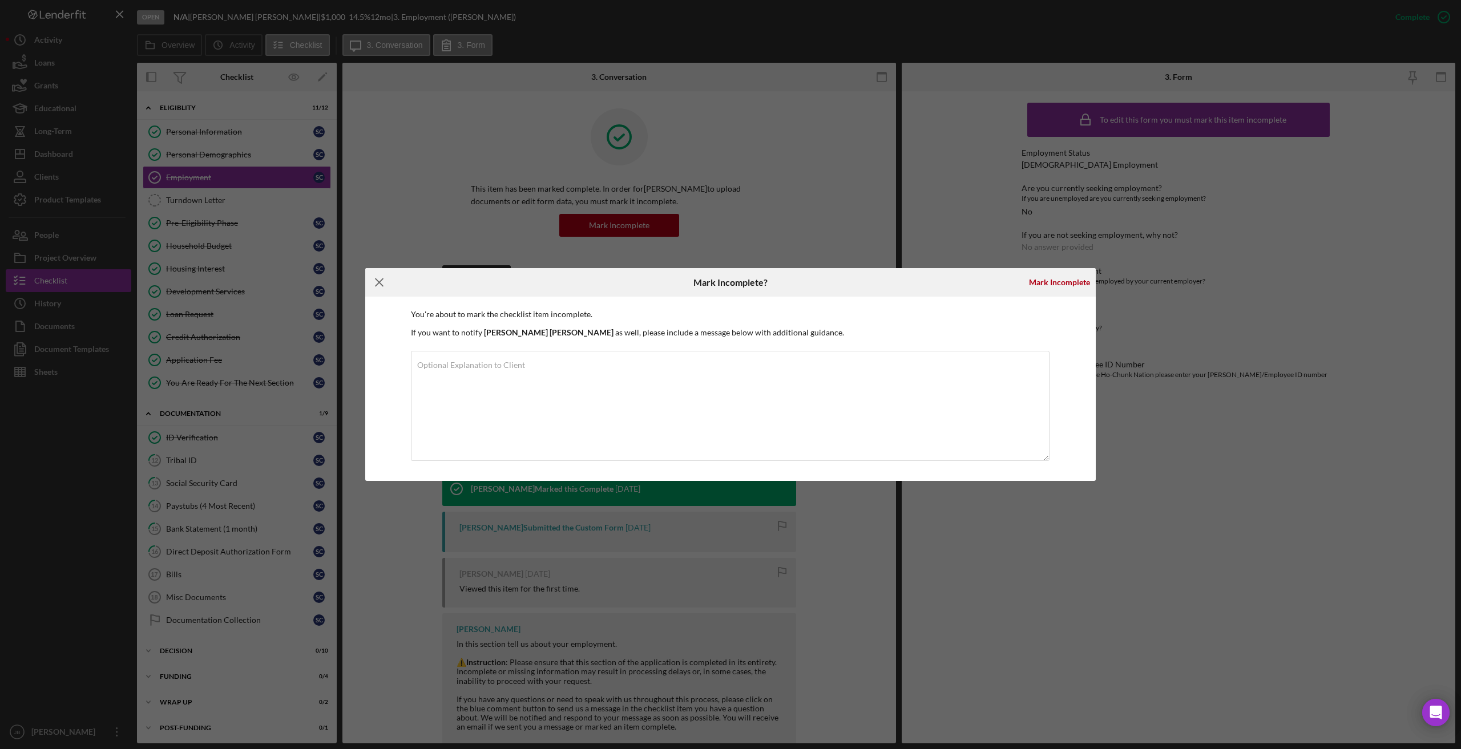
click at [375, 282] on icon "Icon/Menu Close" at bounding box center [379, 282] width 29 height 29
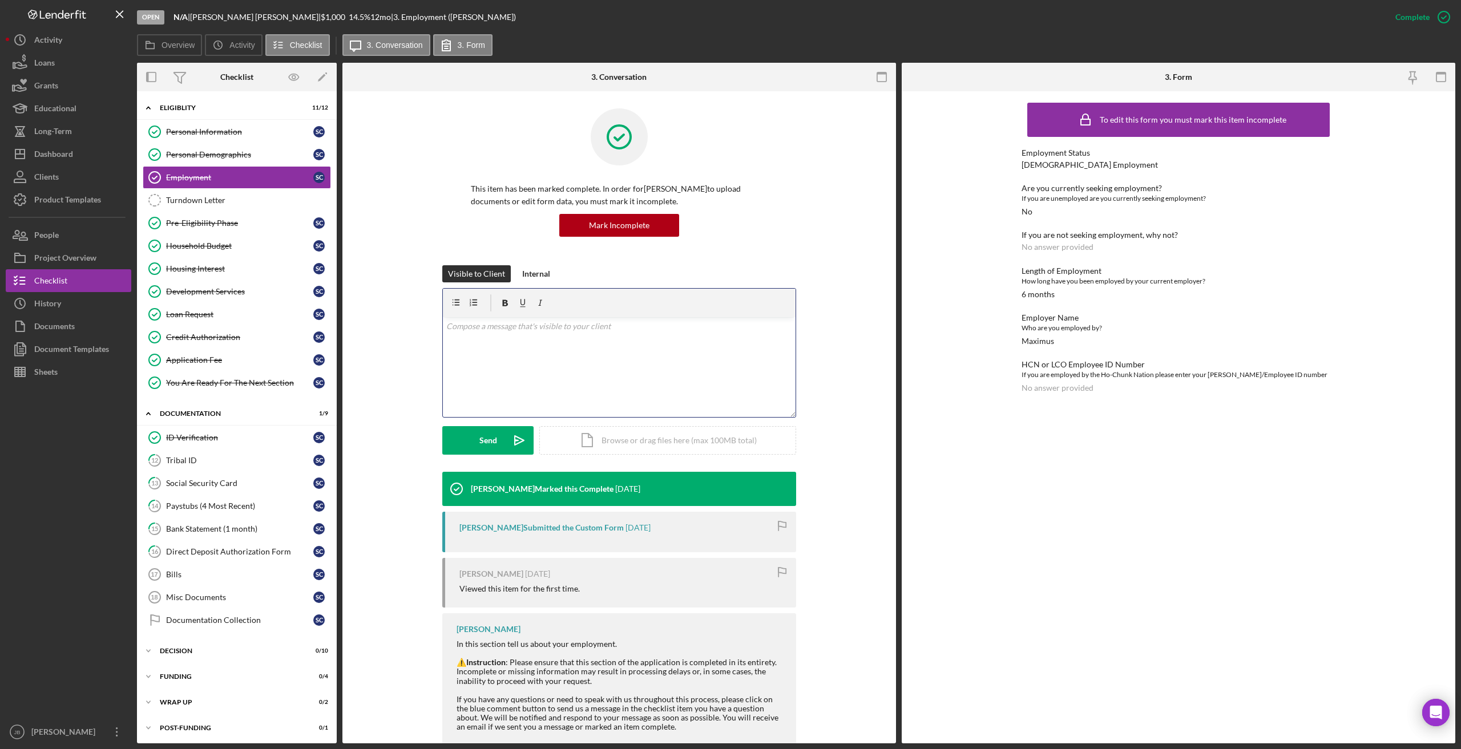
click at [534, 380] on div "v Color teal Color pink Remove color Add row above Add row below Add column bef…" at bounding box center [619, 367] width 353 height 100
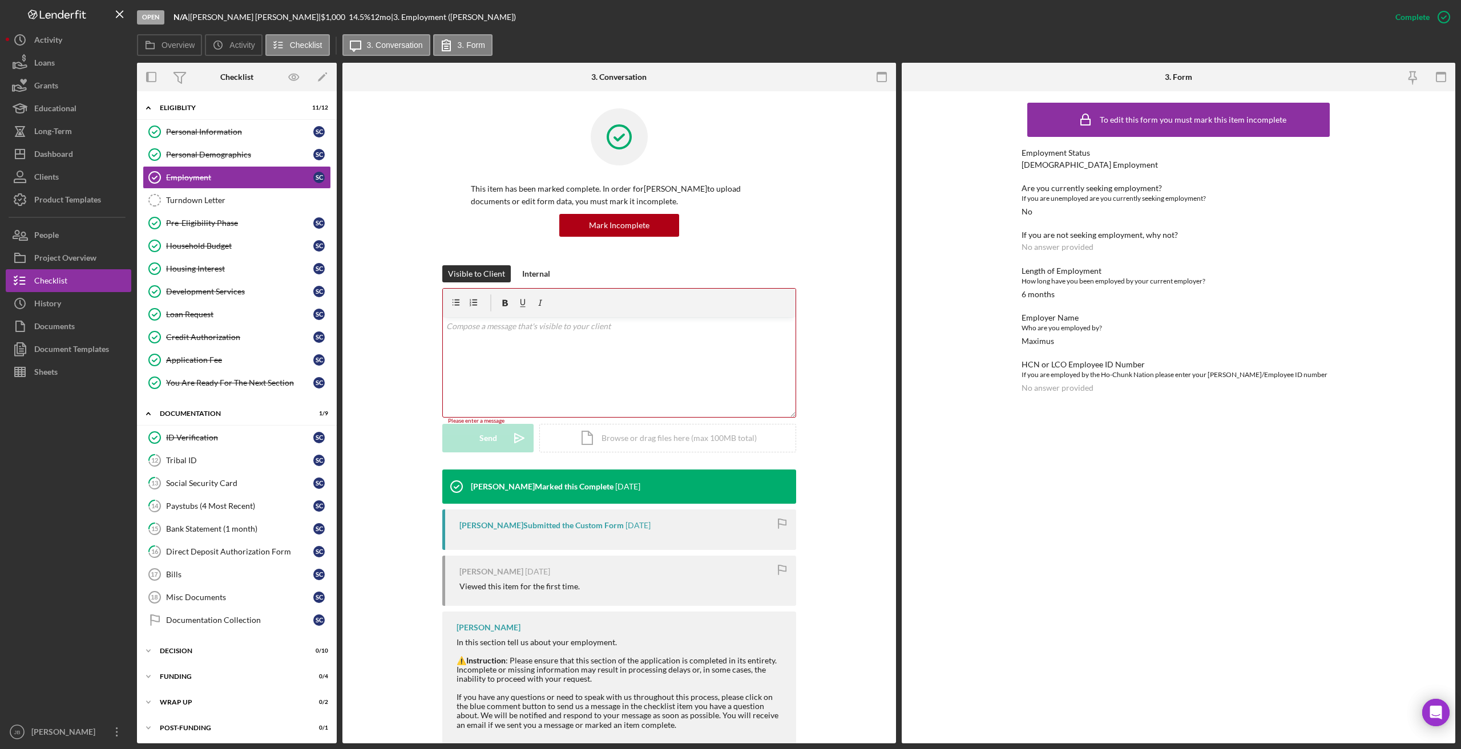
click at [631, 523] on time "1 day ago" at bounding box center [637, 525] width 25 height 9
click at [670, 488] on div "Kevin Stevens Marked this Complete 1 day ago" at bounding box center [619, 487] width 354 height 34
click at [192, 198] on div "Turndown Letter" at bounding box center [248, 200] width 164 height 9
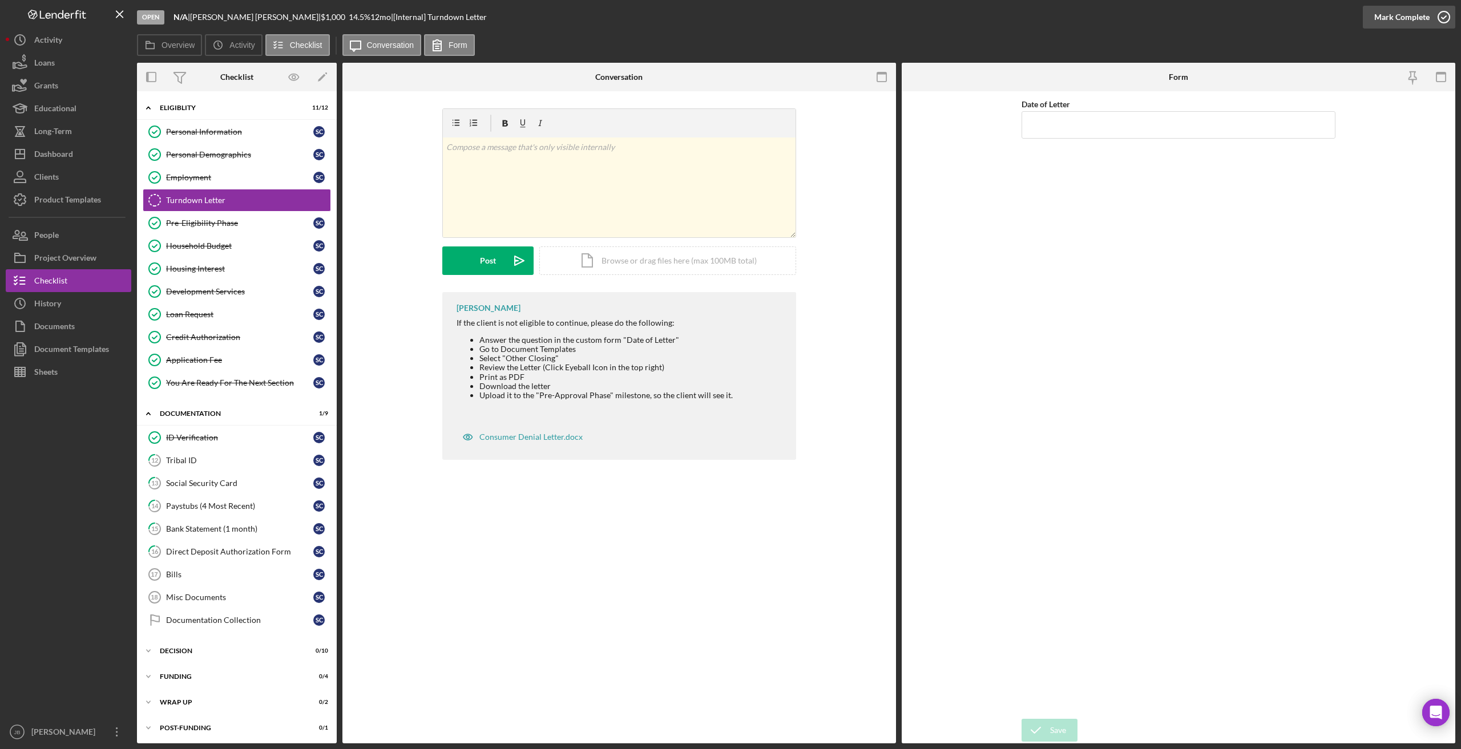
click at [987, 18] on icon "button" at bounding box center [1443, 17] width 29 height 29
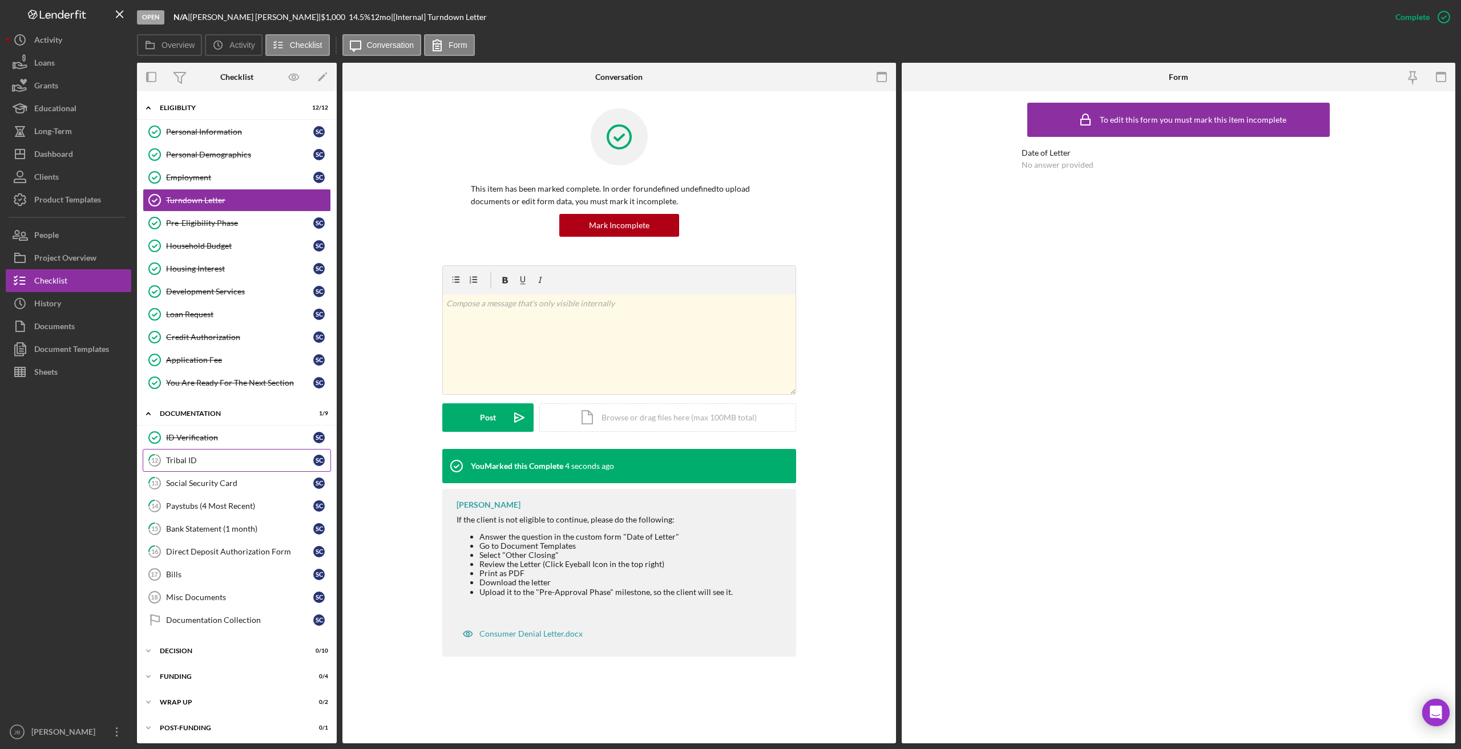
click at [234, 456] on div "Tribal ID" at bounding box center [239, 460] width 147 height 9
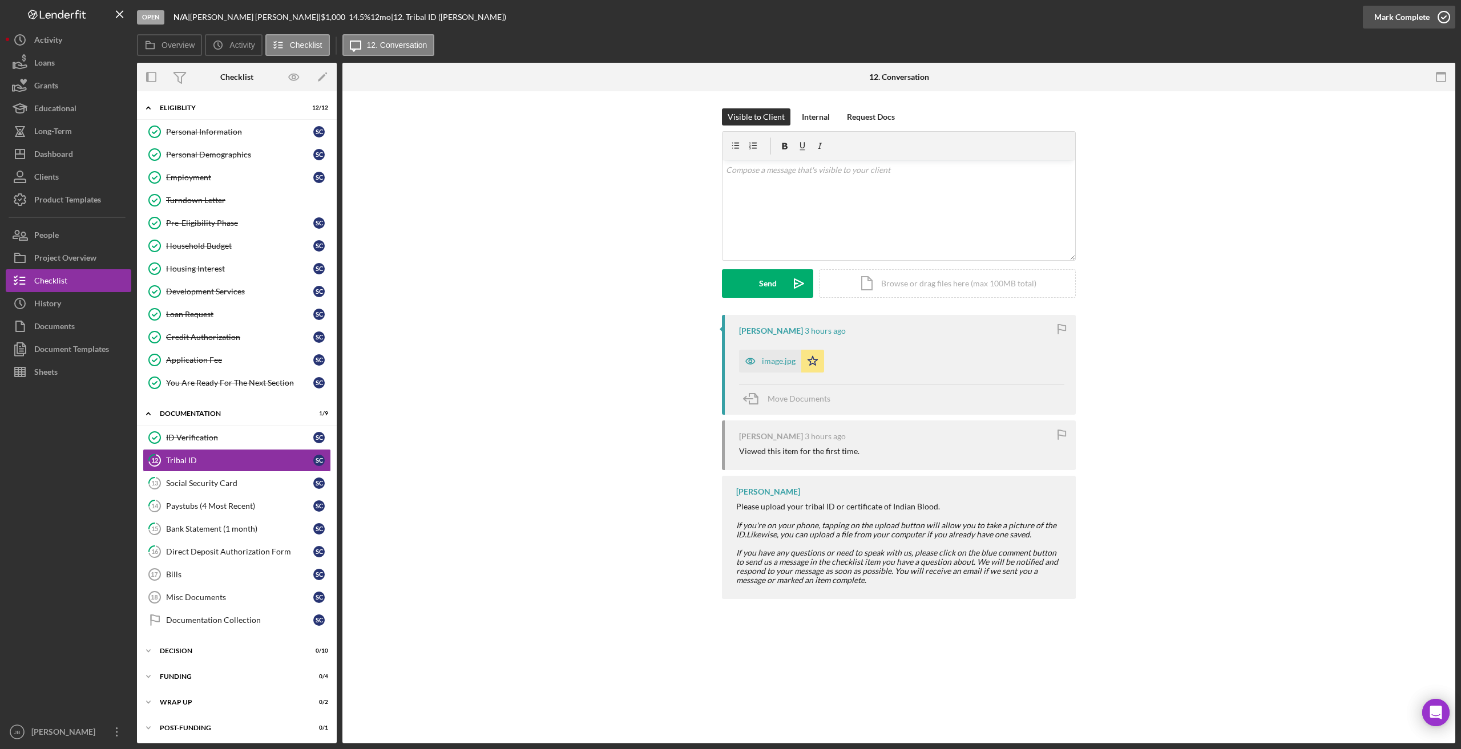
click at [987, 14] on icon "button" at bounding box center [1443, 17] width 29 height 29
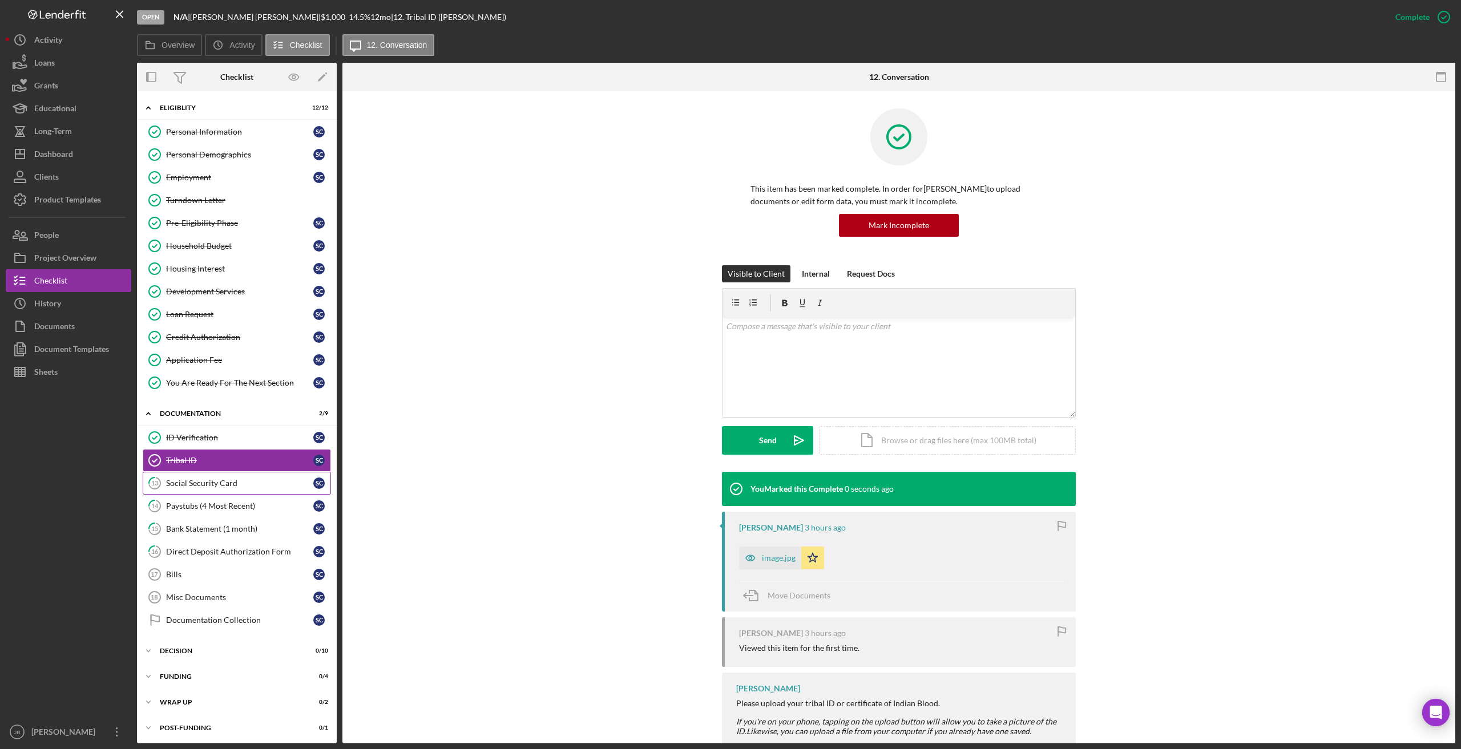
click at [268, 491] on link "13 Social Security Card S C" at bounding box center [237, 483] width 188 height 23
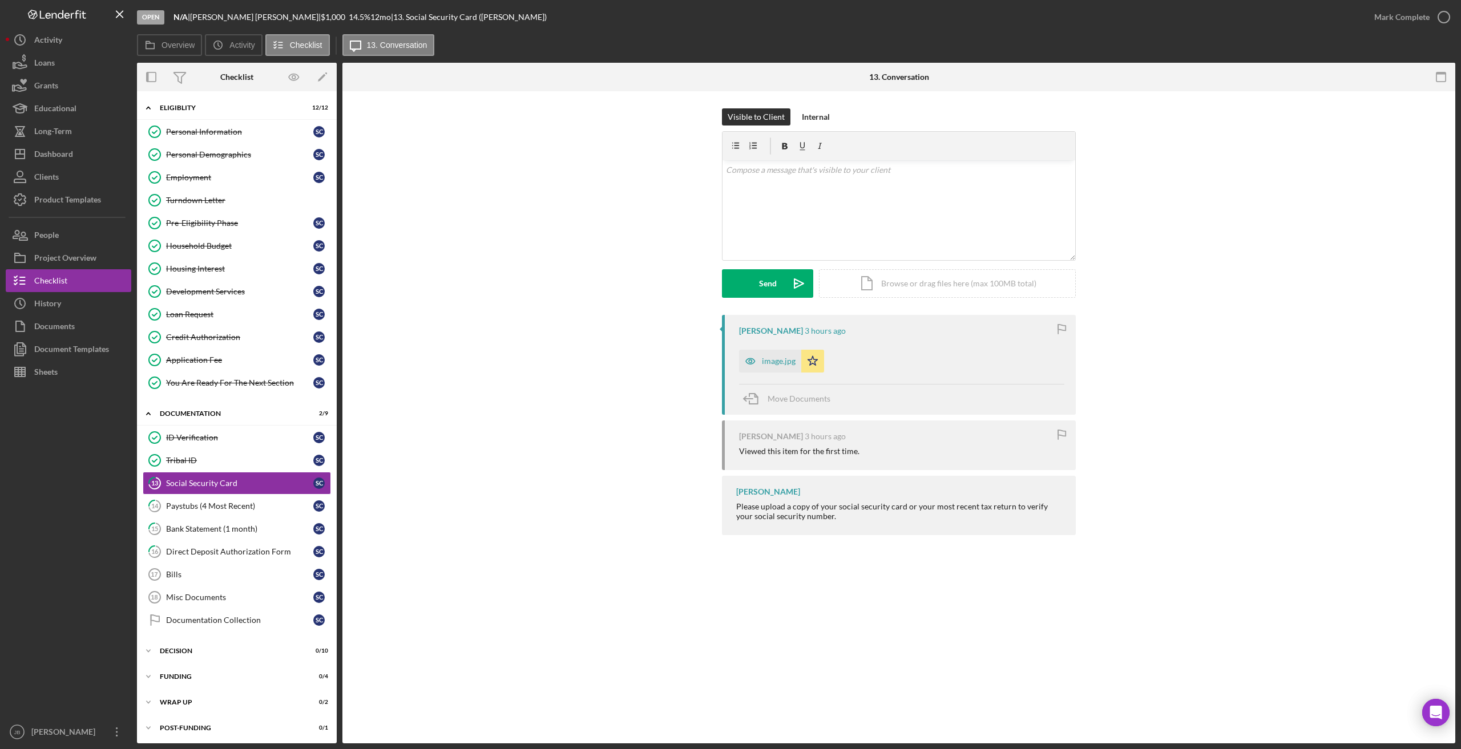
click at [789, 364] on div "image.jpg" at bounding box center [779, 361] width 34 height 9
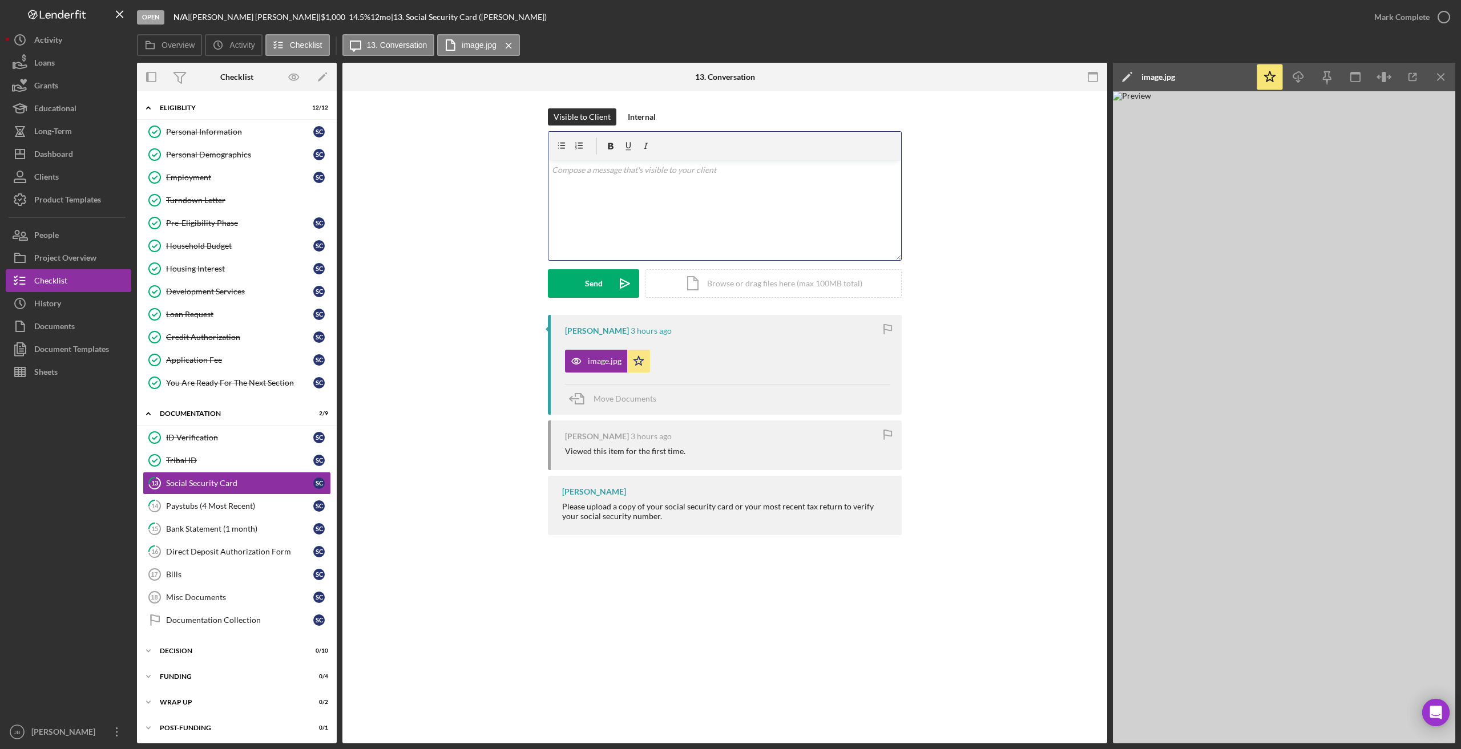
click at [565, 204] on div "v Color teal Color pink Remove color Add row above Add row below Add column bef…" at bounding box center [724, 210] width 353 height 100
click at [610, 280] on icon "Icon/icon-invite-send" at bounding box center [624, 283] width 29 height 29
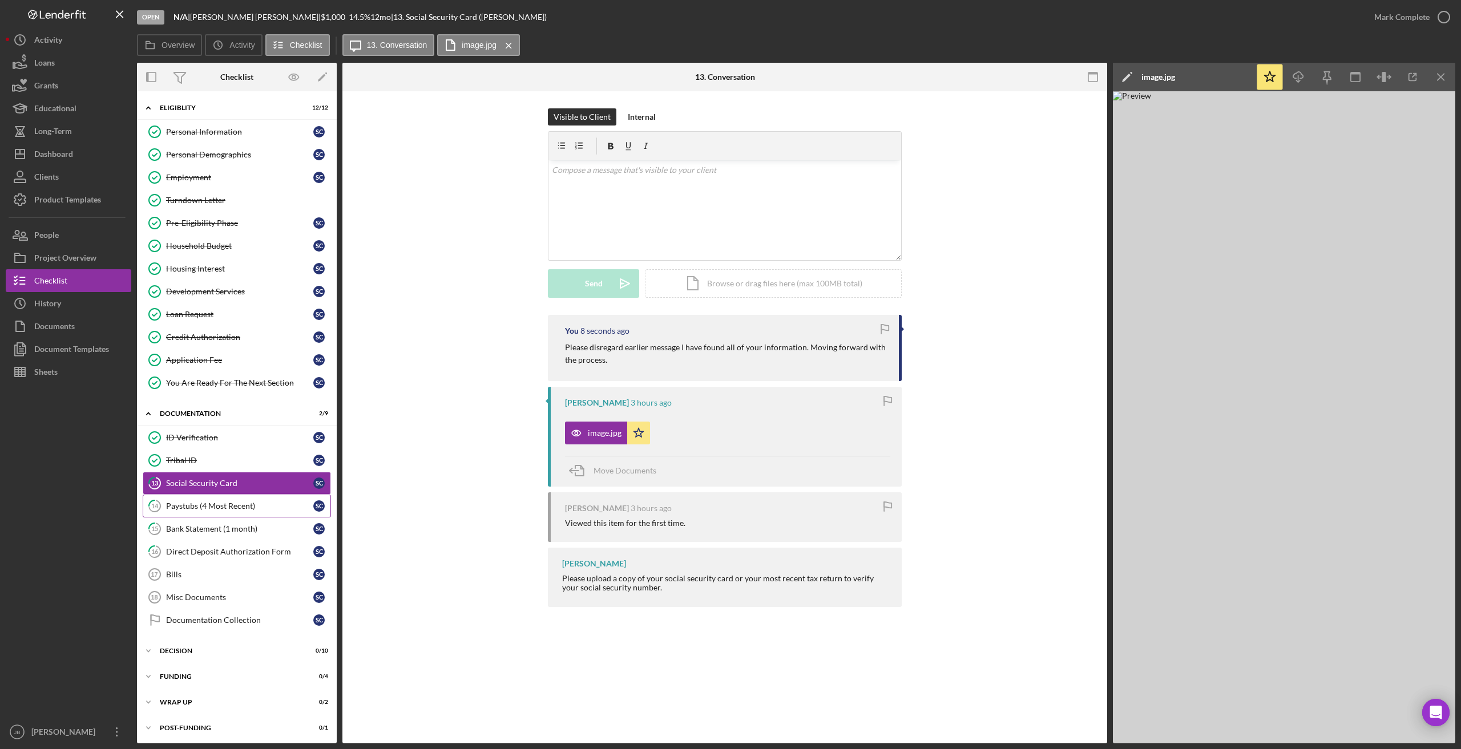
click at [285, 504] on div "Paystubs (4 Most Recent)" at bounding box center [239, 506] width 147 height 9
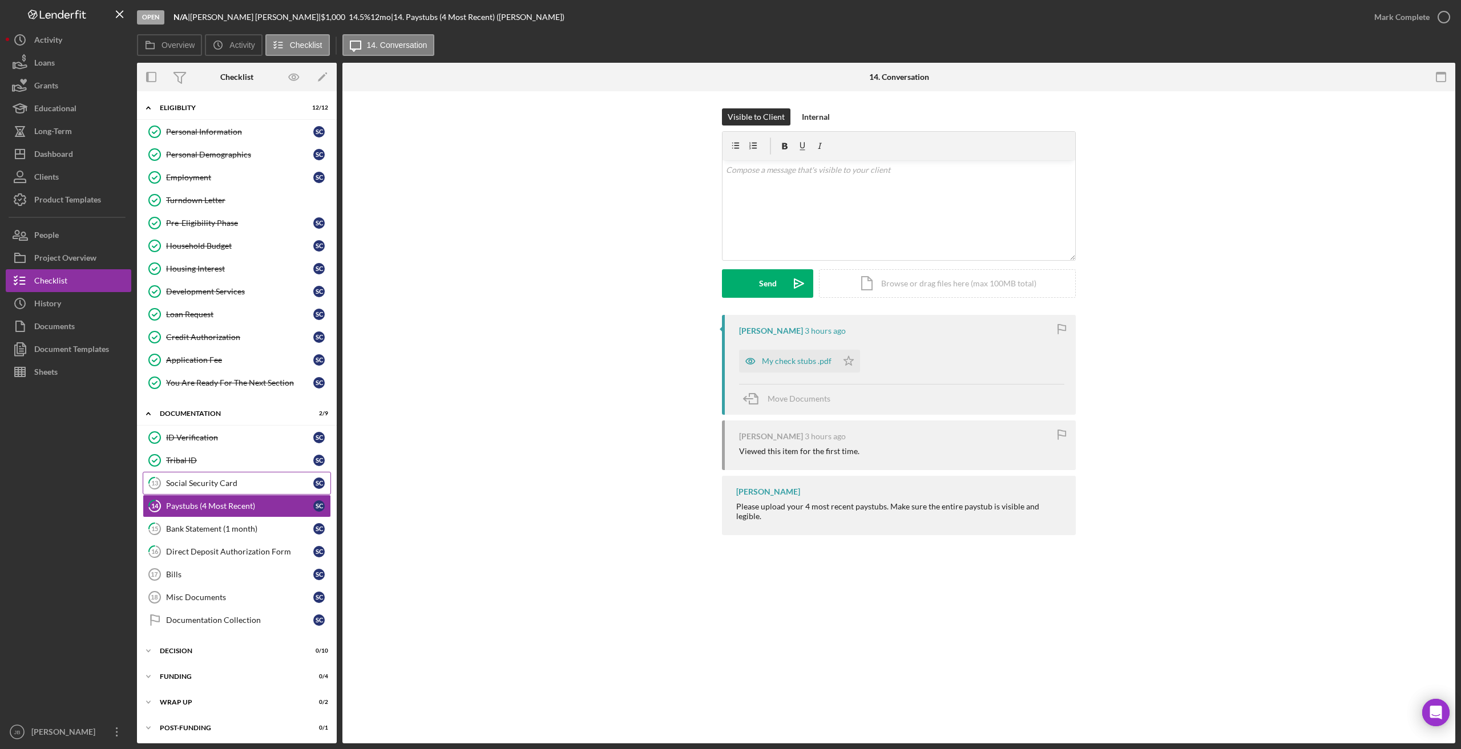
click at [291, 484] on div "Social Security Card" at bounding box center [239, 483] width 147 height 9
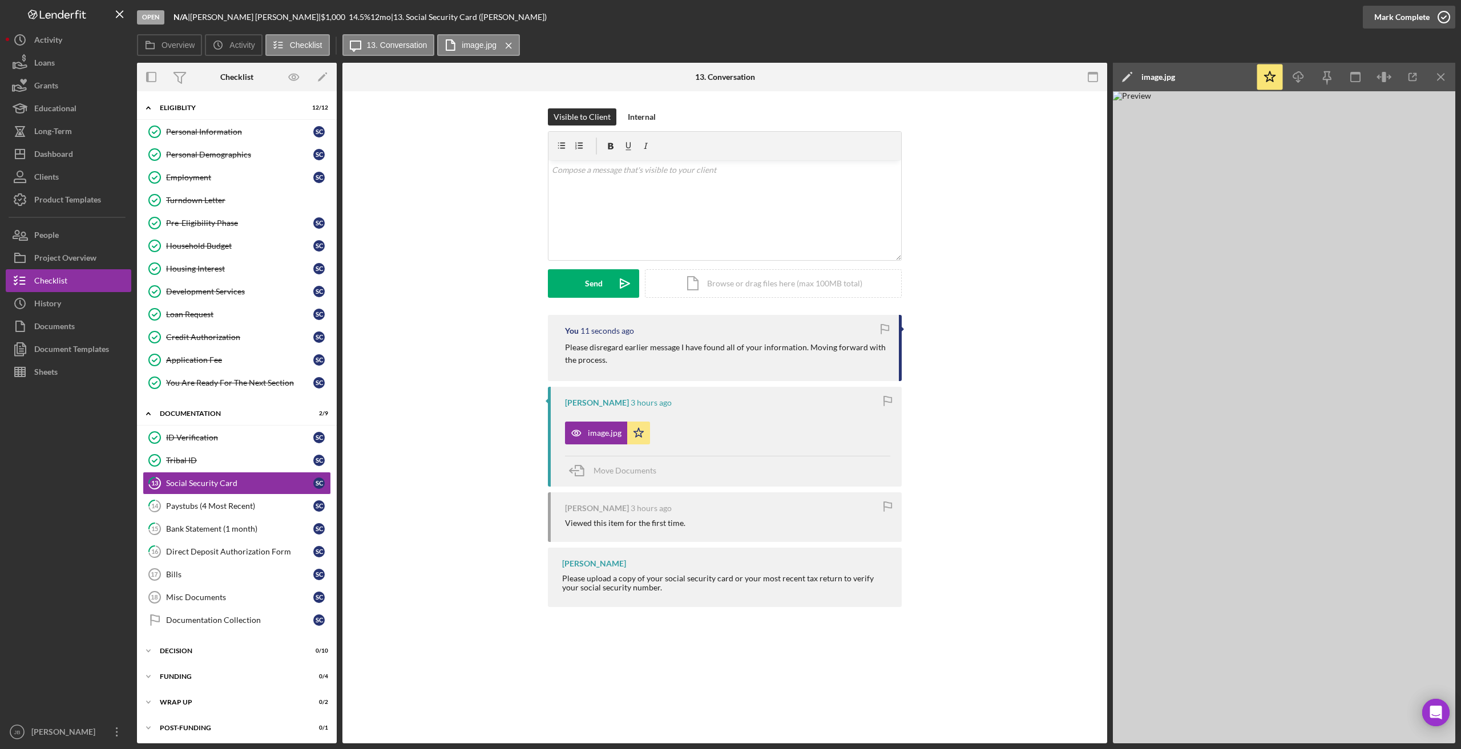
click at [987, 15] on icon "button" at bounding box center [1443, 17] width 29 height 29
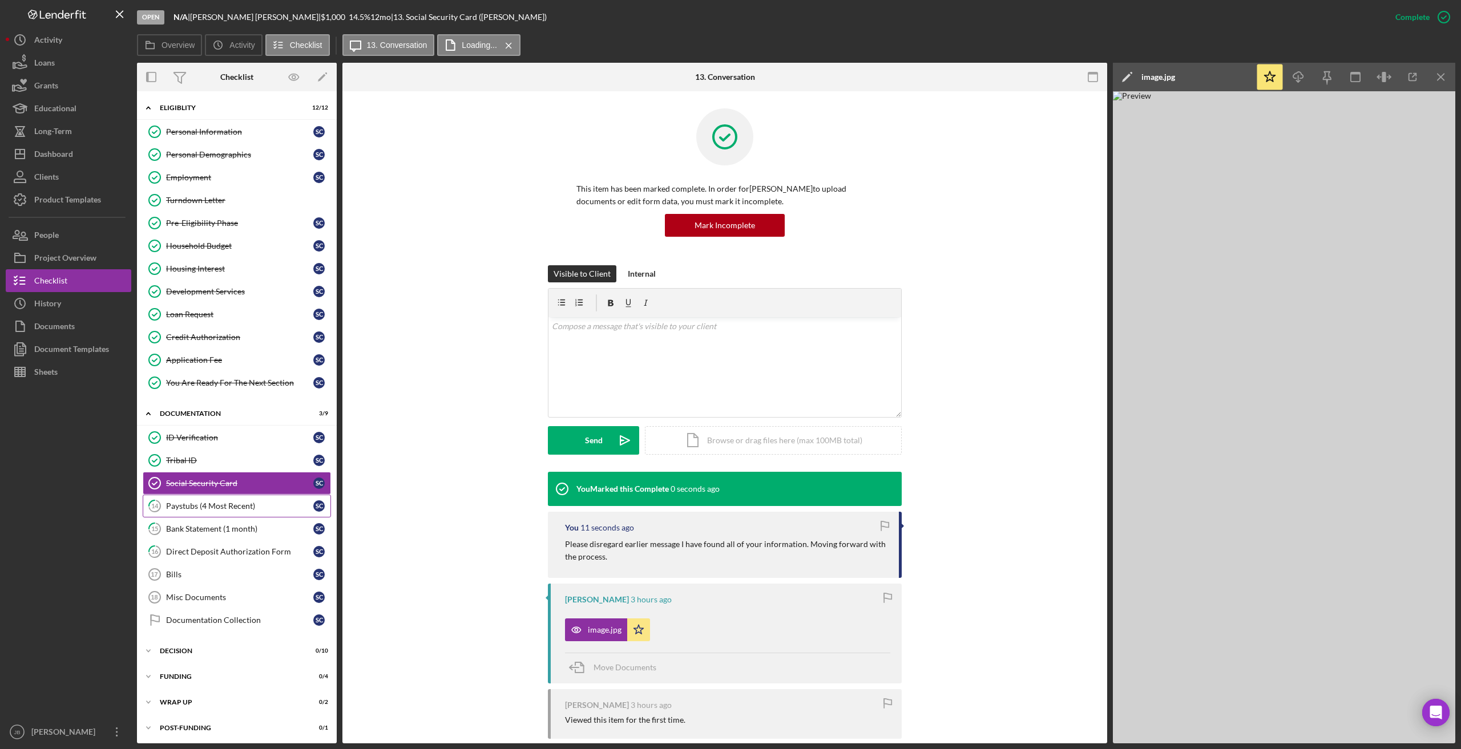
click at [256, 495] on link "14 Paystubs (4 Most Recent) S C" at bounding box center [237, 506] width 188 height 23
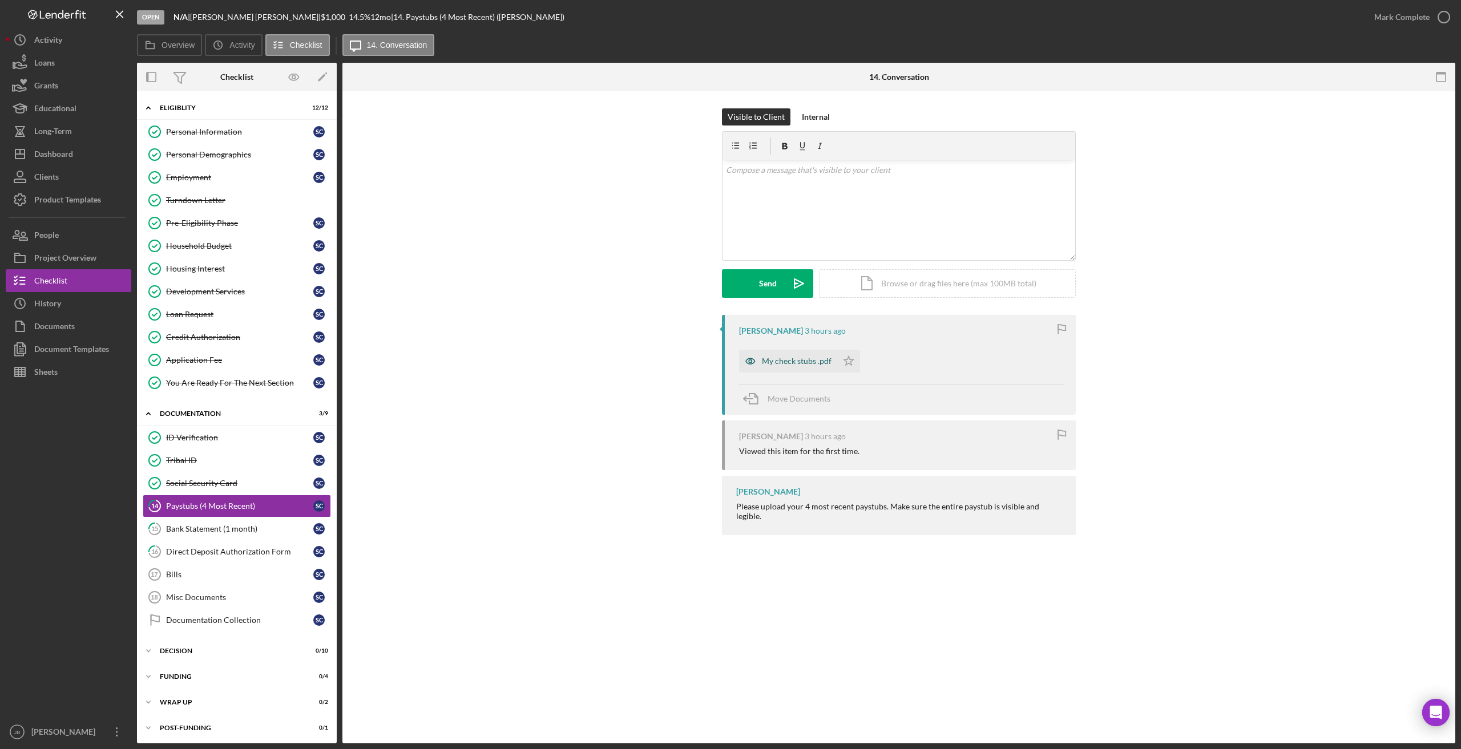
click at [824, 359] on div "My check stubs .pdf" at bounding box center [797, 361] width 70 height 9
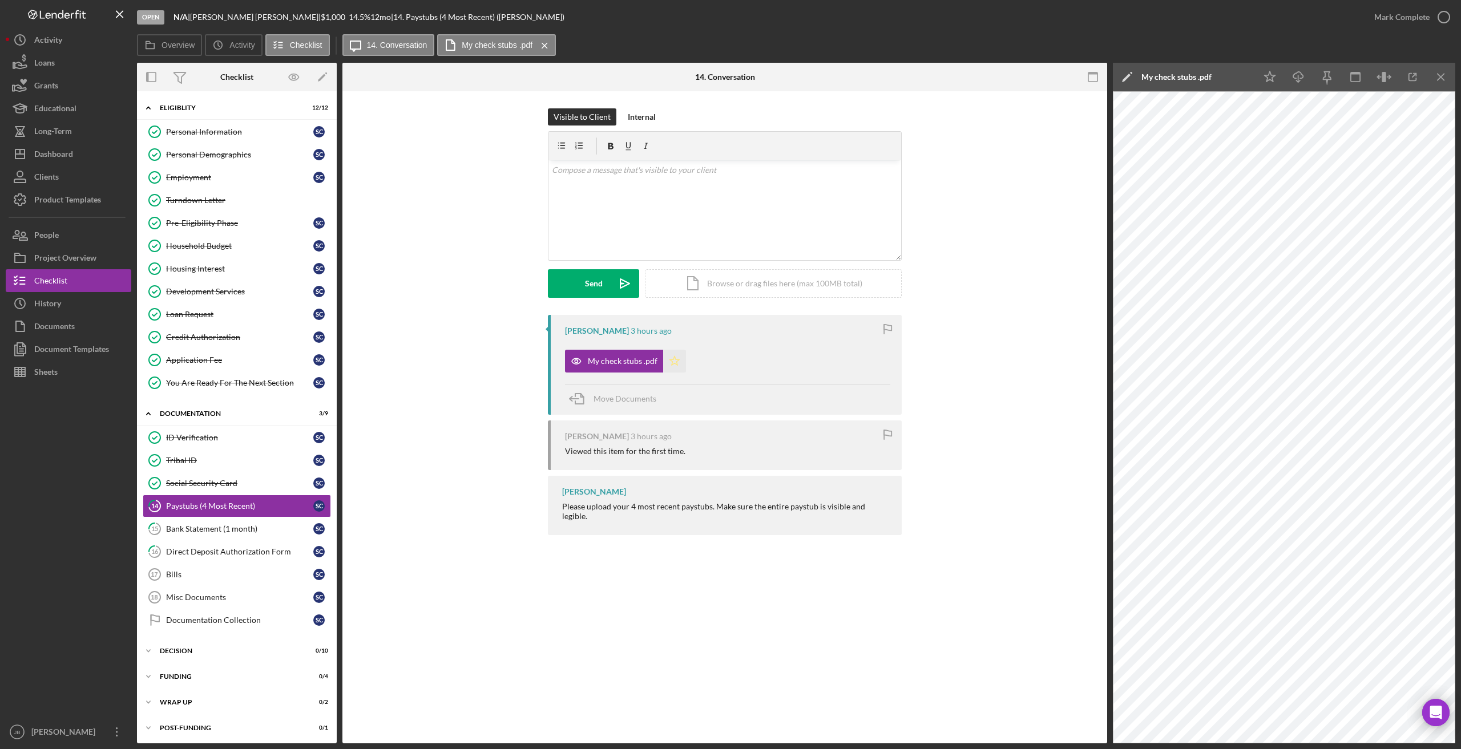
click at [670, 354] on icon "Icon/Star" at bounding box center [674, 361] width 23 height 23
click at [673, 365] on icon "Icon/Star" at bounding box center [674, 361] width 23 height 23
click at [987, 76] on icon "Icon/Menu Close" at bounding box center [1441, 77] width 26 height 26
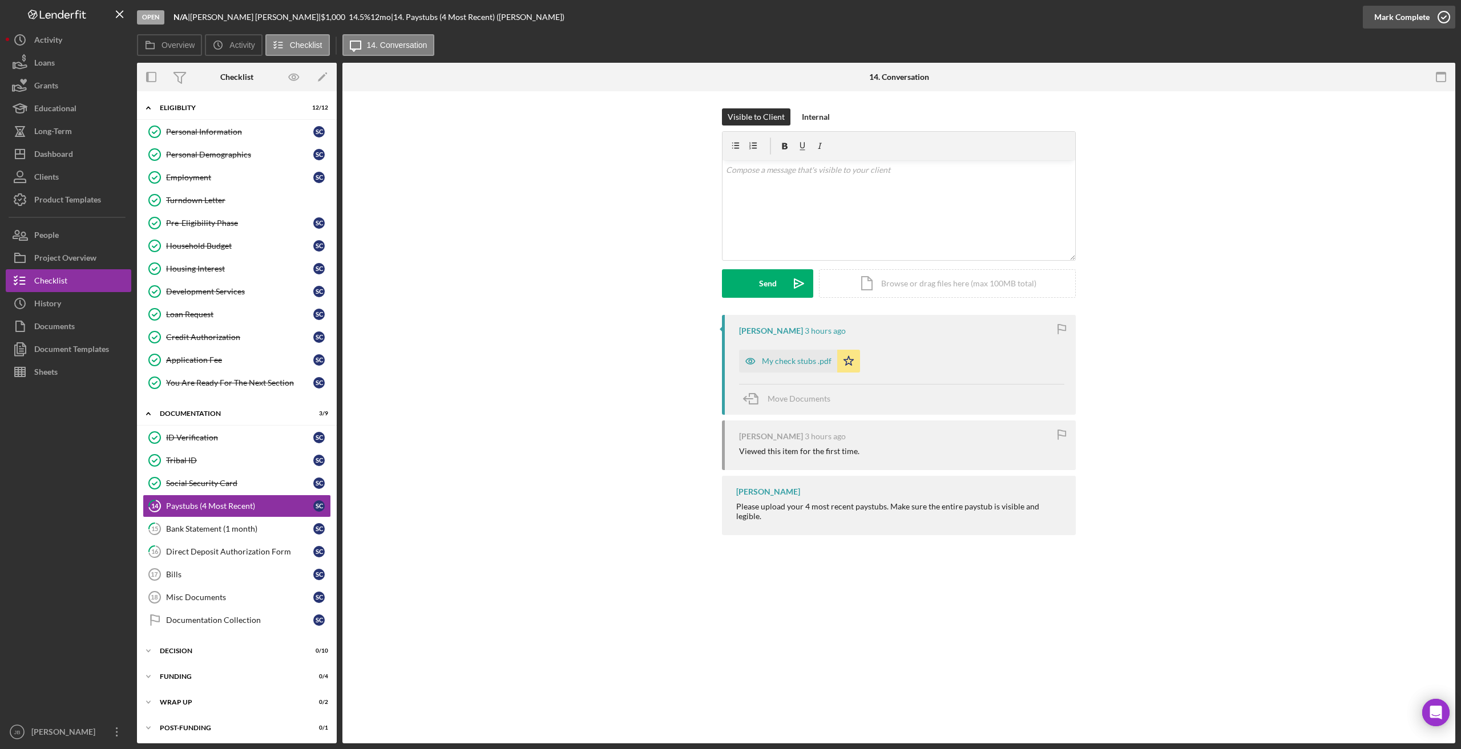
click at [987, 15] on icon "button" at bounding box center [1443, 17] width 29 height 29
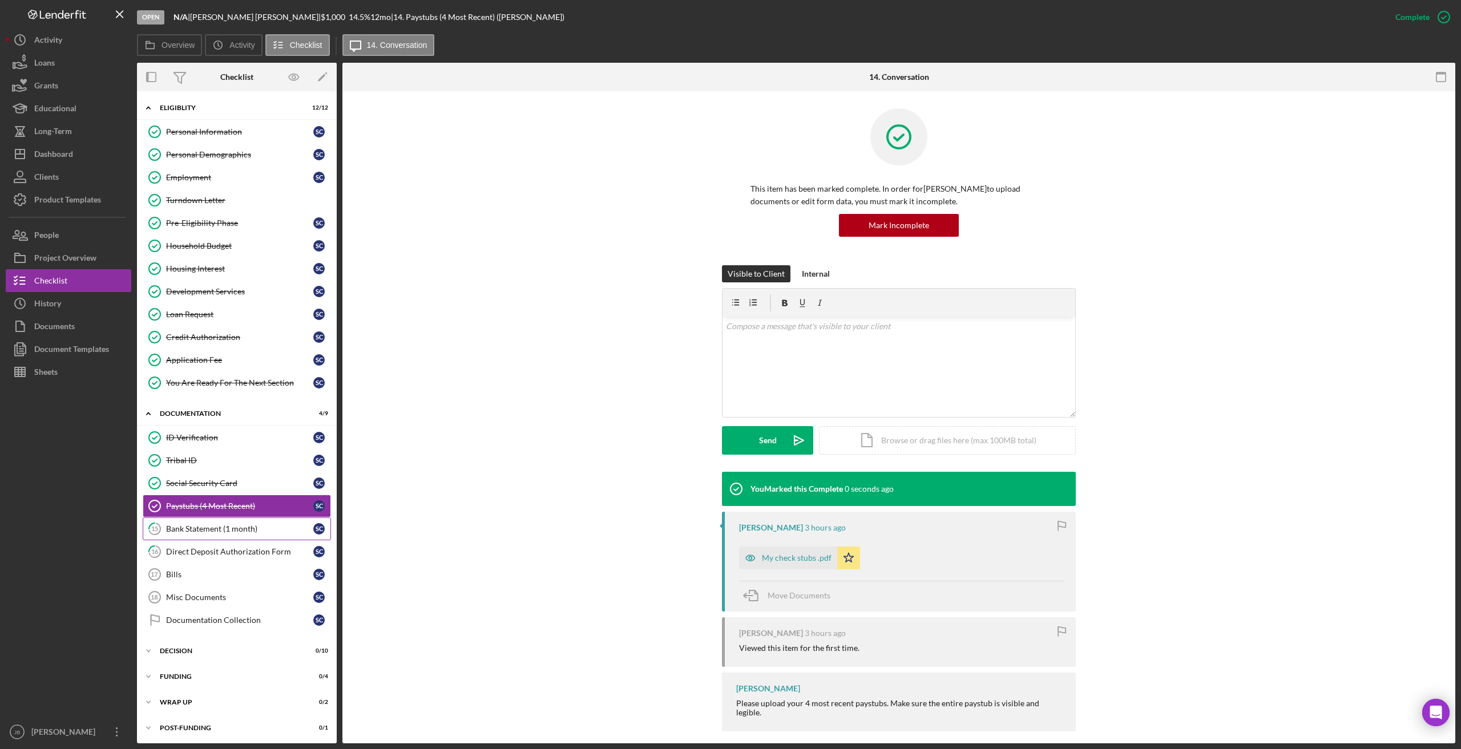
click at [203, 529] on div "Bank Statement (1 month)" at bounding box center [239, 528] width 147 height 9
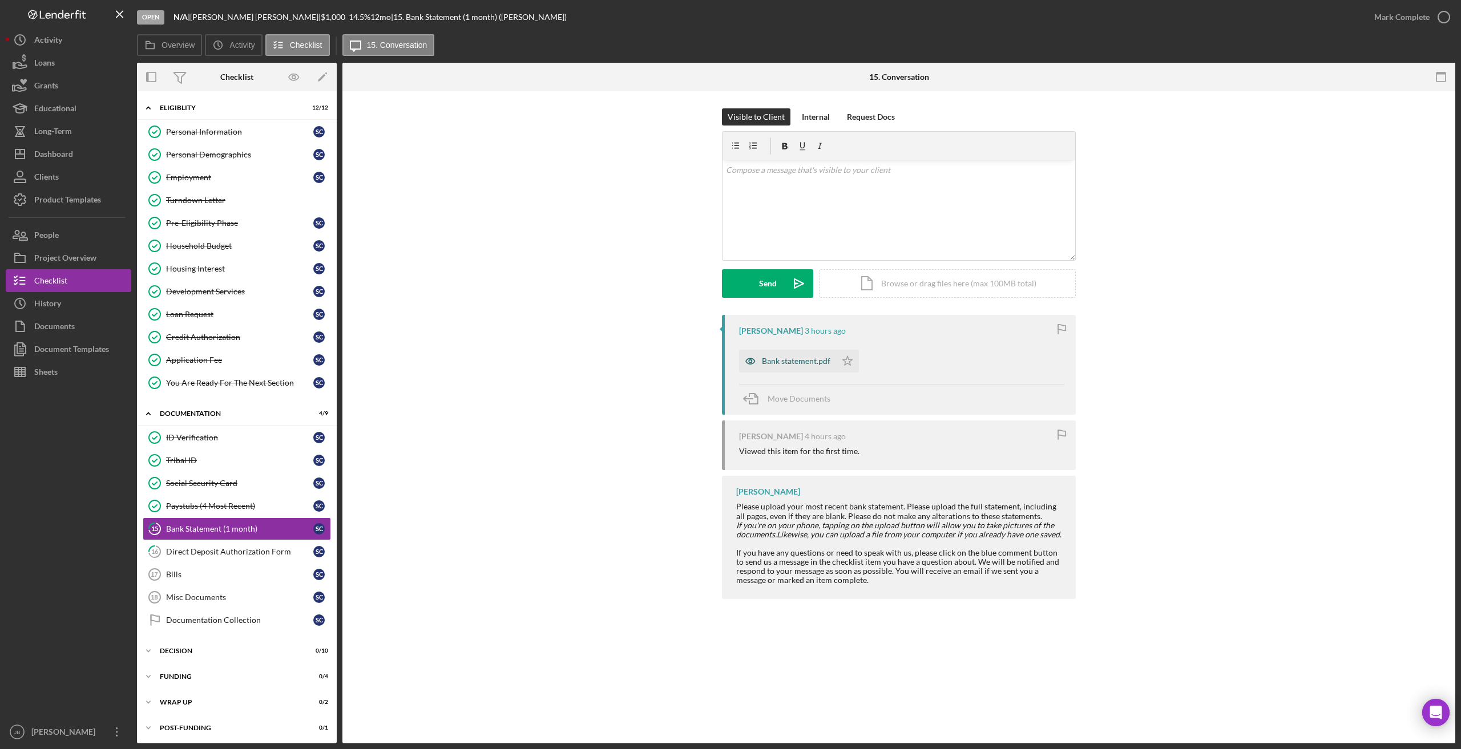
click at [775, 359] on div "Bank statement.pdf" at bounding box center [796, 361] width 68 height 9
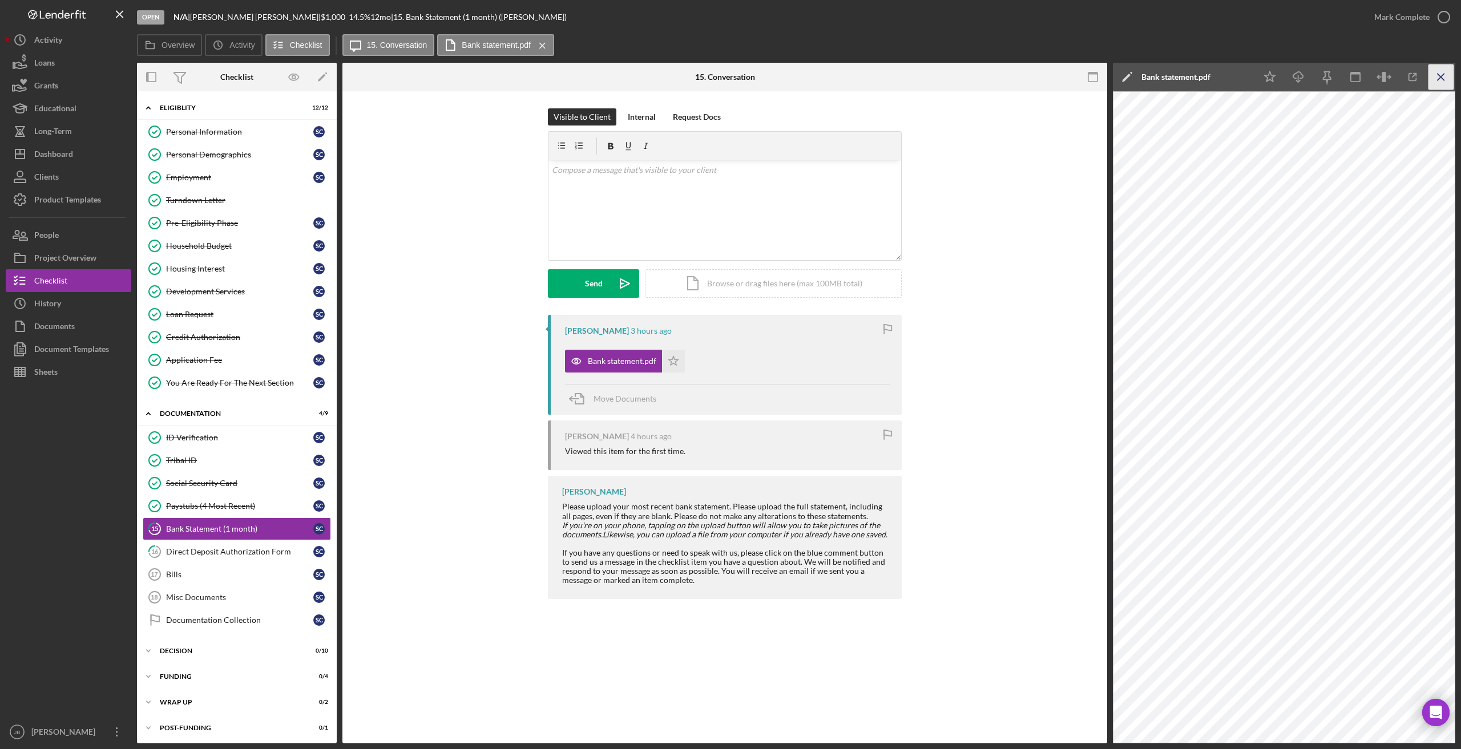
click at [987, 84] on icon "Icon/Menu Close" at bounding box center [1441, 77] width 26 height 26
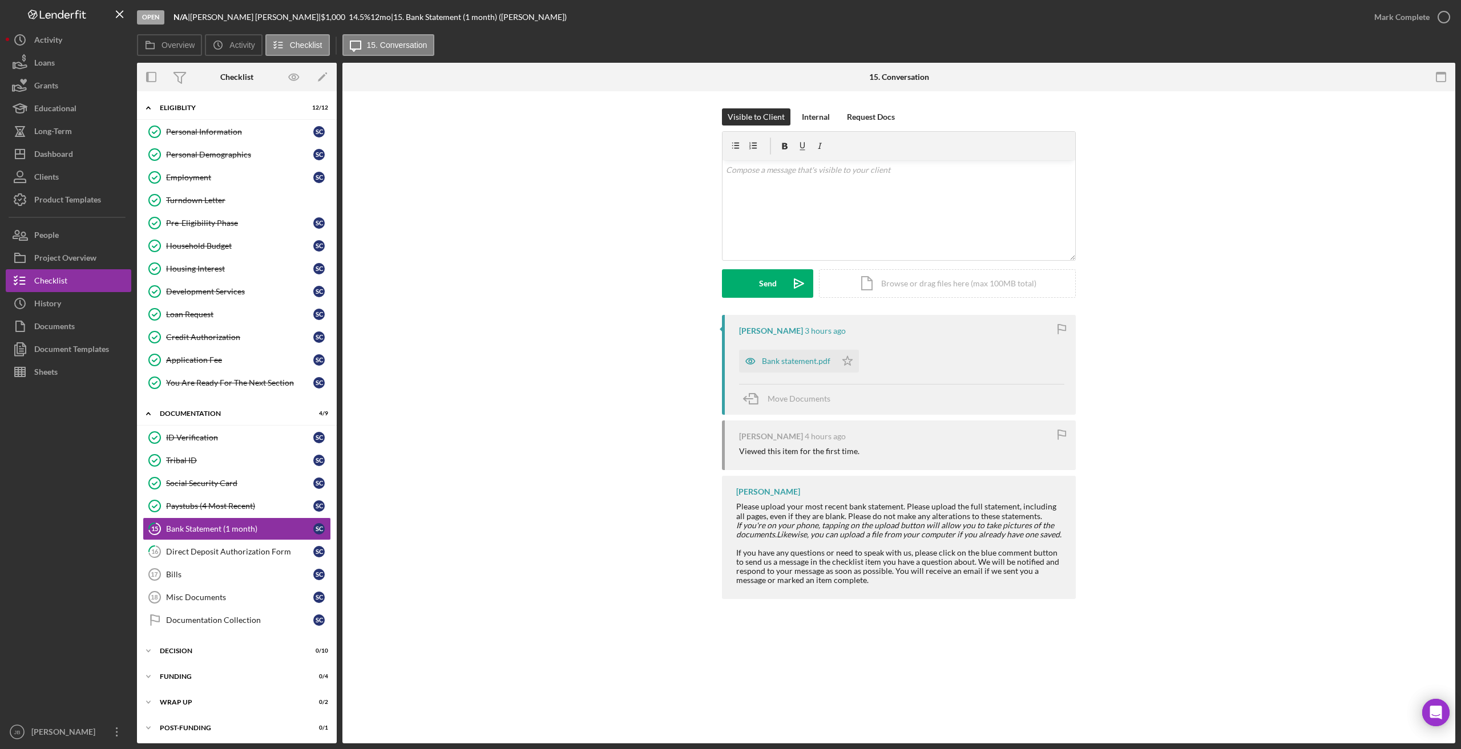
drag, startPoint x: 848, startPoint y: 357, endPoint x: 864, endPoint y: 353, distance: 15.9
click at [849, 357] on icon "Icon/Star" at bounding box center [847, 361] width 23 height 23
click at [987, 21] on icon "button" at bounding box center [1443, 17] width 29 height 29
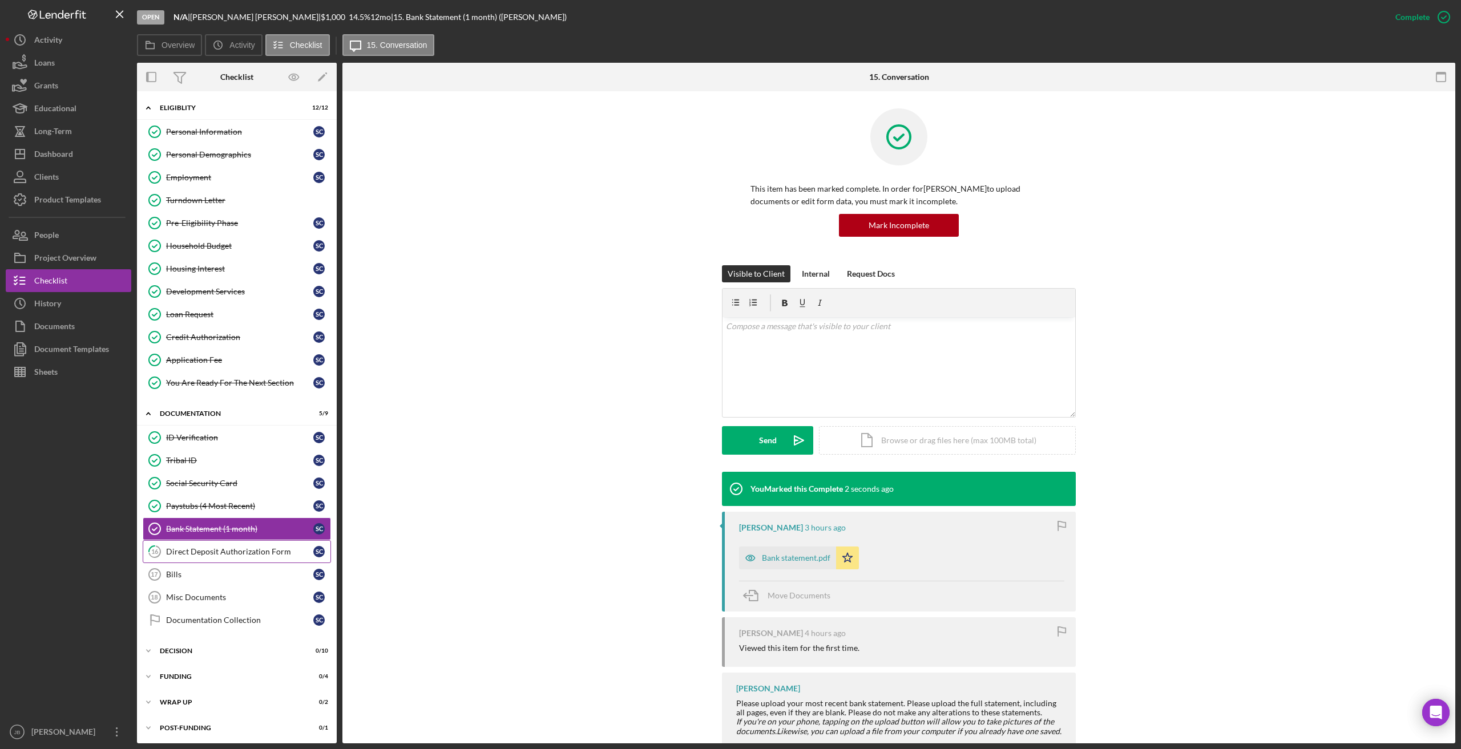
click at [276, 549] on div "Direct Deposit Authorization Form" at bounding box center [239, 551] width 147 height 9
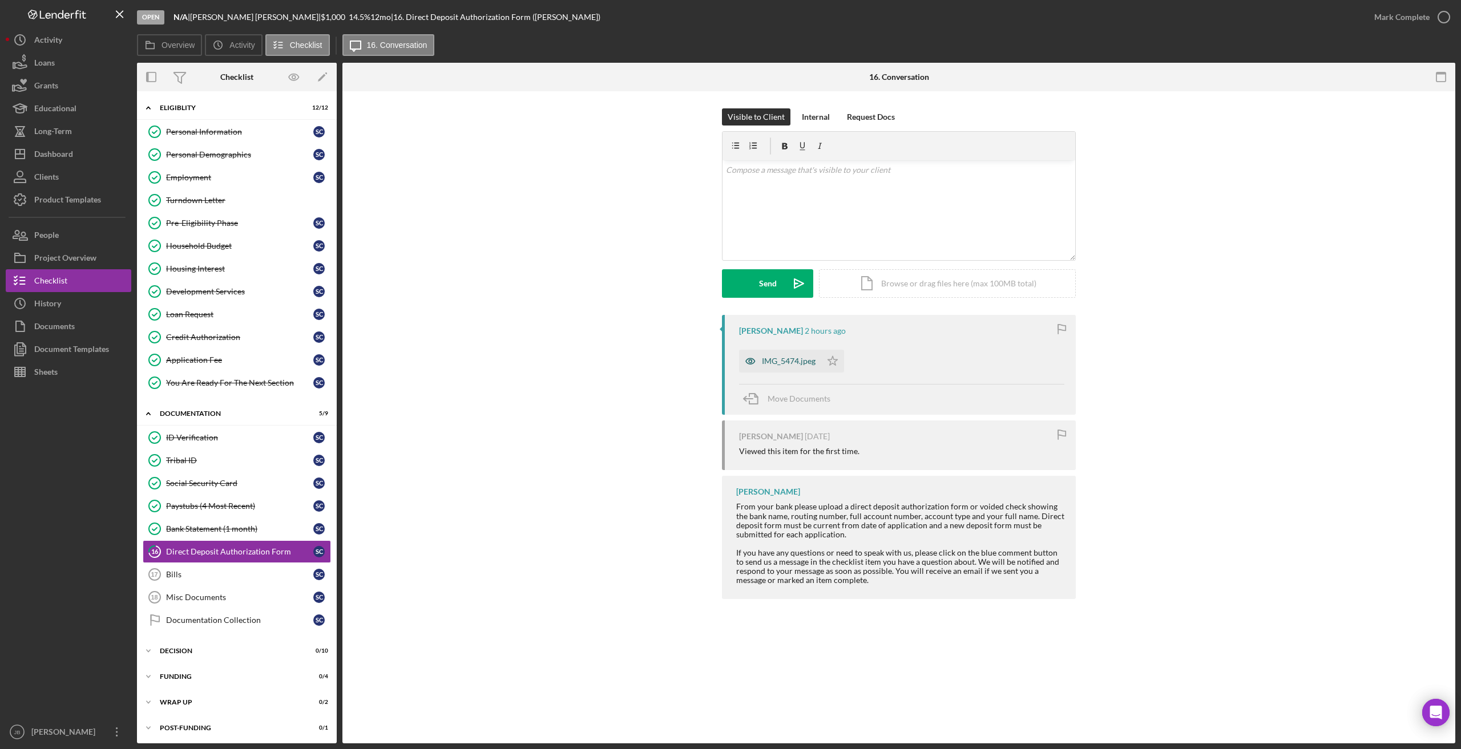
click at [777, 366] on div "IMG_5474.jpeg" at bounding box center [789, 361] width 54 height 9
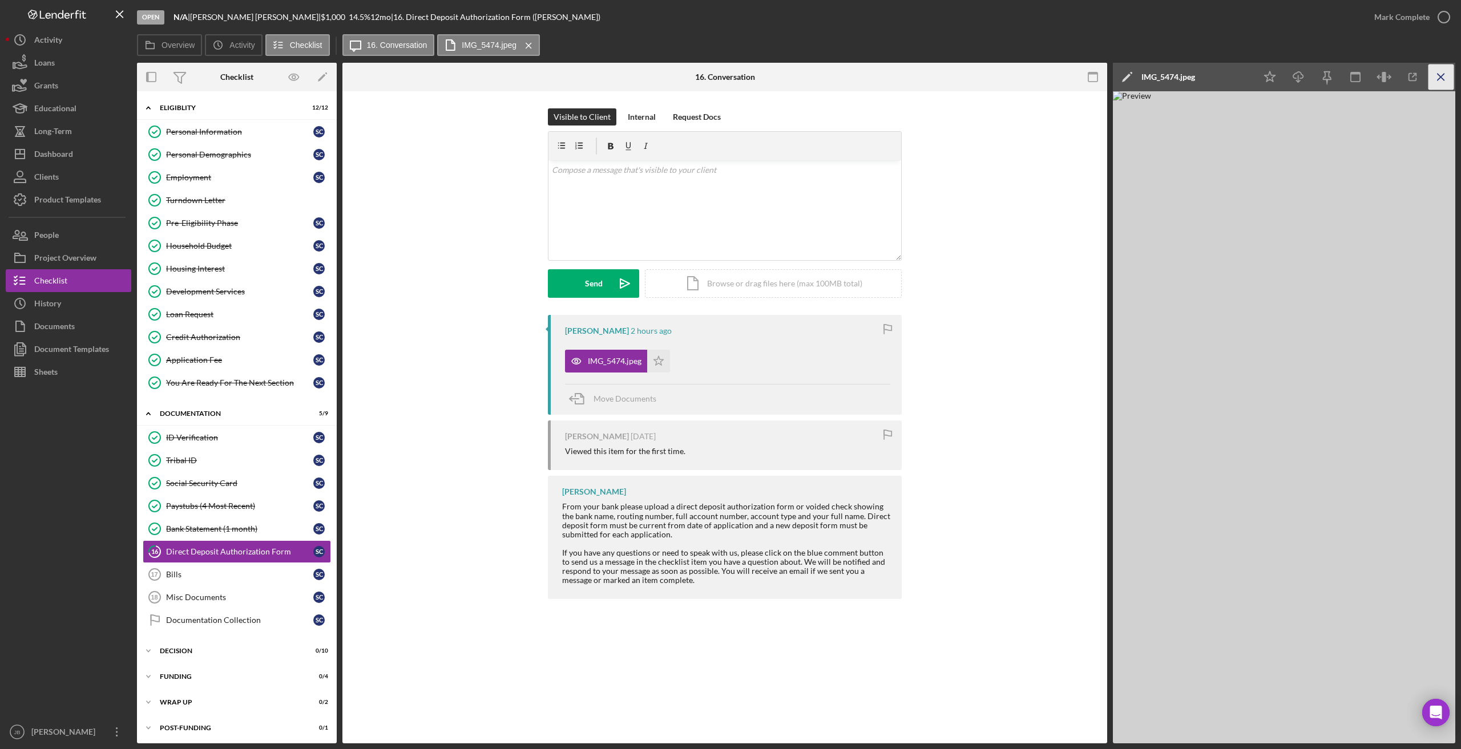
click at [987, 77] on line "button" at bounding box center [1440, 77] width 6 height 6
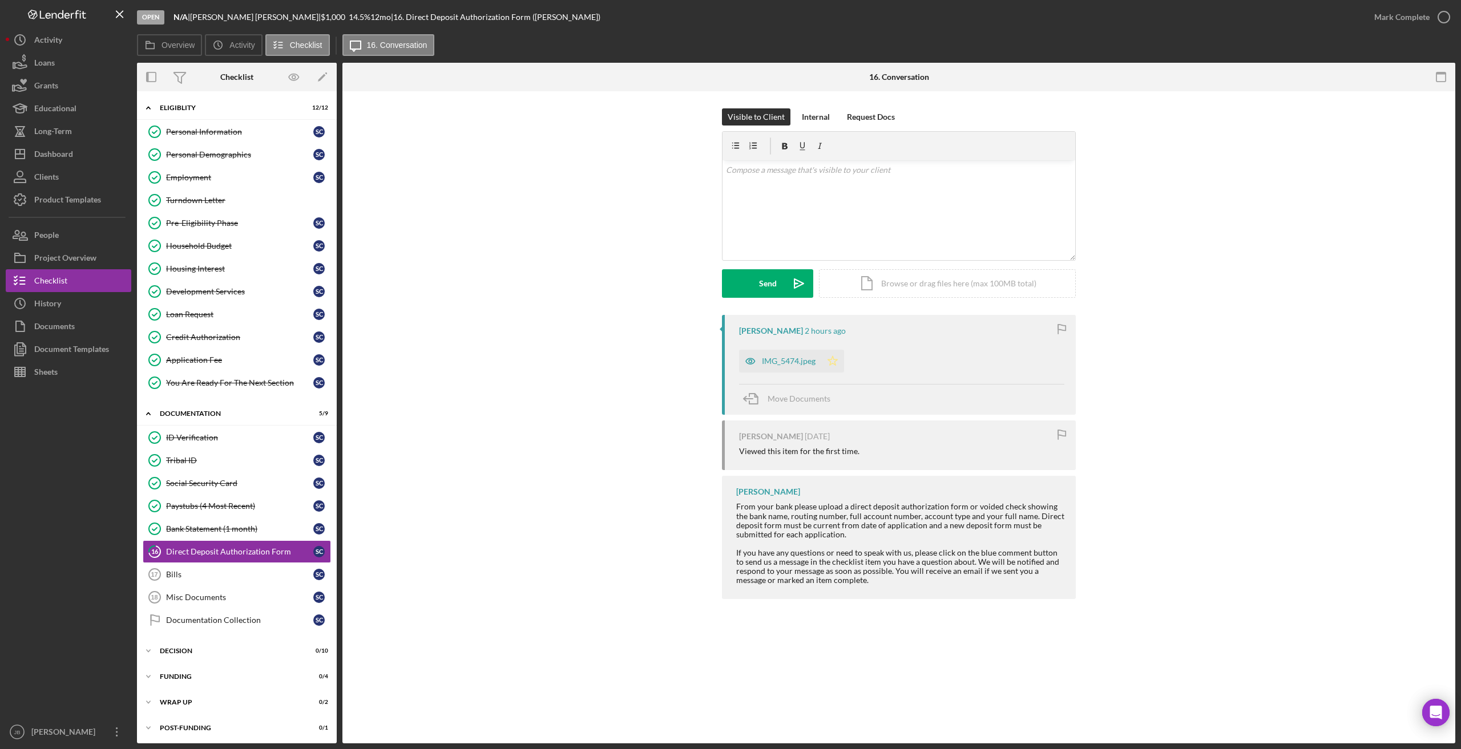
click at [838, 363] on icon "Icon/Star" at bounding box center [832, 361] width 23 height 23
click at [987, 15] on icon "button" at bounding box center [1443, 17] width 29 height 29
click at [183, 569] on link "Bills 17 Bills S C" at bounding box center [237, 574] width 188 height 23
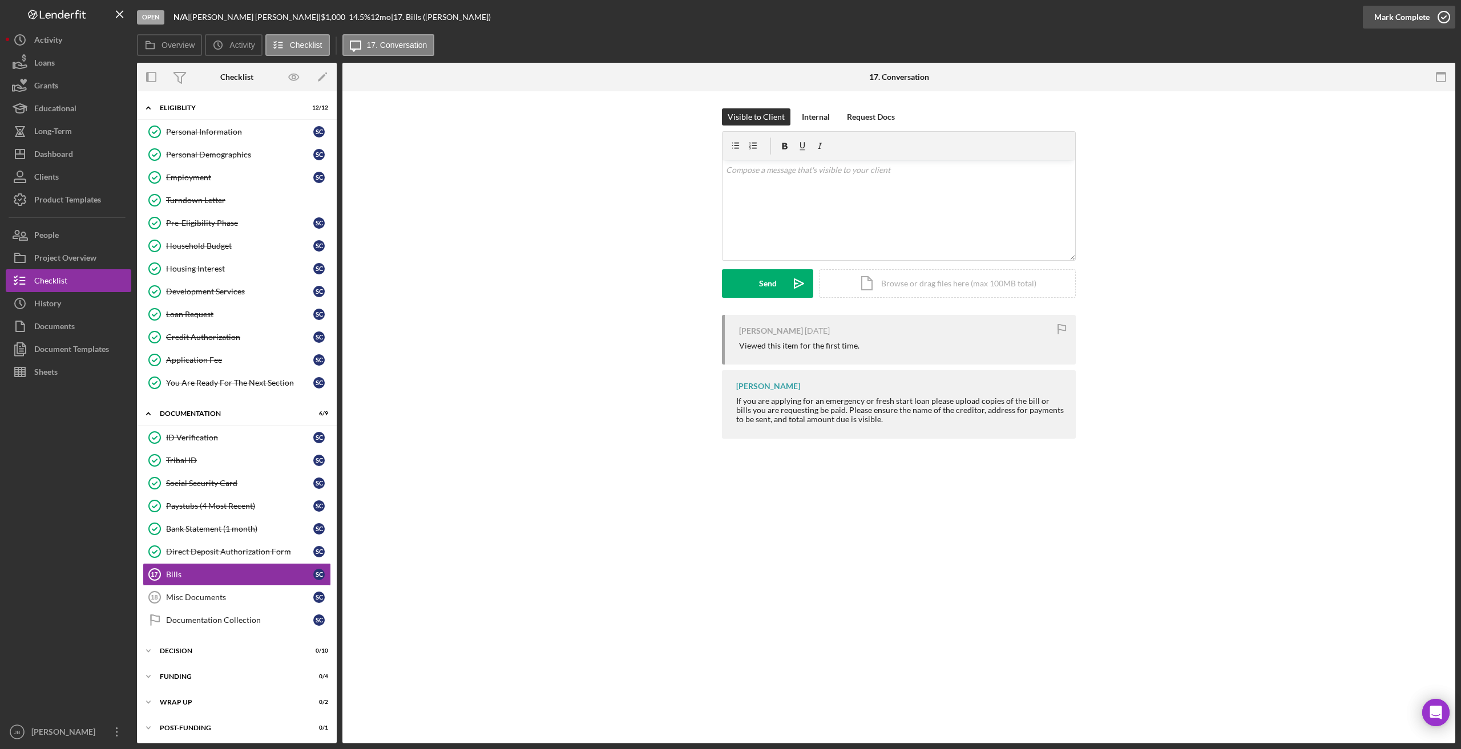
click at [987, 13] on icon "button" at bounding box center [1443, 17] width 29 height 29
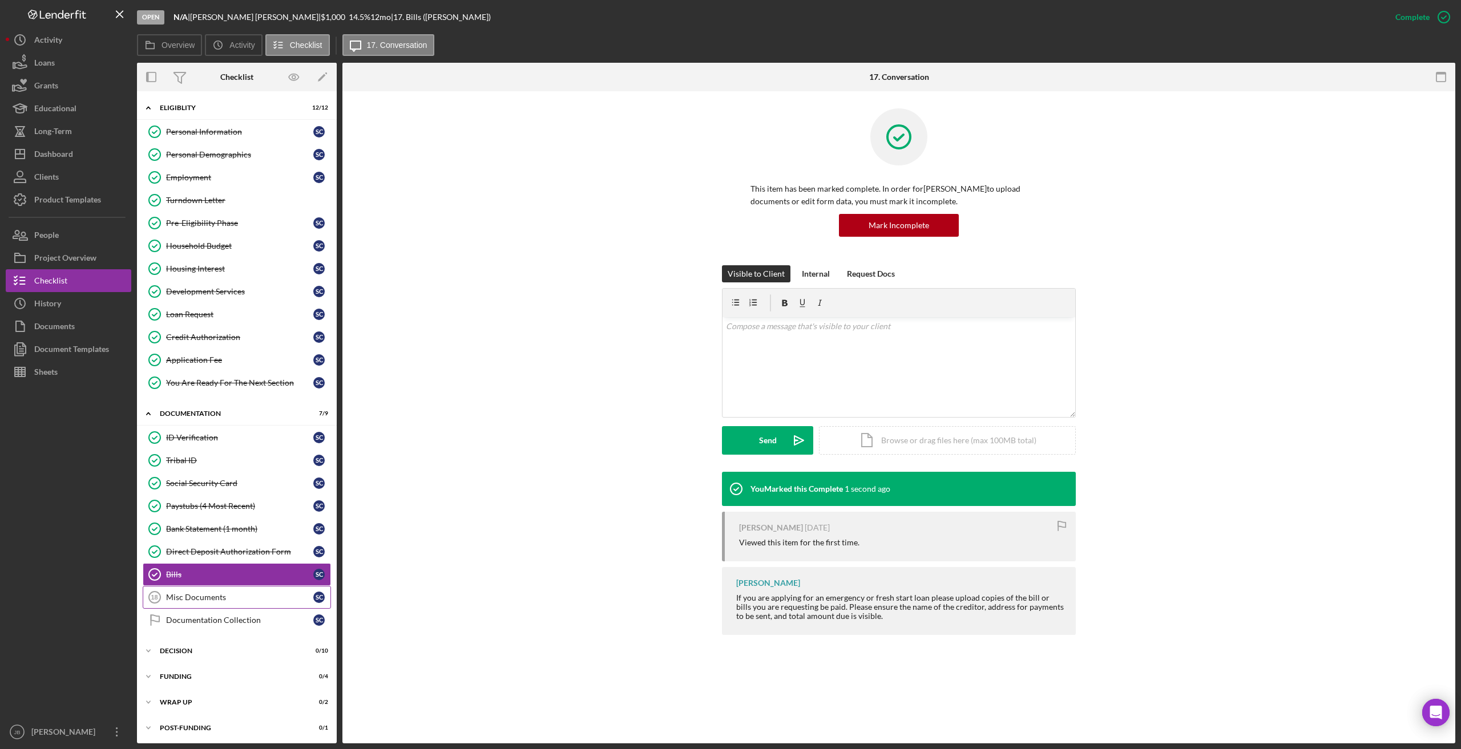
click at [185, 593] on div "Misc Documents" at bounding box center [239, 597] width 147 height 9
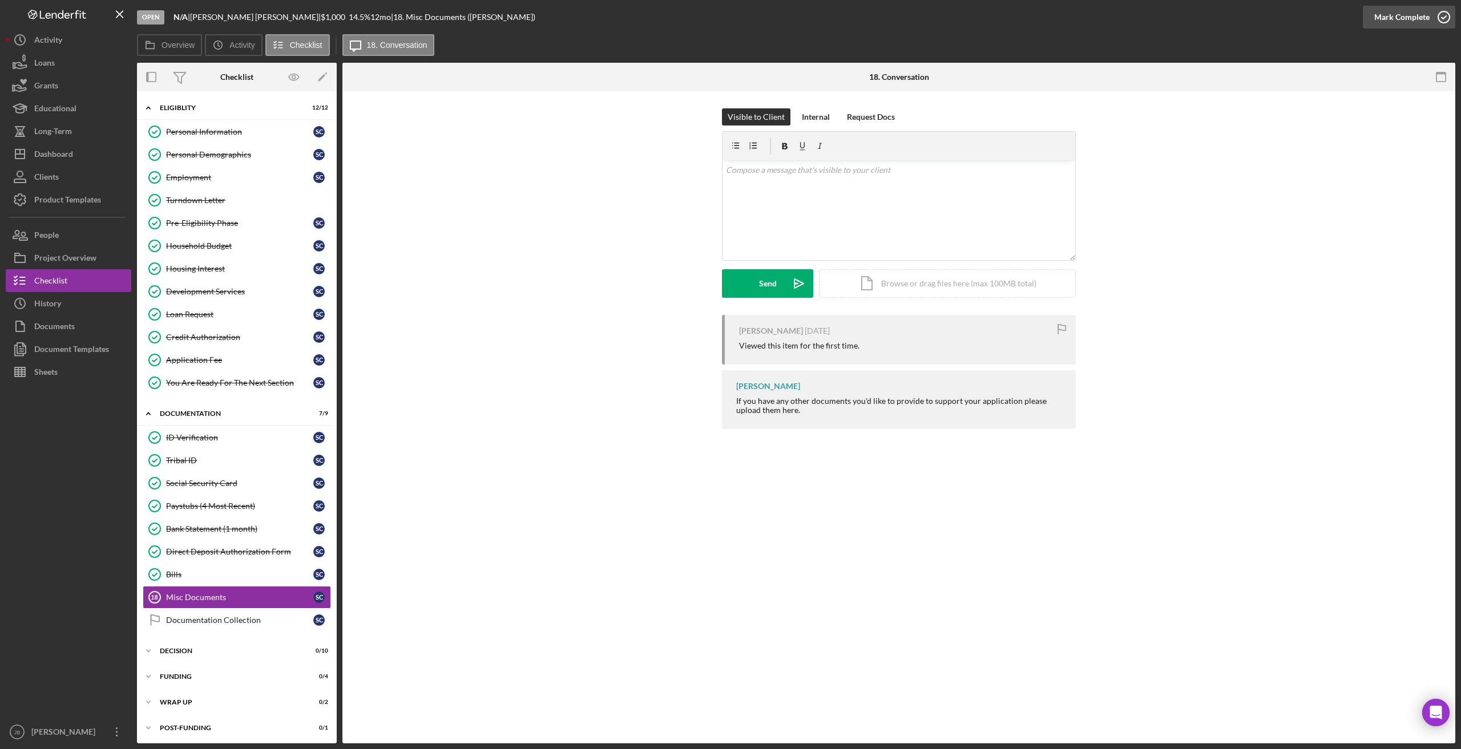
click at [987, 19] on icon "button" at bounding box center [1443, 17] width 29 height 29
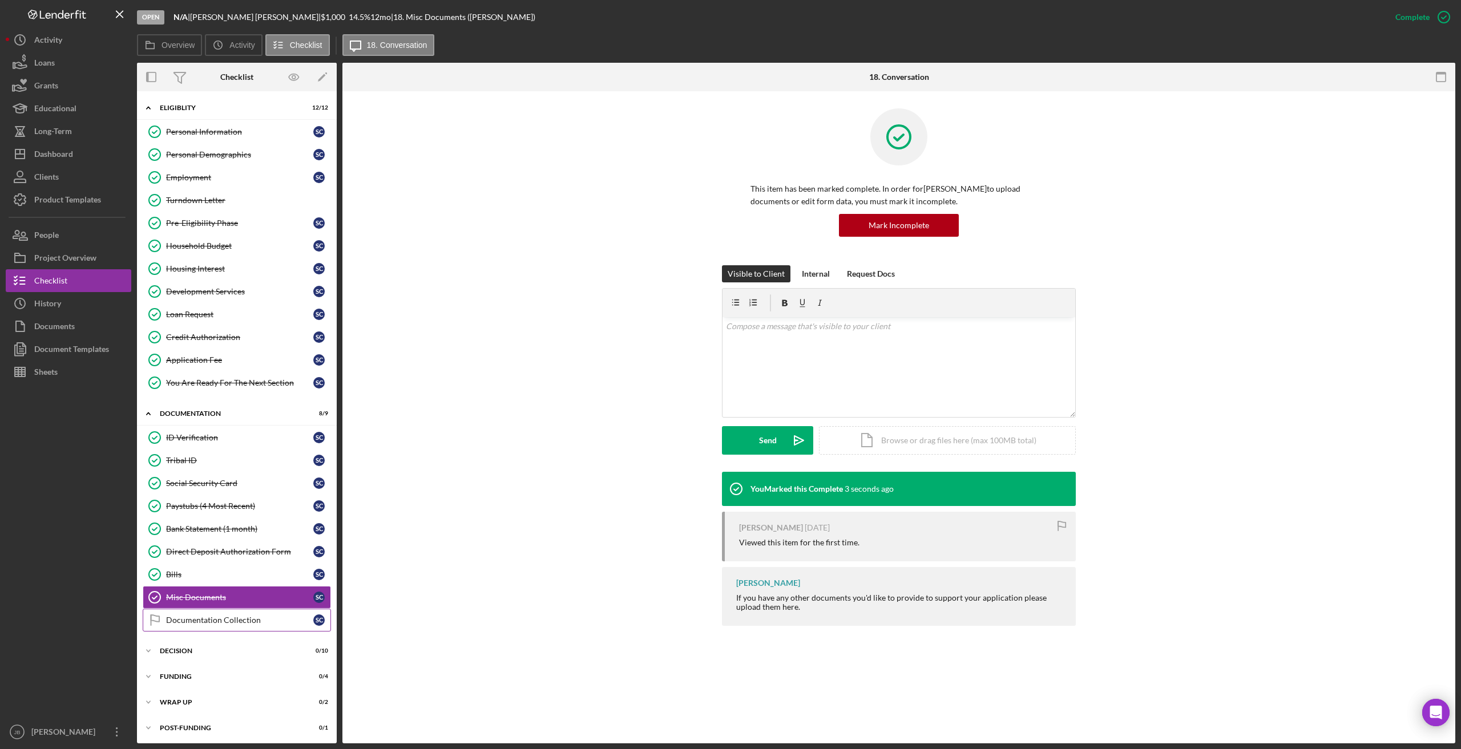
click at [243, 625] on link "Documentation Collection Documentation Collection S C" at bounding box center [237, 620] width 188 height 23
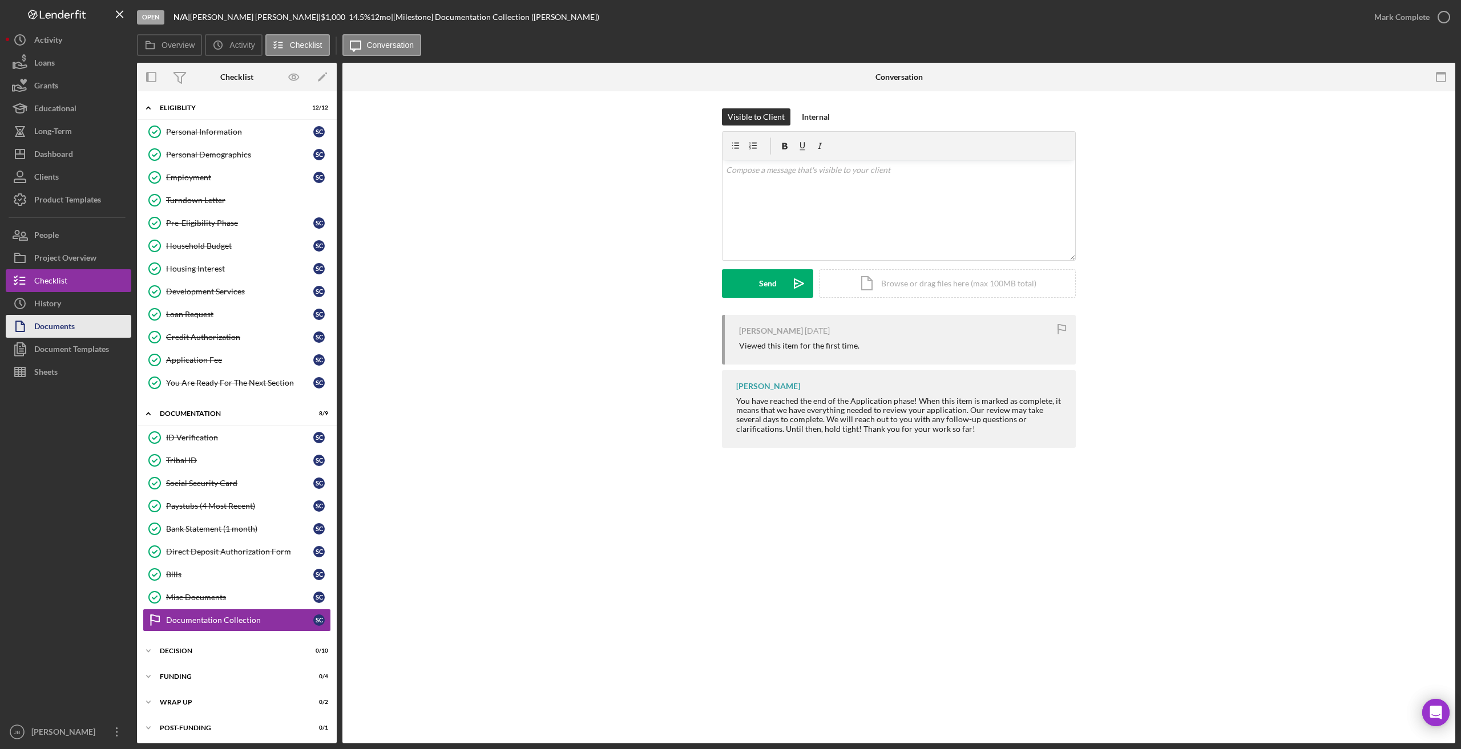
click at [63, 331] on div "Documents" at bounding box center [54, 328] width 41 height 26
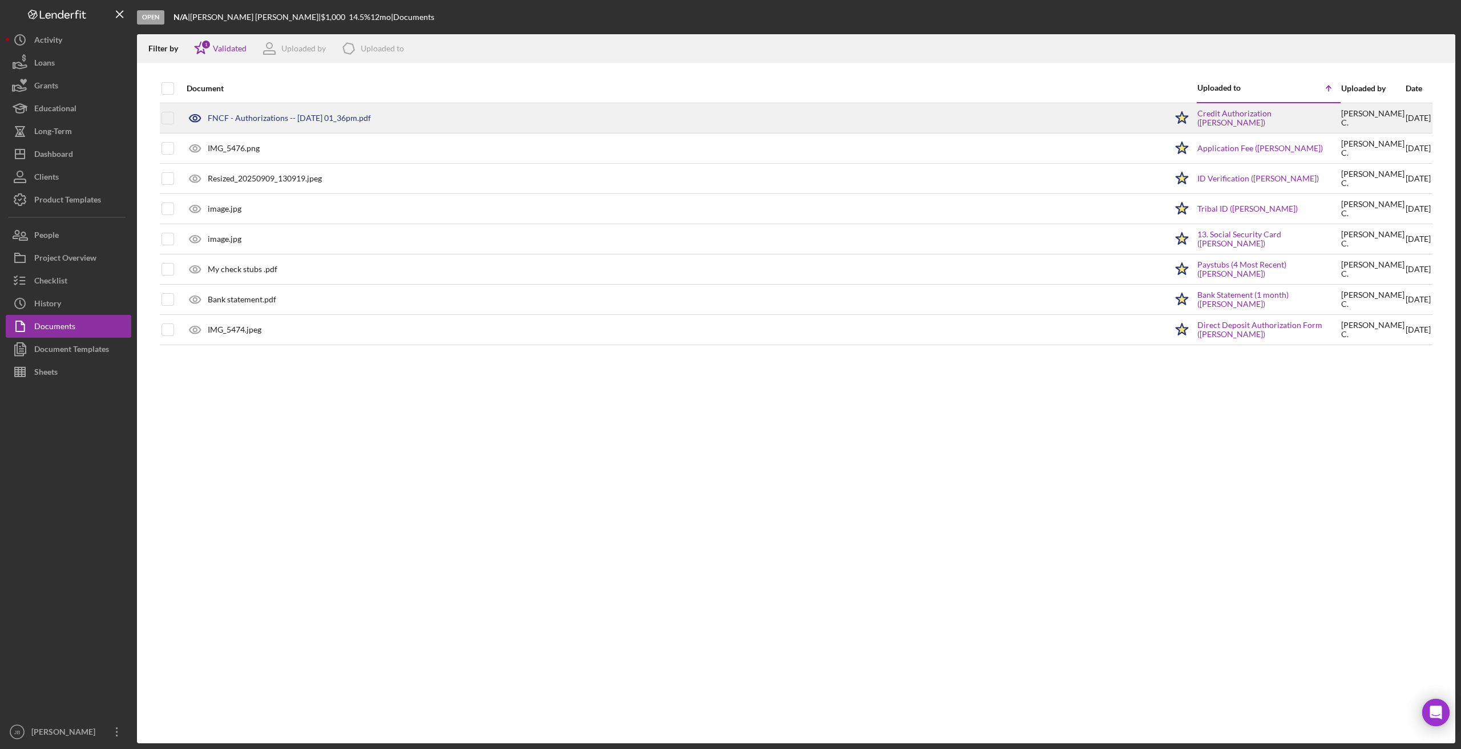
click at [279, 124] on div "FNCF - Authorizations -- 2025-09-08 01_36pm.pdf" at bounding box center [673, 118] width 985 height 29
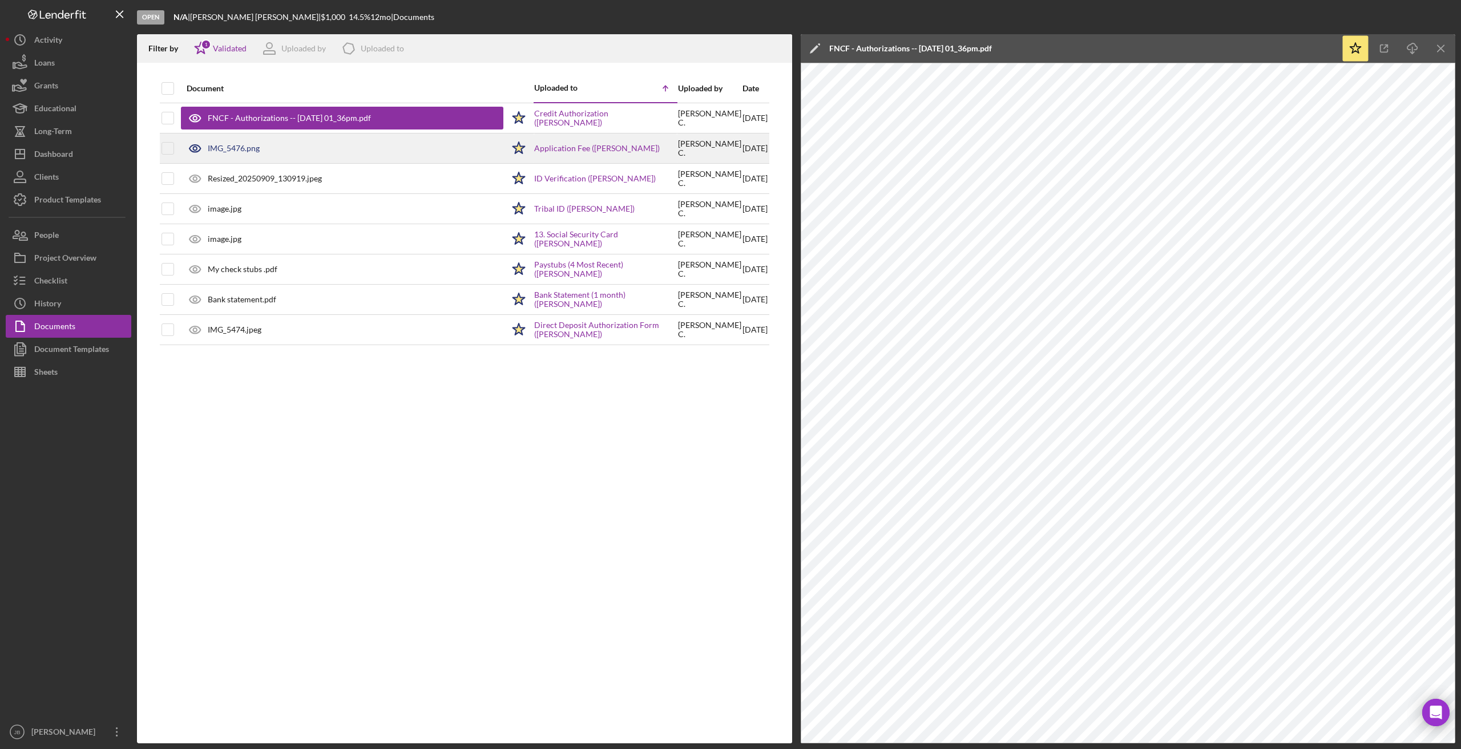
click at [273, 146] on div "IMG_5476.png" at bounding box center [342, 148] width 322 height 29
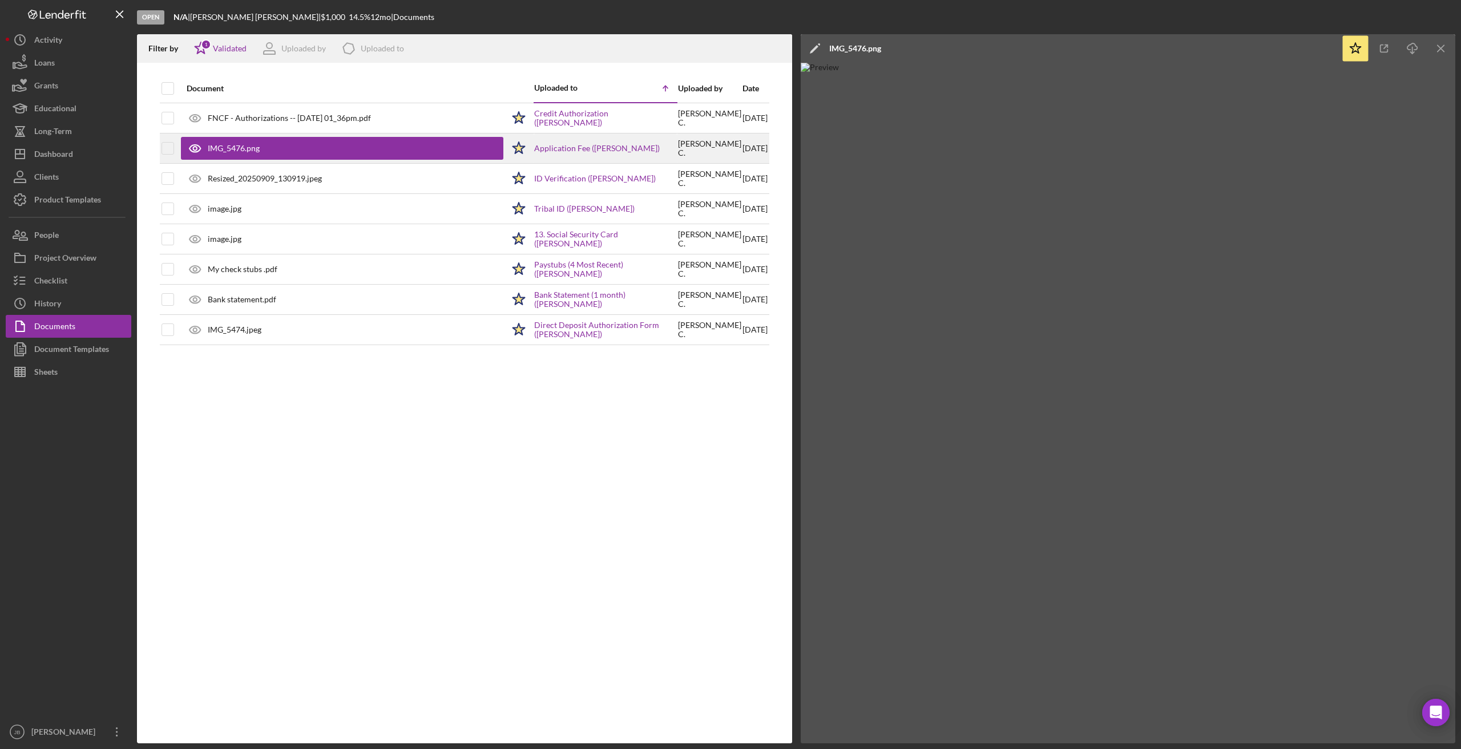
click at [269, 161] on div "IMG_5476.png" at bounding box center [342, 148] width 322 height 29
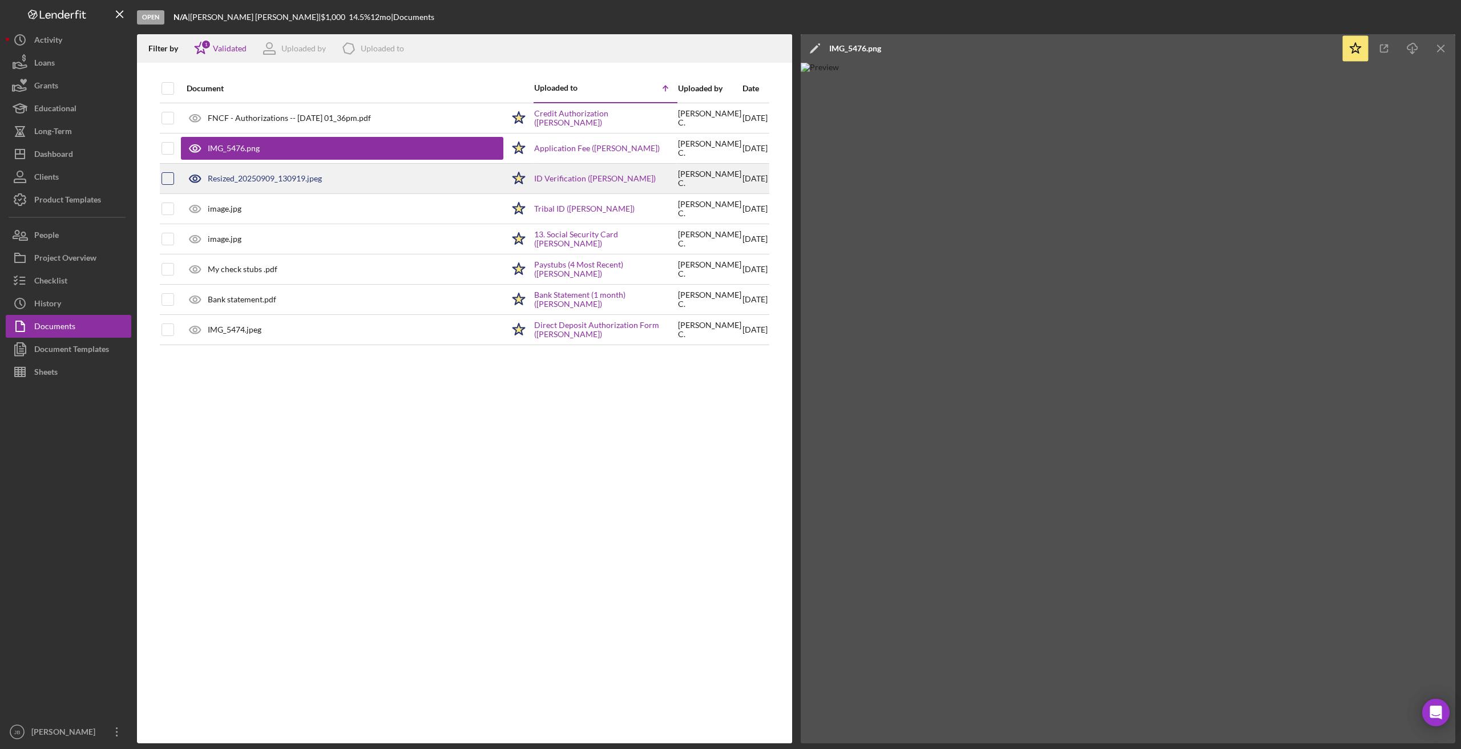
click at [172, 180] on input "checkbox" at bounding box center [167, 178] width 11 height 11
checkbox input "true"
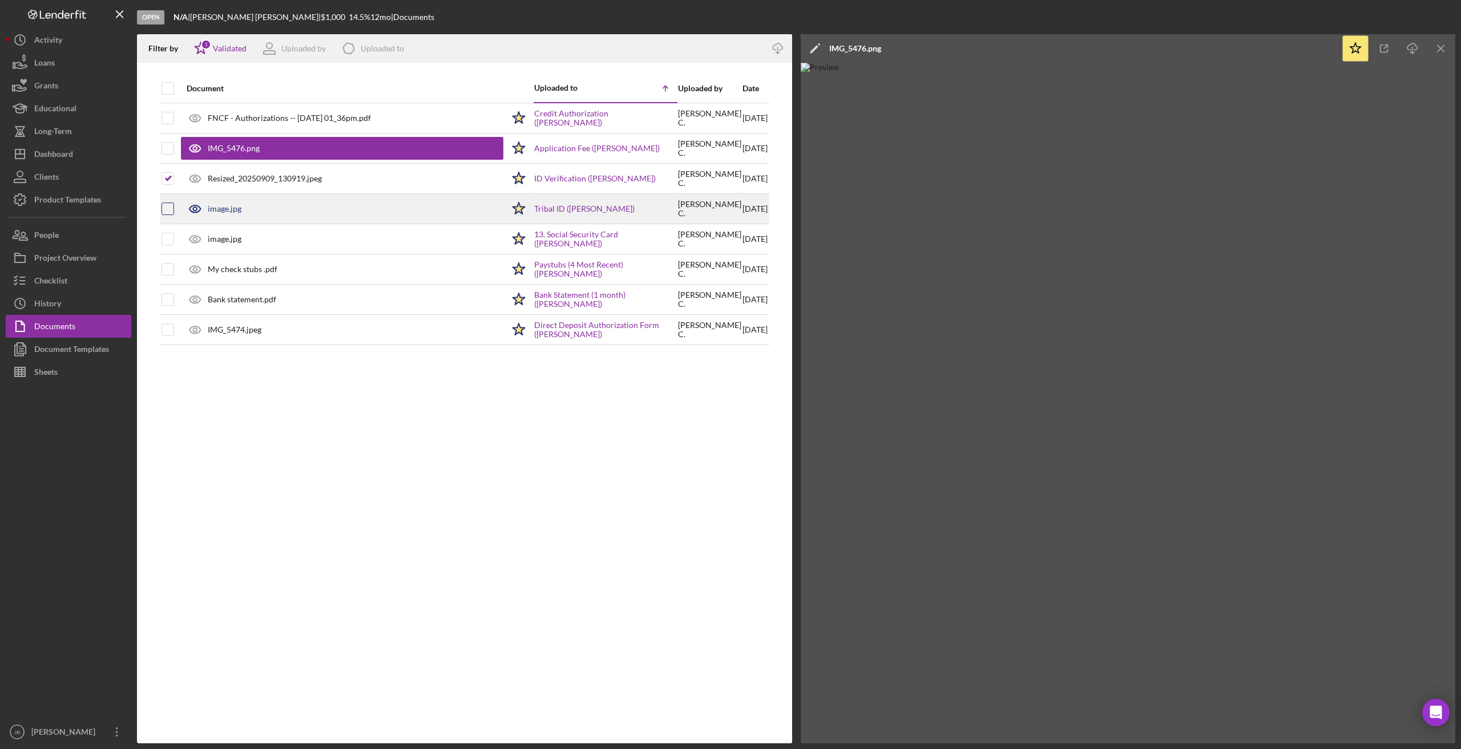
click at [166, 207] on input "checkbox" at bounding box center [167, 208] width 11 height 11
checkbox input "true"
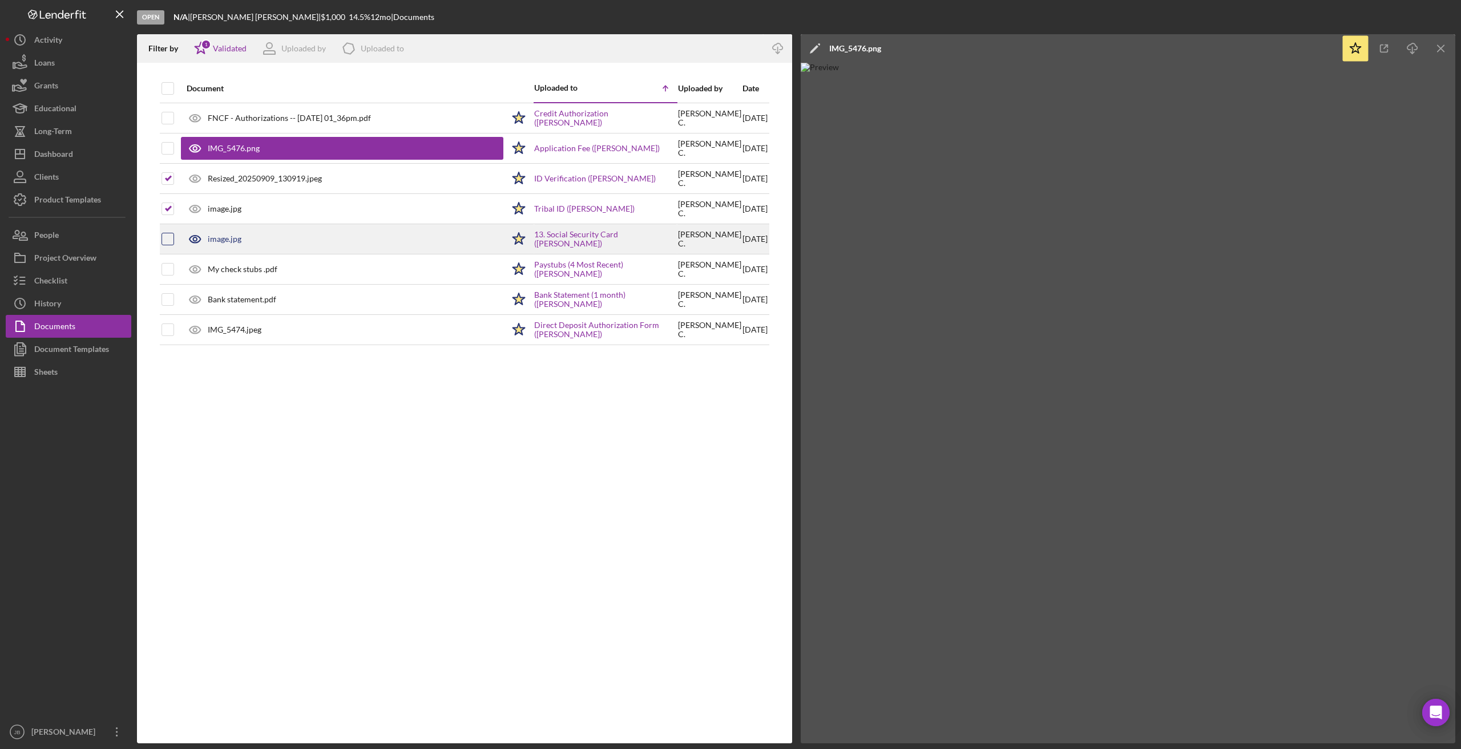
click at [165, 234] on input "checkbox" at bounding box center [167, 238] width 11 height 11
checkbox input "true"
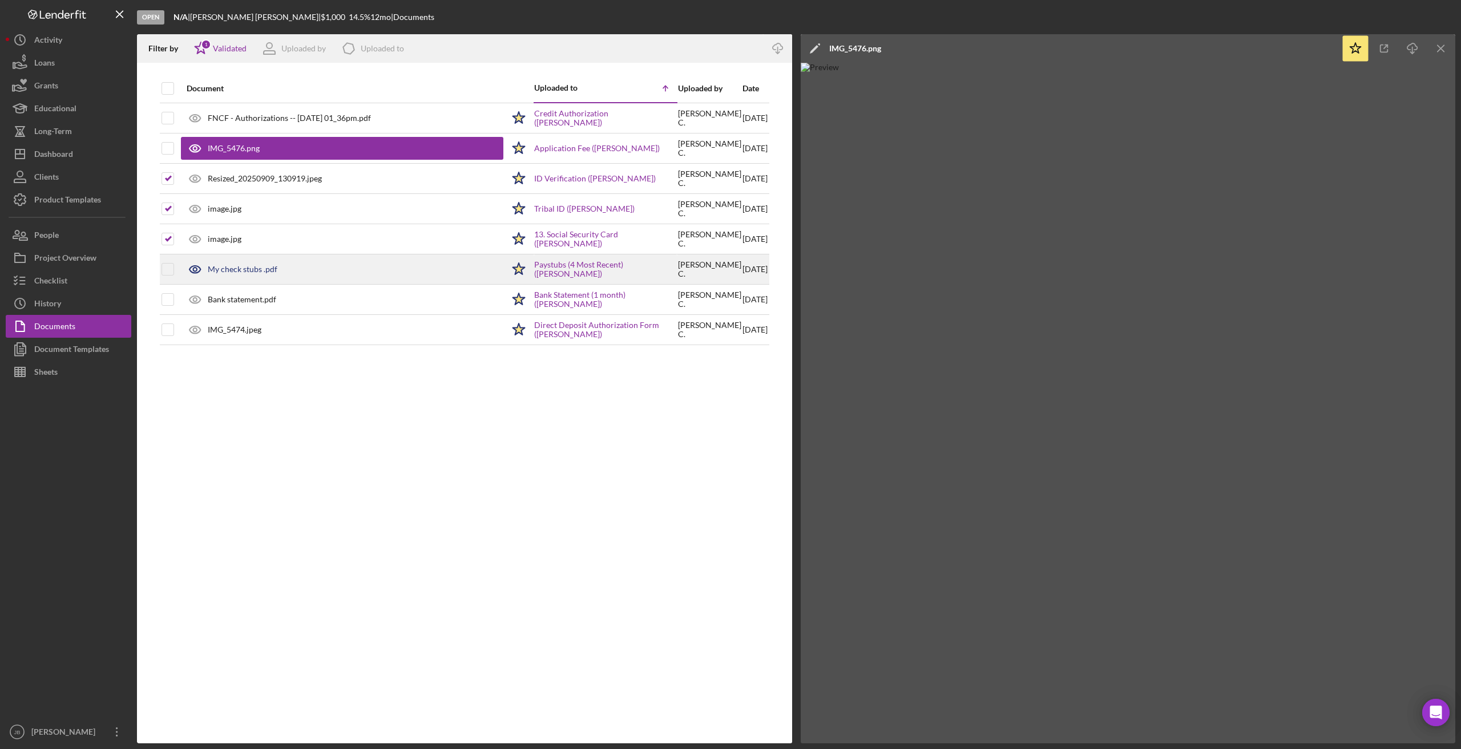
drag, startPoint x: 164, startPoint y: 262, endPoint x: 164, endPoint y: 281, distance: 19.4
click at [164, 264] on div at bounding box center [167, 269] width 13 height 29
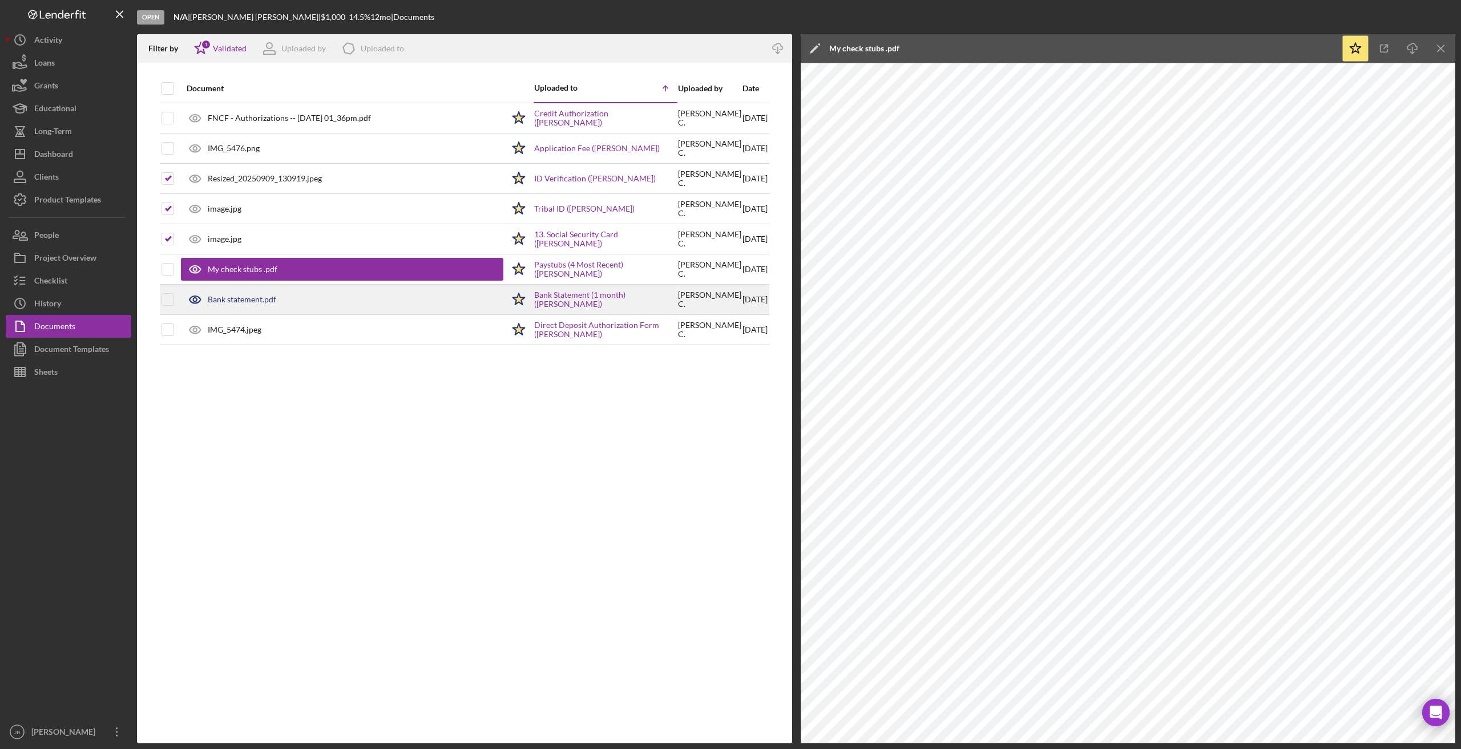
drag, startPoint x: 164, startPoint y: 292, endPoint x: 167, endPoint y: 309, distance: 16.9
click at [164, 293] on div at bounding box center [167, 299] width 13 height 29
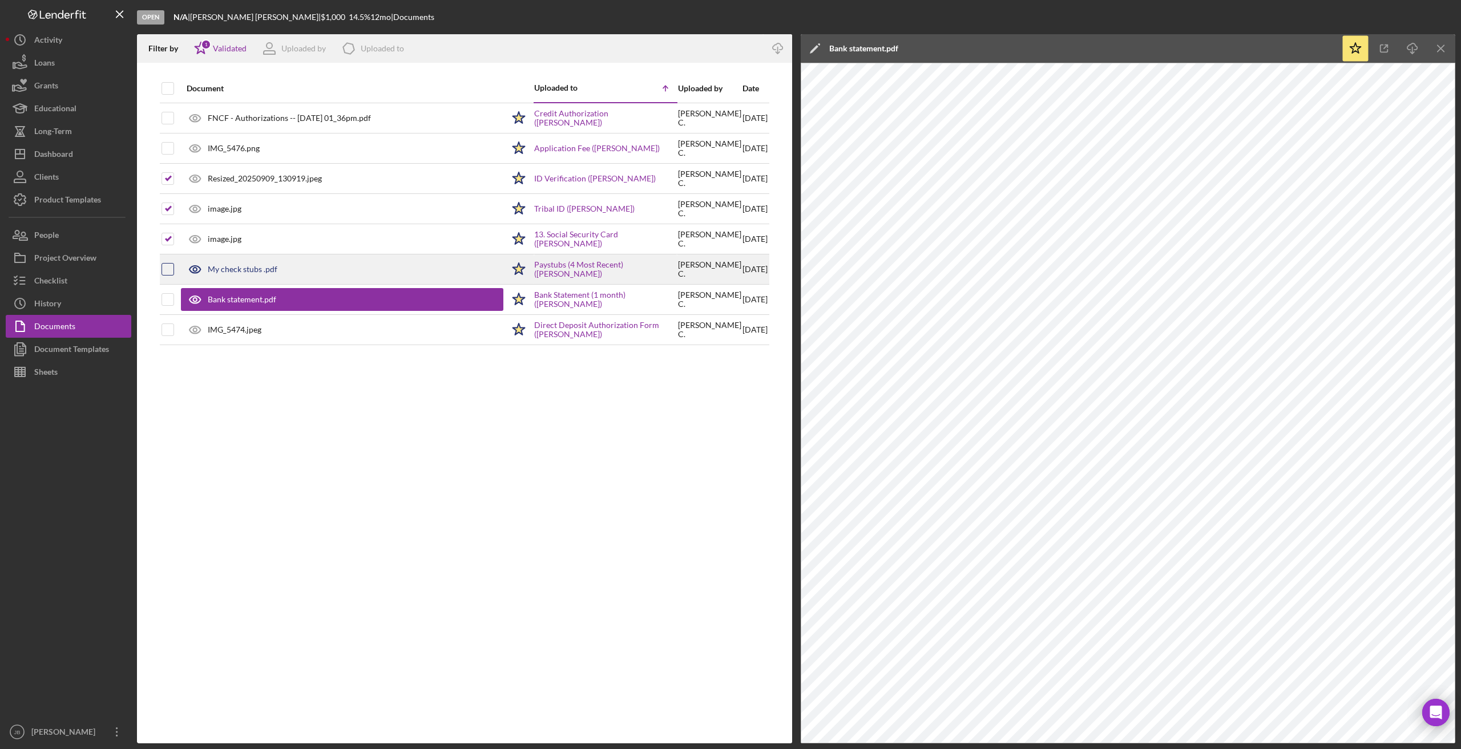
click at [172, 272] on input "checkbox" at bounding box center [167, 269] width 11 height 11
checkbox input "true"
click at [169, 296] on input "checkbox" at bounding box center [167, 299] width 11 height 11
checkbox input "true"
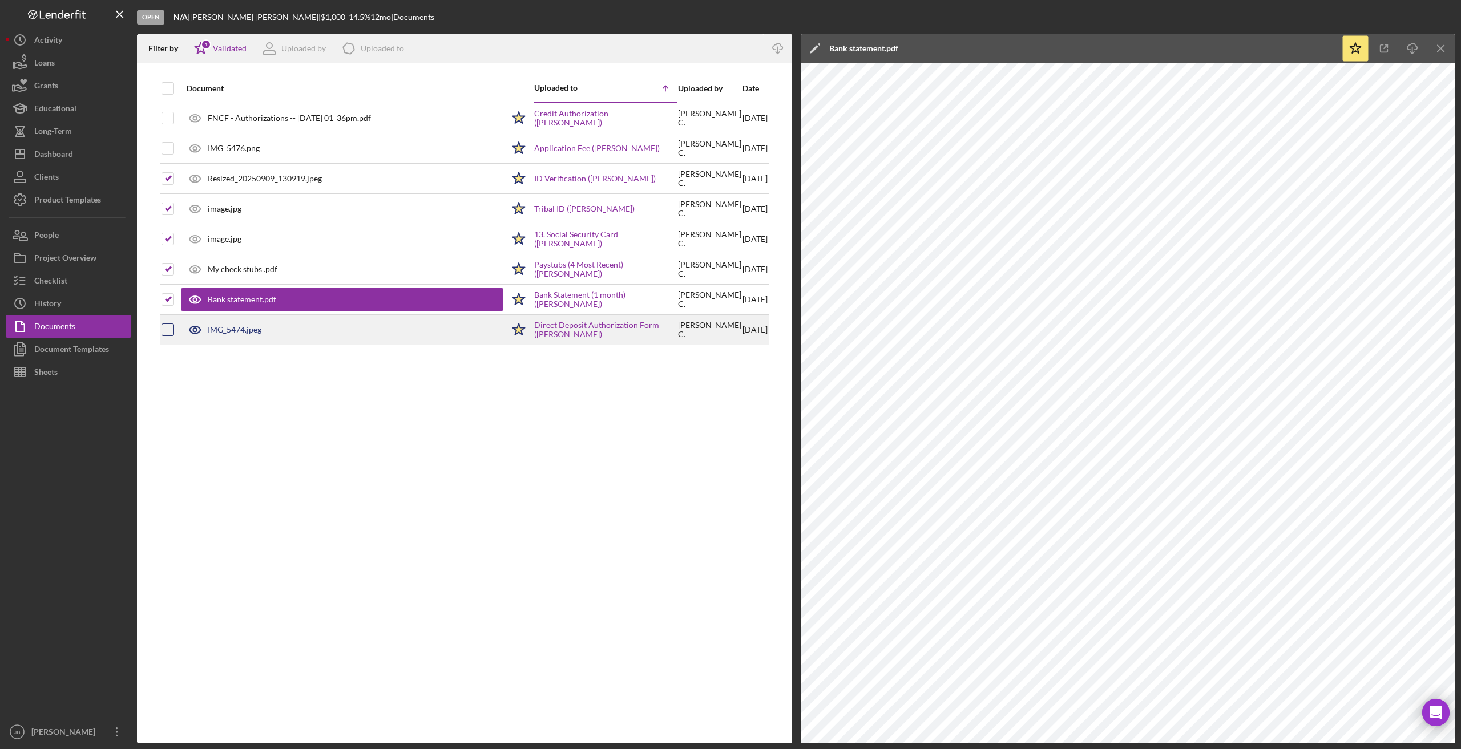
click at [169, 327] on input "checkbox" at bounding box center [167, 329] width 11 height 11
checkbox input "true"
click at [779, 47] on icon "Icon/Download" at bounding box center [778, 49] width 26 height 26
click at [987, 48] on icon "Icon/Menu Close" at bounding box center [1441, 49] width 26 height 26
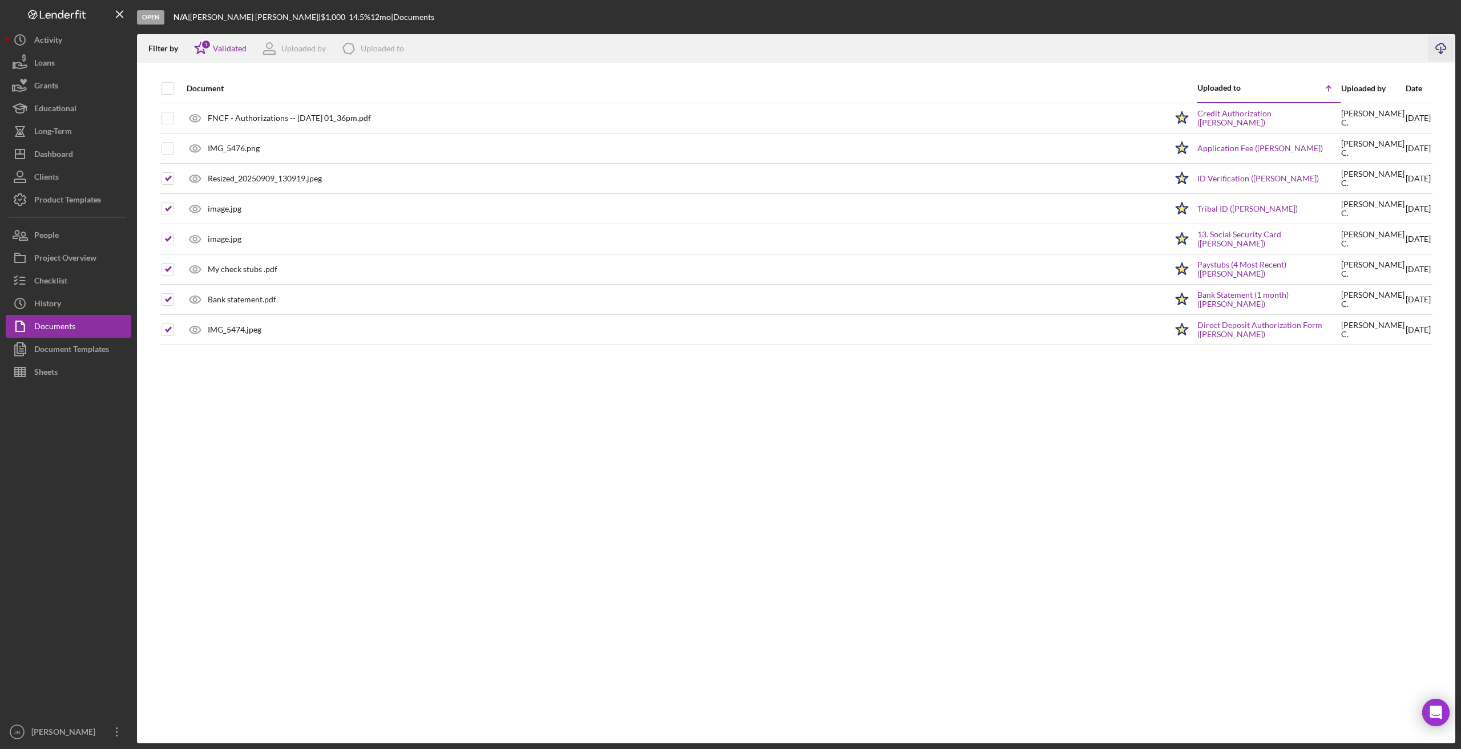
click at [978, 75] on div "Document" at bounding box center [677, 88] width 980 height 27
click at [75, 154] on button "Icon/Dashboard Dashboard" at bounding box center [69, 154] width 126 height 23
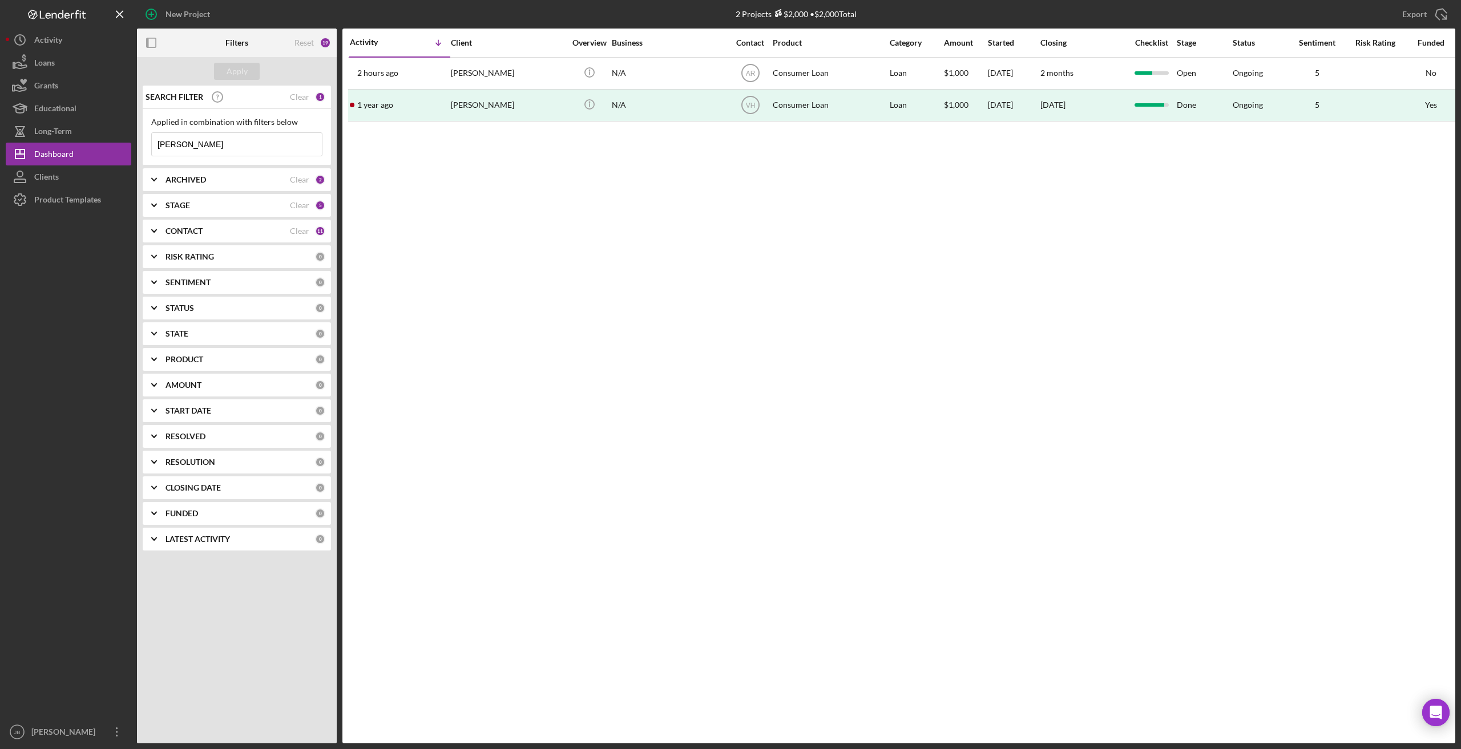
drag, startPoint x: 233, startPoint y: 145, endPoint x: 170, endPoint y: 142, distance: 63.4
click at [170, 142] on input "Selina" at bounding box center [237, 144] width 170 height 23
type input "S"
type input "Monteen"
click at [241, 78] on div "Apply" at bounding box center [237, 71] width 21 height 17
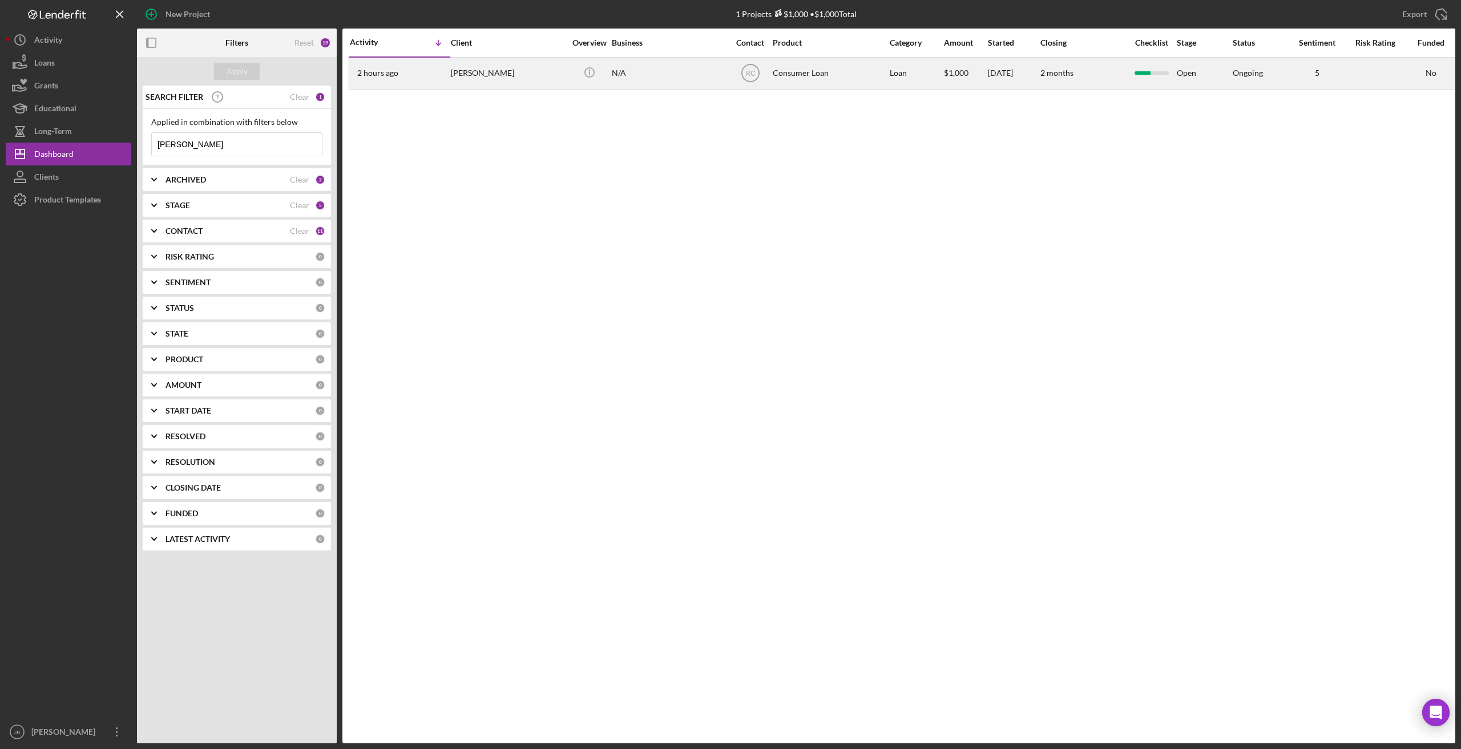
click at [481, 78] on div "Julia Monteen" at bounding box center [508, 73] width 114 height 30
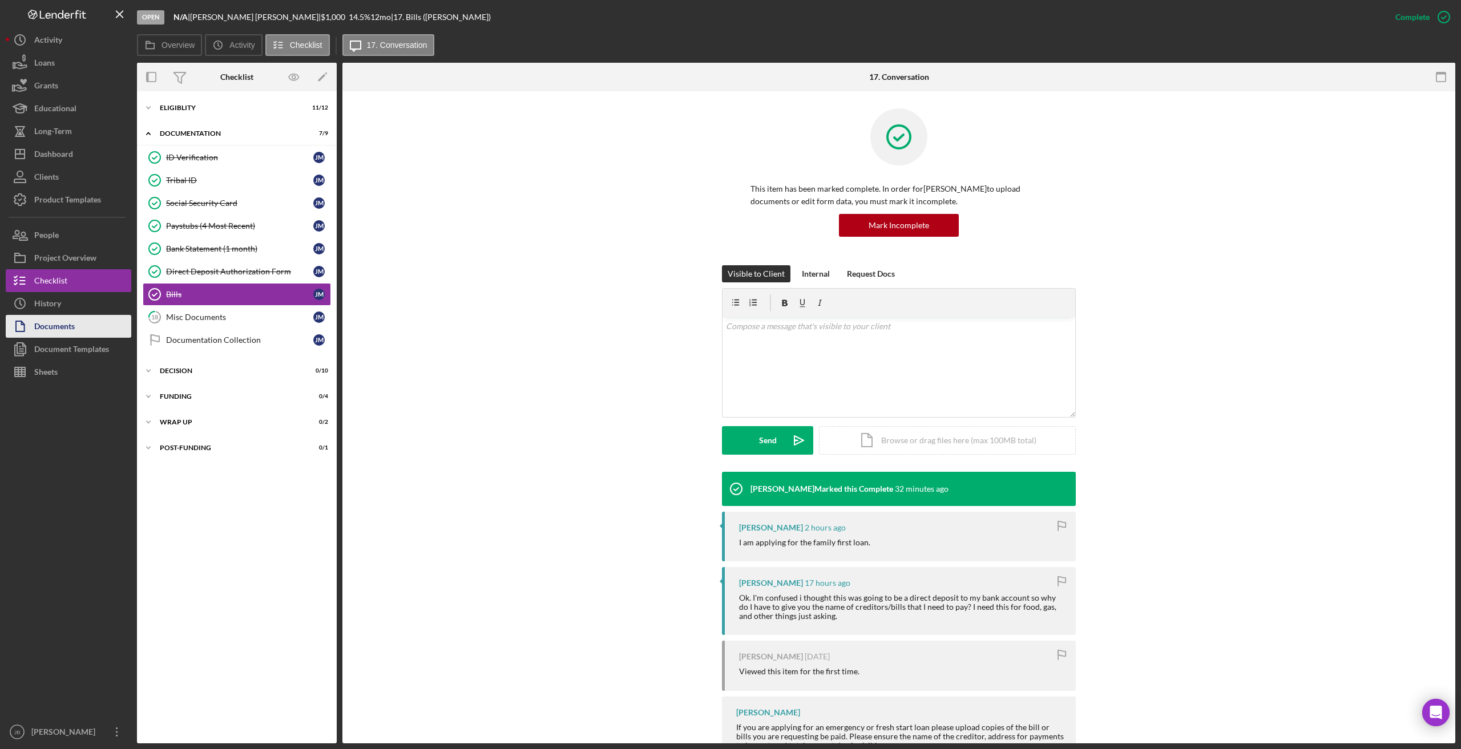
click at [104, 326] on button "Documents" at bounding box center [69, 326] width 126 height 23
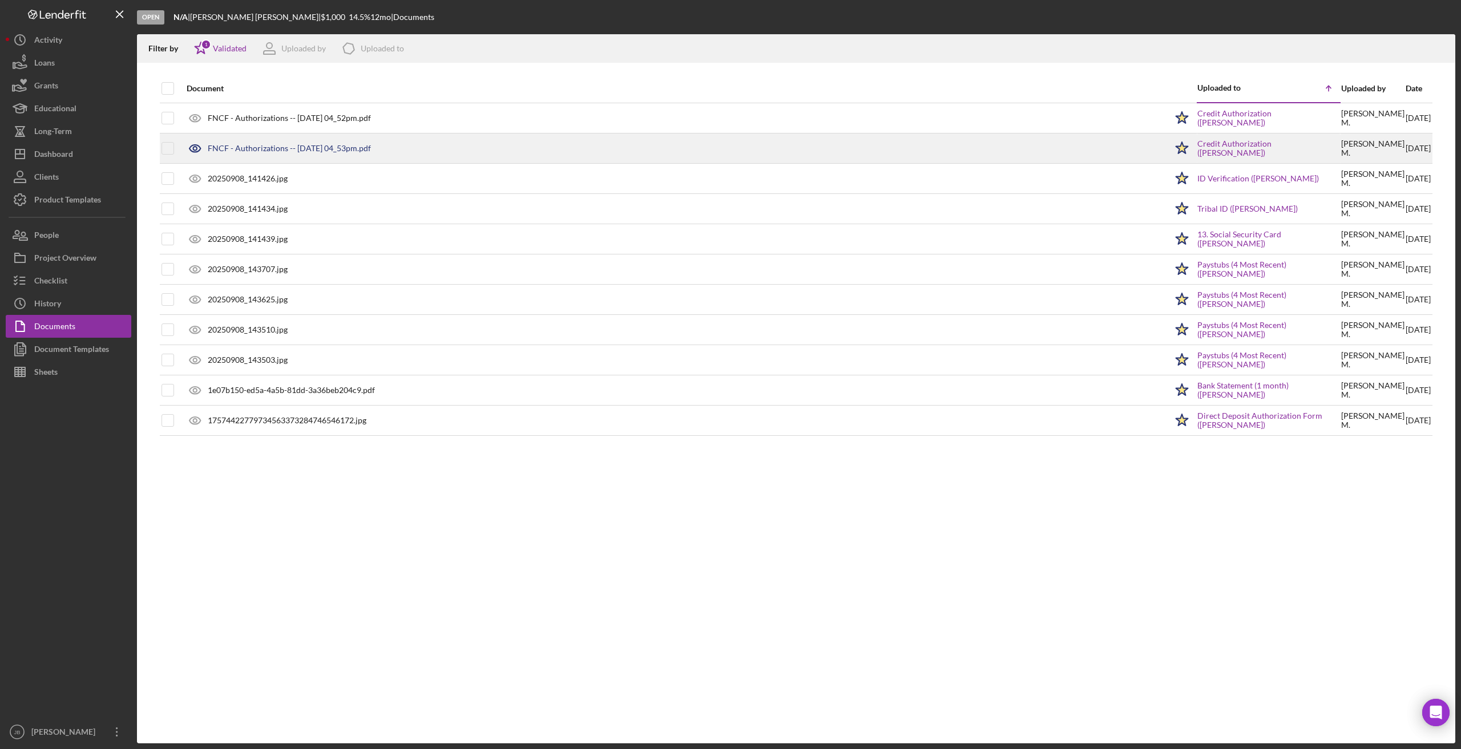
click at [309, 149] on div "FNCF - Authorizations -- 2025-09-05 04_53pm.pdf" at bounding box center [289, 148] width 163 height 9
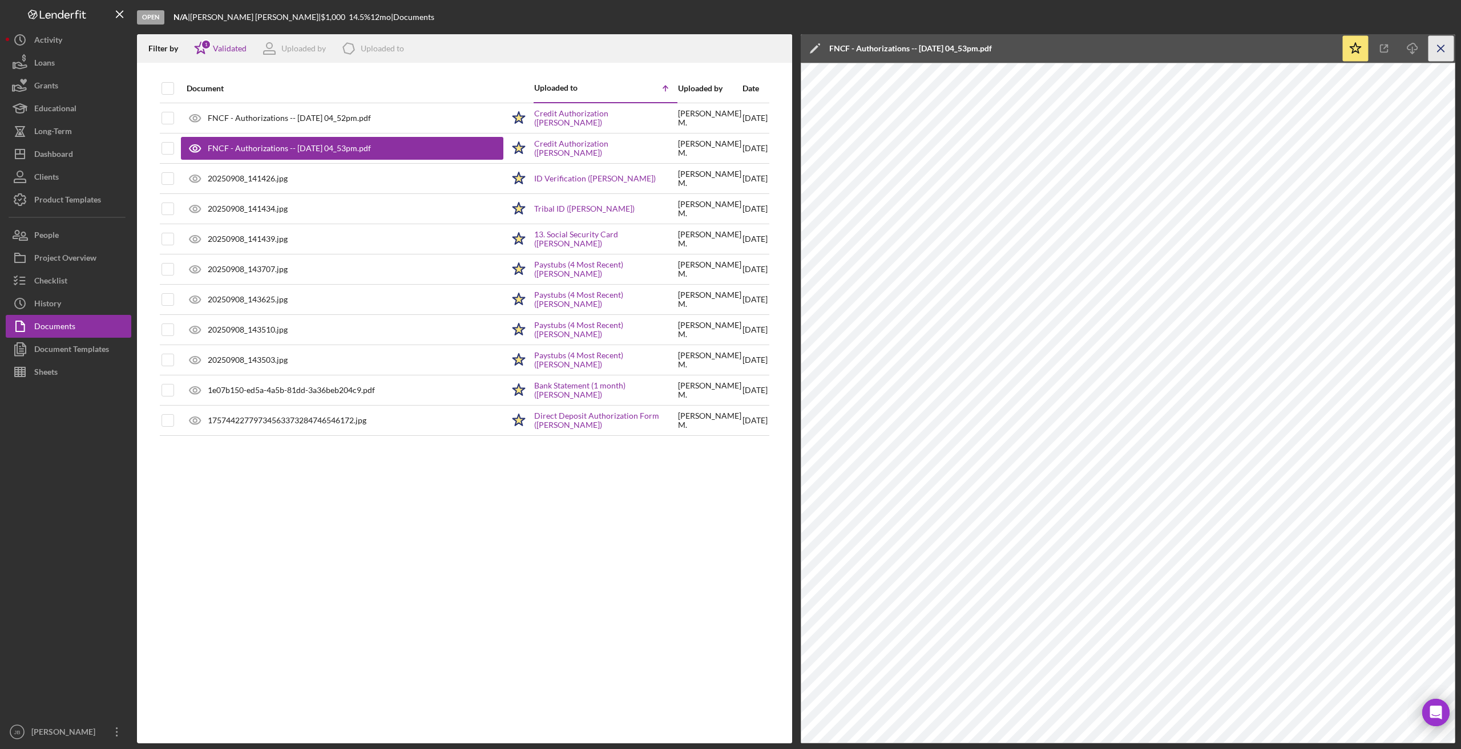
click at [987, 49] on line "button" at bounding box center [1440, 48] width 6 height 6
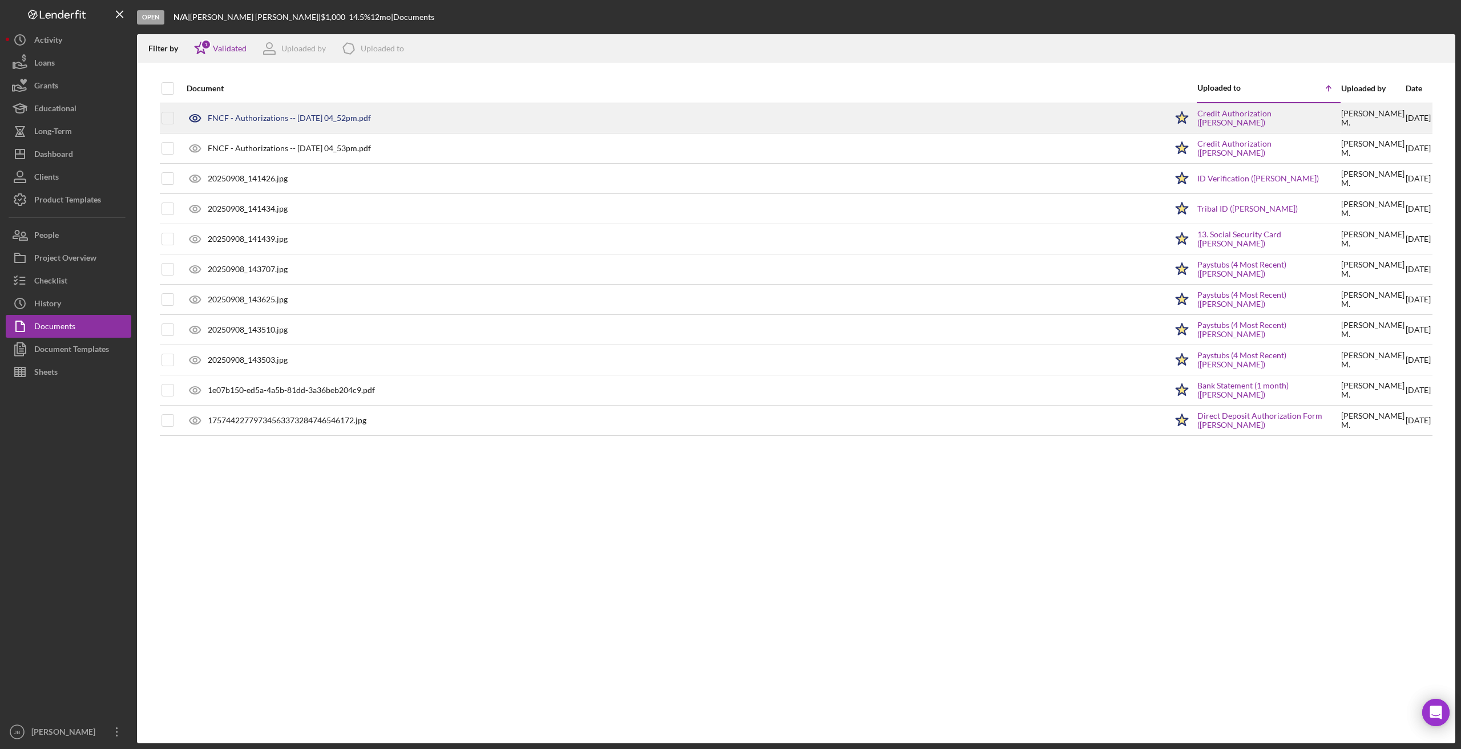
click at [396, 122] on div "FNCF - Authorizations -- 2025-09-05 04_52pm.pdf" at bounding box center [673, 118] width 985 height 29
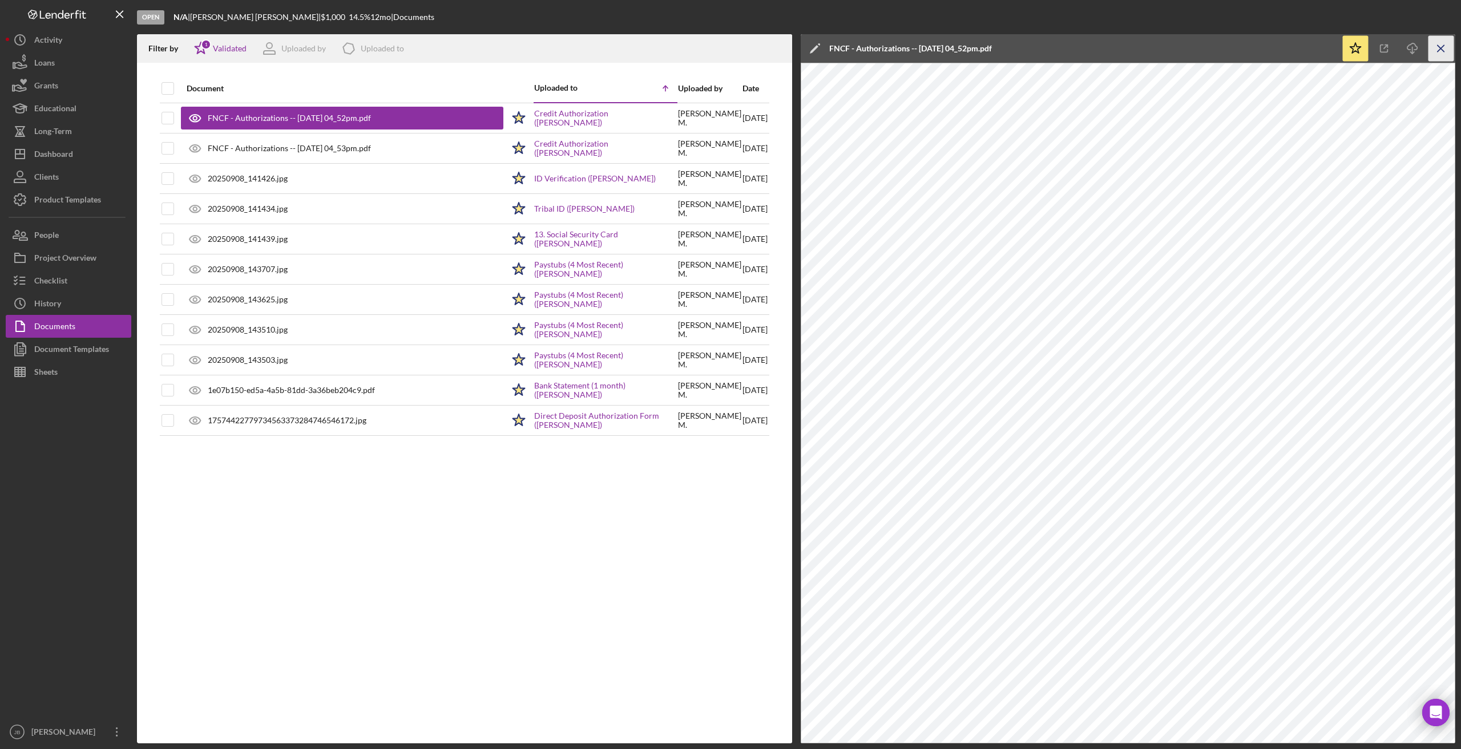
click at [987, 46] on icon "Icon/Menu Close" at bounding box center [1441, 49] width 26 height 26
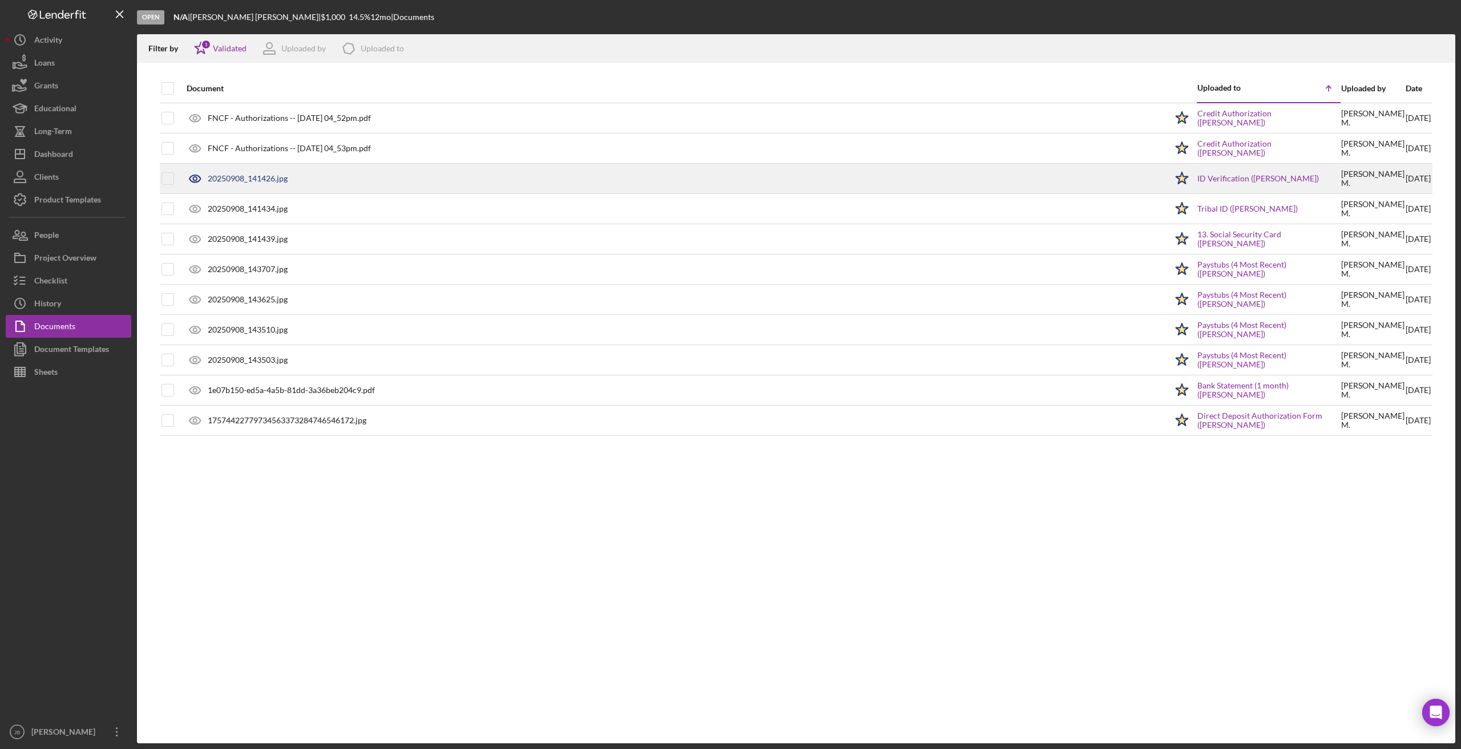
click at [245, 177] on div "20250908_141426.jpg" at bounding box center [248, 178] width 80 height 9
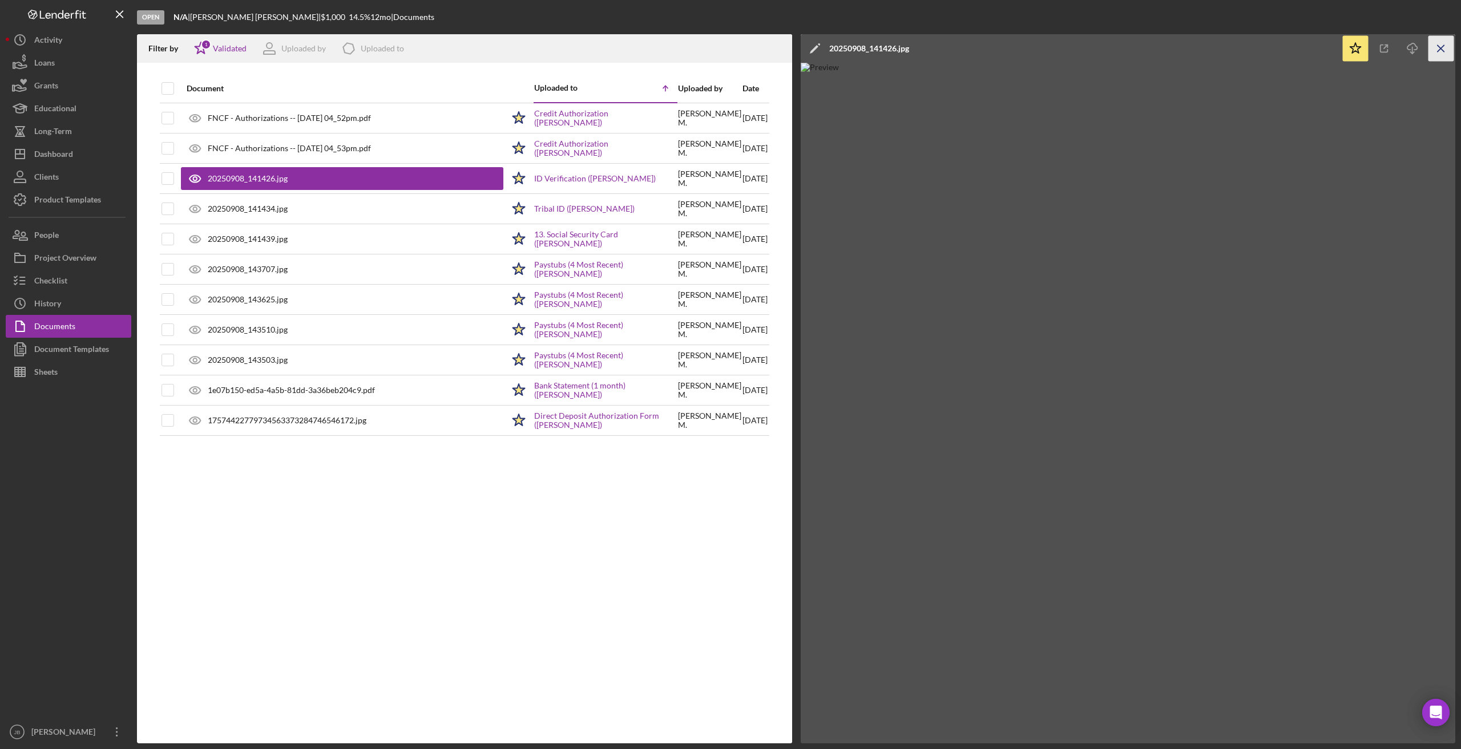
click at [987, 46] on icon "Icon/Menu Close" at bounding box center [1441, 49] width 26 height 26
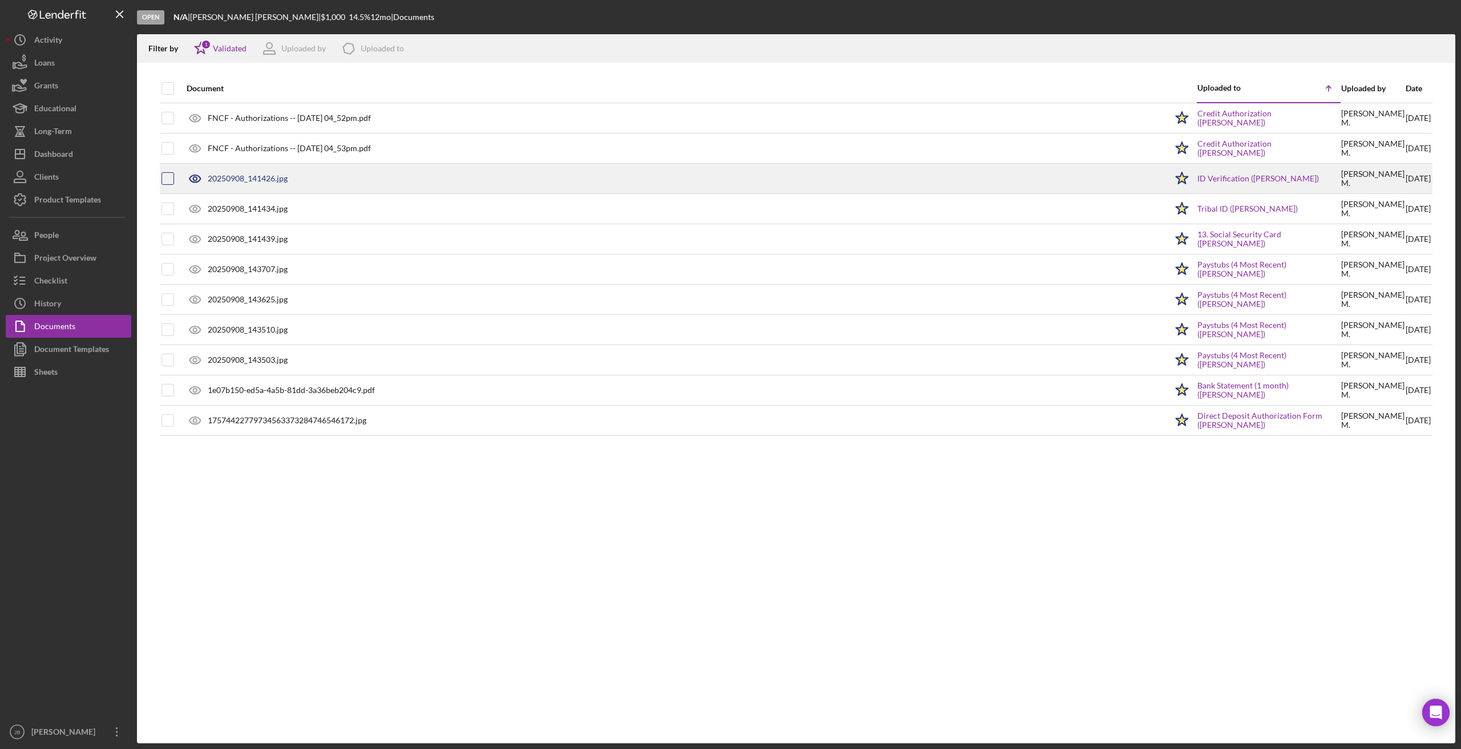
click at [163, 184] on div at bounding box center [167, 178] width 13 height 13
click at [177, 186] on div at bounding box center [177, 178] width 5 height 29
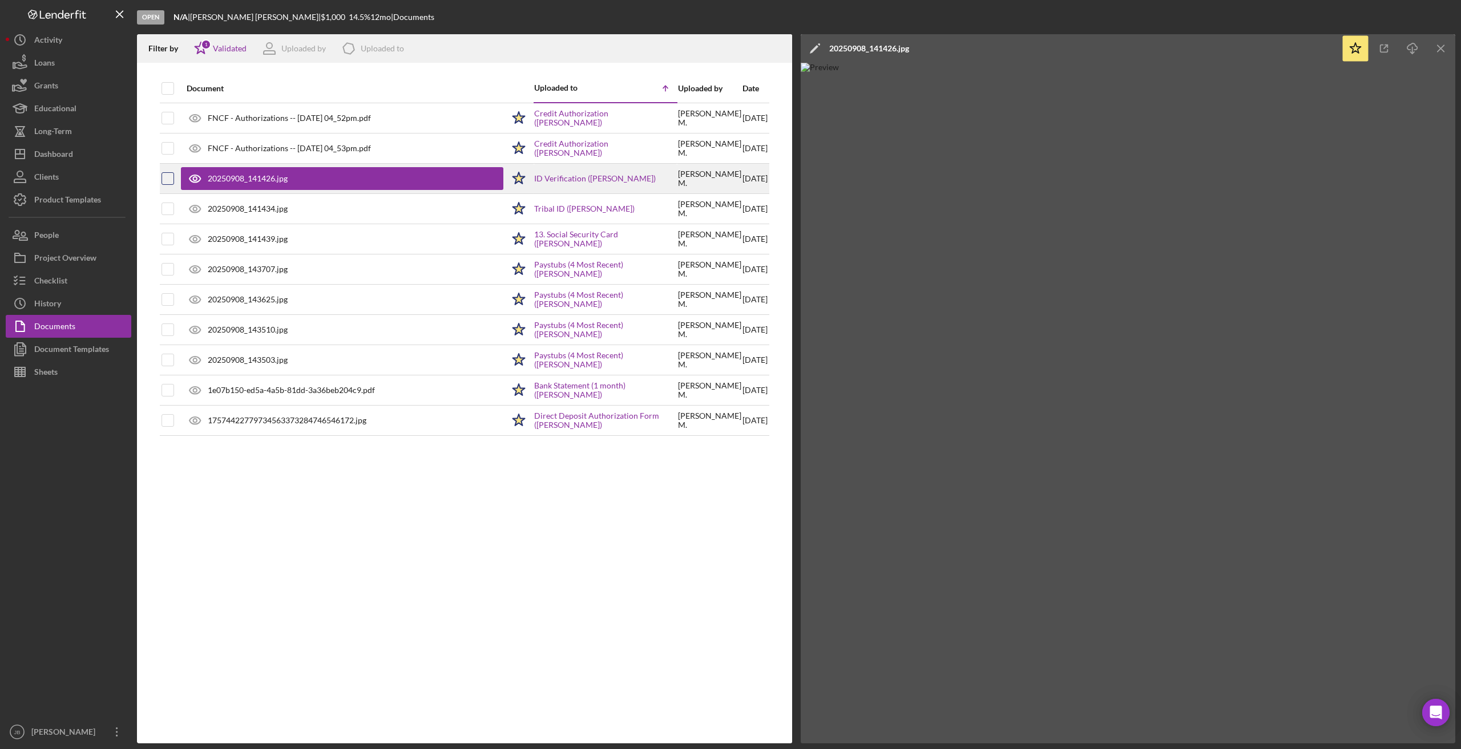
click at [171, 179] on input "checkbox" at bounding box center [167, 178] width 11 height 11
checkbox input "true"
click at [167, 207] on input "checkbox" at bounding box center [167, 208] width 11 height 11
checkbox input "true"
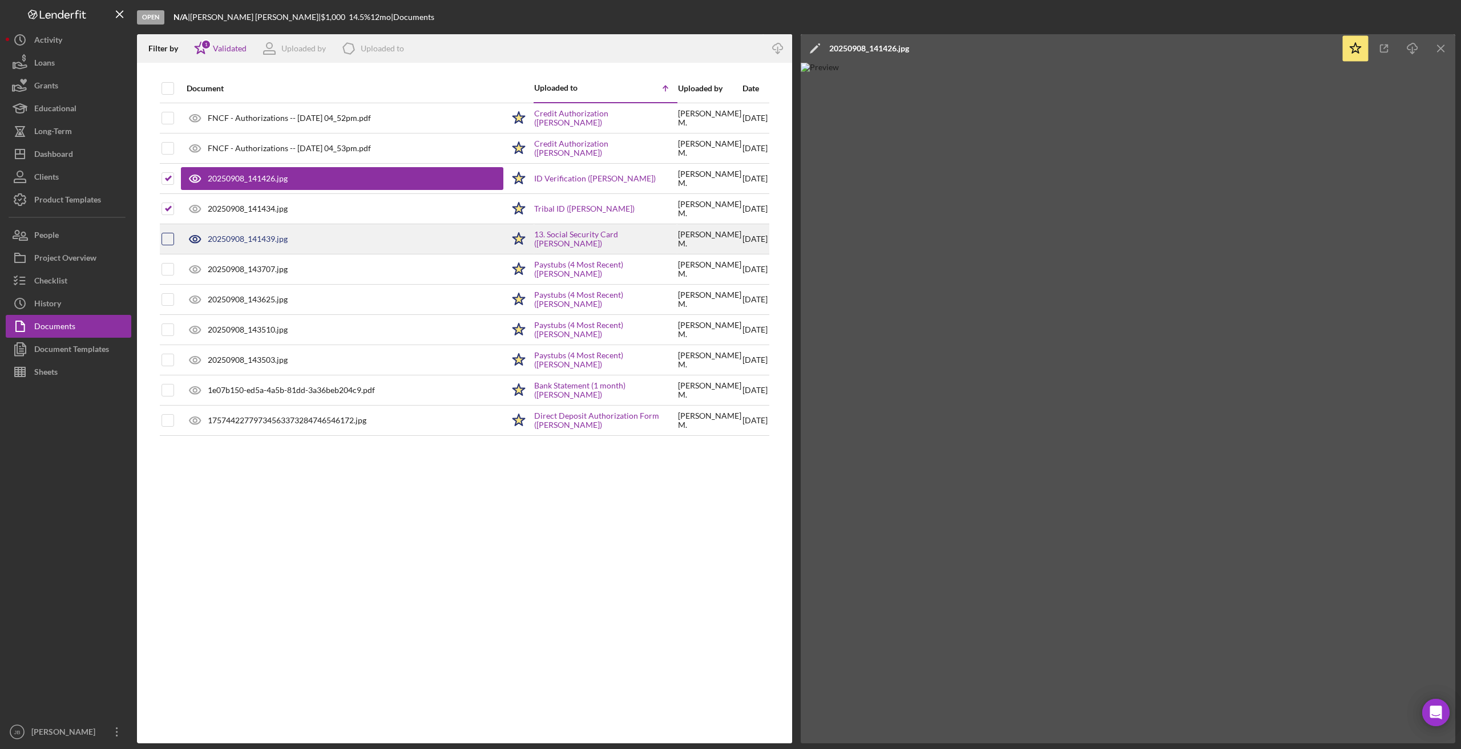
drag, startPoint x: 172, startPoint y: 238, endPoint x: 173, endPoint y: 250, distance: 12.0
click at [172, 239] on input "checkbox" at bounding box center [167, 238] width 11 height 11
checkbox input "true"
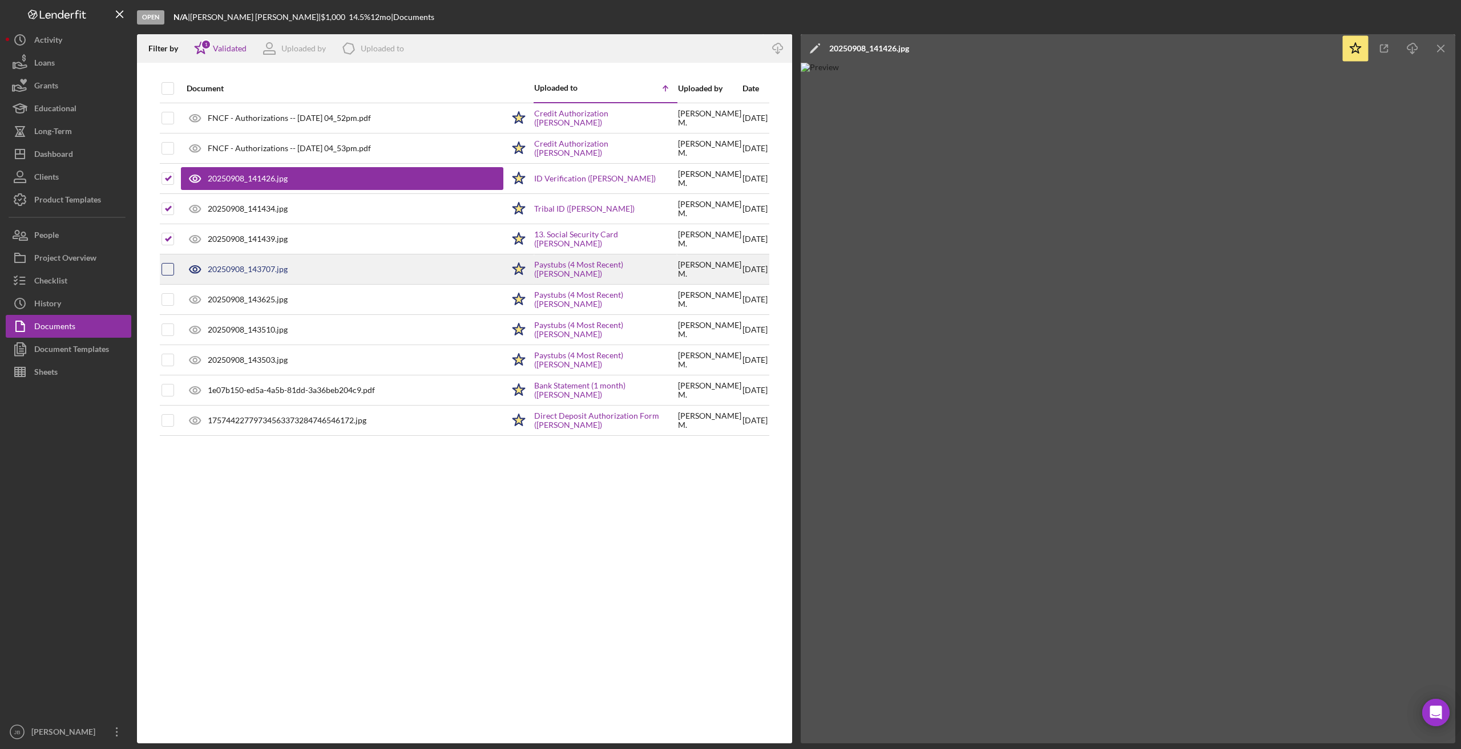
drag, startPoint x: 173, startPoint y: 272, endPoint x: 169, endPoint y: 293, distance: 21.4
click at [173, 276] on div at bounding box center [167, 269] width 13 height 29
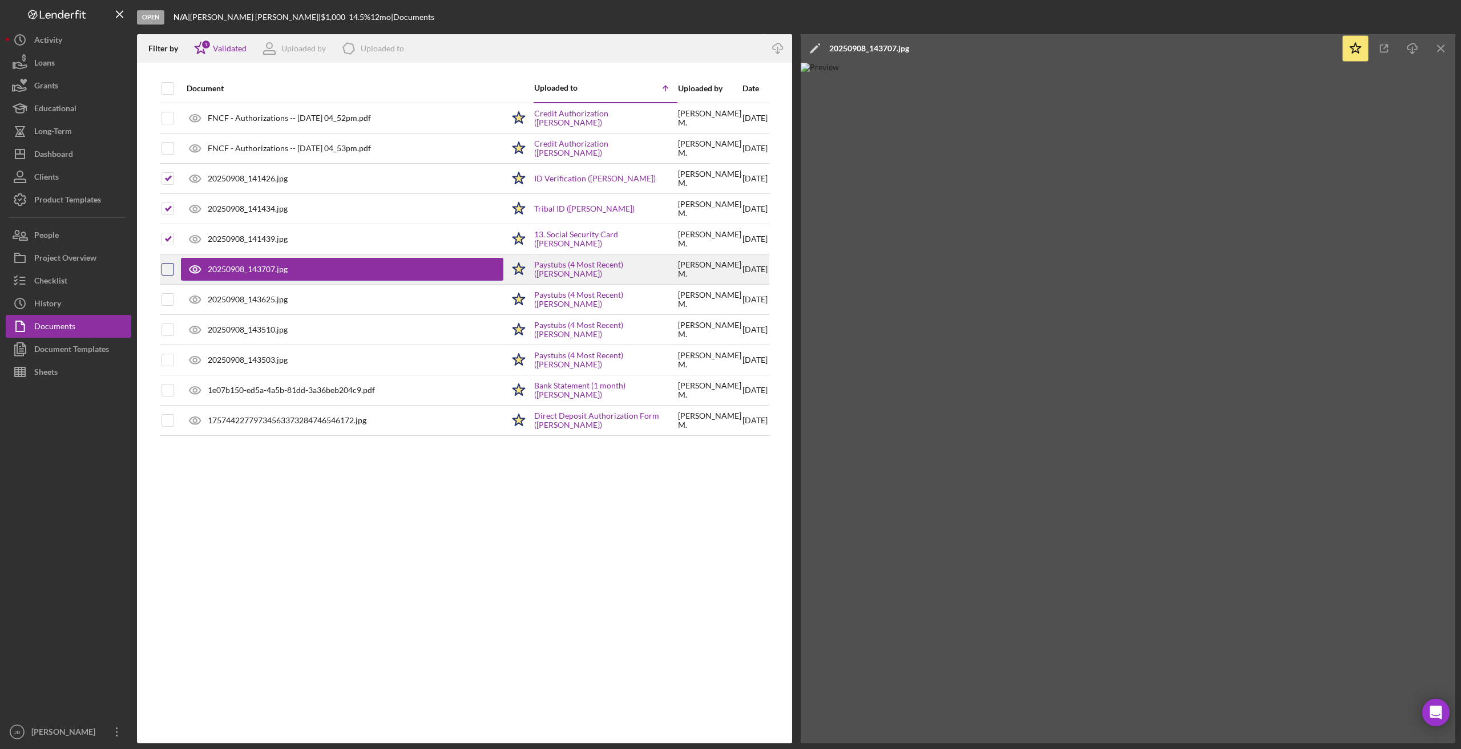
click at [168, 269] on input "checkbox" at bounding box center [167, 269] width 11 height 11
checkbox input "true"
drag, startPoint x: 166, startPoint y: 296, endPoint x: 167, endPoint y: 308, distance: 11.4
click at [166, 297] on input "checkbox" at bounding box center [167, 299] width 11 height 11
checkbox input "true"
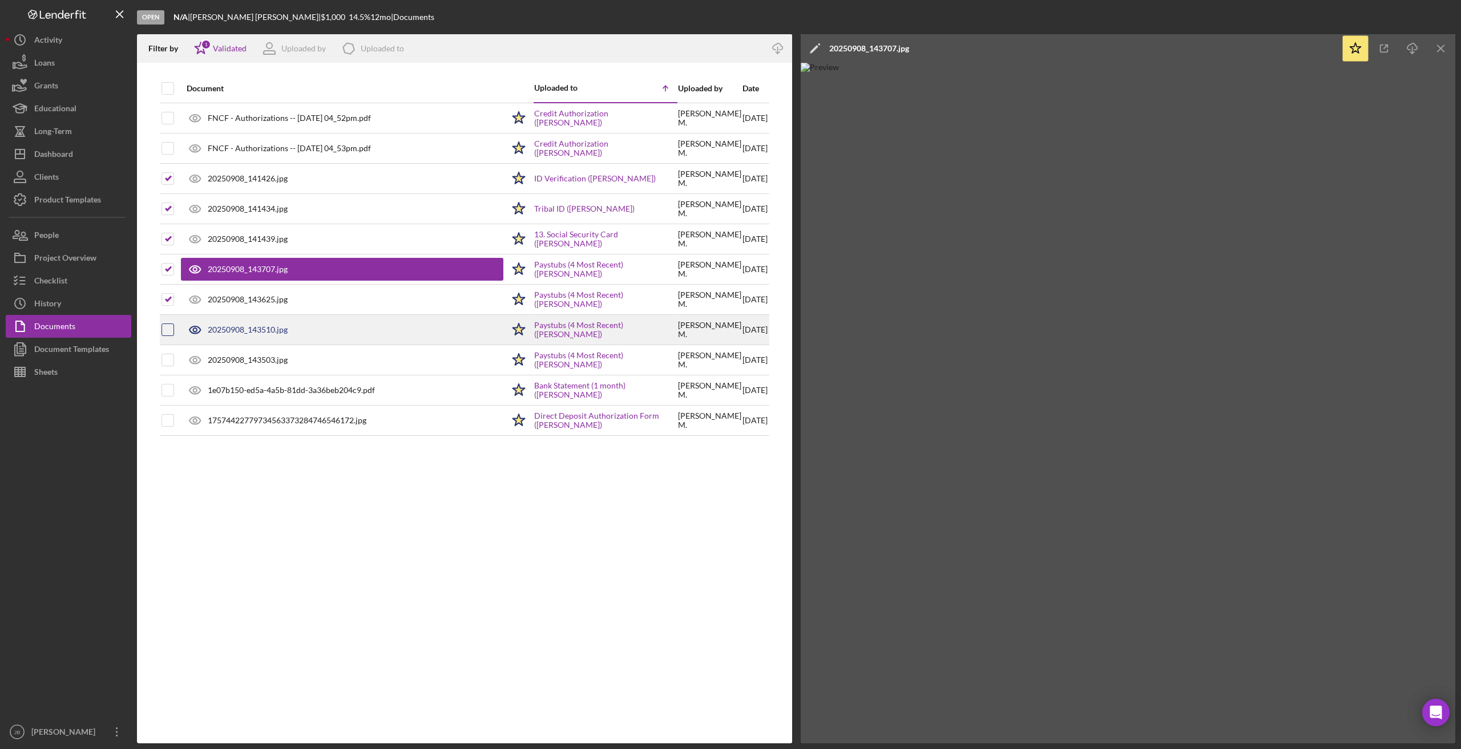
click at [167, 332] on input "checkbox" at bounding box center [167, 329] width 11 height 11
checkbox input "true"
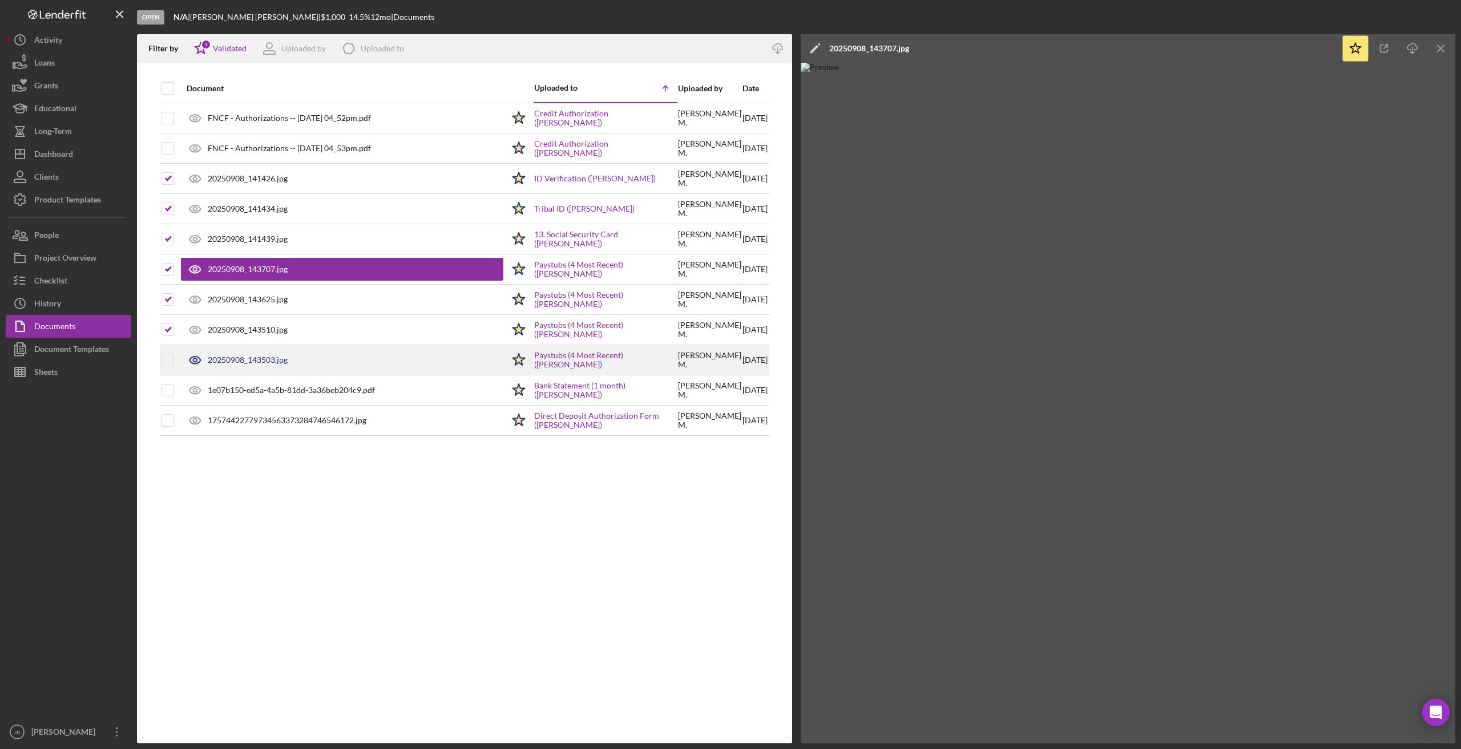
click at [167, 353] on div at bounding box center [167, 360] width 13 height 29
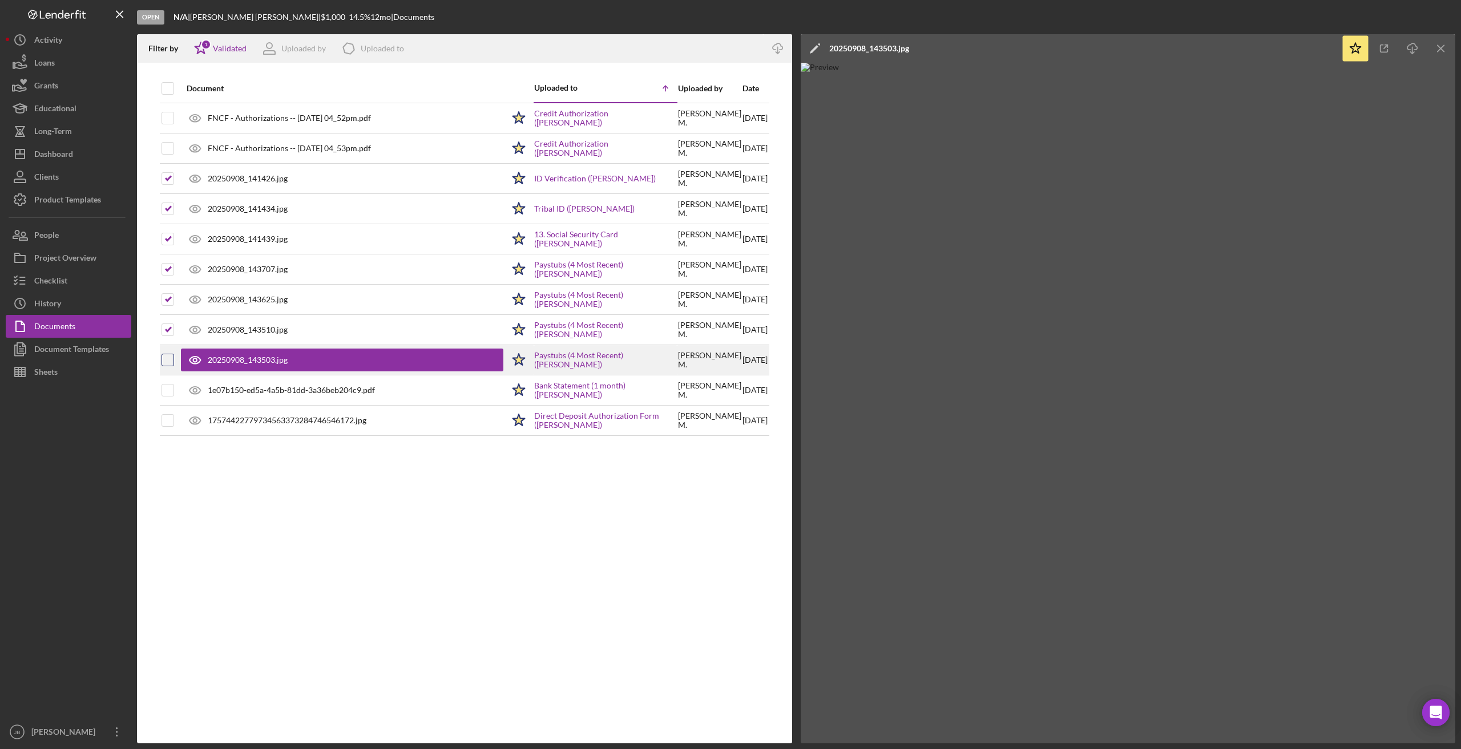
click at [168, 358] on input "checkbox" at bounding box center [167, 359] width 11 height 11
checkbox input "true"
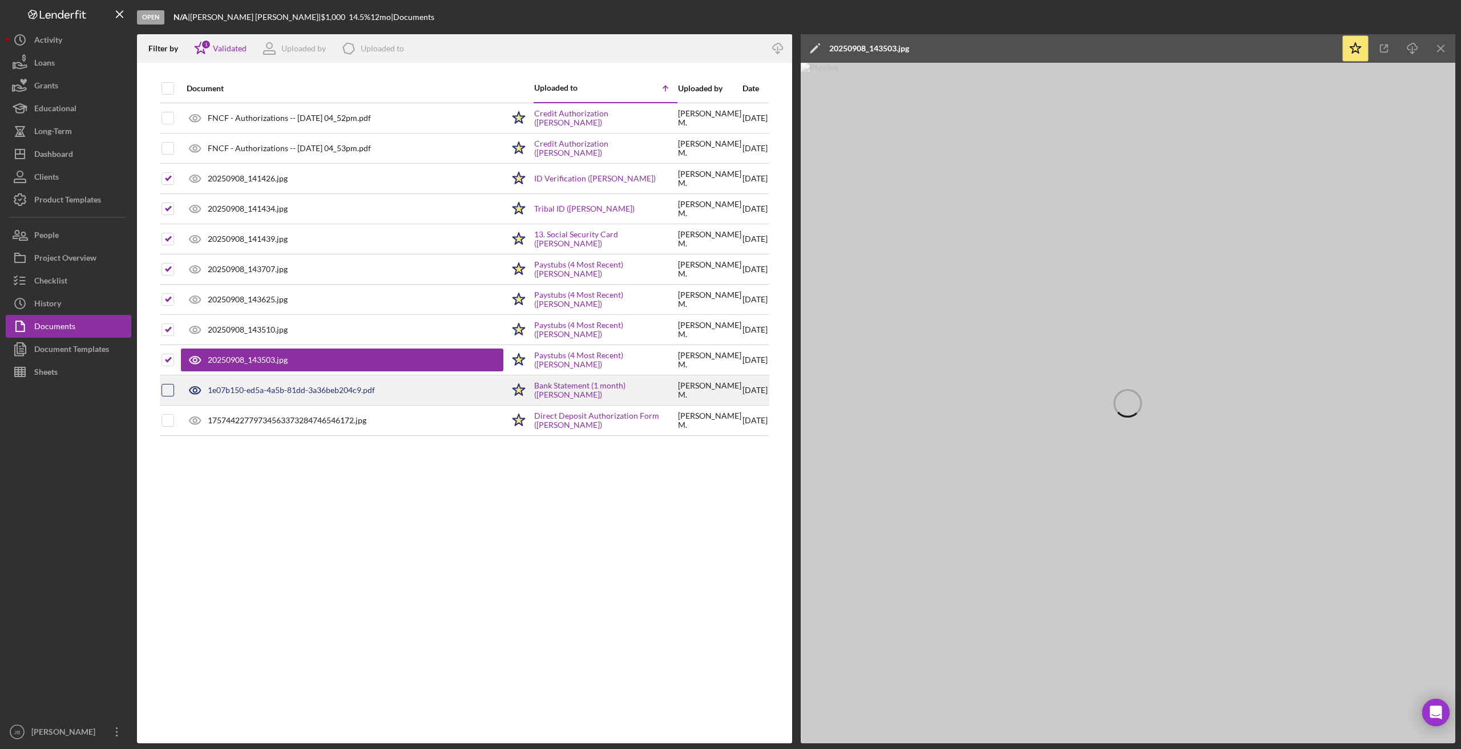
click at [171, 395] on input "checkbox" at bounding box center [167, 390] width 11 height 11
checkbox input "true"
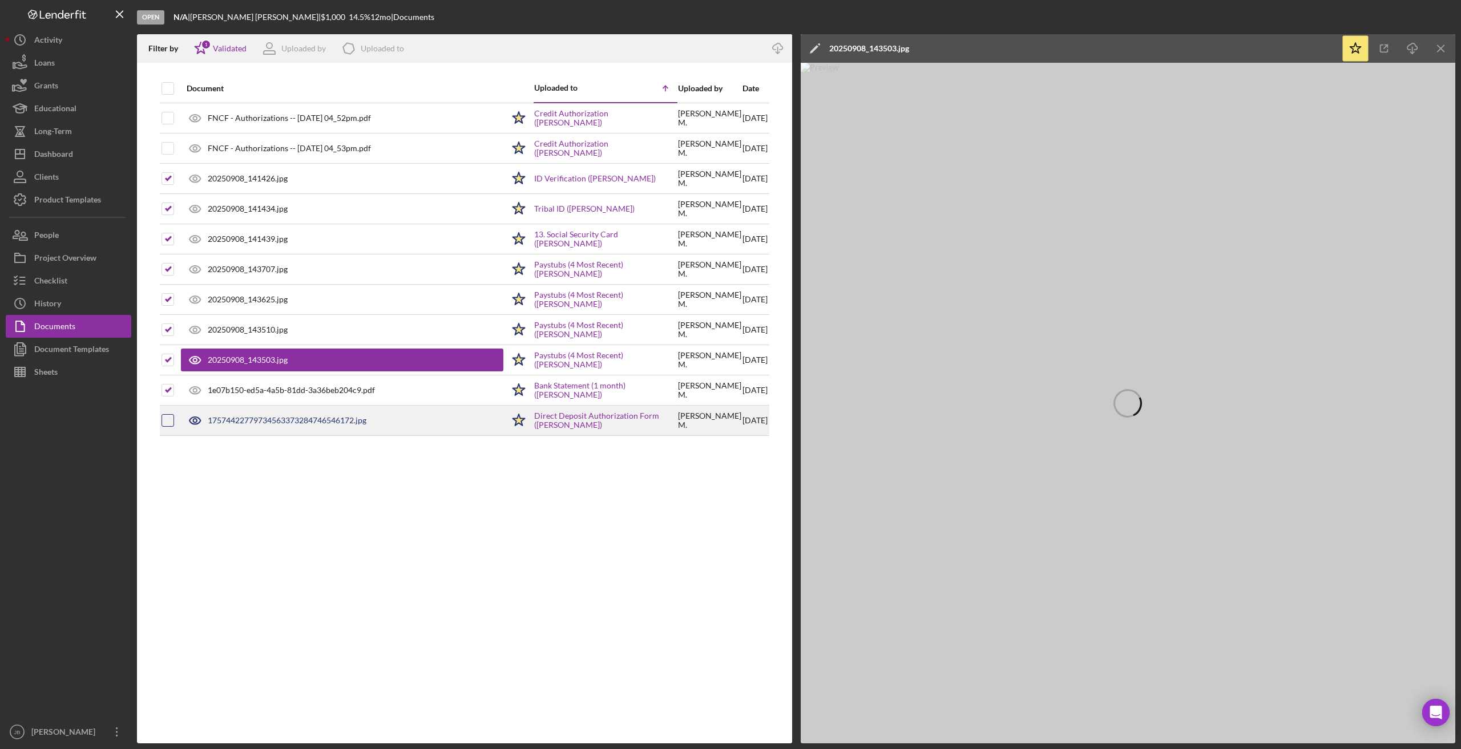
click at [171, 426] on input "checkbox" at bounding box center [167, 420] width 11 height 11
checkbox input "true"
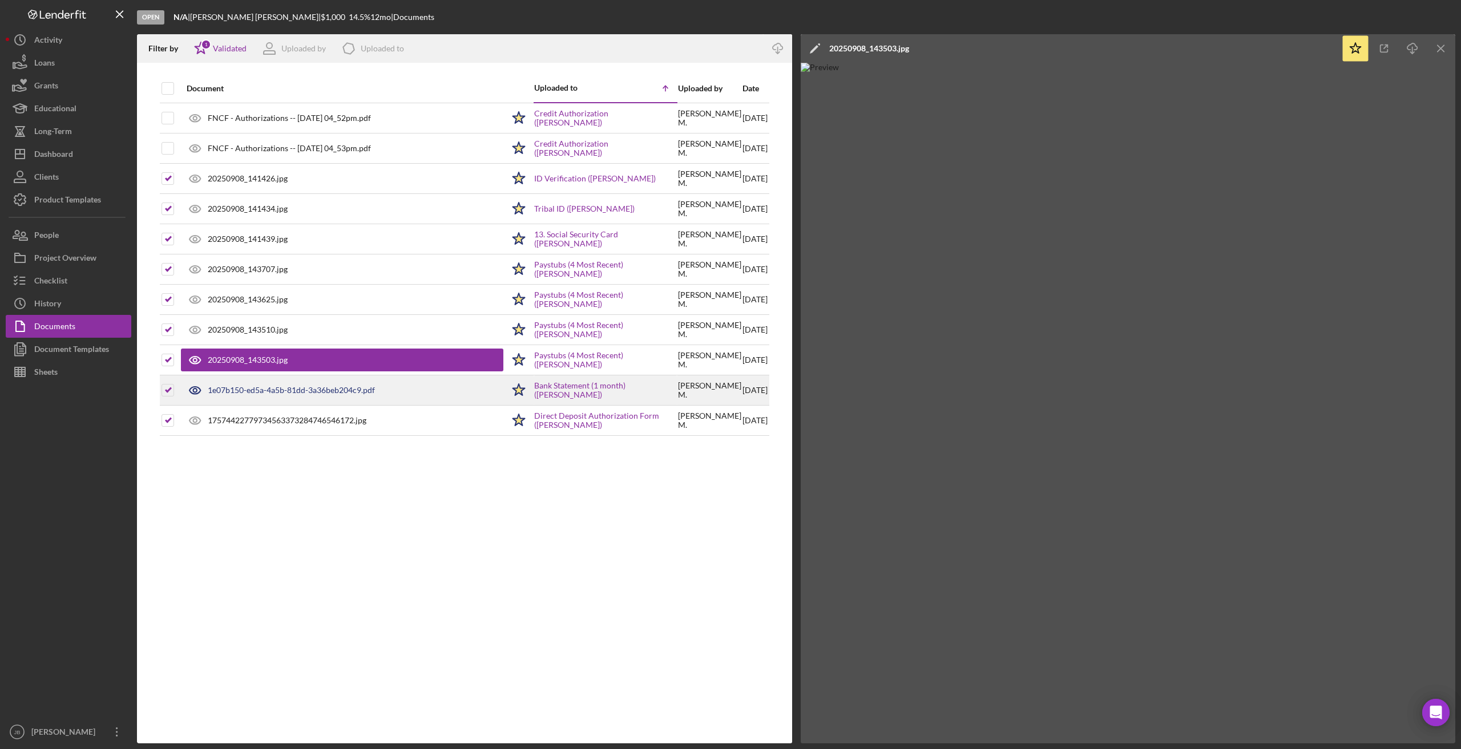
click at [250, 382] on div "1e07b150-ed5a-4a5b-81dd-3a36beb204c9.pdf" at bounding box center [342, 390] width 322 height 29
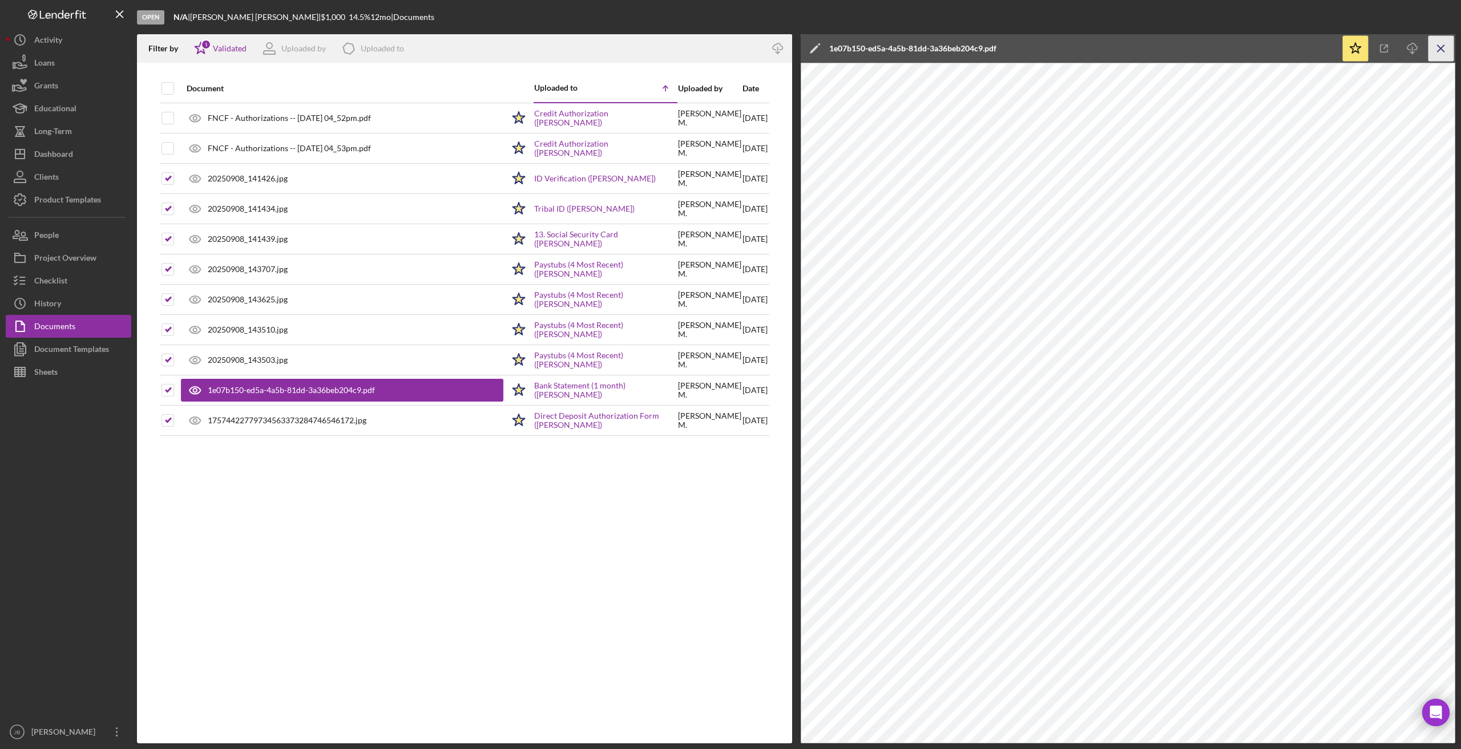
click at [987, 50] on icon "Icon/Menu Close" at bounding box center [1441, 49] width 26 height 26
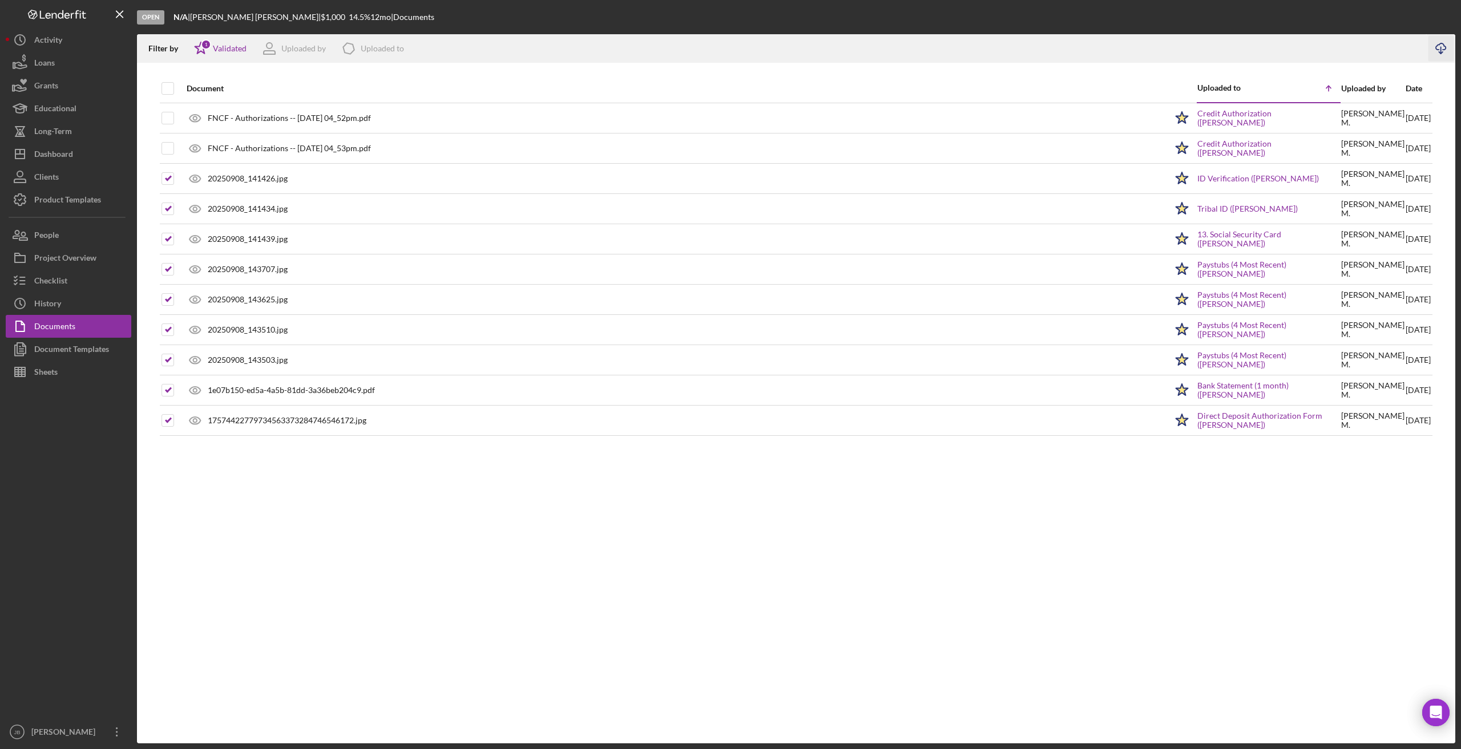
click at [987, 47] on icon "Icon/Download" at bounding box center [1441, 49] width 26 height 26
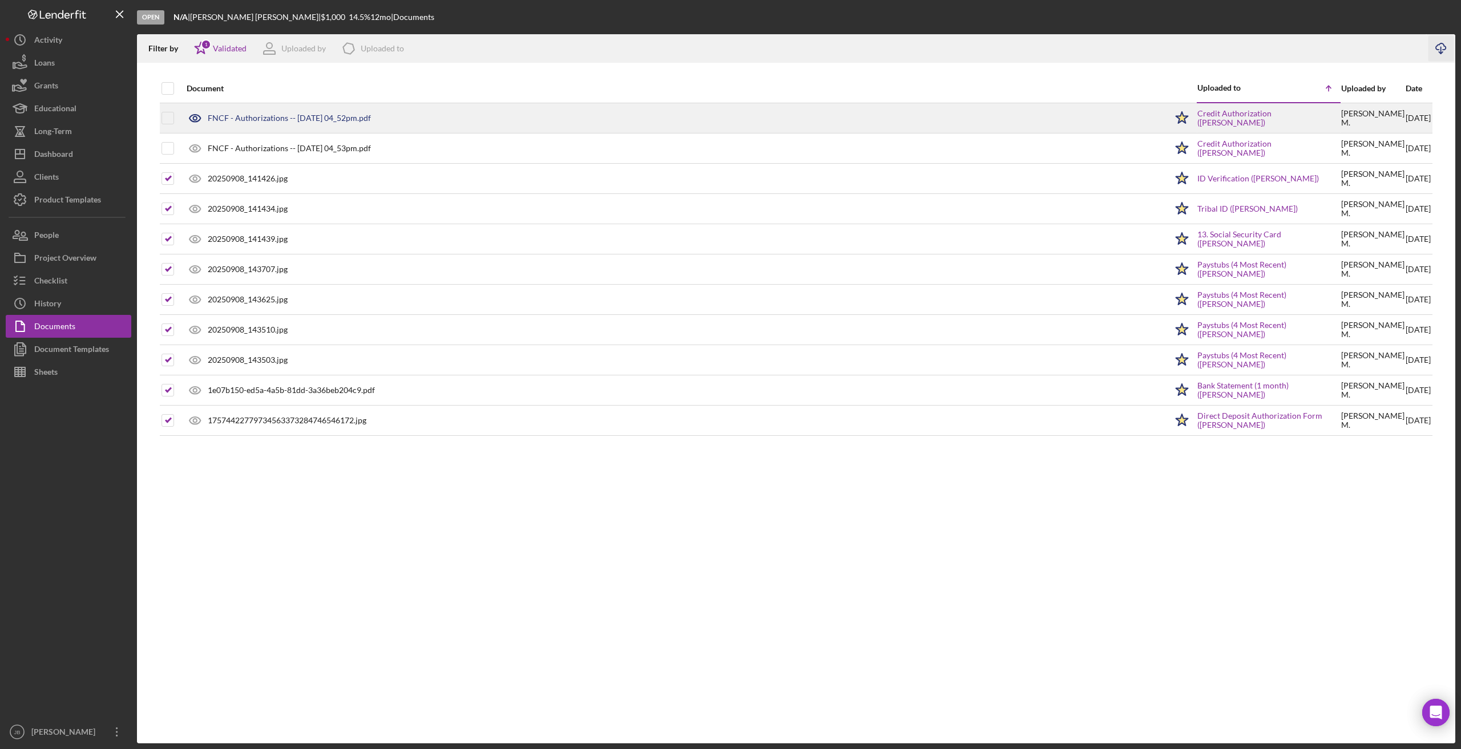
click at [987, 112] on div "FNCF - Authorizations -- 2025-09-05 04_52pm.pdf" at bounding box center [673, 118] width 985 height 29
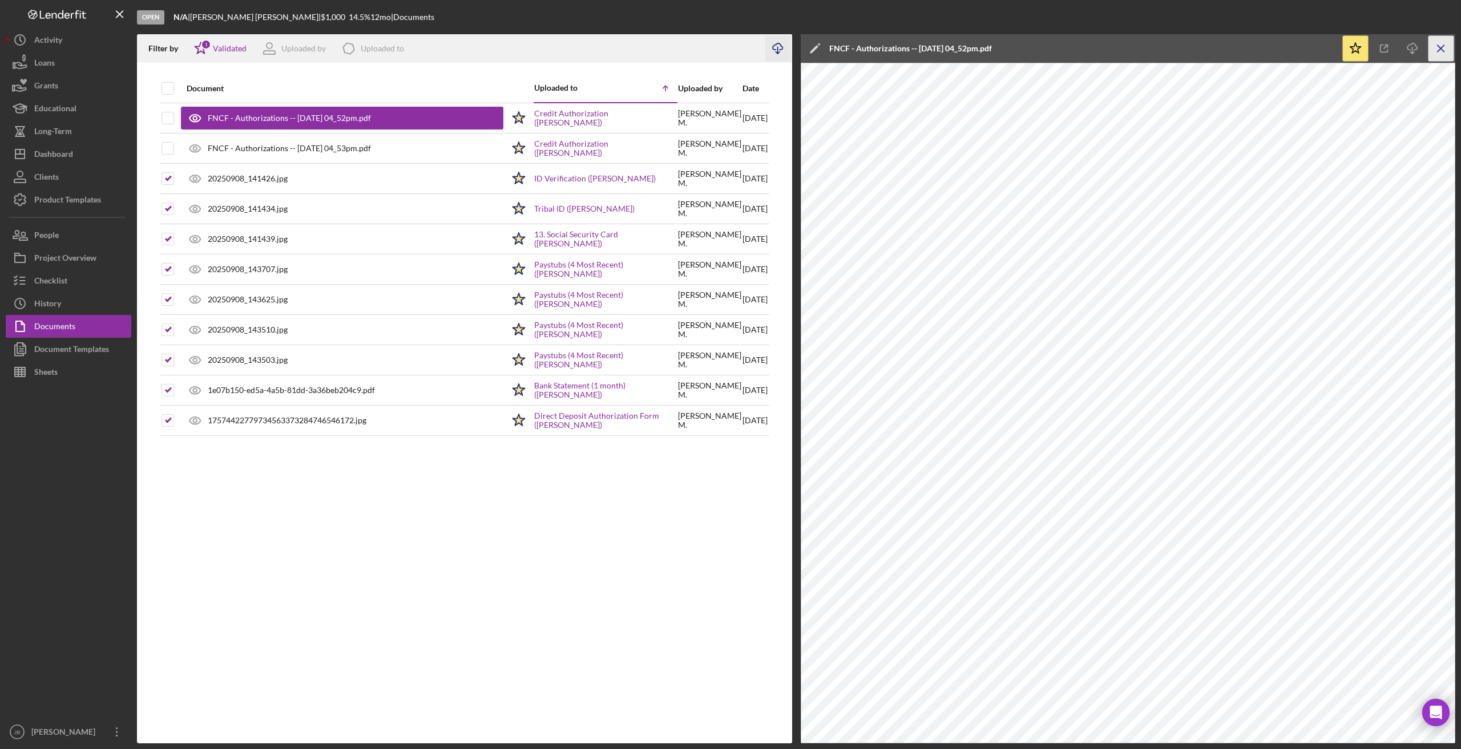
click at [987, 44] on icon "Icon/Menu Close" at bounding box center [1441, 49] width 26 height 26
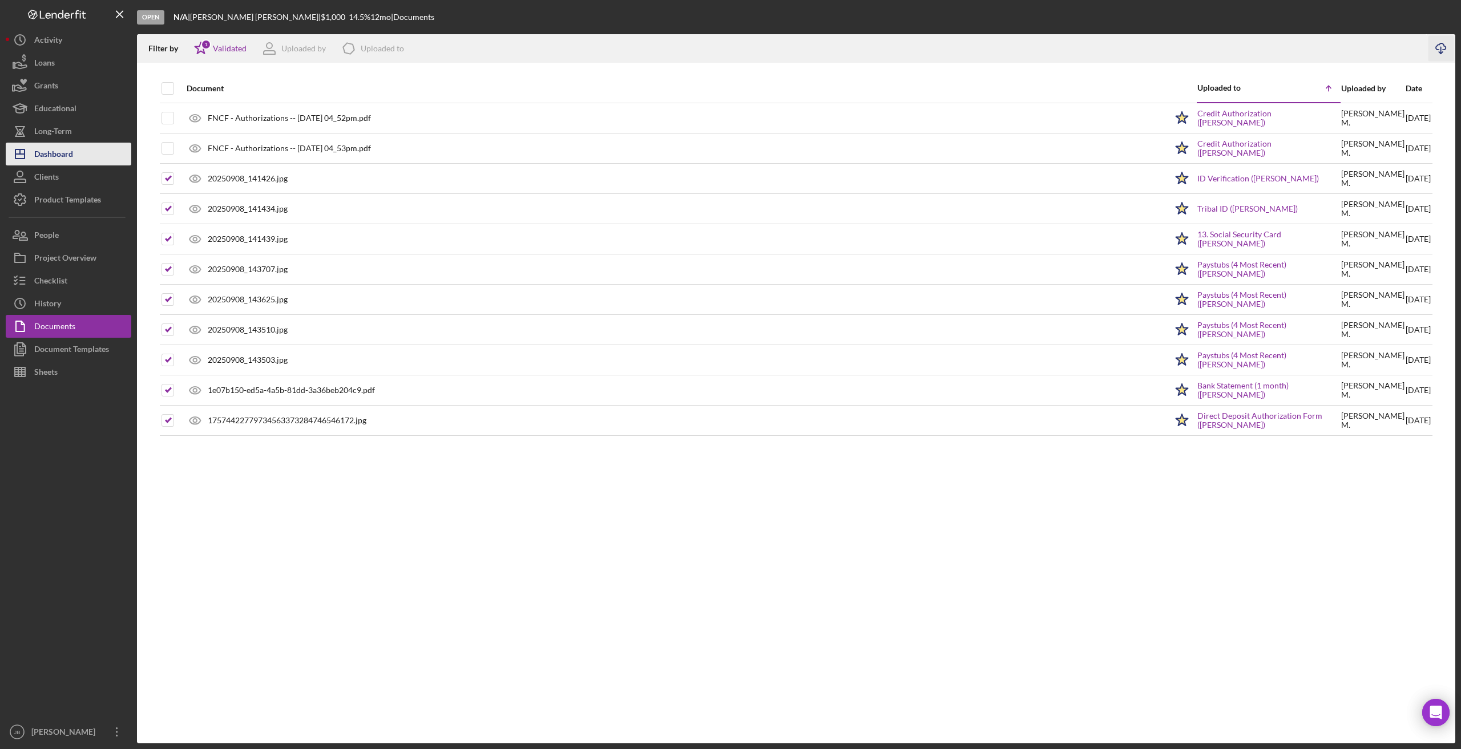
click at [103, 152] on button "Icon/Dashboard Dashboard" at bounding box center [69, 154] width 126 height 23
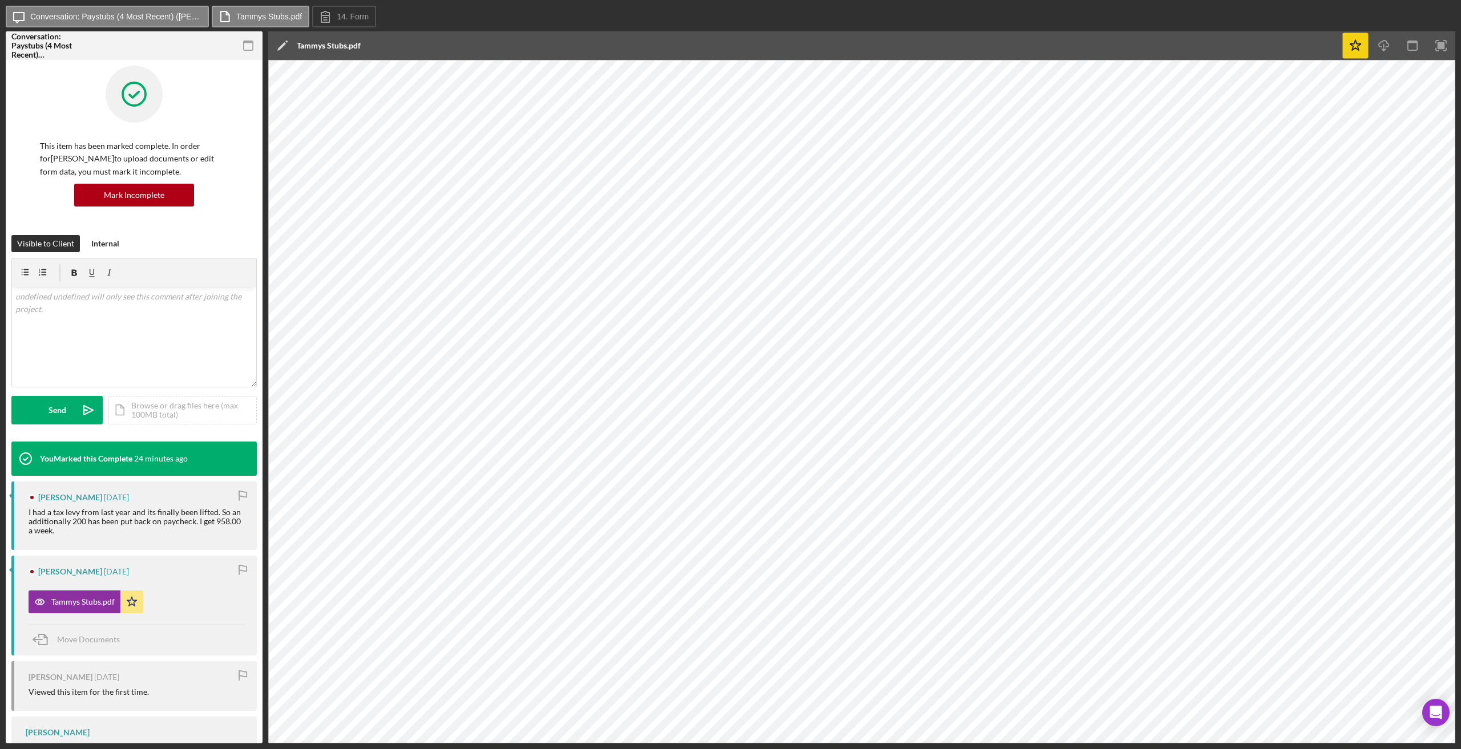
click at [1360, 45] on polygon "button" at bounding box center [1355, 45] width 11 height 10
click at [1441, 17] on div "Icon/Message Conversation: Paystubs (4 Most Recent) (Tammy W.) Tammys Stubs.pdf…" at bounding box center [730, 17] width 1449 height 23
click at [102, 20] on label "Conversation: Paystubs (4 Most Recent) (Tammy W.)" at bounding box center [115, 16] width 171 height 9
